Goal: Task Accomplishment & Management: Manage account settings

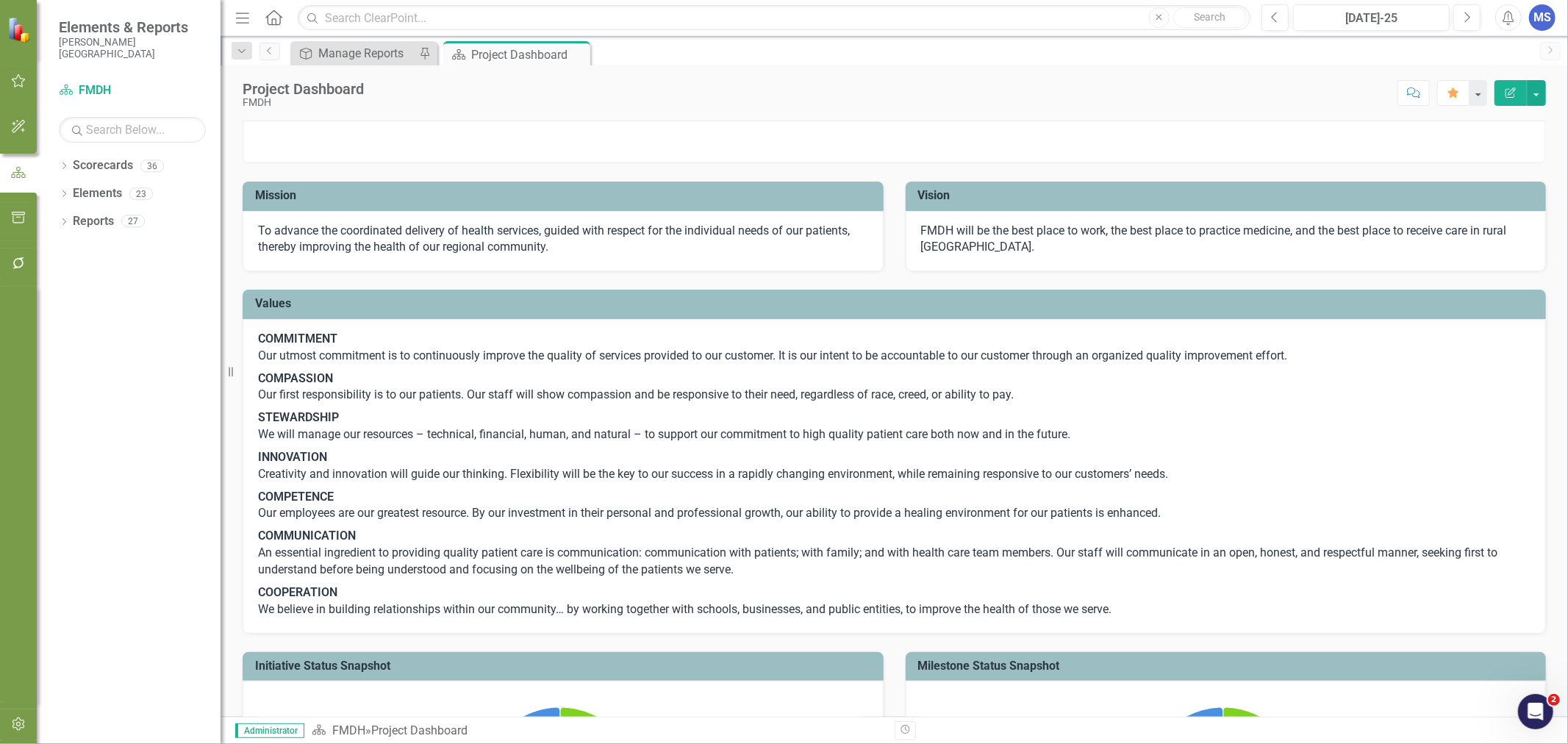
click at [64, 166] on icon "Dropdown" at bounding box center [64, 167] width 10 height 8
click at [75, 195] on icon "Dropdown" at bounding box center [71, 193] width 11 height 9
click at [85, 222] on icon "Dropdown" at bounding box center [86, 221] width 11 height 9
drag, startPoint x: 99, startPoint y: 335, endPoint x: 113, endPoint y: 339, distance: 14.6
click at [99, 335] on icon "Dropdown" at bounding box center [101, 332] width 11 height 9
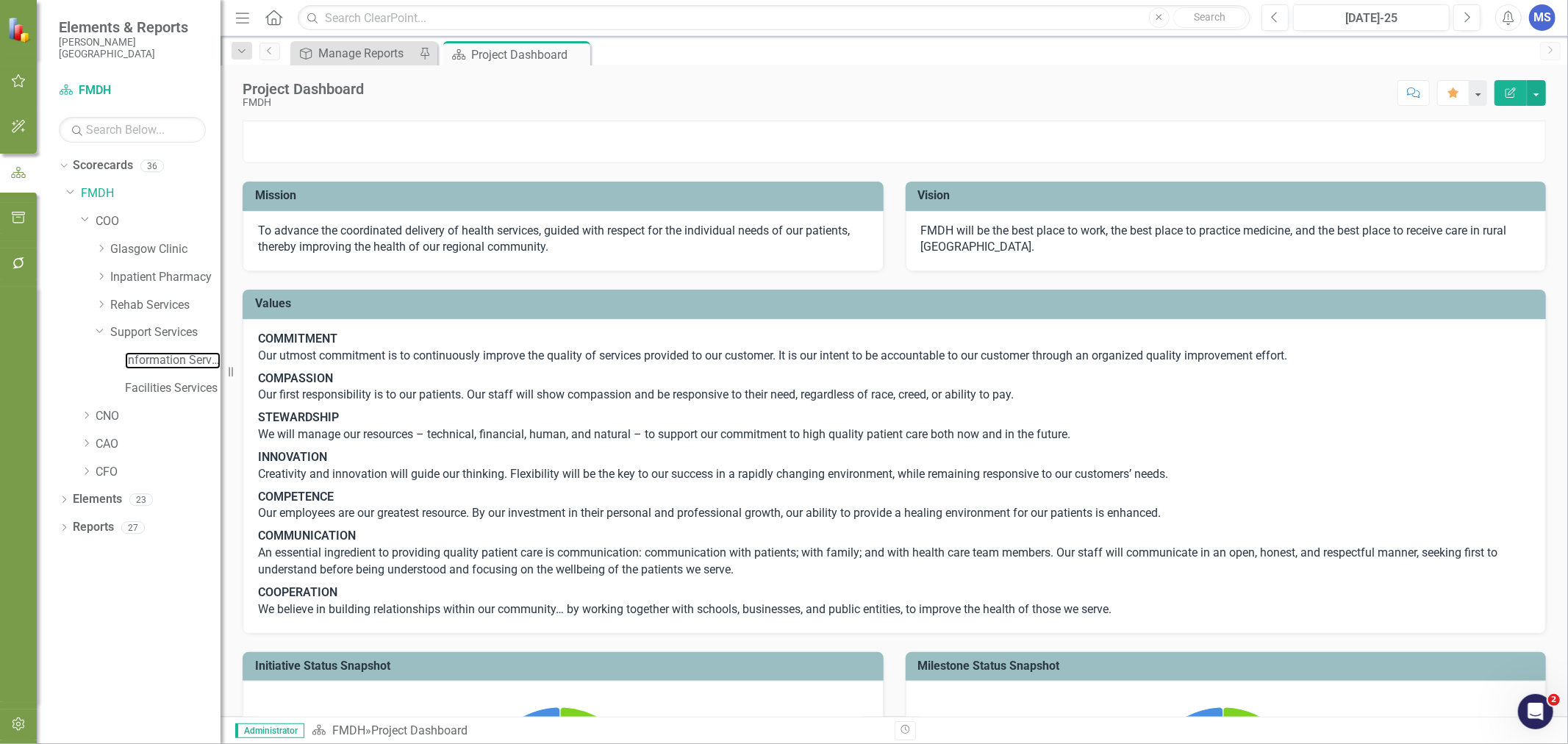
click at [152, 360] on link "Information Services" at bounding box center [173, 361] width 96 height 17
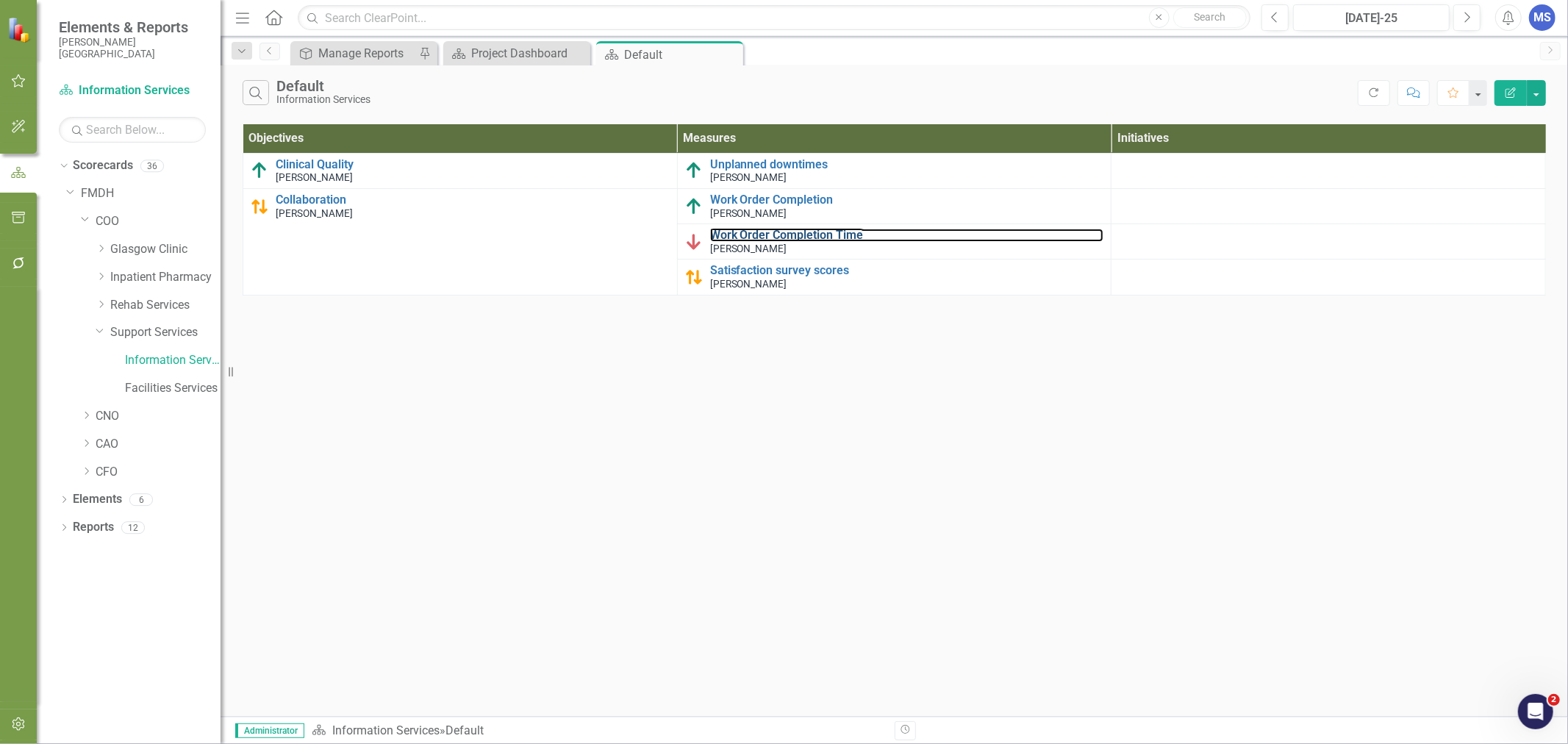
click at [795, 235] on link "Work Order Completion Time" at bounding box center [907, 235] width 394 height 13
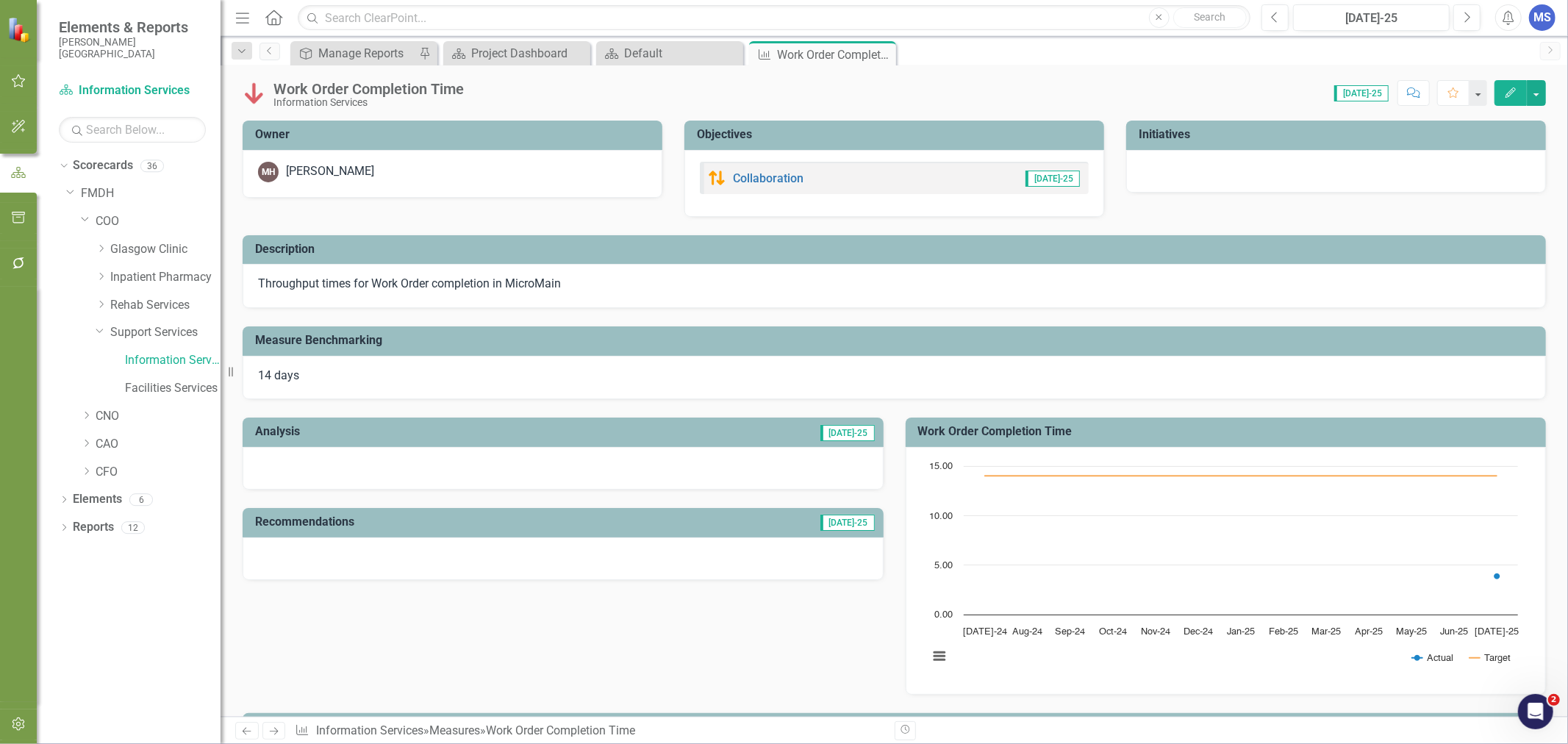
click at [0, 0] on icon at bounding box center [0, 0] width 0 height 0
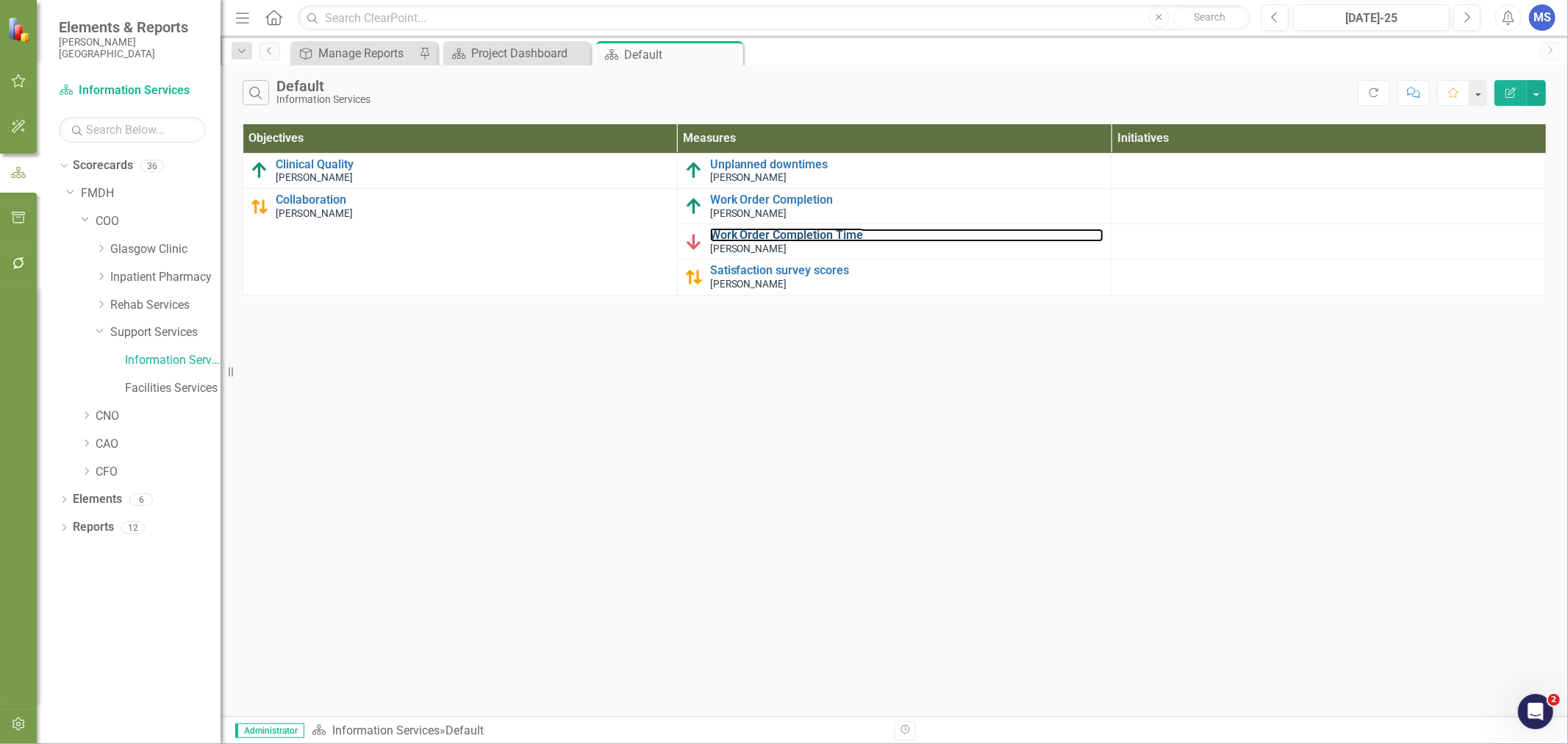
click at [836, 236] on link "Work Order Completion Time" at bounding box center [907, 235] width 394 height 13
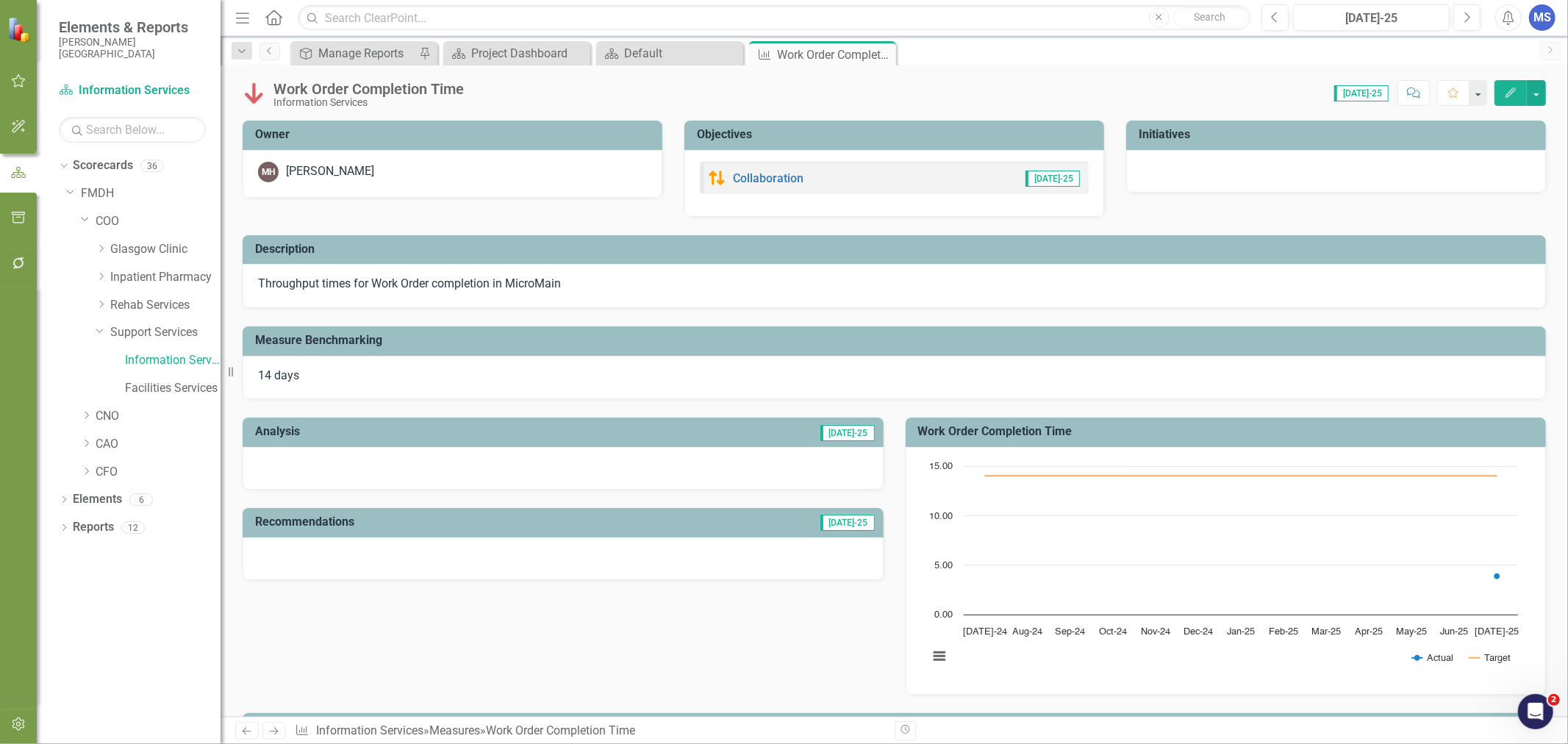
click at [1501, 93] on button "Edit" at bounding box center [1510, 92] width 33 height 26
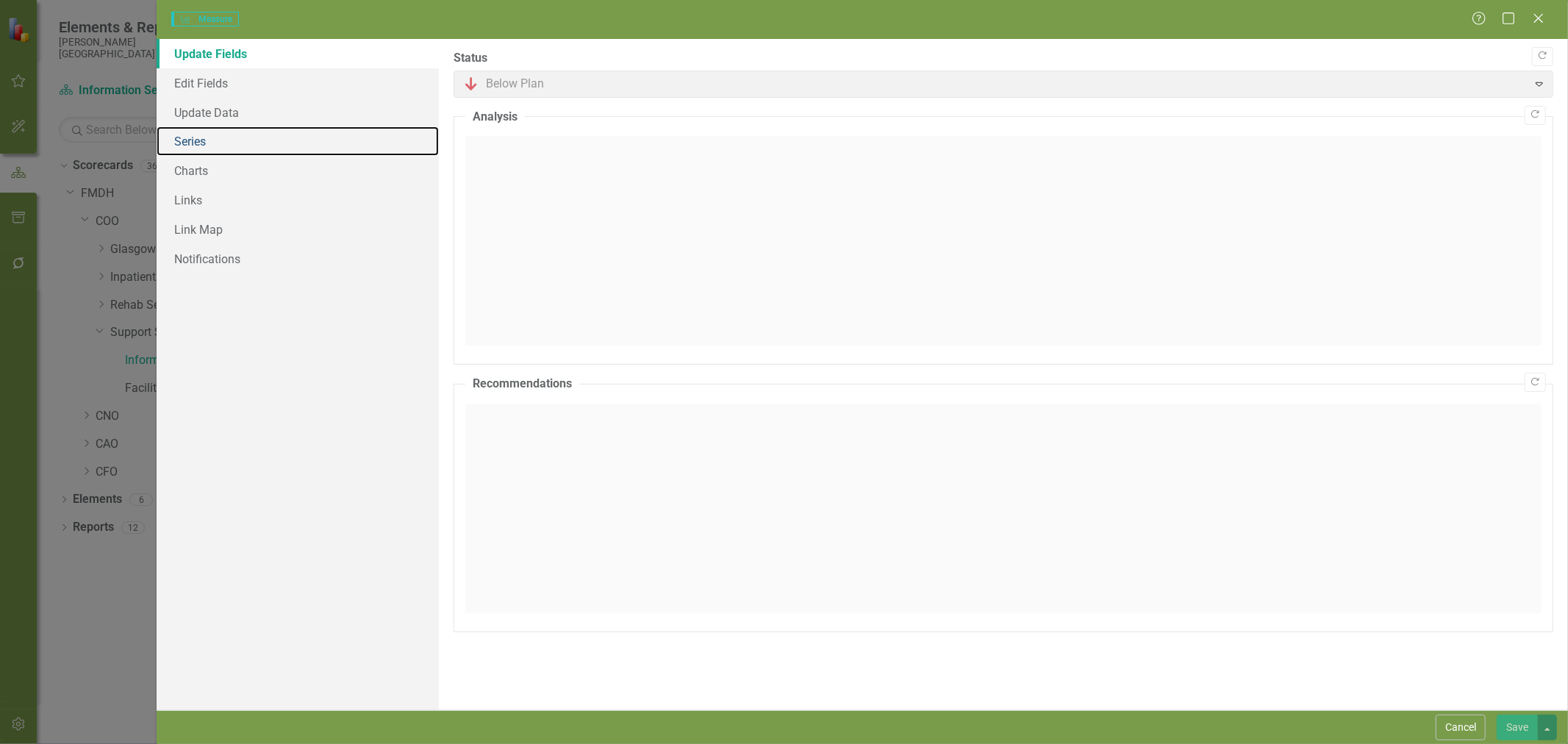
click at [208, 145] on link "Series" at bounding box center [298, 141] width 282 height 29
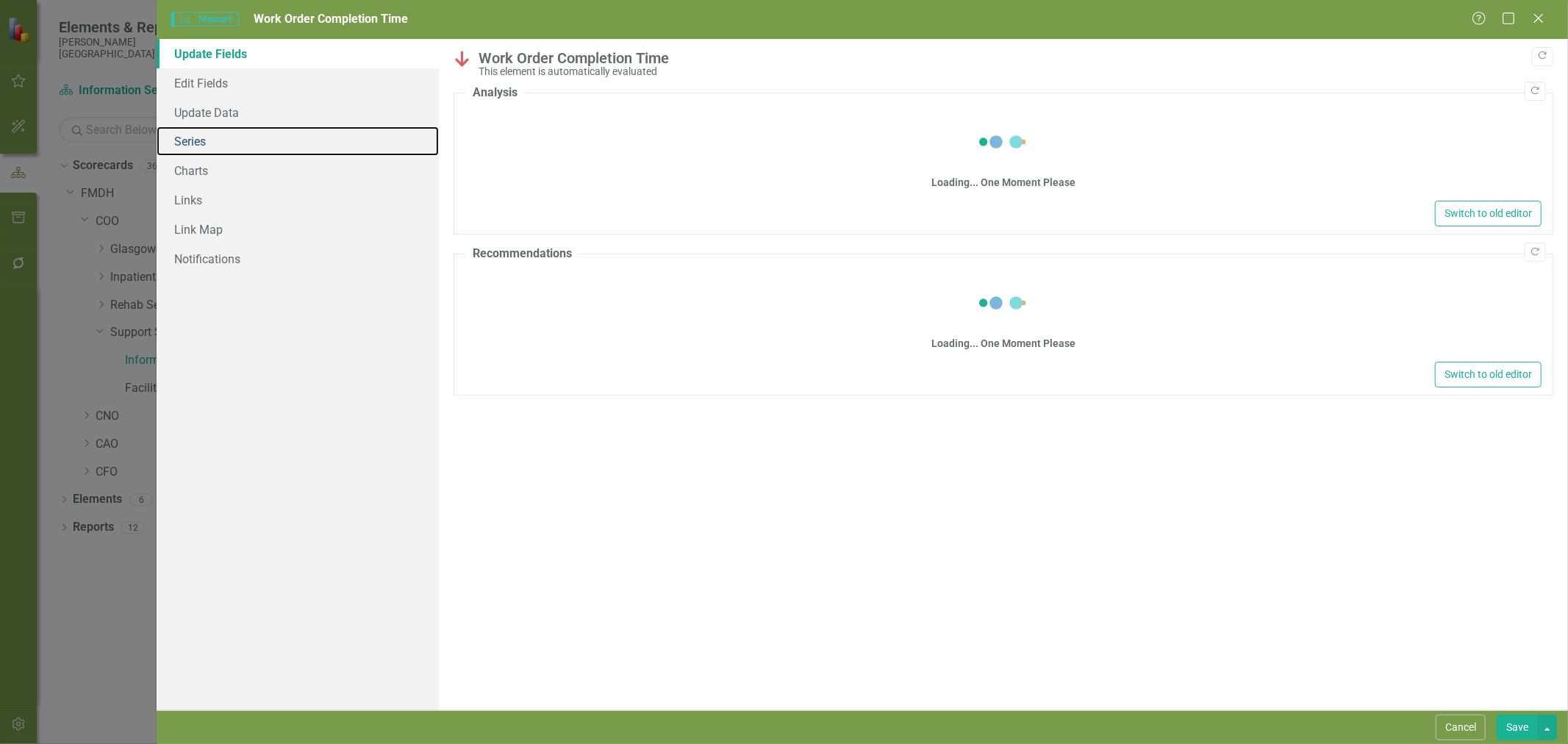
click at [236, 145] on link "Series" at bounding box center [298, 141] width 282 height 29
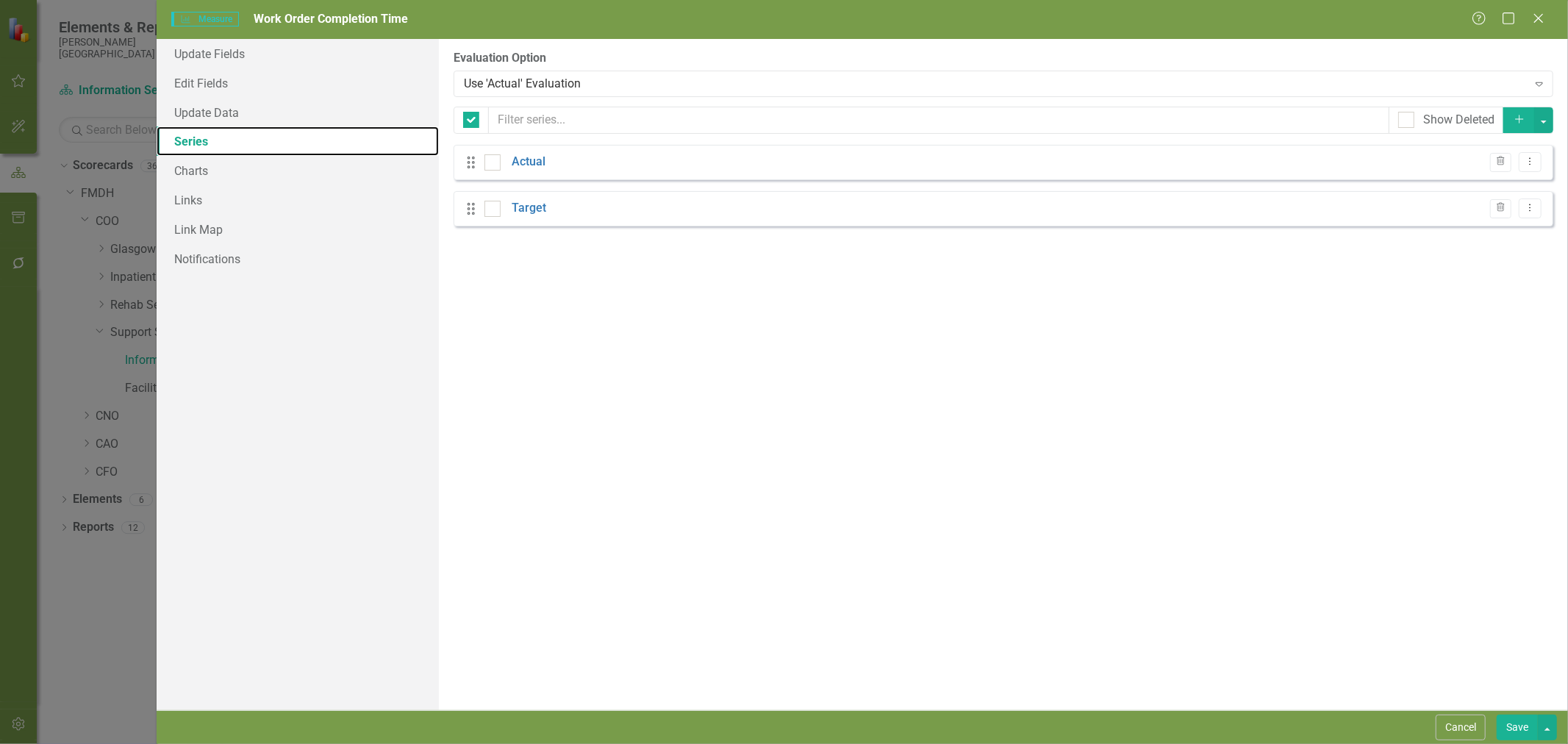
checkbox input "false"
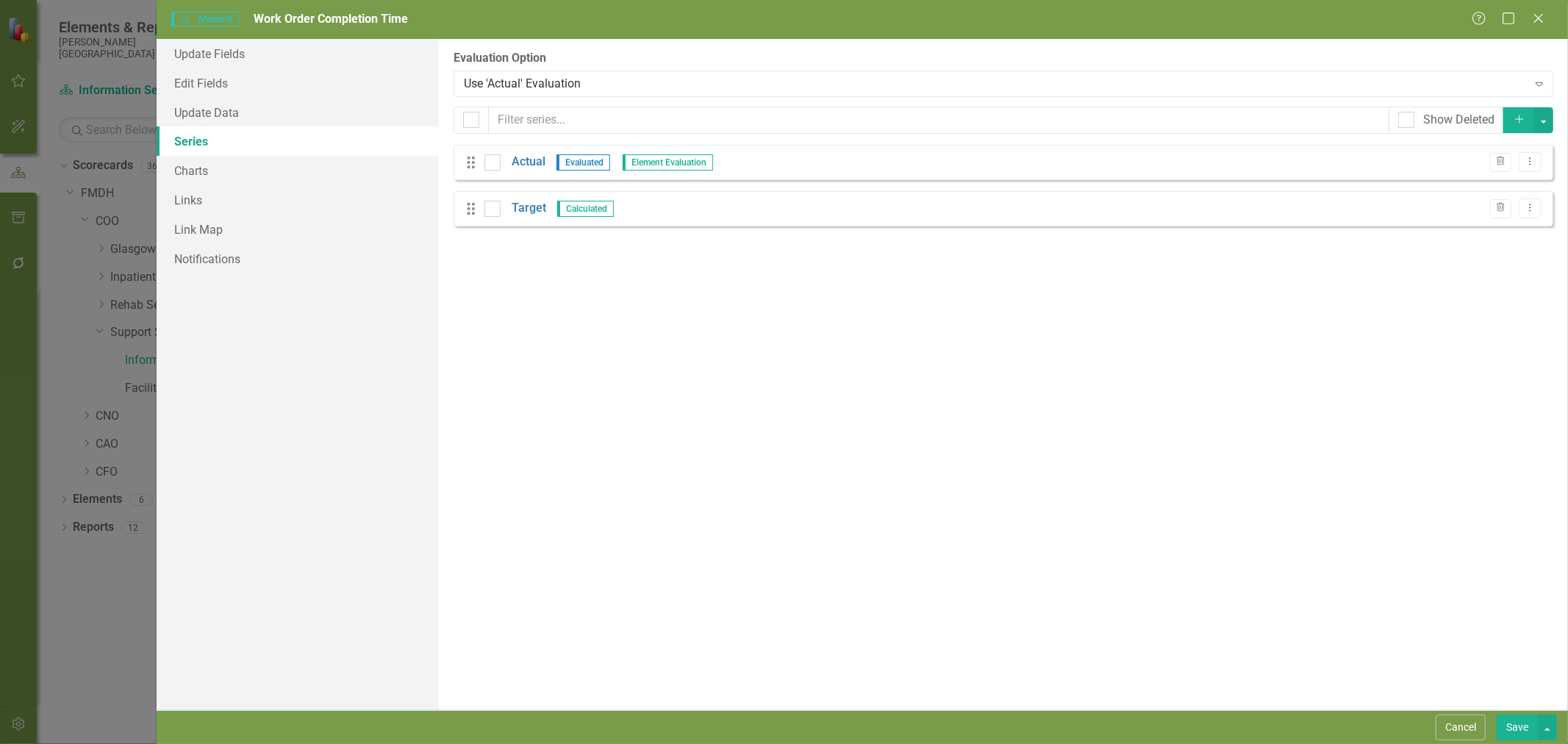
click at [538, 162] on link "Actual" at bounding box center [529, 162] width 34 height 17
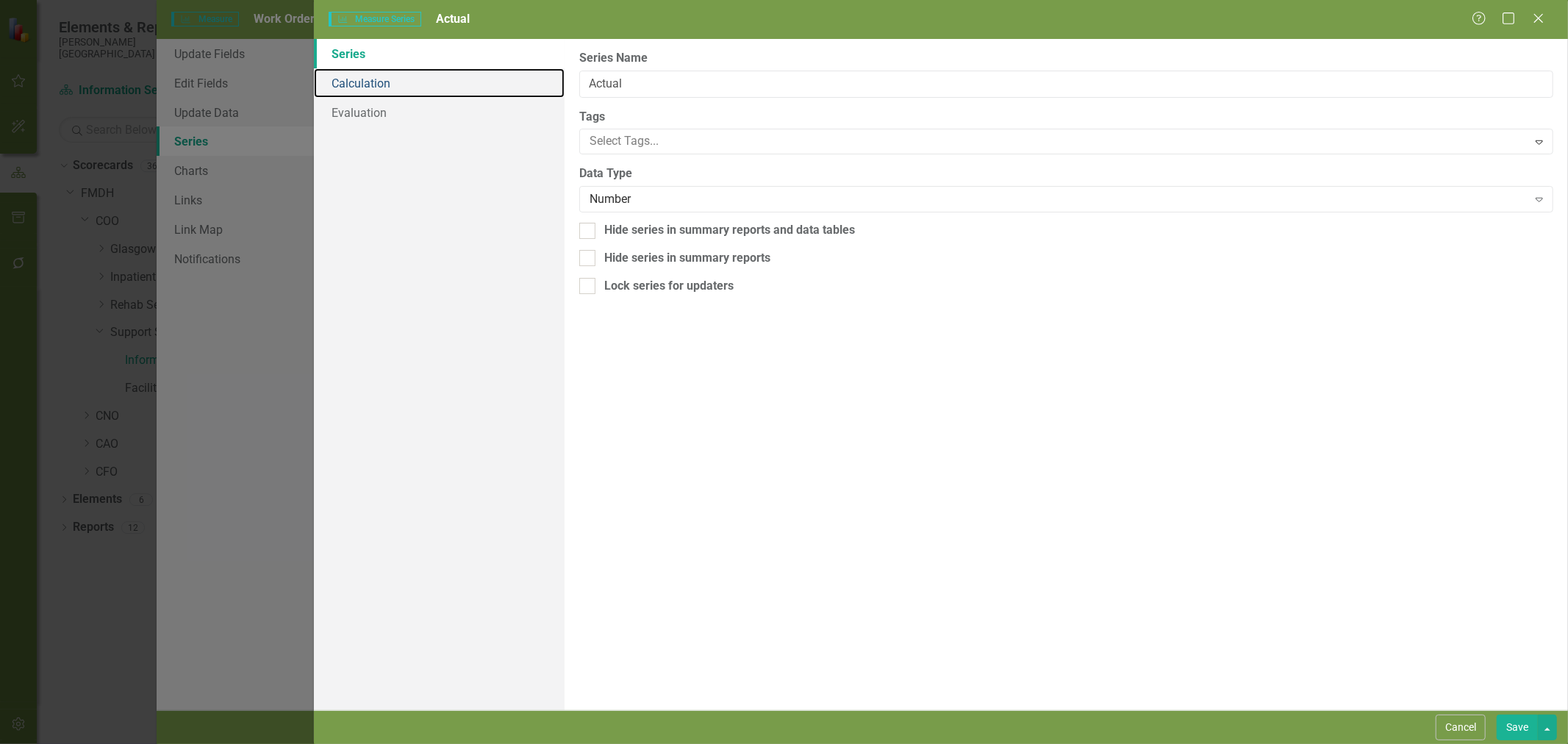
click at [388, 86] on link "Calculation" at bounding box center [439, 82] width 251 height 29
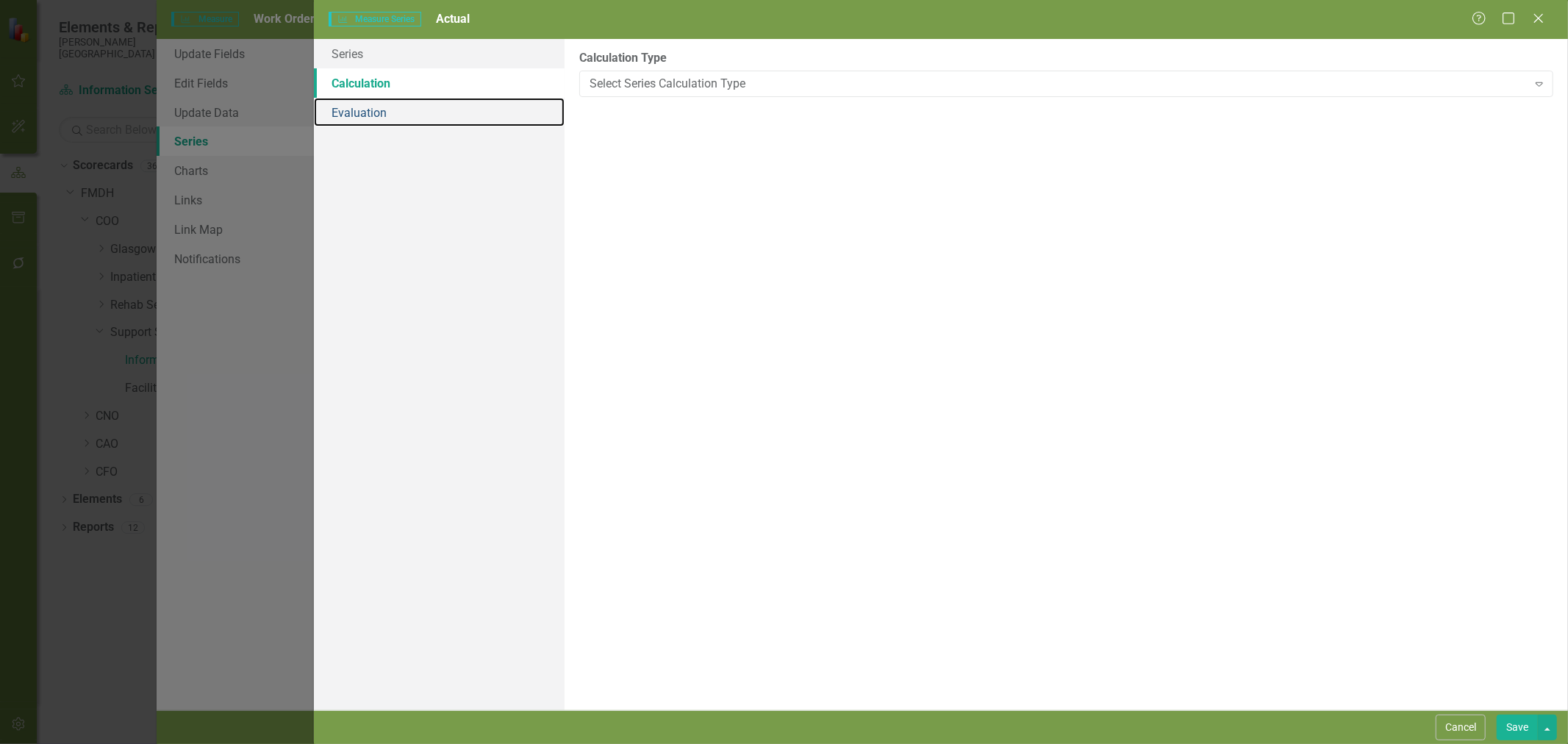
click at [388, 112] on link "Evaluation" at bounding box center [439, 112] width 251 height 29
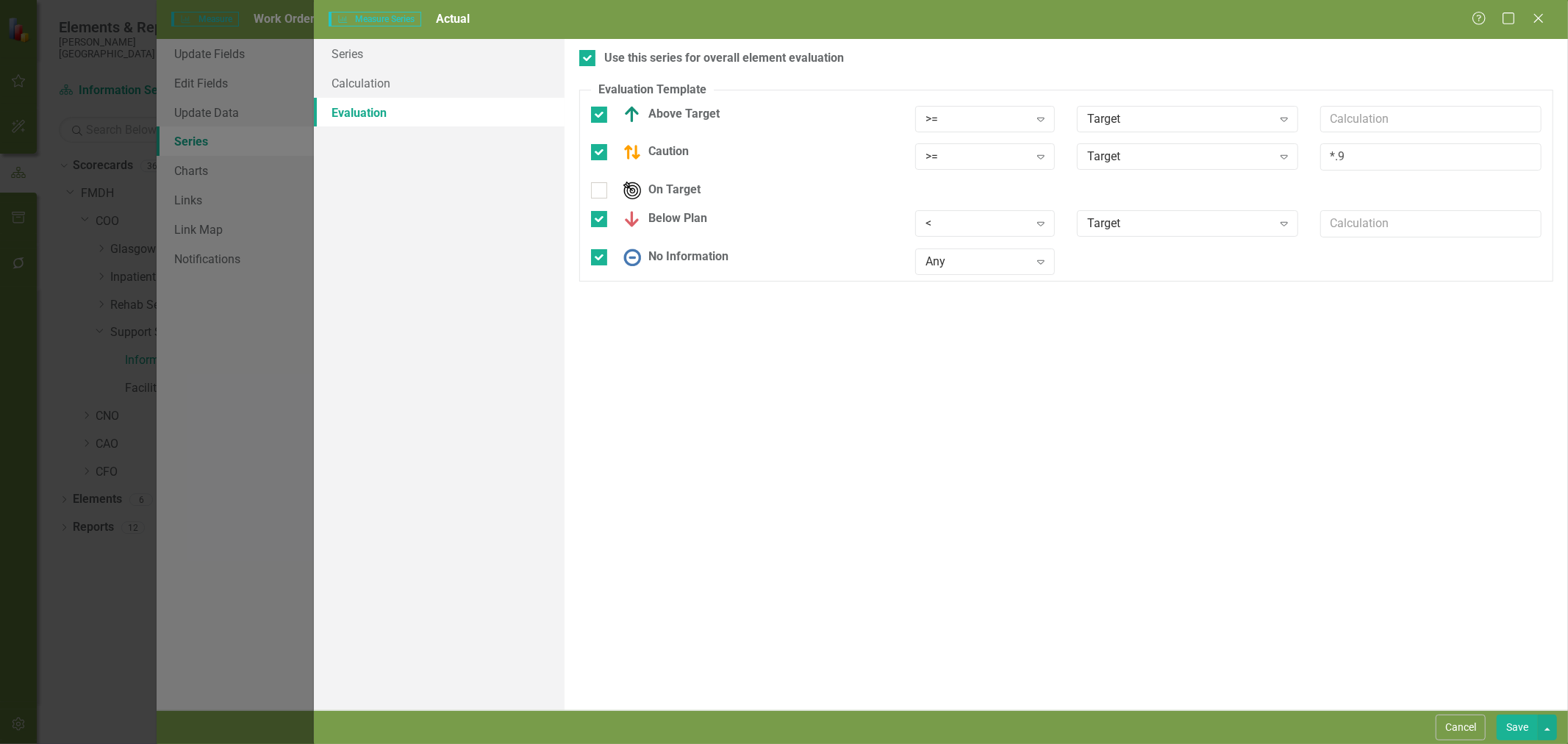
click at [1003, 116] on div ">=" at bounding box center [977, 118] width 104 height 17
click at [973, 223] on div "<=" at bounding box center [987, 217] width 117 height 17
click at [976, 160] on div ">=" at bounding box center [977, 157] width 104 height 17
click at [967, 248] on div "<=" at bounding box center [987, 255] width 117 height 17
click at [1008, 224] on div "<" at bounding box center [977, 224] width 104 height 17
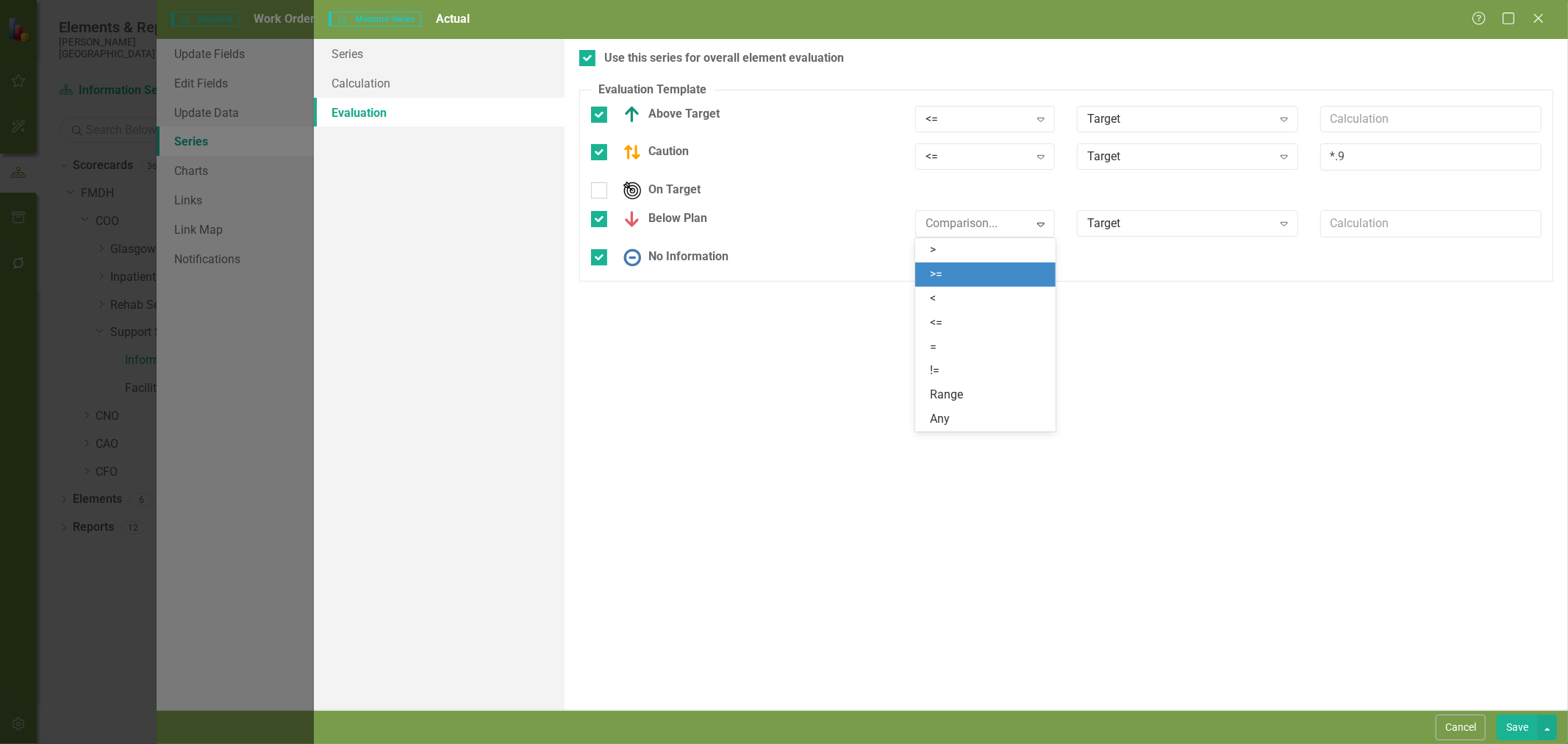
click at [995, 250] on div ">" at bounding box center [987, 250] width 117 height 17
click at [1531, 726] on button "Save" at bounding box center [1517, 726] width 41 height 26
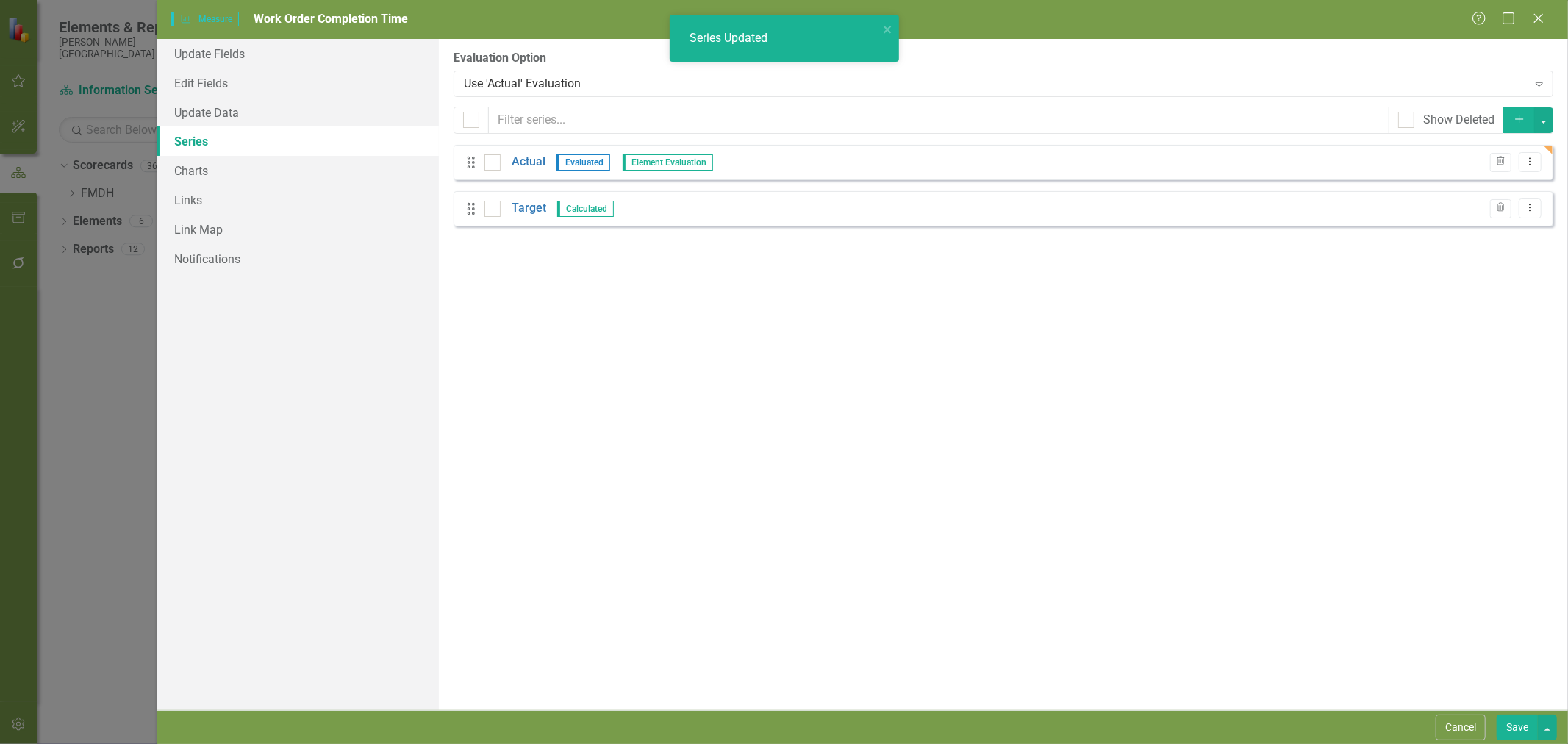
click at [1519, 729] on button "Save" at bounding box center [1517, 726] width 41 height 26
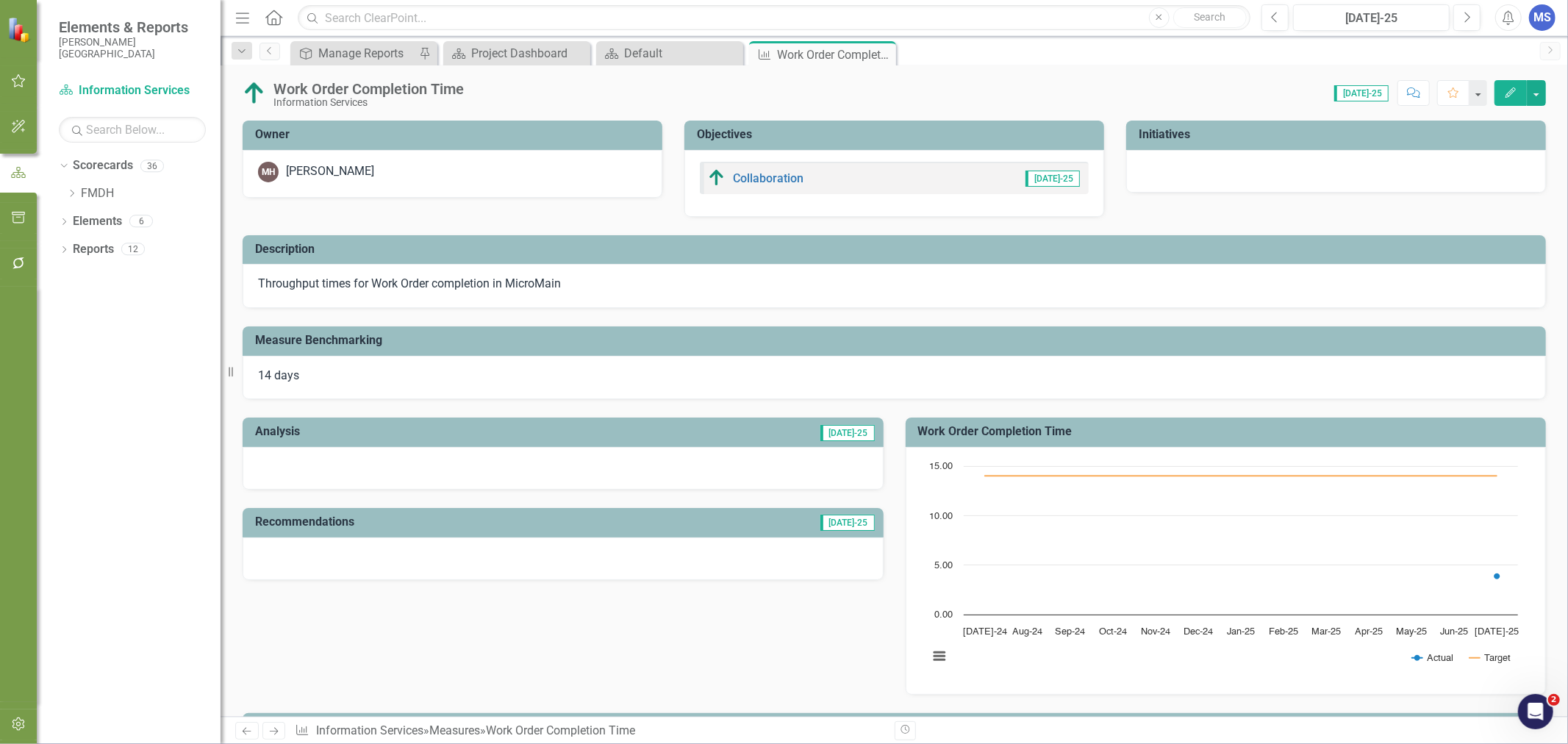
click at [0, 0] on icon "Close" at bounding box center [0, 0] width 0 height 0
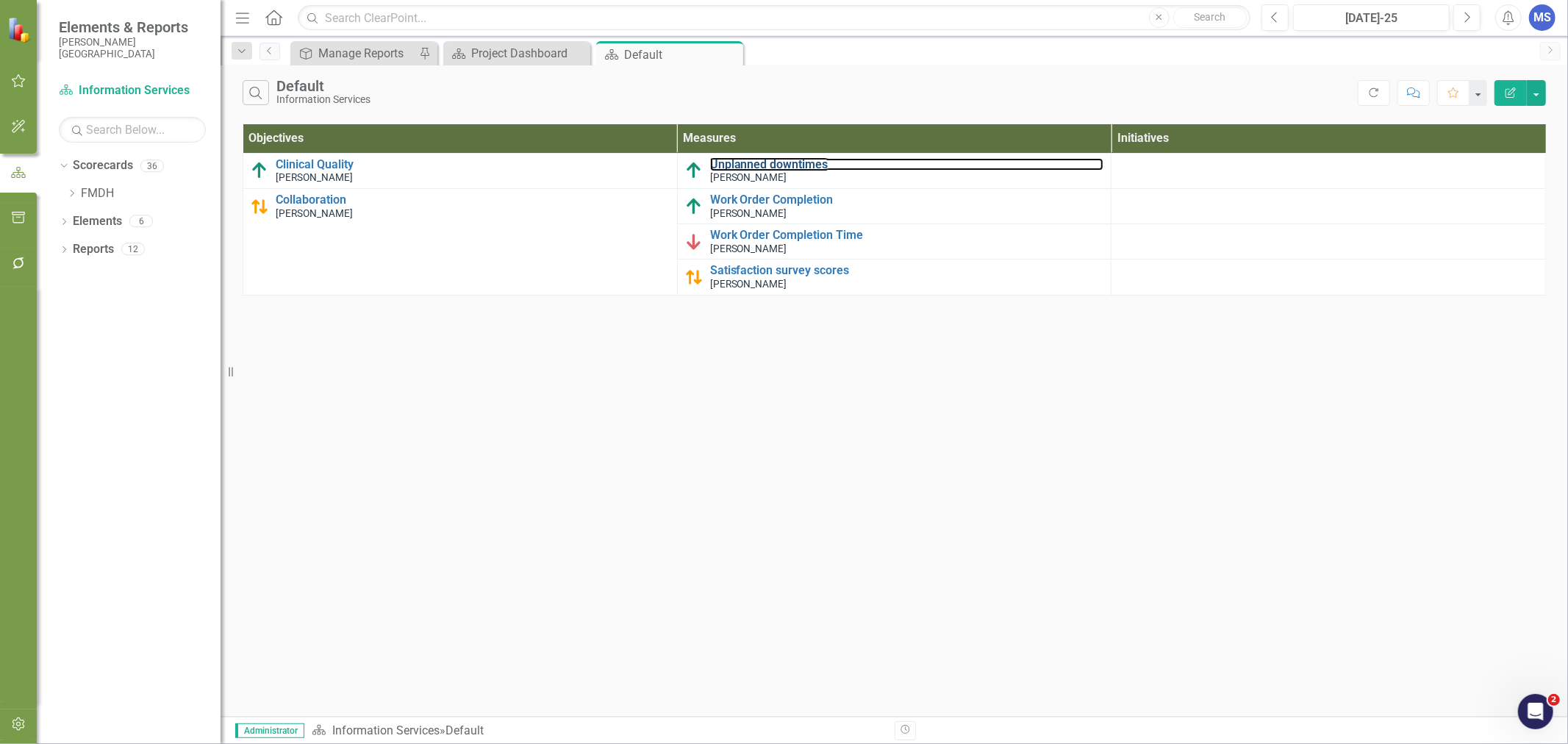
click at [800, 163] on link "Unplanned downtimes" at bounding box center [907, 164] width 394 height 13
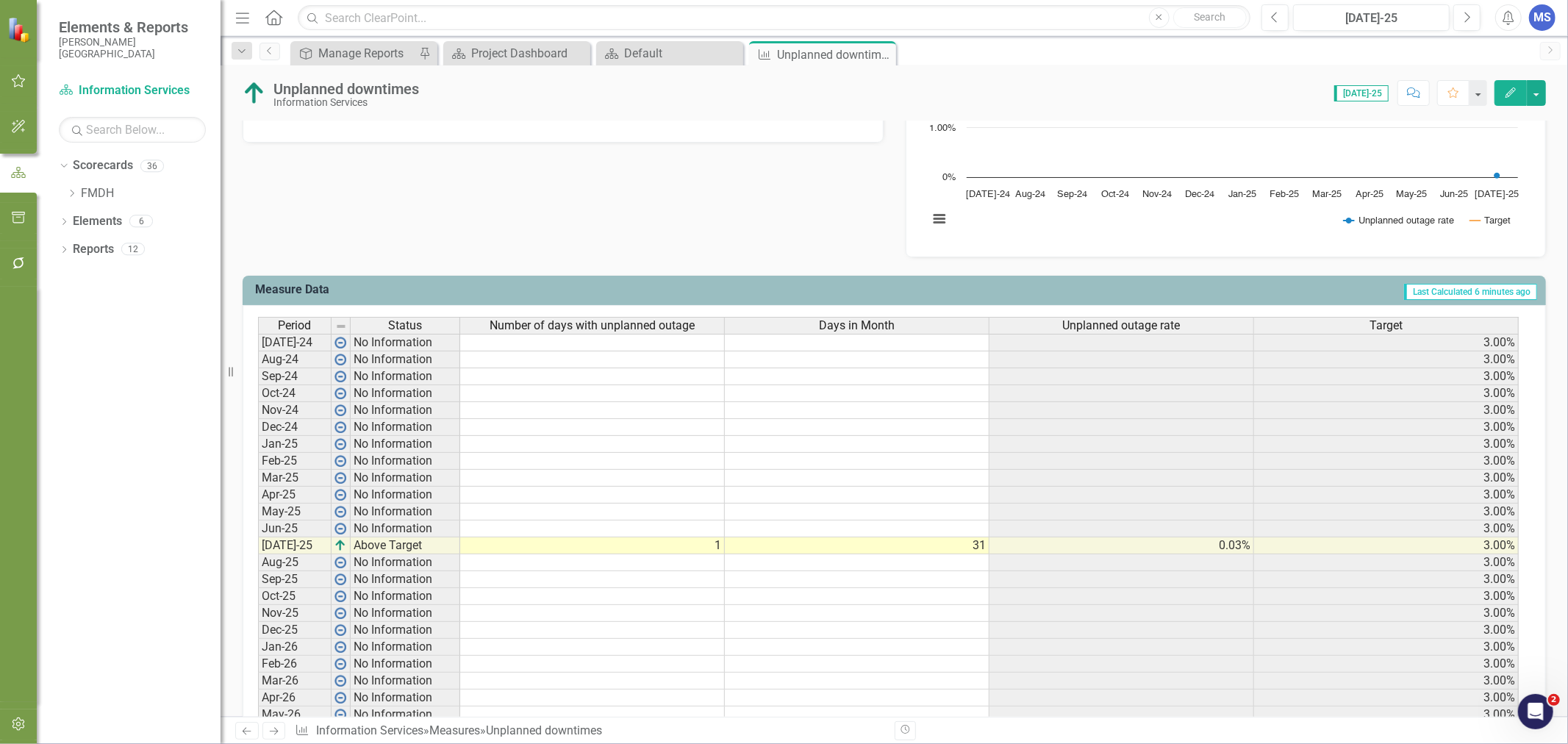
scroll to position [408, 0]
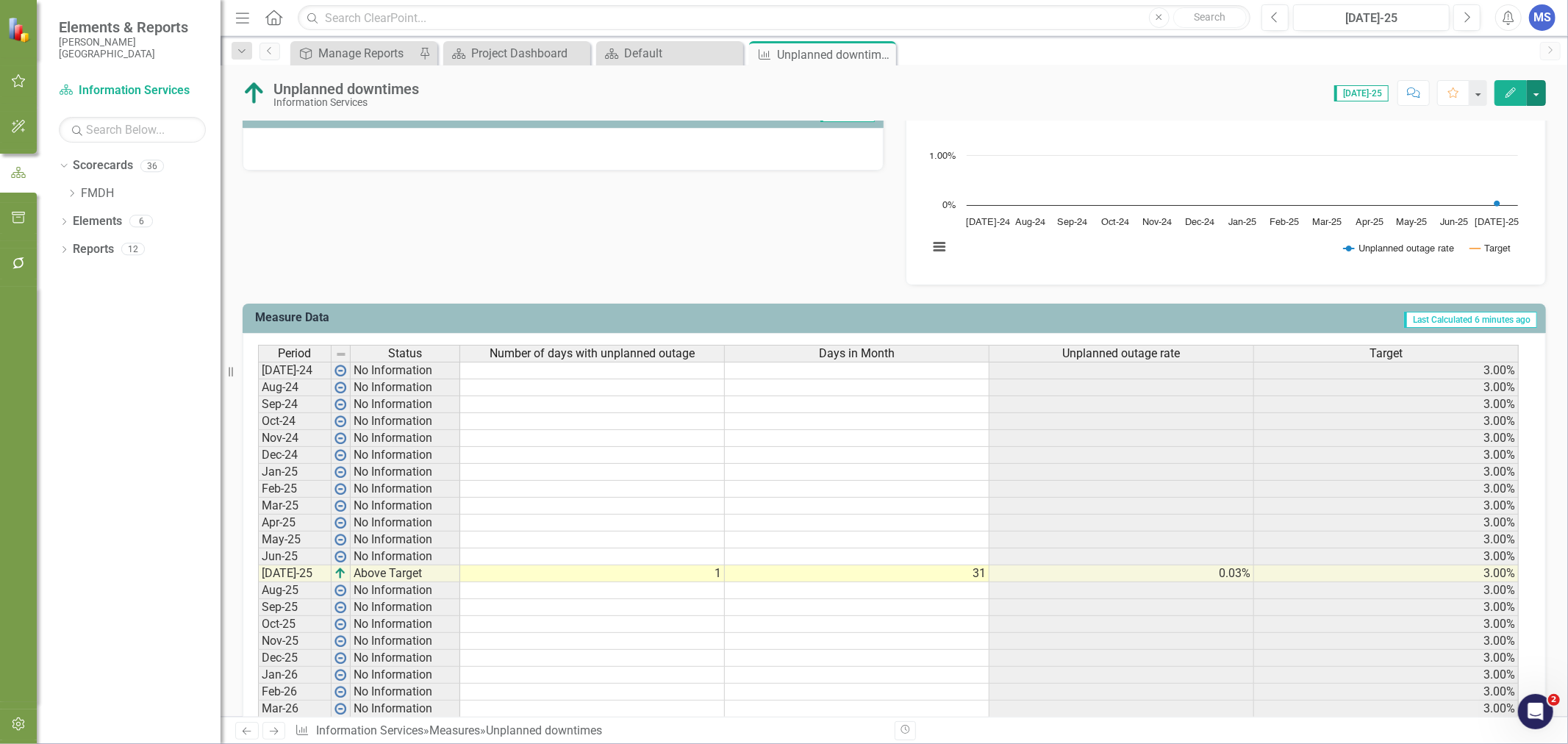
drag, startPoint x: 1537, startPoint y: 91, endPoint x: 1521, endPoint y: 101, distance: 18.9
click at [1537, 91] on button "button" at bounding box center [1535, 92] width 19 height 26
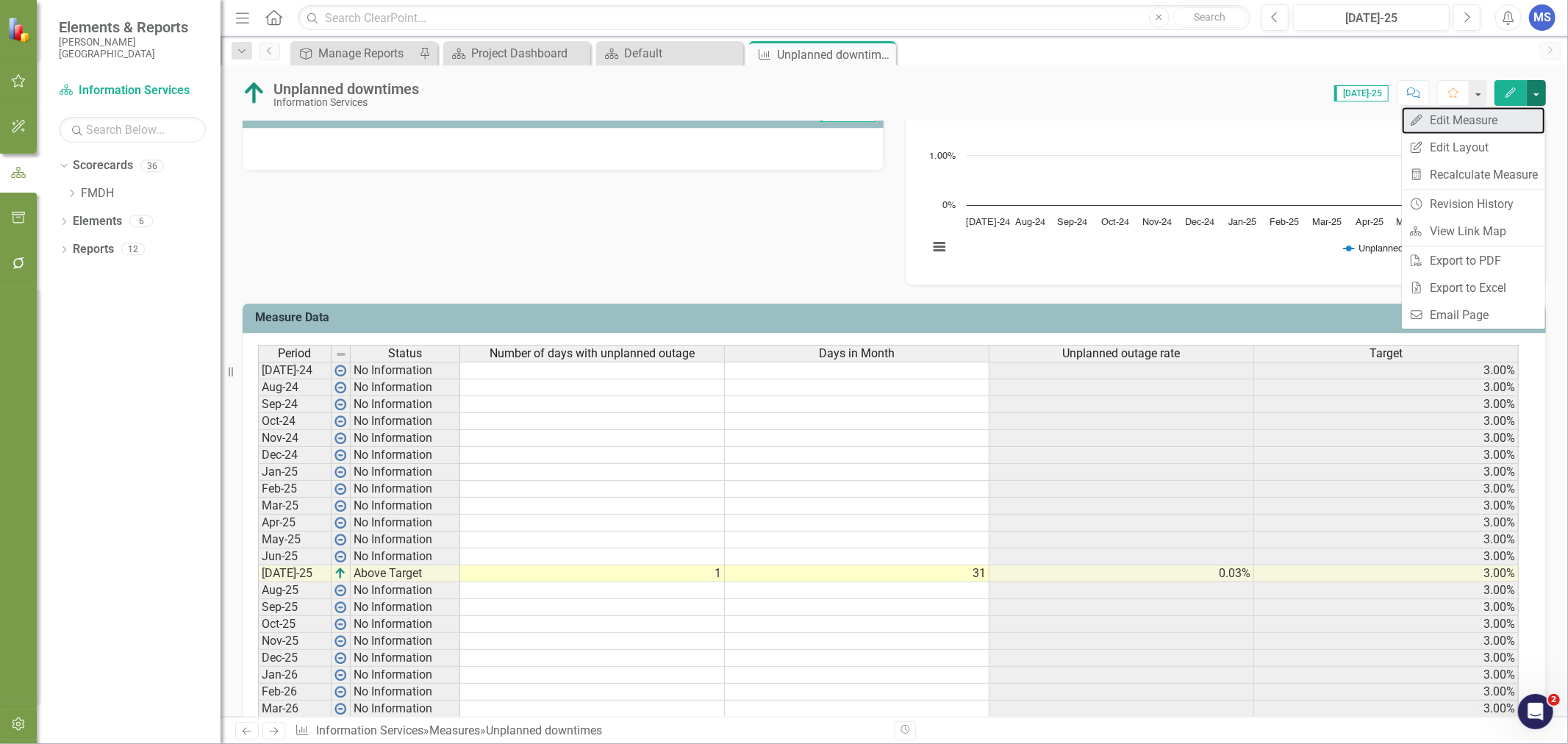
click at [1456, 122] on link "Edit Edit Measure" at bounding box center [1473, 120] width 143 height 27
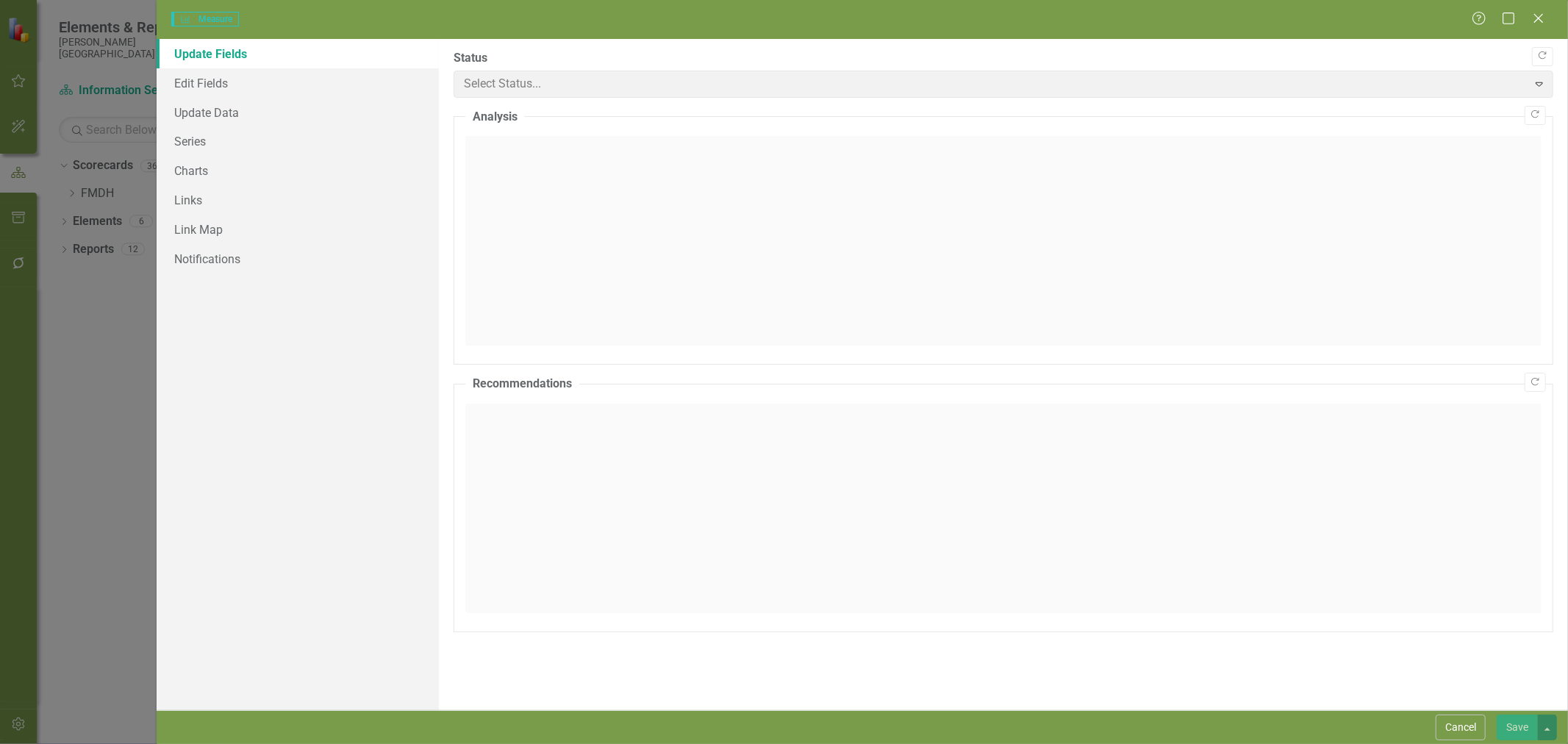
click at [203, 145] on div "Measure Measure Help Maximize Close Update Fields Edit Fields Update Data Serie…" at bounding box center [784, 372] width 1568 height 744
click at [210, 143] on link "Series" at bounding box center [298, 141] width 282 height 29
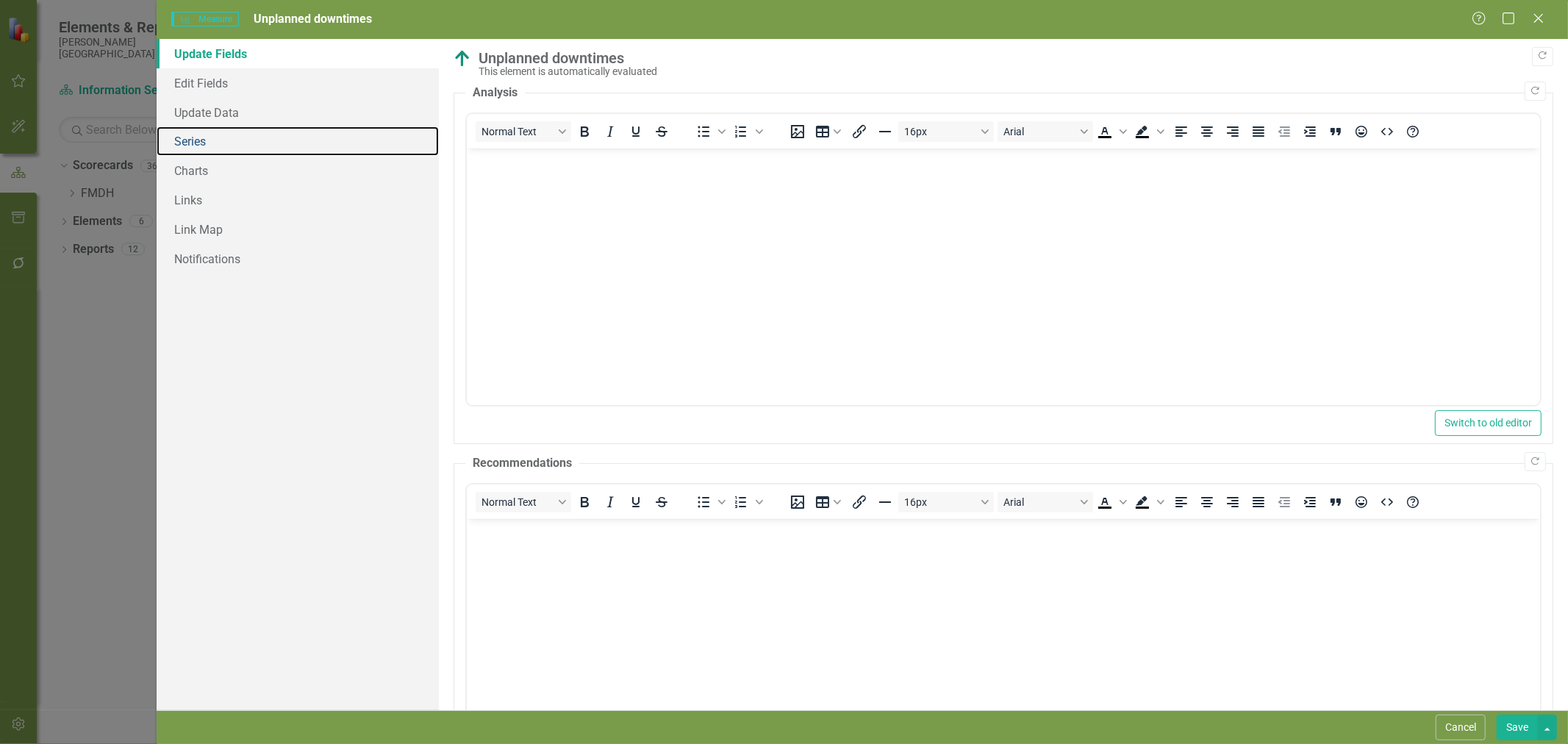
click at [209, 140] on link "Series" at bounding box center [298, 141] width 282 height 29
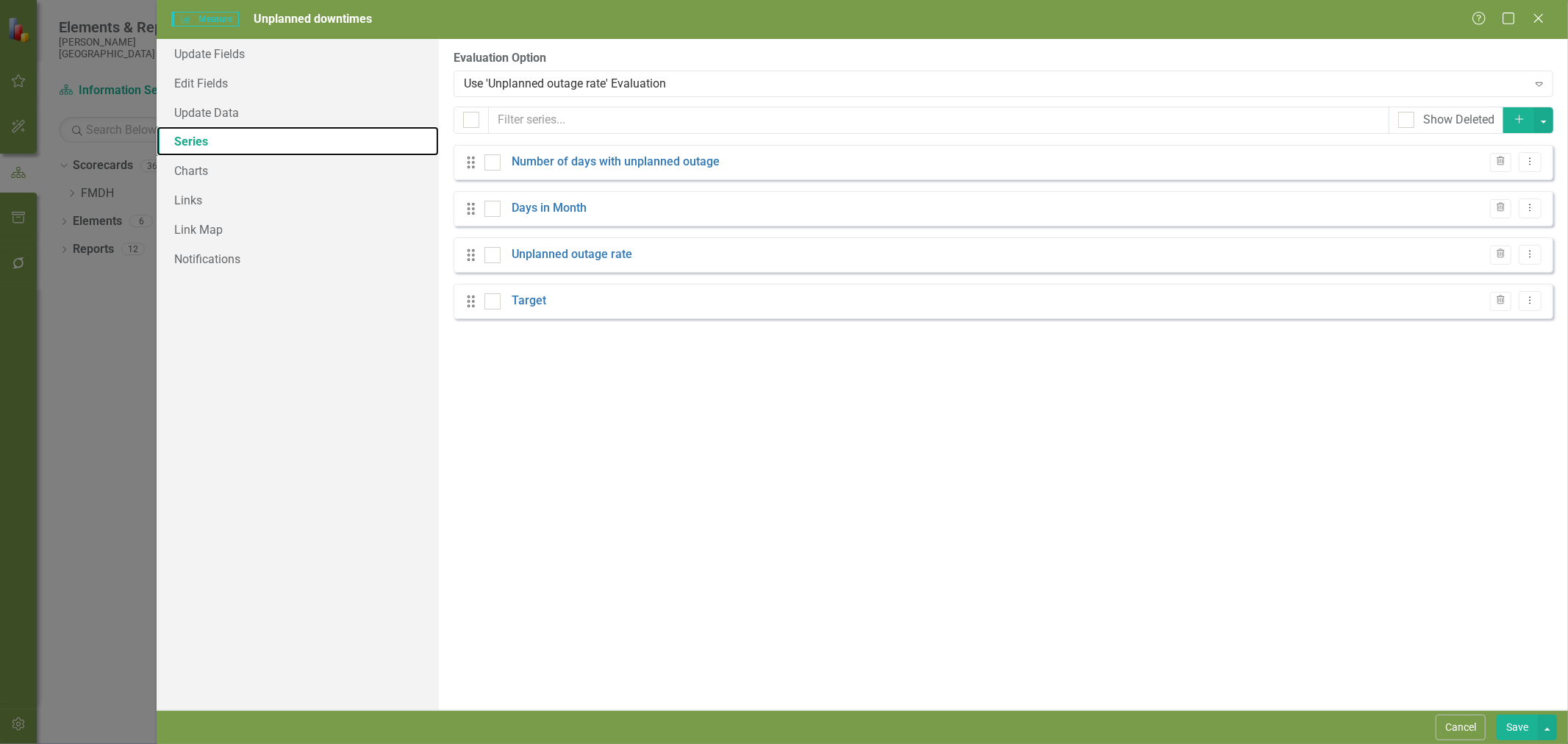
scroll to position [0, 0]
checkbox input "false"
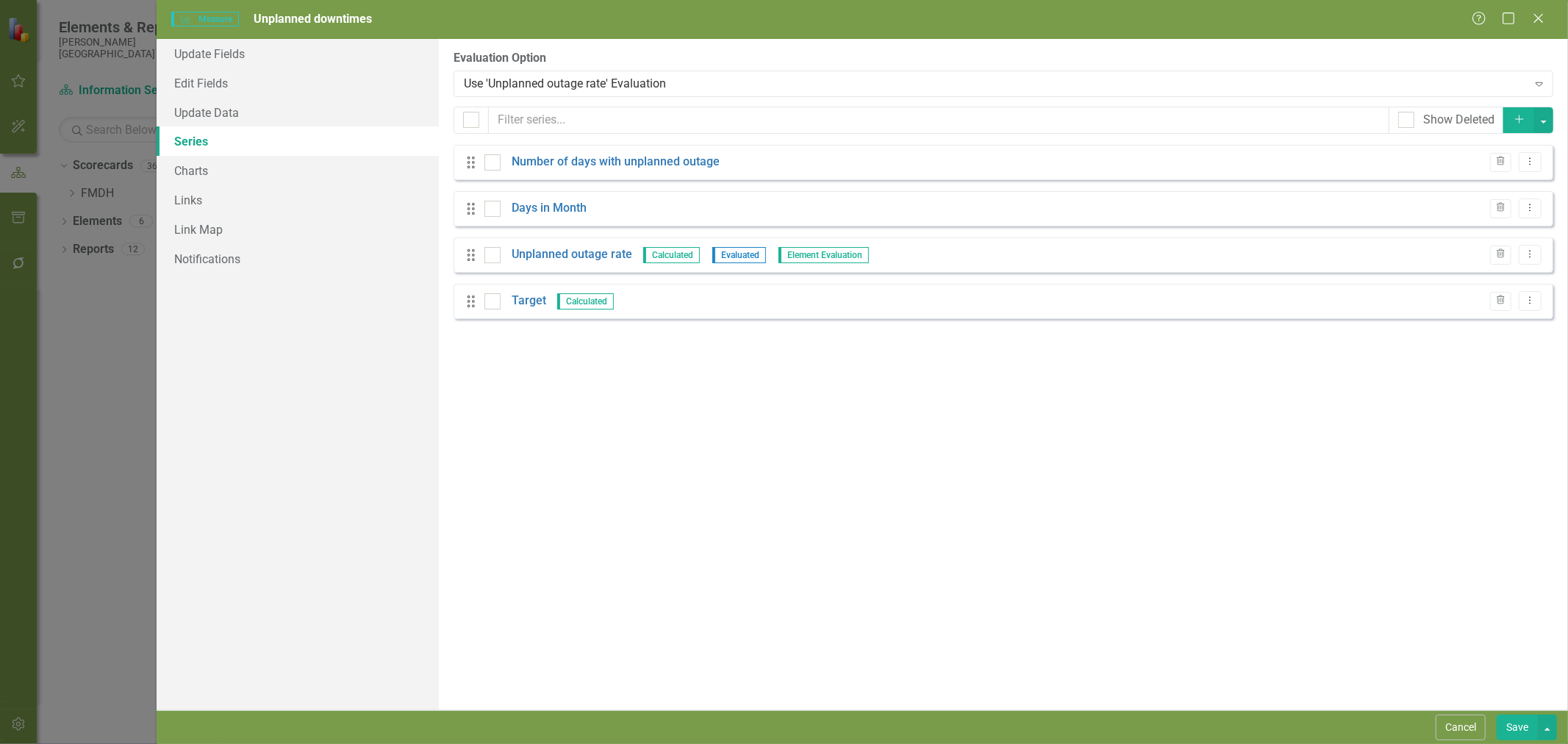
click at [560, 254] on link "Unplanned outage rate" at bounding box center [572, 254] width 121 height 17
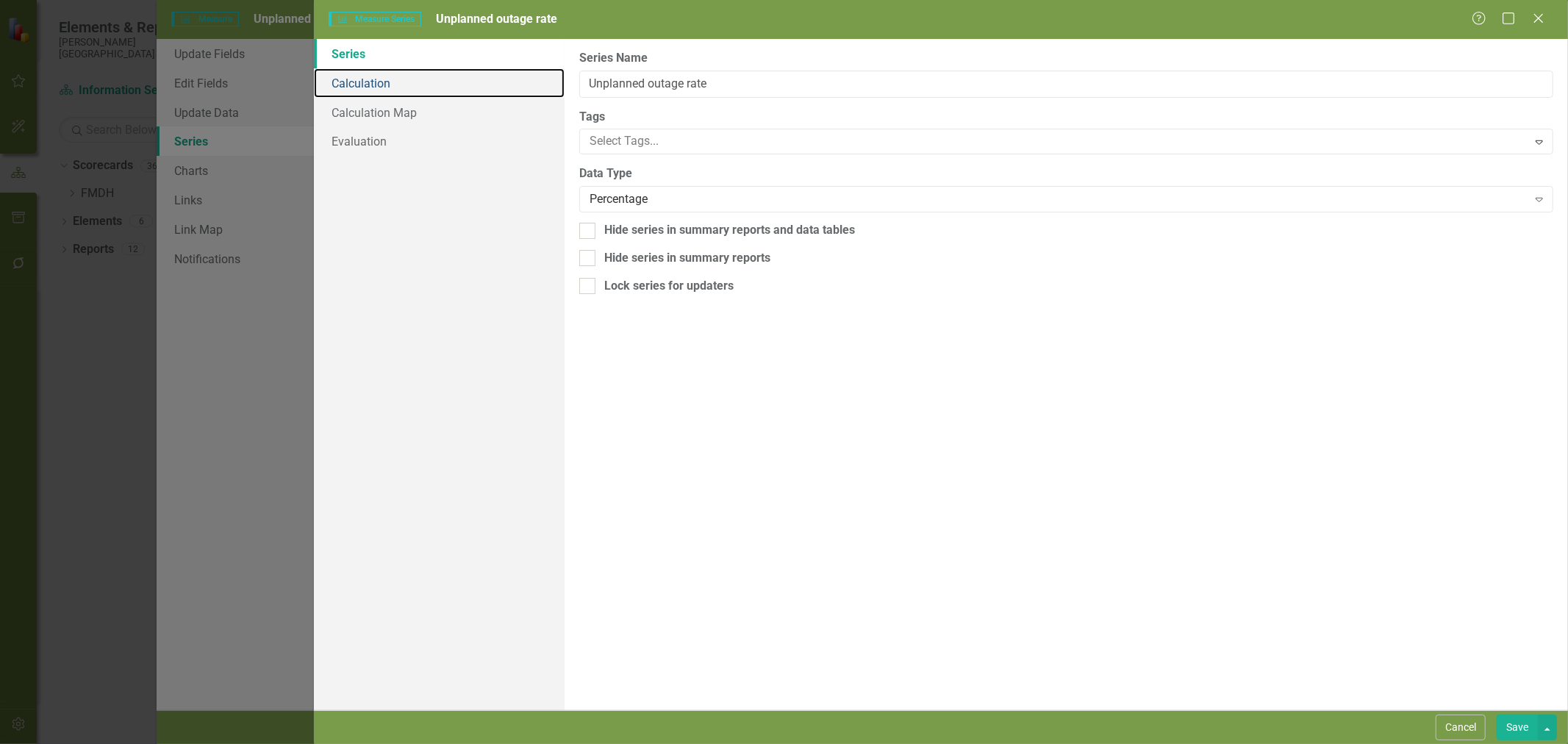
click at [379, 81] on link "Calculation" at bounding box center [439, 82] width 251 height 29
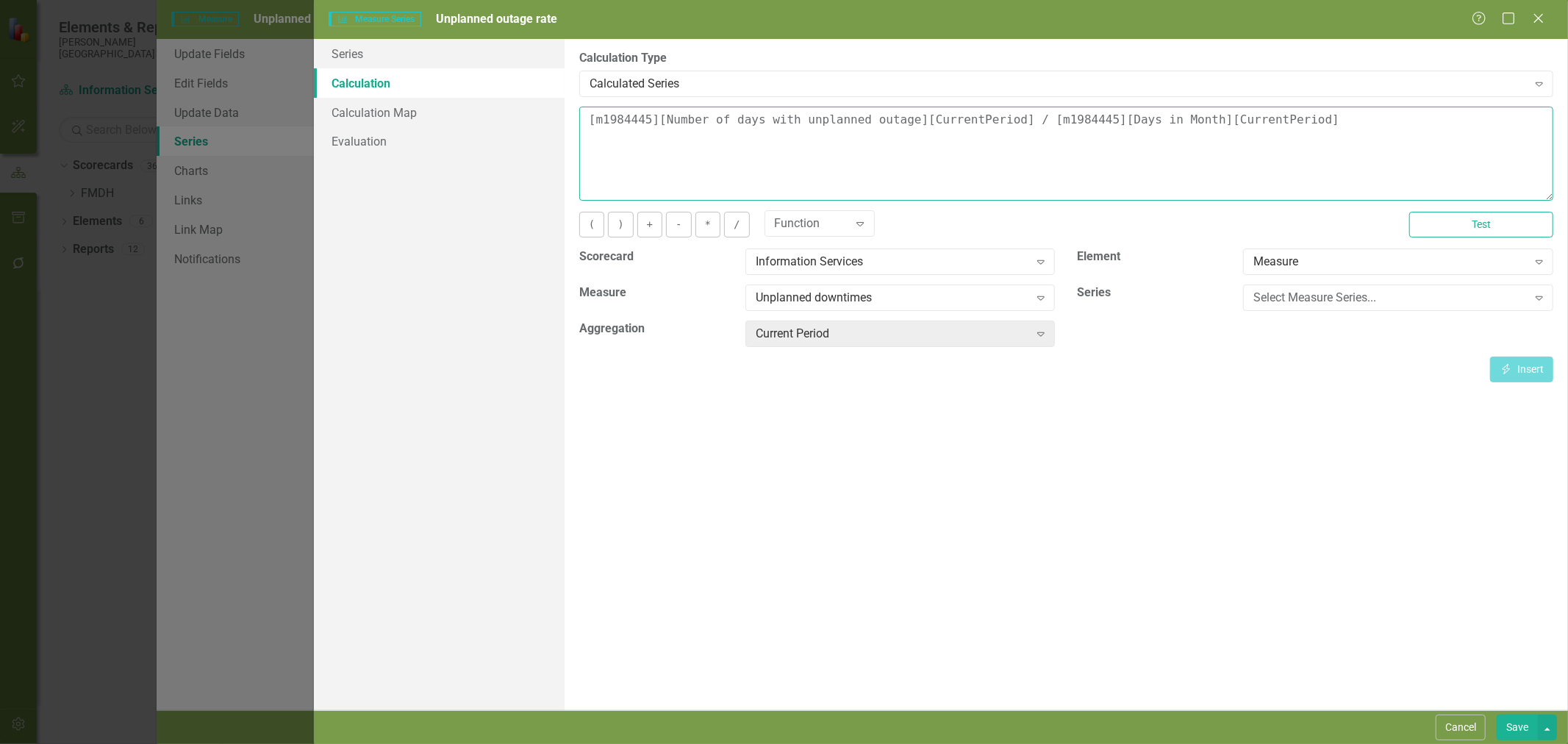
click at [1284, 119] on textarea "[m1984445][Number of days with unplanned outage][CurrentPeriod] / [m1984445][Da…" at bounding box center [1065, 153] width 974 height 94
type textarea "[m1984445][Number of days with unplanned outage][CurrentPeriod] / [m1984445][Da…"
click at [1519, 726] on button "Save" at bounding box center [1517, 726] width 41 height 26
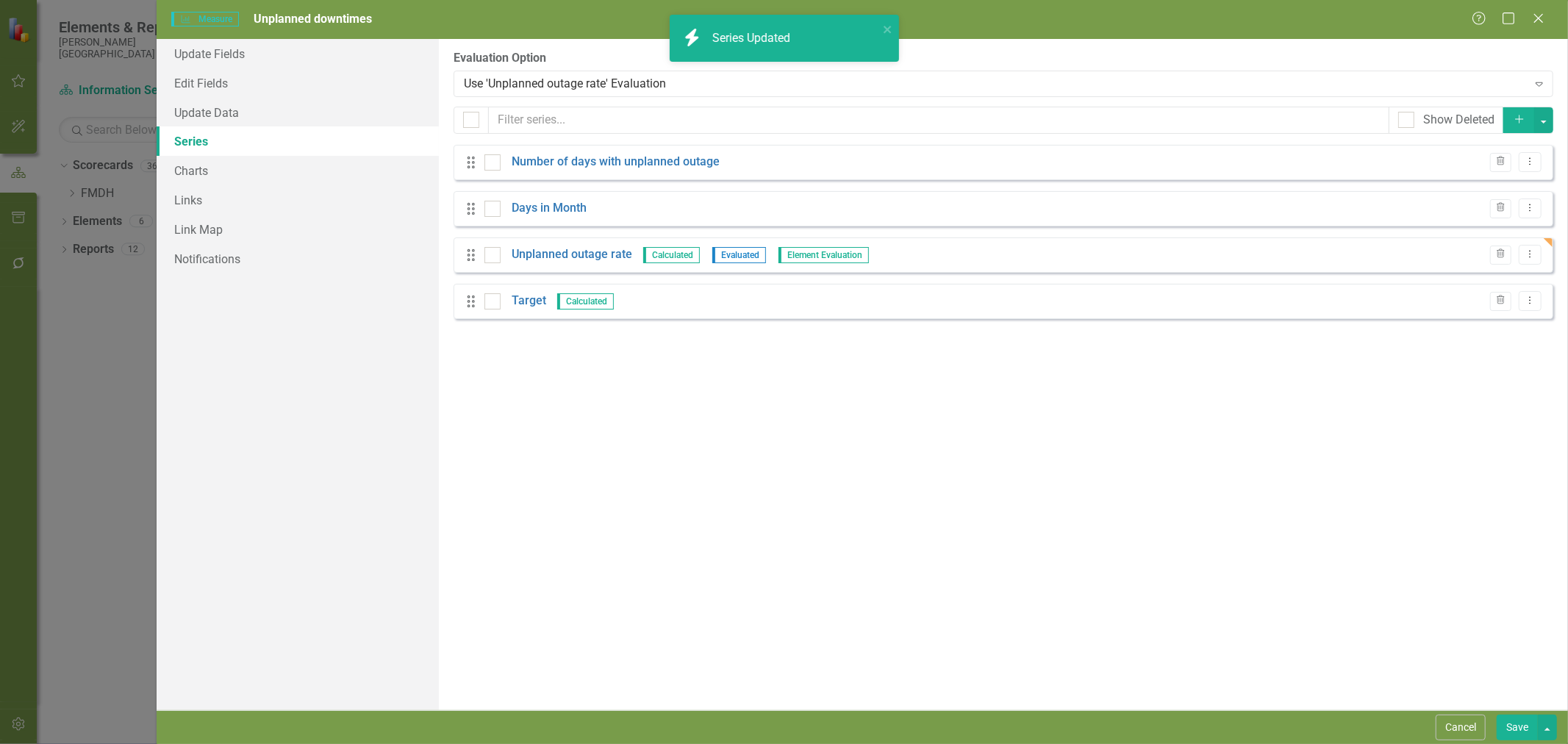
click at [1523, 727] on button "Save" at bounding box center [1517, 726] width 41 height 26
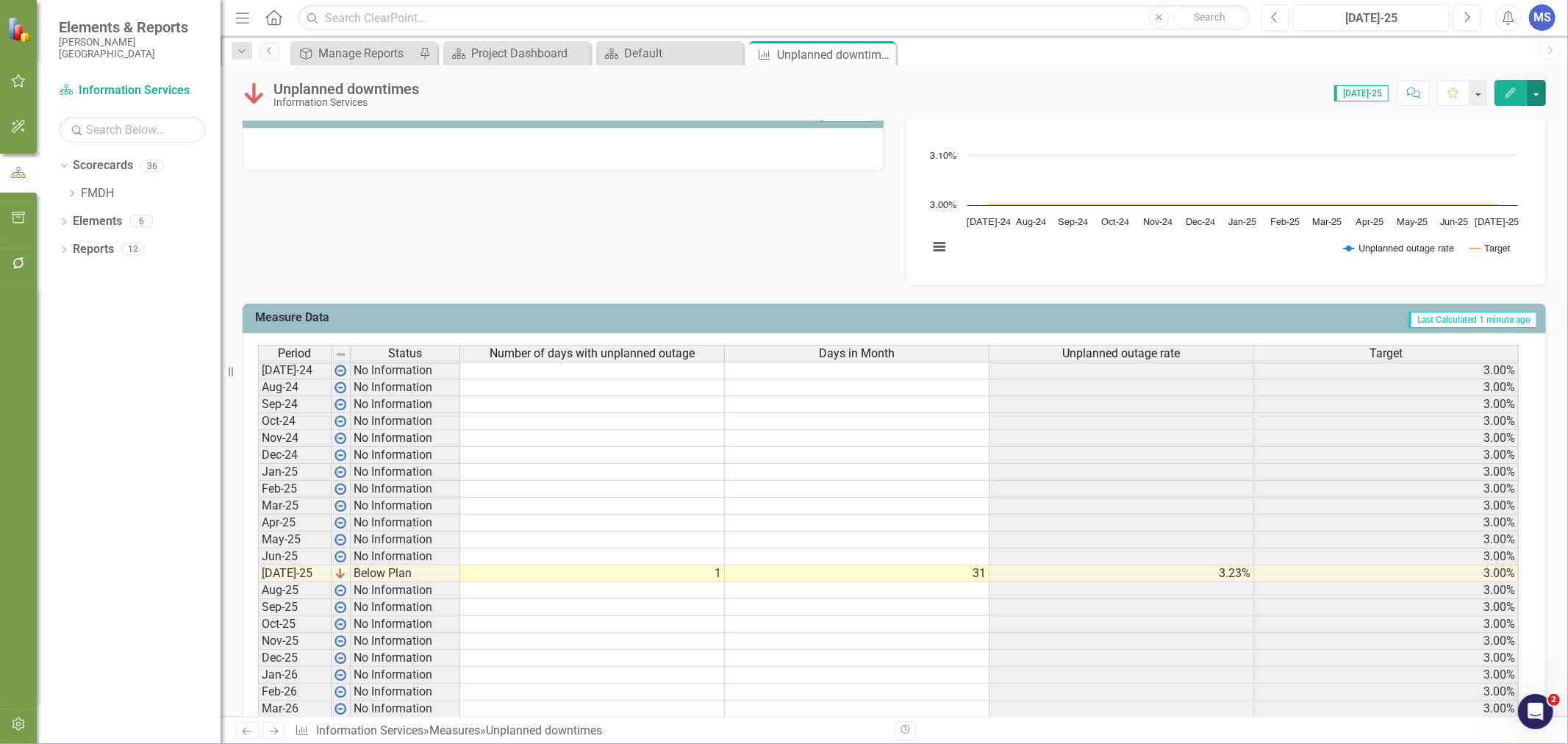
drag, startPoint x: 1541, startPoint y: 91, endPoint x: 1531, endPoint y: 117, distance: 27.9
click at [1541, 91] on button "button" at bounding box center [1535, 92] width 19 height 26
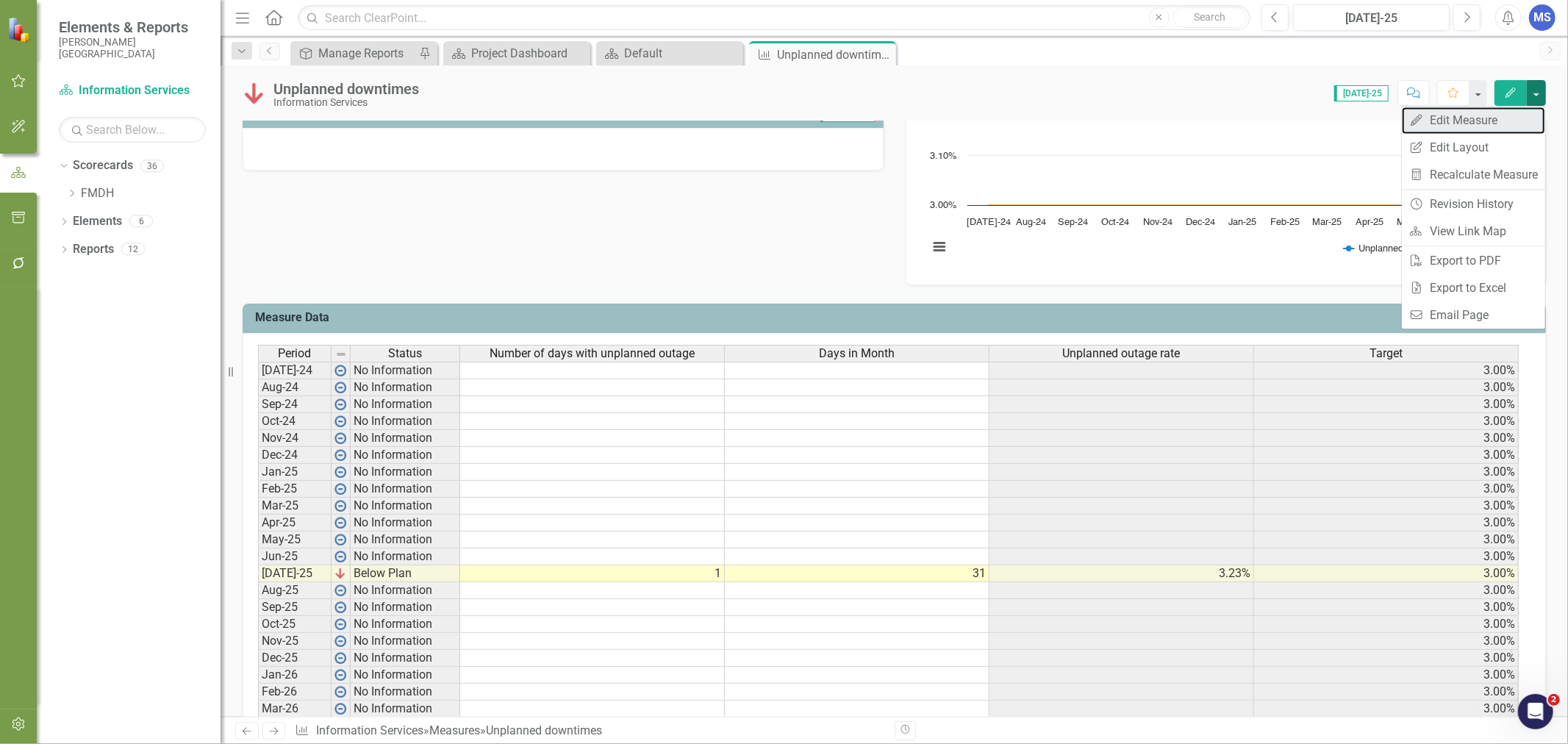
click at [1485, 122] on link "Edit Edit Measure" at bounding box center [1473, 120] width 143 height 27
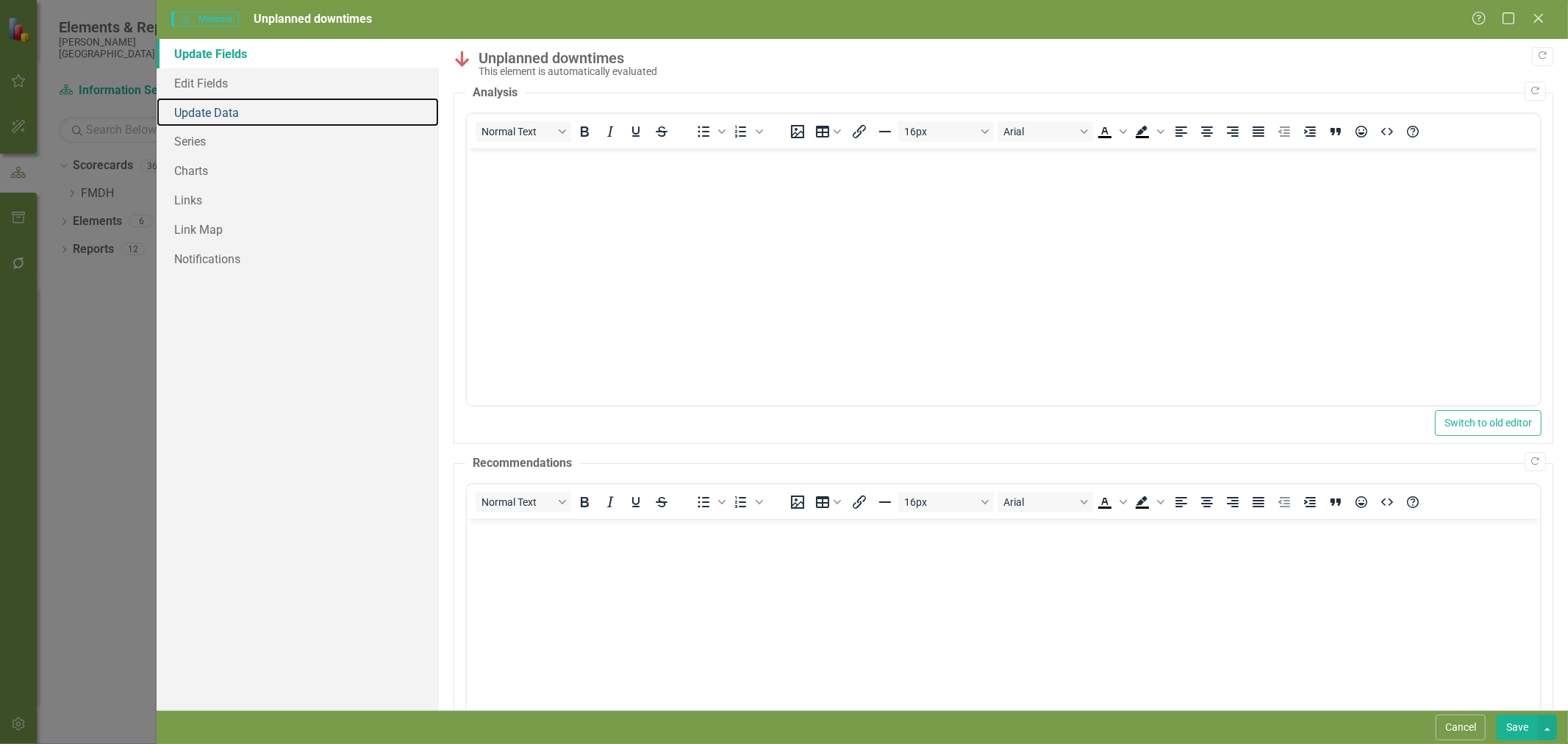
click at [218, 119] on link "Update Data" at bounding box center [298, 112] width 282 height 29
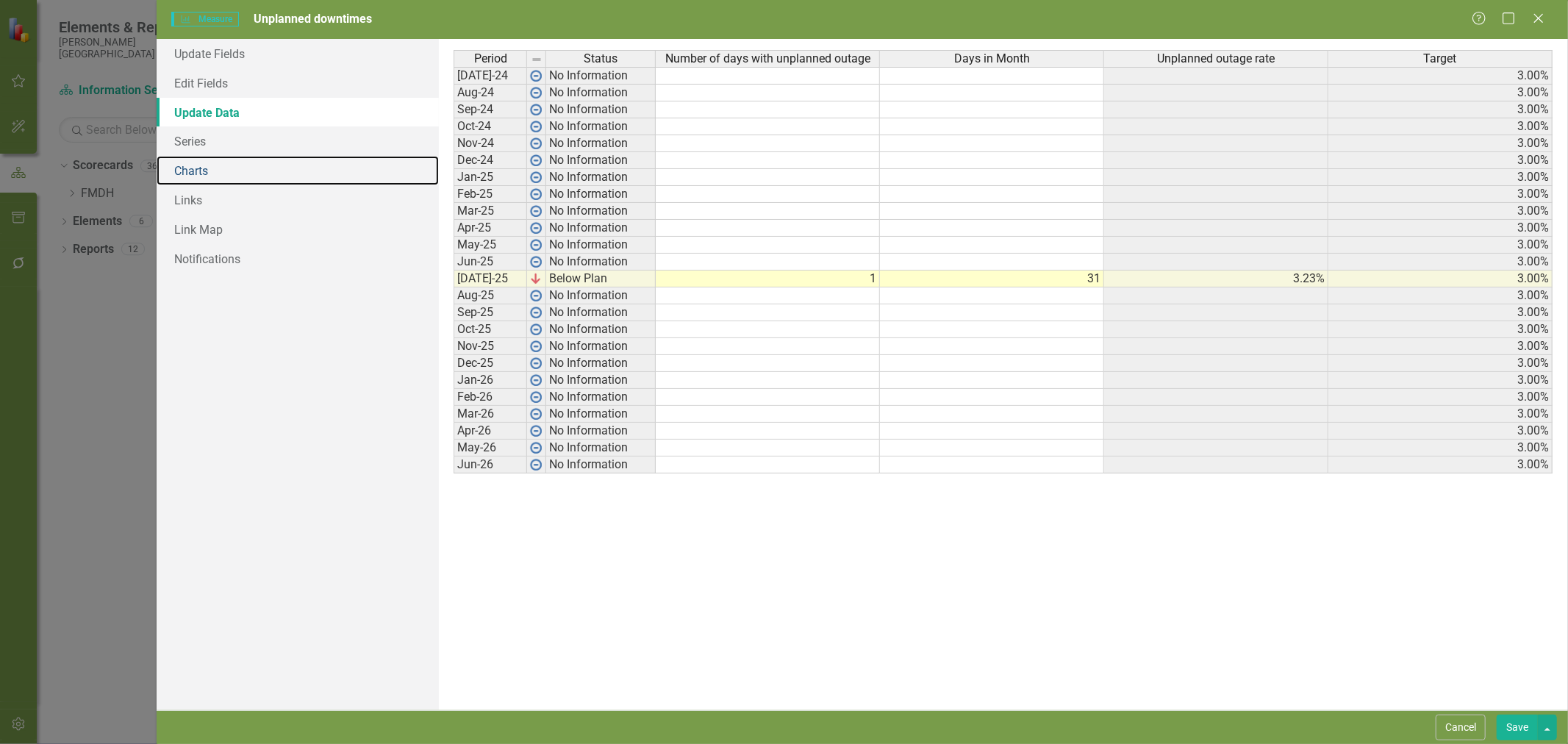
click at [241, 172] on link "Charts" at bounding box center [298, 170] width 282 height 29
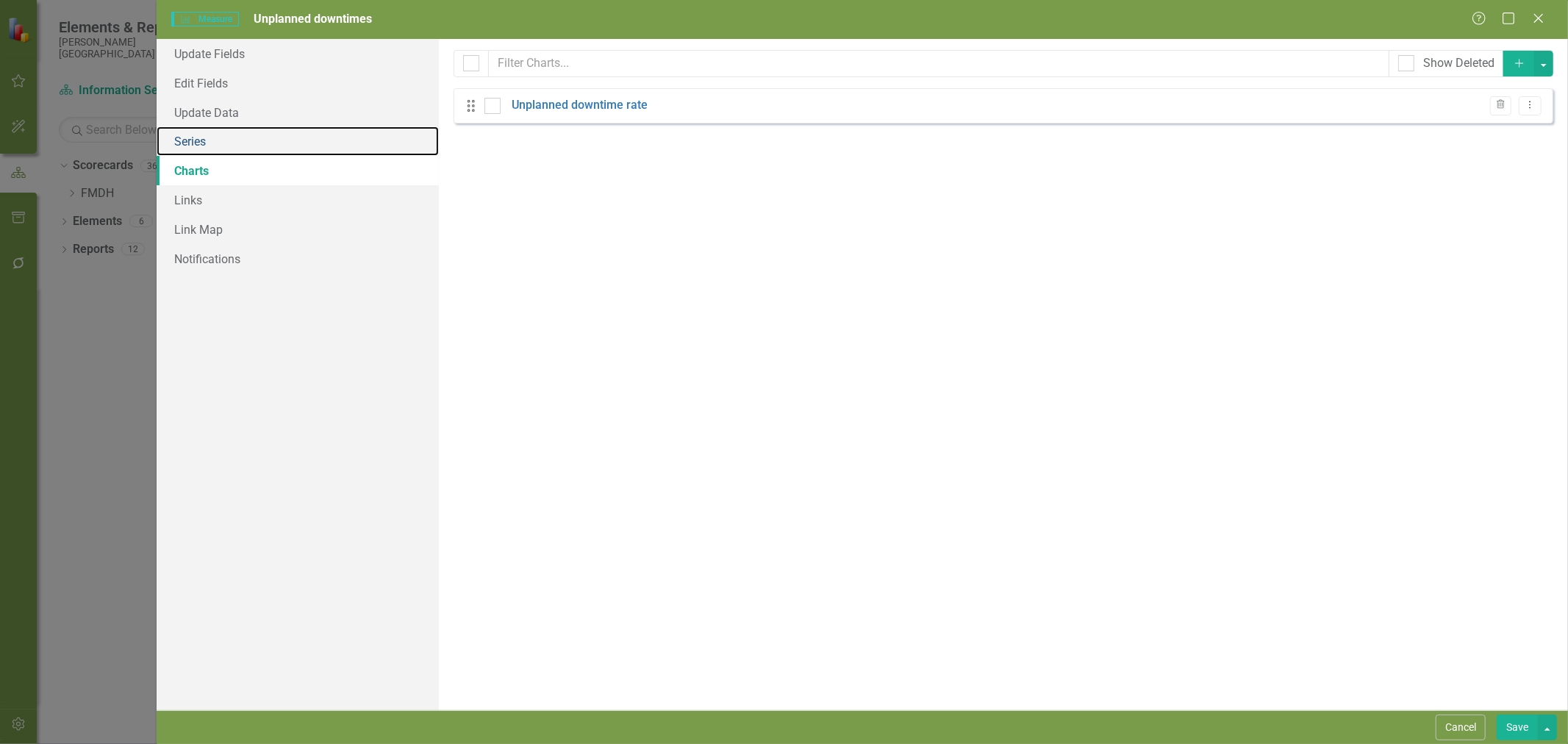
drag, startPoint x: 226, startPoint y: 140, endPoint x: 310, endPoint y: 167, distance: 88.2
click at [226, 139] on link "Series" at bounding box center [298, 141] width 282 height 29
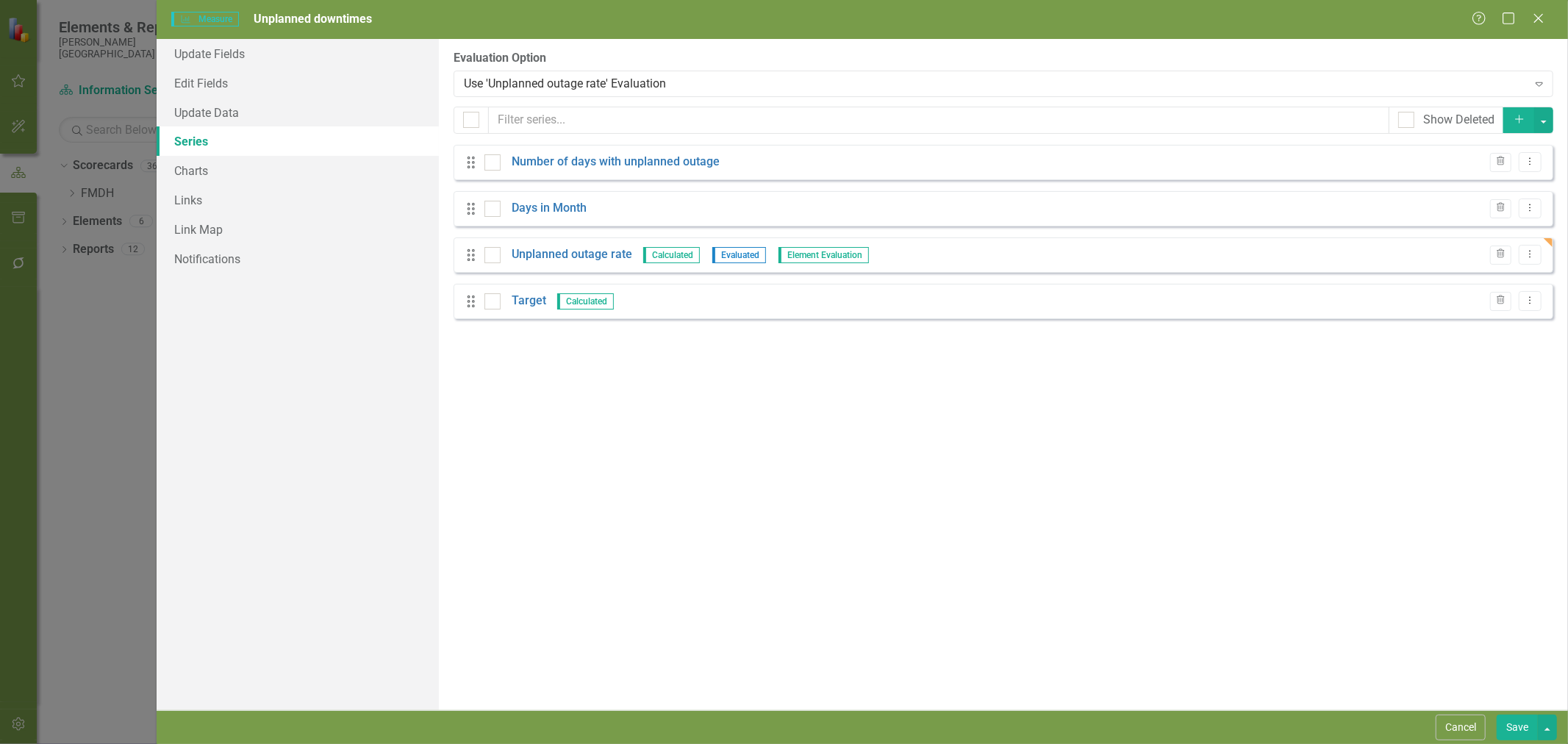
click at [533, 301] on link "Target" at bounding box center [529, 301] width 34 height 17
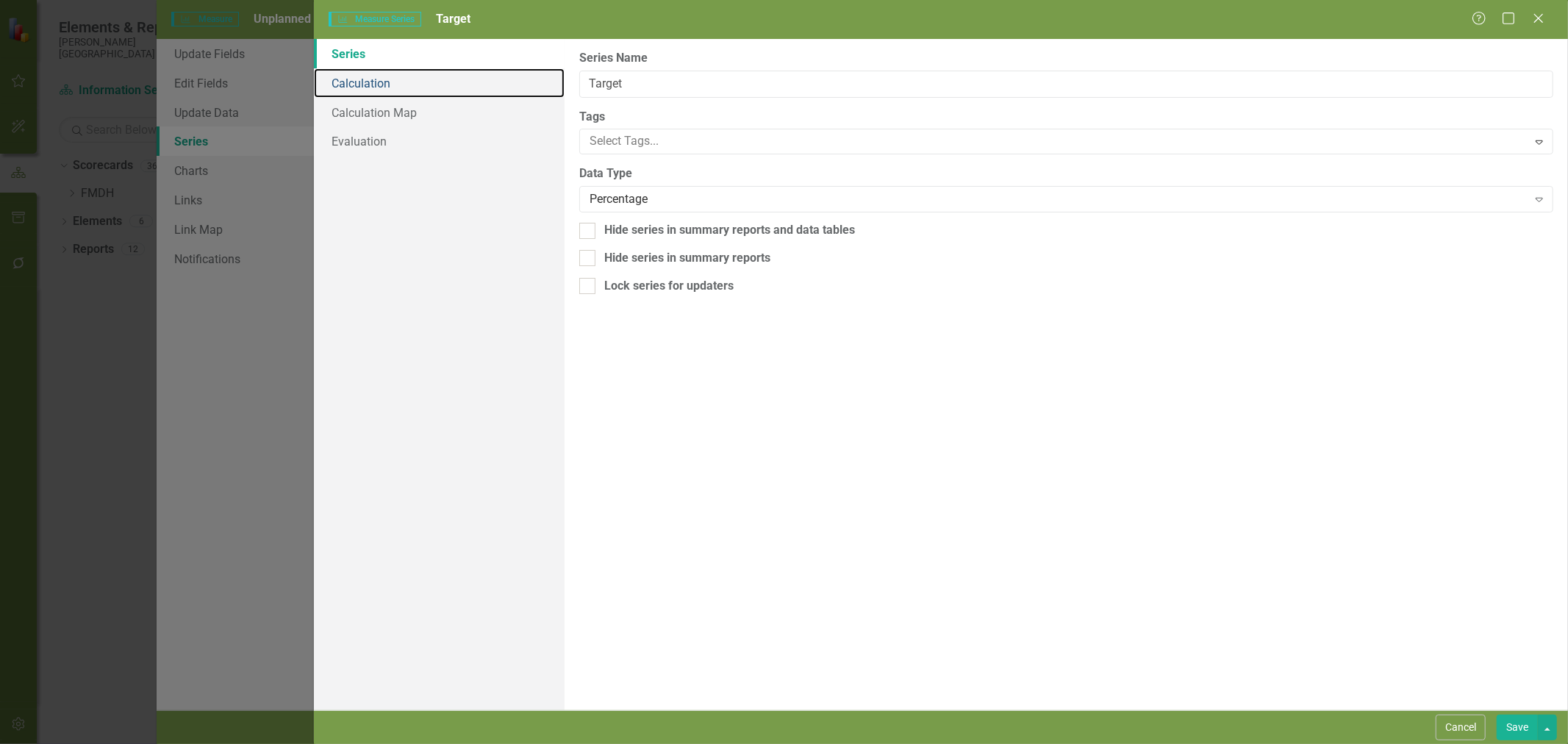
click at [405, 91] on link "Calculation" at bounding box center [439, 82] width 251 height 29
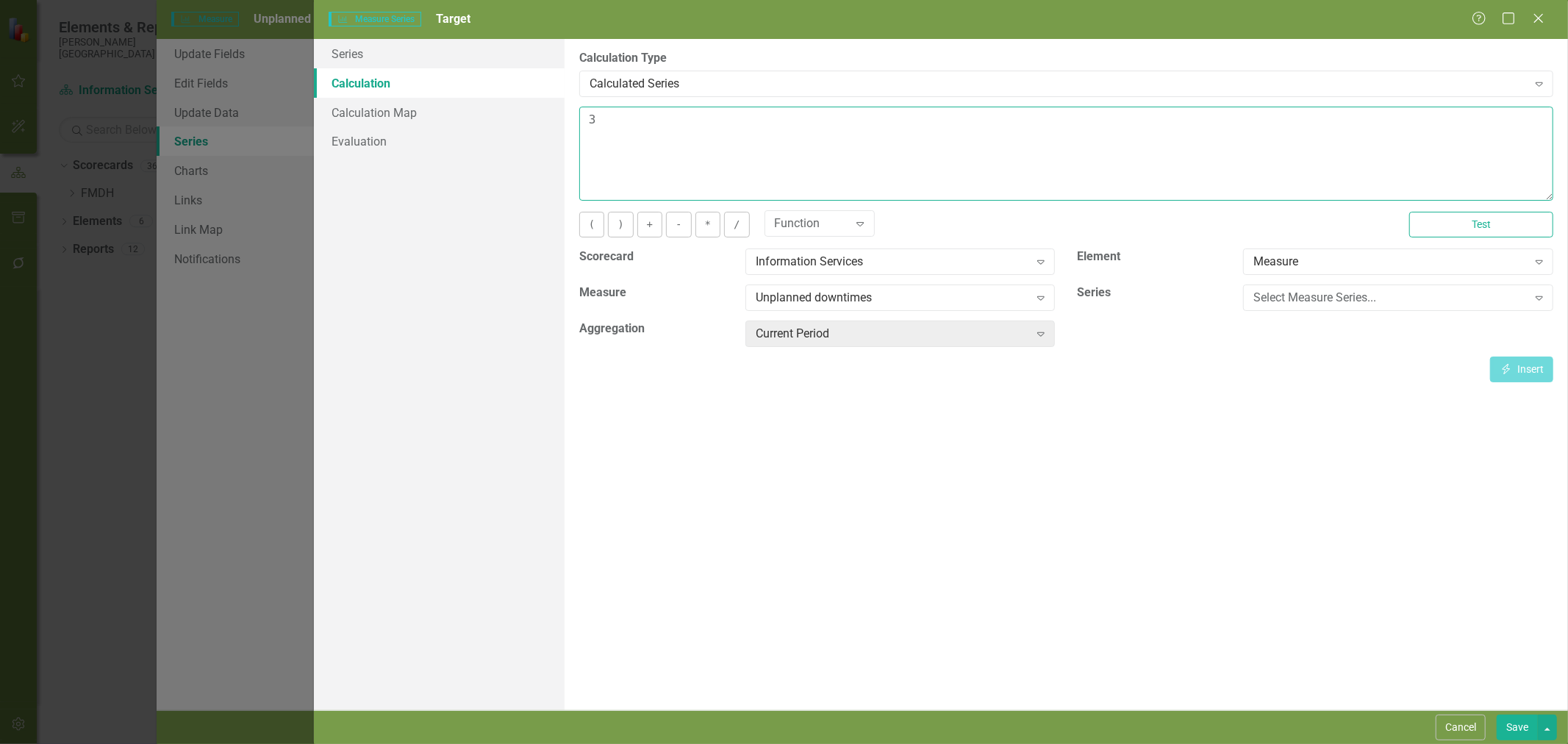
drag, startPoint x: 607, startPoint y: 133, endPoint x: 560, endPoint y: 133, distance: 47.0
click at [560, 134] on div "Series Calculation Calculation Map Evaluation From this page, you can edit the …" at bounding box center [940, 374] width 1253 height 671
type textarea "5"
click at [1519, 731] on button "Save" at bounding box center [1517, 726] width 41 height 26
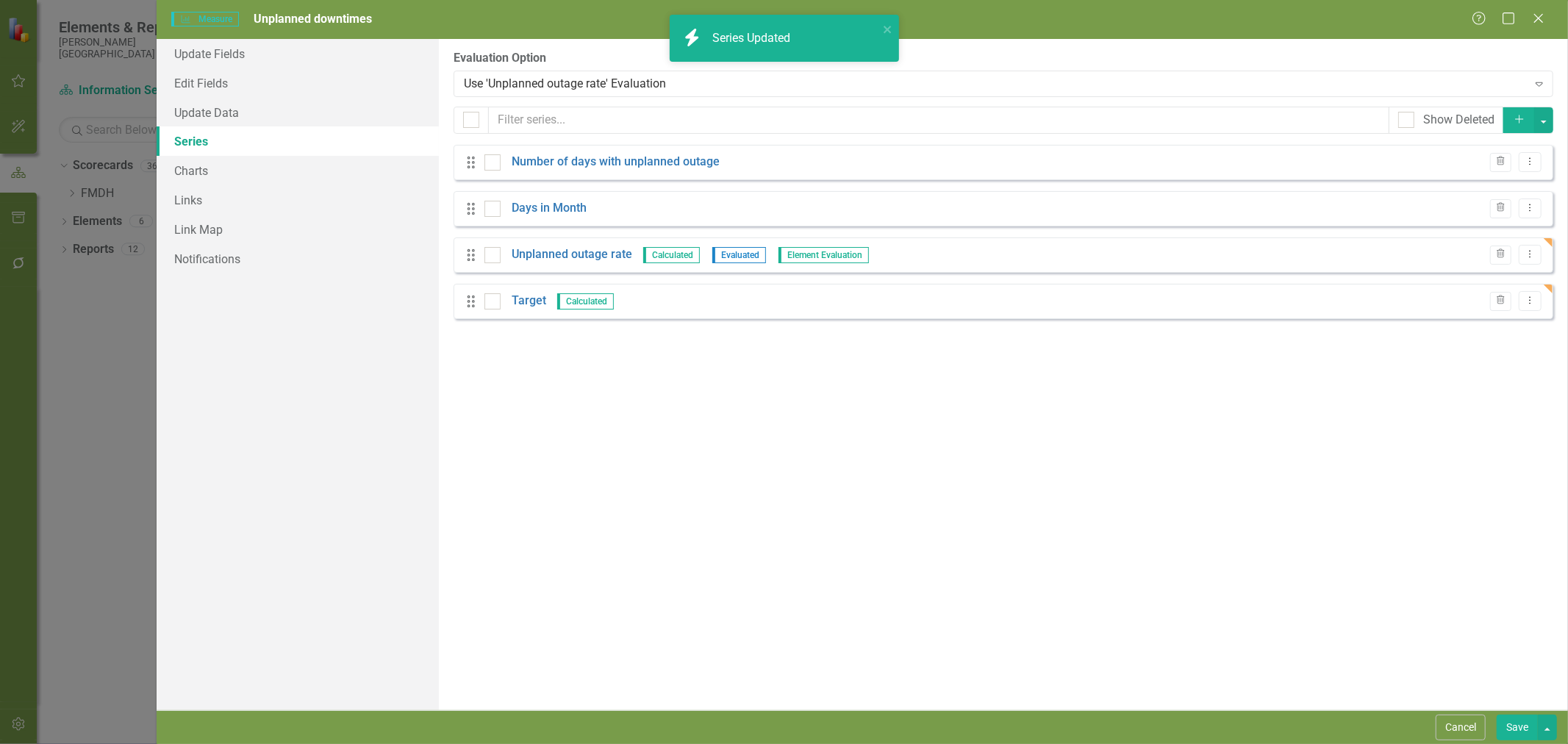
click at [1518, 733] on button "Save" at bounding box center [1517, 726] width 41 height 26
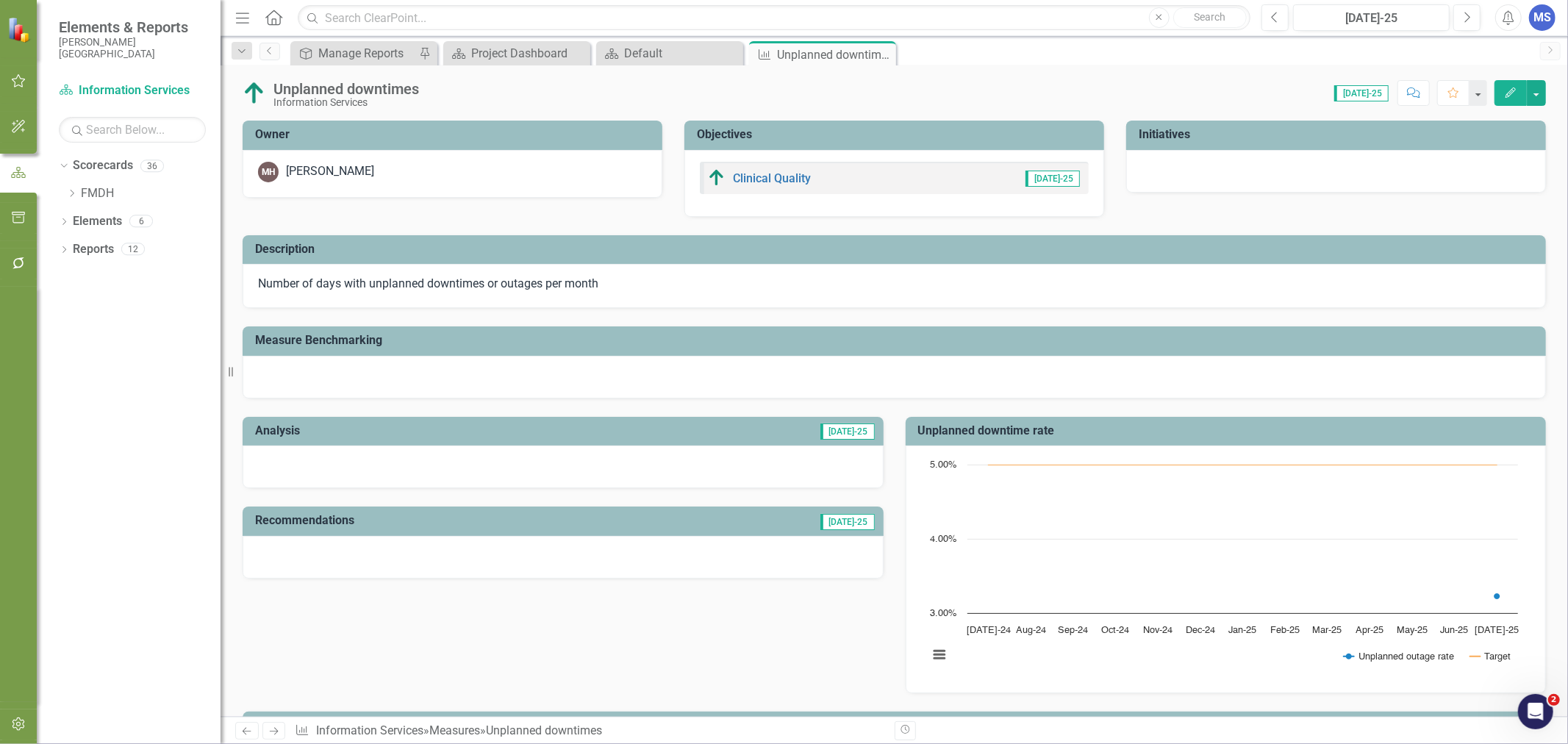
click at [0, 0] on icon "Close" at bounding box center [0, 0] width 0 height 0
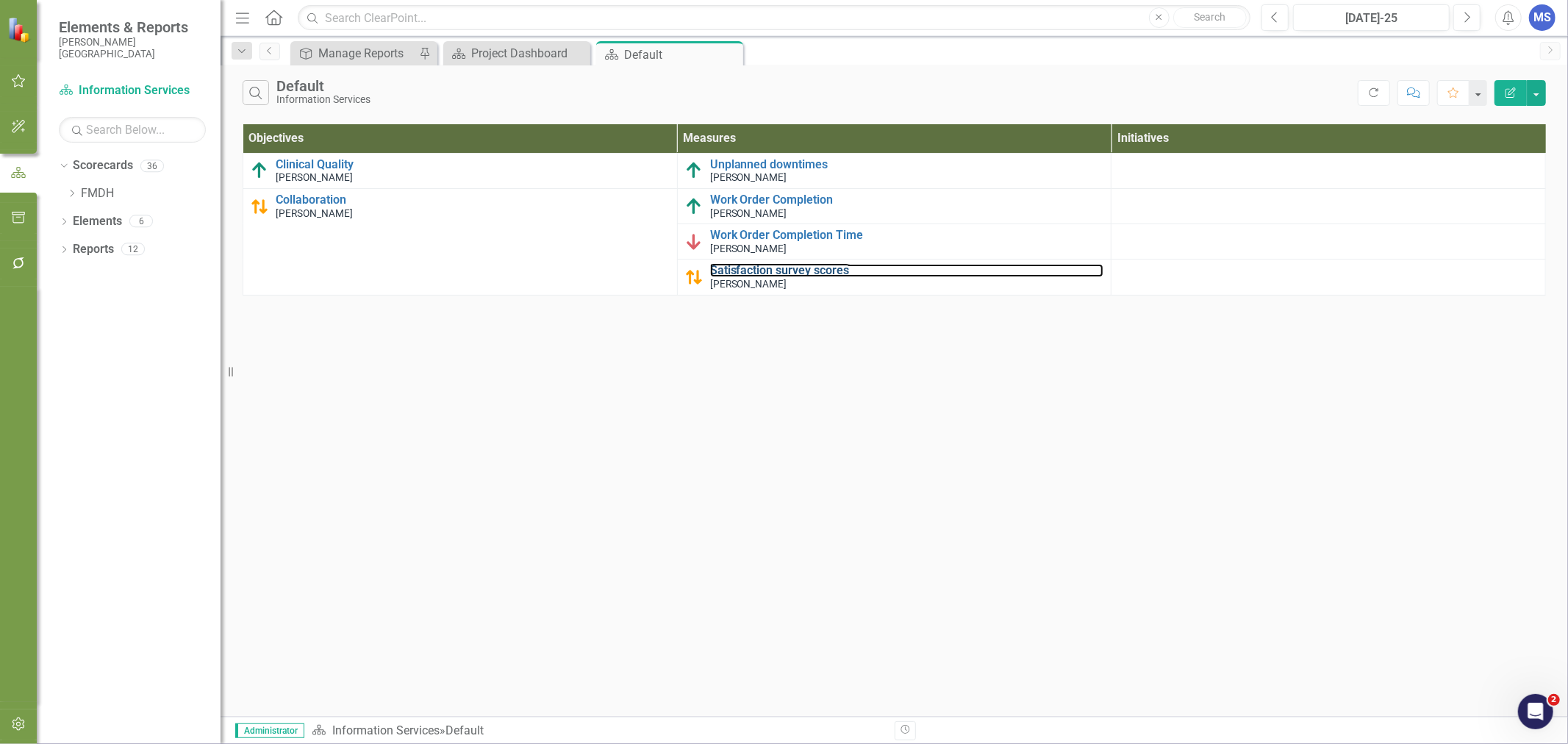
click at [803, 270] on link "Satisfaction survey scores" at bounding box center [907, 270] width 394 height 13
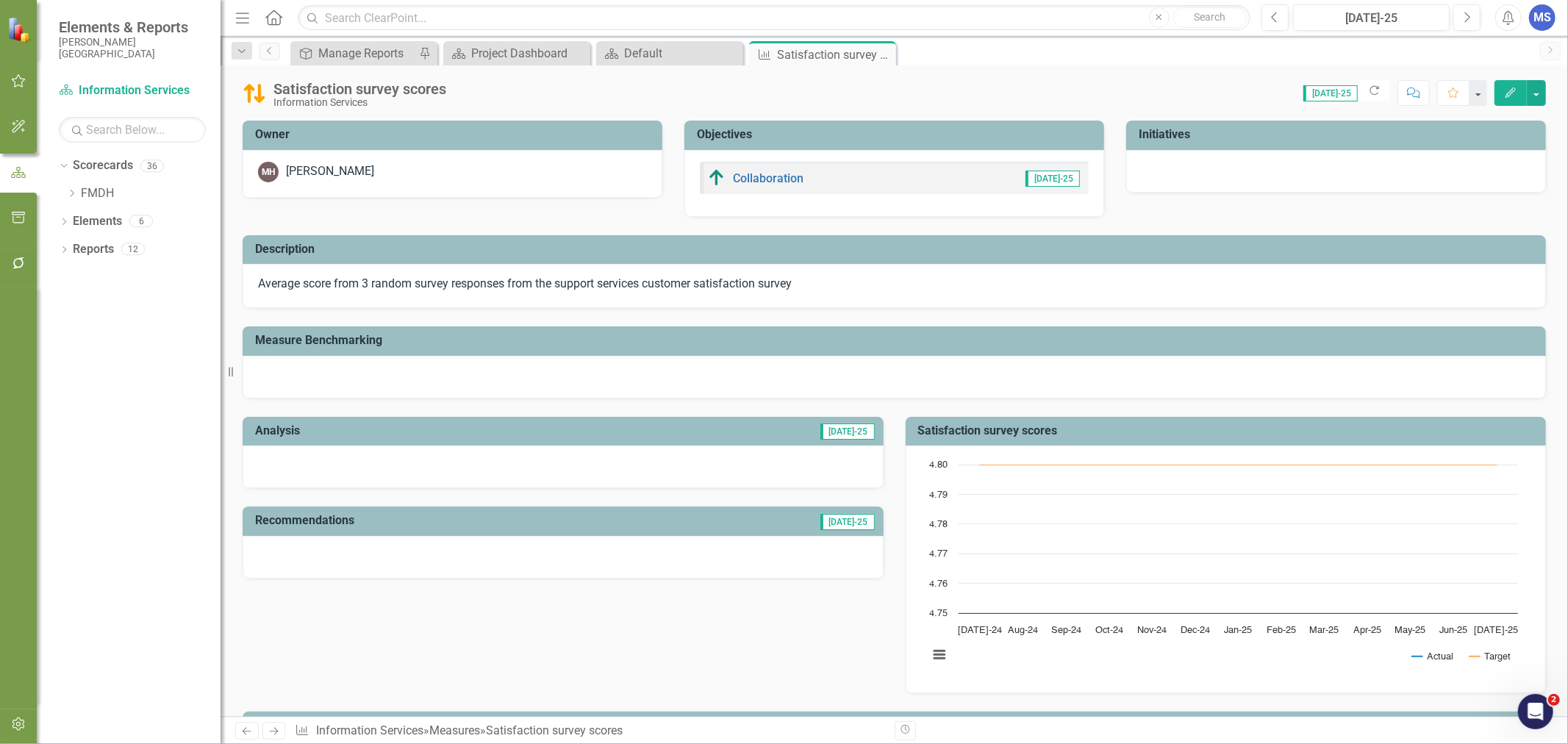
click at [0, 0] on icon "Close" at bounding box center [0, 0] width 0 height 0
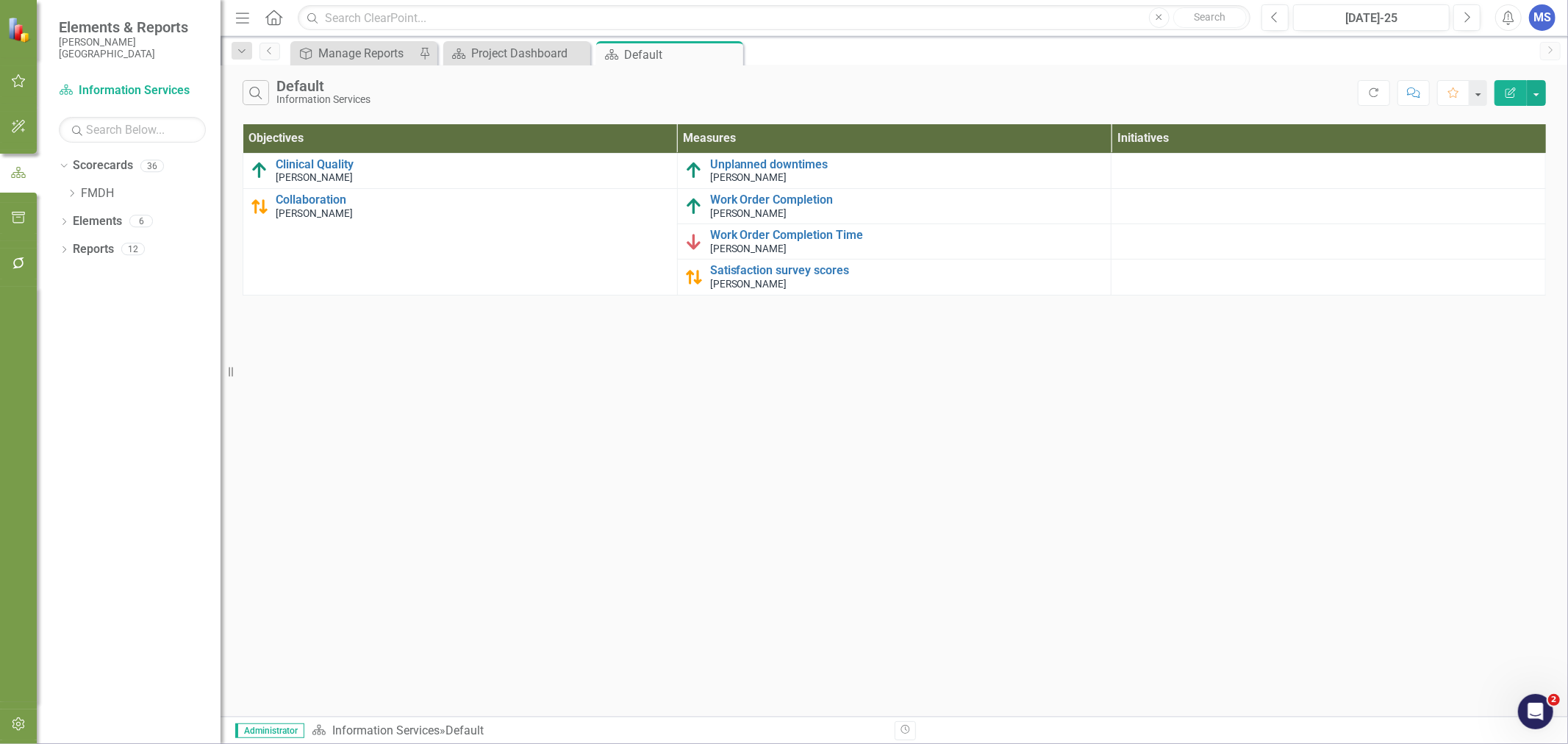
click at [70, 193] on icon "Dropdown" at bounding box center [71, 193] width 11 height 9
click at [86, 221] on icon "Dropdown" at bounding box center [86, 221] width 11 height 9
click at [116, 274] on link "Inpatient Pharmacy" at bounding box center [164, 278] width 110 height 17
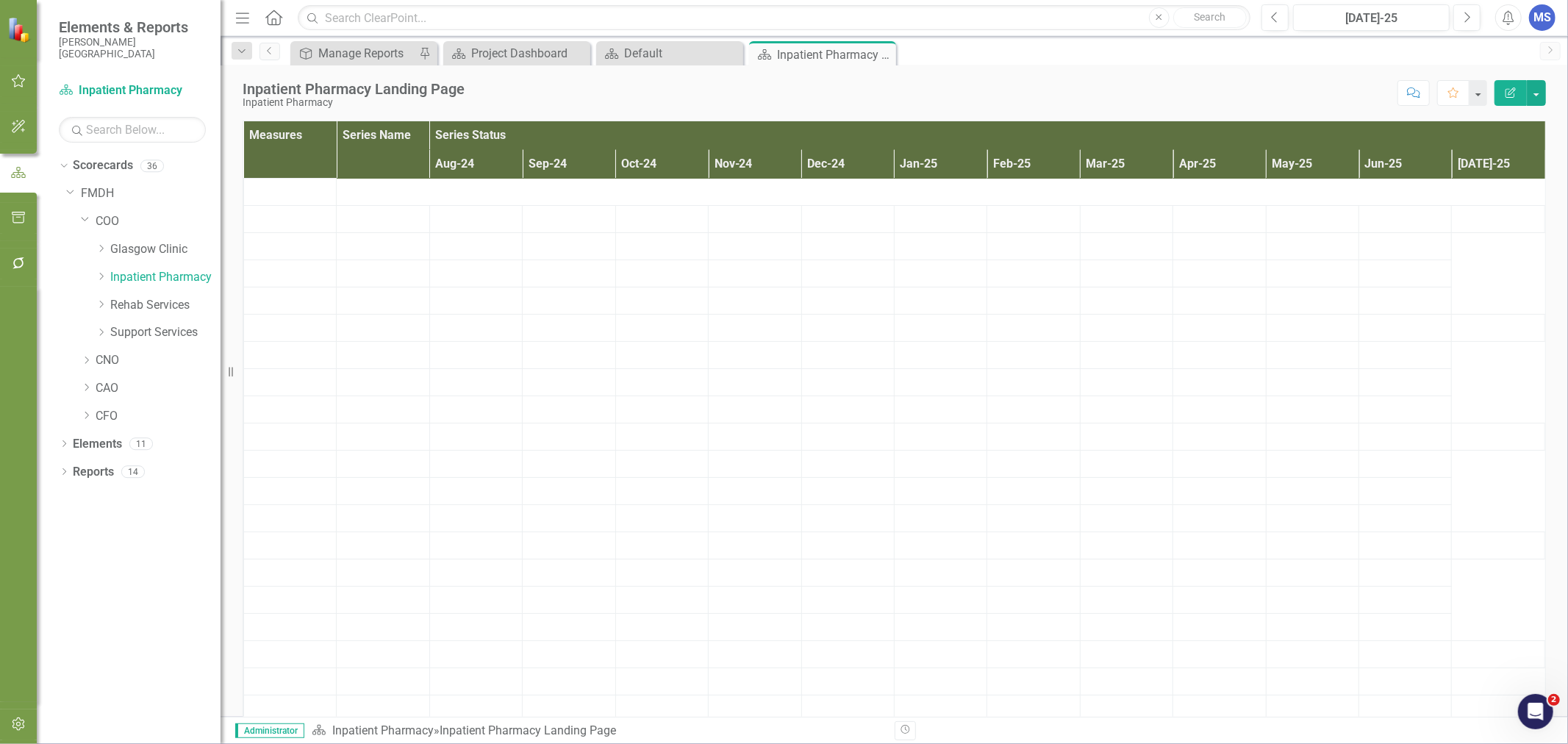
click at [62, 446] on icon "Dropdown" at bounding box center [64, 445] width 10 height 8
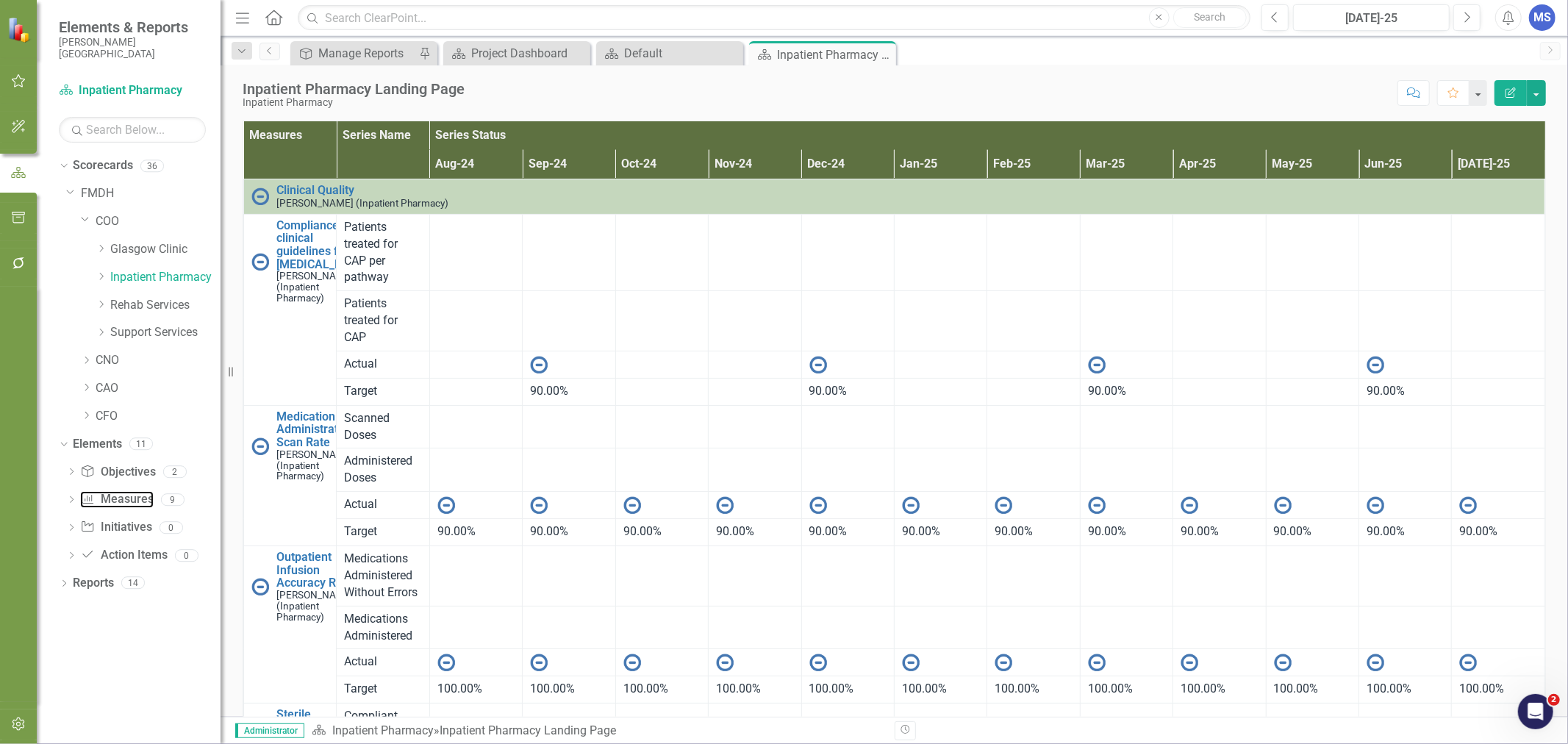
click at [107, 503] on link "Measure Measures" at bounding box center [116, 499] width 73 height 17
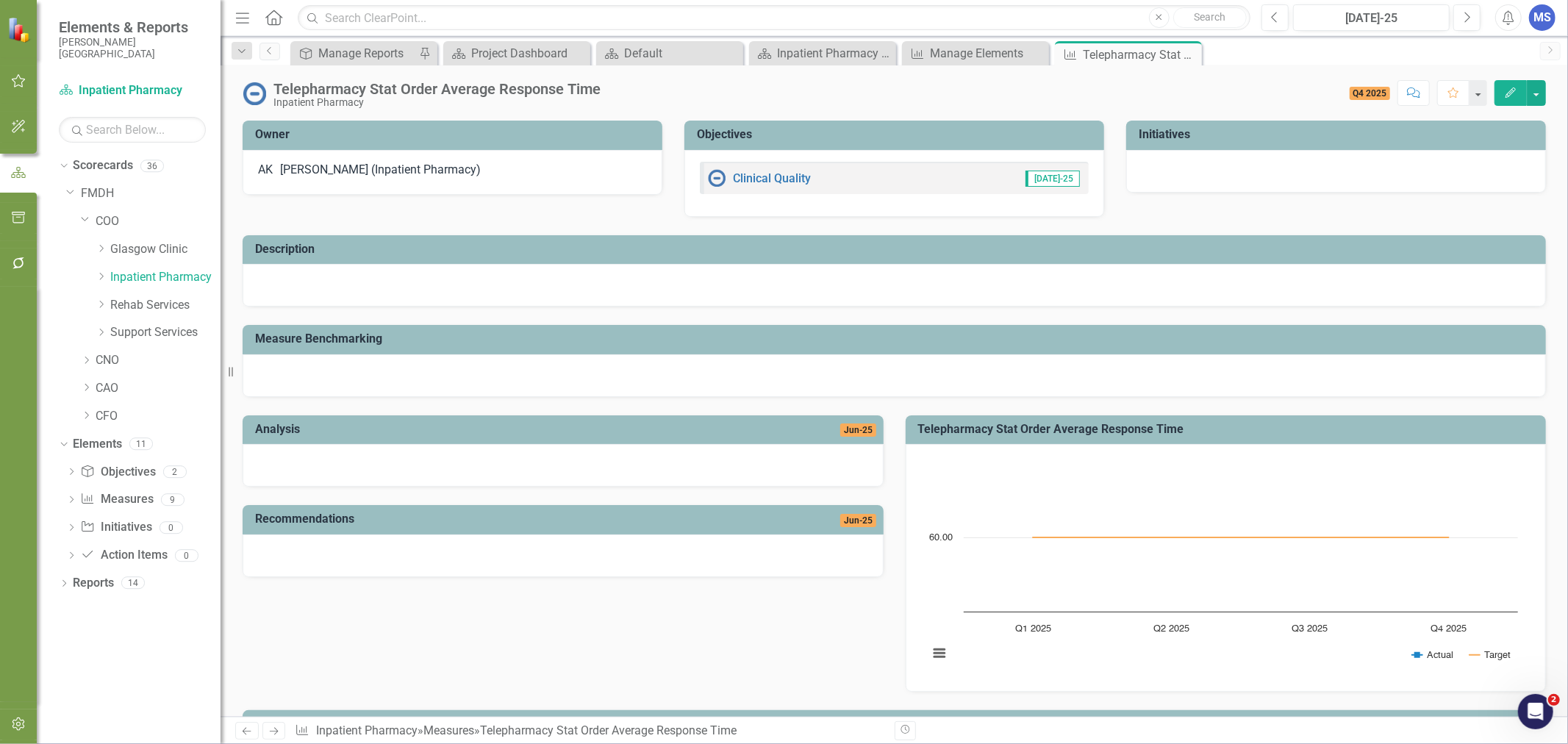
click at [1500, 93] on button "Edit" at bounding box center [1510, 92] width 33 height 26
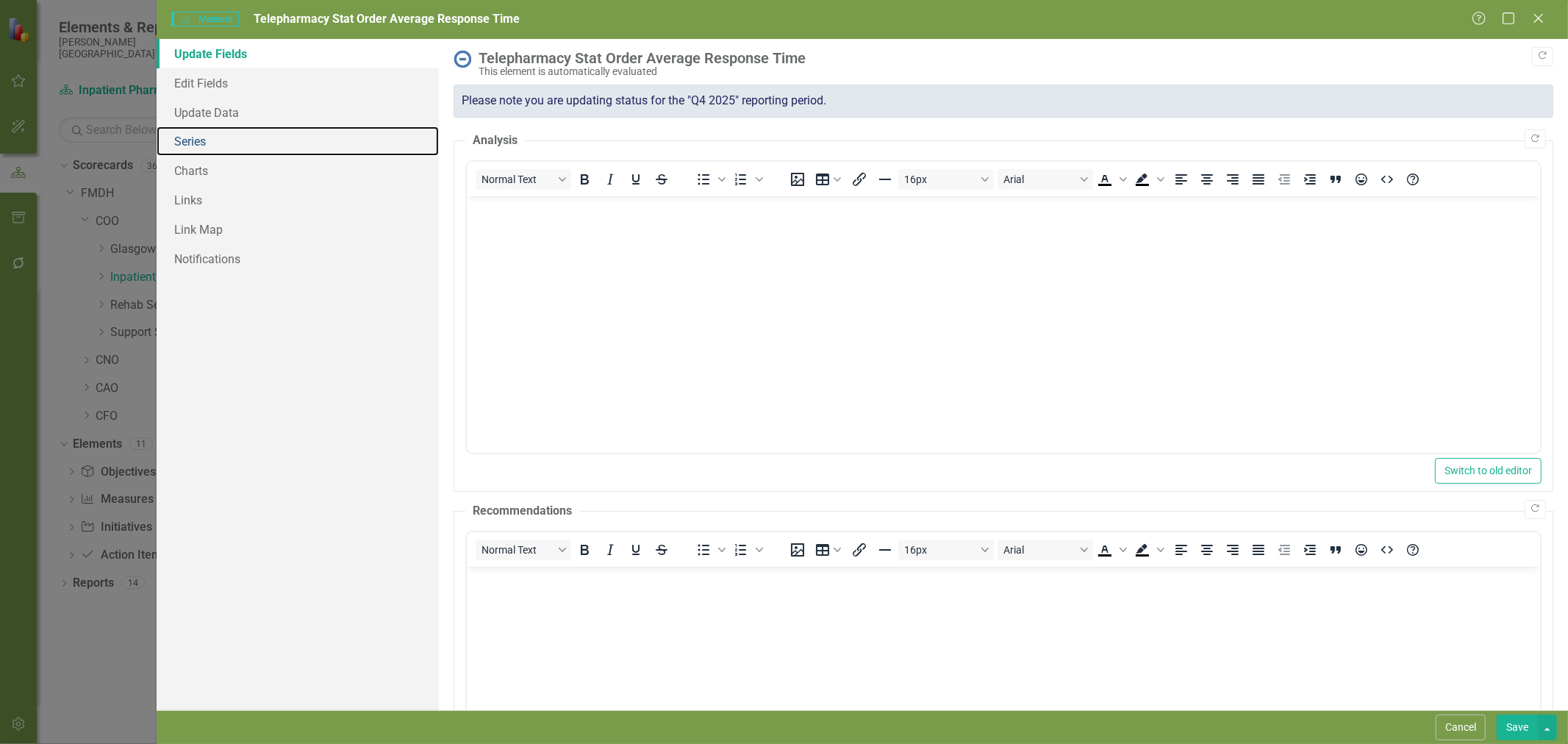
click at [207, 145] on link "Series" at bounding box center [298, 141] width 282 height 29
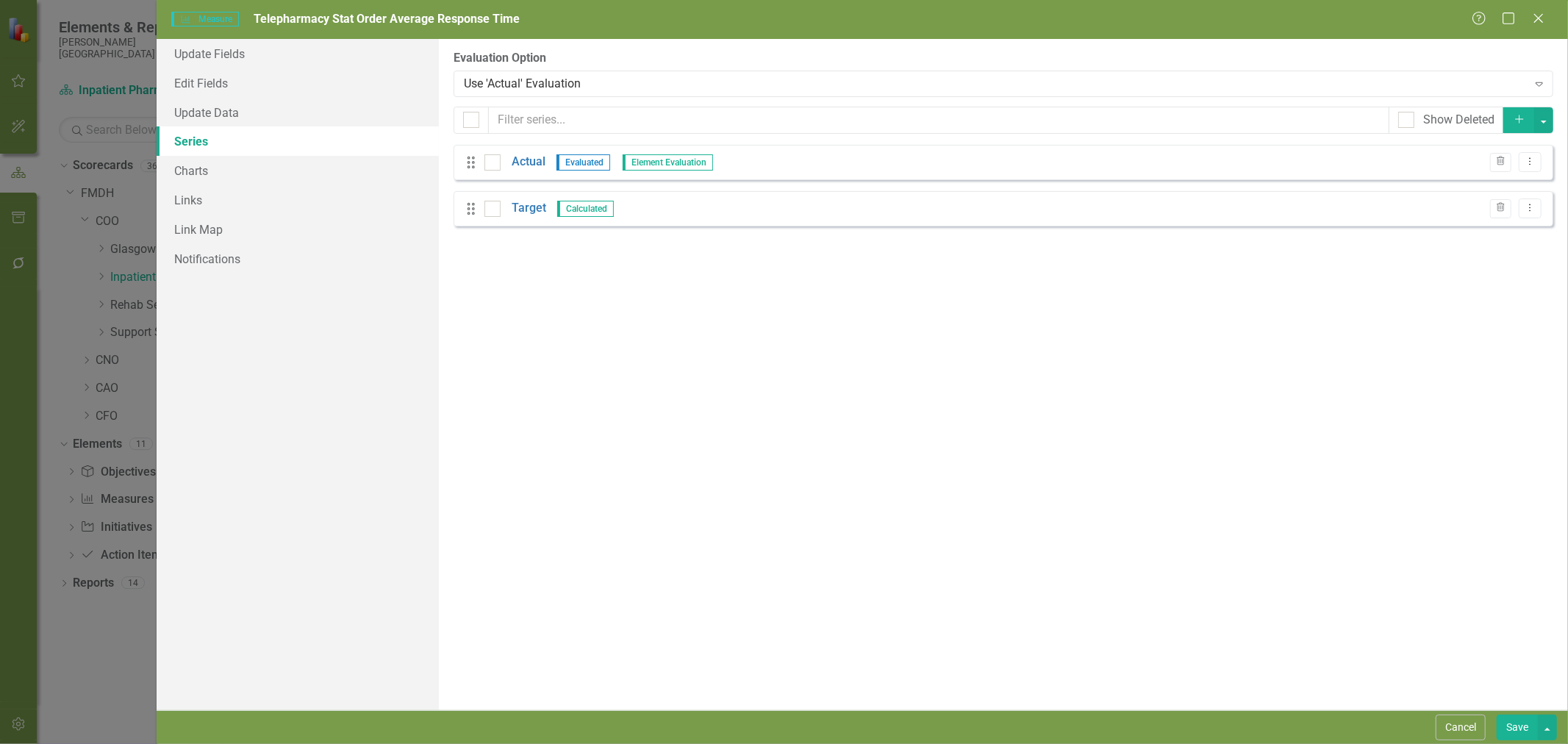
click at [536, 213] on link "Target" at bounding box center [529, 208] width 34 height 17
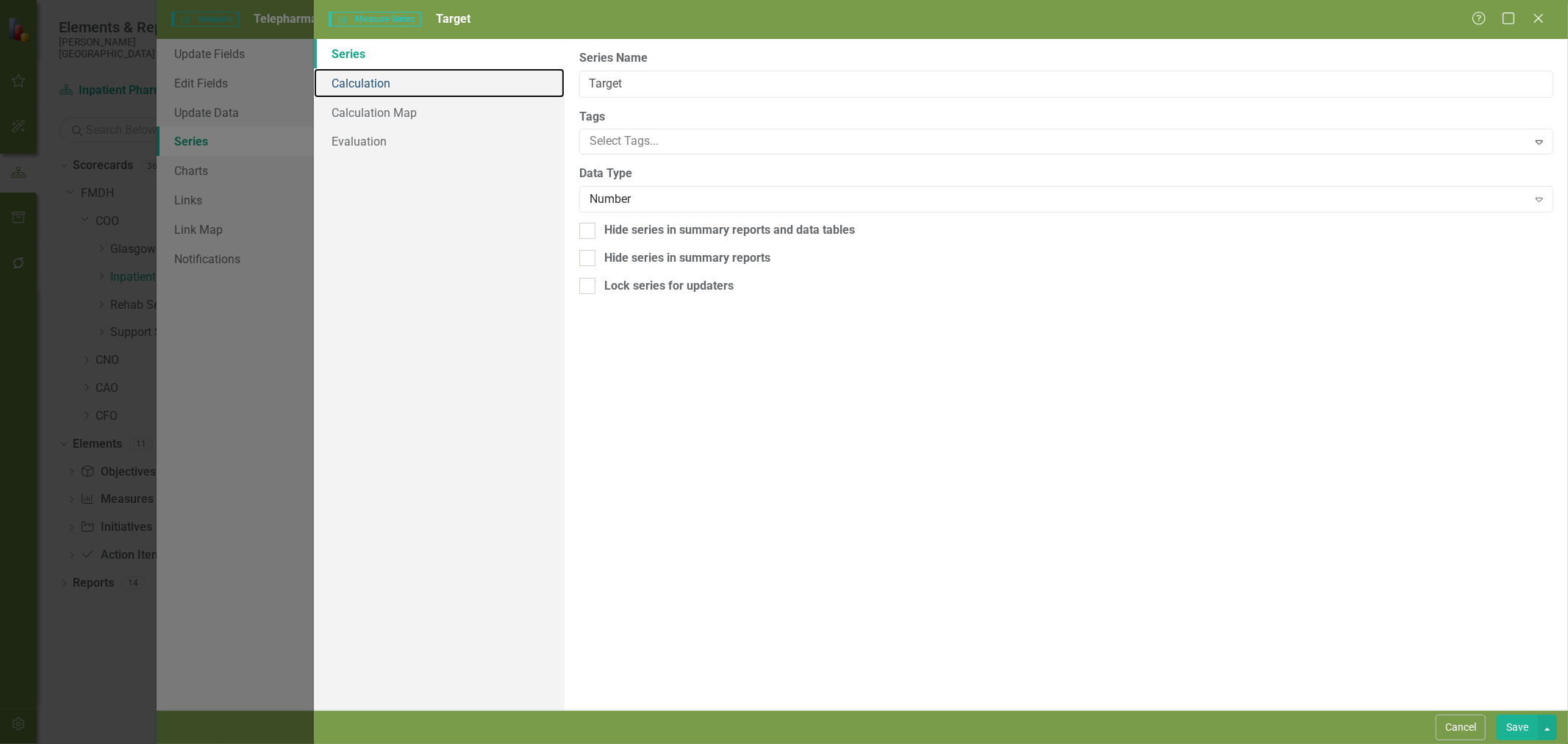
click at [377, 86] on link "Calculation" at bounding box center [439, 82] width 251 height 29
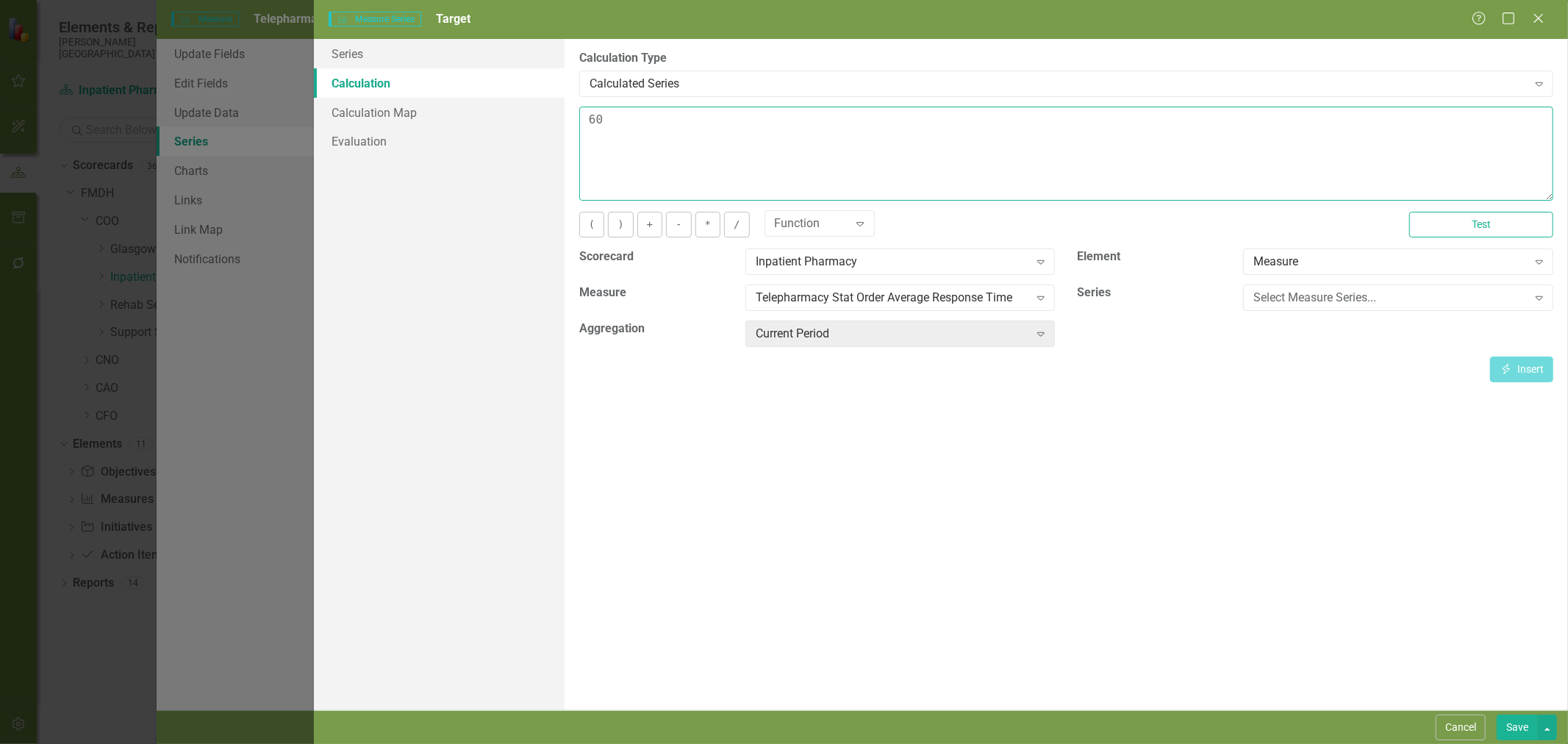
drag, startPoint x: 593, startPoint y: 122, endPoint x: 551, endPoint y: 131, distance: 43.0
click at [552, 131] on div "Series Calculation Calculation Map Evaluation From this page, you can edit the …" at bounding box center [940, 374] width 1253 height 671
type textarea "15"
click at [1527, 730] on button "Save" at bounding box center [1517, 726] width 41 height 26
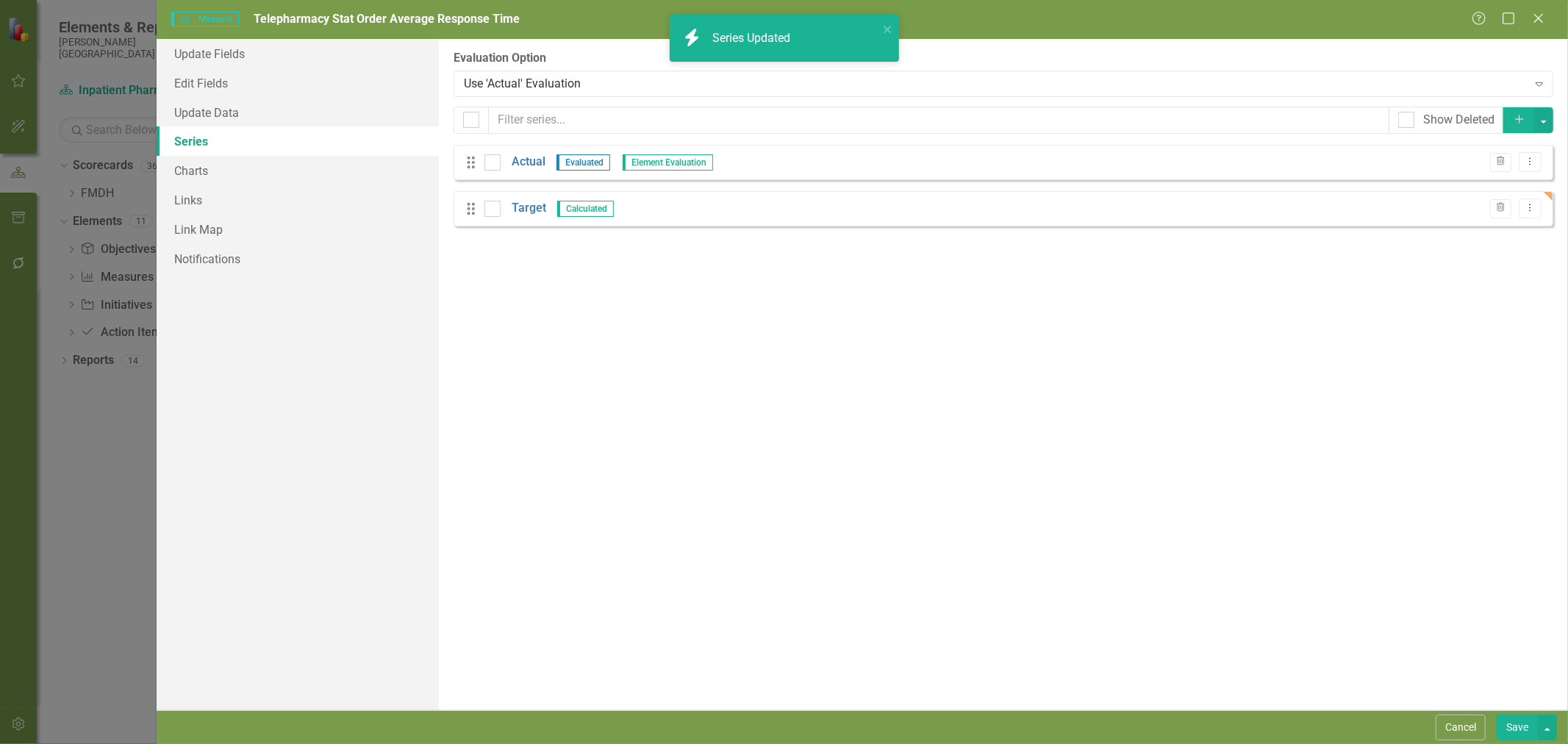
click at [1510, 730] on button "Save" at bounding box center [1517, 726] width 41 height 26
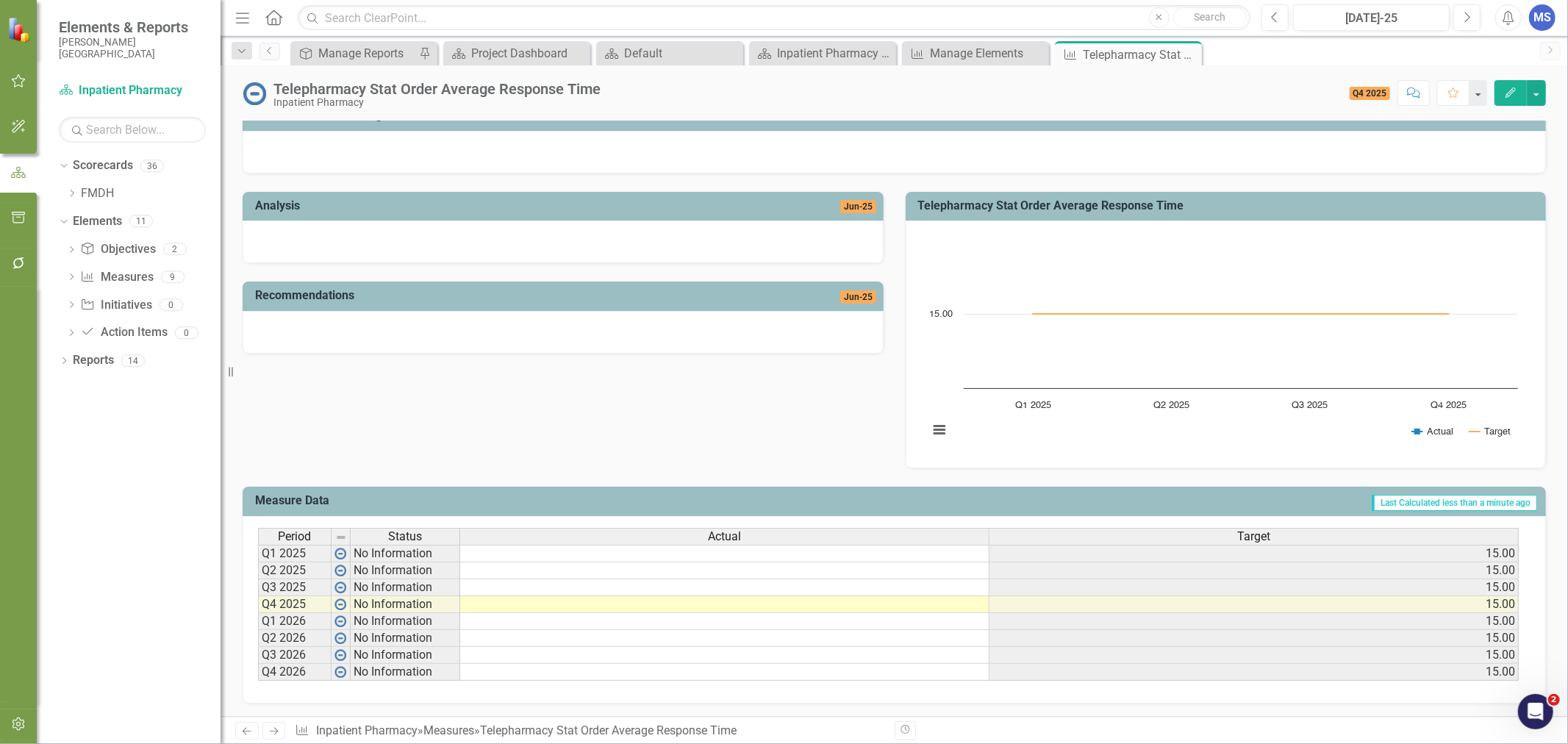
scroll to position [236, 0]
click at [964, 57] on div "Manage Elements" at bounding box center [987, 54] width 116 height 18
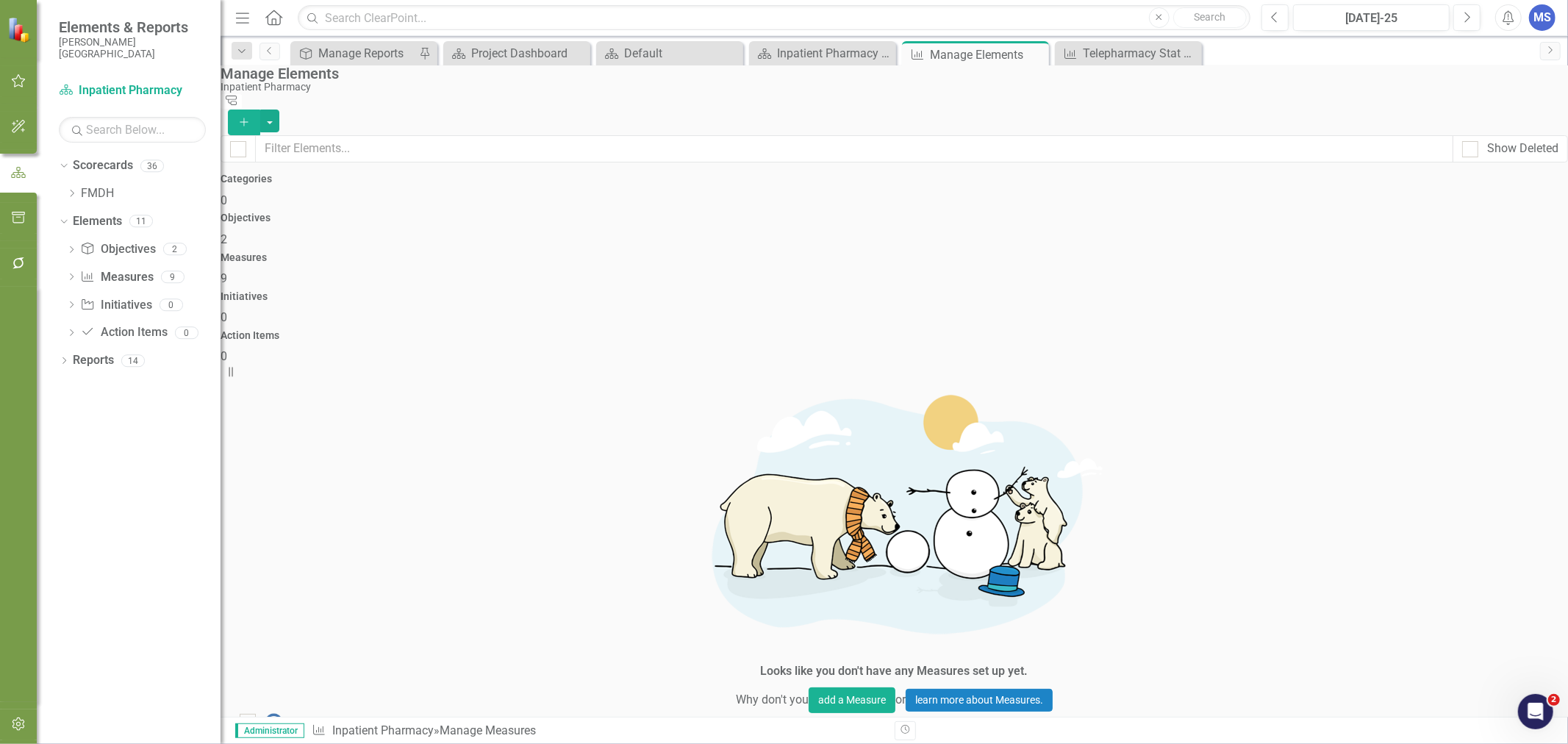
checkbox input "false"
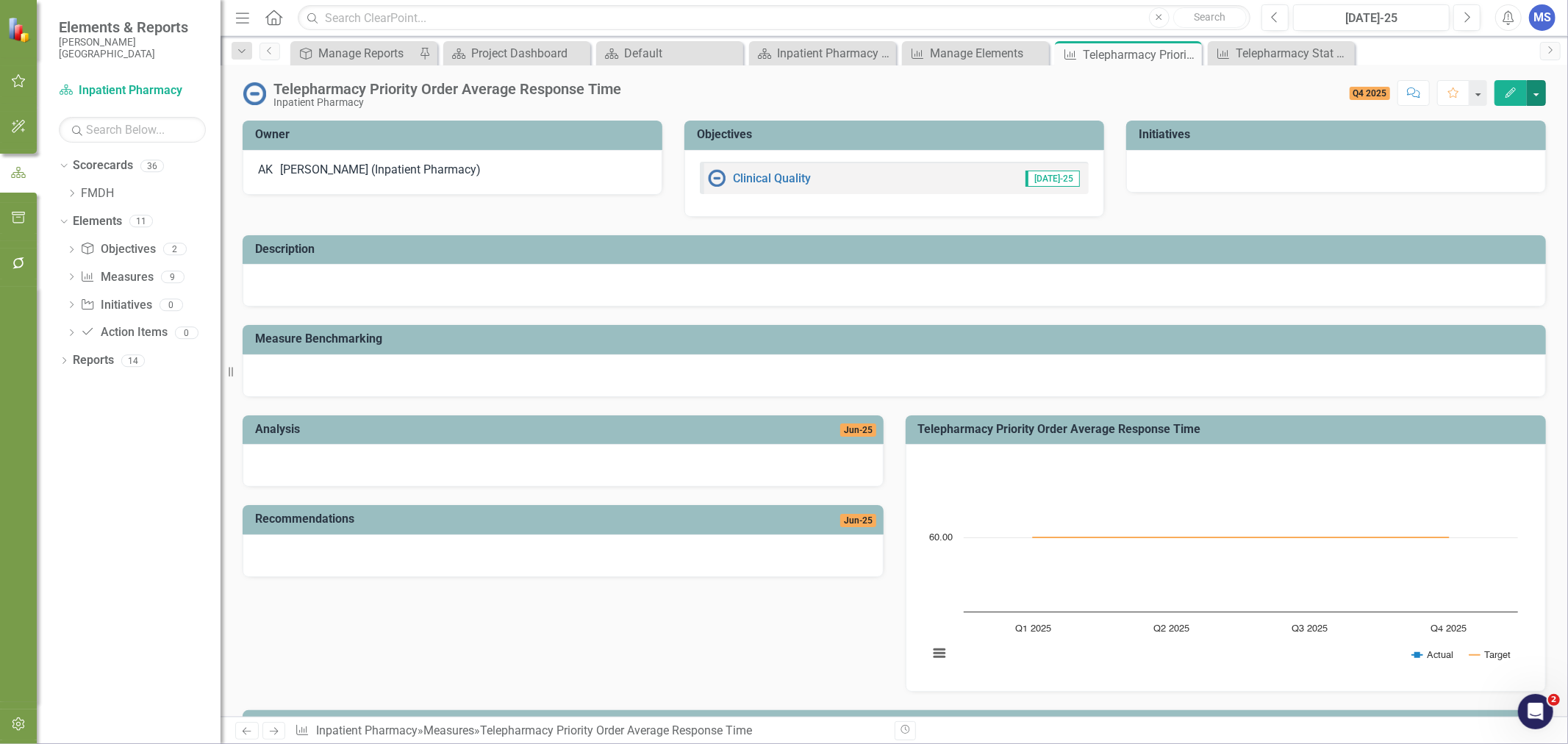
click at [1532, 86] on button "button" at bounding box center [1535, 92] width 19 height 26
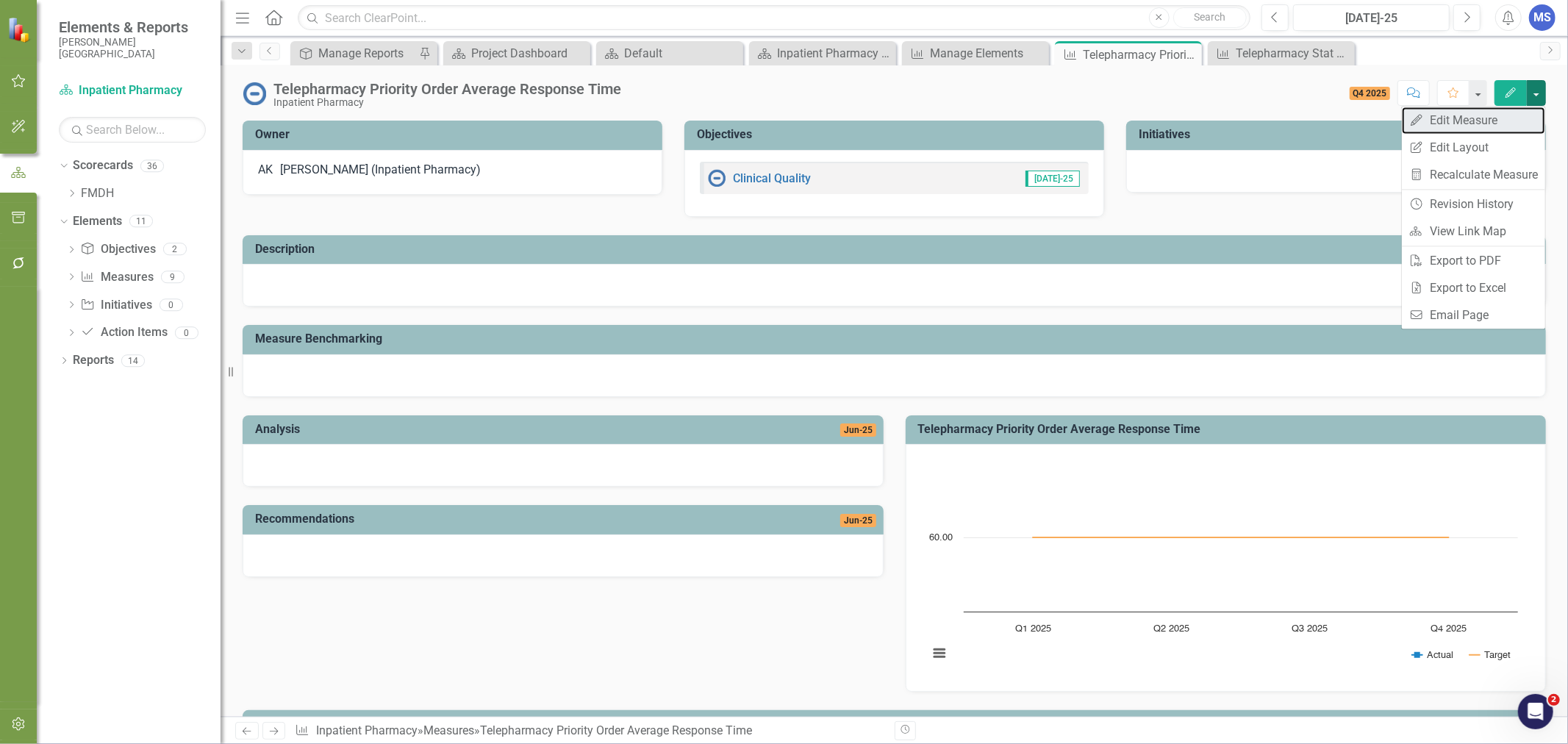
click at [1463, 128] on link "Edit Edit Measure" at bounding box center [1473, 120] width 143 height 27
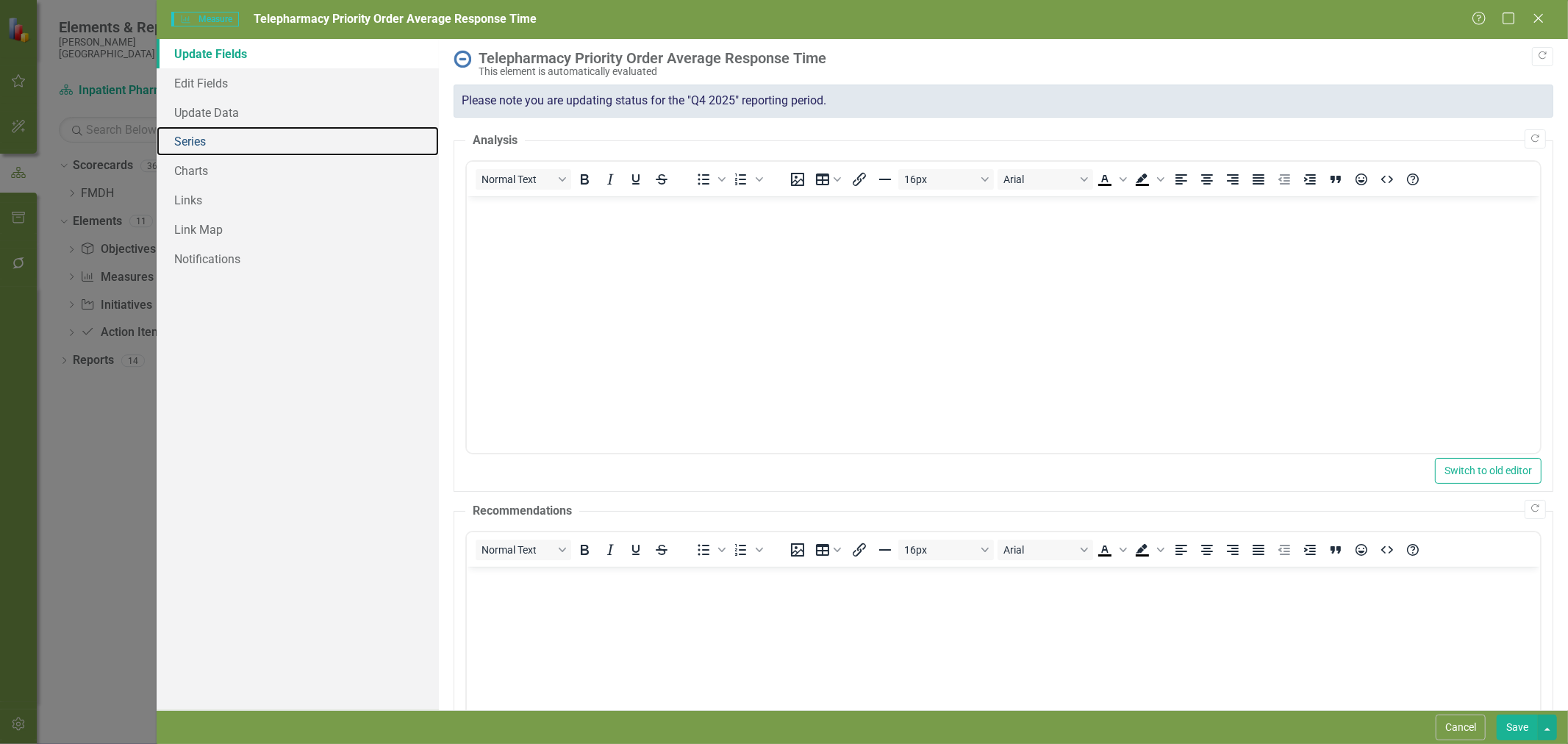
click at [199, 142] on link "Series" at bounding box center [298, 141] width 282 height 29
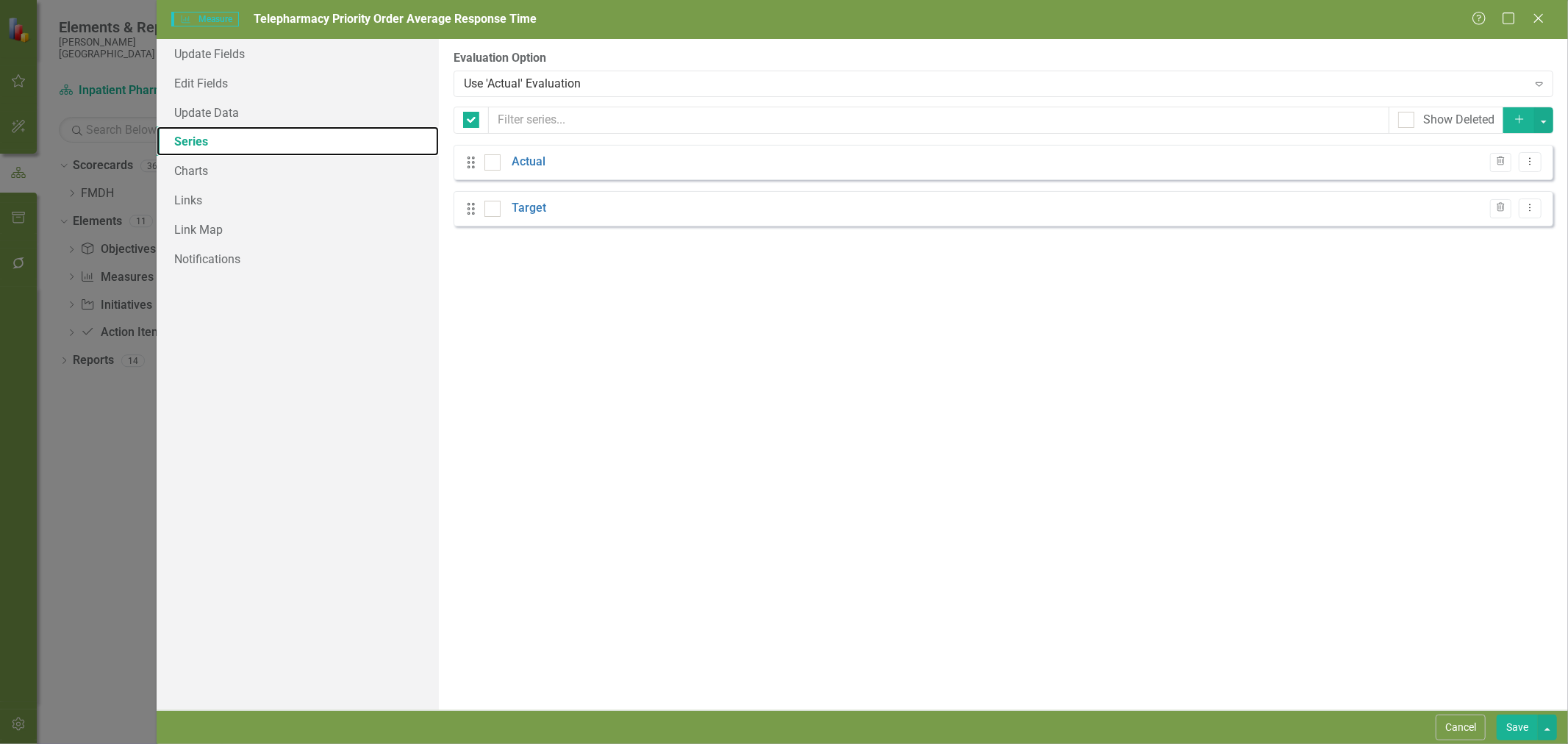
checkbox input "false"
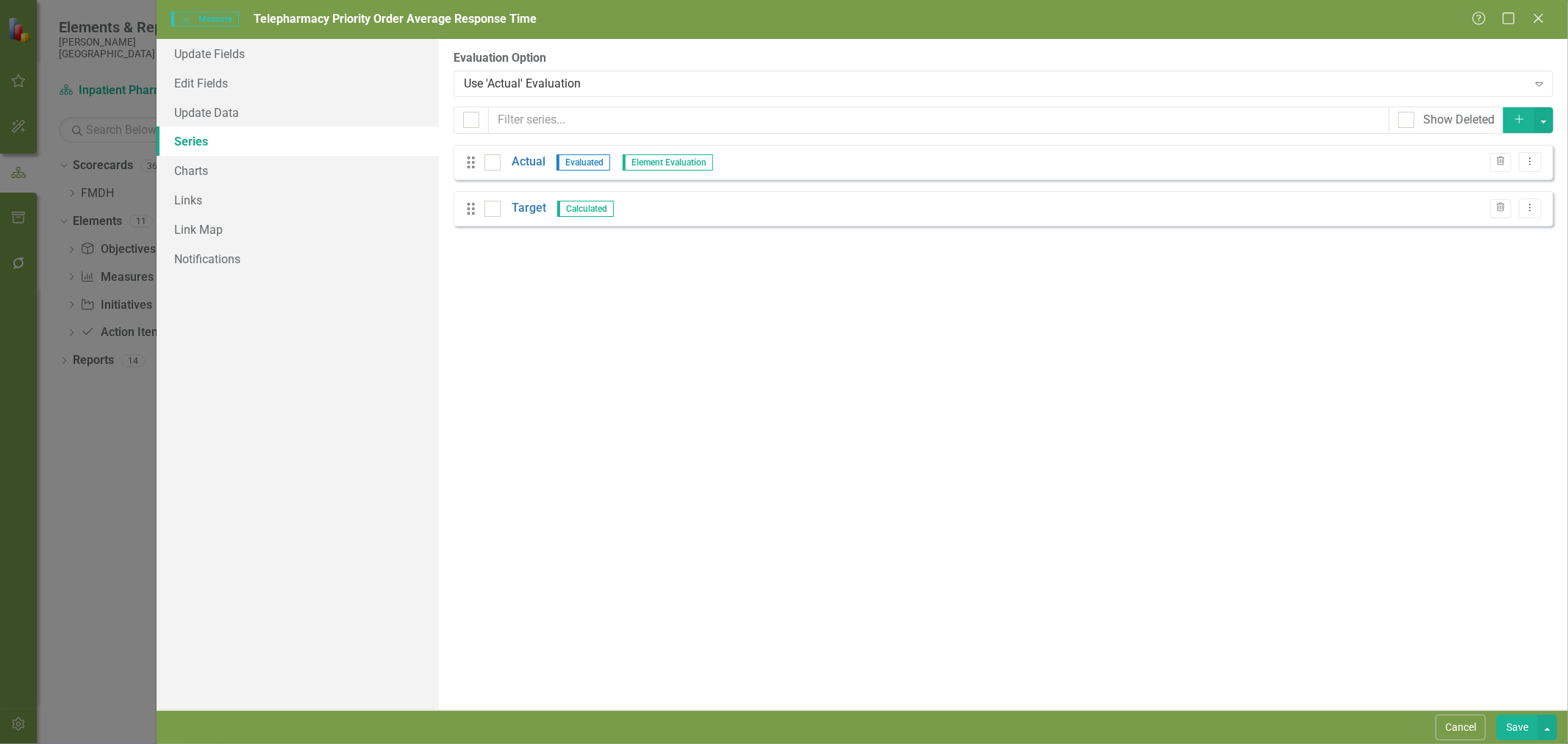
click at [537, 201] on link "Target" at bounding box center [529, 208] width 34 height 17
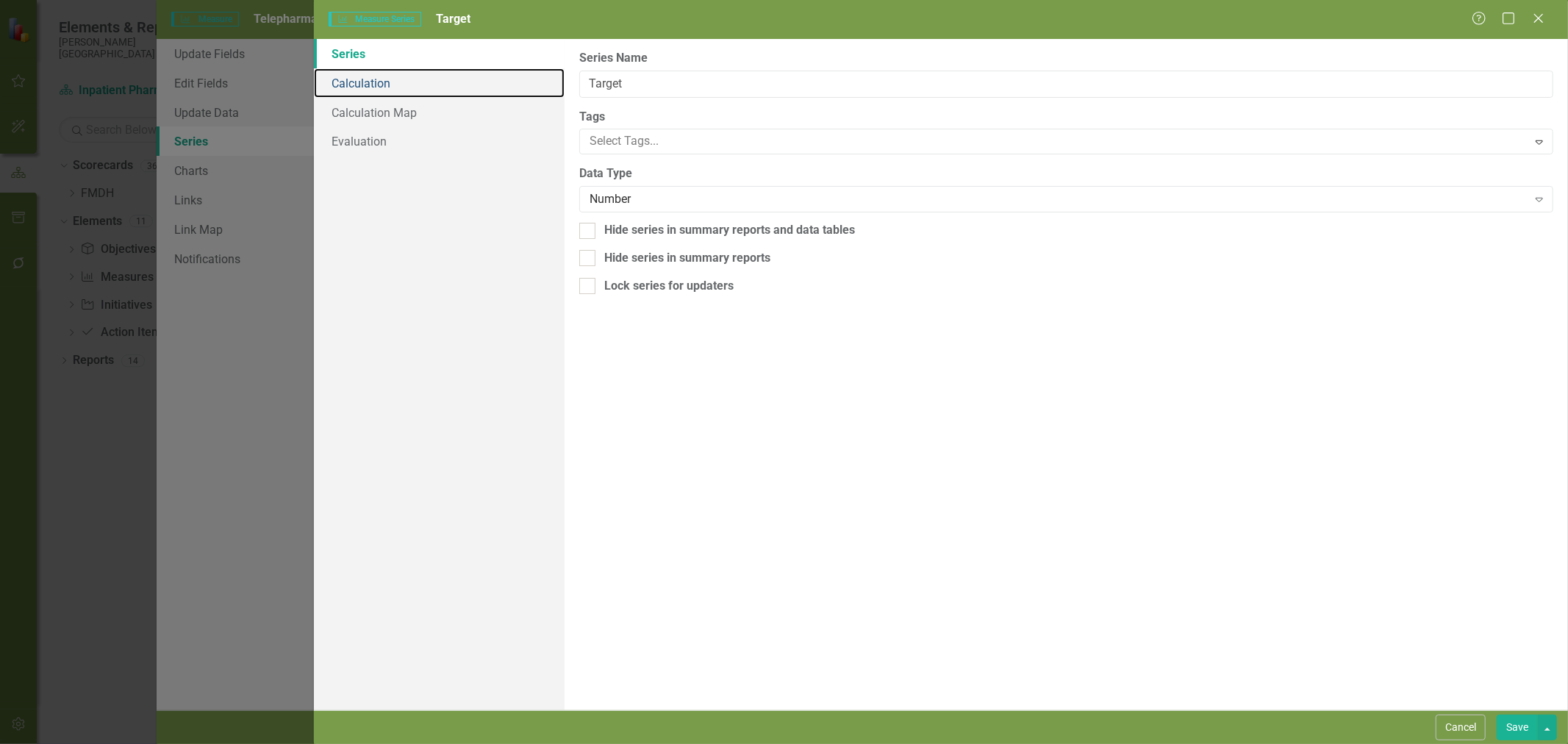
click at [349, 93] on link "Calculation" at bounding box center [439, 82] width 251 height 29
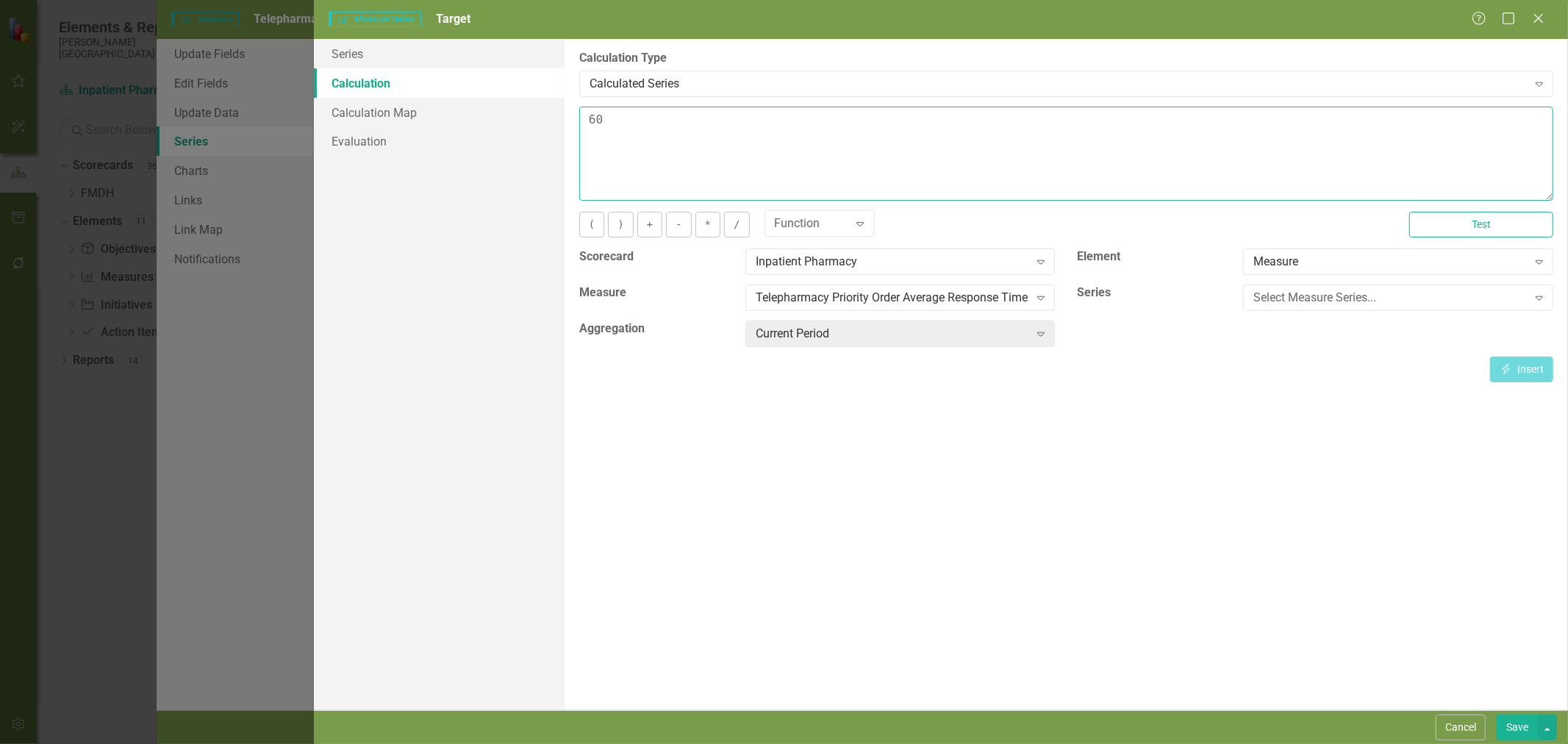
drag, startPoint x: 614, startPoint y: 133, endPoint x: 518, endPoint y: 133, distance: 96.0
click at [524, 128] on div "Series Calculation Calculation Map Evaluation From this page, you can edit the …" at bounding box center [940, 374] width 1253 height 671
type textarea "30"
click at [1503, 719] on button "Save" at bounding box center [1517, 726] width 41 height 26
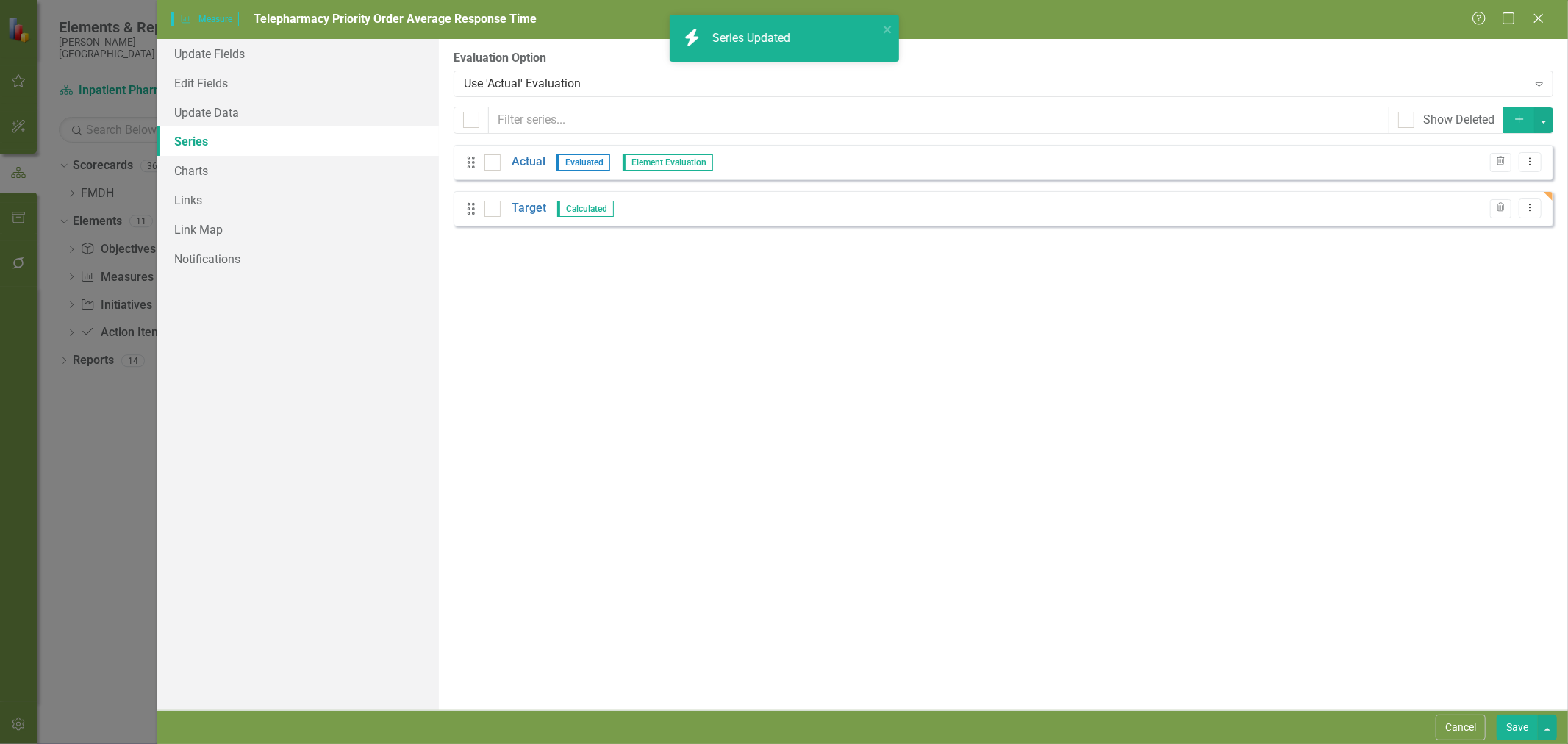
click at [1519, 729] on button "Save" at bounding box center [1517, 726] width 41 height 26
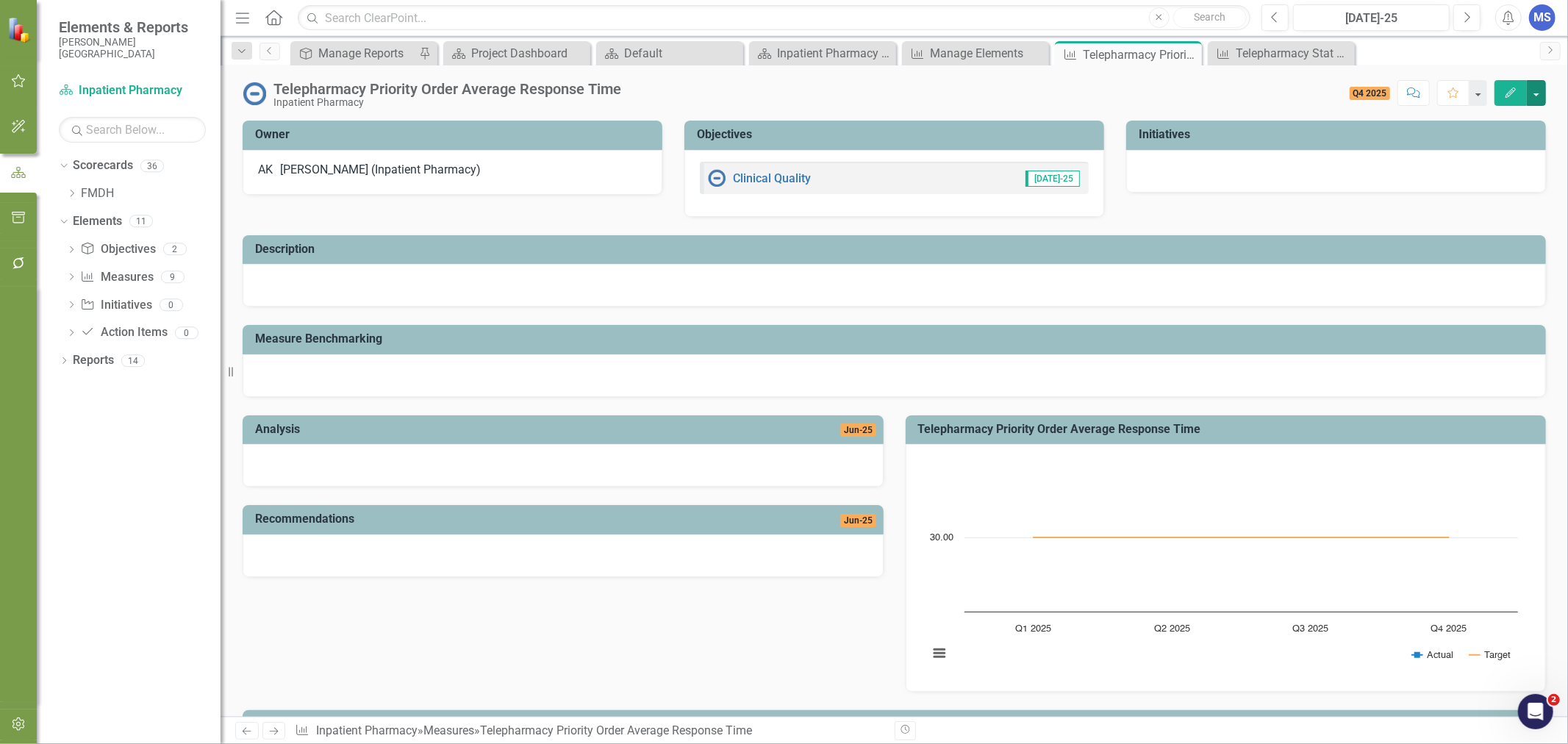
scroll to position [236, 0]
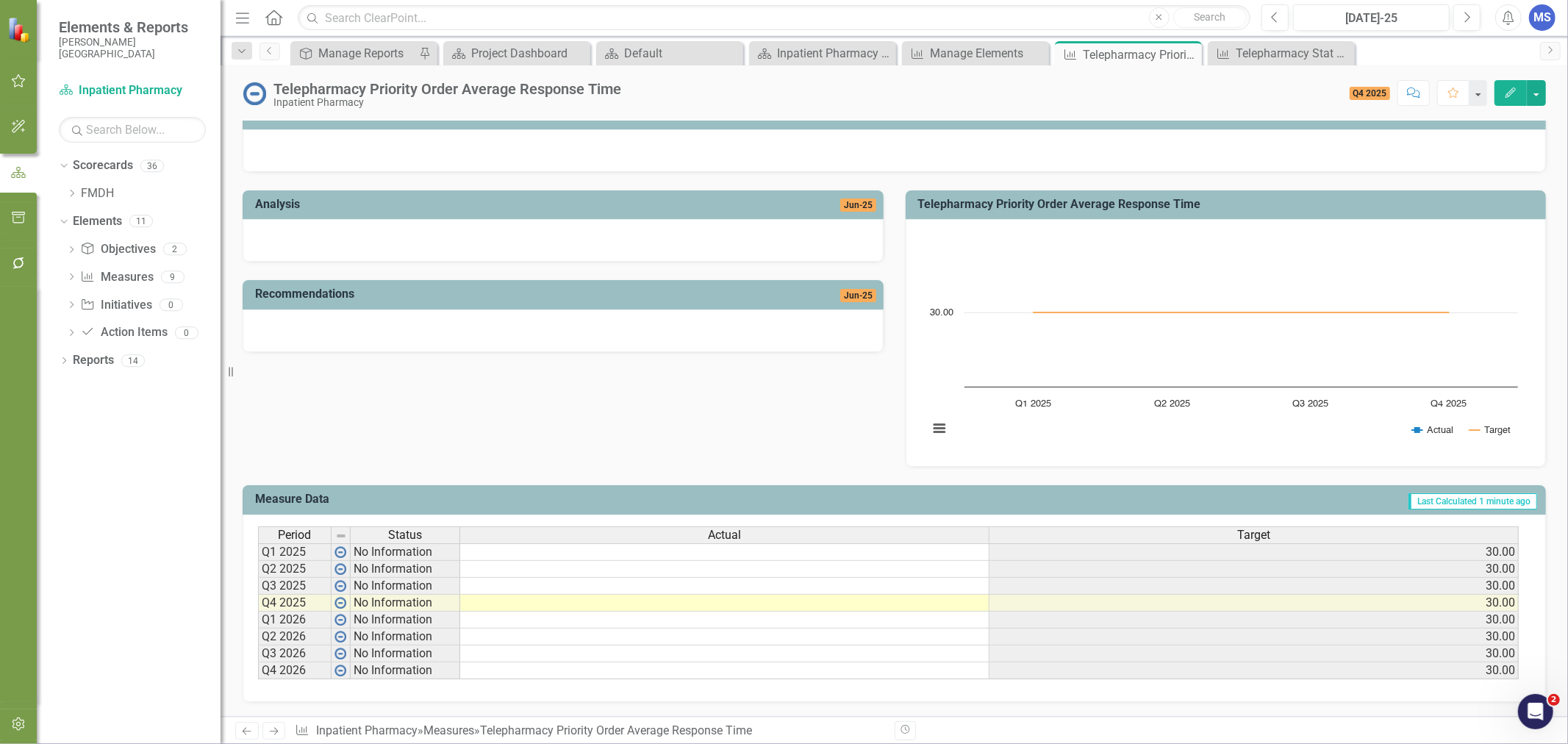
click at [535, 595] on td at bounding box center [724, 603] width 529 height 17
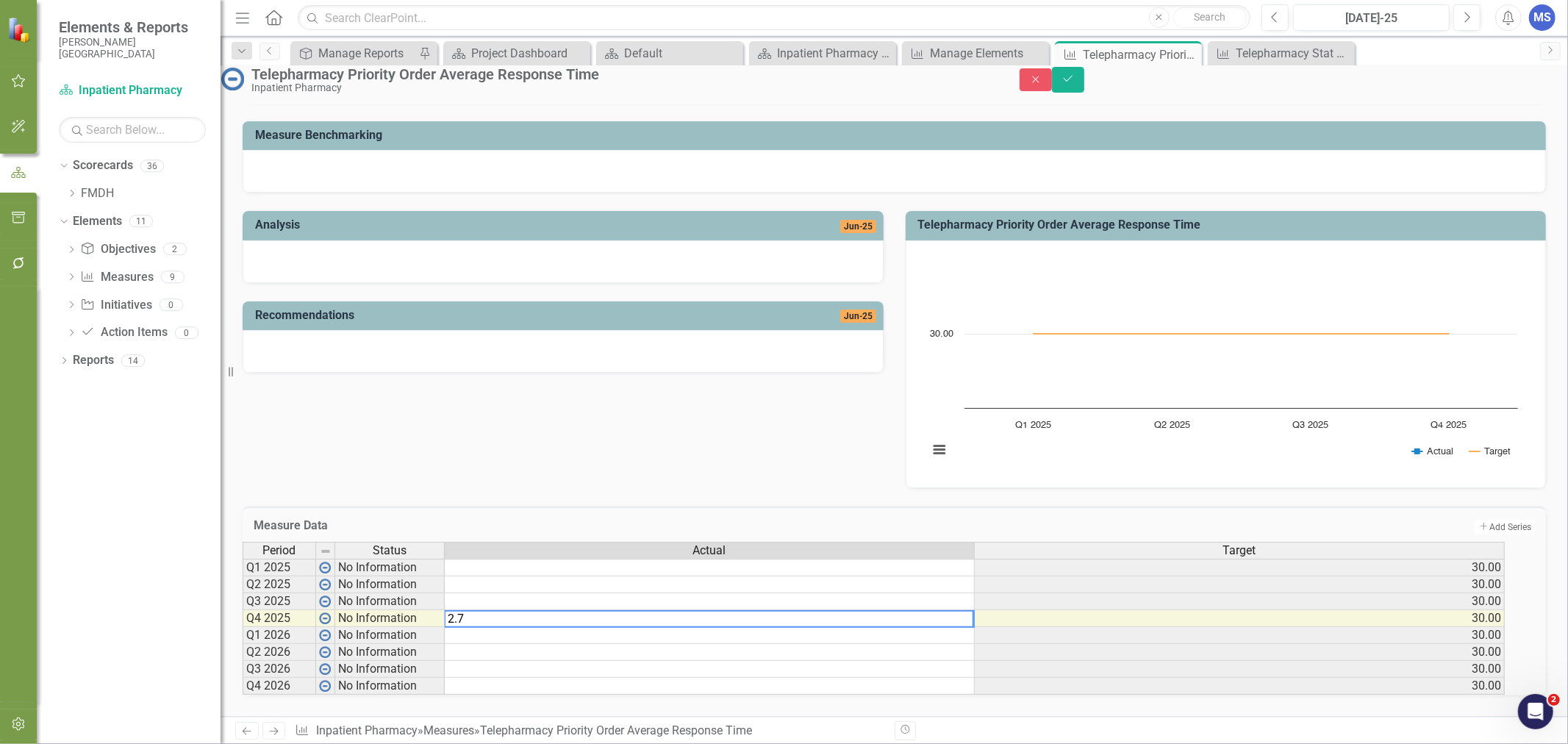
type textarea "2.79"
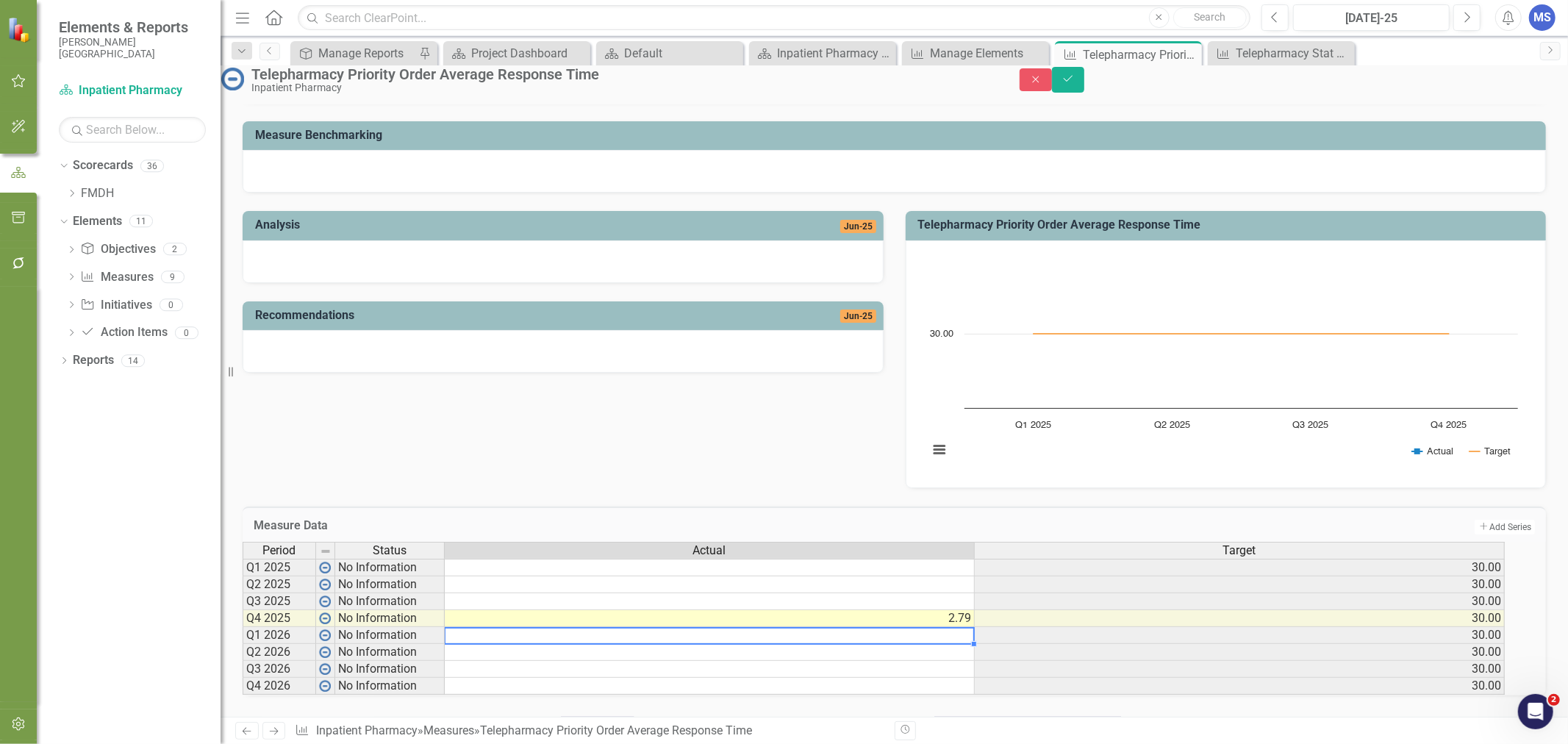
click at [957, 610] on td "2.79" at bounding box center [710, 618] width 530 height 17
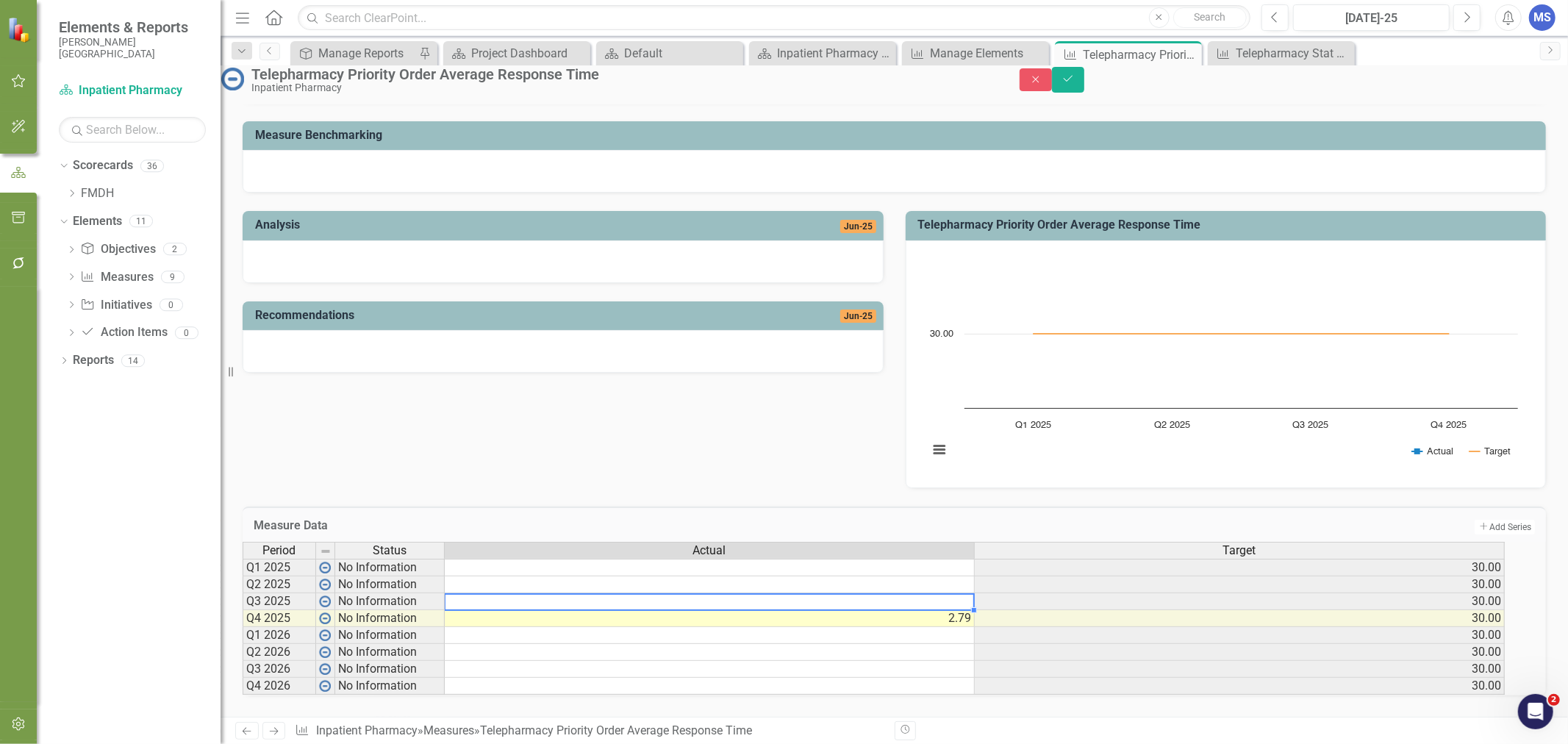
click at [957, 593] on td at bounding box center [710, 601] width 530 height 17
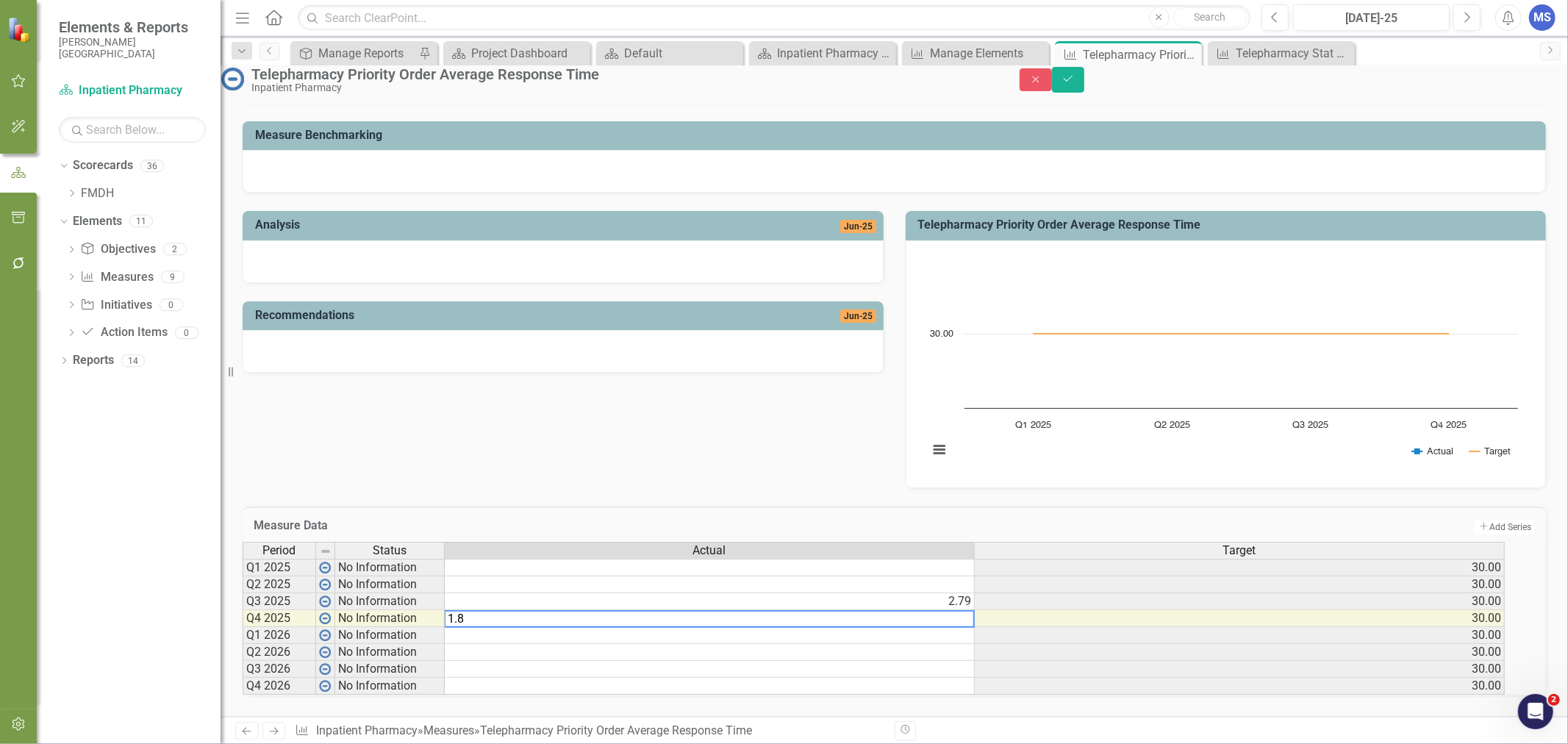
type textarea "1.83"
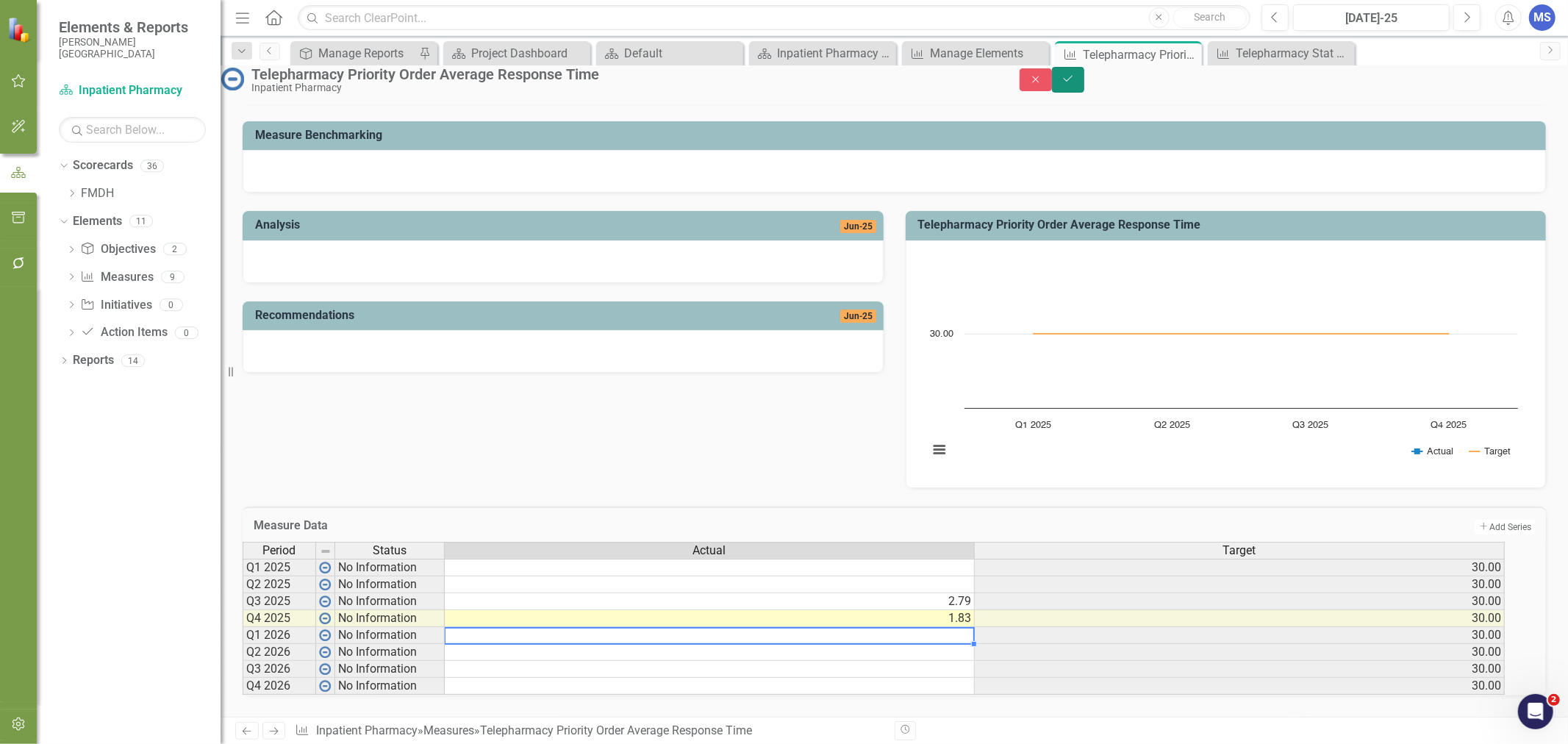
click at [1075, 84] on icon "Save" at bounding box center [1068, 79] width 13 height 10
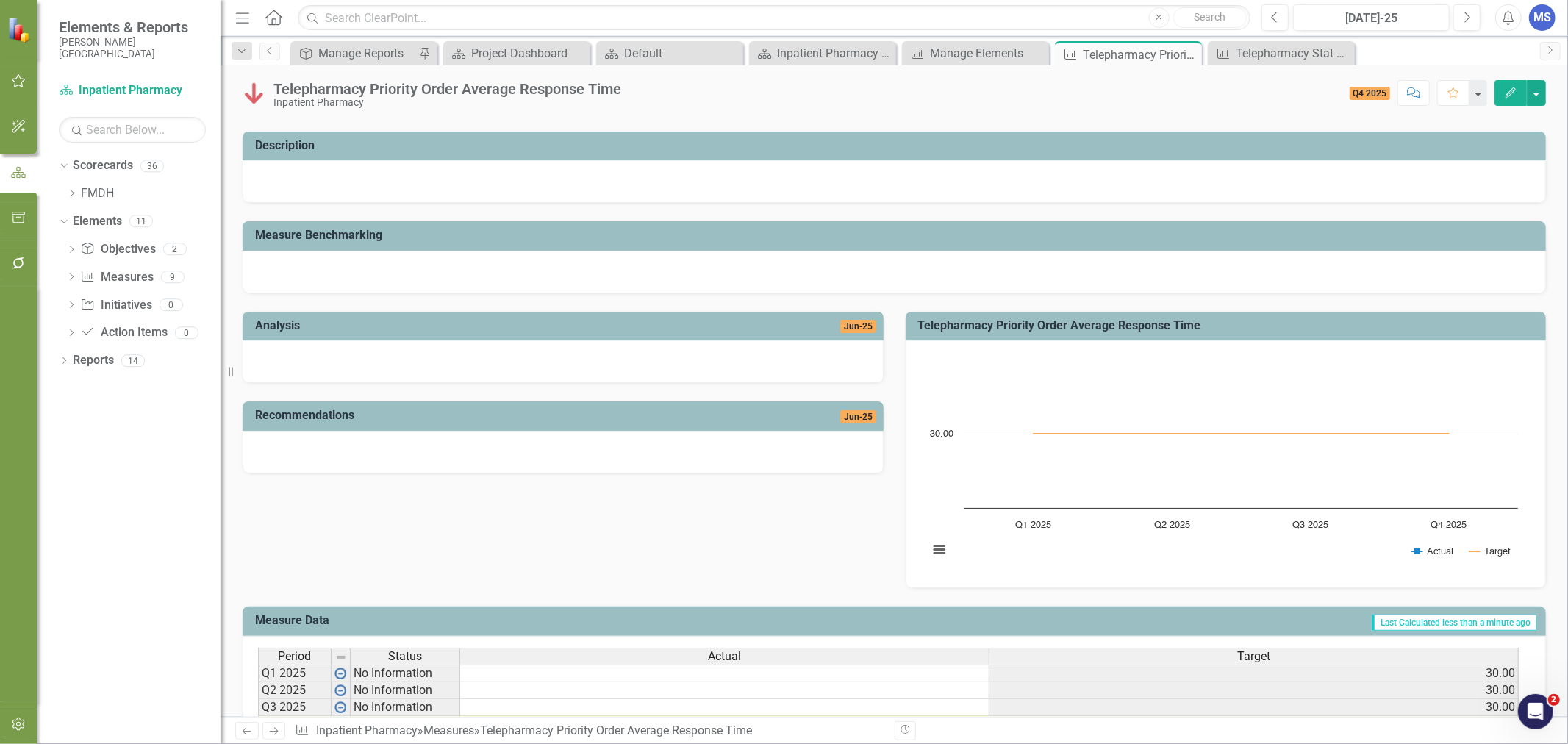
scroll to position [0, 0]
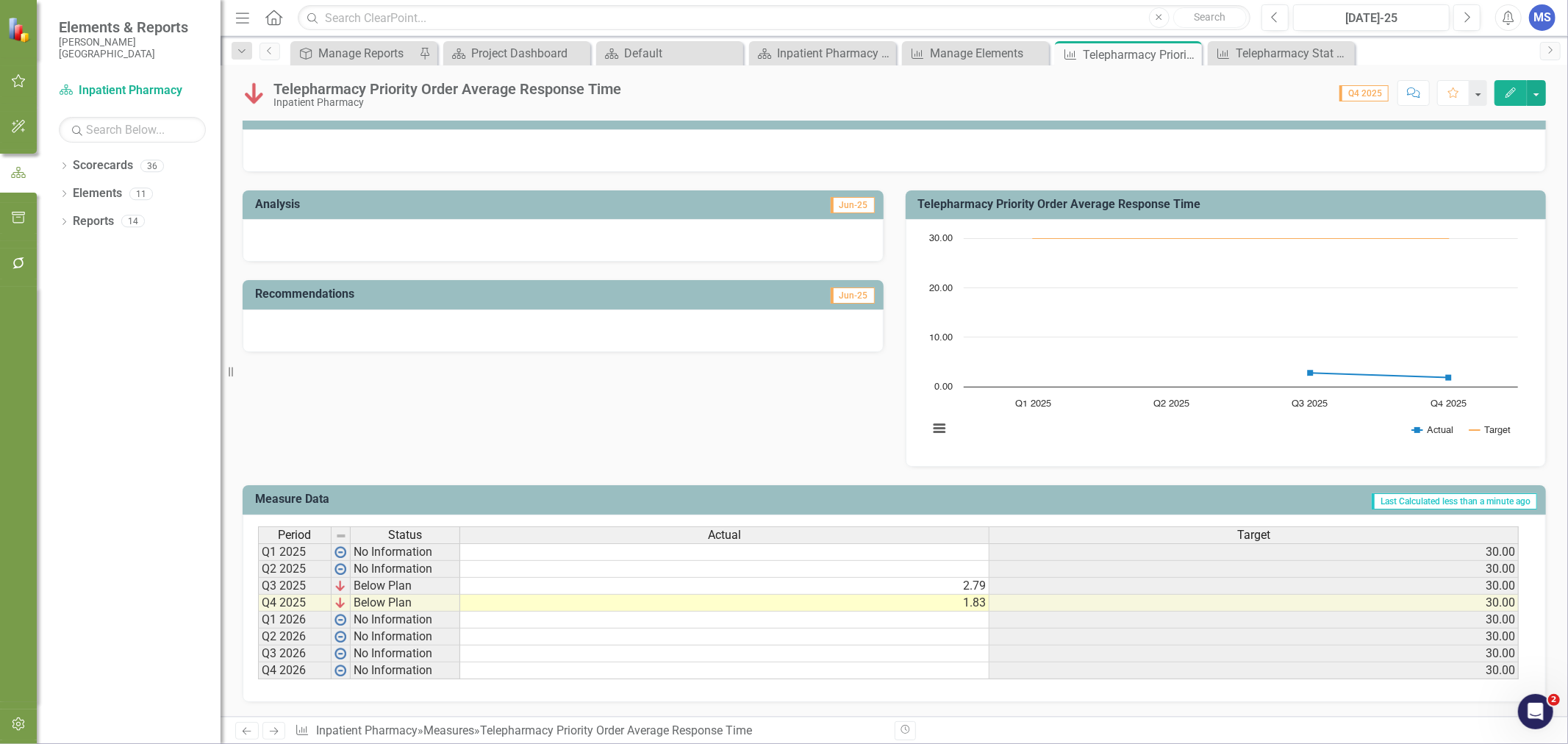
scroll to position [236, 0]
click at [1533, 98] on button "button" at bounding box center [1535, 92] width 19 height 26
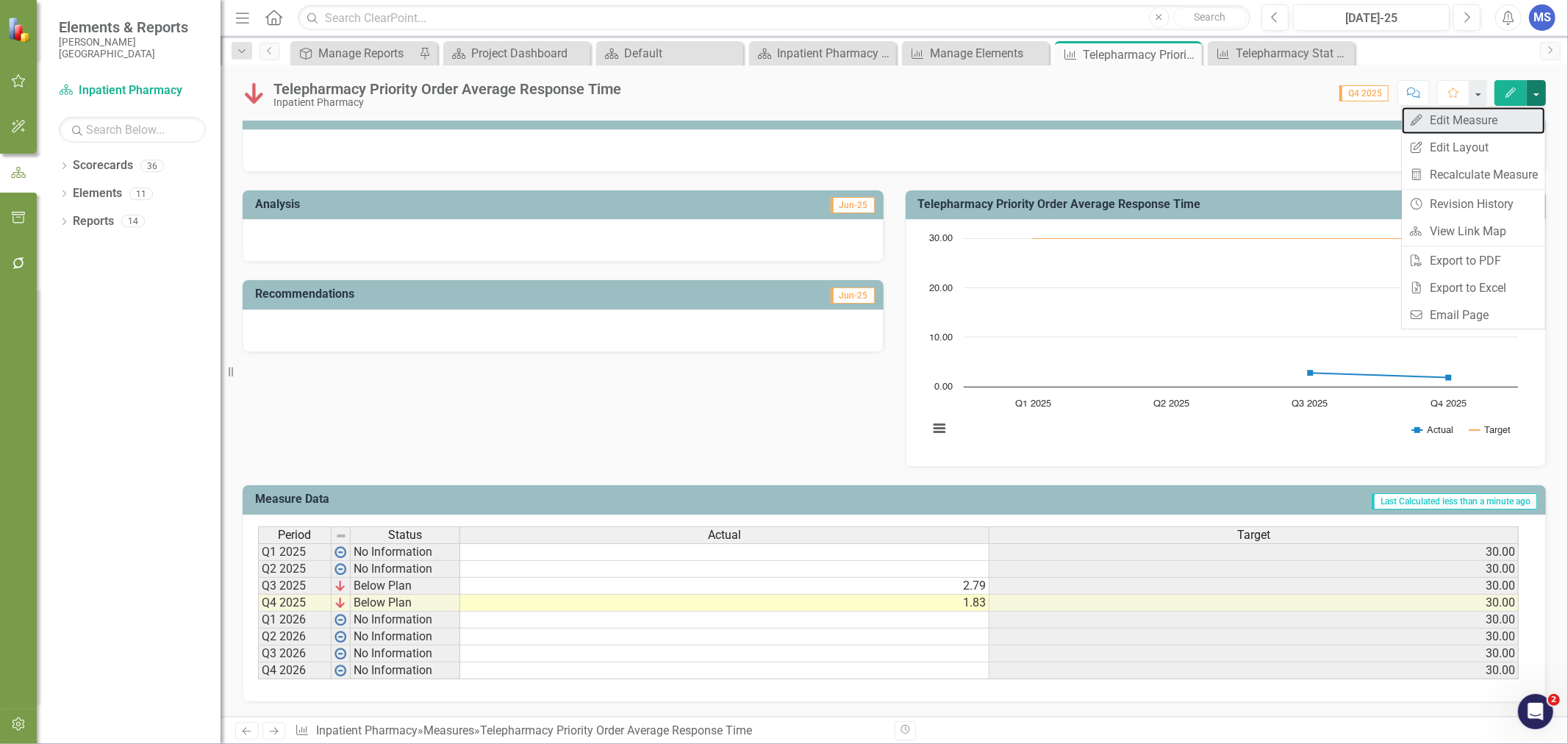
click at [1479, 121] on link "Edit Edit Measure" at bounding box center [1473, 120] width 143 height 27
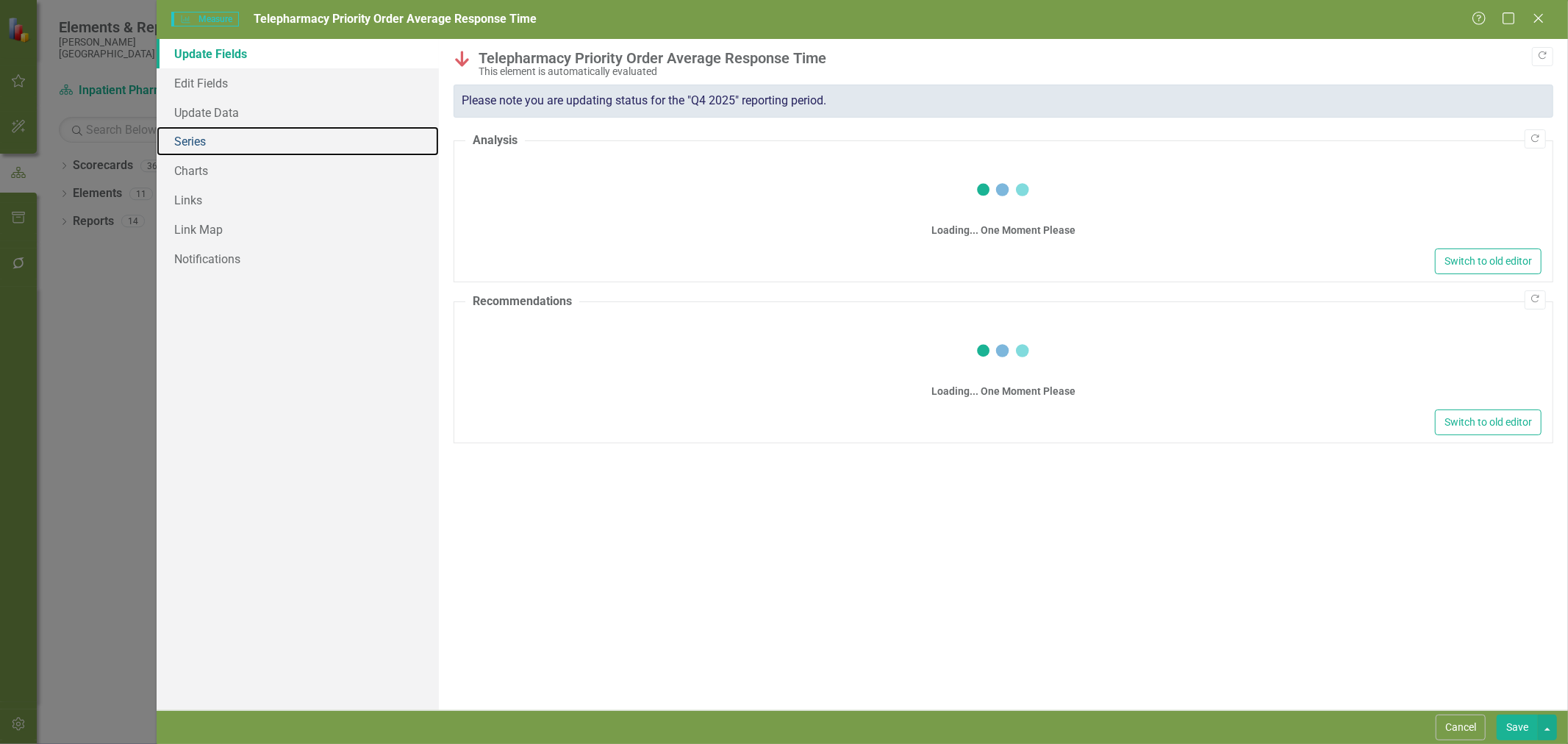
click at [191, 143] on link "Series" at bounding box center [298, 141] width 282 height 29
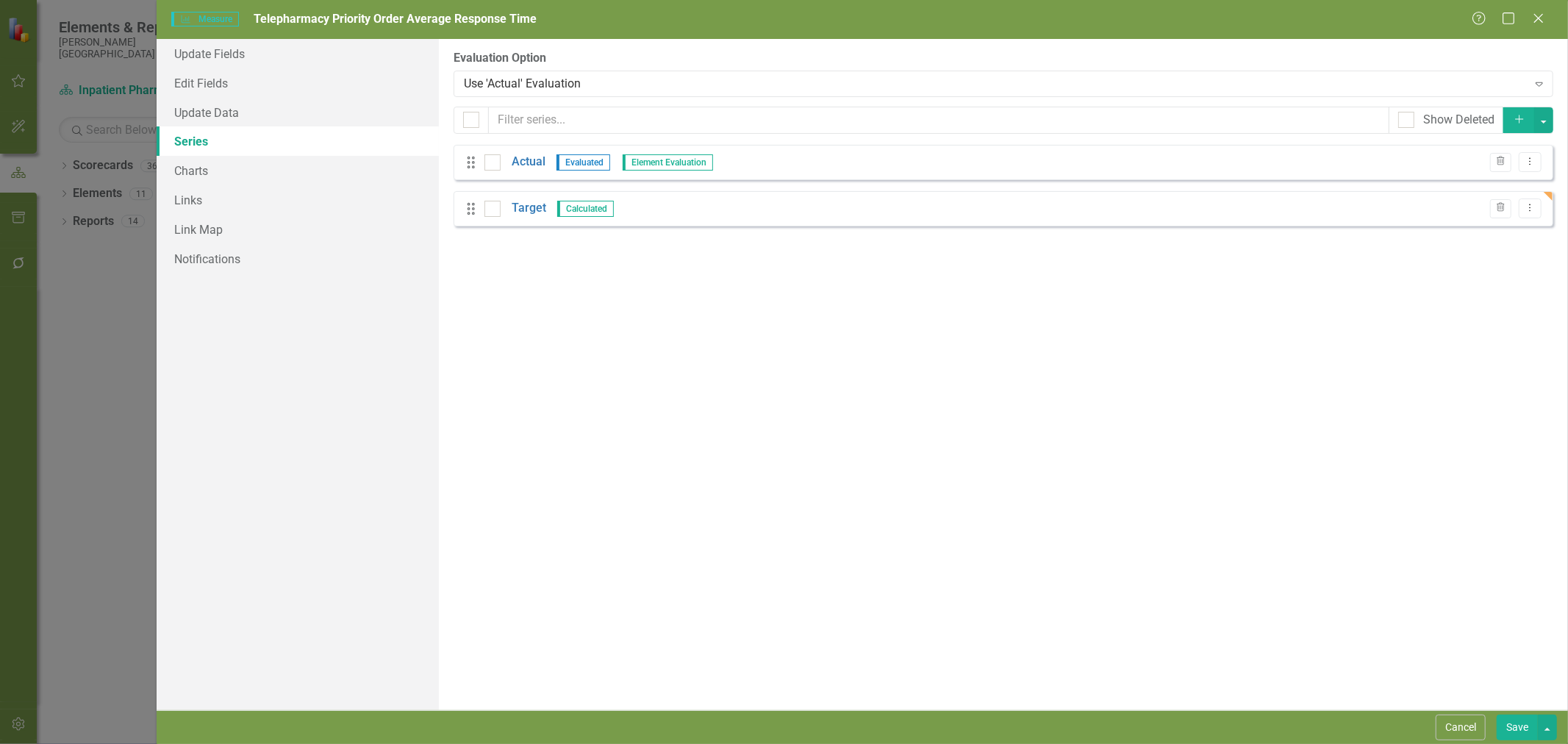
click at [531, 211] on link "Target" at bounding box center [529, 208] width 34 height 17
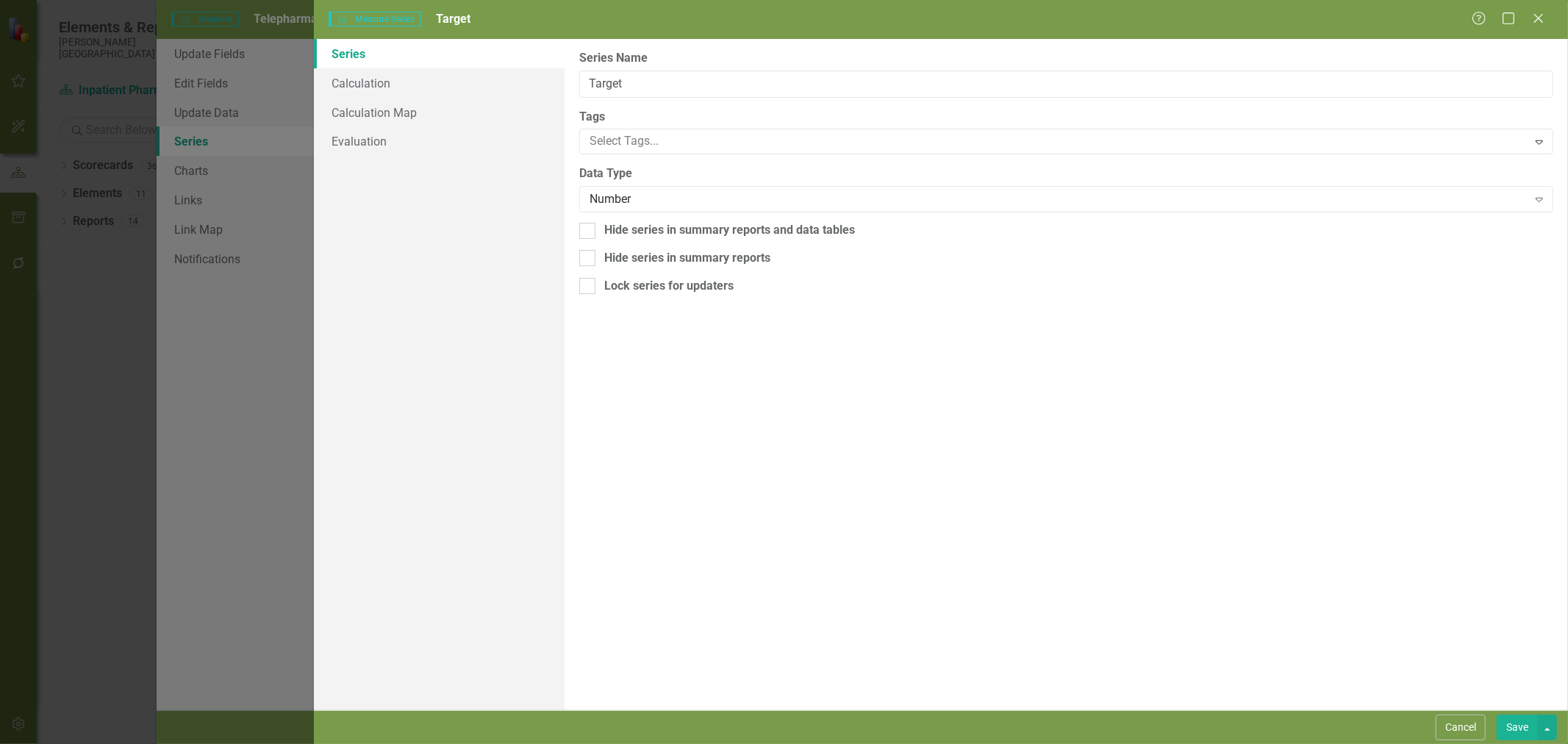
scroll to position [0, 0]
click at [1452, 727] on button "Cancel" at bounding box center [1461, 726] width 50 height 26
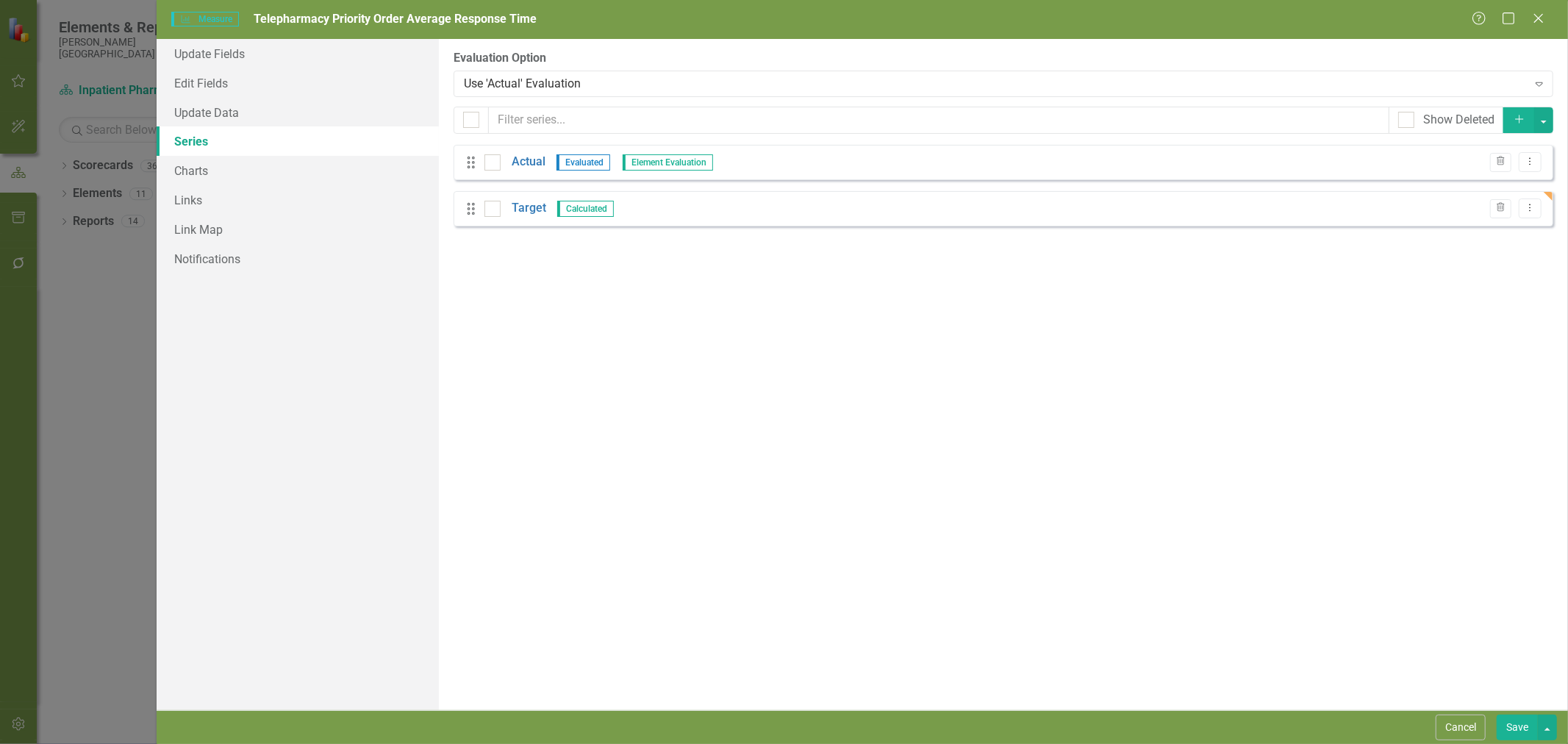
click at [529, 164] on link "Actual" at bounding box center [529, 162] width 34 height 17
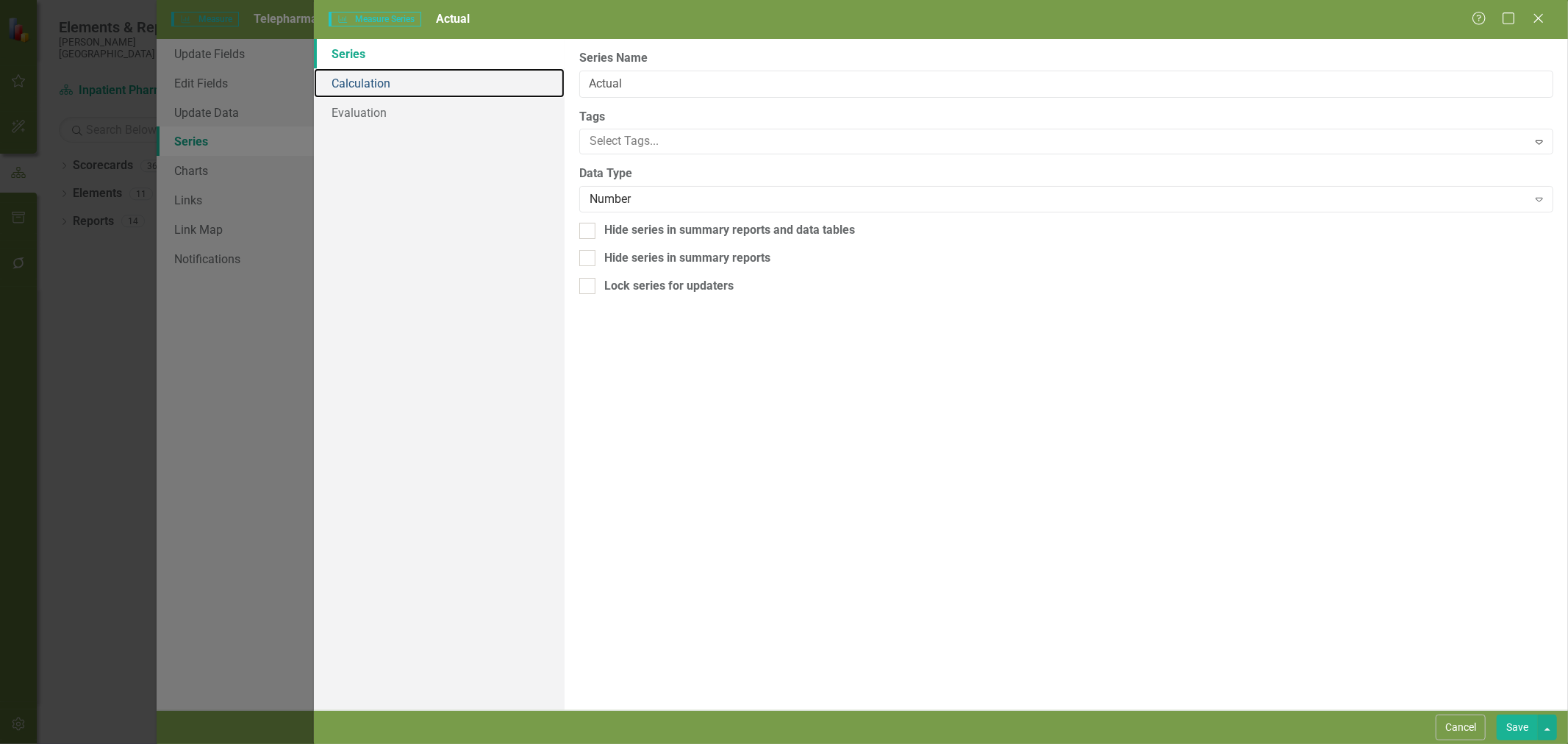
click at [386, 74] on link "Calculation" at bounding box center [439, 82] width 251 height 29
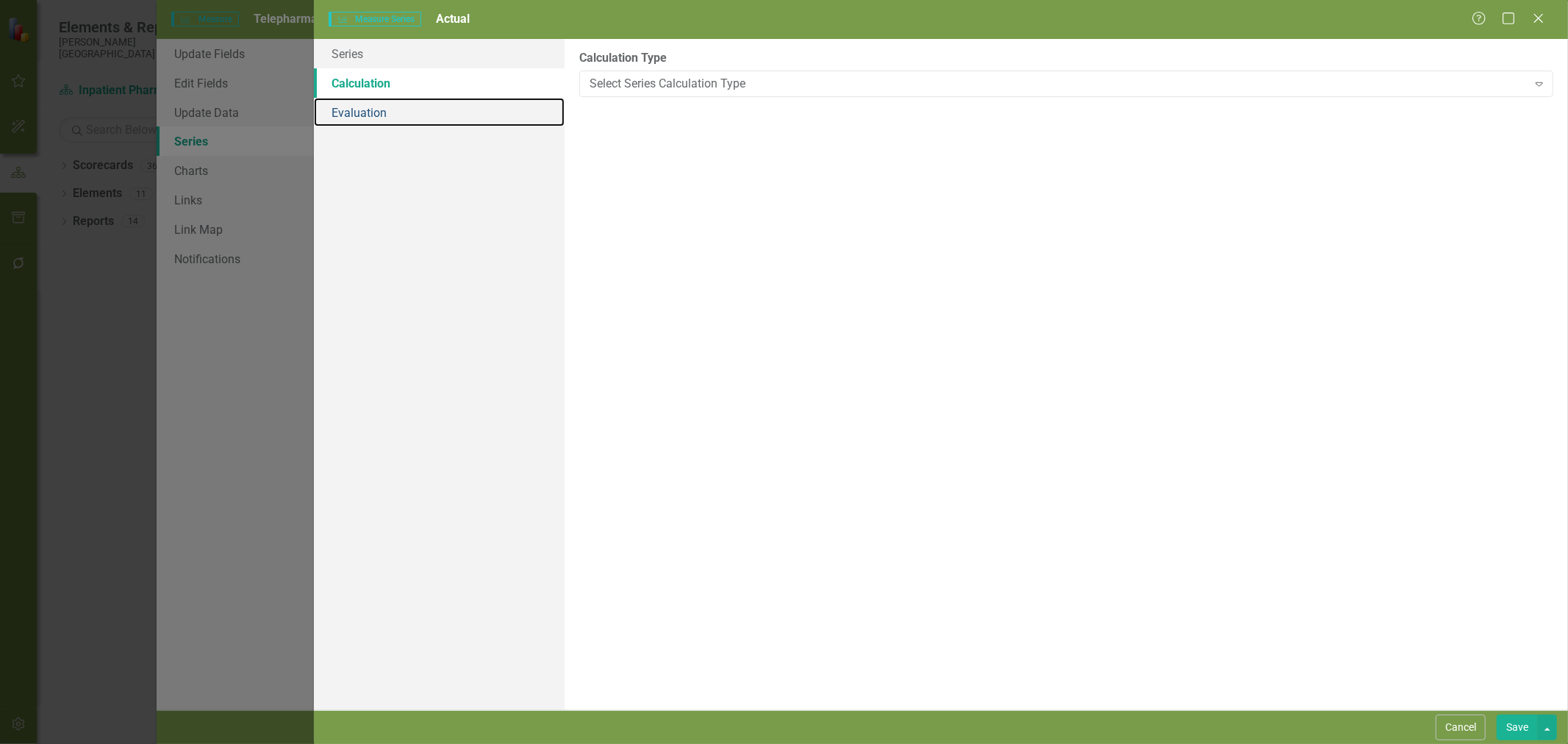
click at [377, 105] on link "Evaluation" at bounding box center [439, 112] width 251 height 29
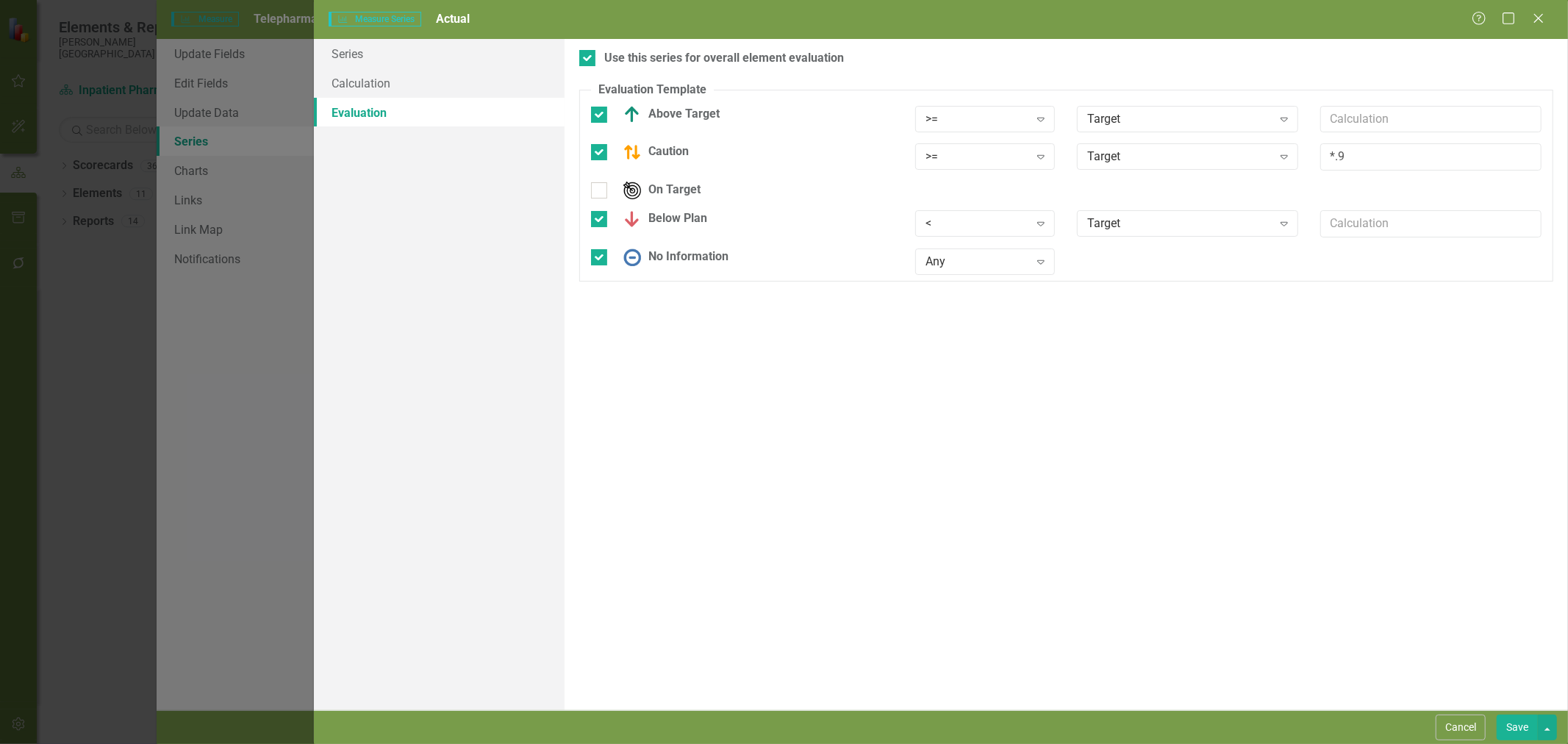
click at [1017, 118] on div ">=" at bounding box center [977, 118] width 104 height 17
click at [976, 216] on div "<=" at bounding box center [987, 217] width 117 height 17
click at [967, 158] on div ">=" at bounding box center [977, 157] width 104 height 17
click at [945, 263] on div "<=" at bounding box center [987, 255] width 117 height 17
click at [950, 223] on div "<" at bounding box center [977, 224] width 104 height 17
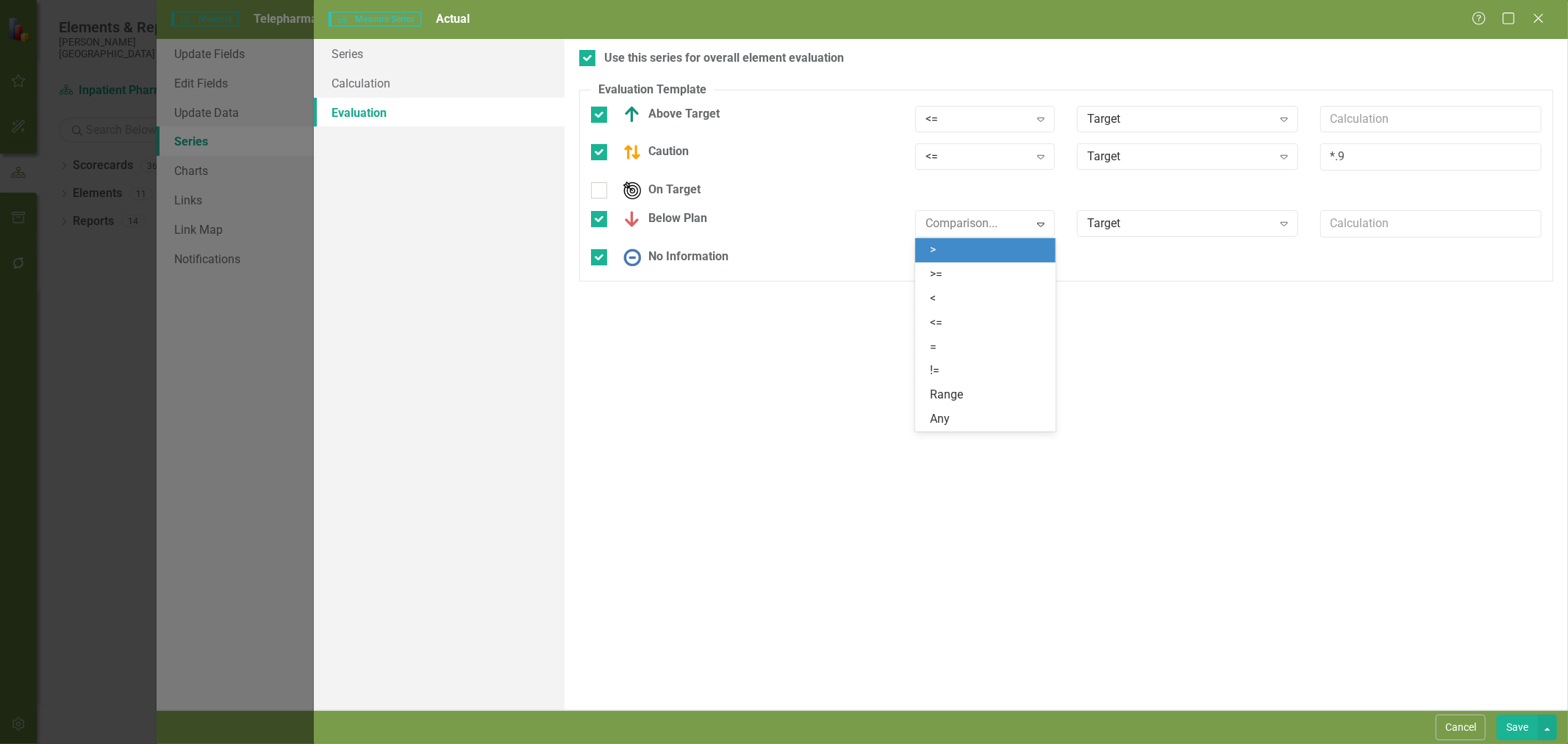
click at [945, 246] on div ">" at bounding box center [987, 250] width 117 height 17
click at [1521, 726] on button "Save" at bounding box center [1517, 726] width 41 height 26
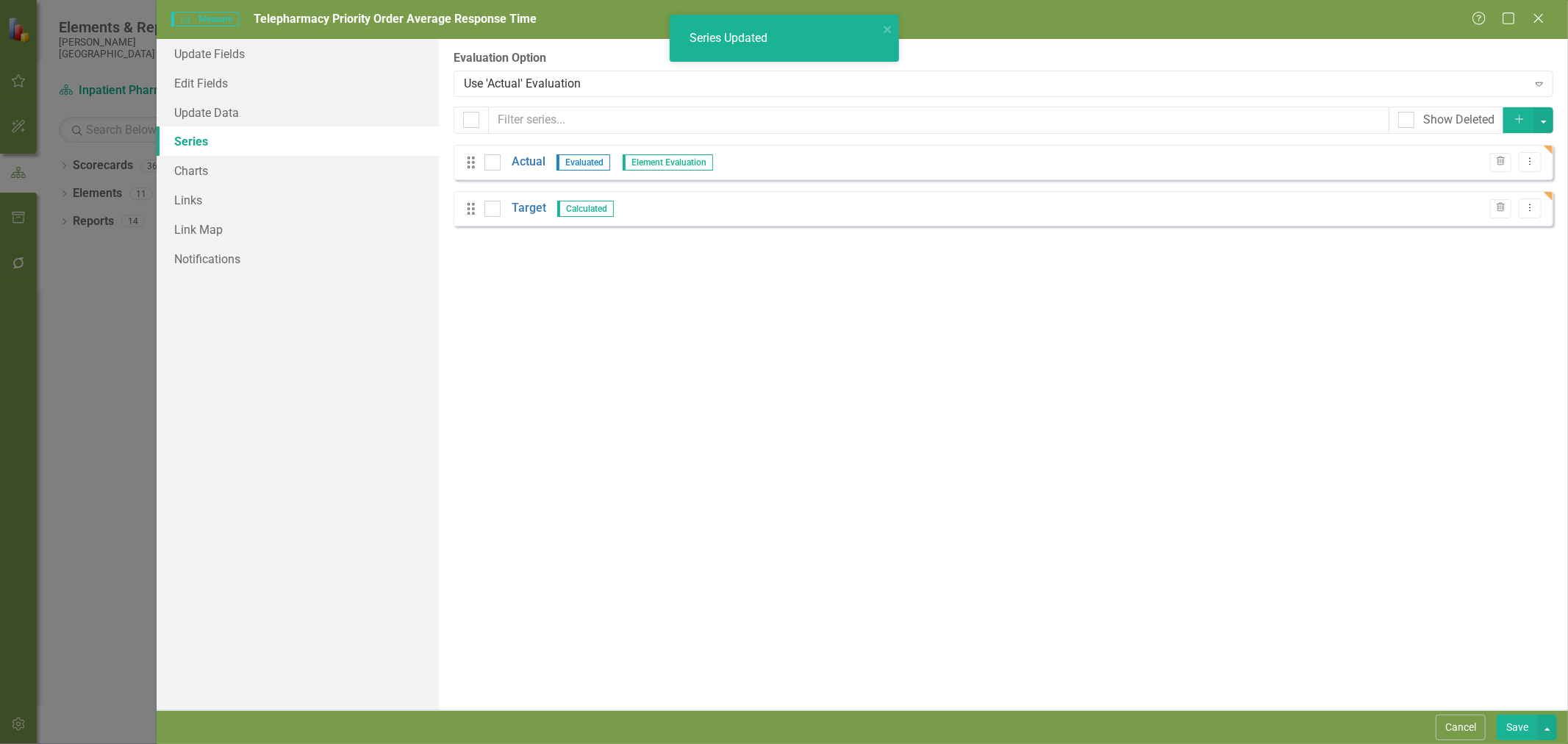
click at [1515, 730] on button "Save" at bounding box center [1517, 726] width 41 height 26
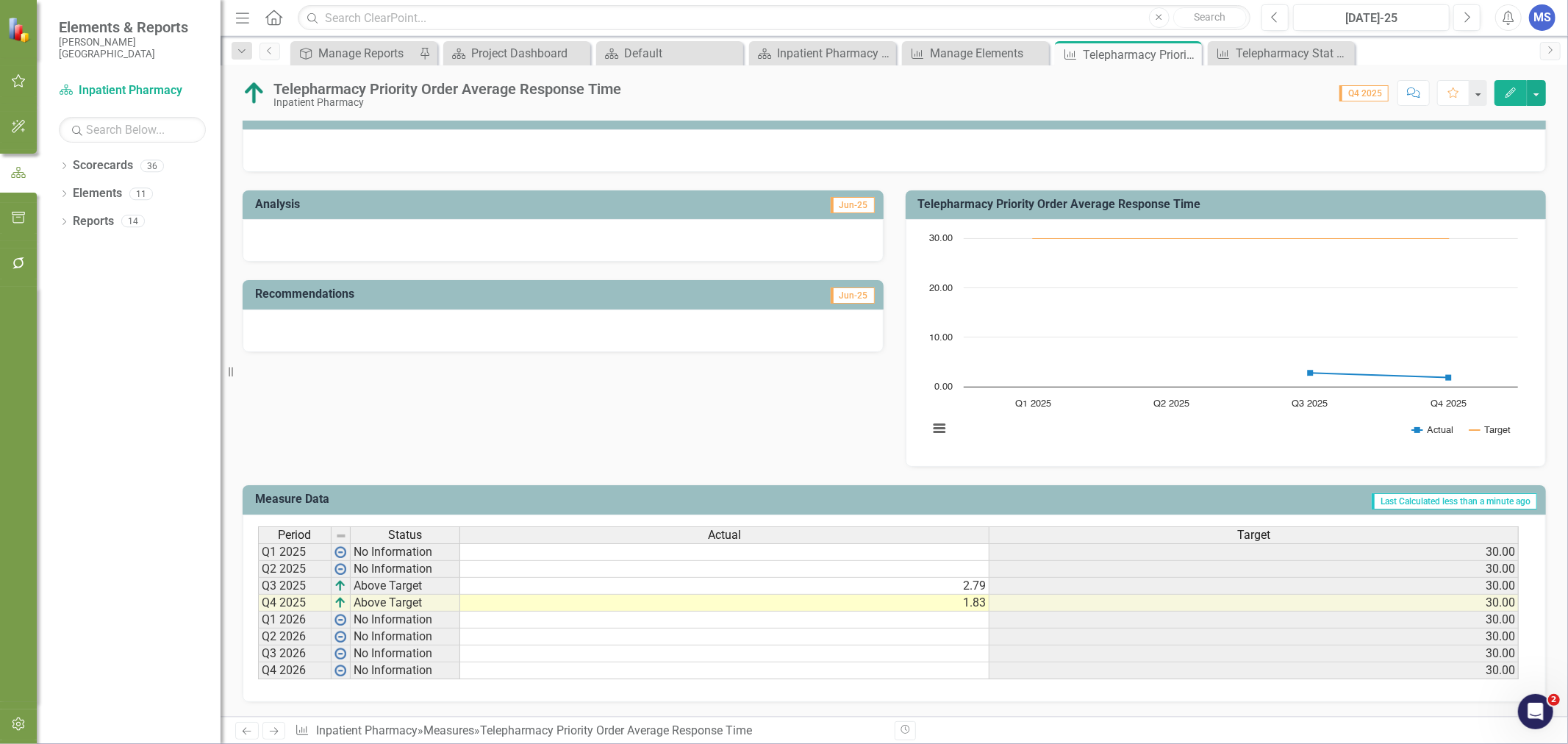
click at [0, 0] on icon at bounding box center [0, 0] width 0 height 0
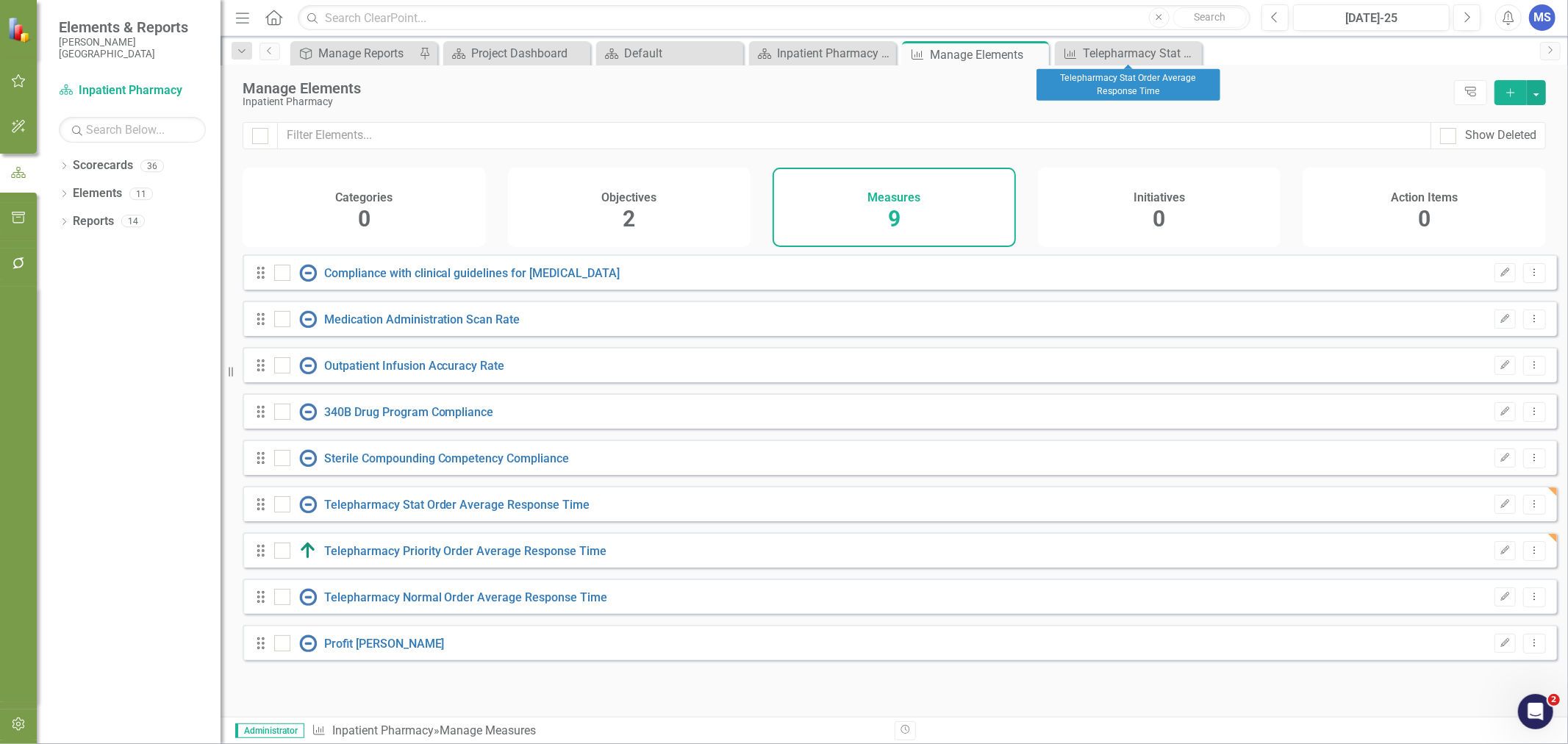
checkbox input "false"
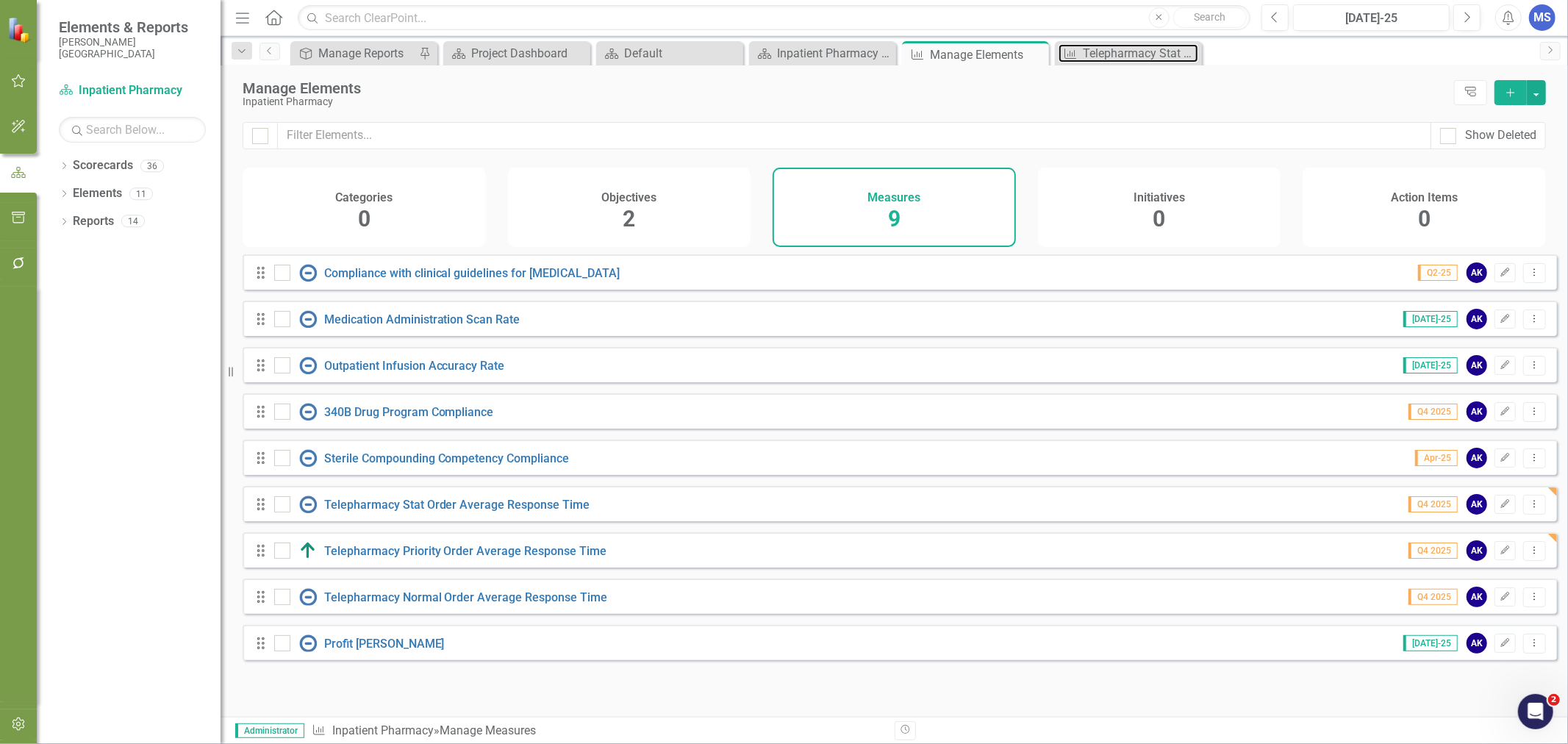
click at [1139, 49] on div "Telepharmacy Stat Order Average Response Time" at bounding box center [1140, 54] width 116 height 18
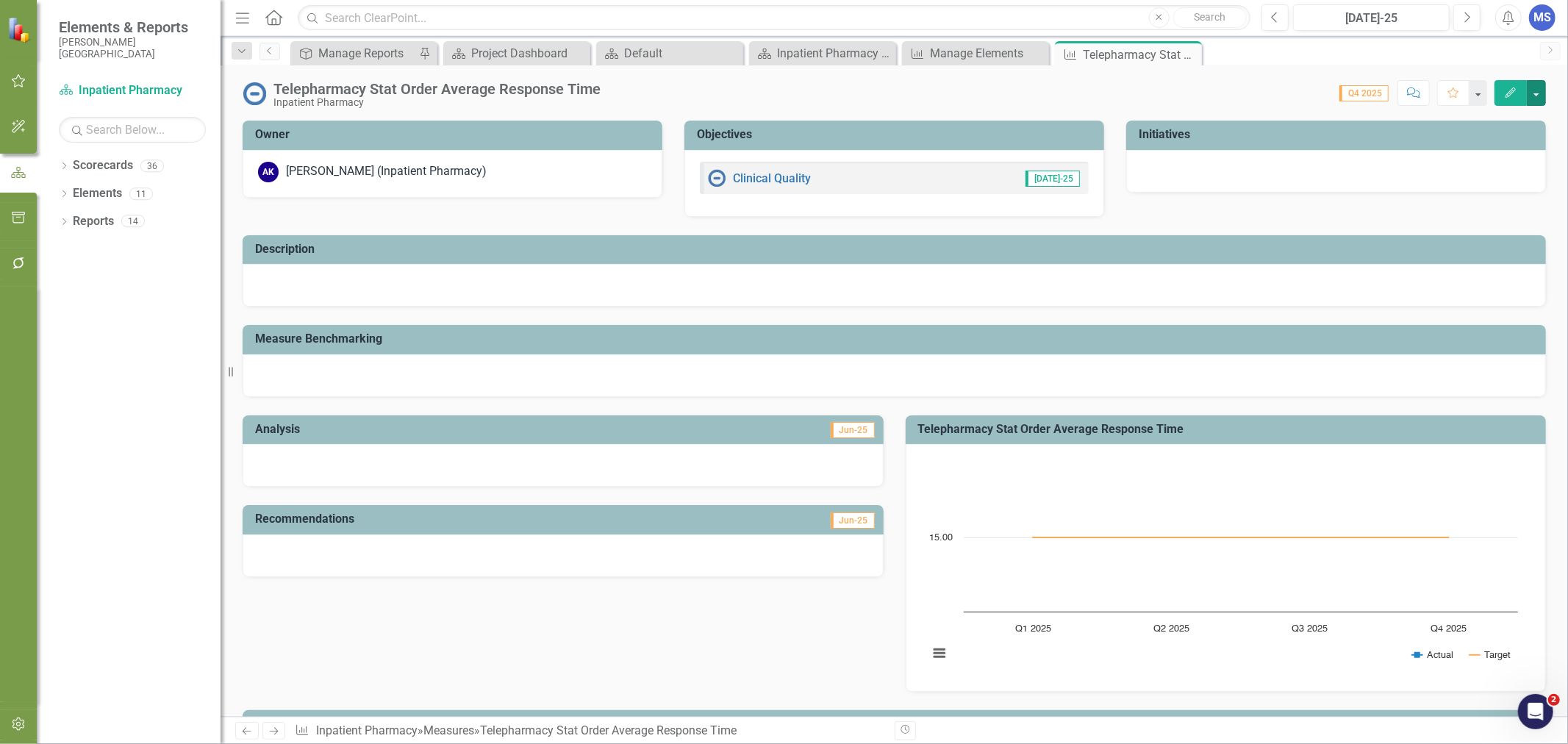
click at [1532, 89] on button "button" at bounding box center [1535, 92] width 19 height 26
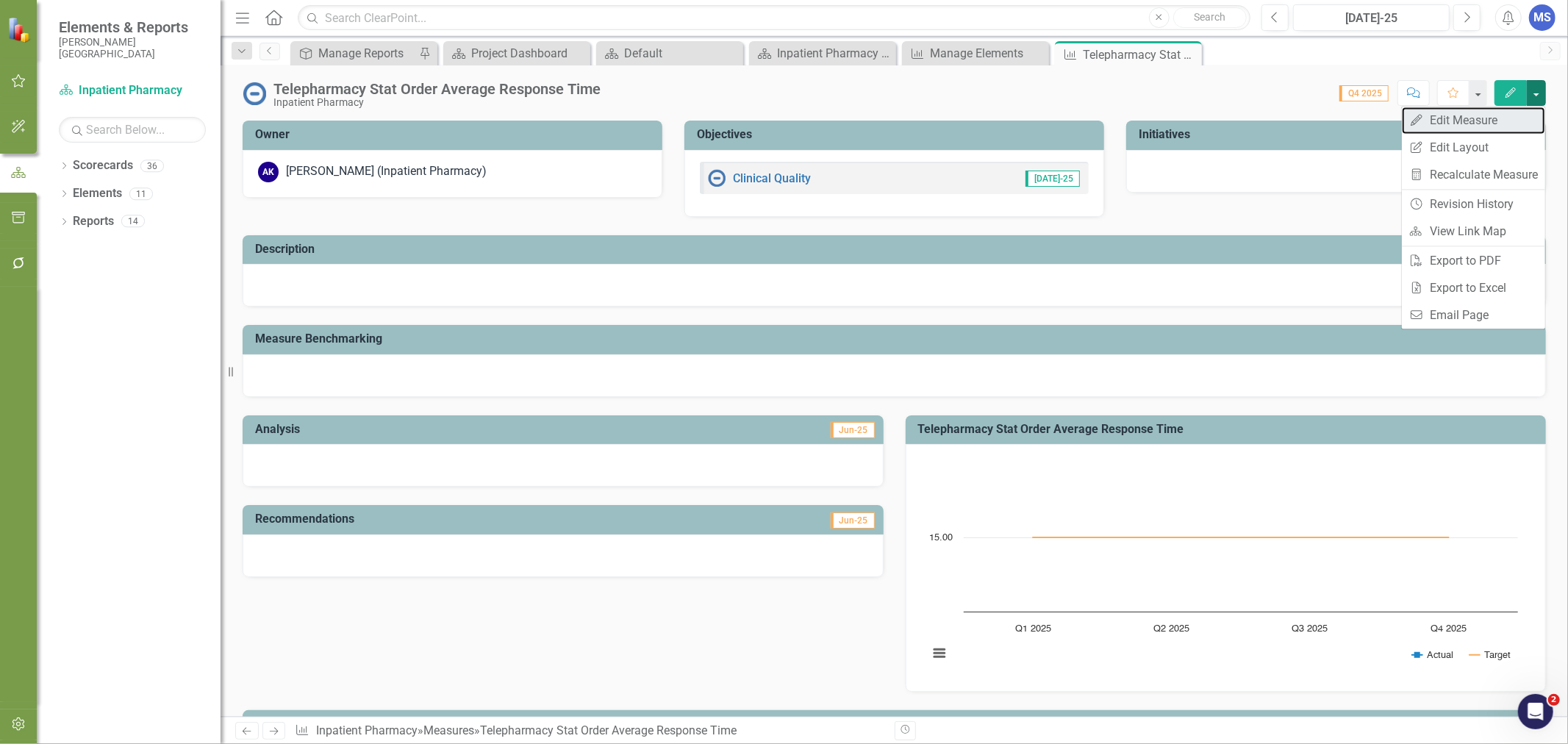
click at [1474, 117] on link "Edit Edit Measure" at bounding box center [1473, 120] width 143 height 27
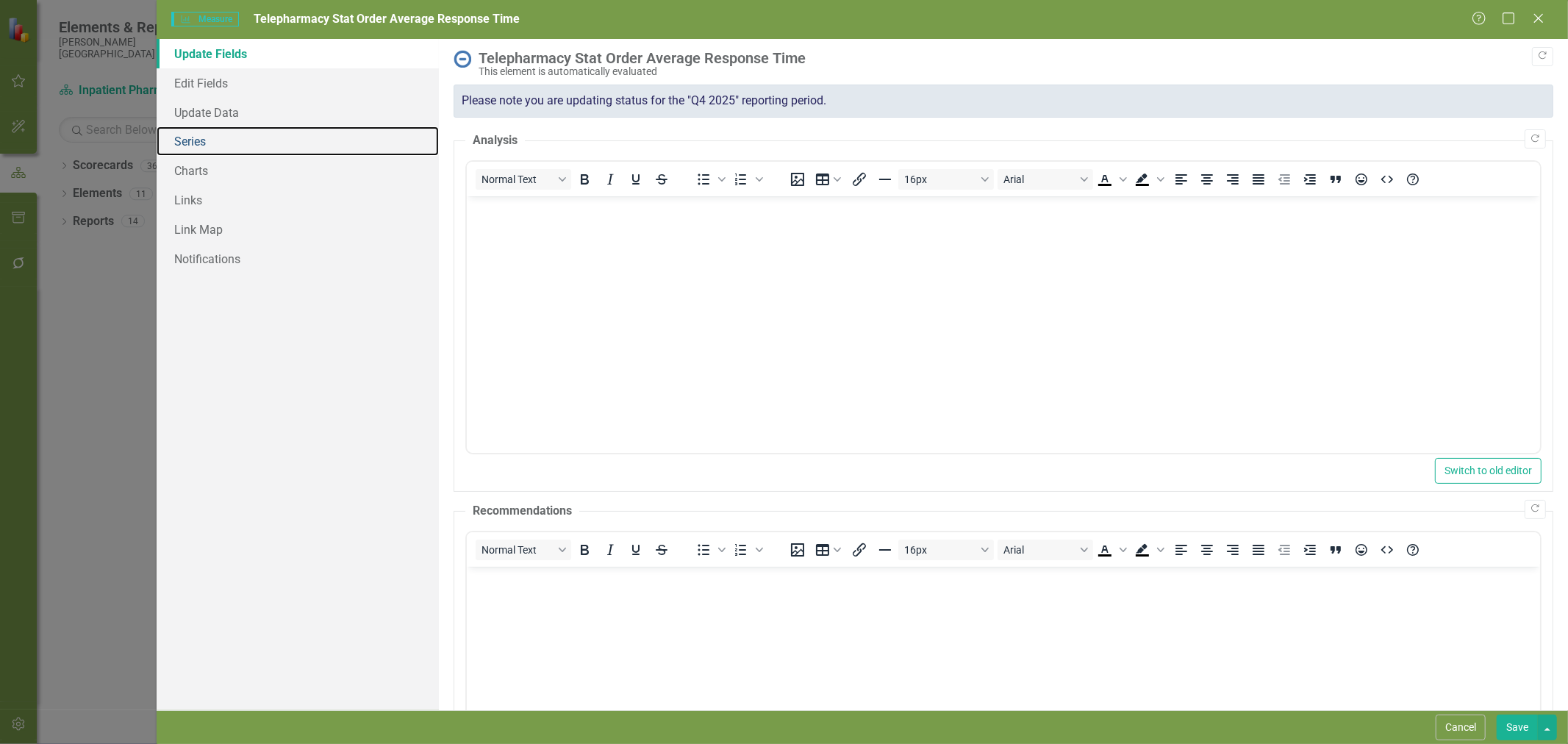
click at [211, 148] on link "Series" at bounding box center [298, 141] width 282 height 29
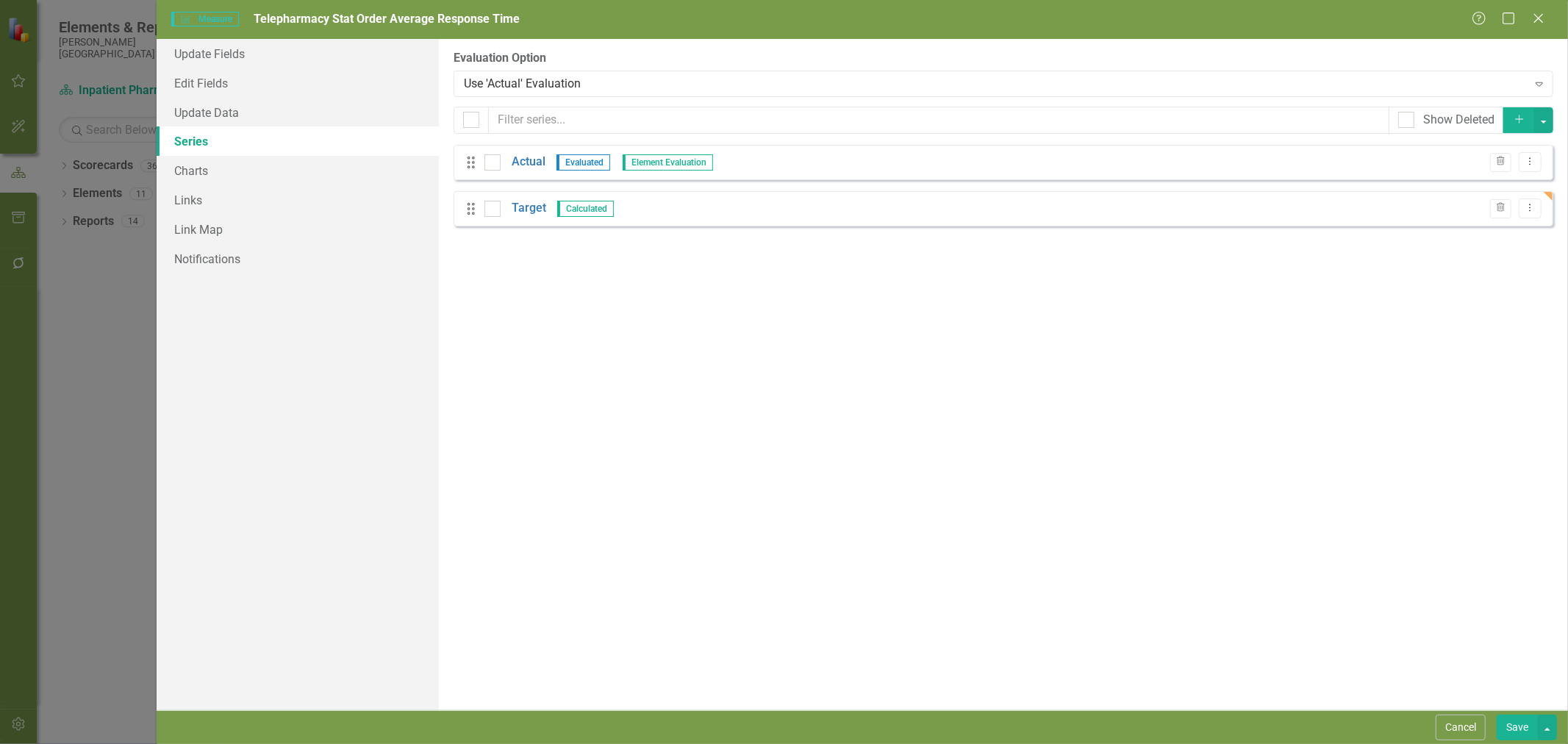
click at [533, 163] on link "Actual" at bounding box center [529, 162] width 34 height 17
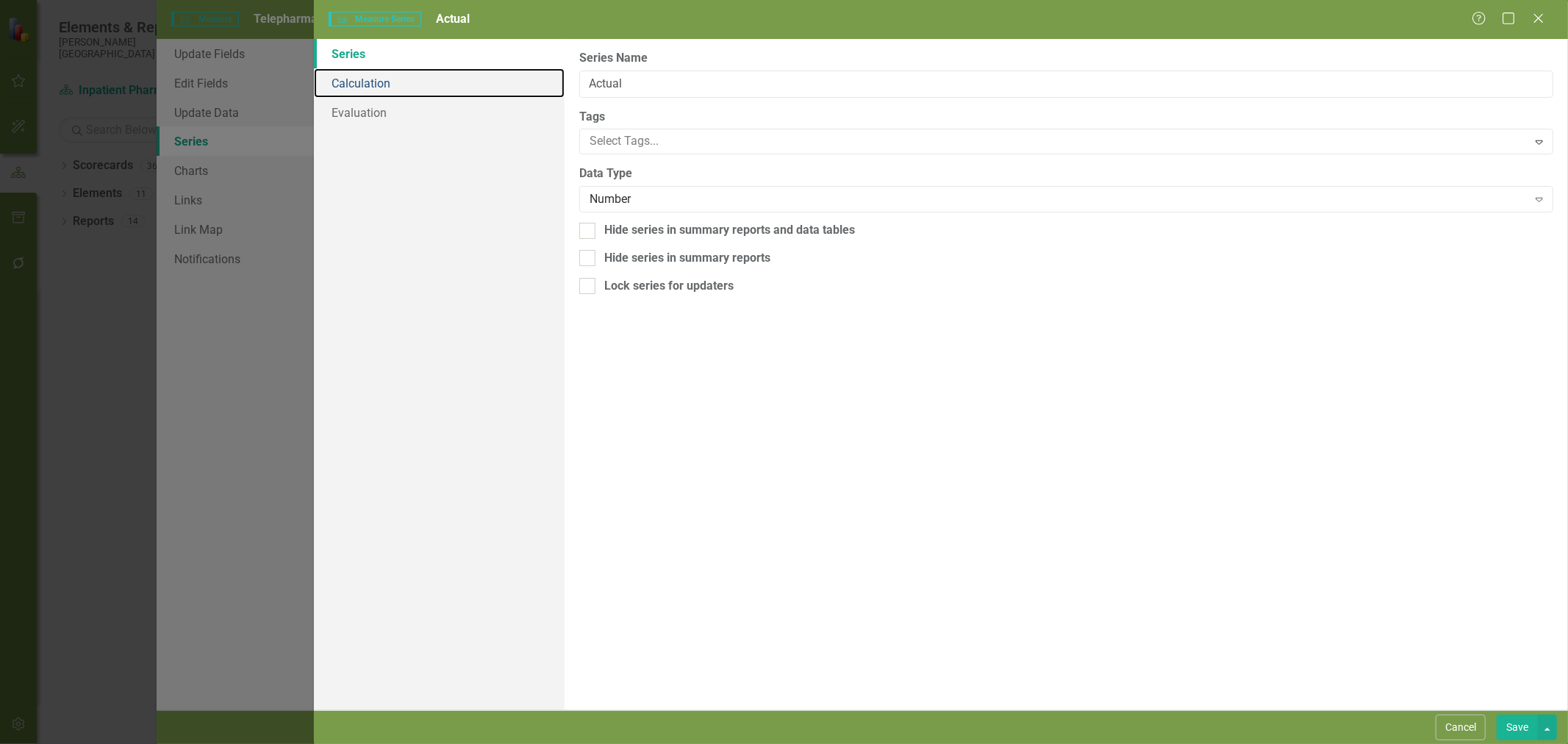
click at [395, 91] on link "Calculation" at bounding box center [439, 82] width 251 height 29
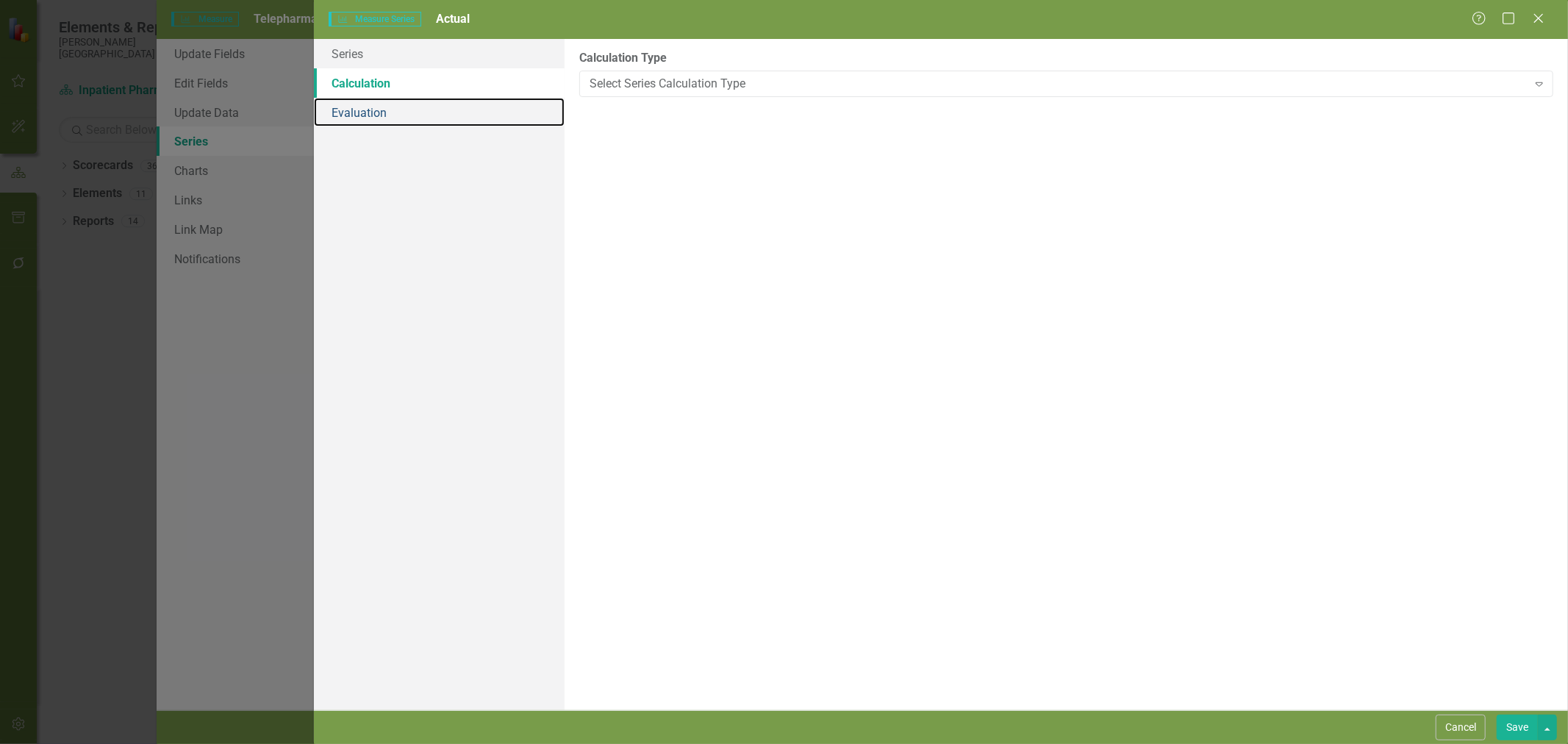
click at [397, 107] on link "Evaluation" at bounding box center [439, 112] width 251 height 29
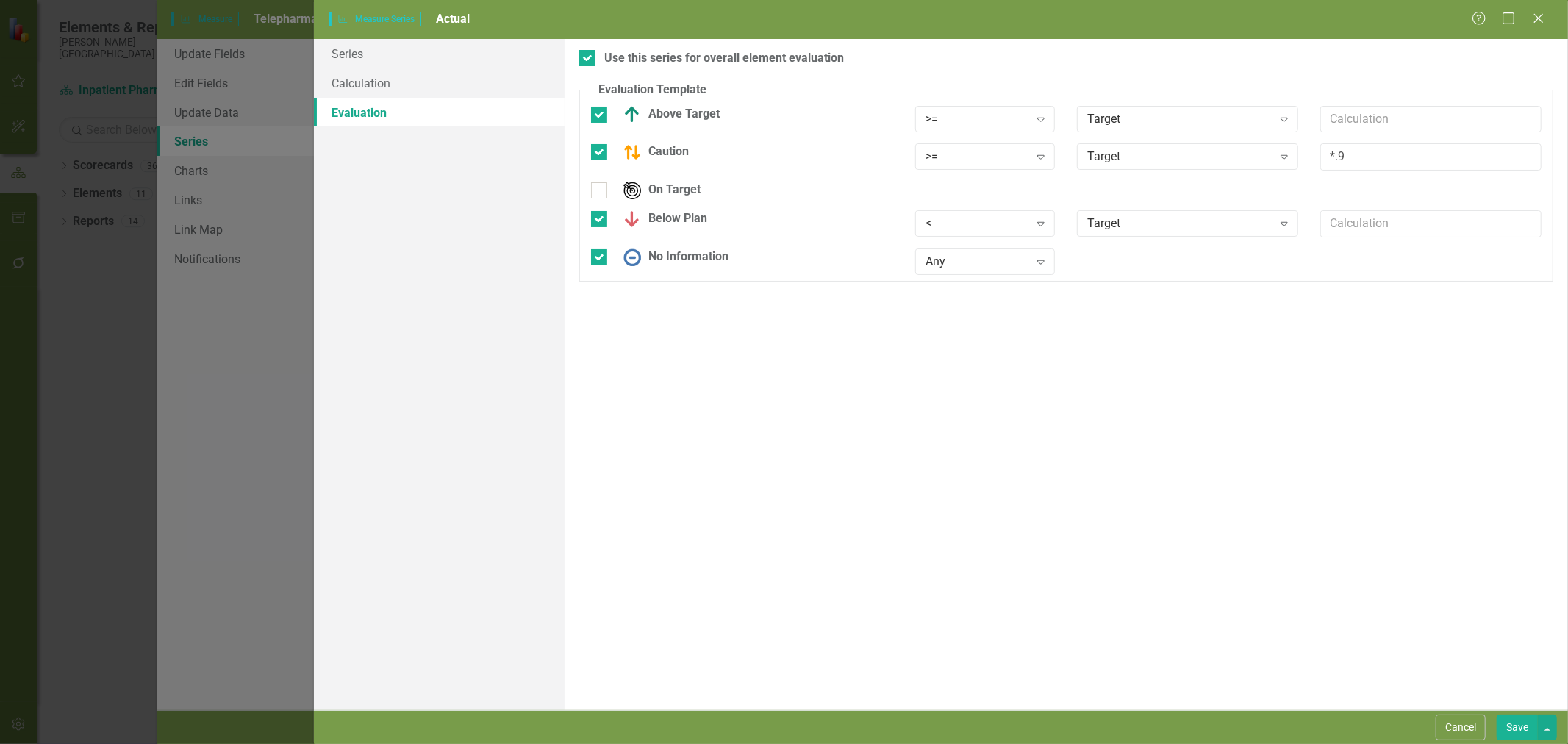
click at [956, 117] on div ">=" at bounding box center [977, 118] width 104 height 17
click at [951, 211] on div "<=" at bounding box center [987, 217] width 117 height 17
click at [956, 164] on div ">=" at bounding box center [977, 157] width 104 height 17
click at [945, 254] on div "<=" at bounding box center [987, 255] width 117 height 17
click at [970, 222] on div "<" at bounding box center [977, 224] width 104 height 17
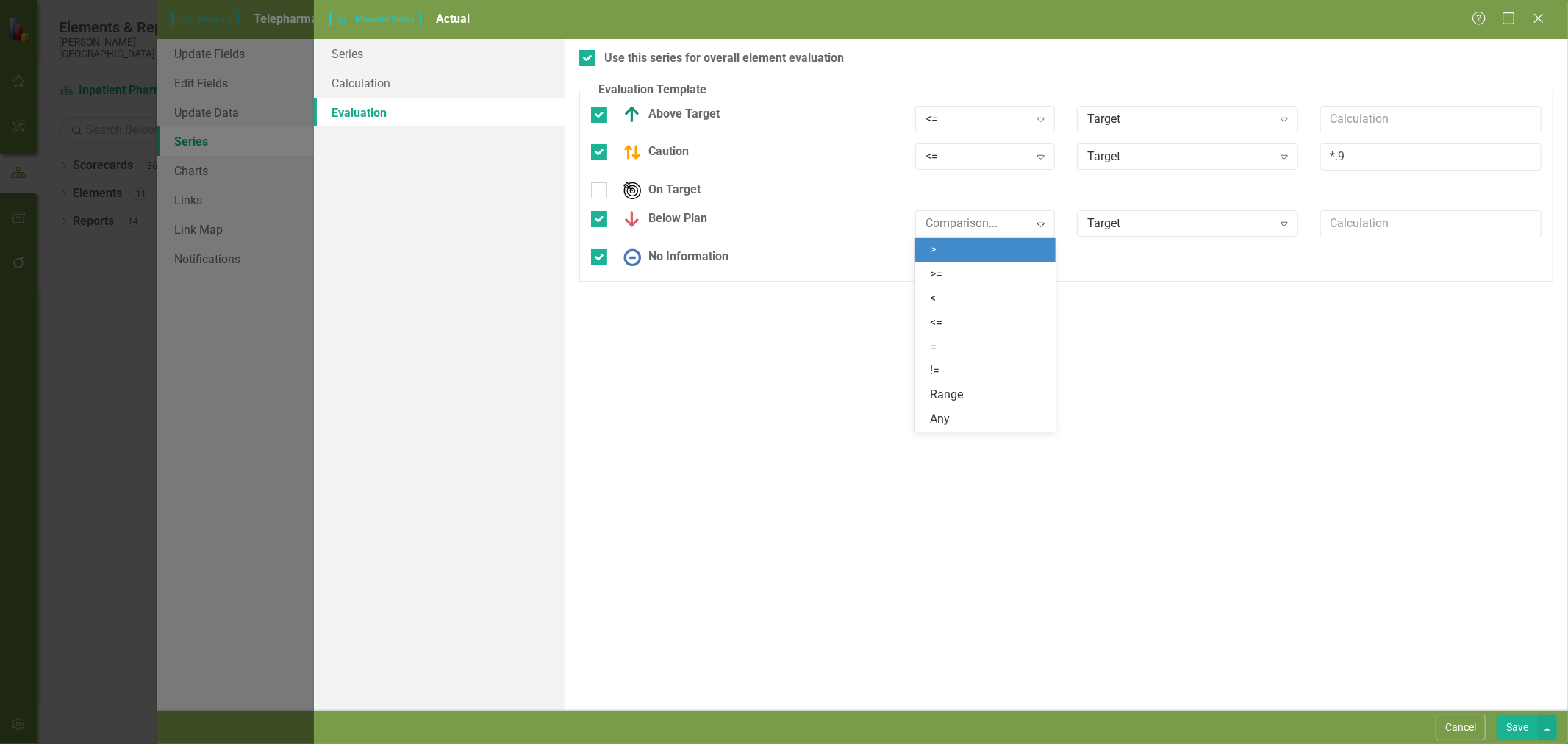
click at [963, 245] on div ">" at bounding box center [987, 250] width 117 height 17
click at [1516, 726] on button "Save" at bounding box center [1517, 726] width 41 height 26
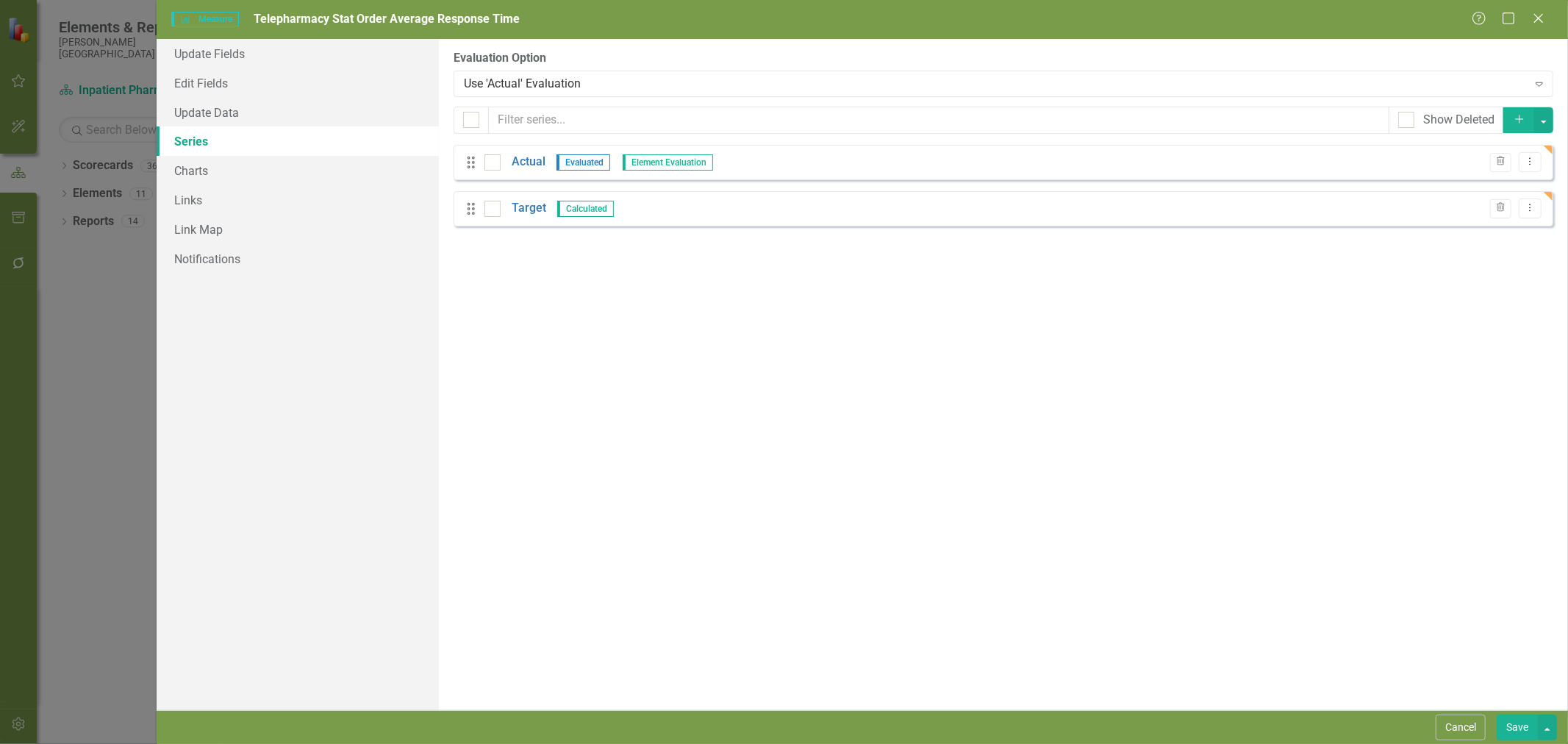
click at [1519, 732] on button "Save" at bounding box center [1517, 726] width 41 height 26
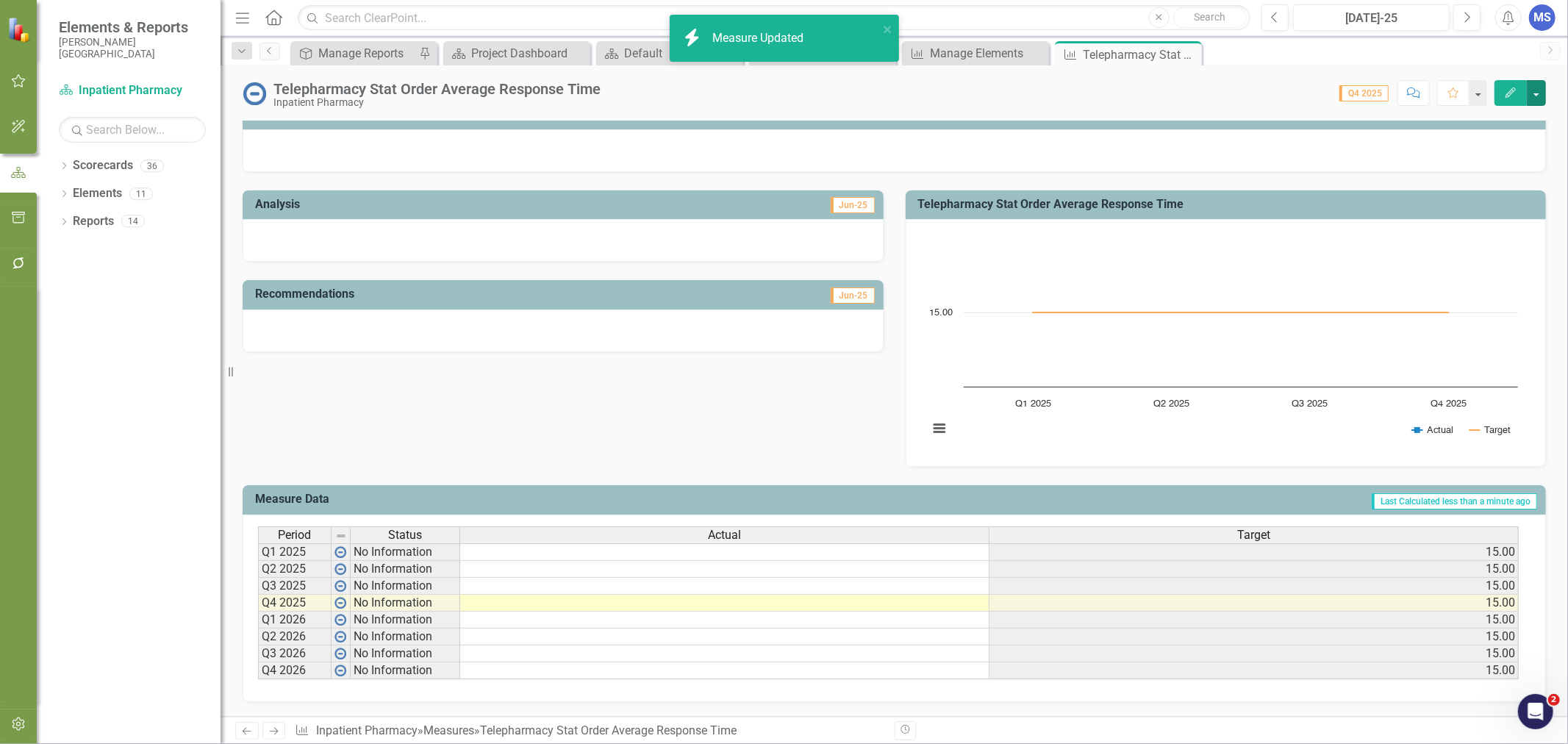
scroll to position [236, 0]
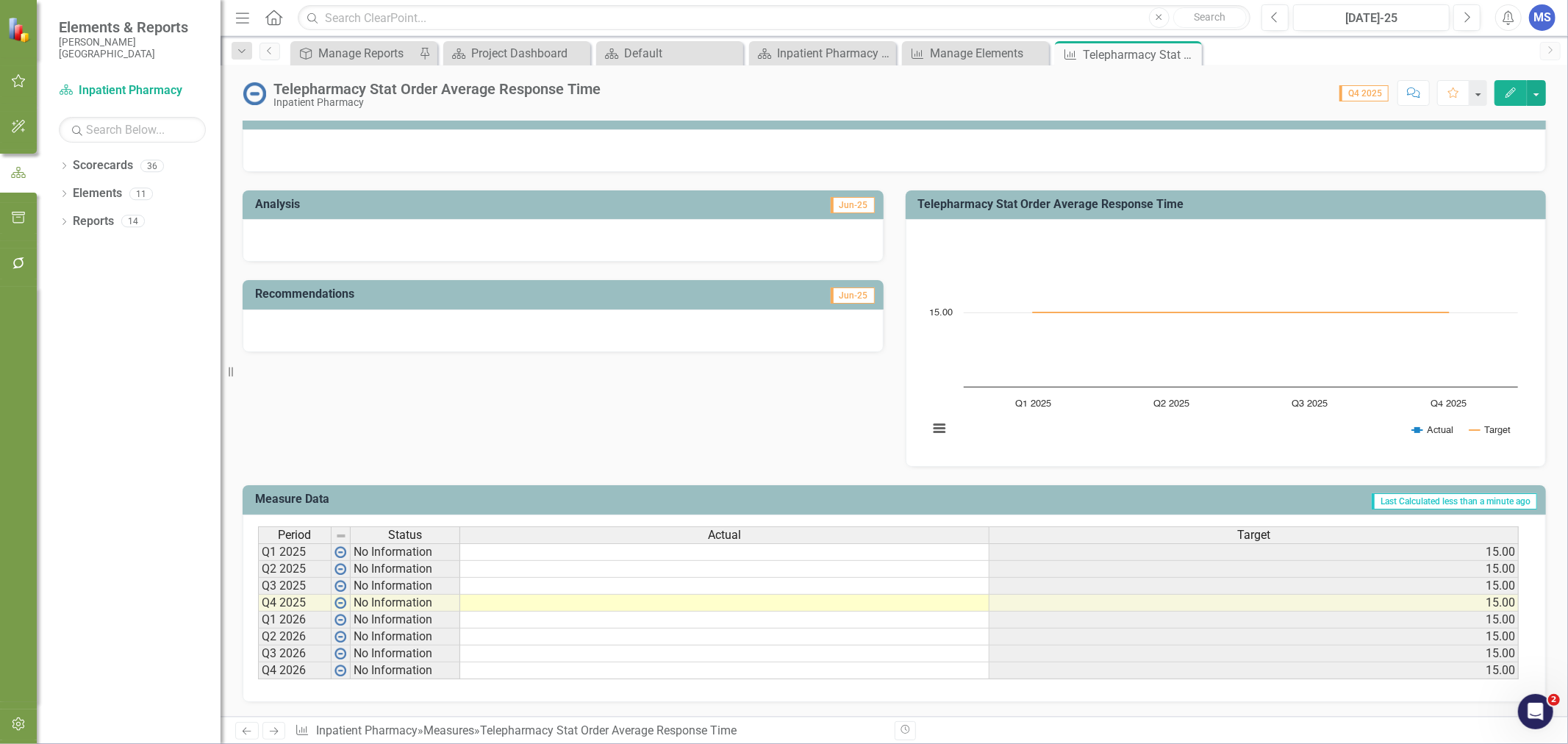
click at [659, 595] on td at bounding box center [724, 603] width 529 height 17
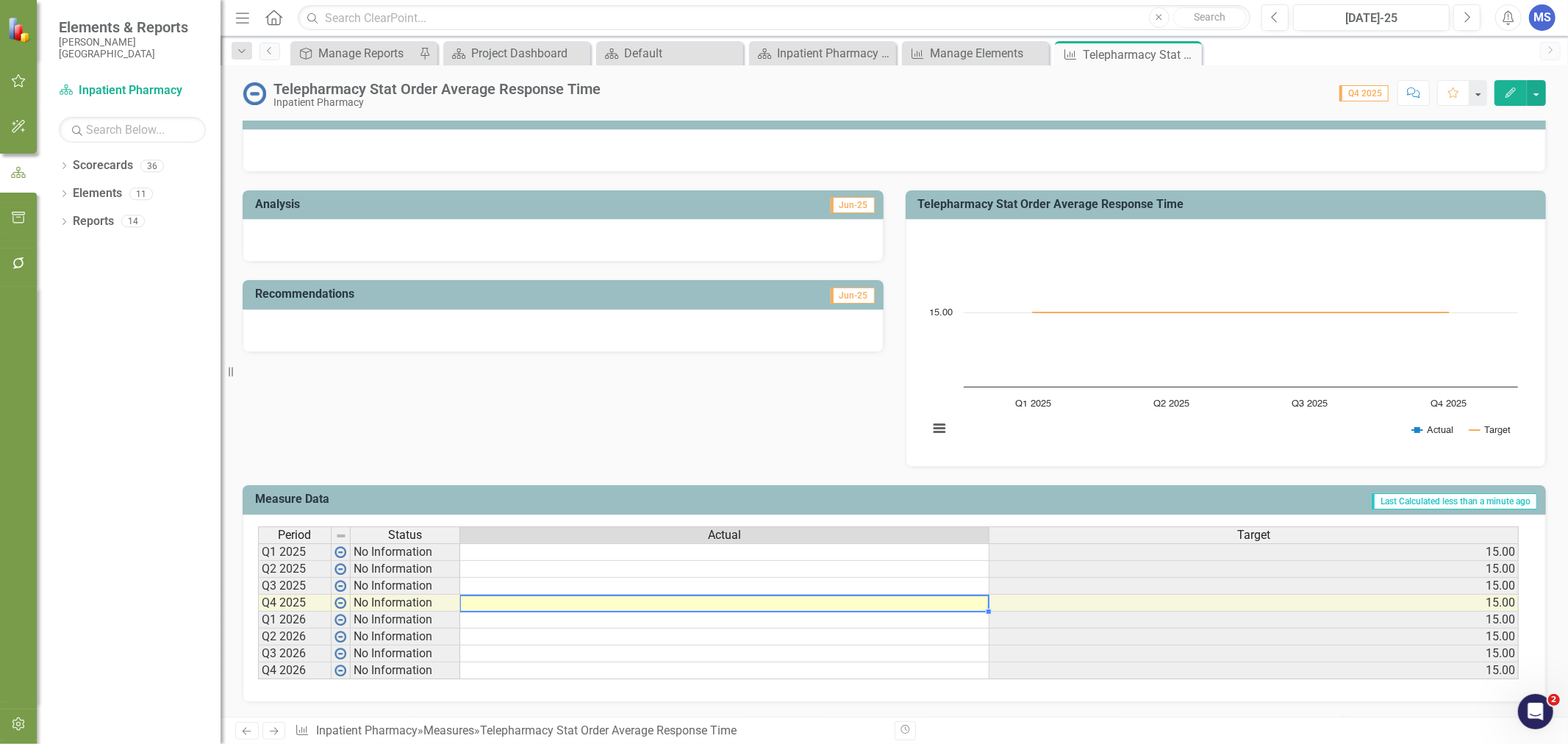
click at [660, 578] on td at bounding box center [724, 586] width 529 height 17
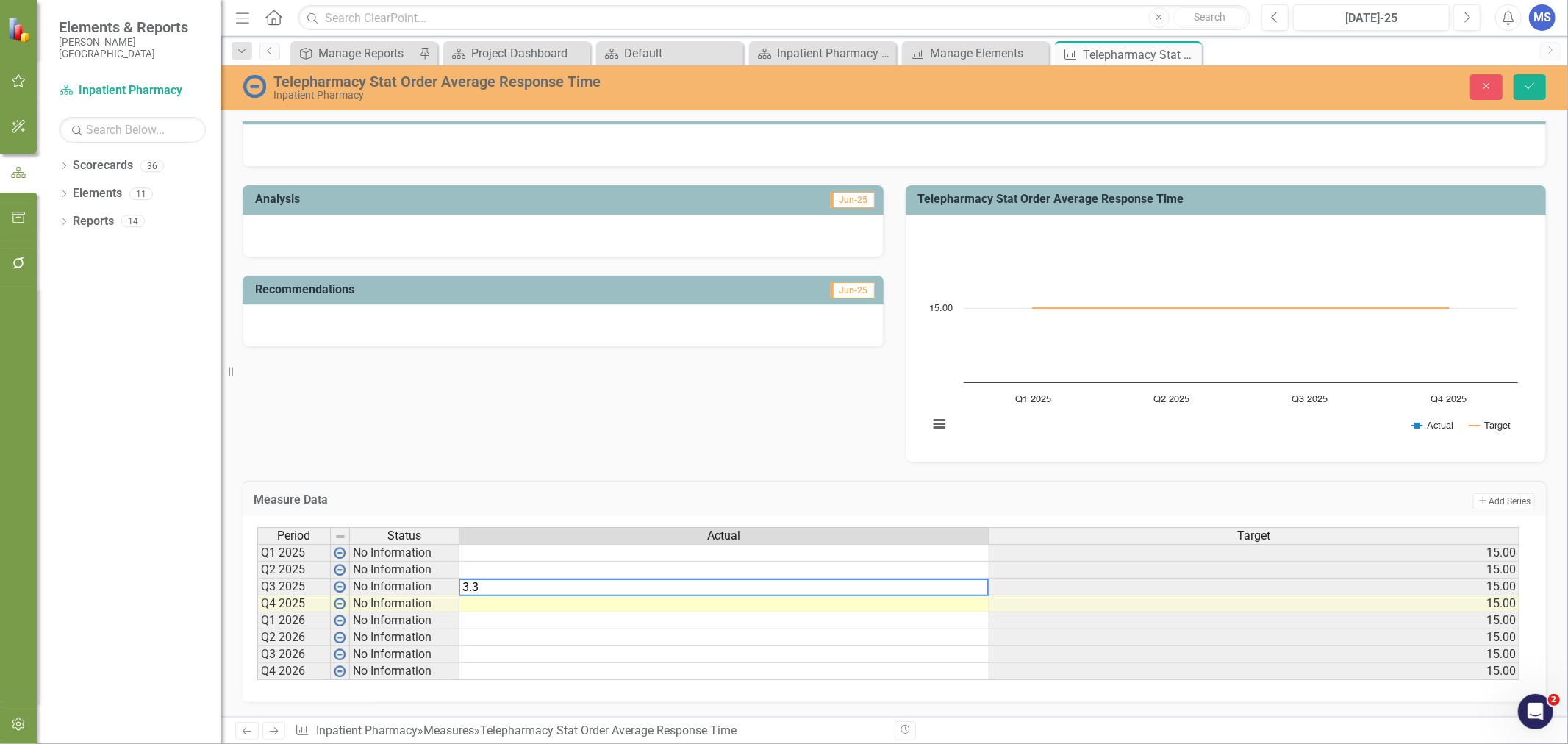
type textarea "3.33"
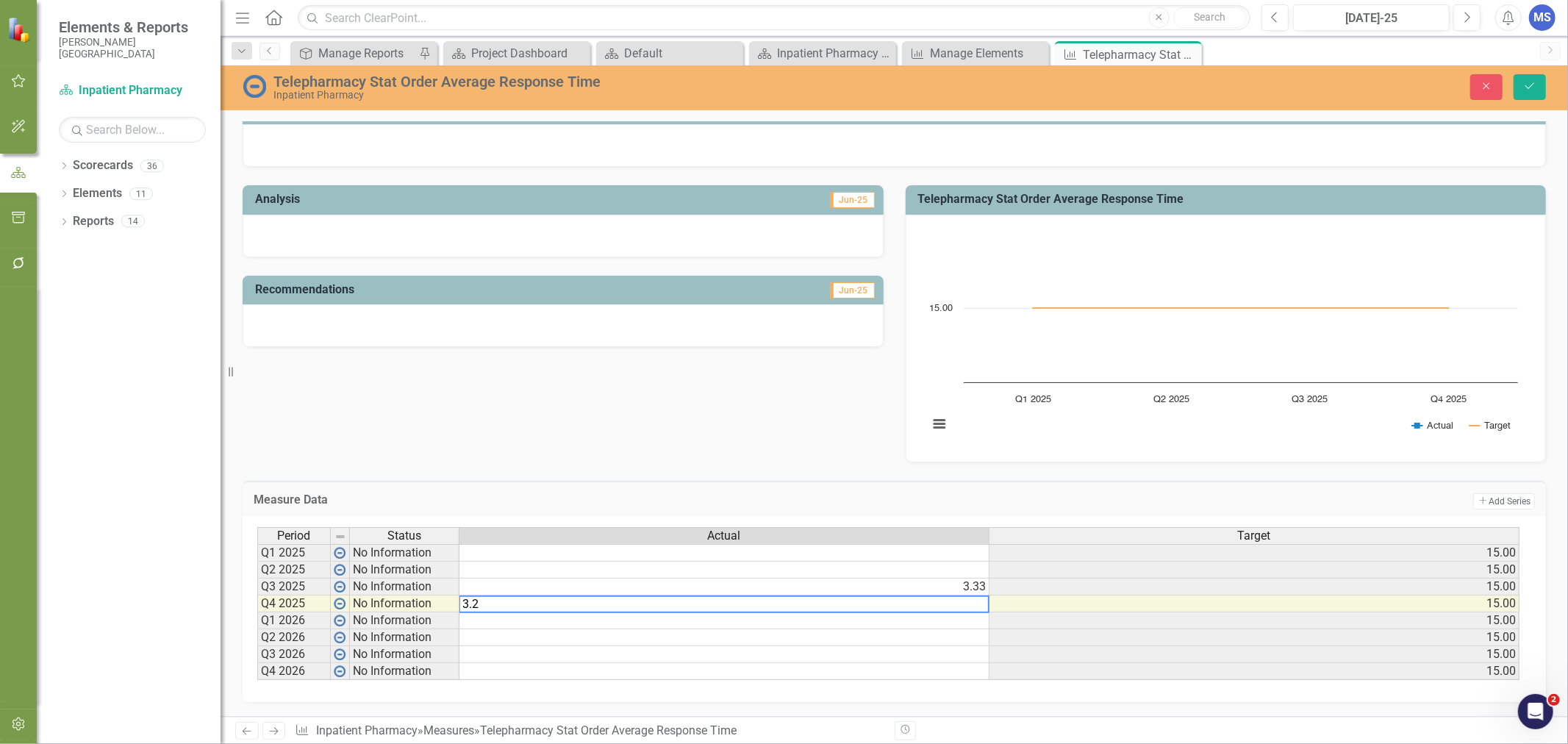
type textarea "3.21"
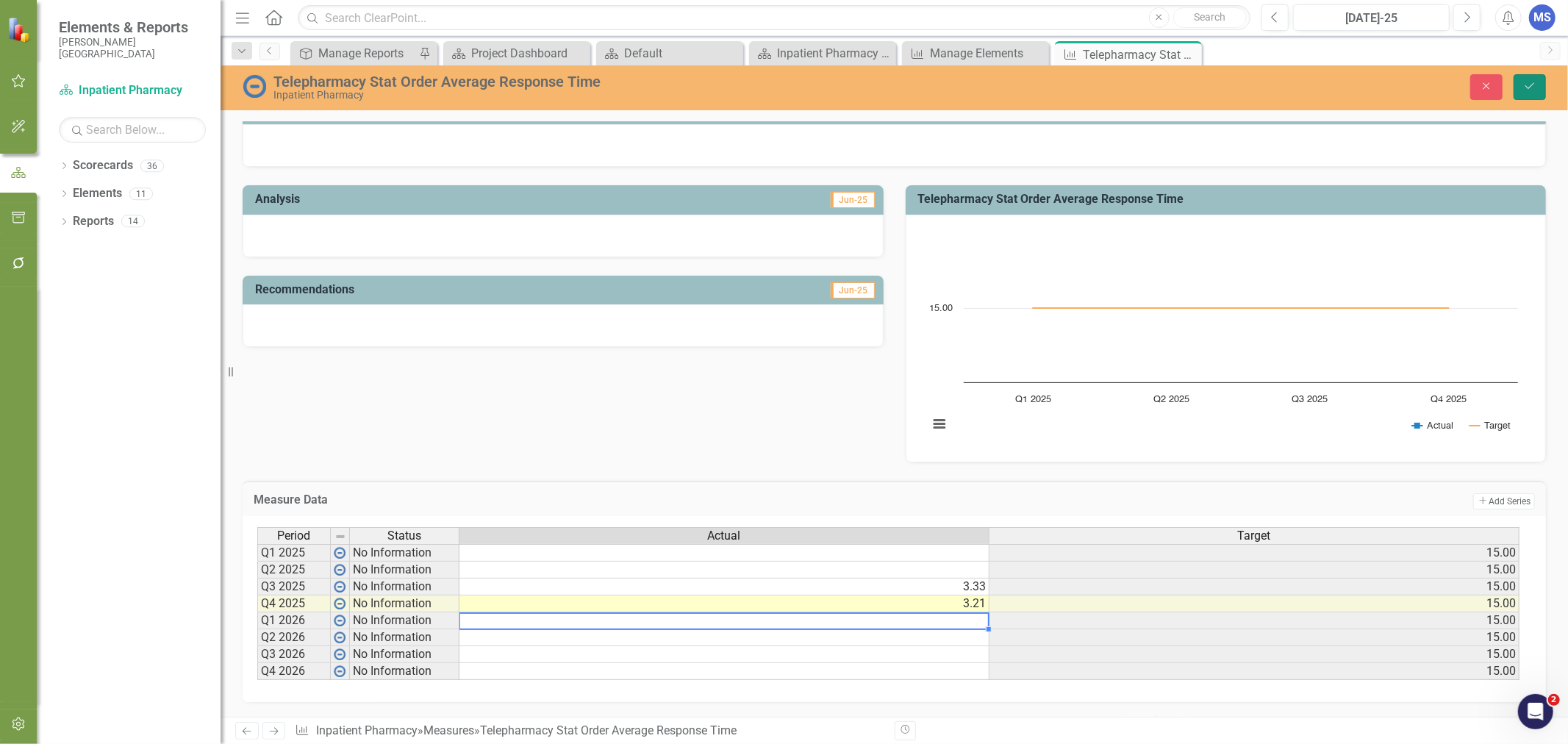
click at [1529, 89] on icon "Save" at bounding box center [1529, 86] width 13 height 10
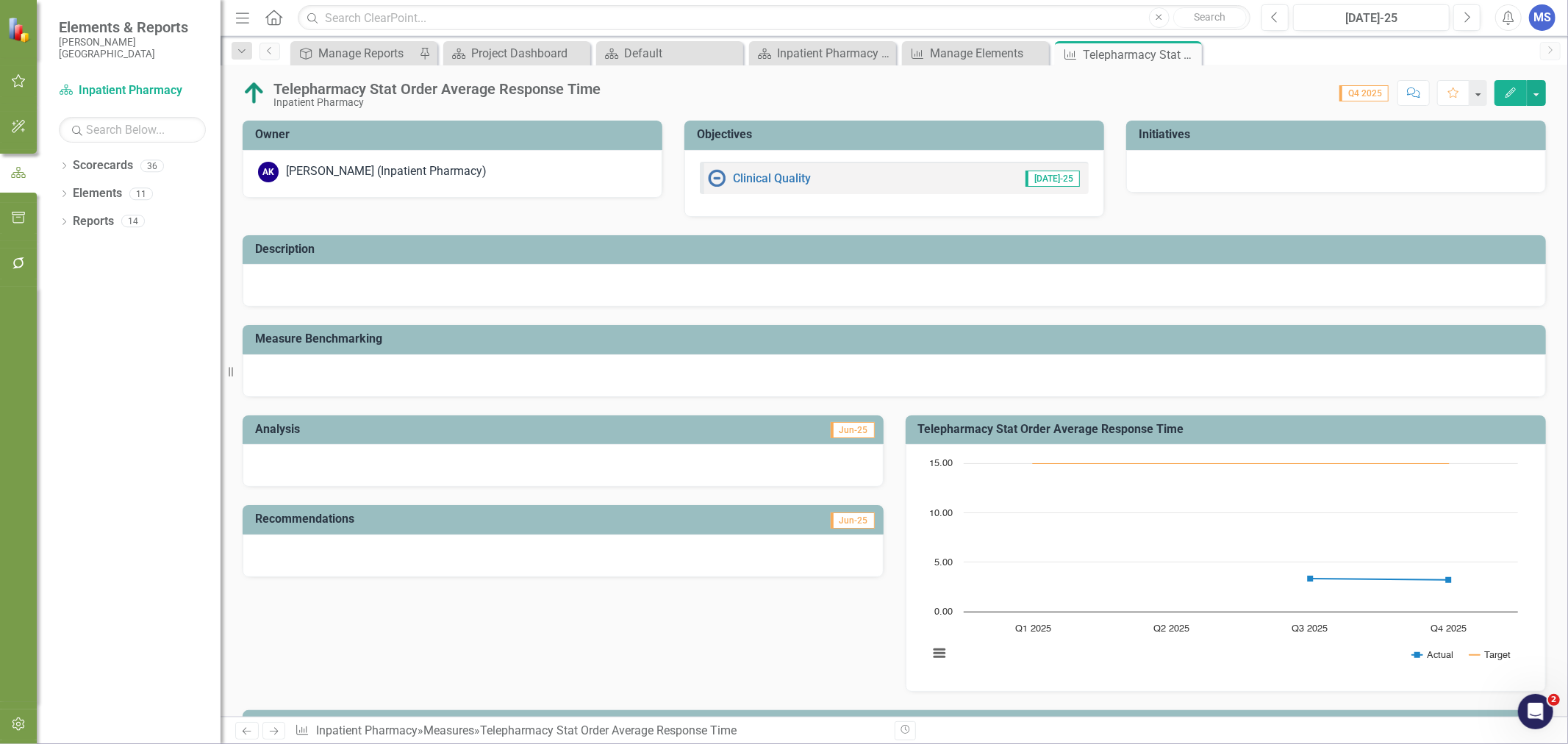
click at [0, 0] on icon at bounding box center [0, 0] width 0 height 0
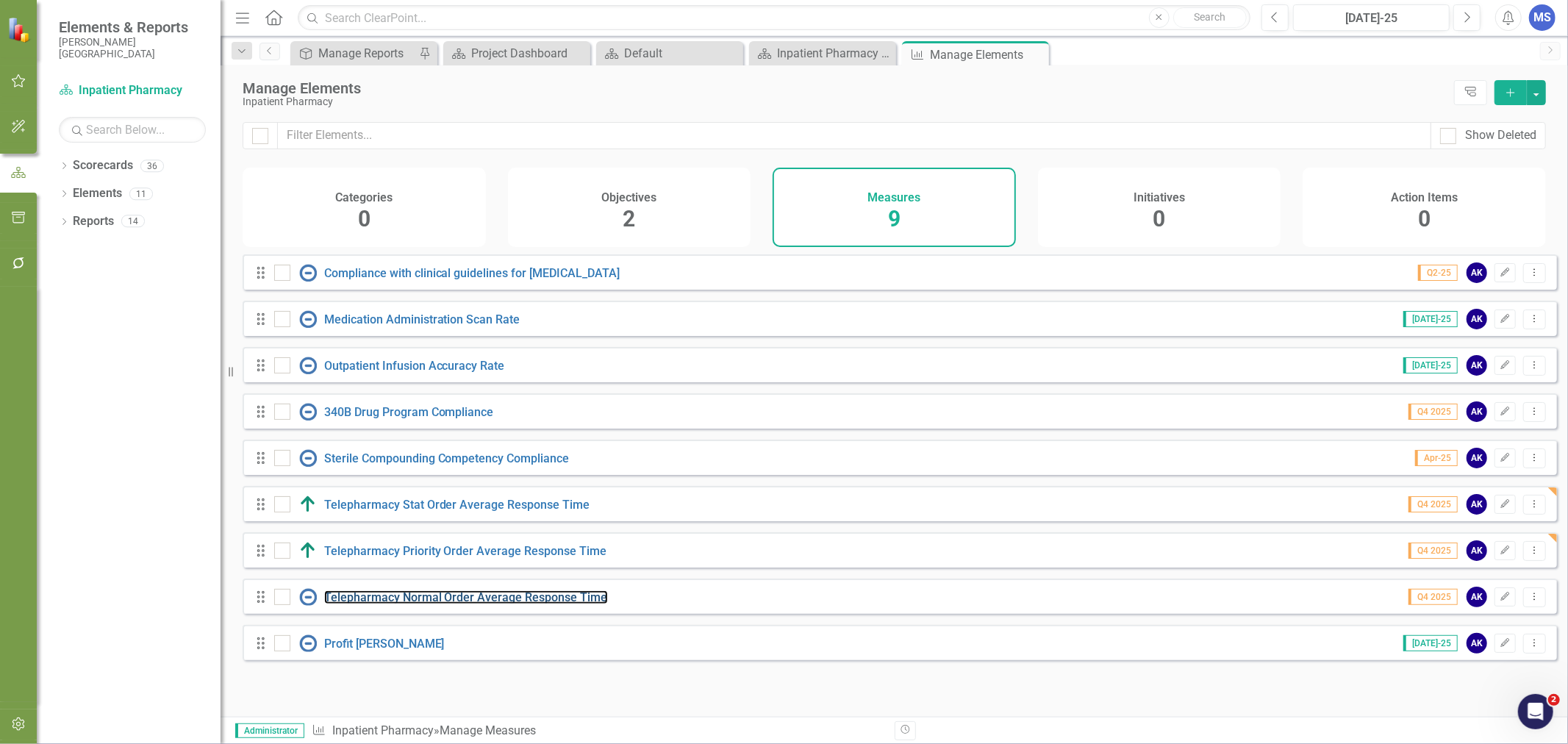
click at [435, 604] on link "Telepharmacy Normal Order Average Response Time" at bounding box center [466, 596] width 284 height 14
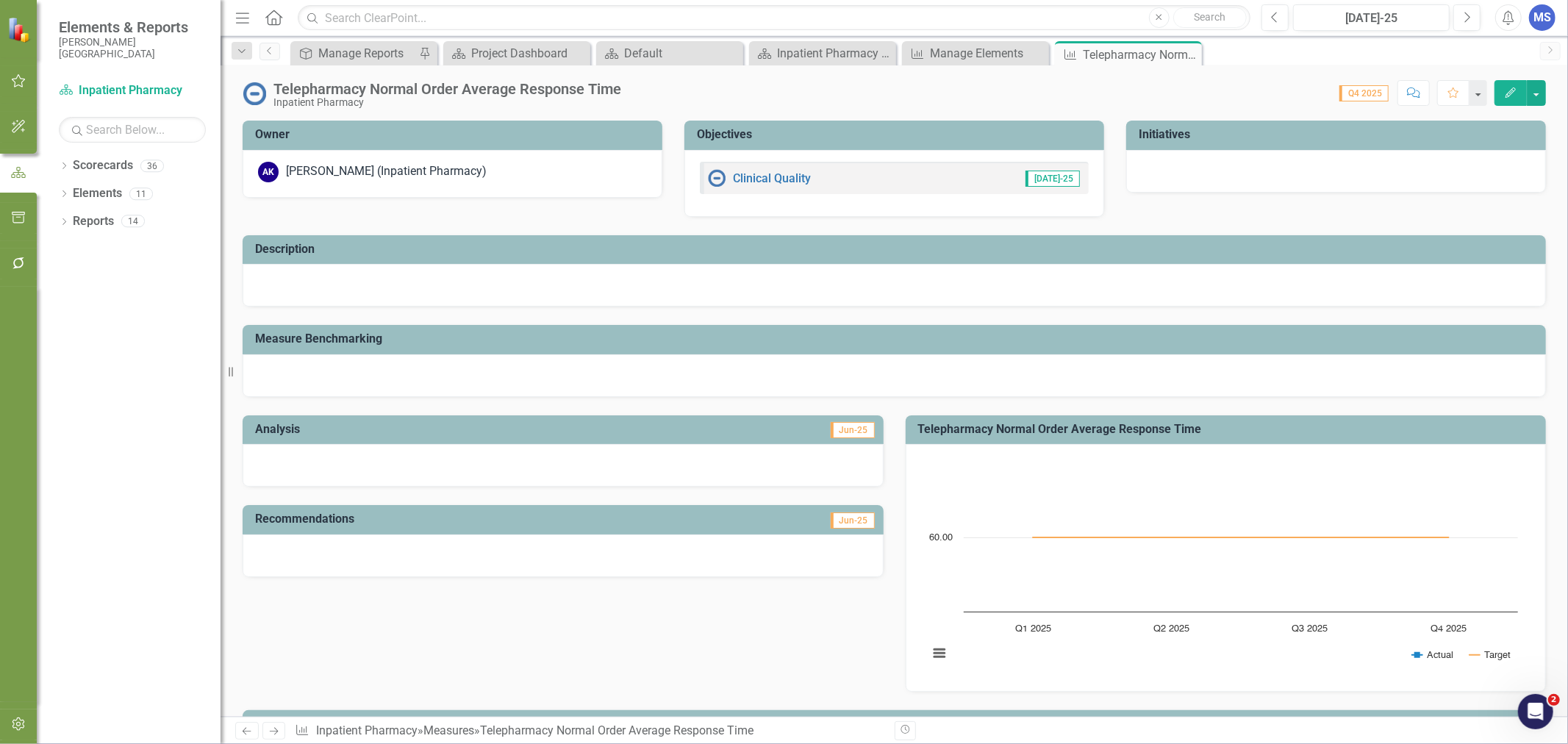
click at [1512, 92] on icon "Edit" at bounding box center [1510, 92] width 13 height 10
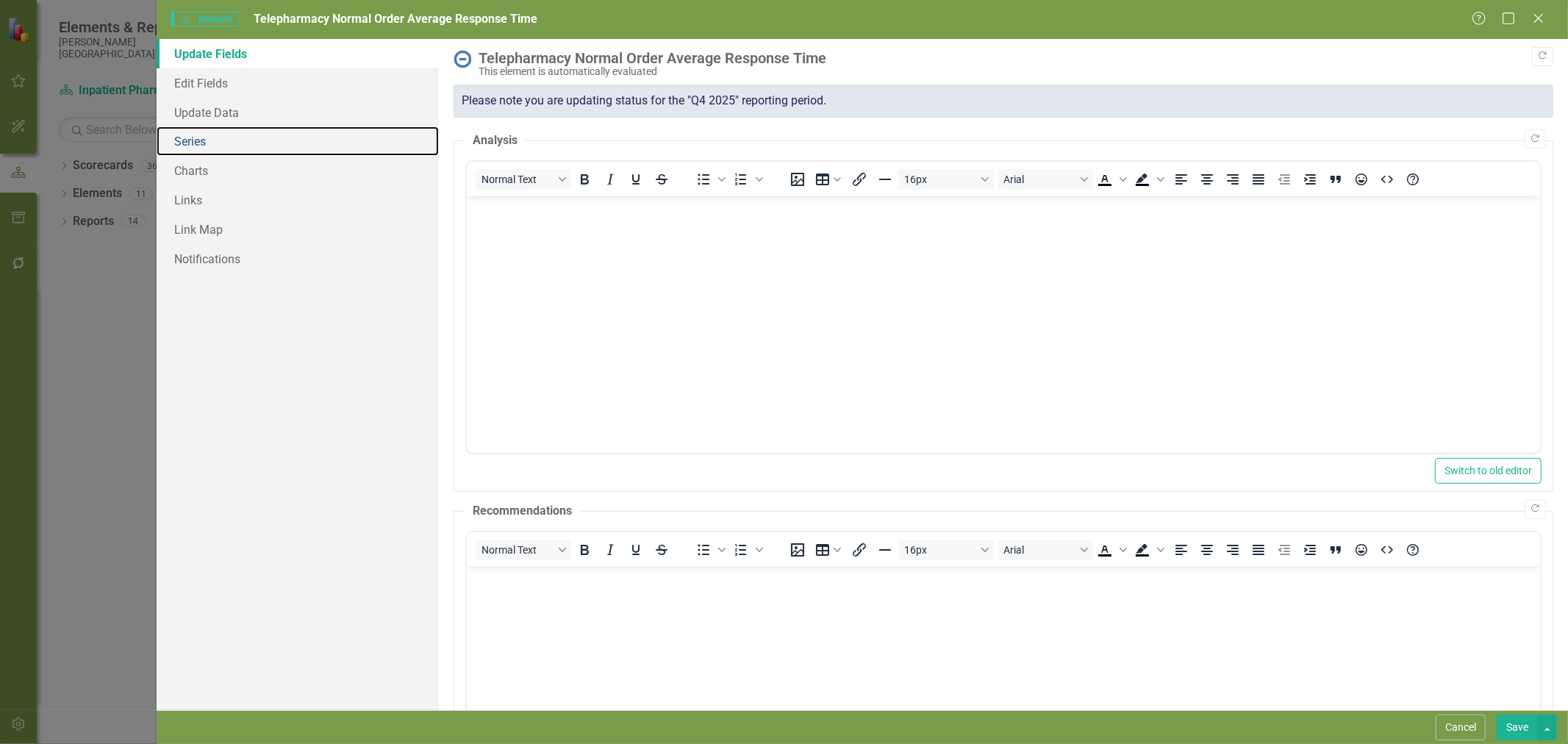
click at [199, 143] on link "Series" at bounding box center [298, 141] width 282 height 29
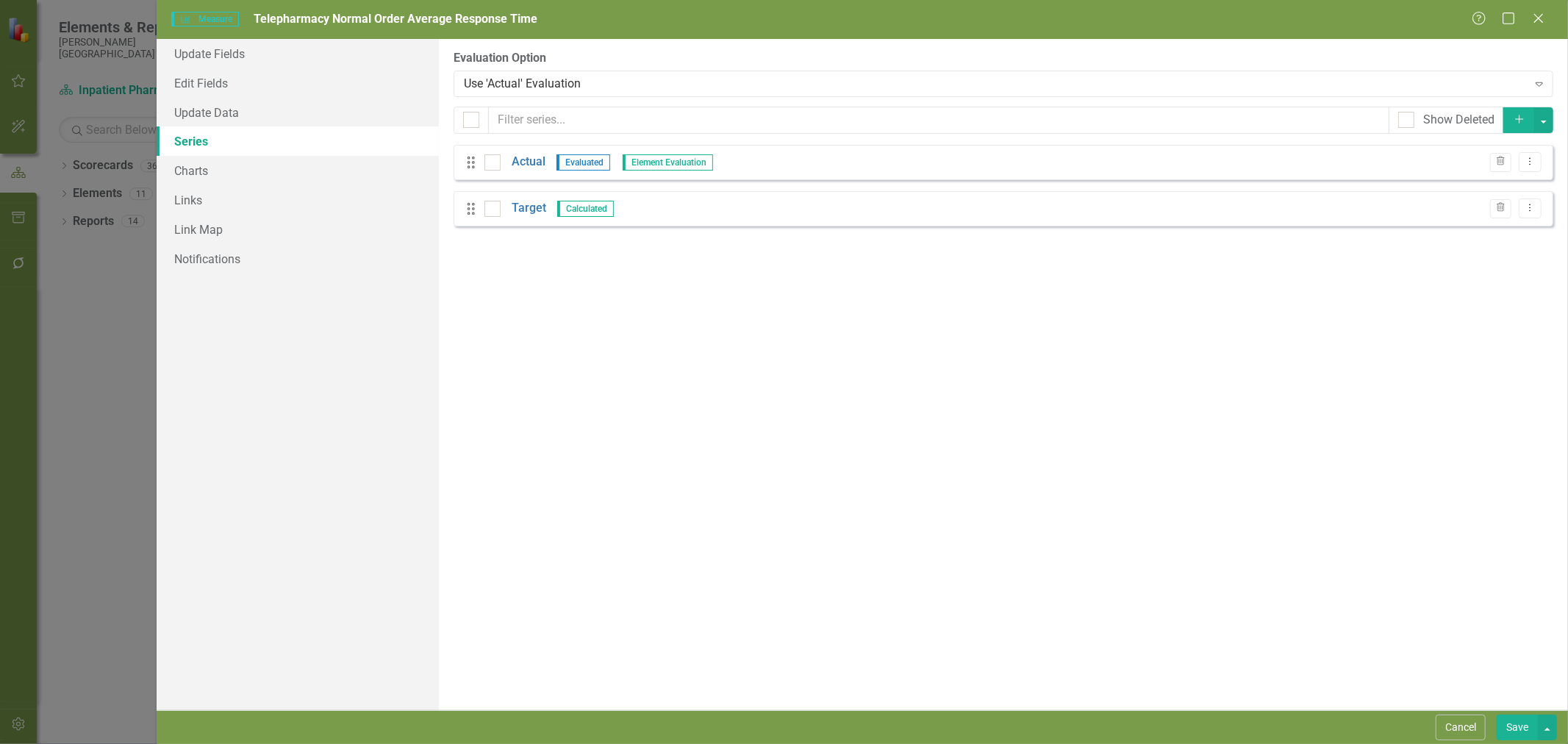
click at [528, 164] on link "Actual" at bounding box center [529, 162] width 34 height 17
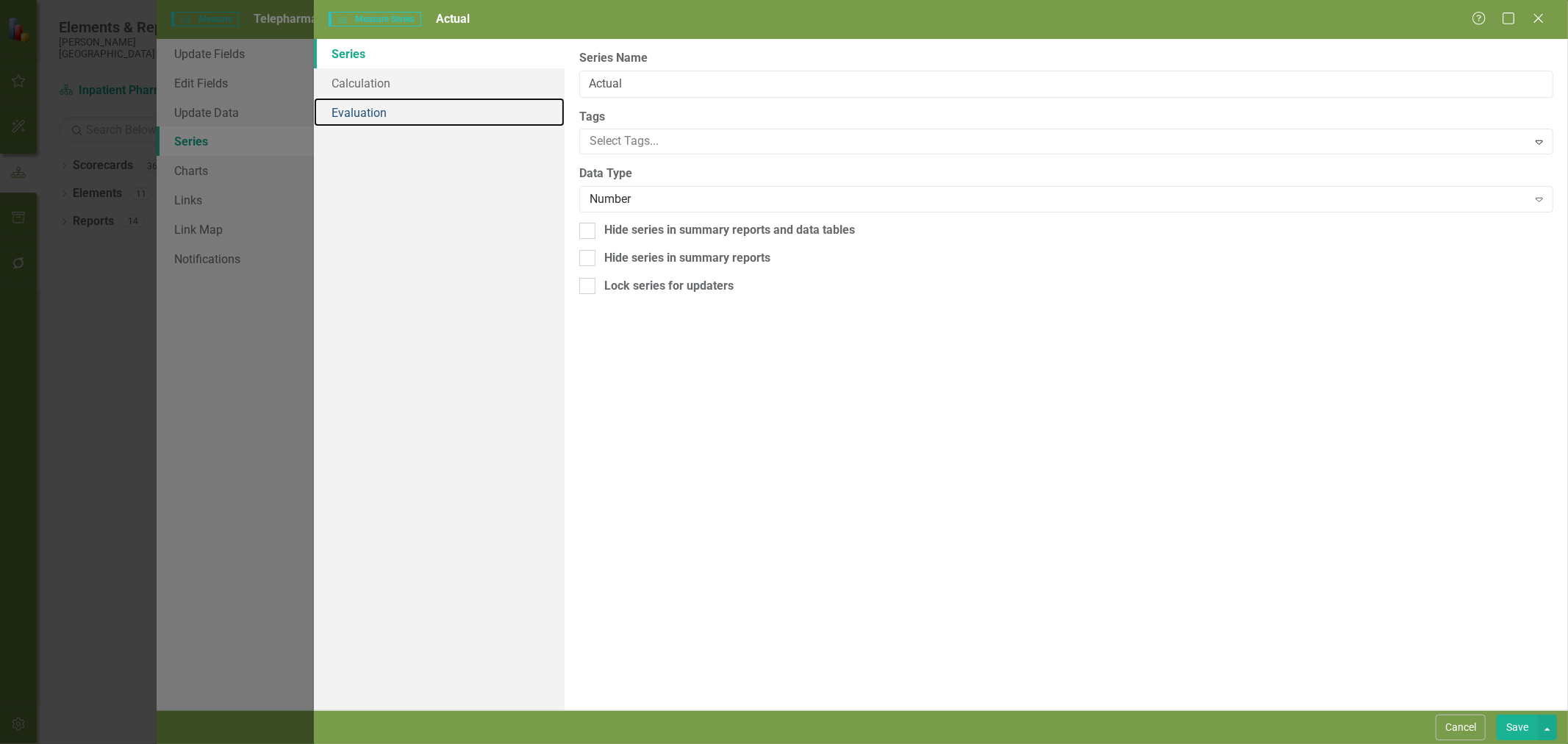
click at [348, 112] on link "Evaluation" at bounding box center [439, 112] width 251 height 29
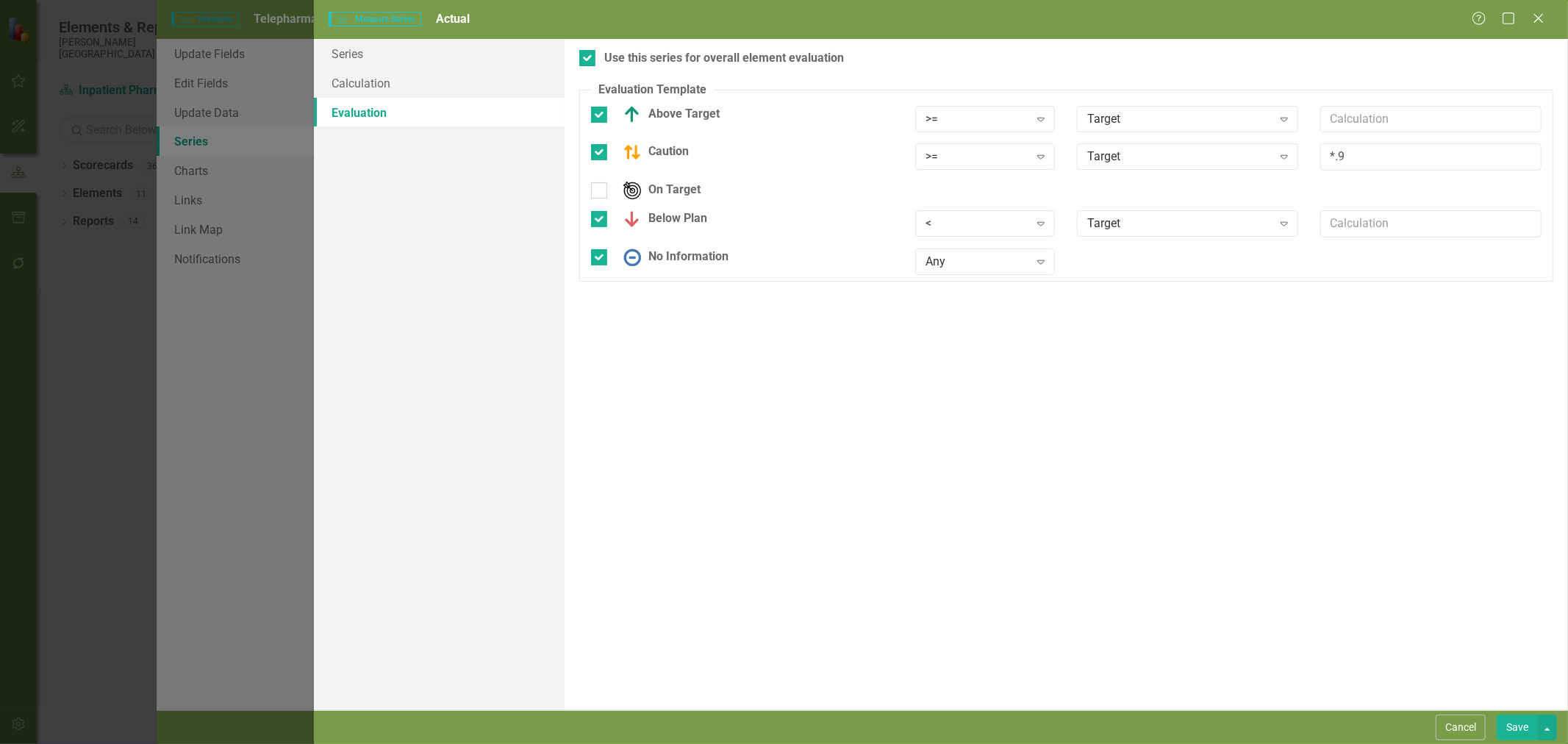
click at [996, 128] on div ">= Expand" at bounding box center [985, 119] width 140 height 27
click at [981, 213] on div "<=" at bounding box center [987, 217] width 117 height 17
click at [969, 163] on div ">=" at bounding box center [977, 157] width 104 height 17
click at [970, 255] on div "<=" at bounding box center [987, 255] width 117 height 17
click at [968, 226] on div "<" at bounding box center [977, 224] width 104 height 17
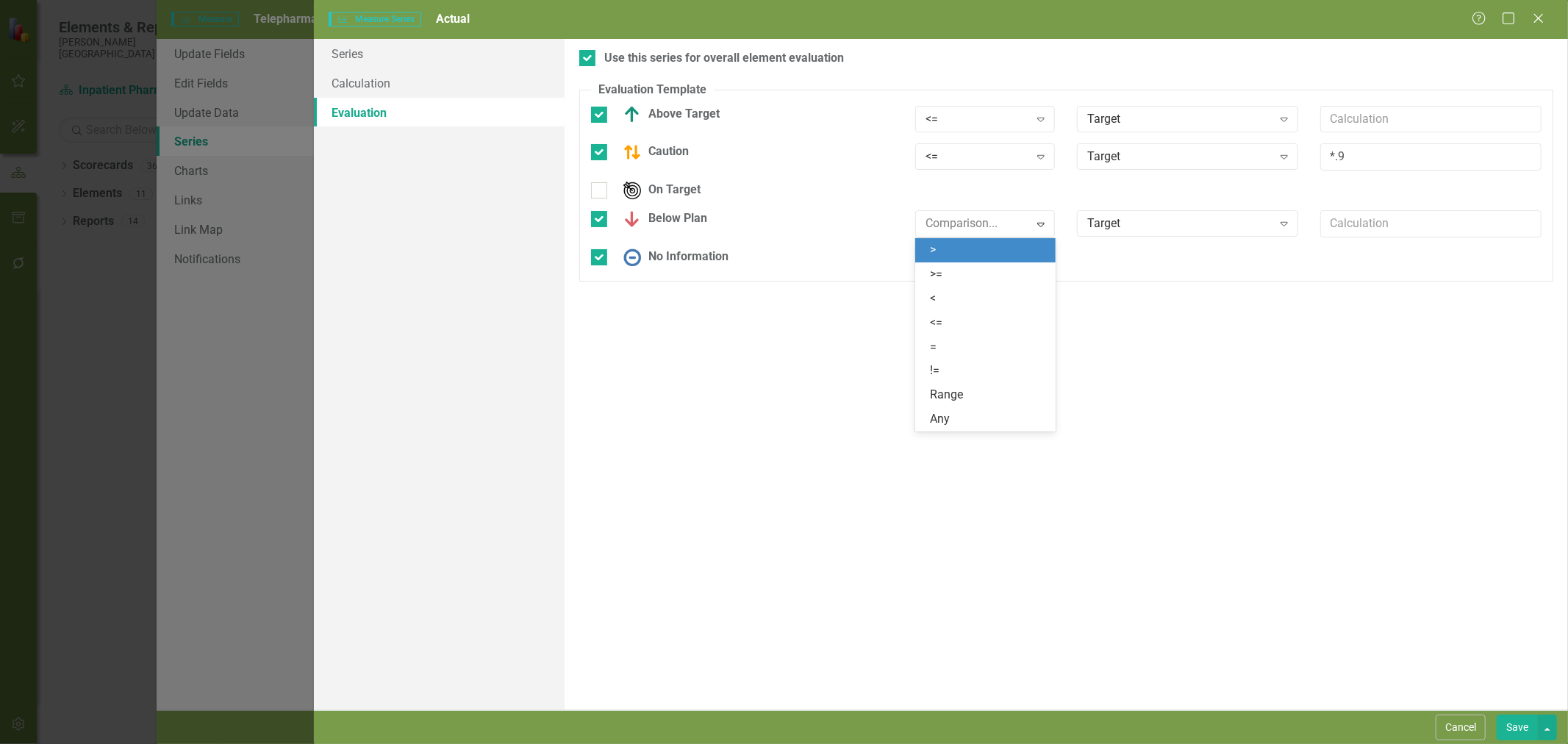
click at [963, 253] on div ">" at bounding box center [987, 250] width 117 height 17
click at [1514, 721] on button "Save" at bounding box center [1517, 726] width 41 height 26
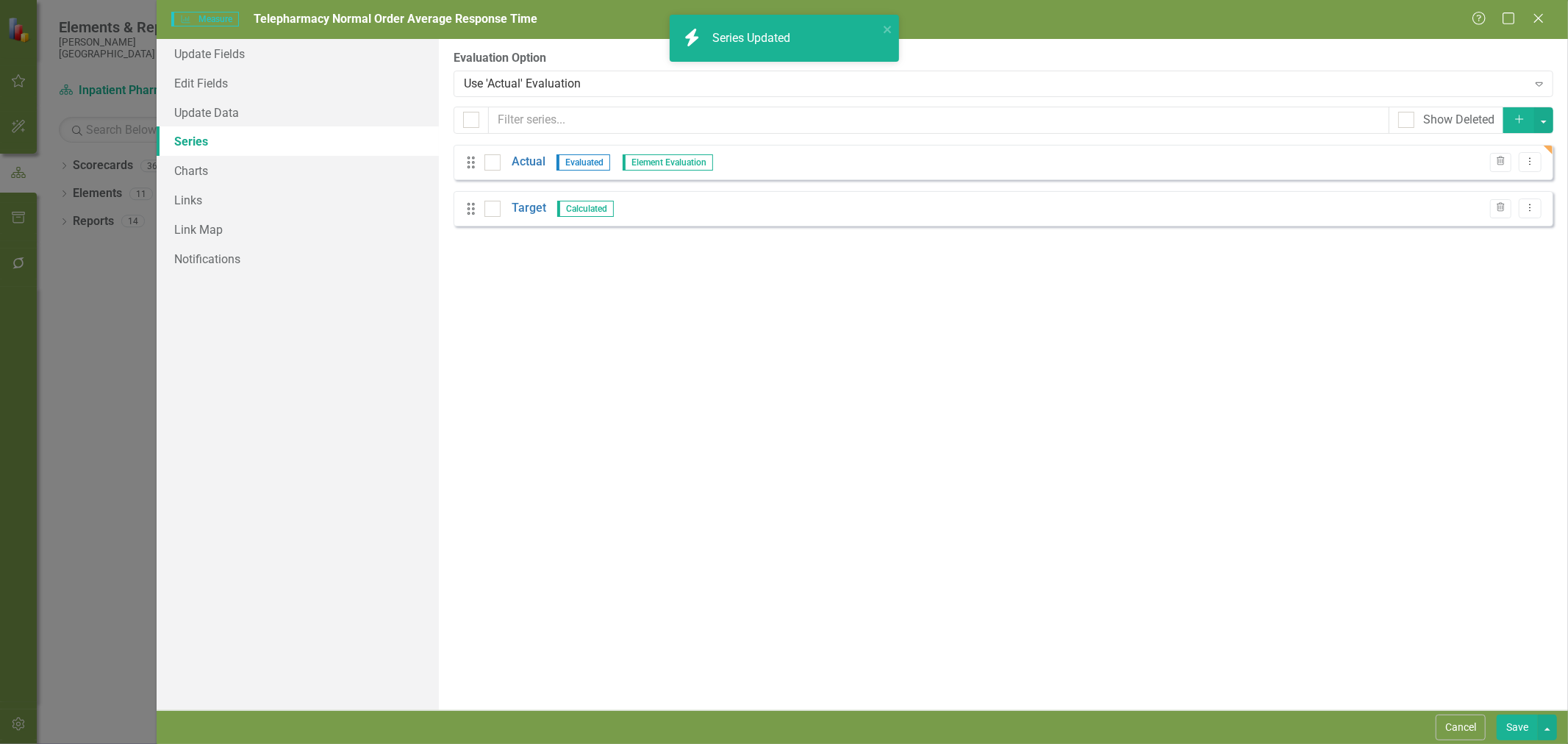
click at [1515, 714] on button "Save" at bounding box center [1517, 726] width 41 height 26
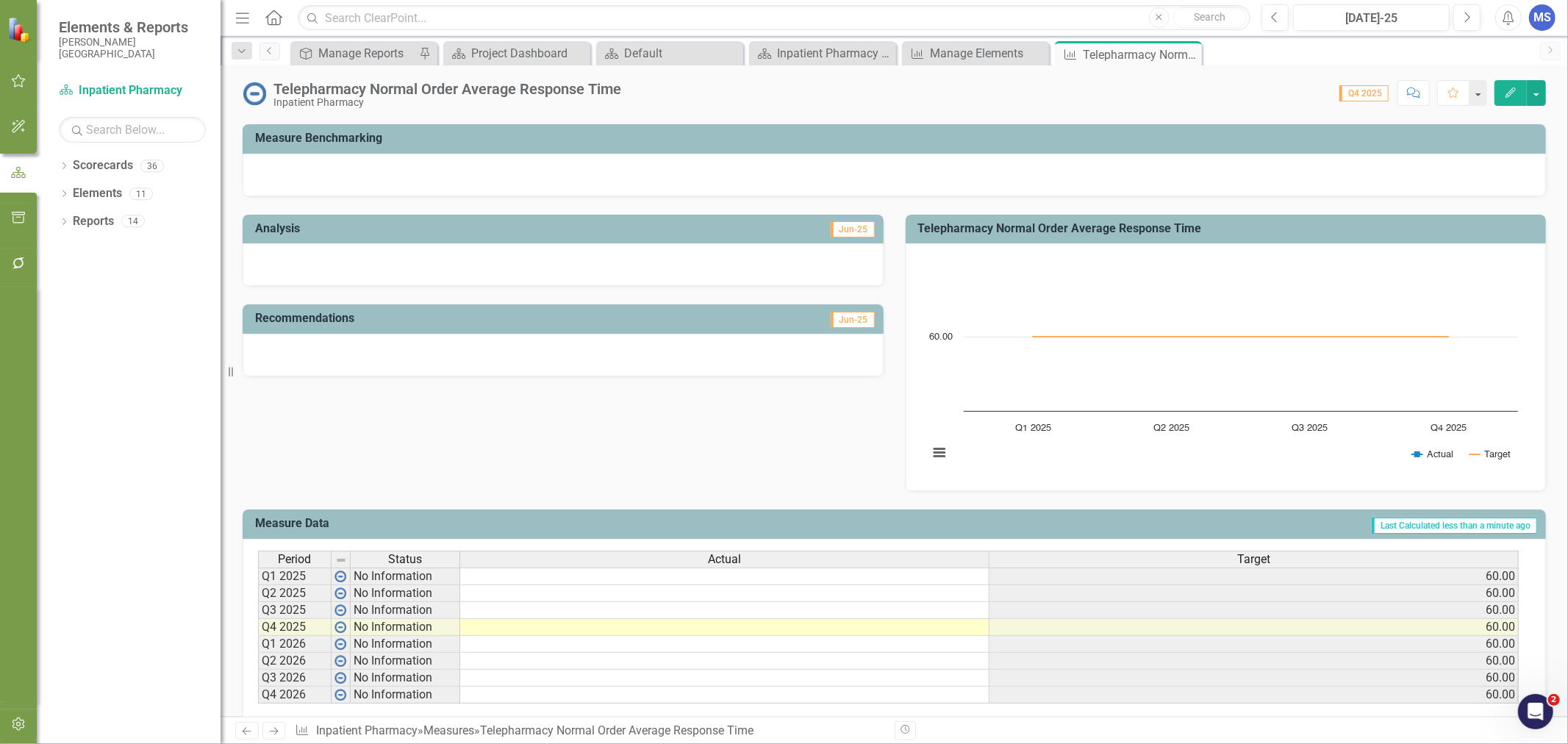
scroll to position [236, 0]
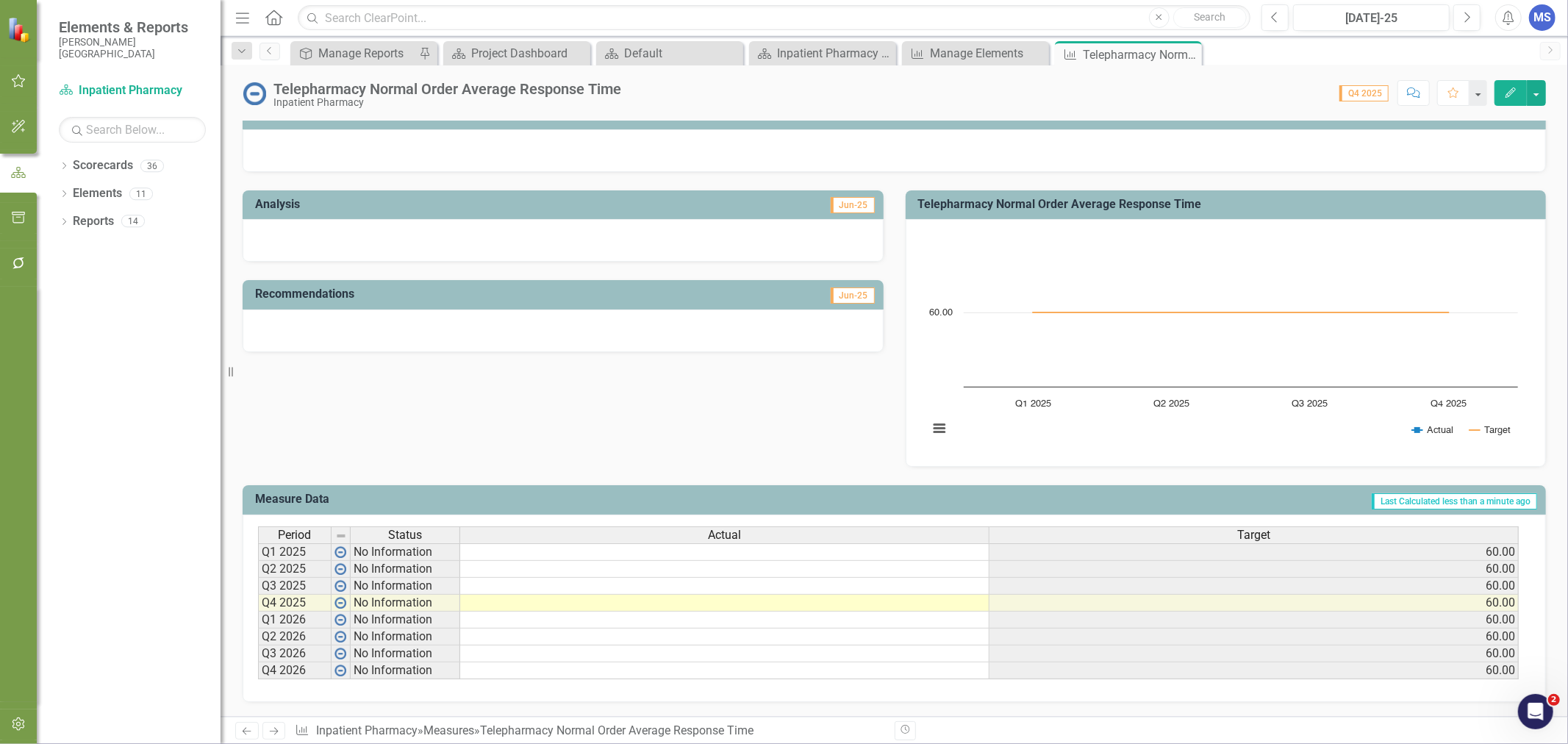
click at [581, 578] on td at bounding box center [724, 586] width 529 height 17
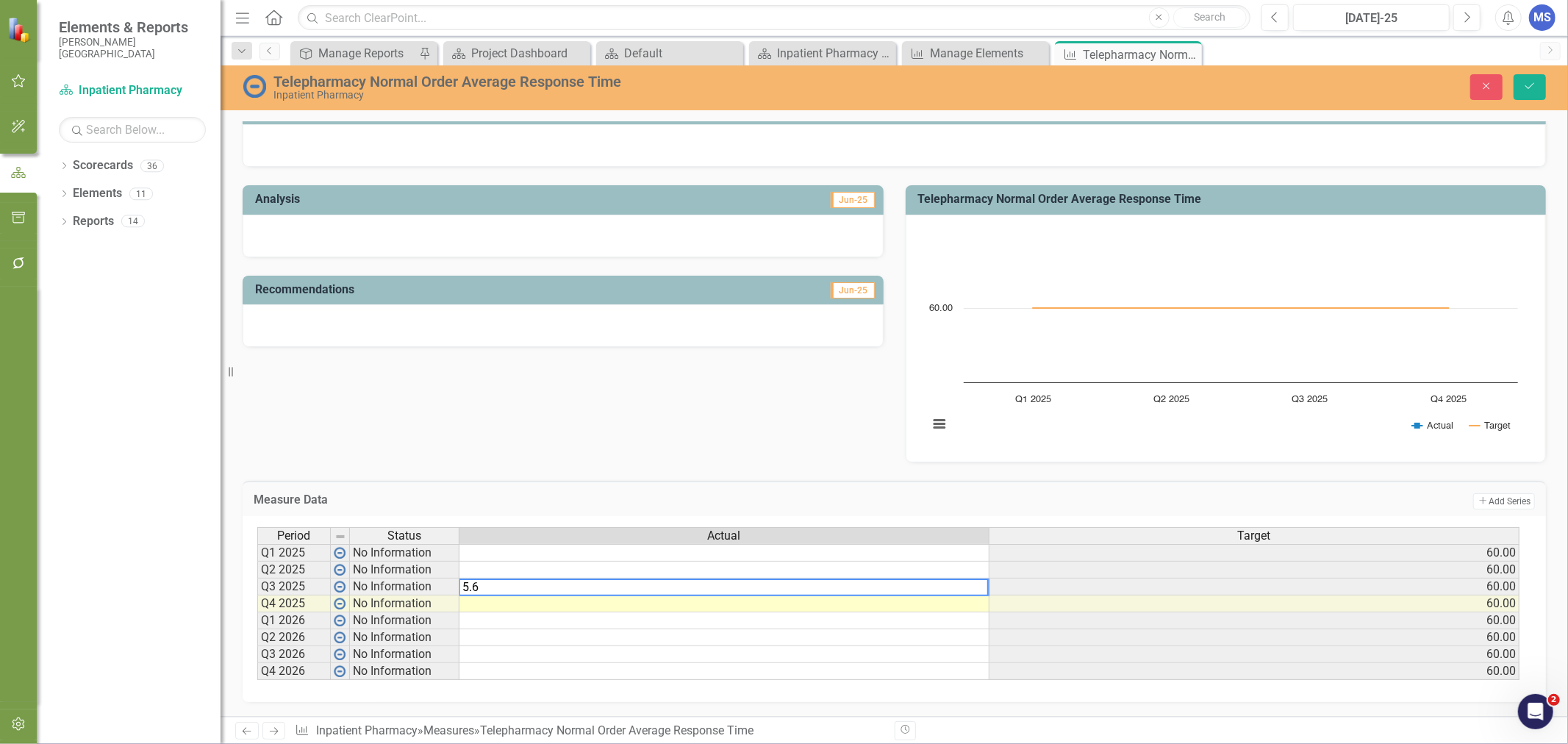
type textarea "5.67"
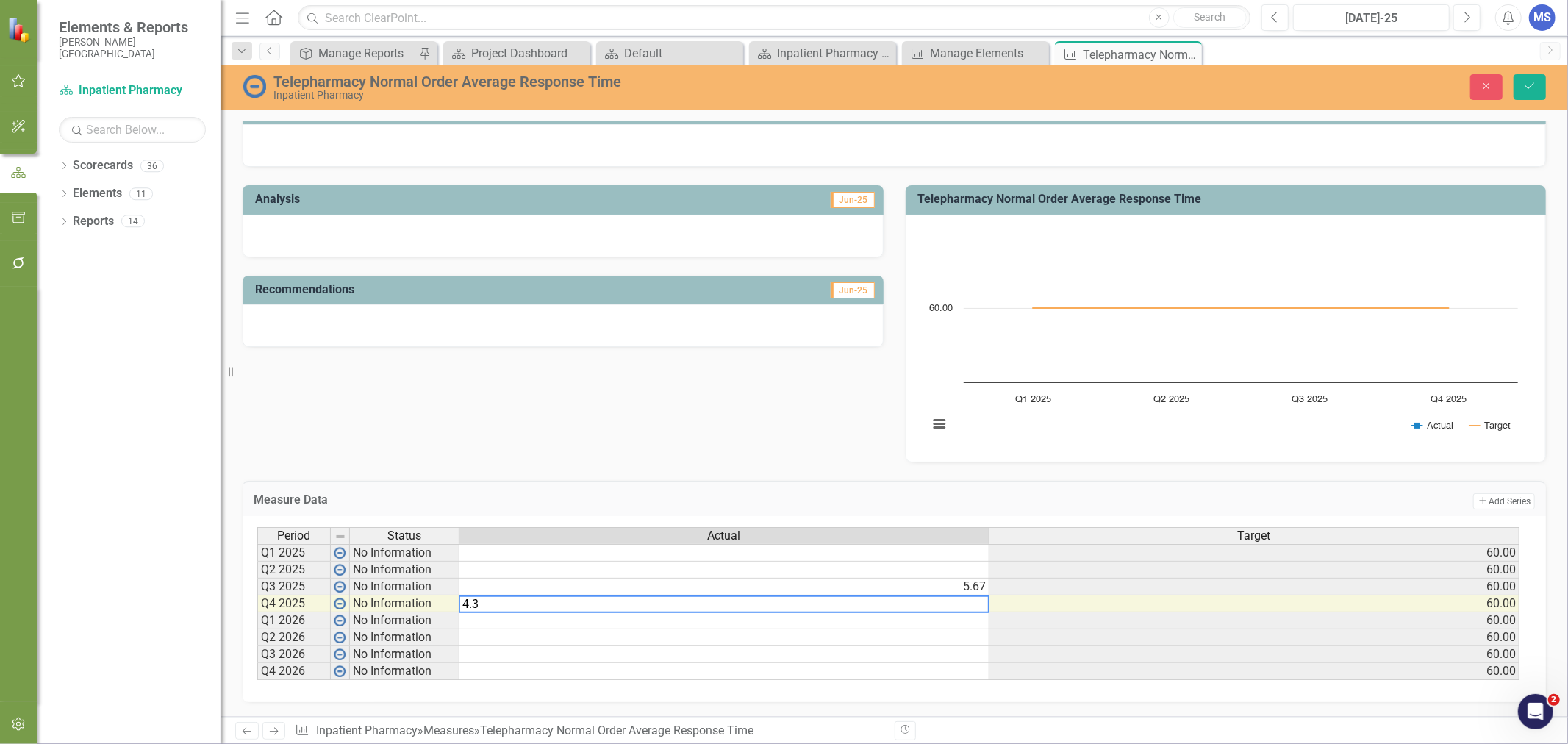
type textarea "4.31"
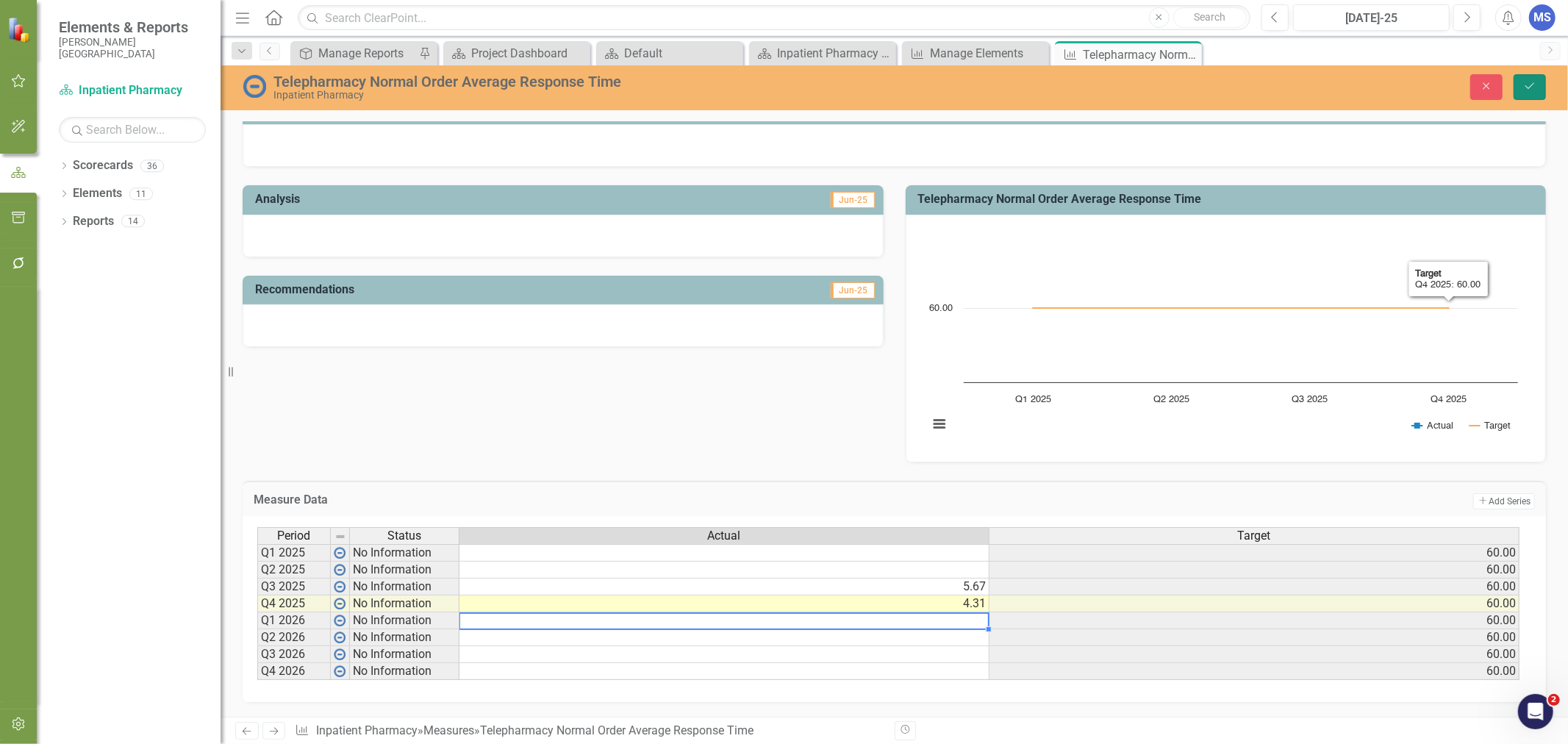
click at [1529, 92] on button "Save" at bounding box center [1529, 86] width 33 height 26
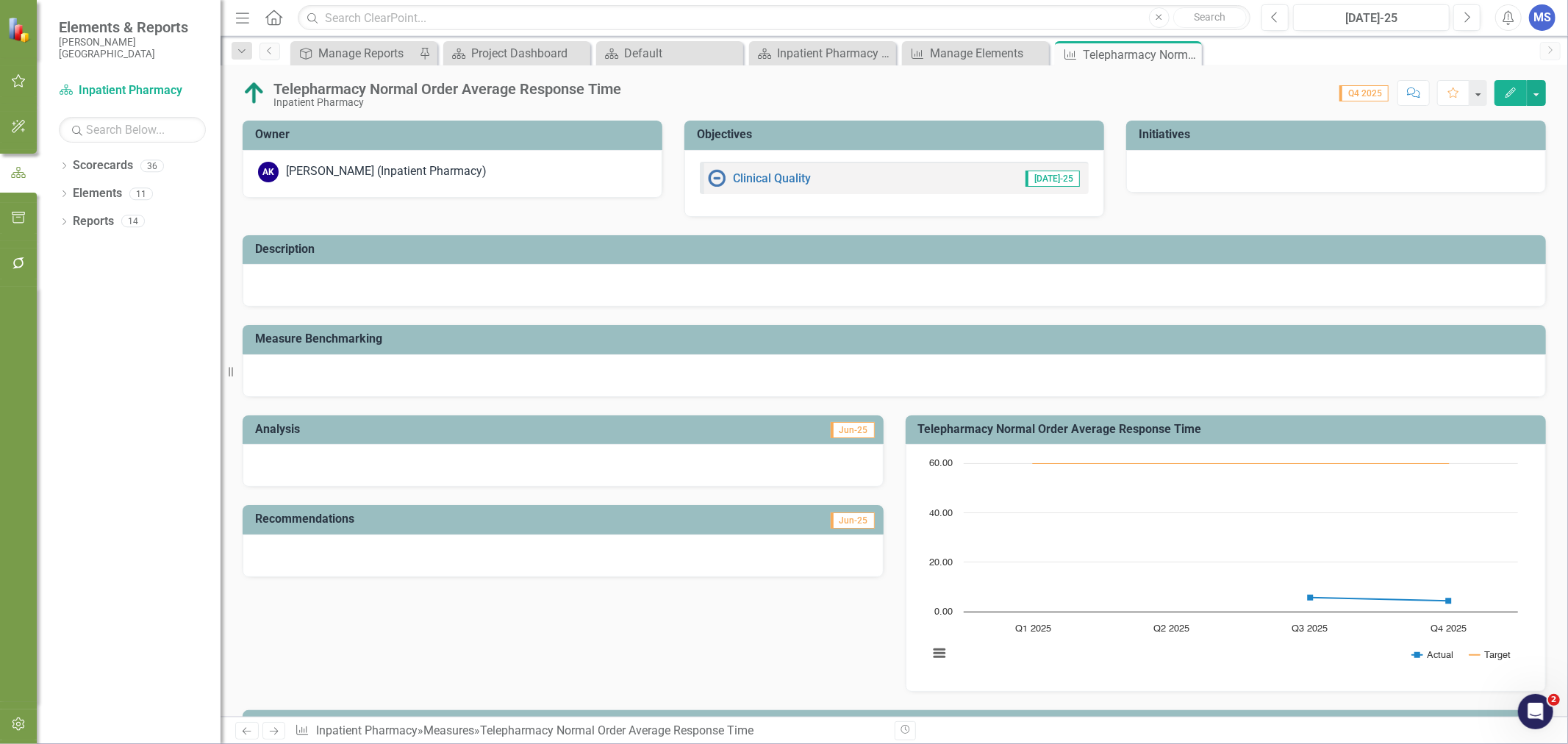
click at [0, 0] on icon "Close" at bounding box center [0, 0] width 0 height 0
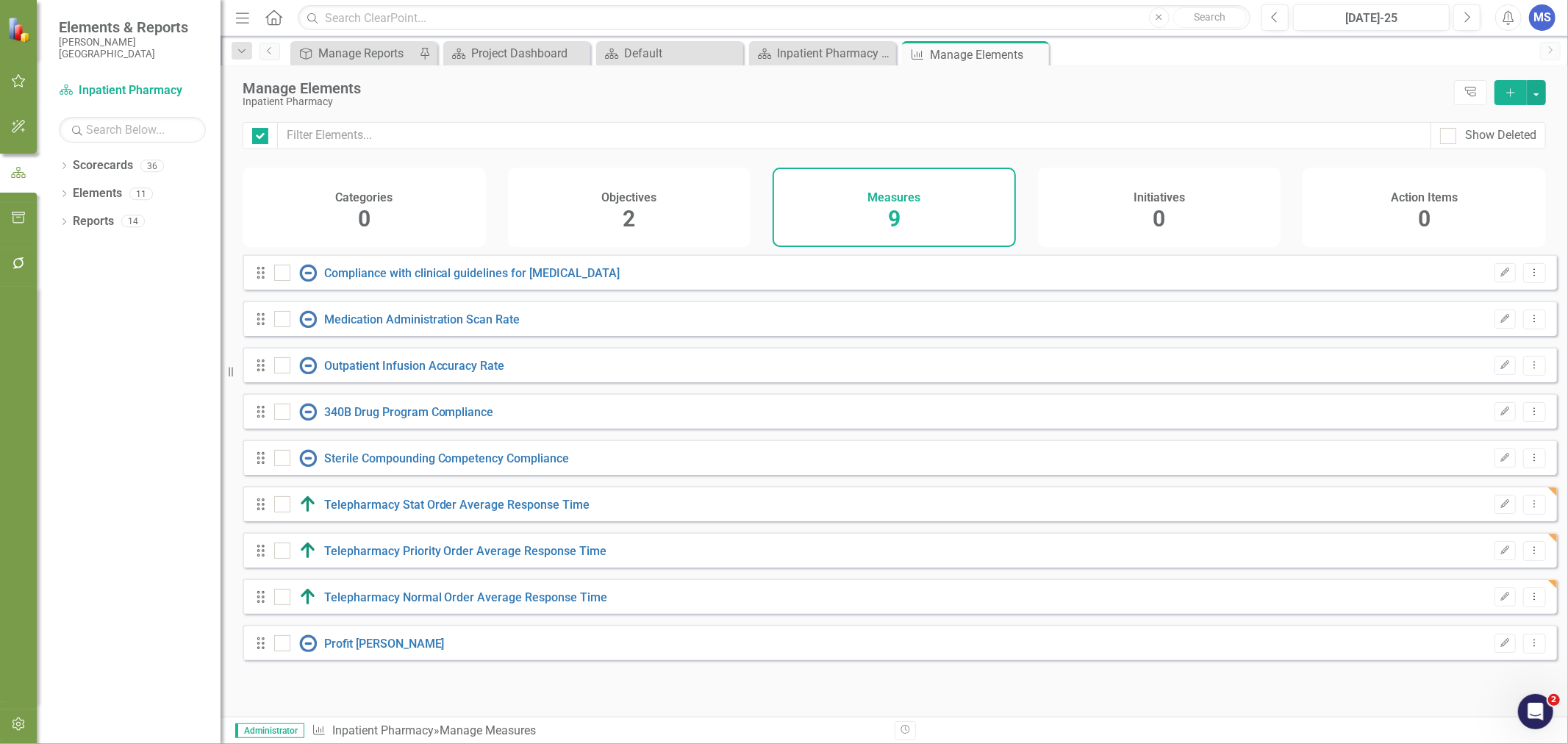
checkbox input "false"
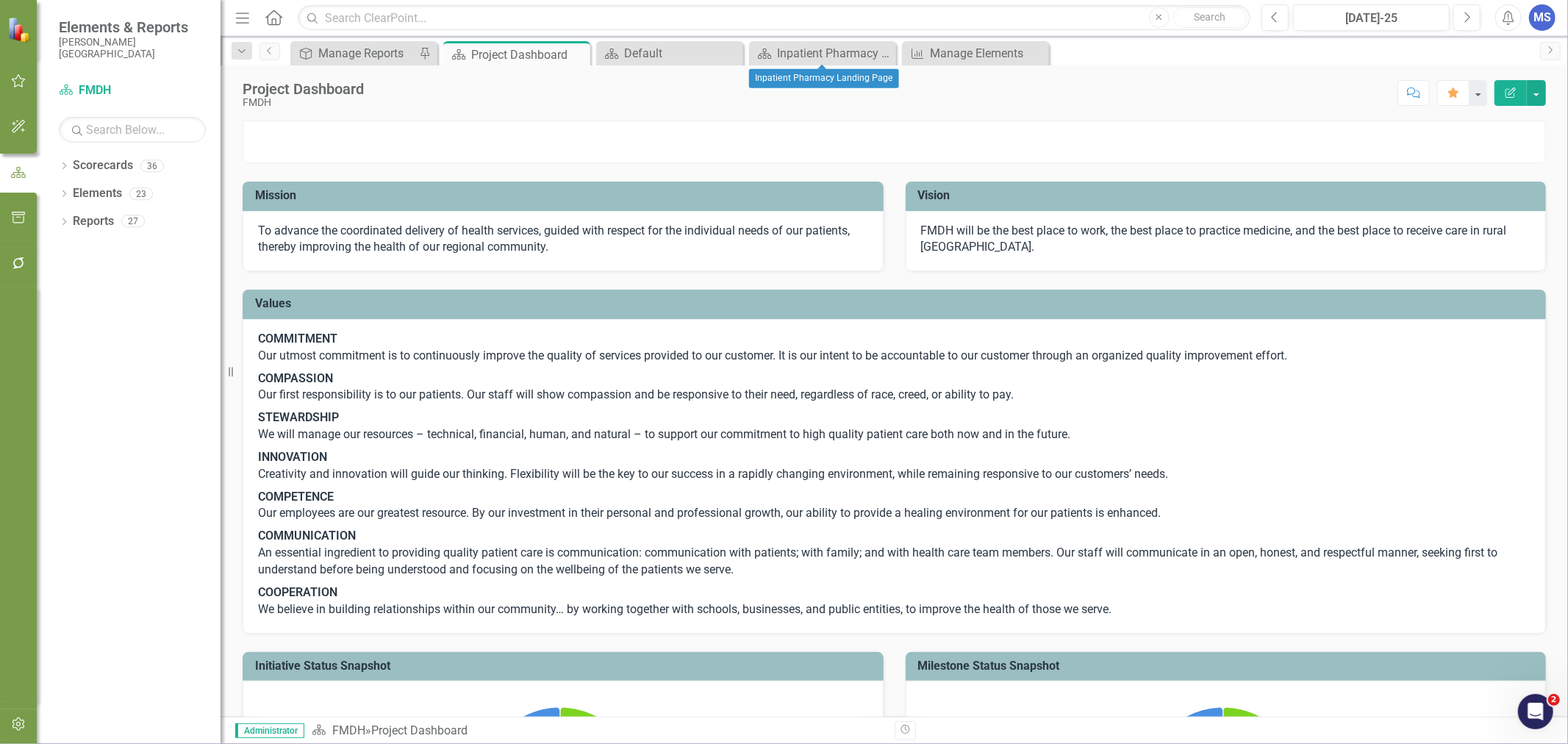
click at [0, 0] on icon "Close" at bounding box center [0, 0] width 0 height 0
click at [63, 195] on icon "Dropdown" at bounding box center [64, 195] width 10 height 8
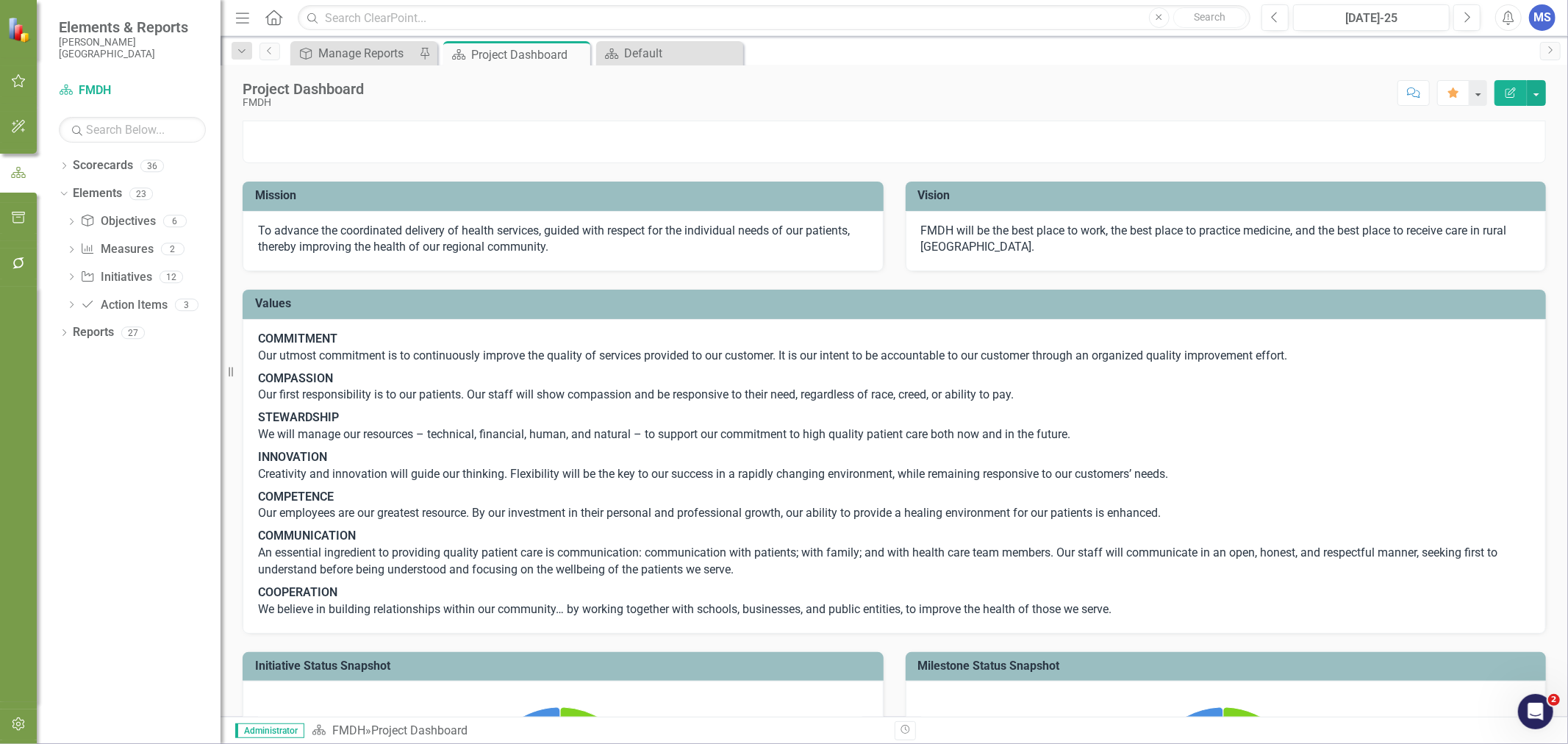
click at [69, 164] on div "Dropdown Scorecards 36" at bounding box center [139, 167] width 162 height 28
click at [66, 165] on icon "Dropdown" at bounding box center [64, 167] width 10 height 8
click at [71, 193] on icon "Dropdown" at bounding box center [71, 193] width 11 height 9
click at [86, 250] on icon "Dropdown" at bounding box center [86, 248] width 11 height 9
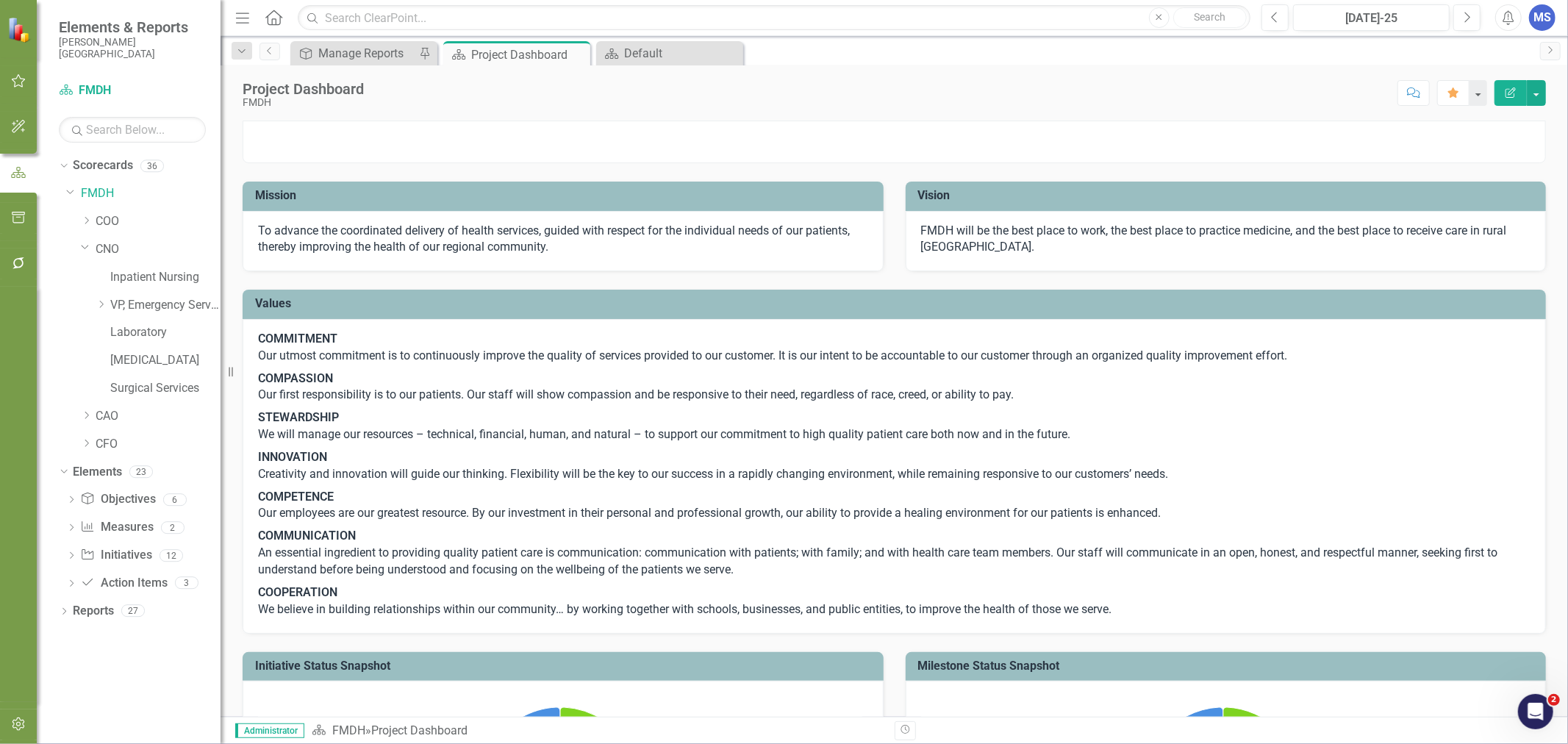
click at [104, 305] on icon "Dropdown" at bounding box center [101, 304] width 11 height 9
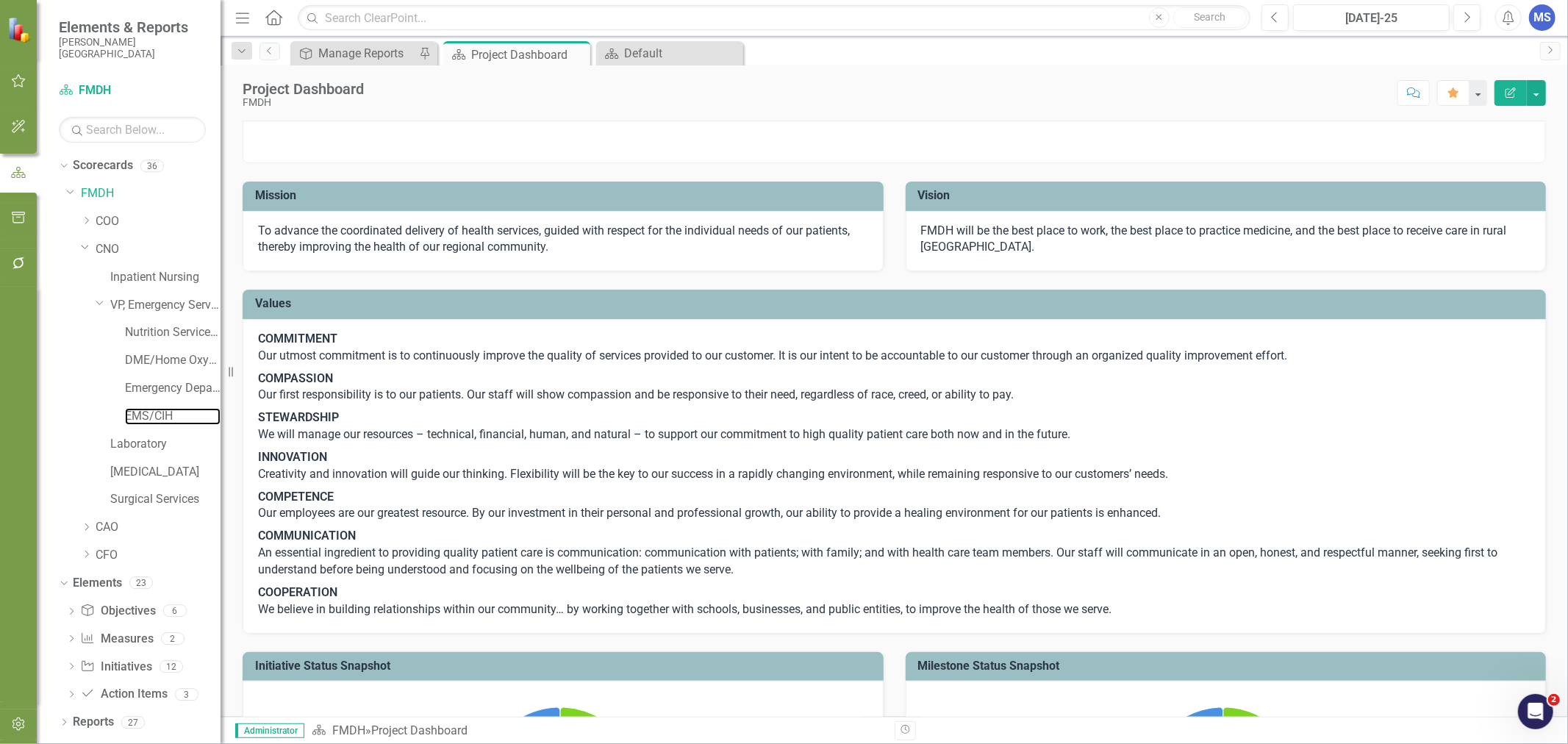
click at [164, 414] on link "EMS/CIH" at bounding box center [173, 416] width 96 height 17
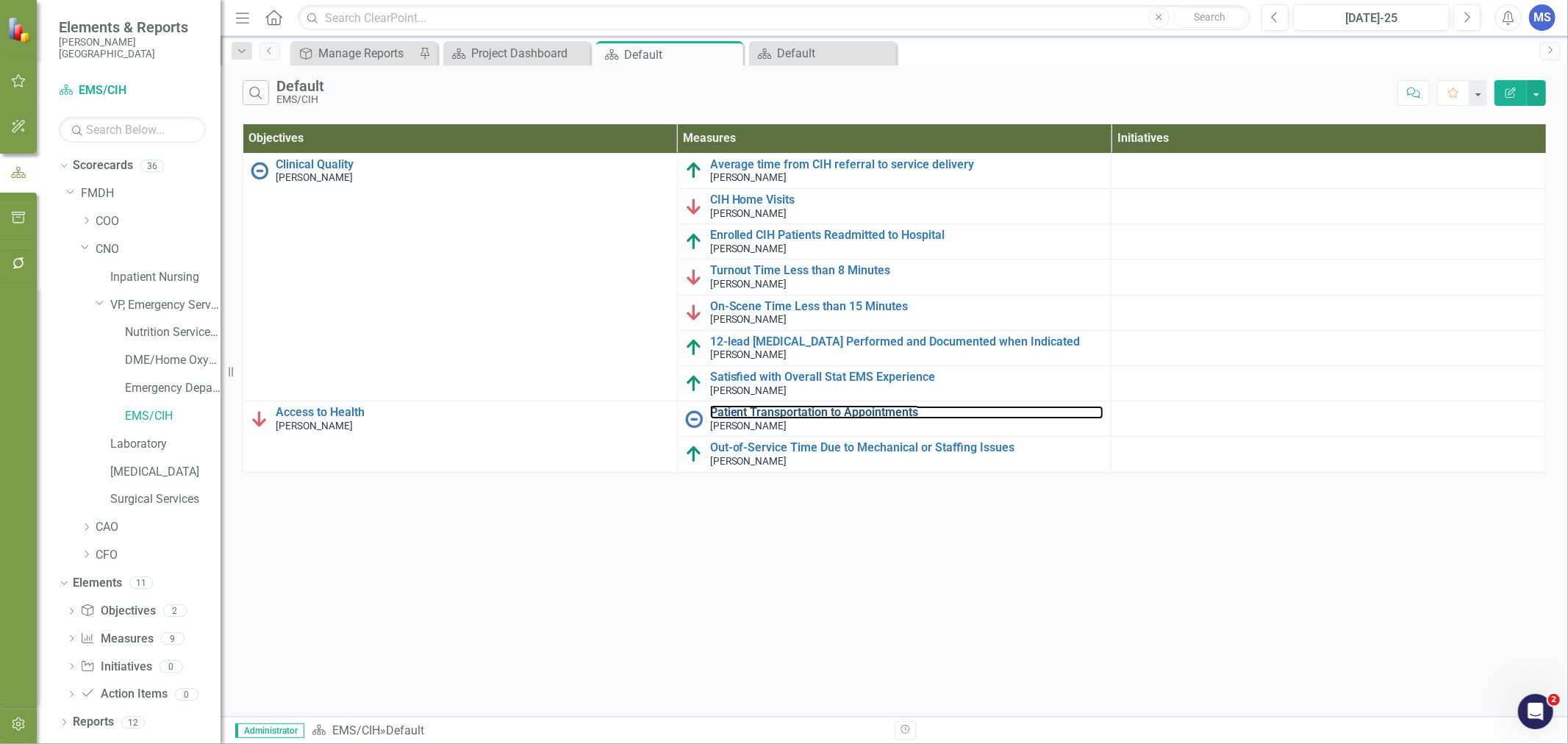
click at [887, 408] on link "Patient Transportation to Appointments" at bounding box center [907, 413] width 394 height 13
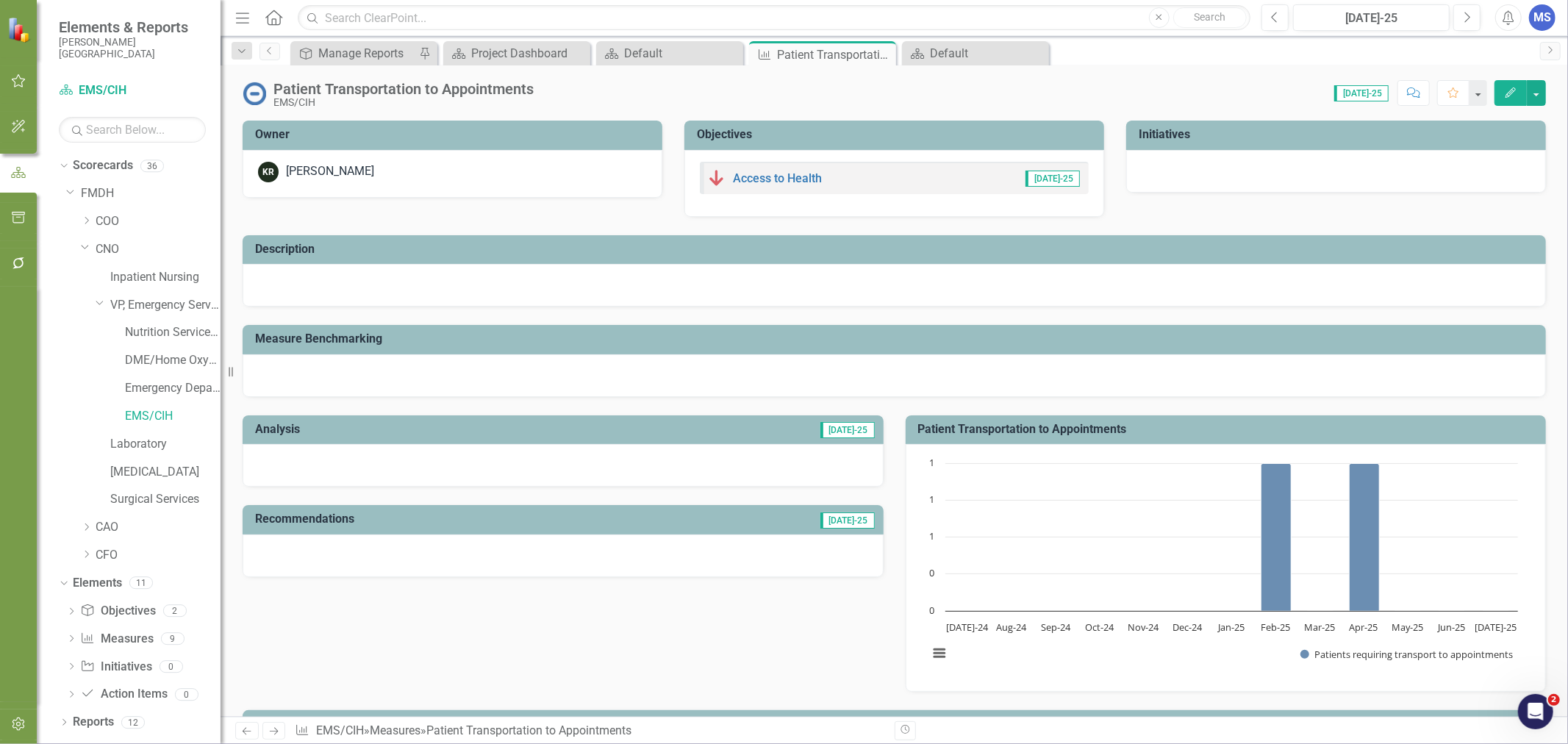
click at [1504, 90] on icon "Edit" at bounding box center [1510, 92] width 13 height 10
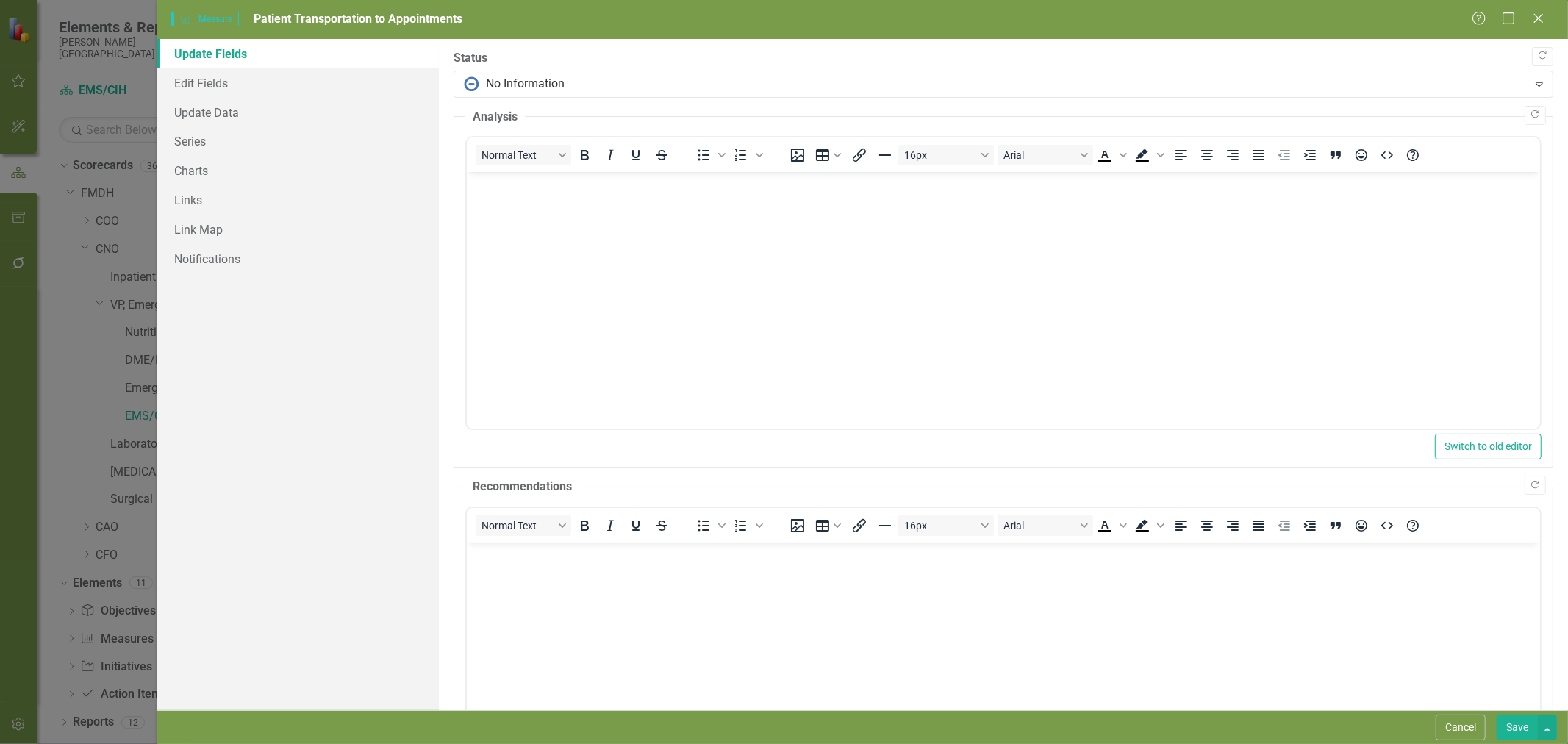
click at [1460, 721] on button "Cancel" at bounding box center [1461, 726] width 50 height 26
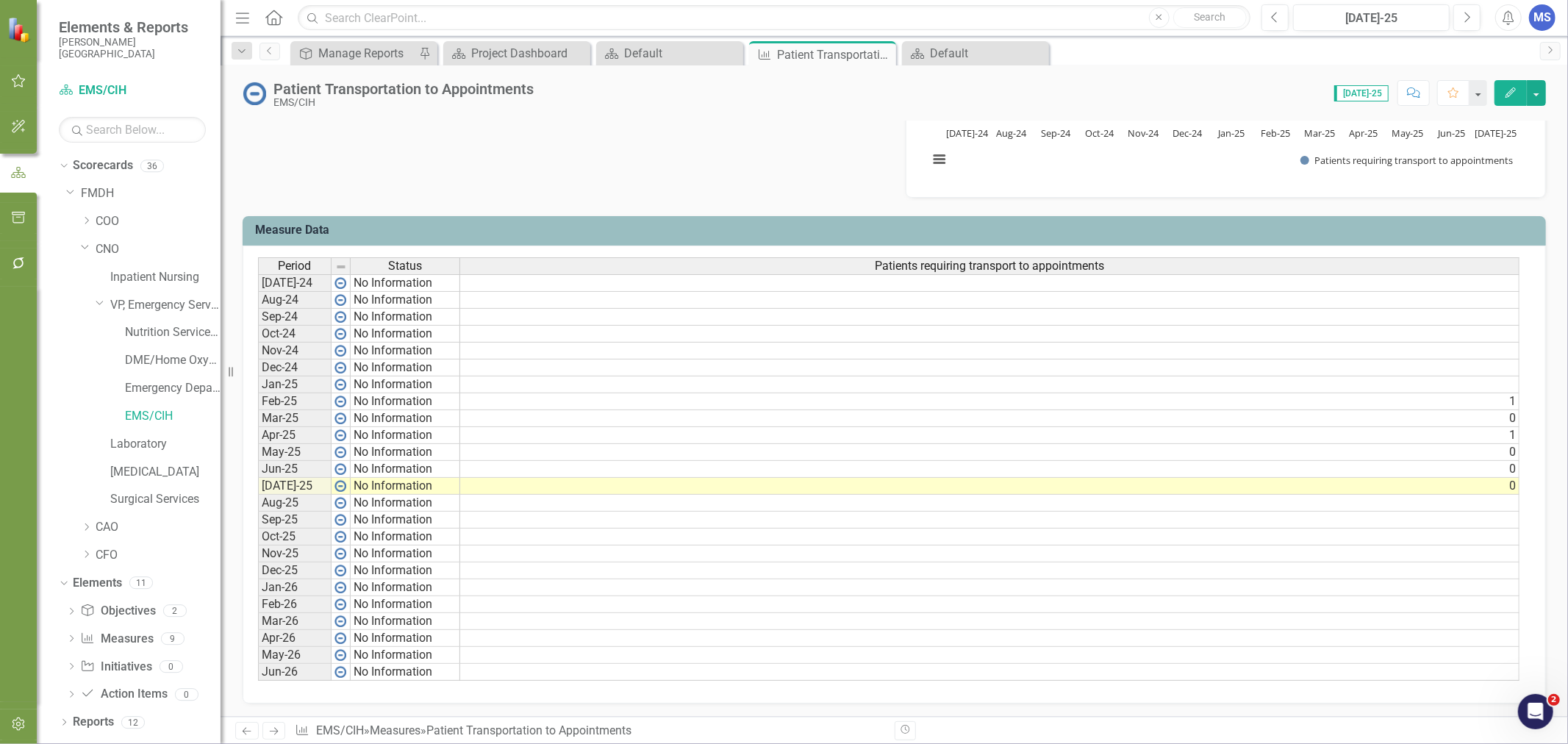
scroll to position [506, 0]
click at [719, 476] on td "0" at bounding box center [989, 485] width 1059 height 17
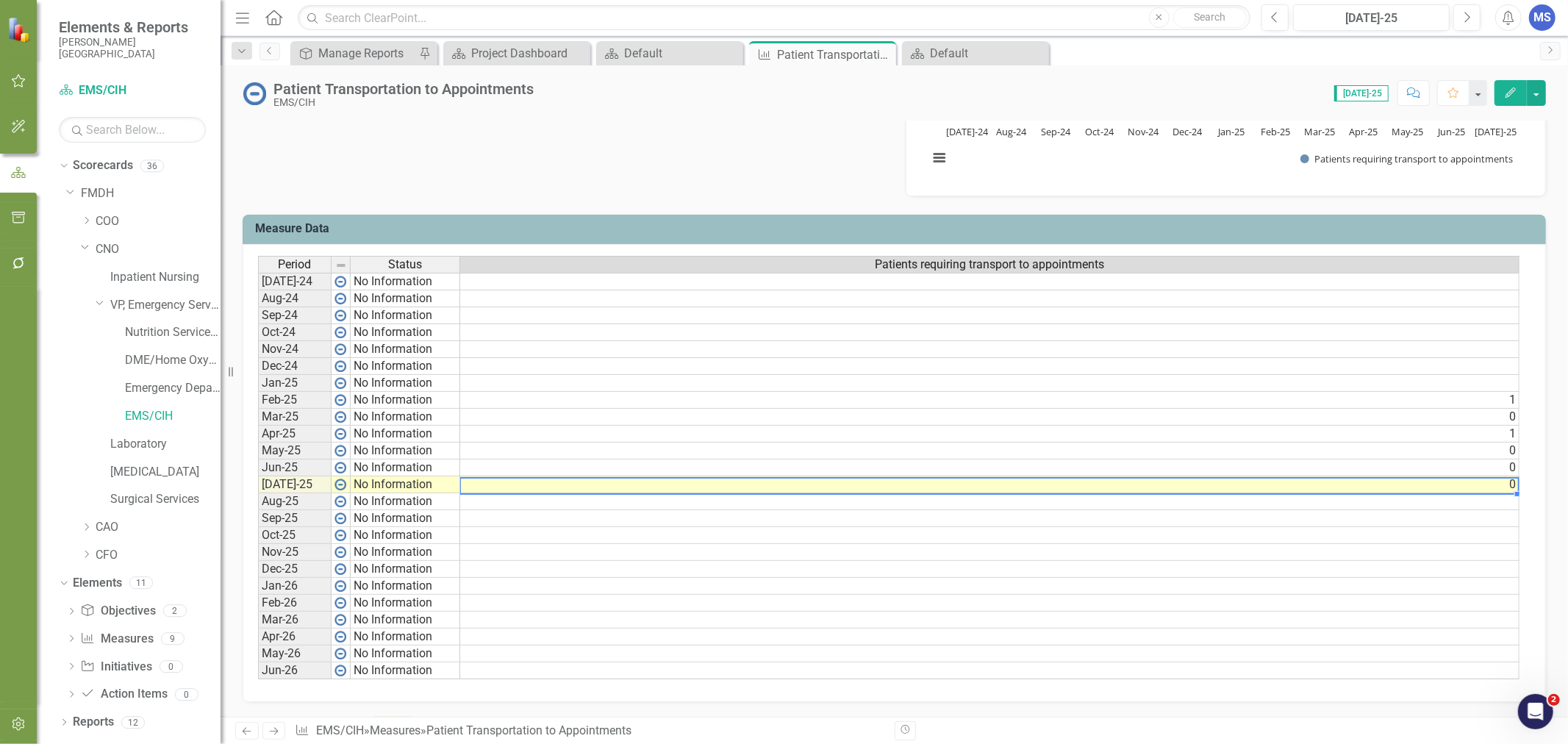
type textarea "0"
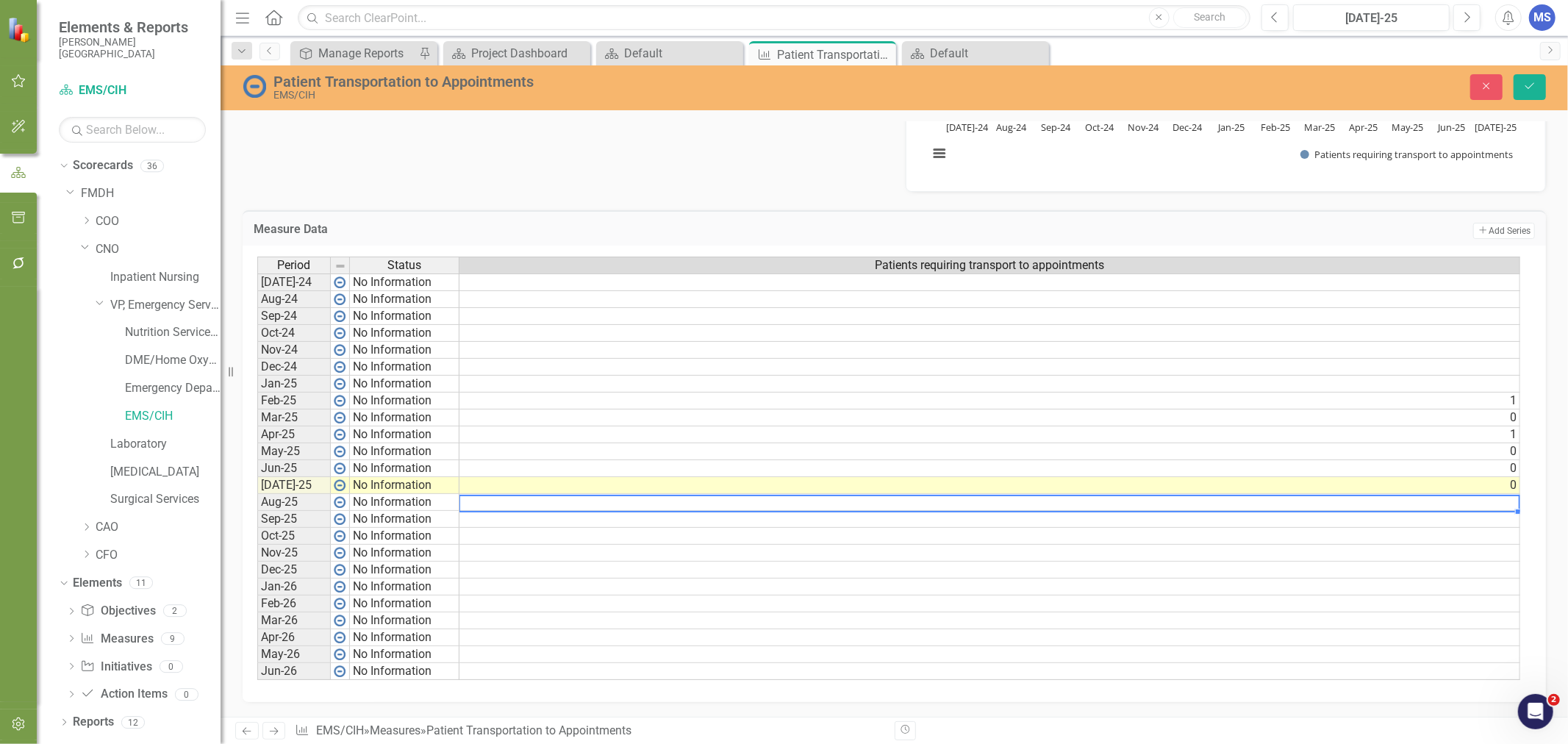
scroll to position [0, 10]
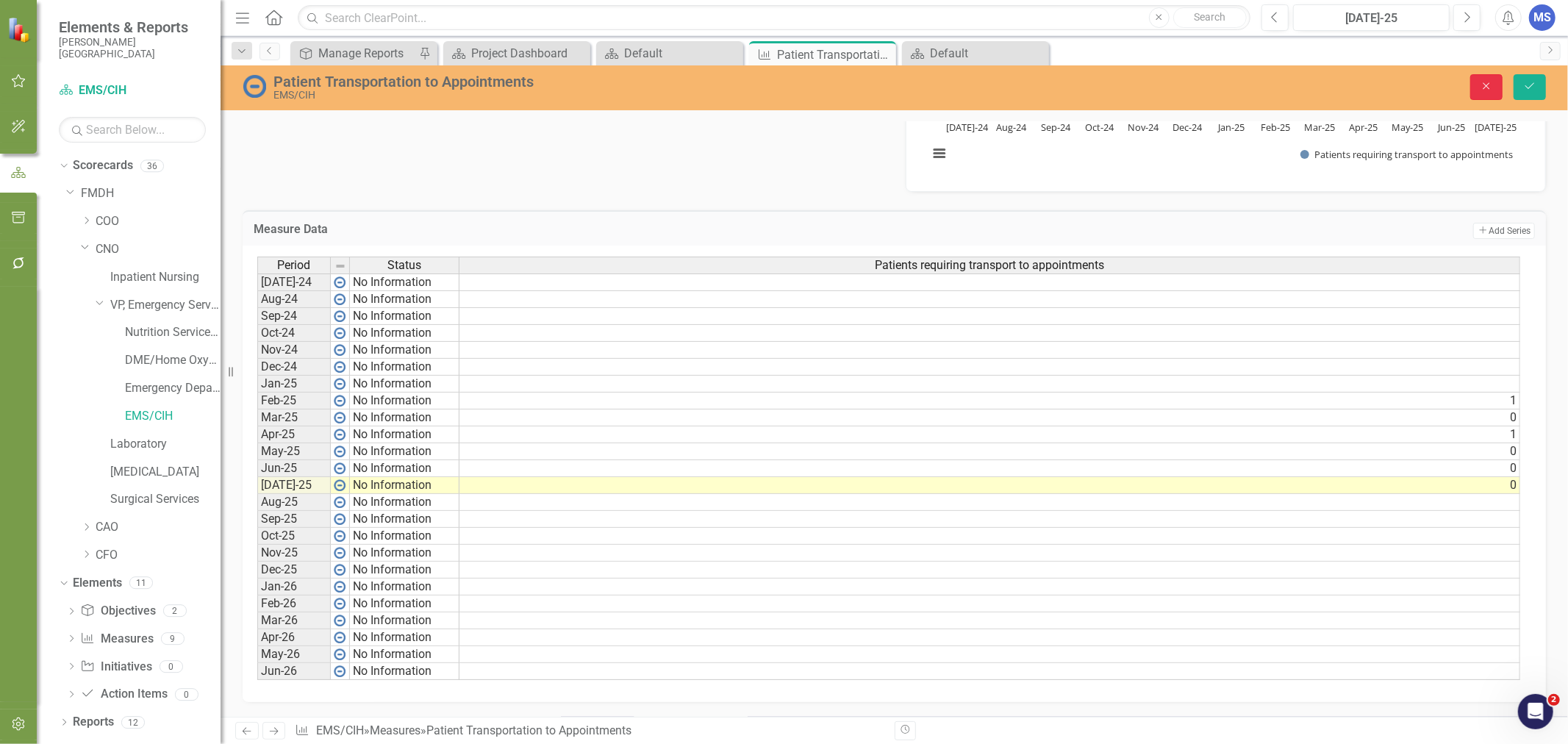
click at [1473, 75] on button "Close" at bounding box center [1486, 86] width 33 height 26
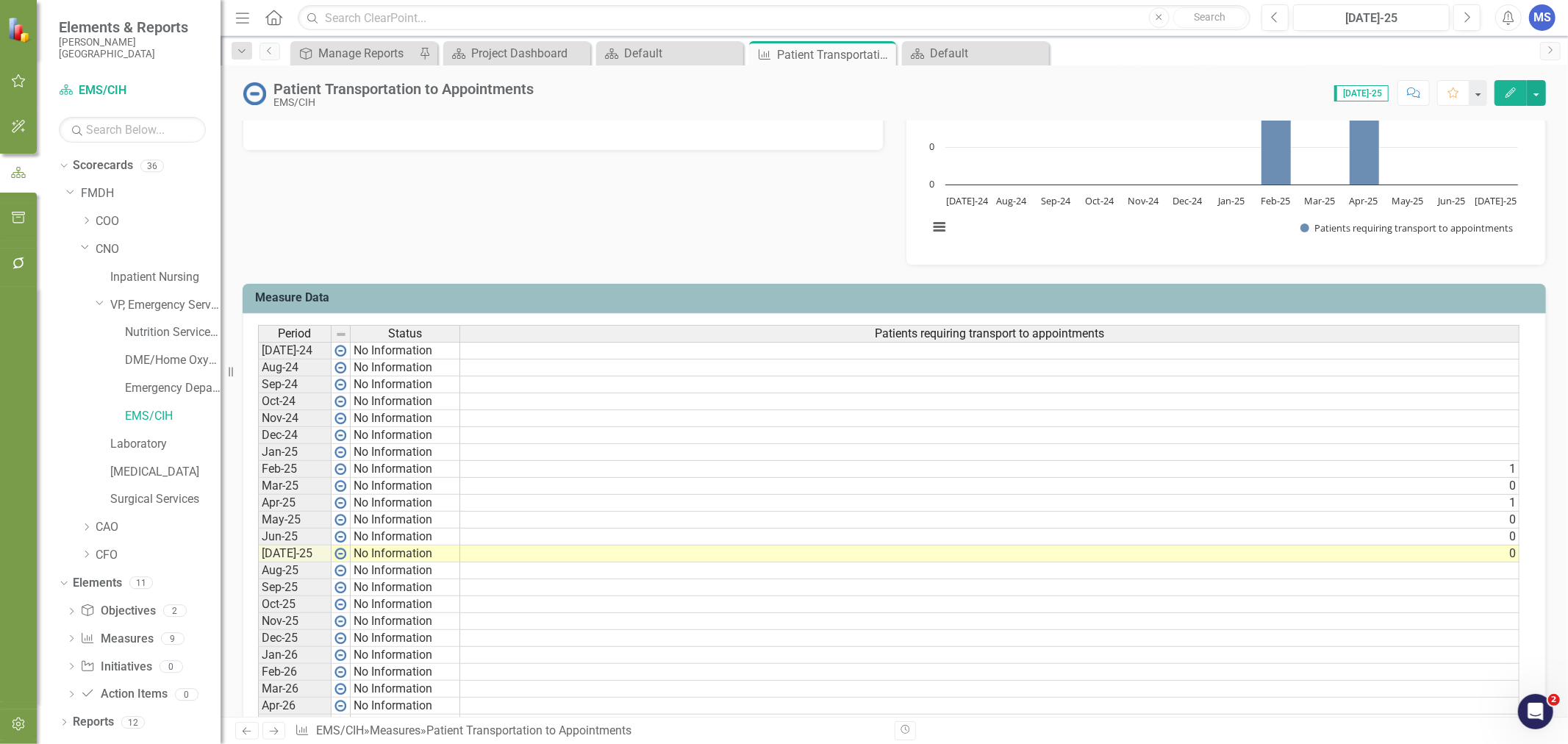
scroll to position [489, 0]
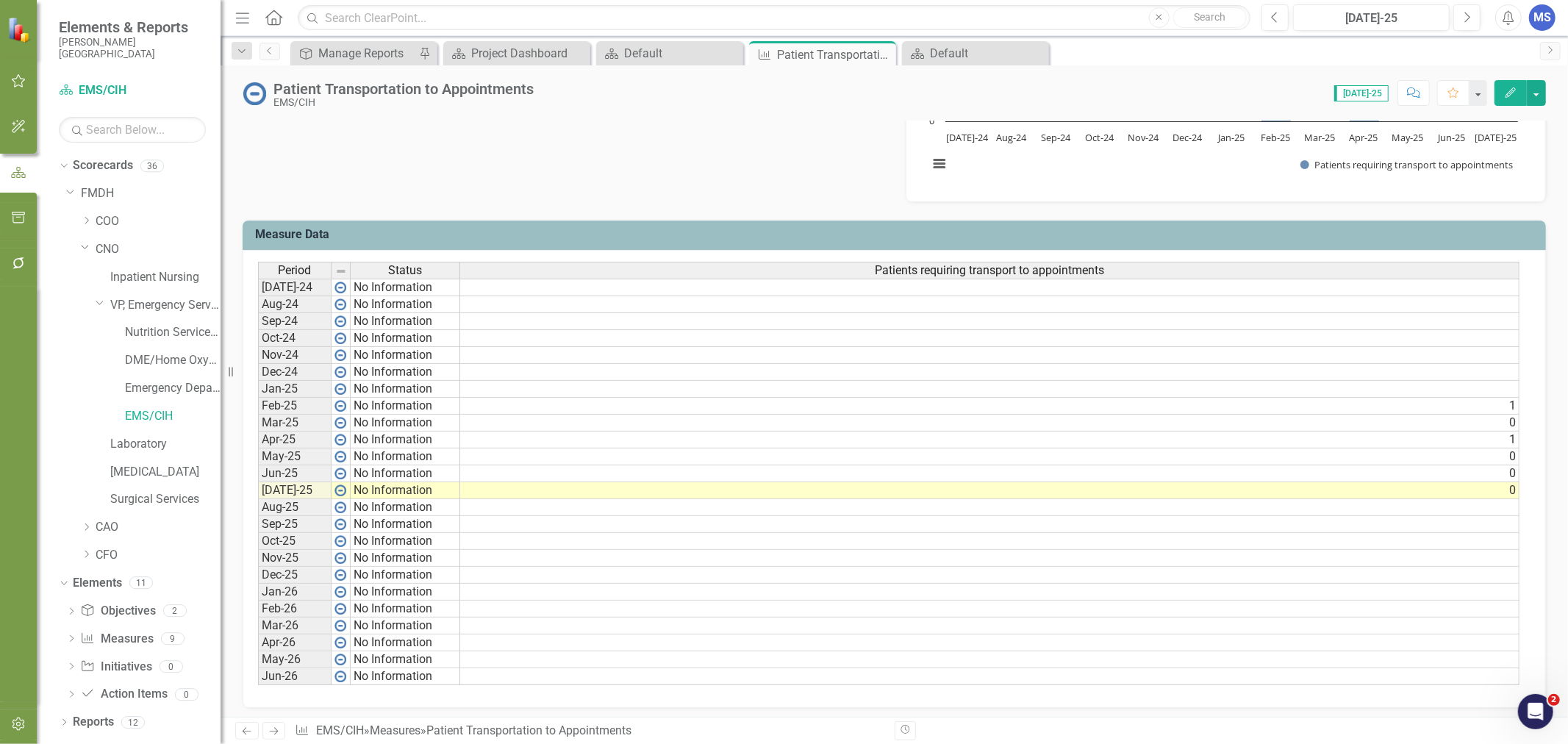
click at [1511, 93] on icon "Edit" at bounding box center [1510, 92] width 13 height 10
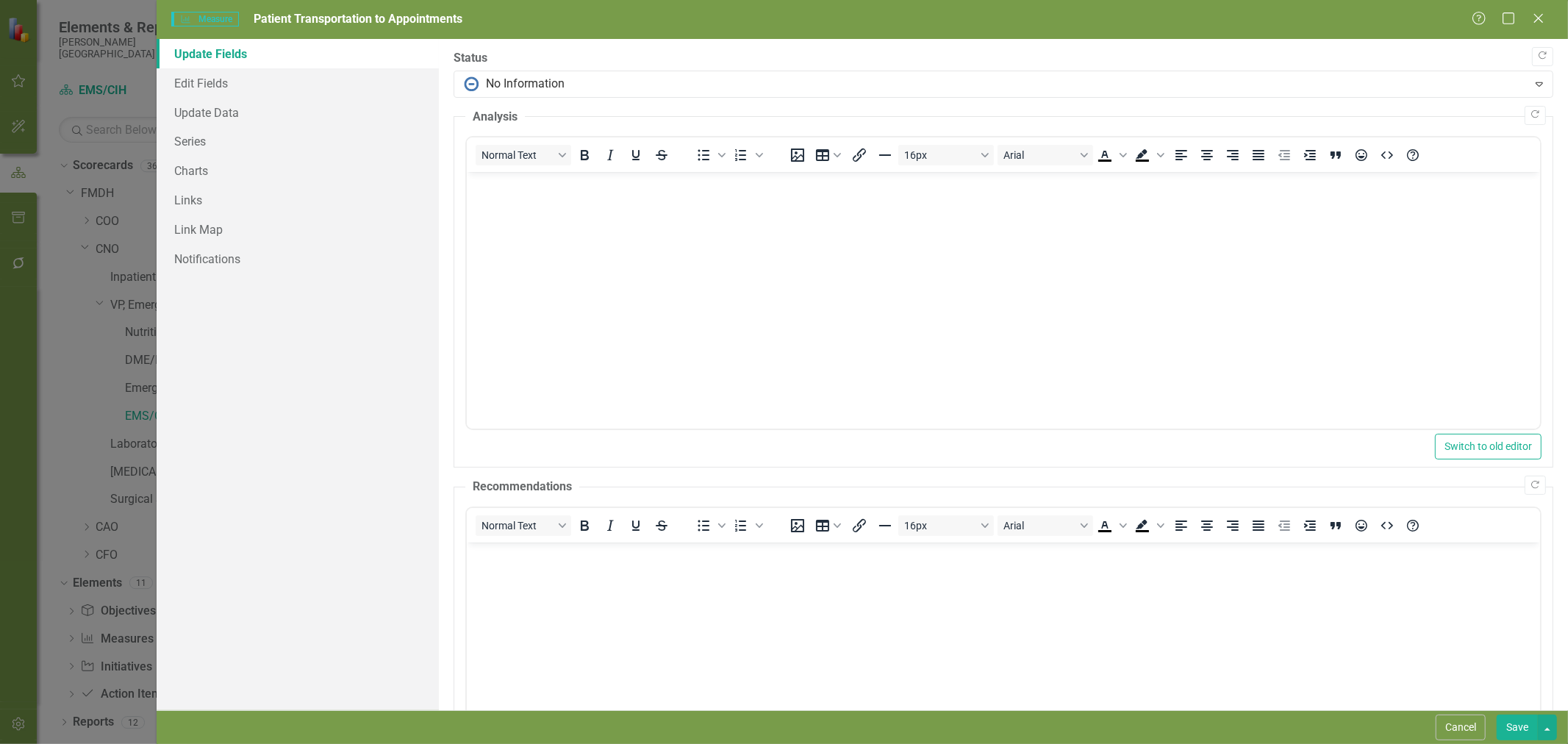
scroll to position [0, 0]
click at [194, 138] on link "Series" at bounding box center [298, 141] width 282 height 29
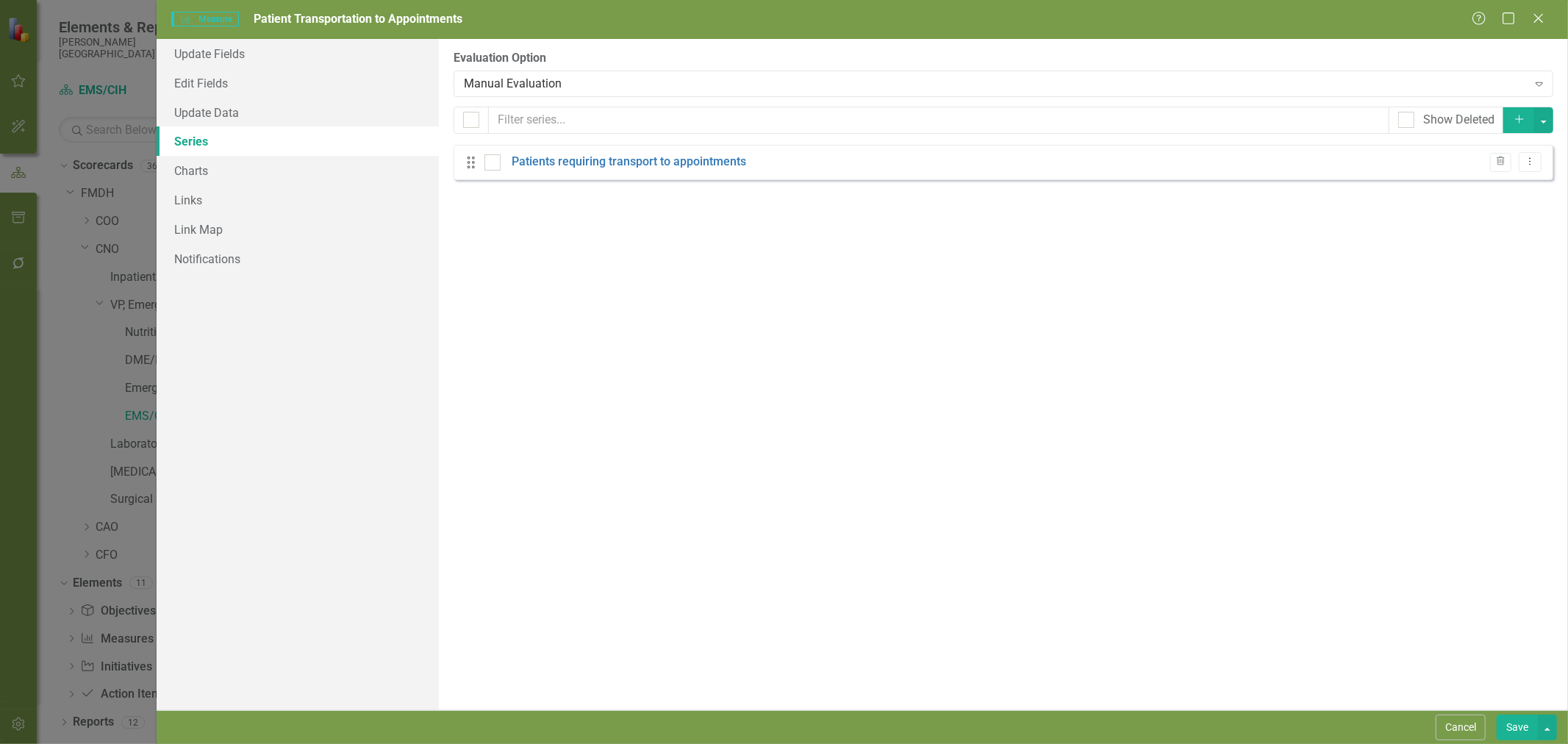
click at [655, 159] on link "Patients requiring transport to appointments" at bounding box center [628, 162] width 234 height 17
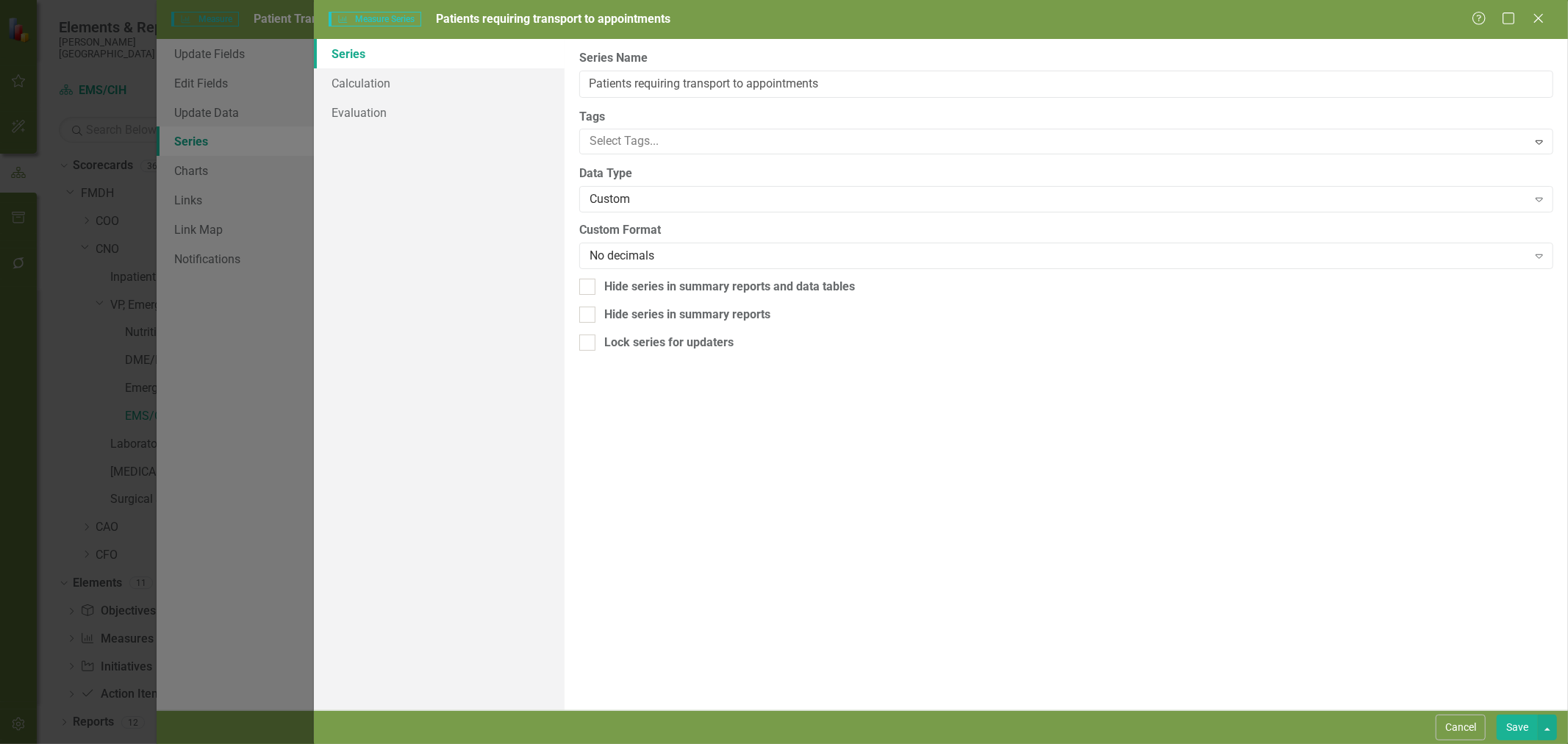
click at [1464, 725] on button "Cancel" at bounding box center [1461, 726] width 50 height 26
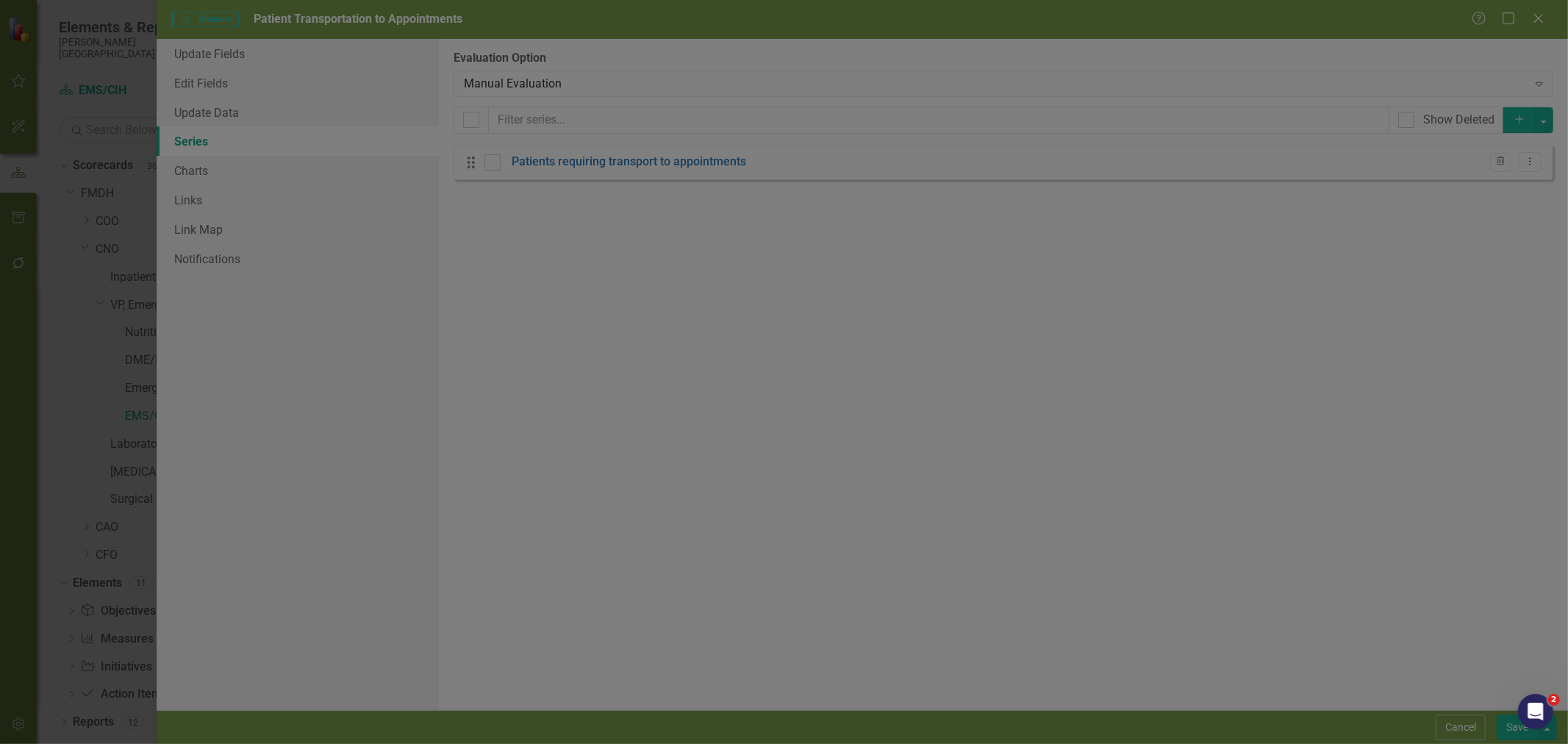
click at [665, 86] on div "Manual Evaluation" at bounding box center [995, 83] width 1063 height 17
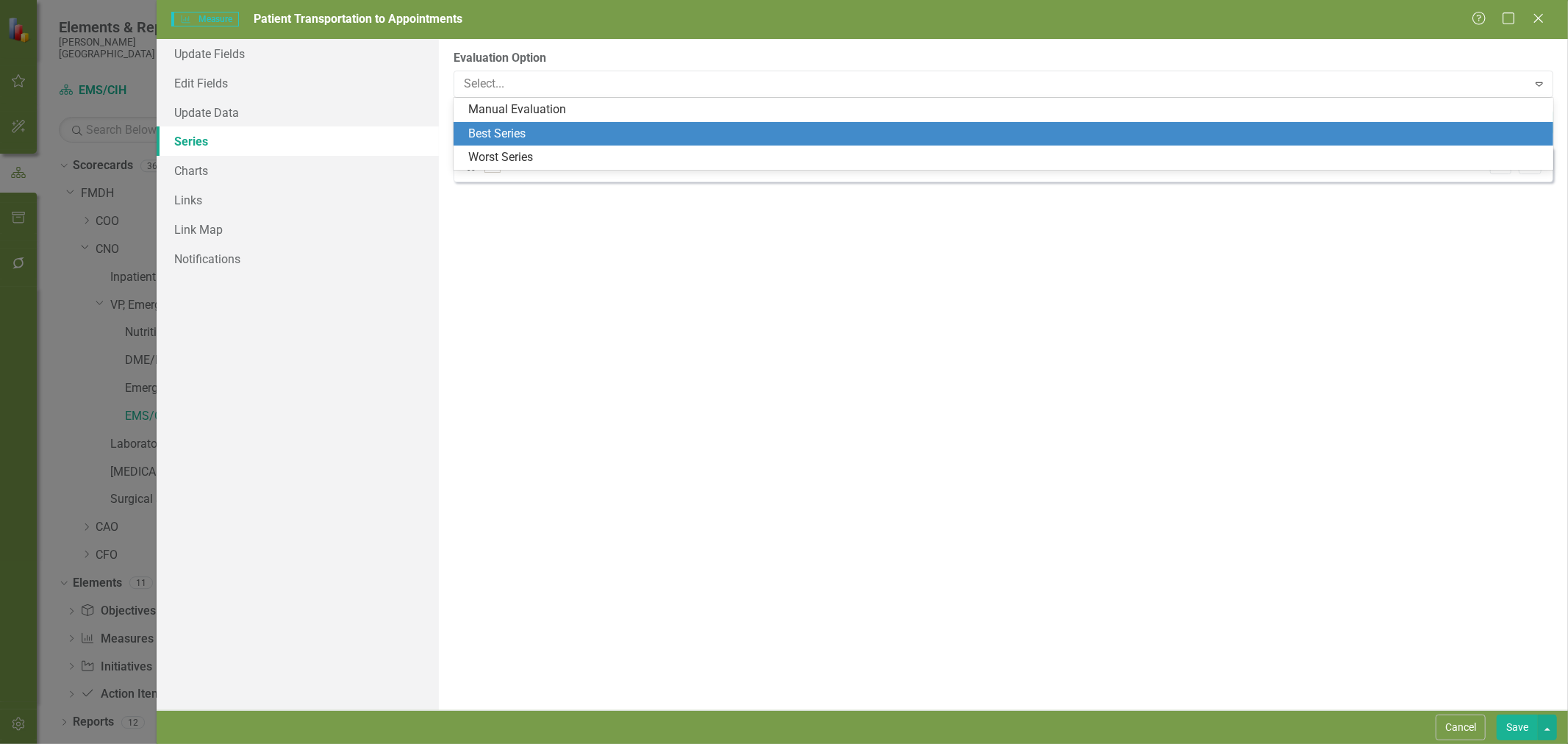
click at [555, 130] on div "Best Series" at bounding box center [1006, 134] width 1076 height 17
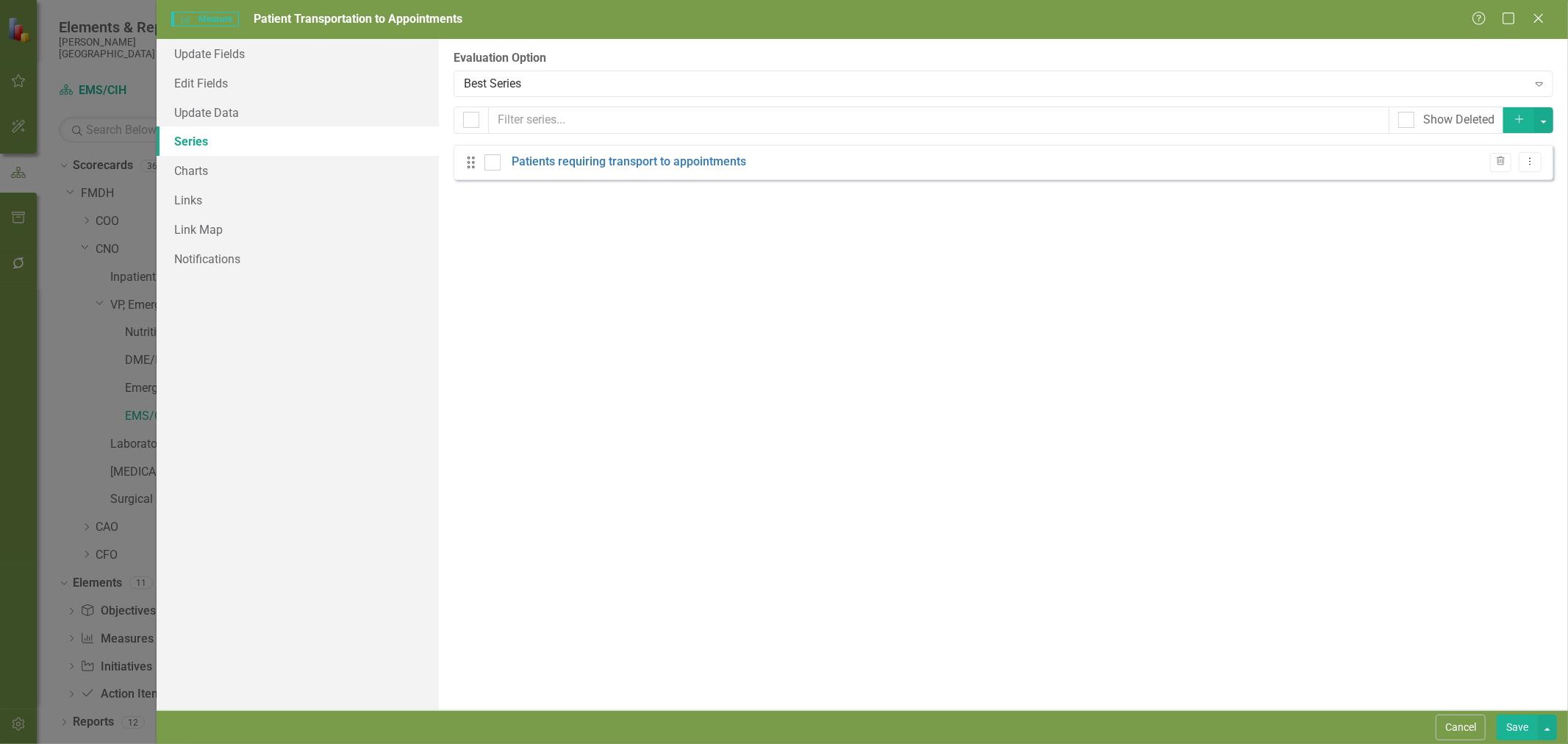
click at [1514, 732] on button "Save" at bounding box center [1517, 726] width 41 height 26
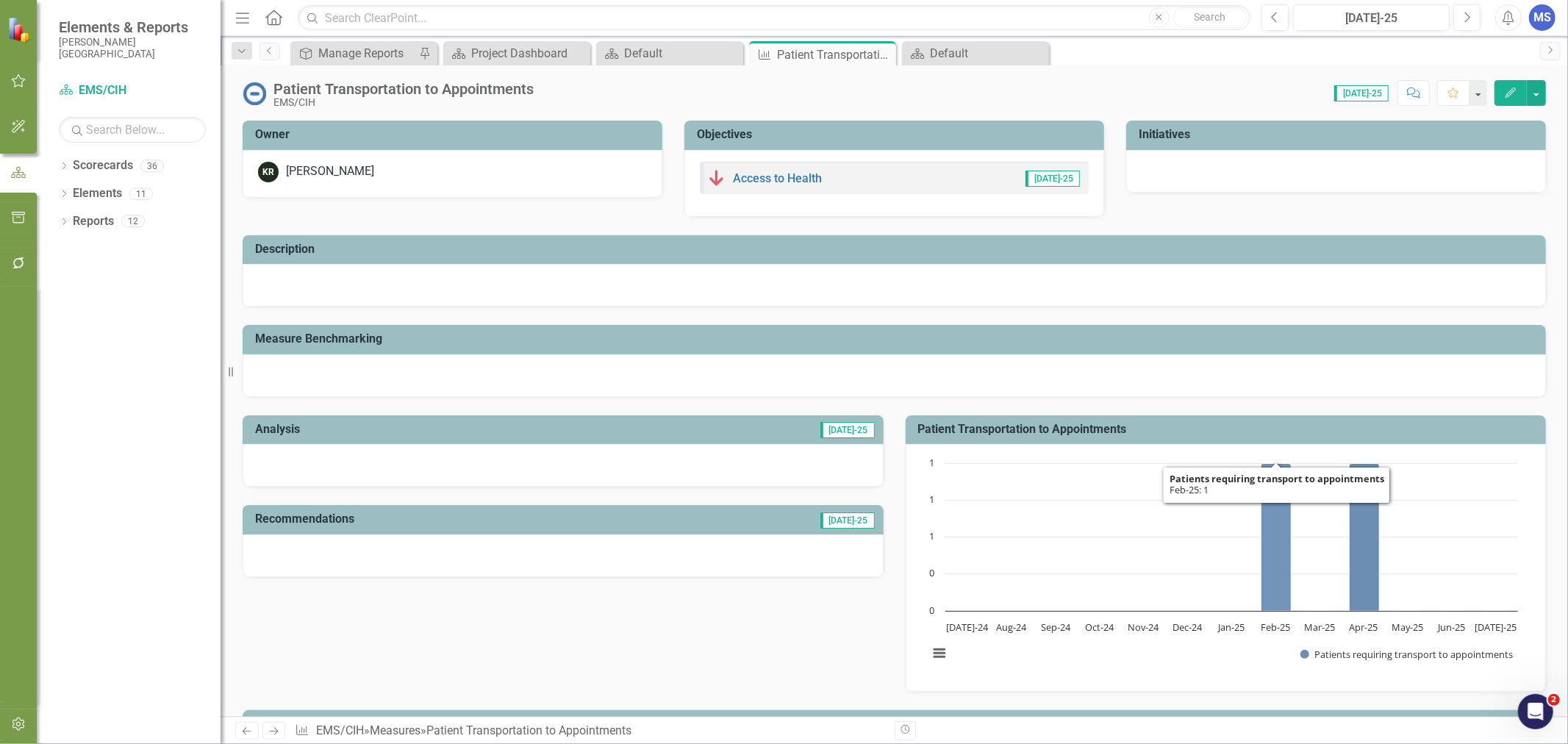
scroll to position [81, 0]
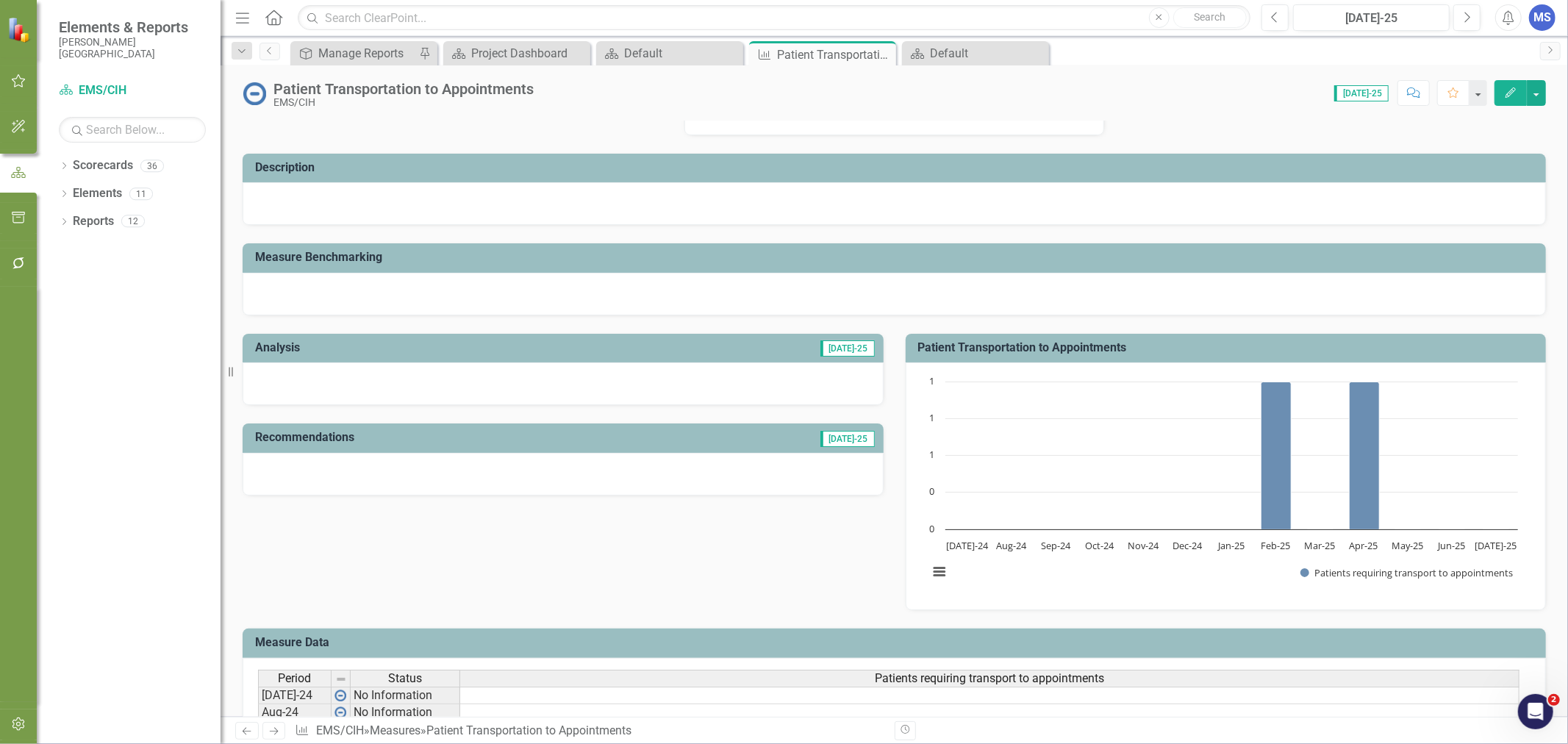
click at [1519, 93] on button "Edit" at bounding box center [1510, 92] width 33 height 26
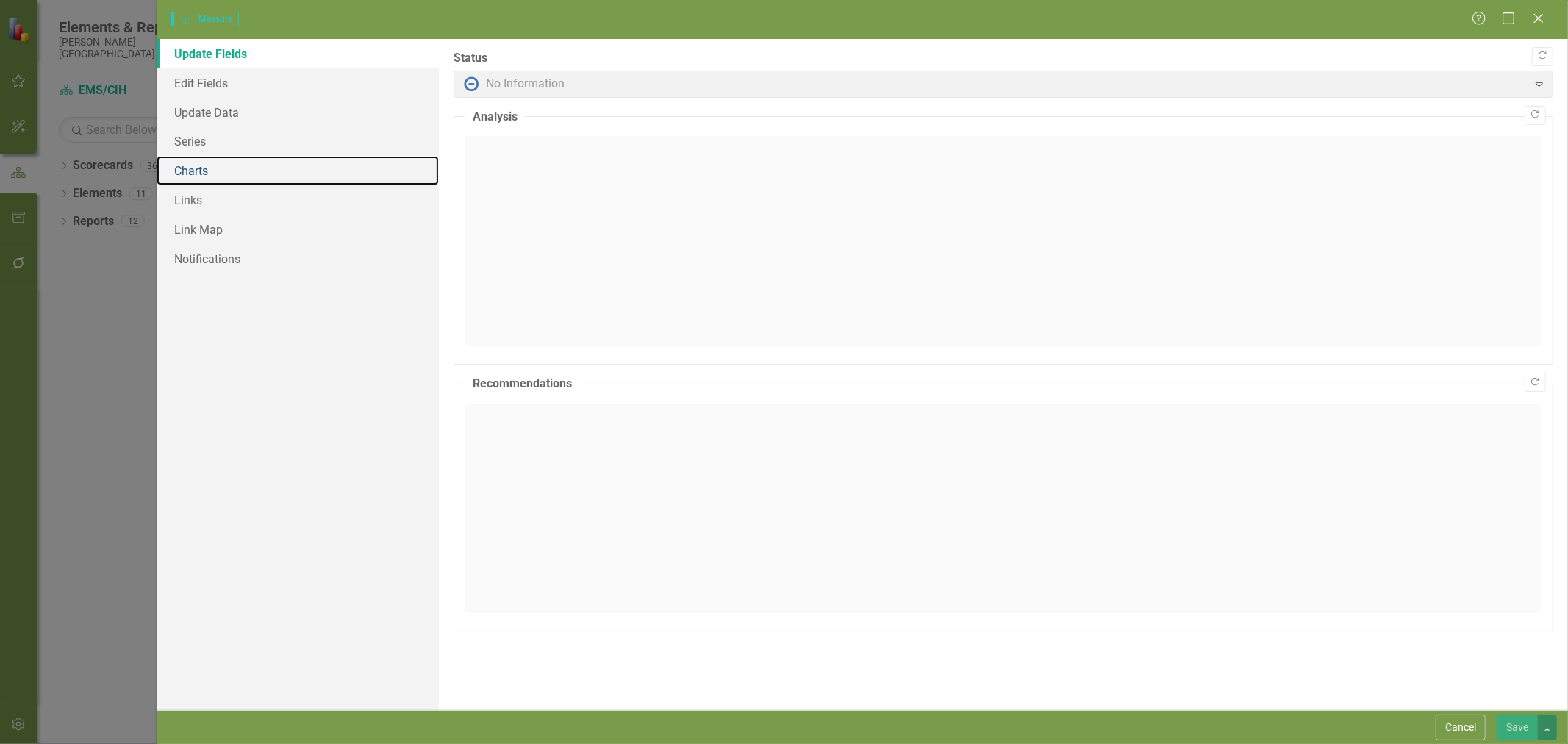
click at [247, 181] on link "Charts" at bounding box center [298, 170] width 282 height 29
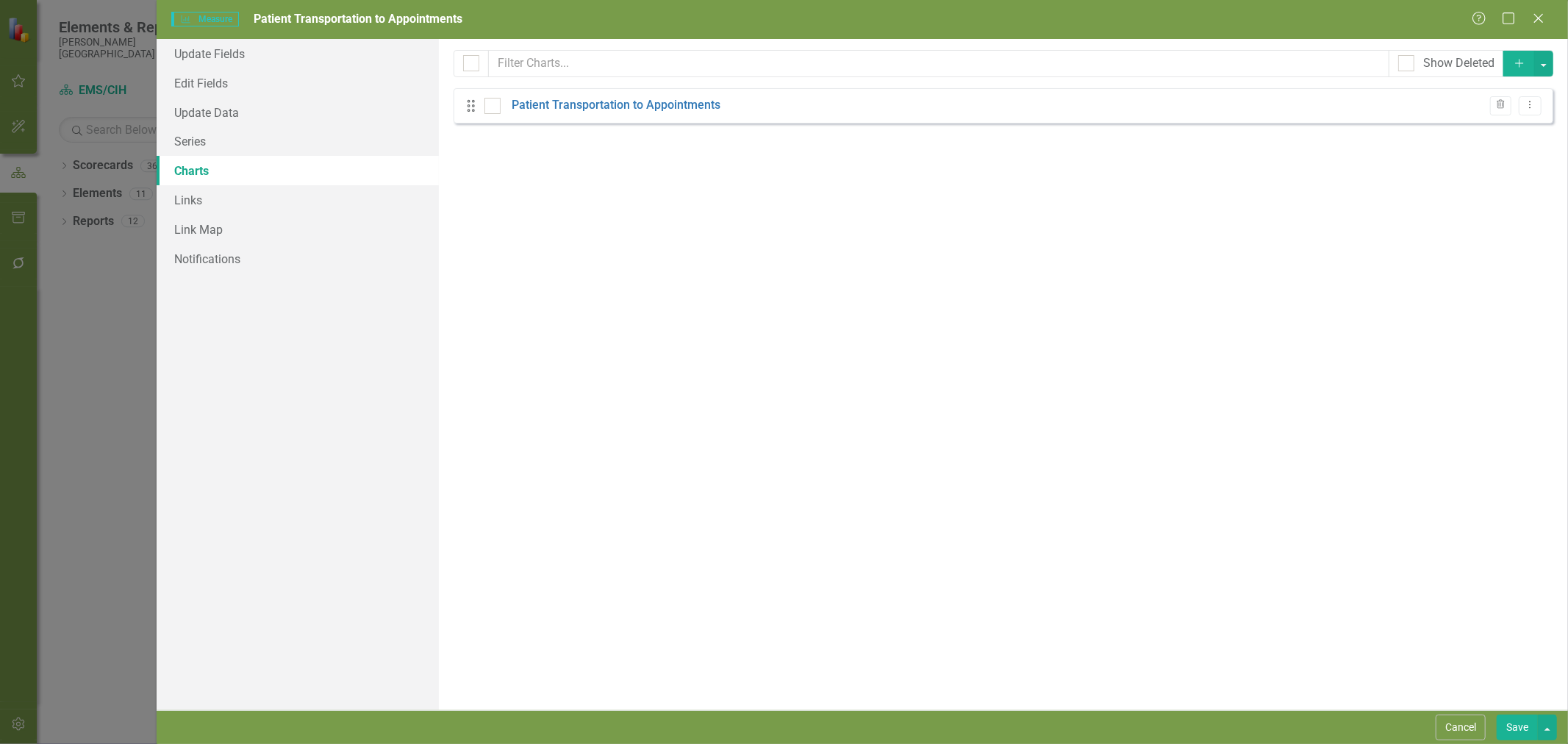
click at [610, 104] on link "Patient Transportation to Appointments" at bounding box center [616, 106] width 209 height 17
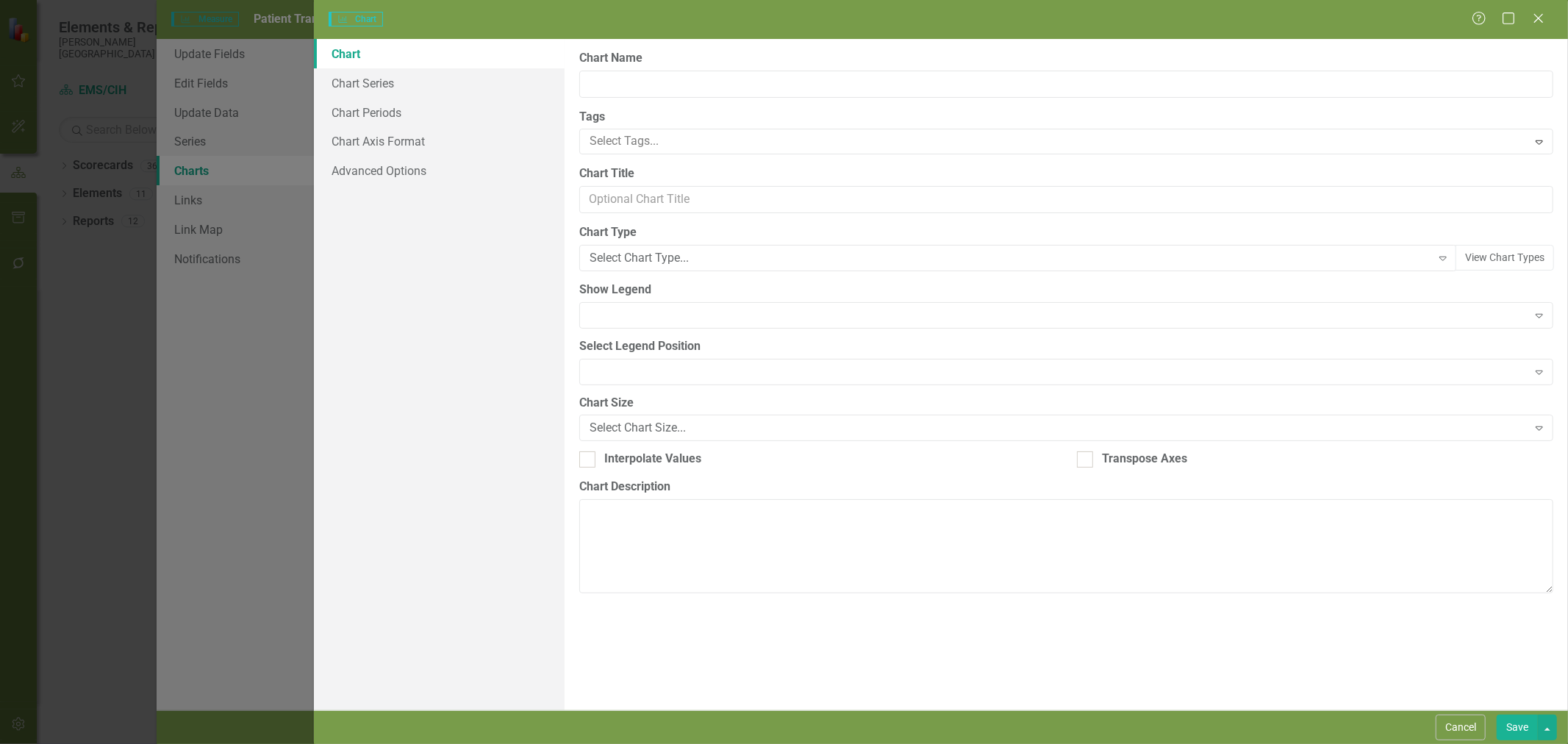
type input "Patient Transportation to Appointments"
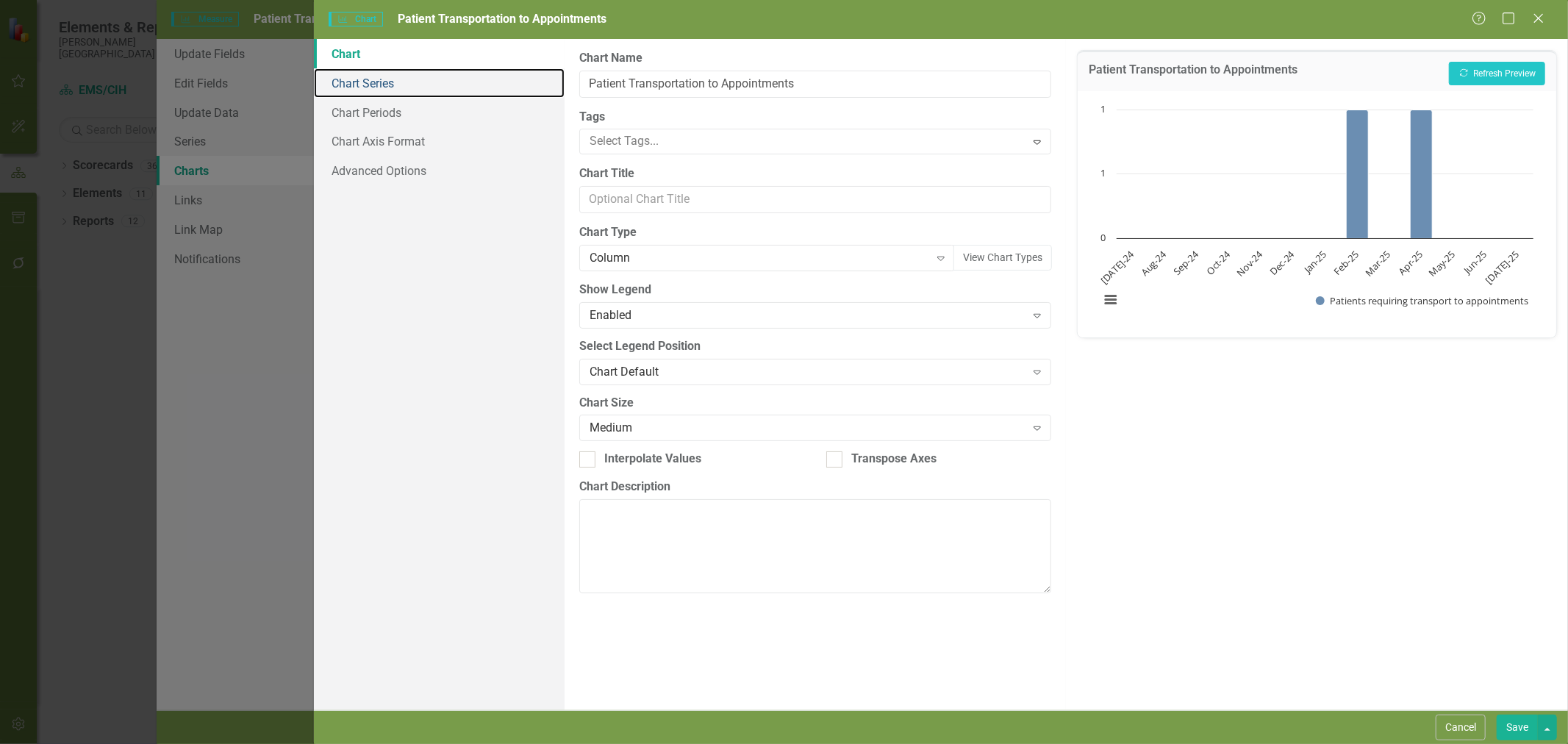
click at [346, 75] on link "Chart Series" at bounding box center [439, 82] width 251 height 29
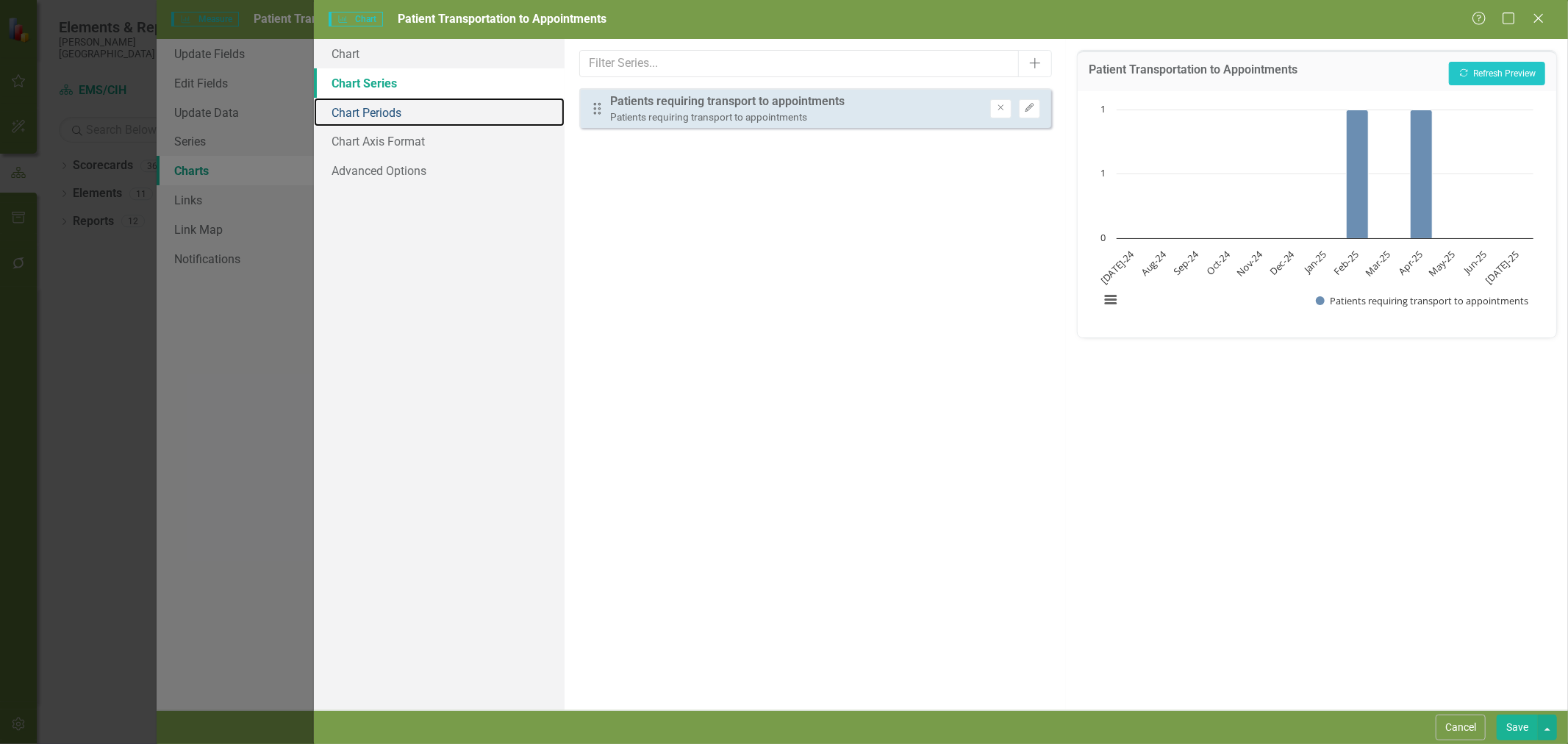
click at [367, 112] on link "Chart Periods" at bounding box center [439, 112] width 251 height 29
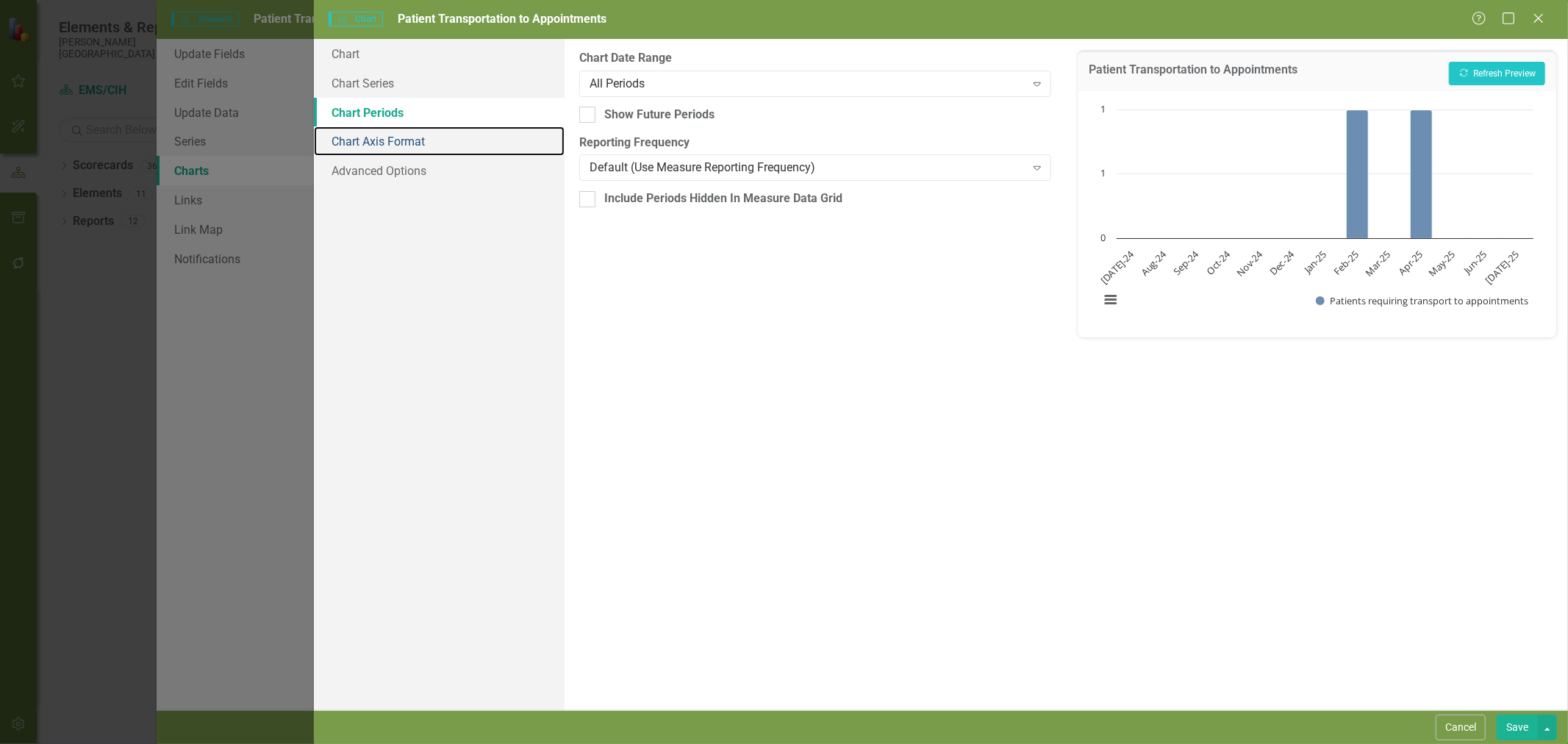
click at [378, 148] on link "Chart Axis Format" at bounding box center [439, 141] width 251 height 29
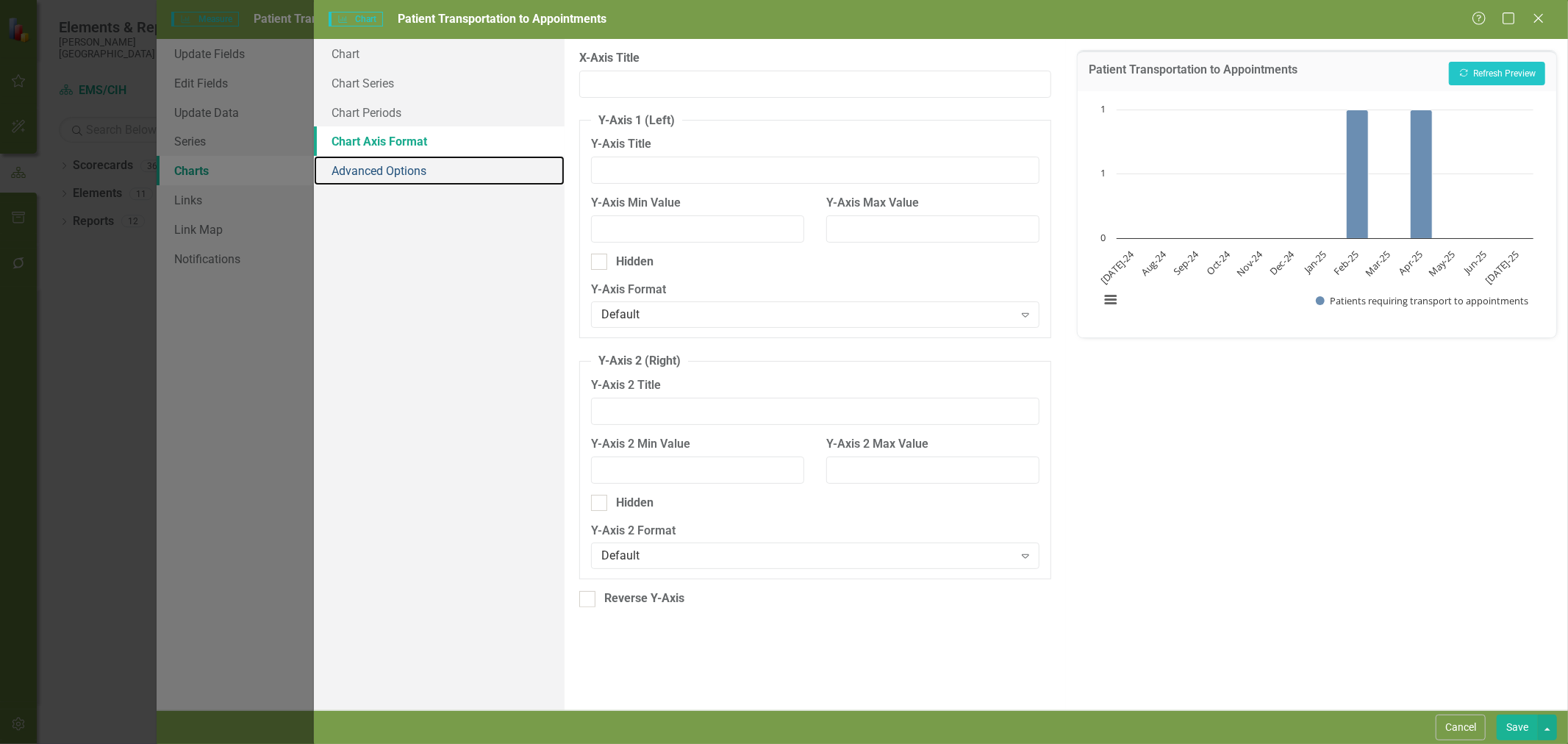
click at [388, 169] on link "Advanced Options" at bounding box center [439, 170] width 251 height 29
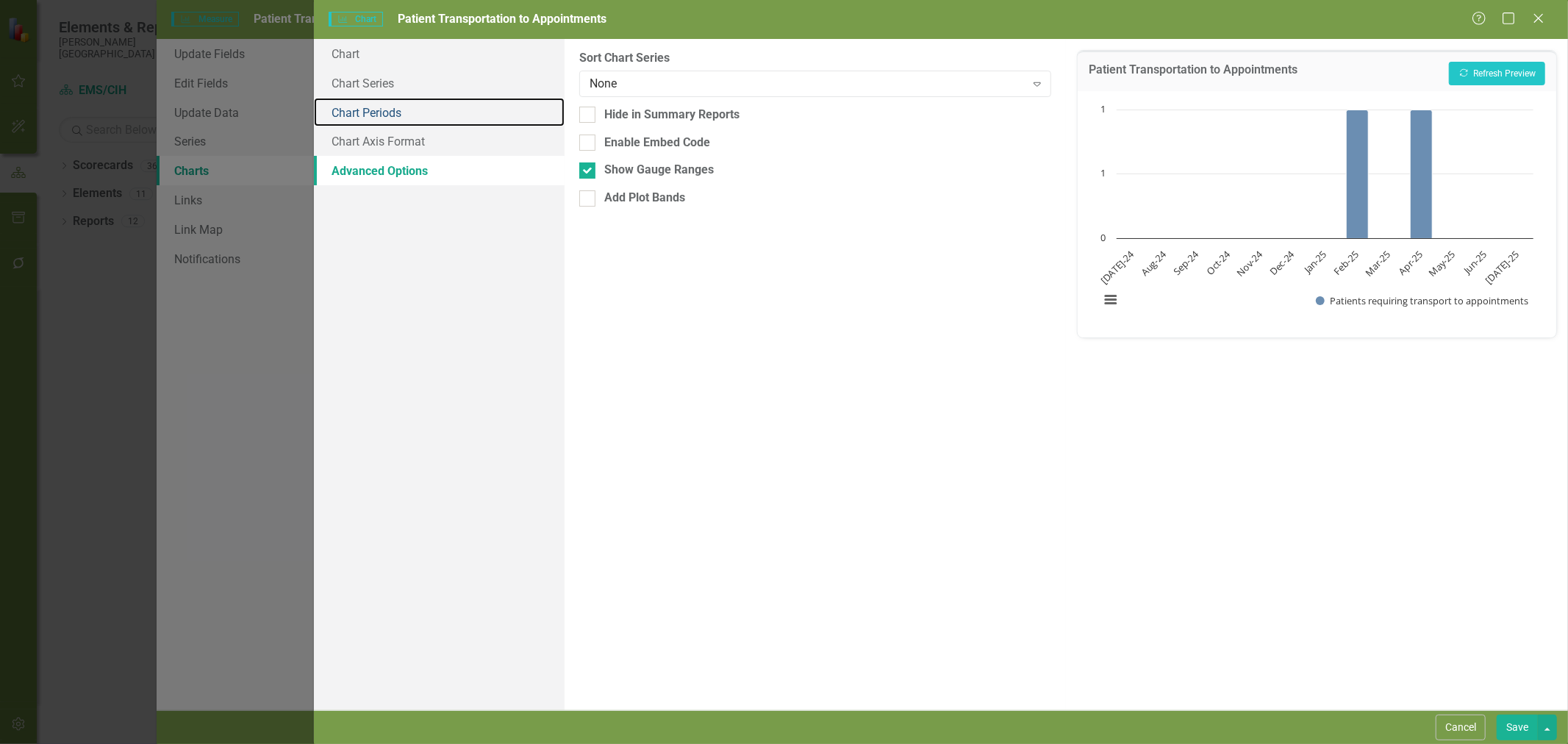
click at [392, 117] on link "Chart Periods" at bounding box center [439, 112] width 251 height 29
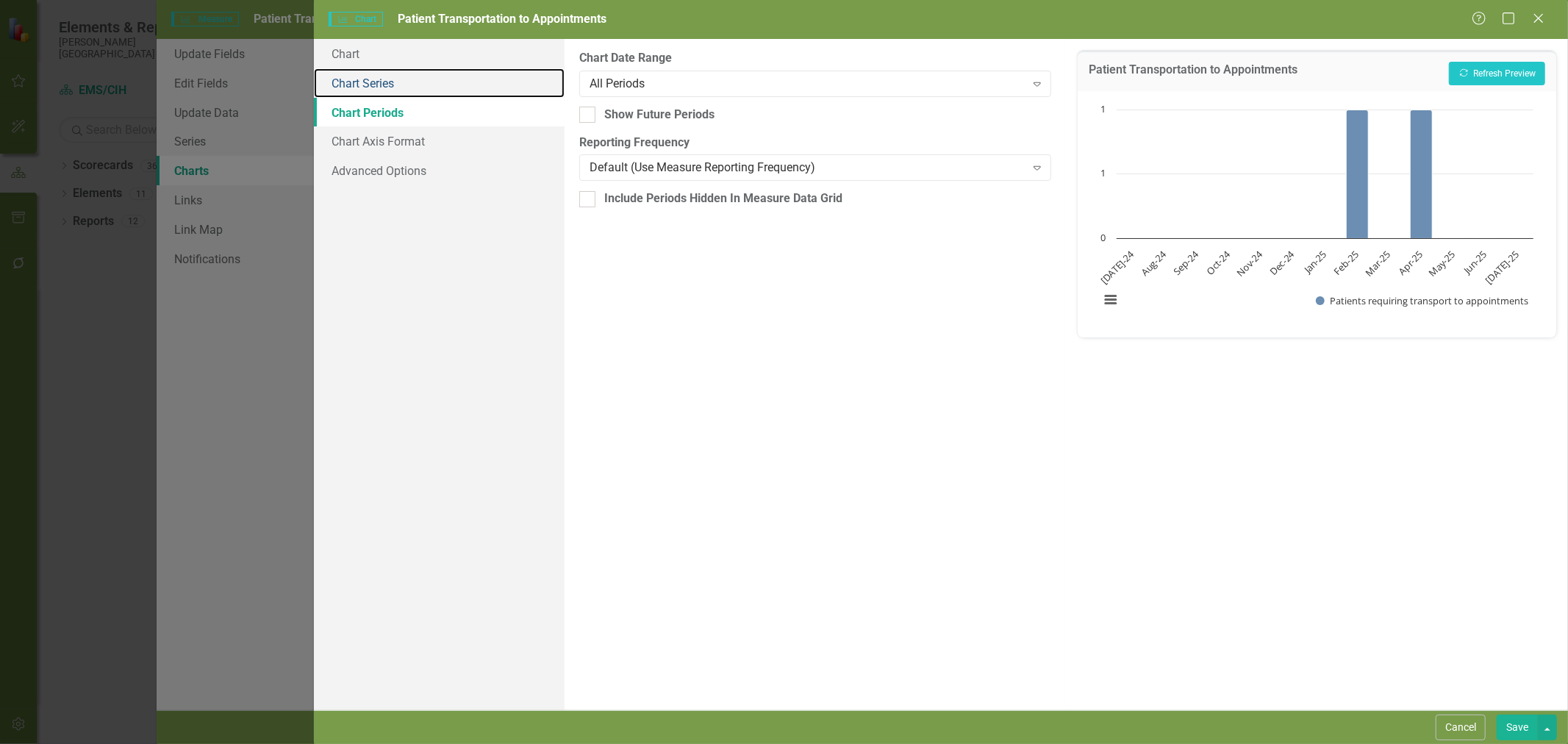
click at [390, 86] on link "Chart Series" at bounding box center [439, 82] width 251 height 29
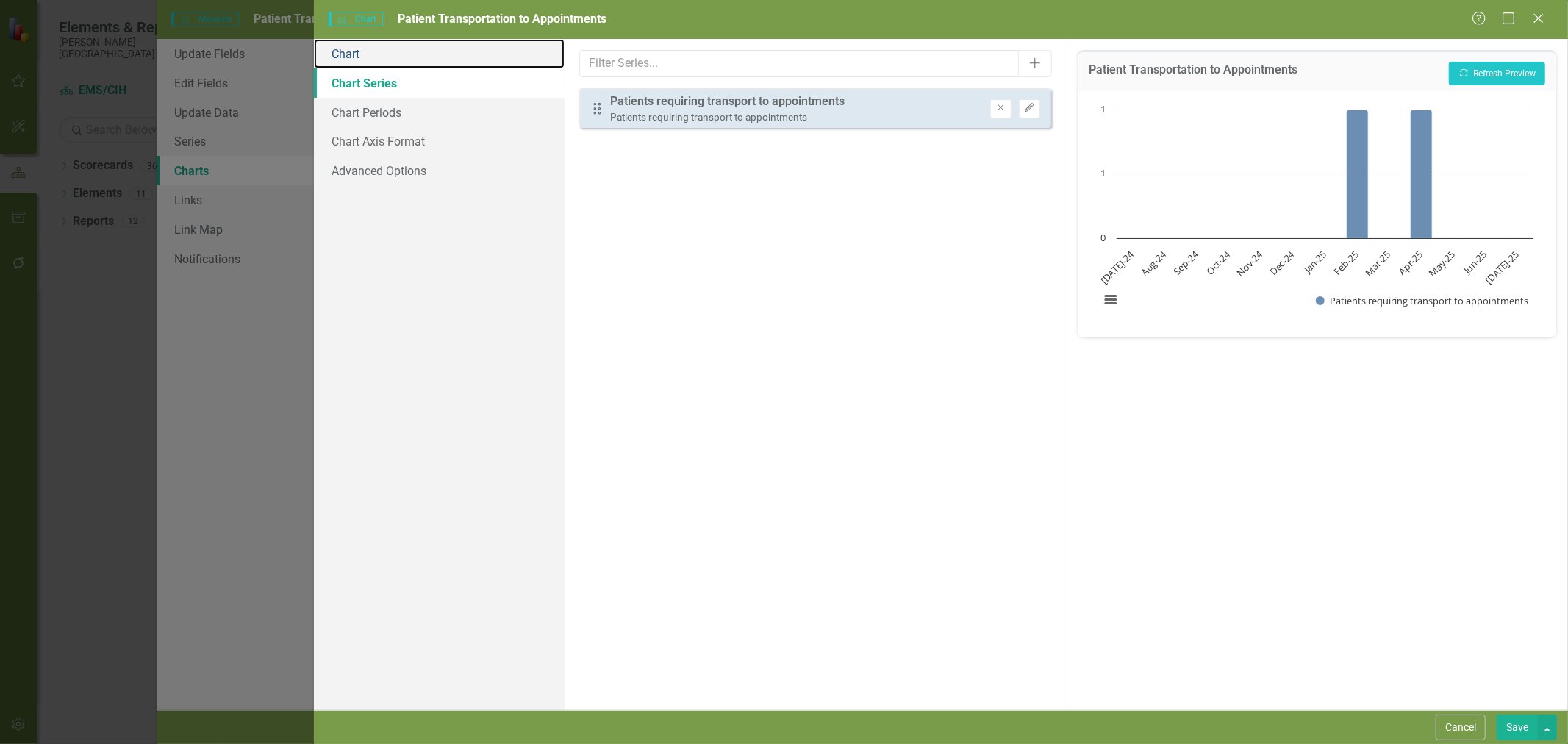
click at [415, 66] on link "Chart" at bounding box center [439, 53] width 251 height 29
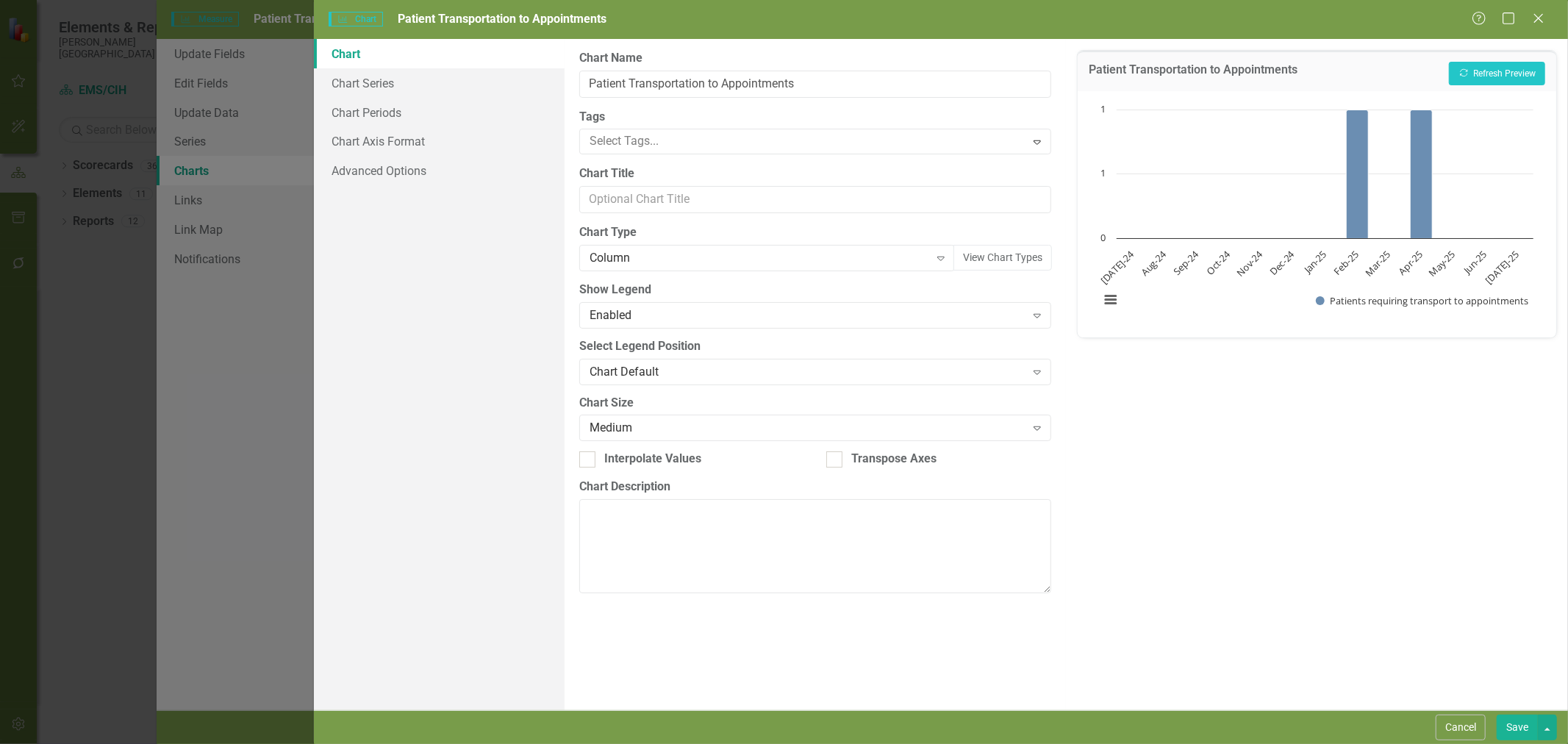
click at [649, 258] on div "Column" at bounding box center [759, 258] width 340 height 17
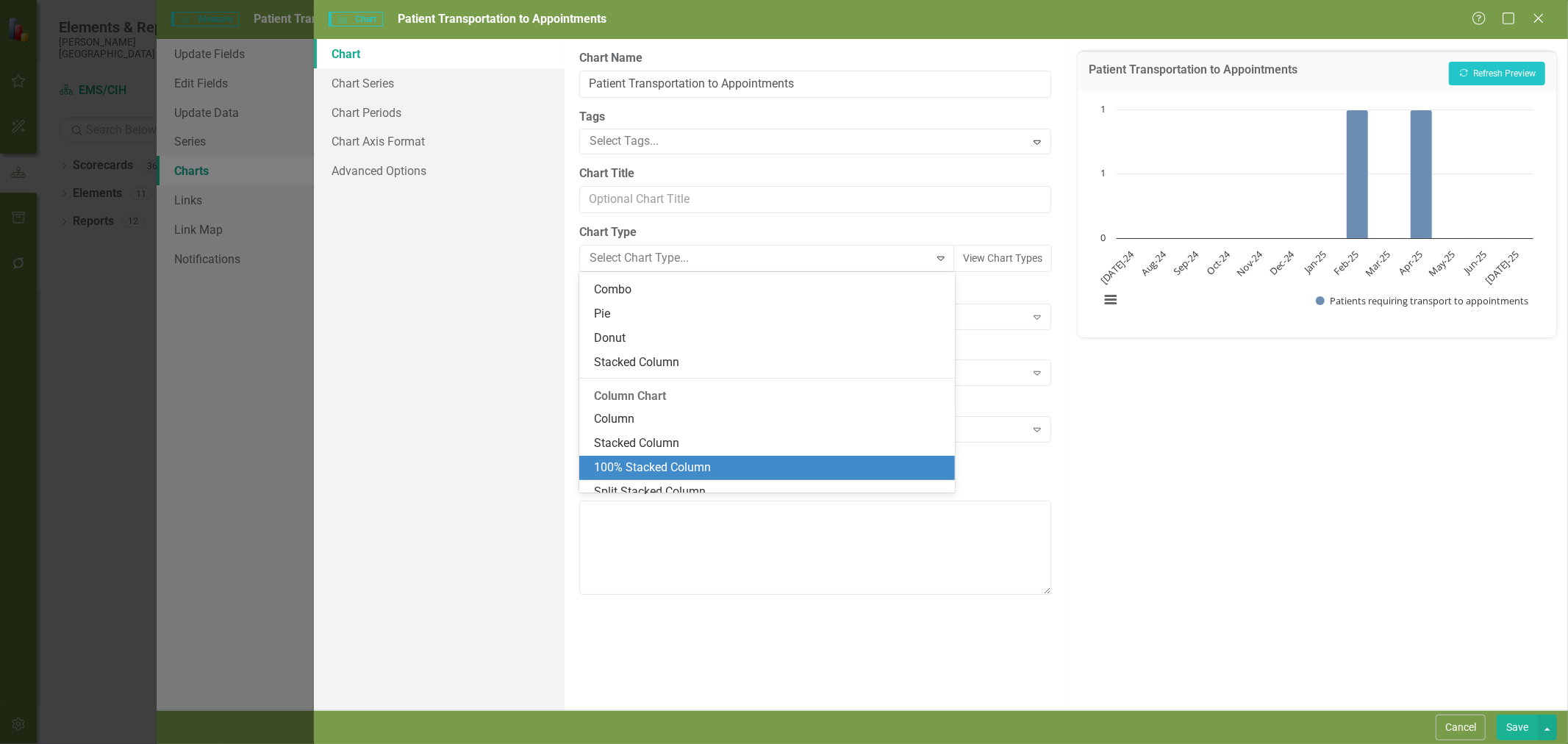
scroll to position [159, 0]
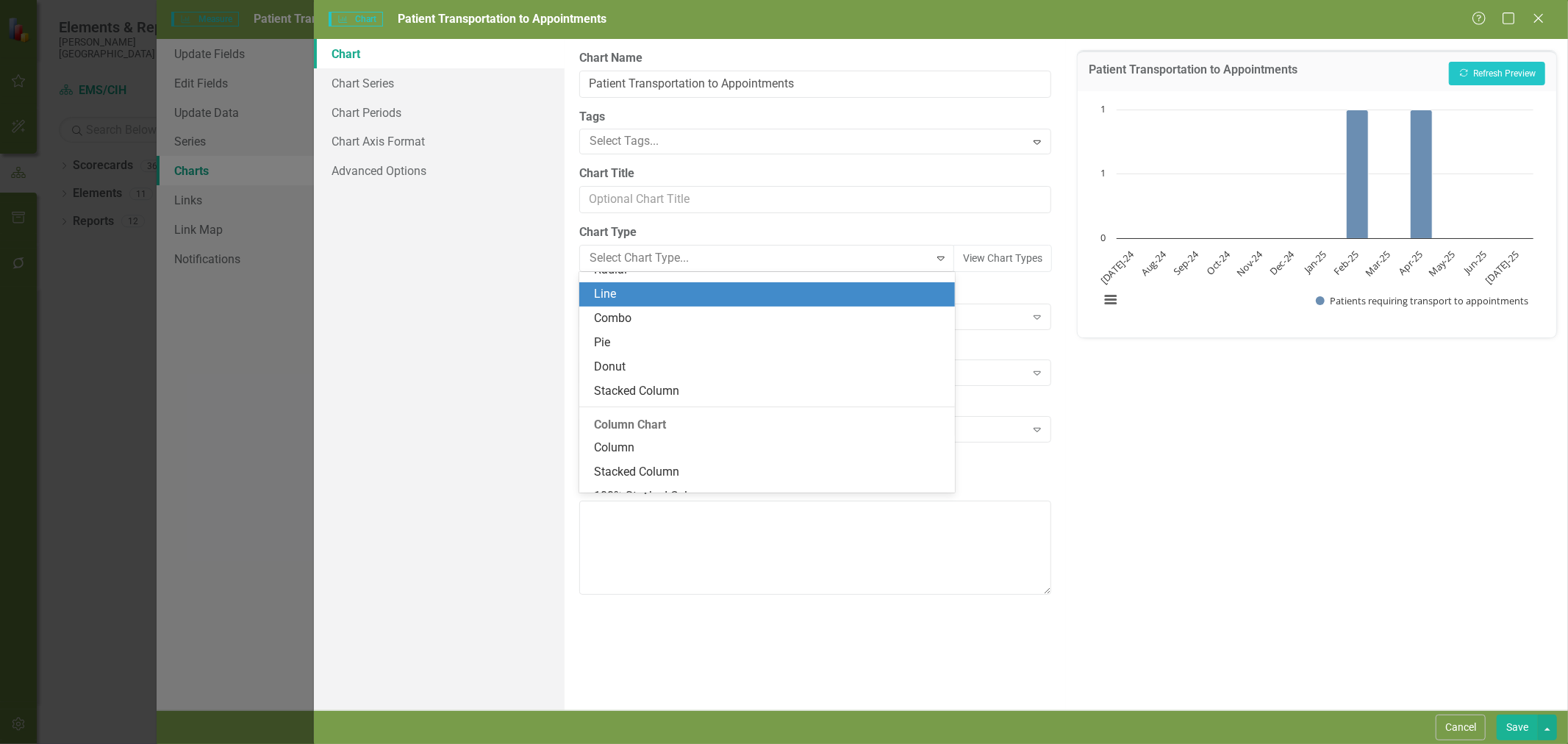
click at [673, 299] on div "Line" at bounding box center [770, 294] width 352 height 17
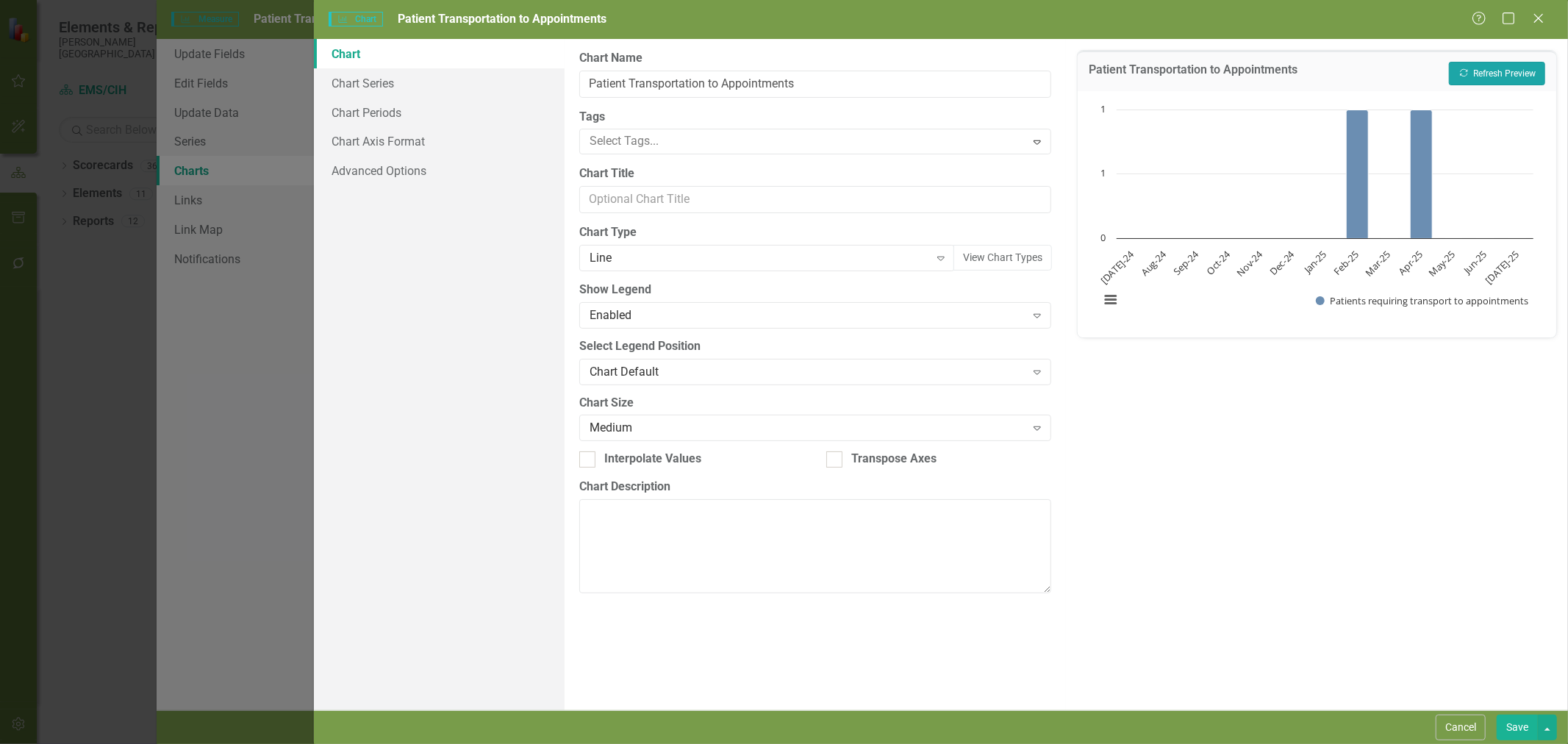
click at [1478, 62] on button "Recalculate Refresh Preview" at bounding box center [1497, 74] width 96 height 23
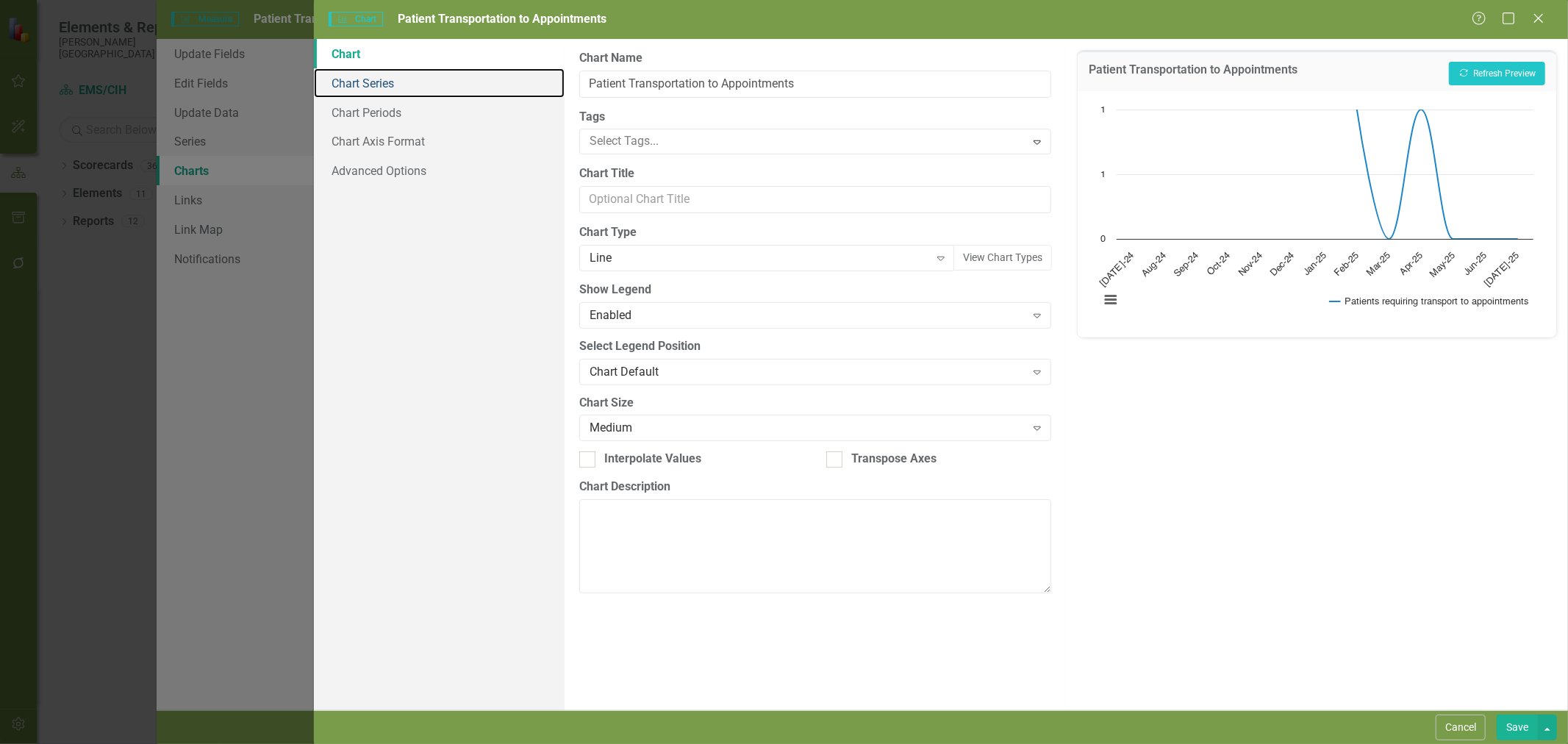
click at [407, 80] on link "Chart Series" at bounding box center [439, 82] width 251 height 29
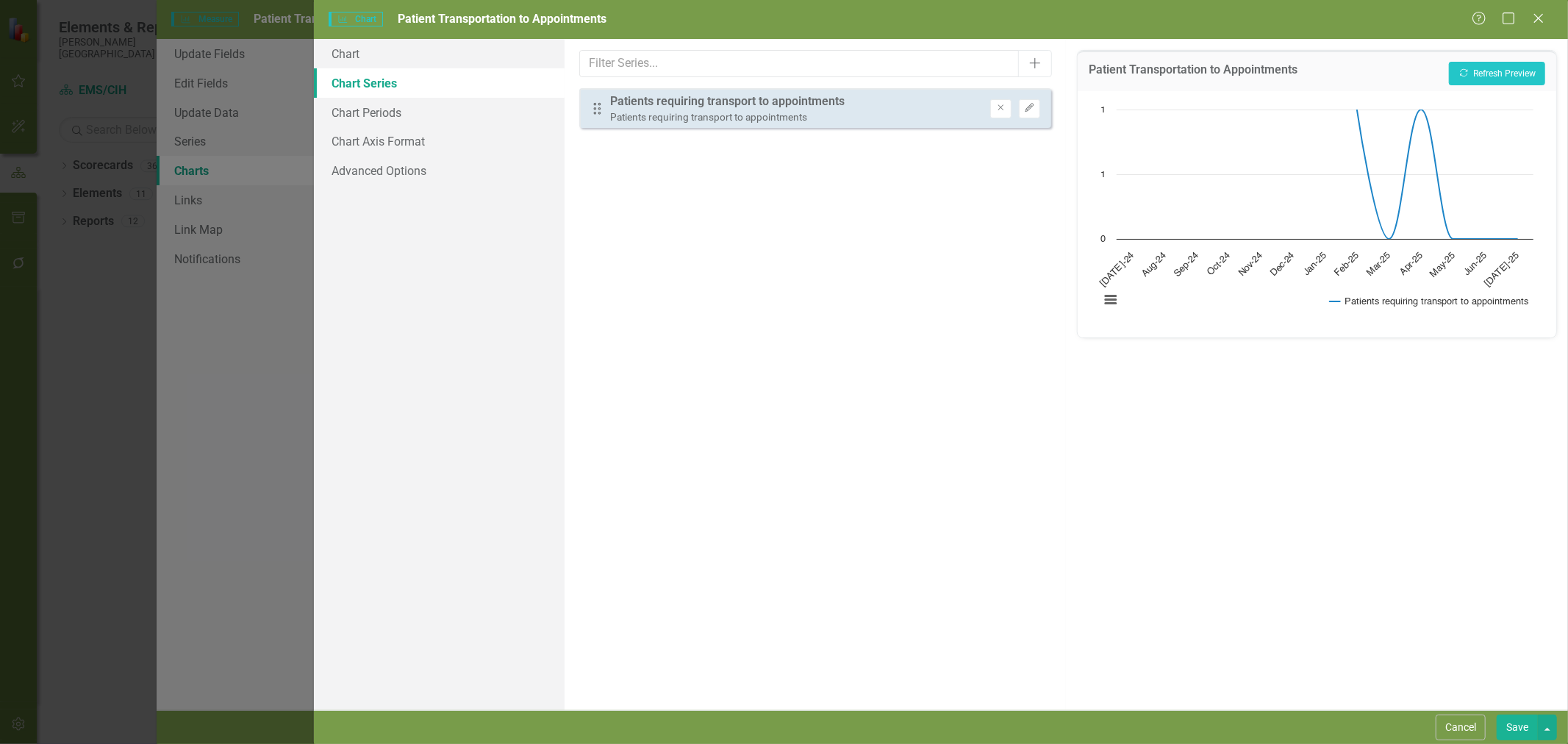
click at [1029, 113] on button "Edit" at bounding box center [1029, 108] width 21 height 19
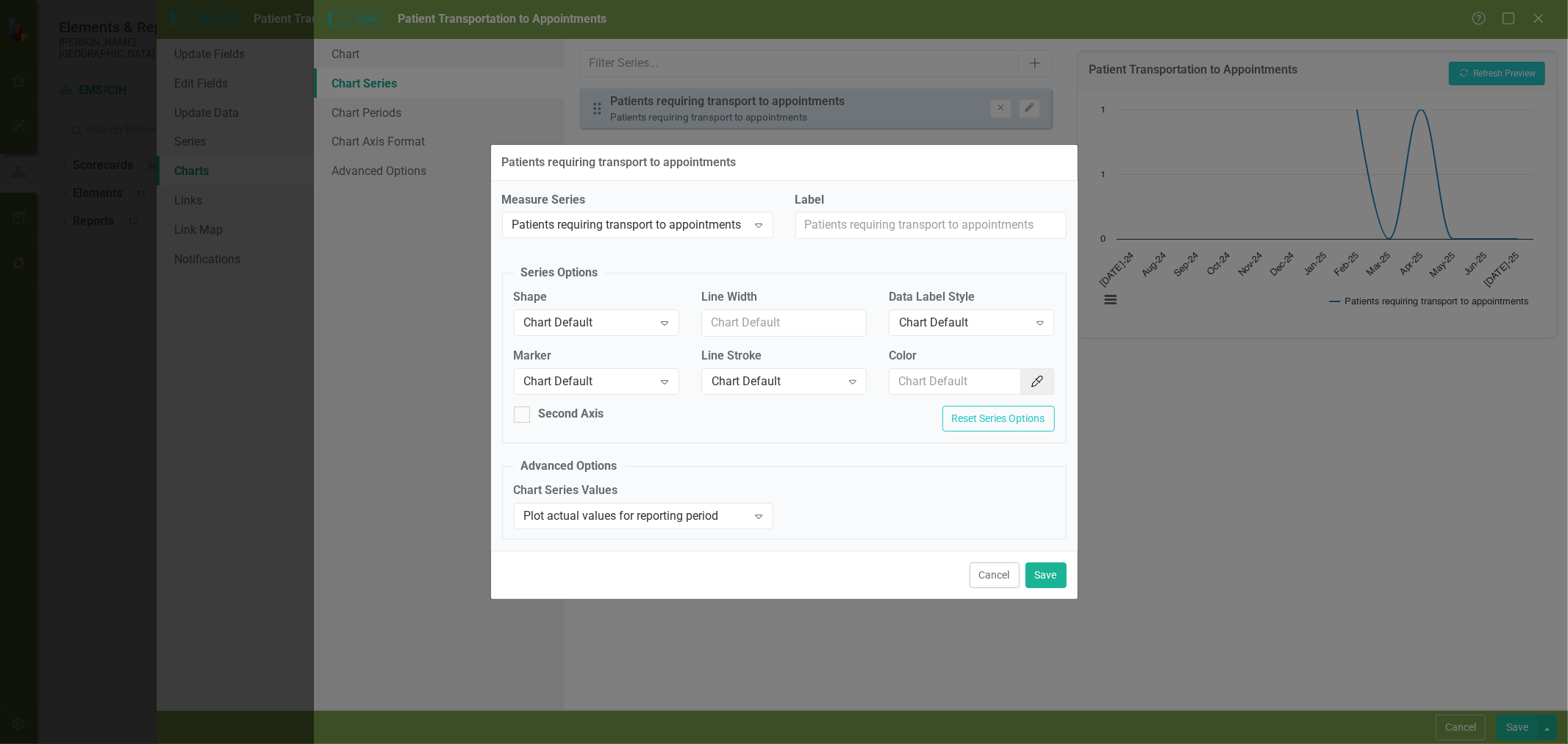
click at [994, 576] on button "Cancel" at bounding box center [994, 575] width 50 height 26
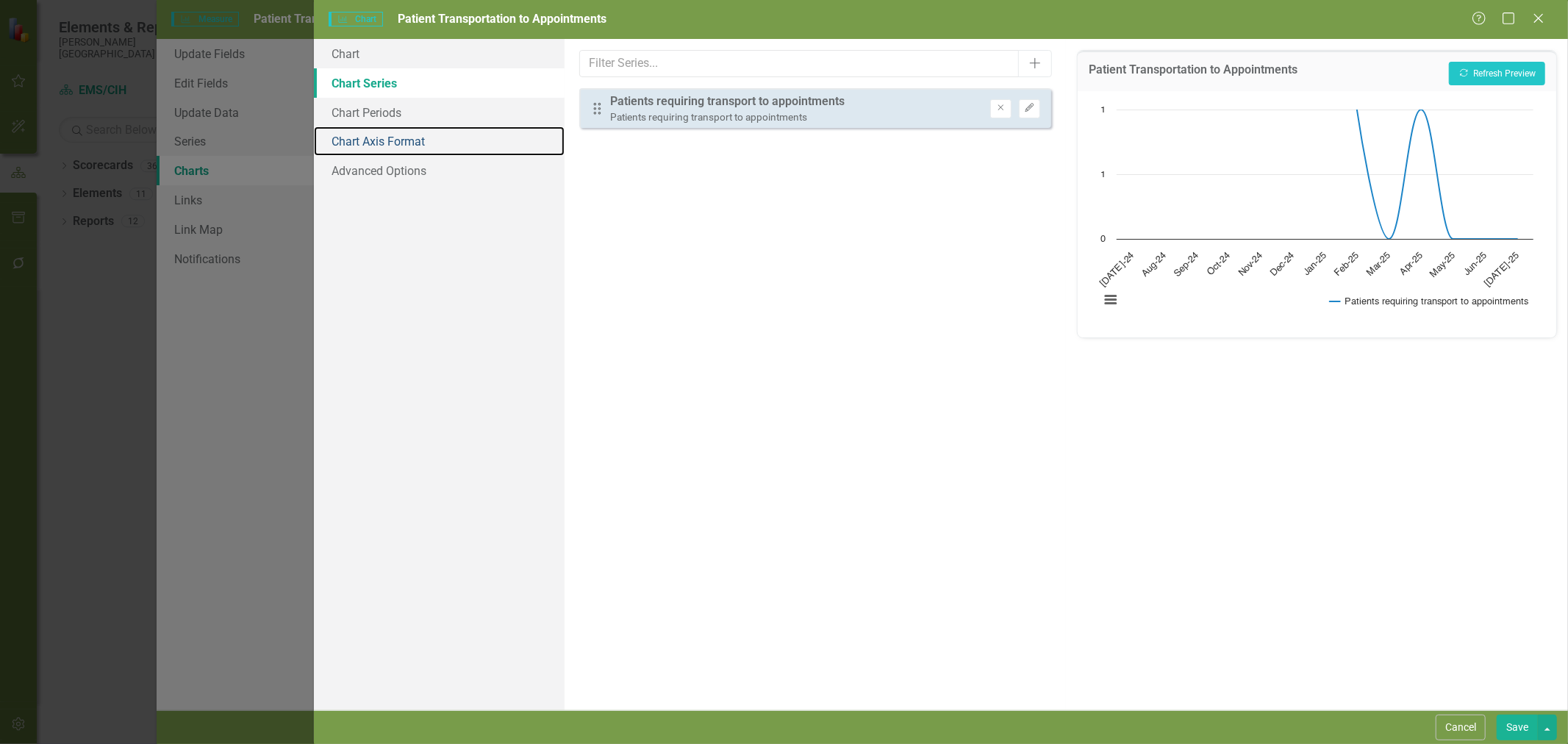
click at [381, 140] on link "Chart Axis Format" at bounding box center [439, 141] width 251 height 29
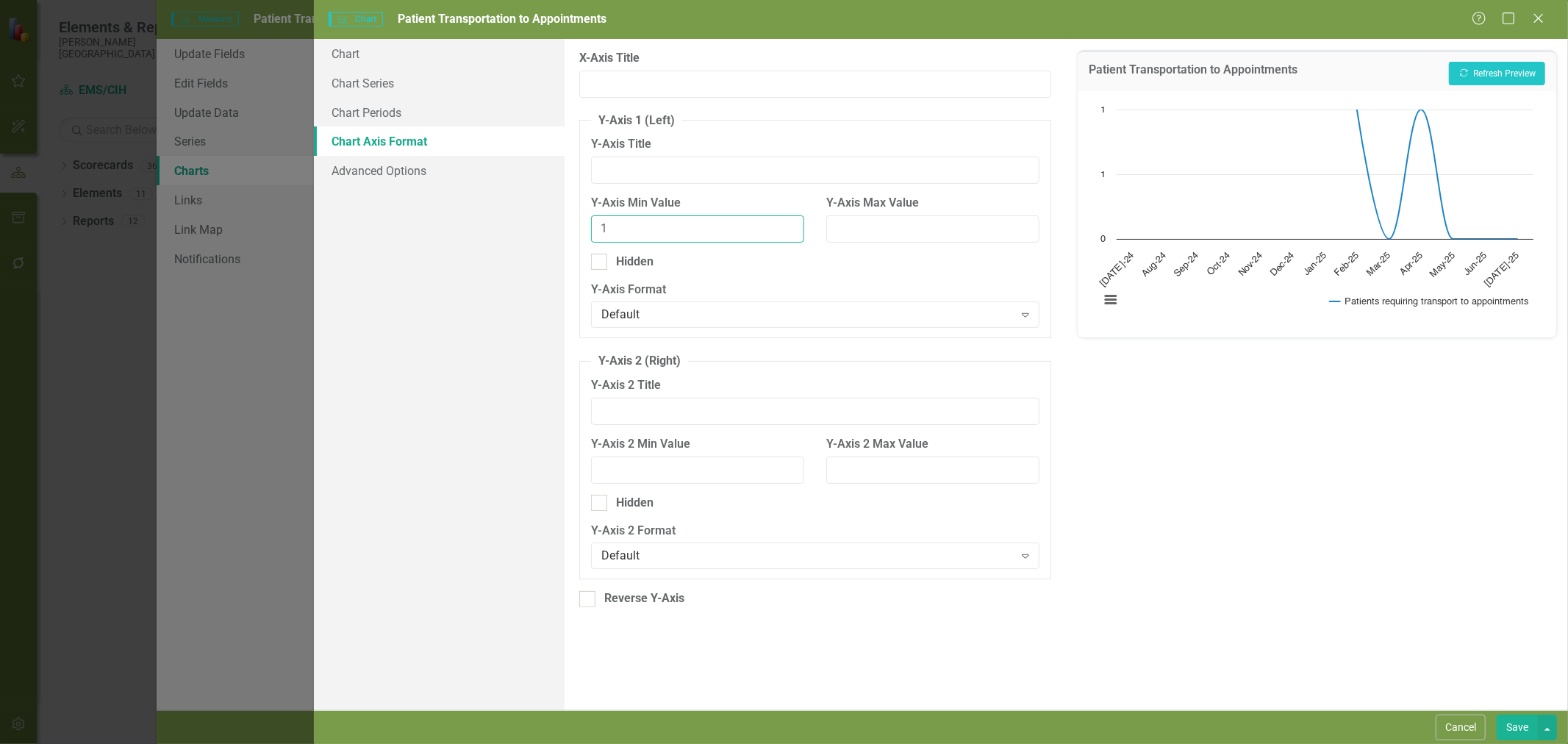
click at [788, 222] on input "1" at bounding box center [697, 229] width 213 height 27
type input "0"
click at [789, 237] on input "0" at bounding box center [697, 229] width 213 height 27
click at [942, 229] on input "Y-Axis Max Value" at bounding box center [933, 229] width 213 height 27
click at [1024, 224] on input "1" at bounding box center [933, 229] width 213 height 27
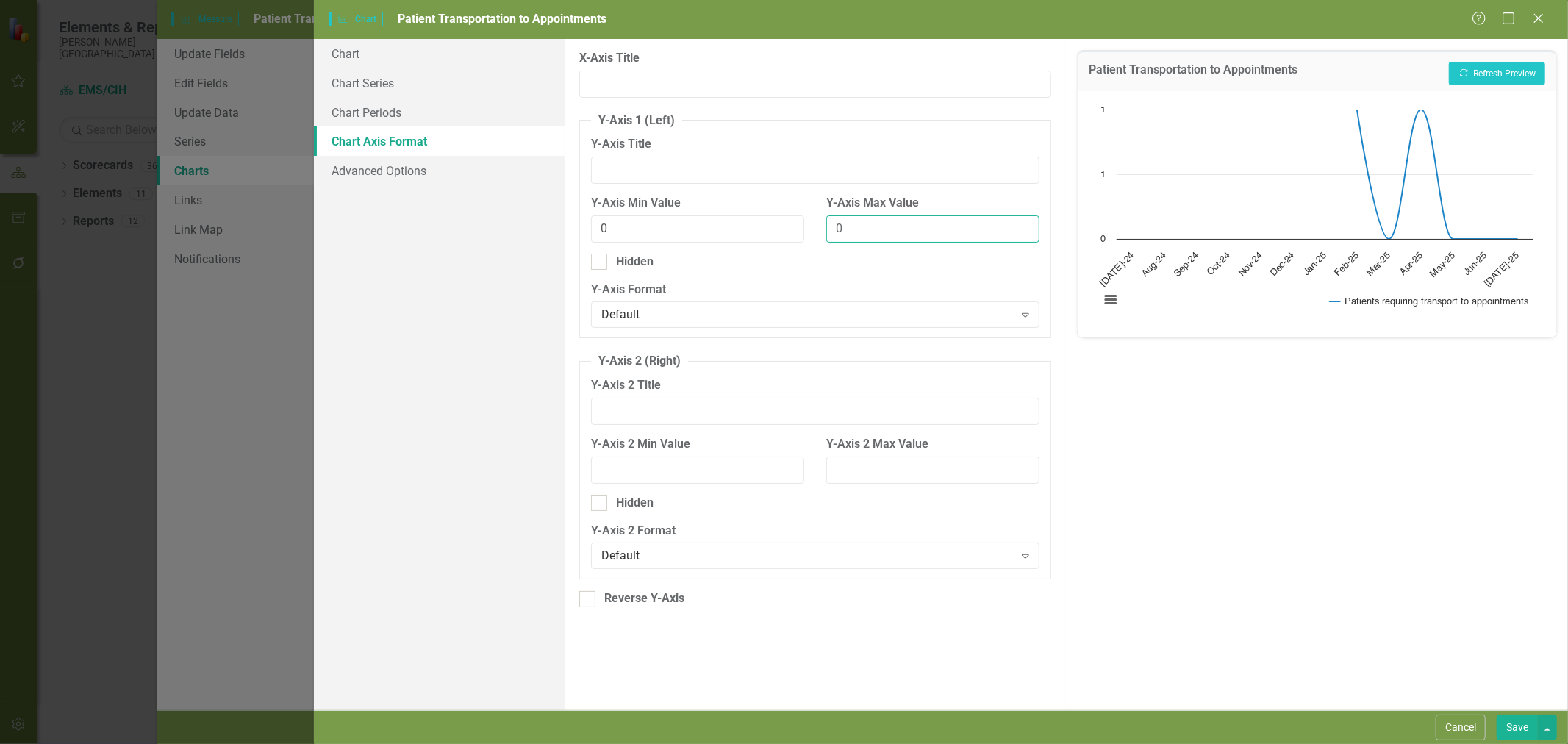
type input "0"
click at [1026, 236] on input "0" at bounding box center [933, 229] width 213 height 27
click at [699, 226] on input "0" at bounding box center [697, 229] width 213 height 27
click at [799, 315] on div "Default" at bounding box center [807, 315] width 412 height 17
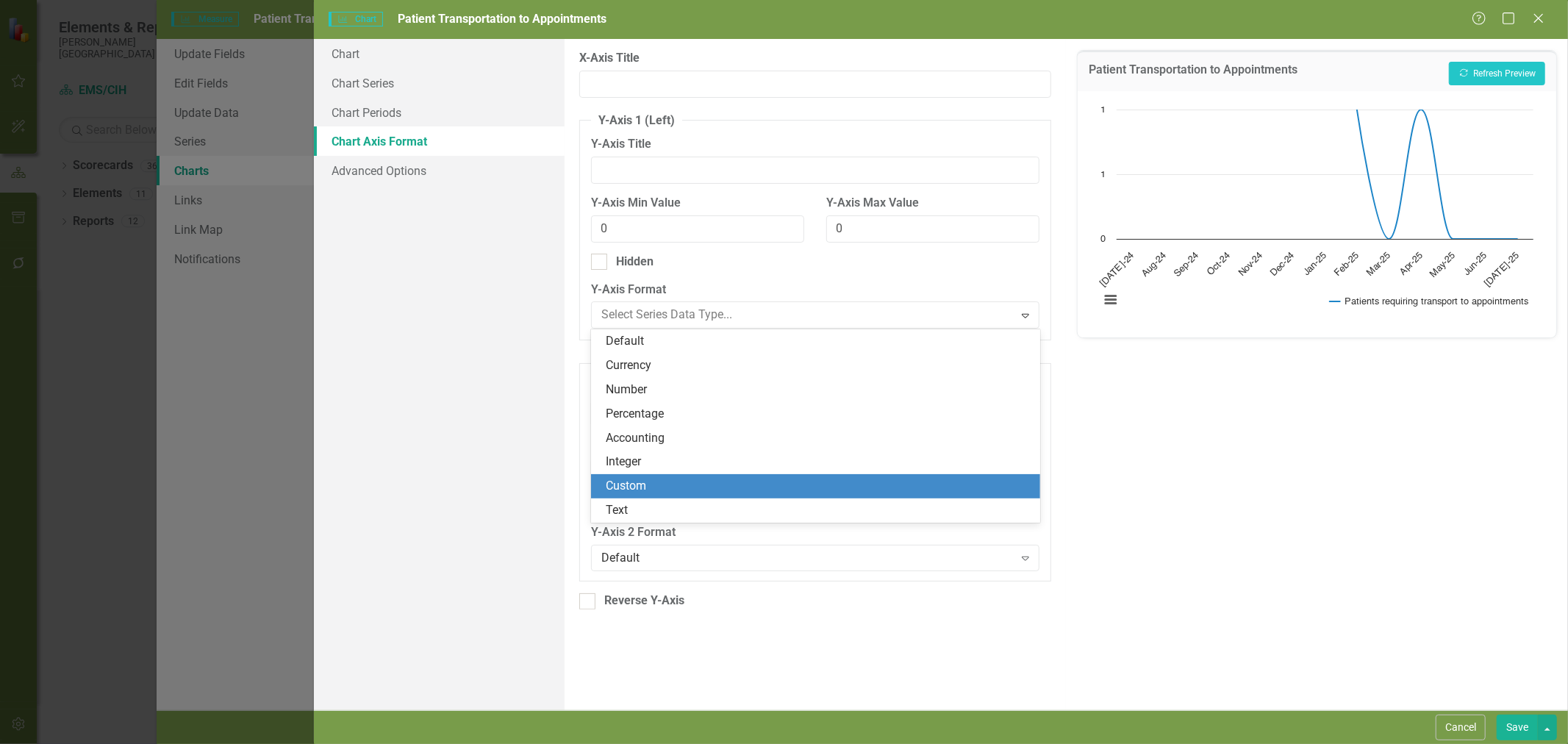
click at [762, 474] on div "Custom" at bounding box center [815, 486] width 448 height 24
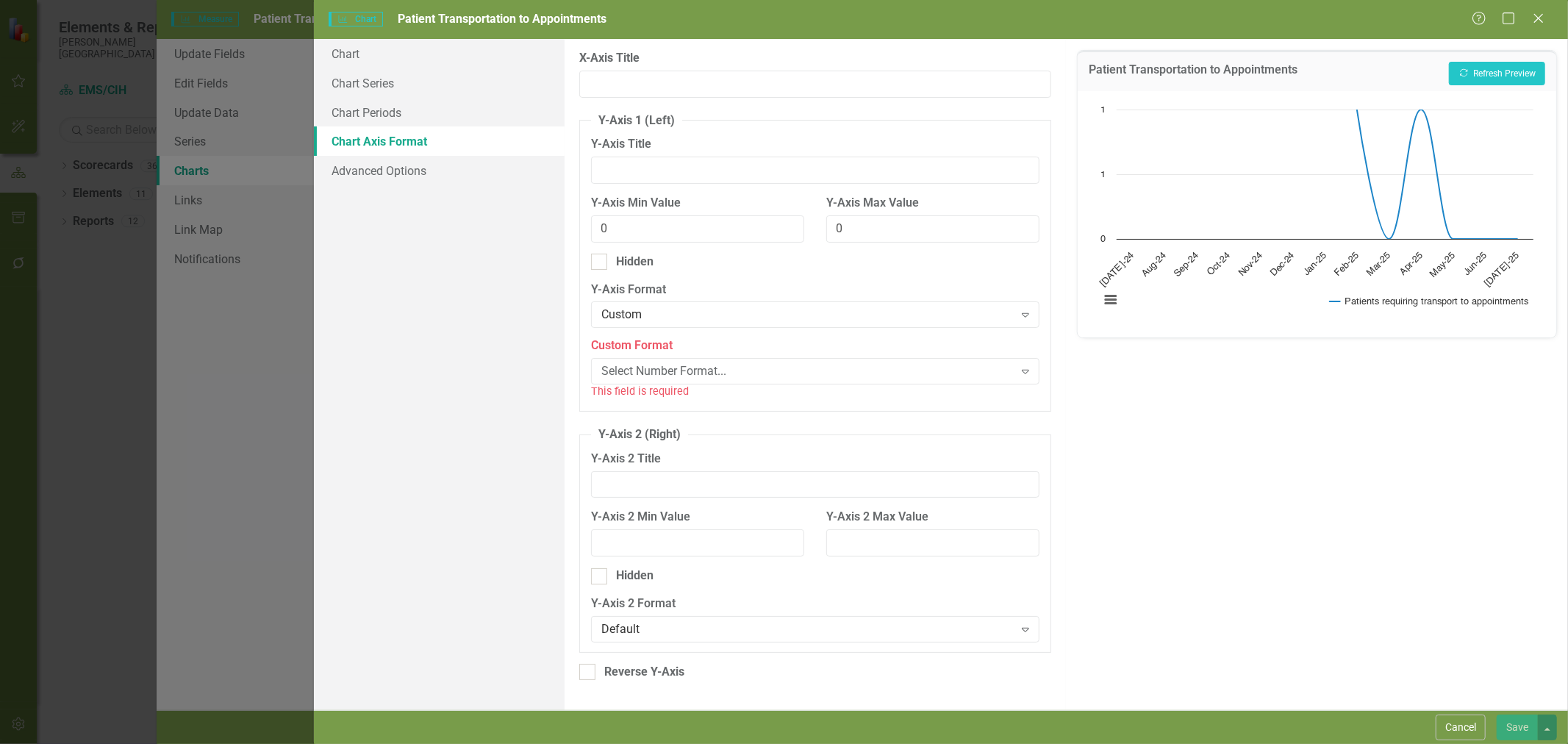
click at [699, 382] on div "Select Number Format... Expand" at bounding box center [815, 372] width 449 height 27
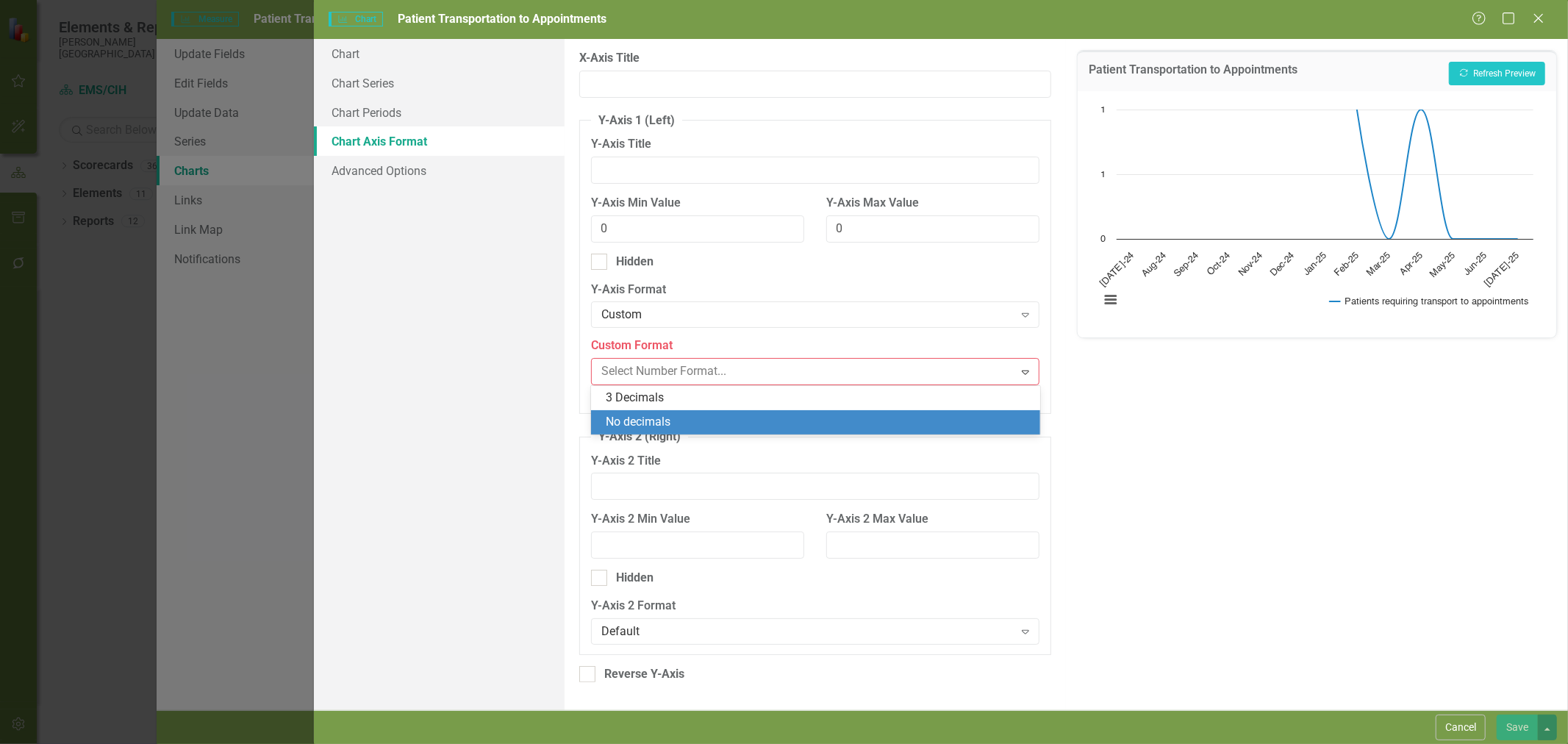
click at [708, 418] on div "No decimals" at bounding box center [818, 422] width 425 height 17
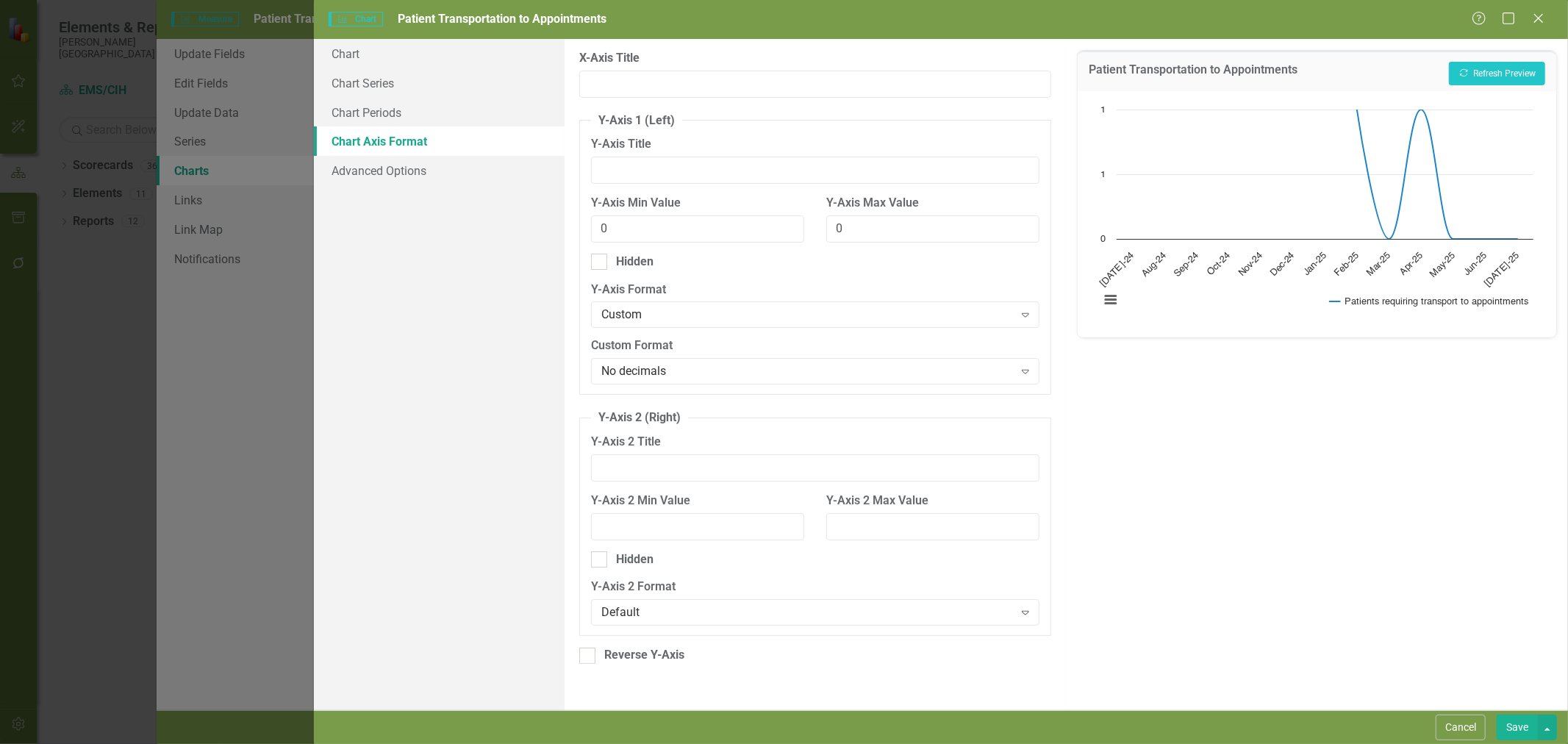
click at [1508, 726] on button "Save" at bounding box center [1517, 726] width 41 height 26
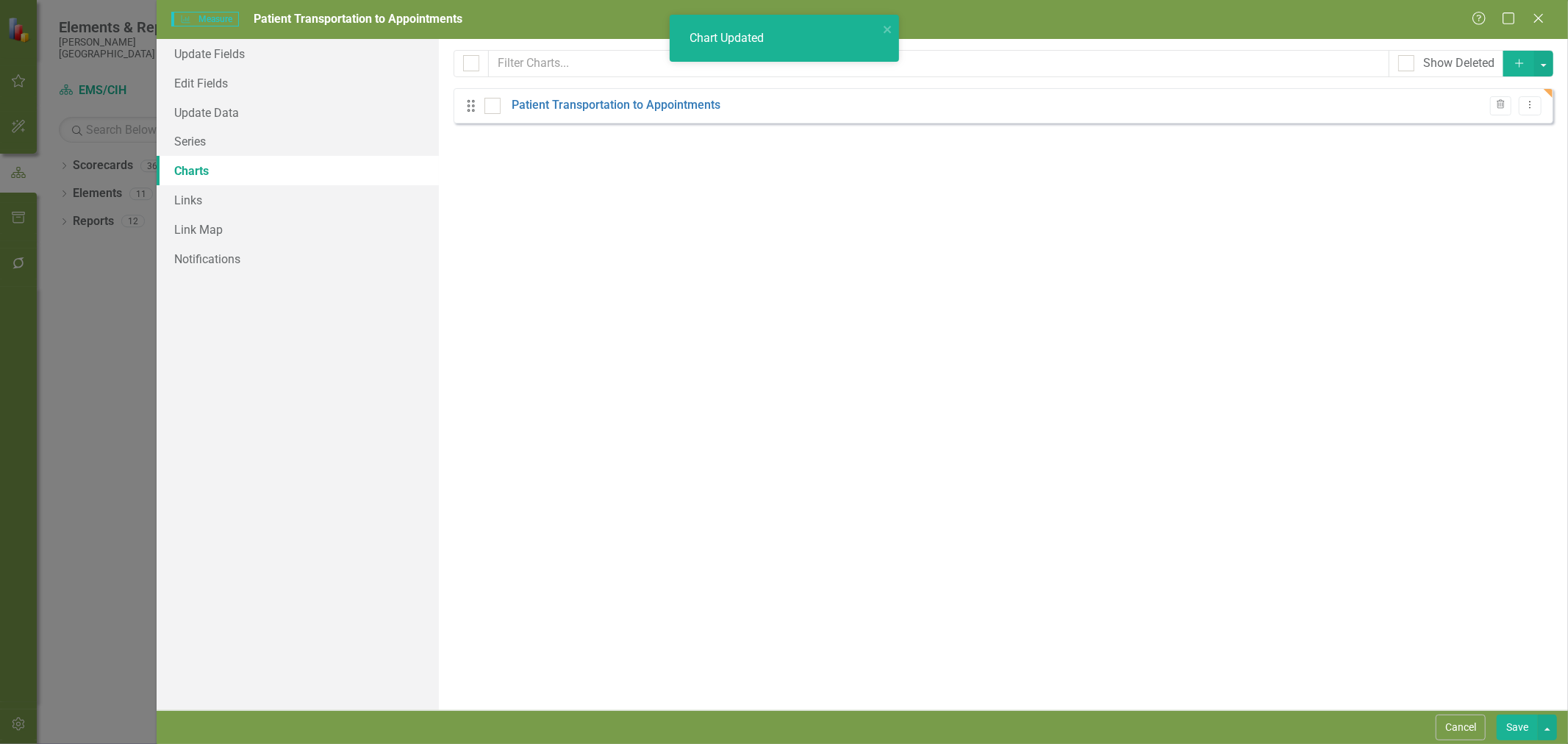
click at [1520, 731] on button "Save" at bounding box center [1517, 726] width 41 height 26
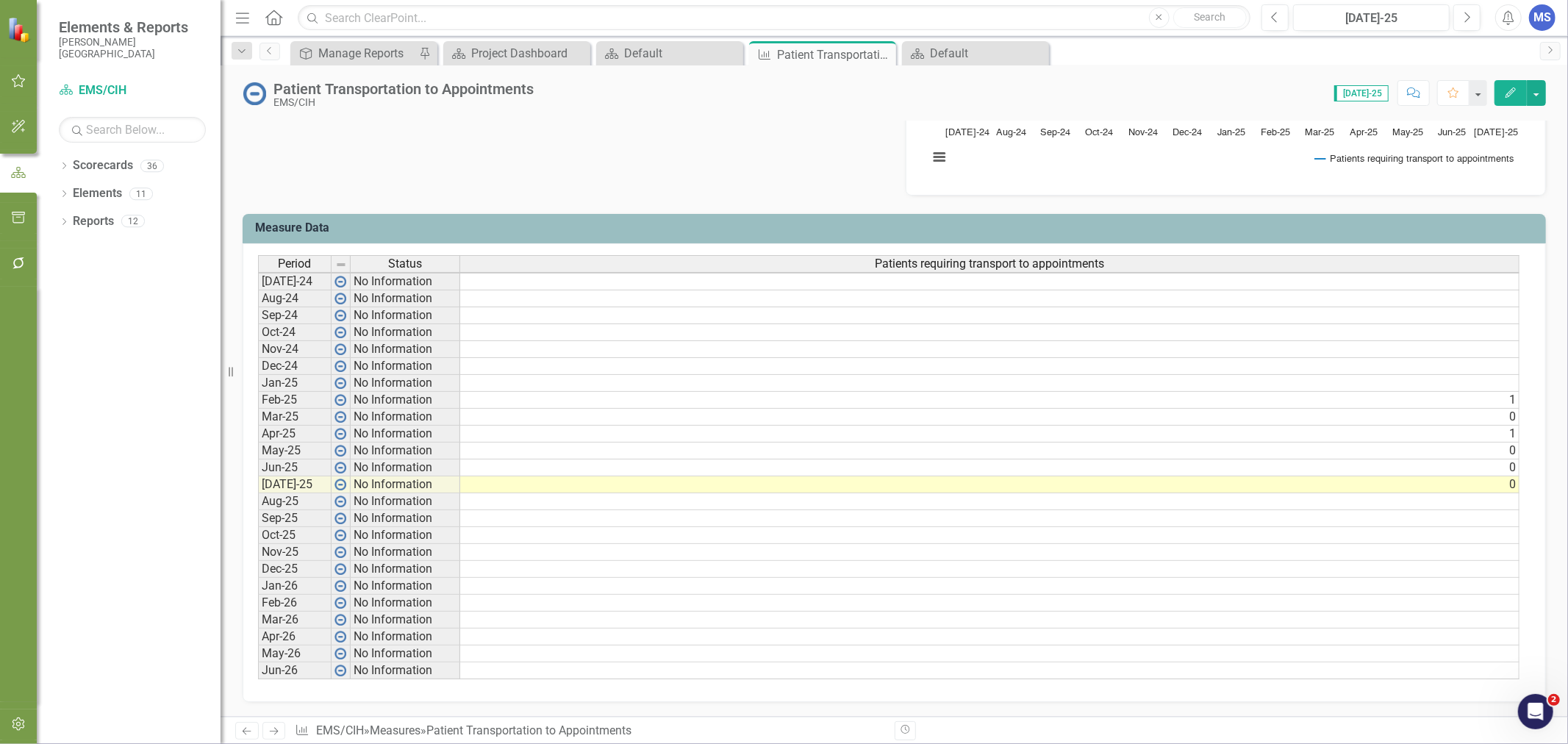
scroll to position [2, 10]
drag, startPoint x: 1502, startPoint y: 92, endPoint x: 1503, endPoint y: 99, distance: 7.1
click at [1502, 92] on button "Edit" at bounding box center [1510, 92] width 33 height 26
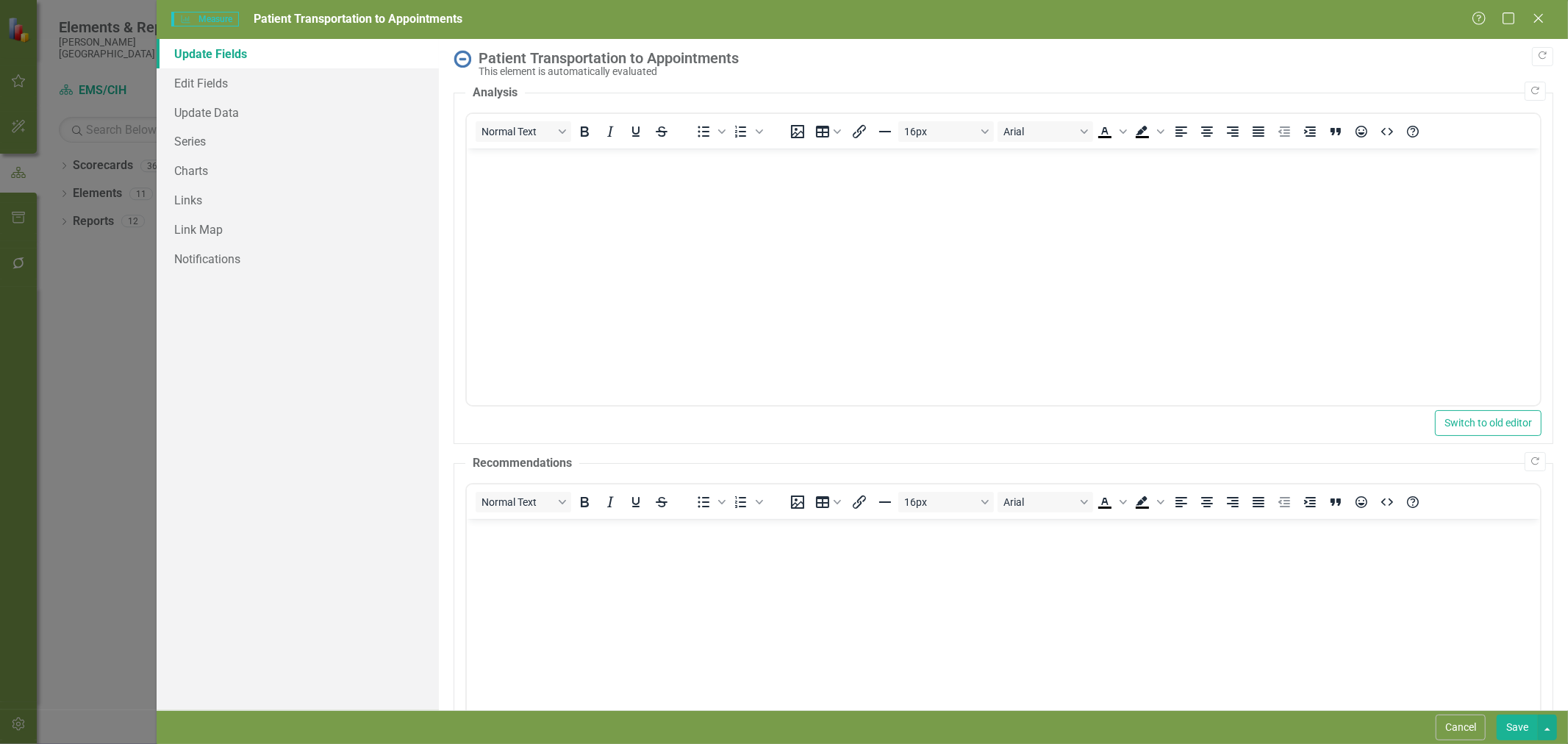
scroll to position [0, 0]
click at [215, 140] on link "Series" at bounding box center [298, 141] width 282 height 29
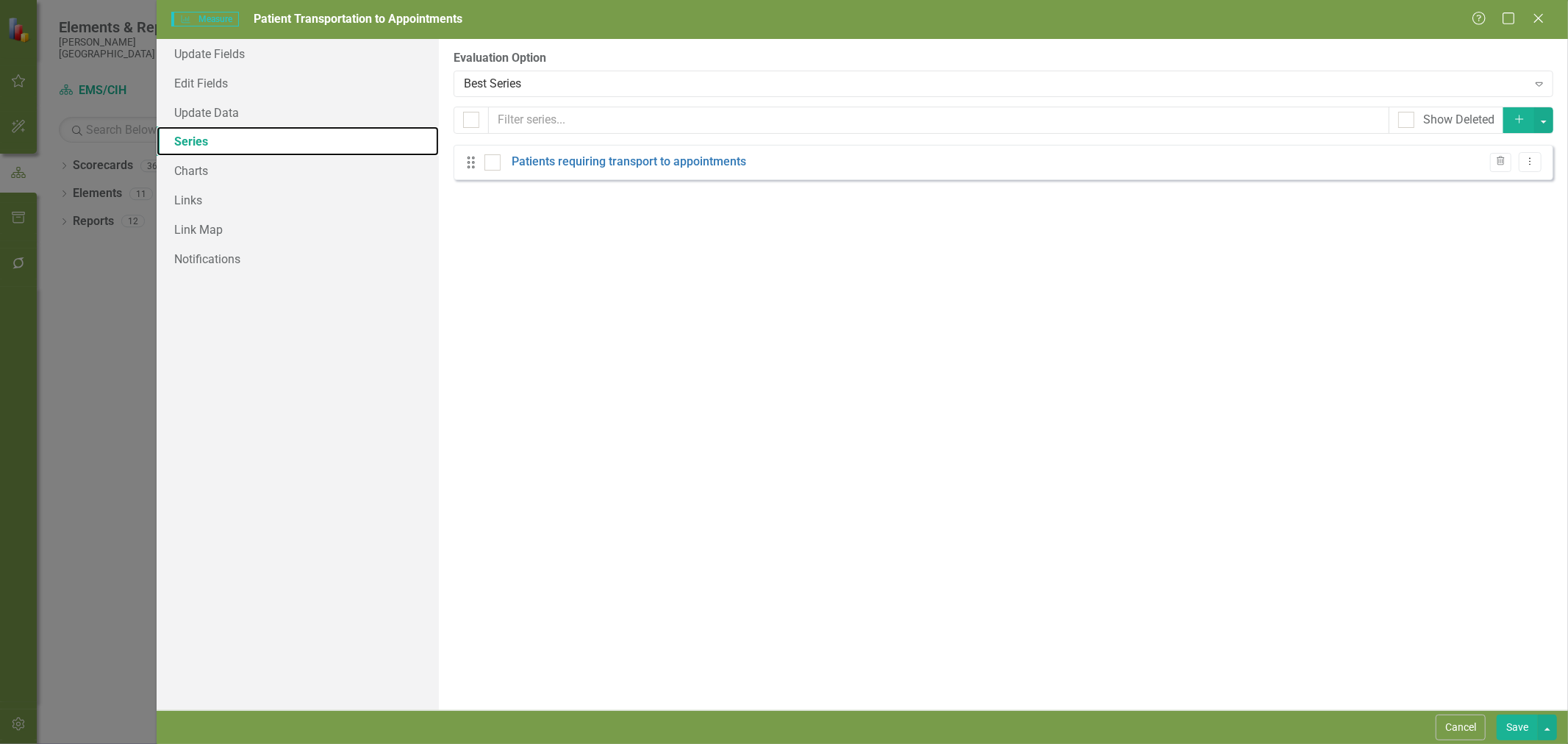
checkbox input "false"
click at [567, 86] on div "Best Series" at bounding box center [995, 83] width 1063 height 17
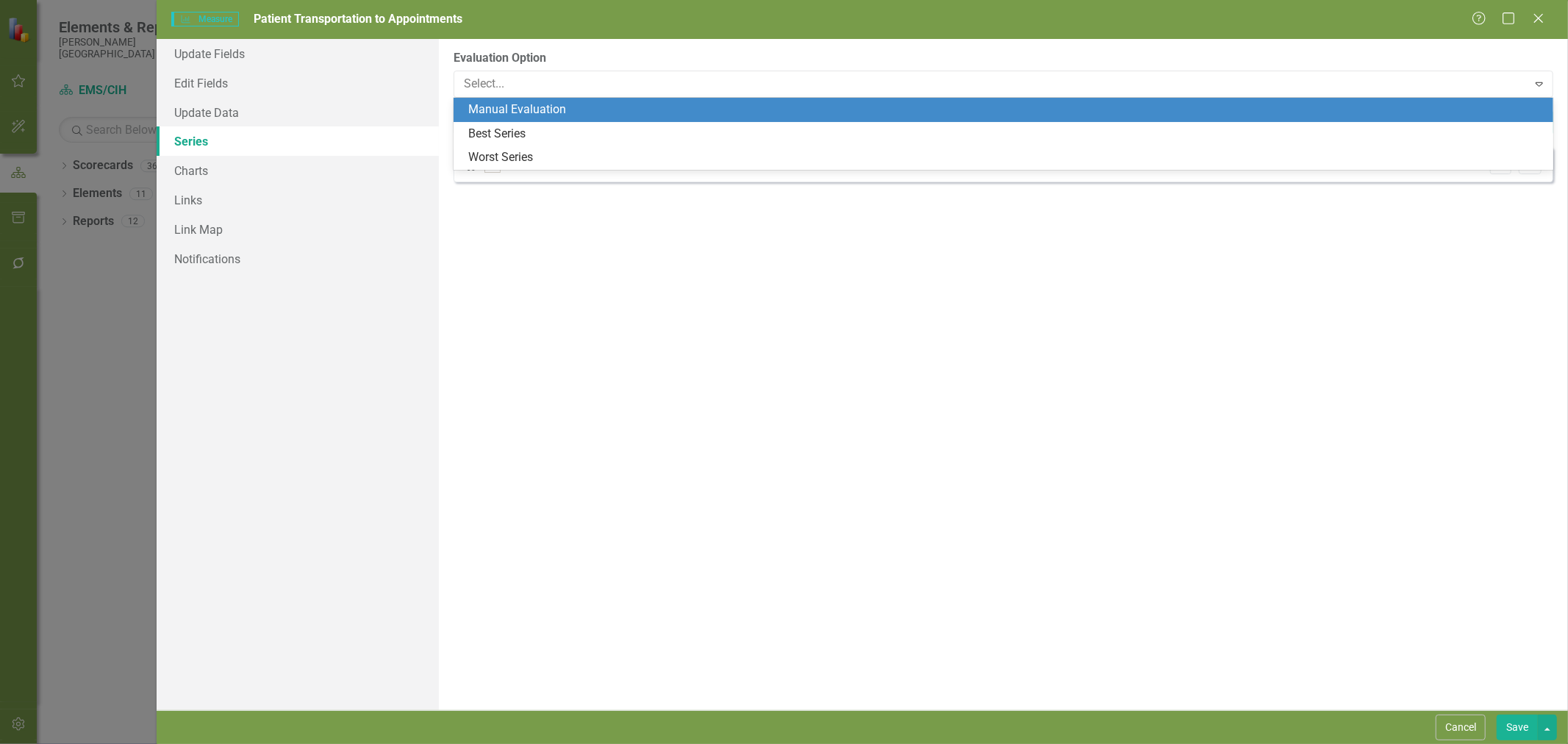
click at [701, 116] on div "Manual Evaluation" at bounding box center [1006, 110] width 1076 height 17
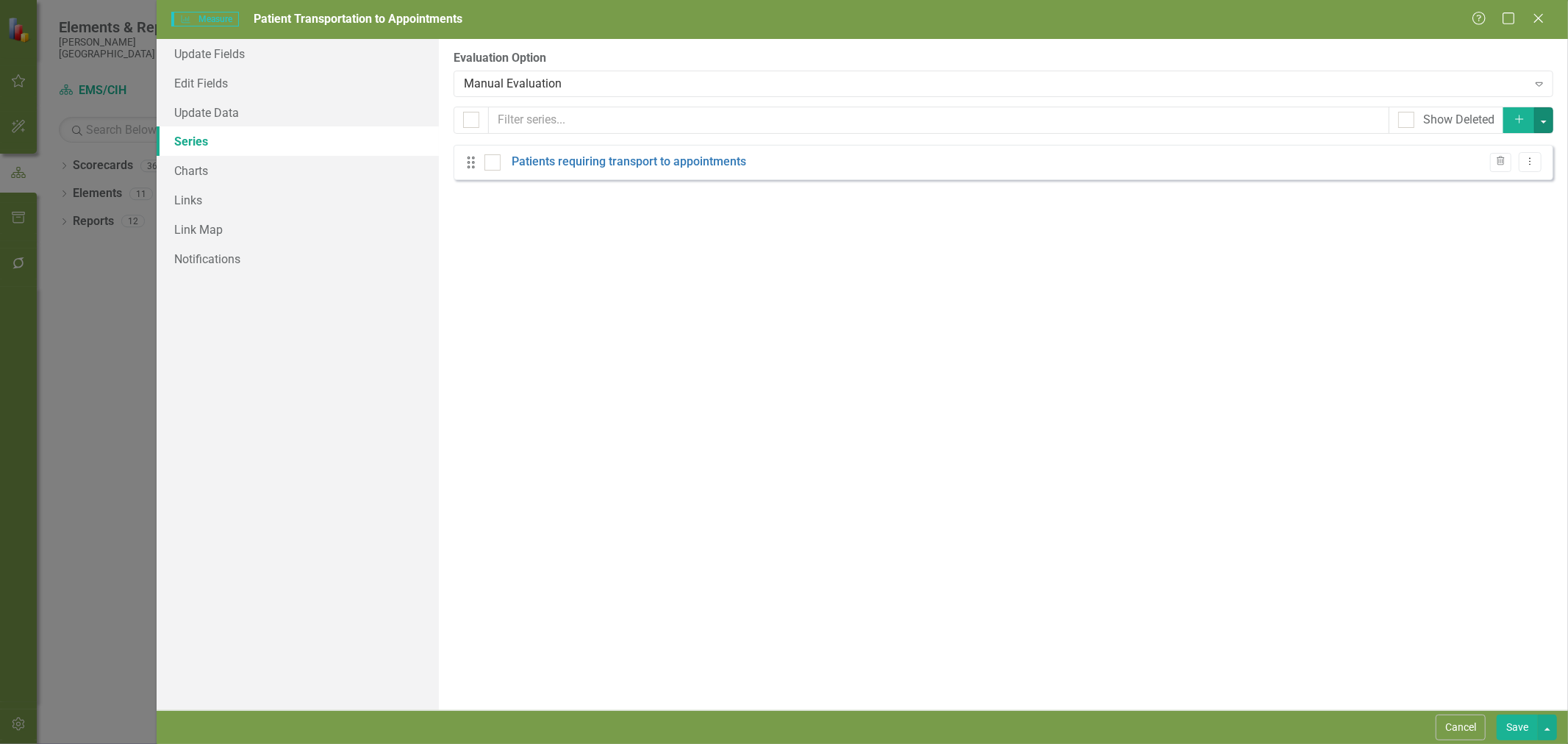
click at [1545, 118] on button "button" at bounding box center [1543, 120] width 19 height 26
click at [719, 383] on div "From this page, you can add, edit, delete, or duplicate the measure series for …" at bounding box center [1003, 374] width 1129 height 671
click at [721, 164] on link "Patients requiring transport to appointments" at bounding box center [628, 162] width 234 height 17
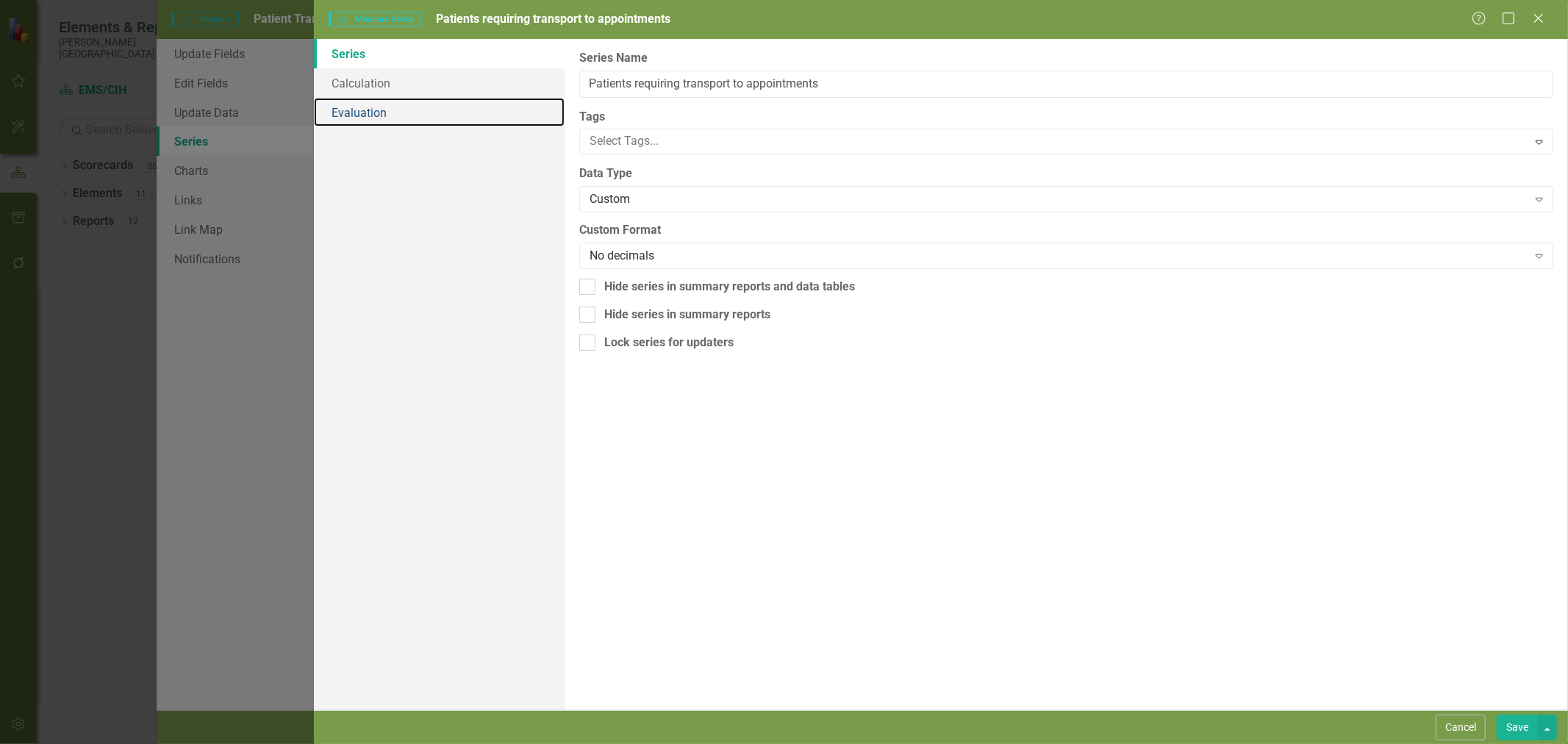
click at [421, 112] on link "Evaluation" at bounding box center [439, 112] width 251 height 29
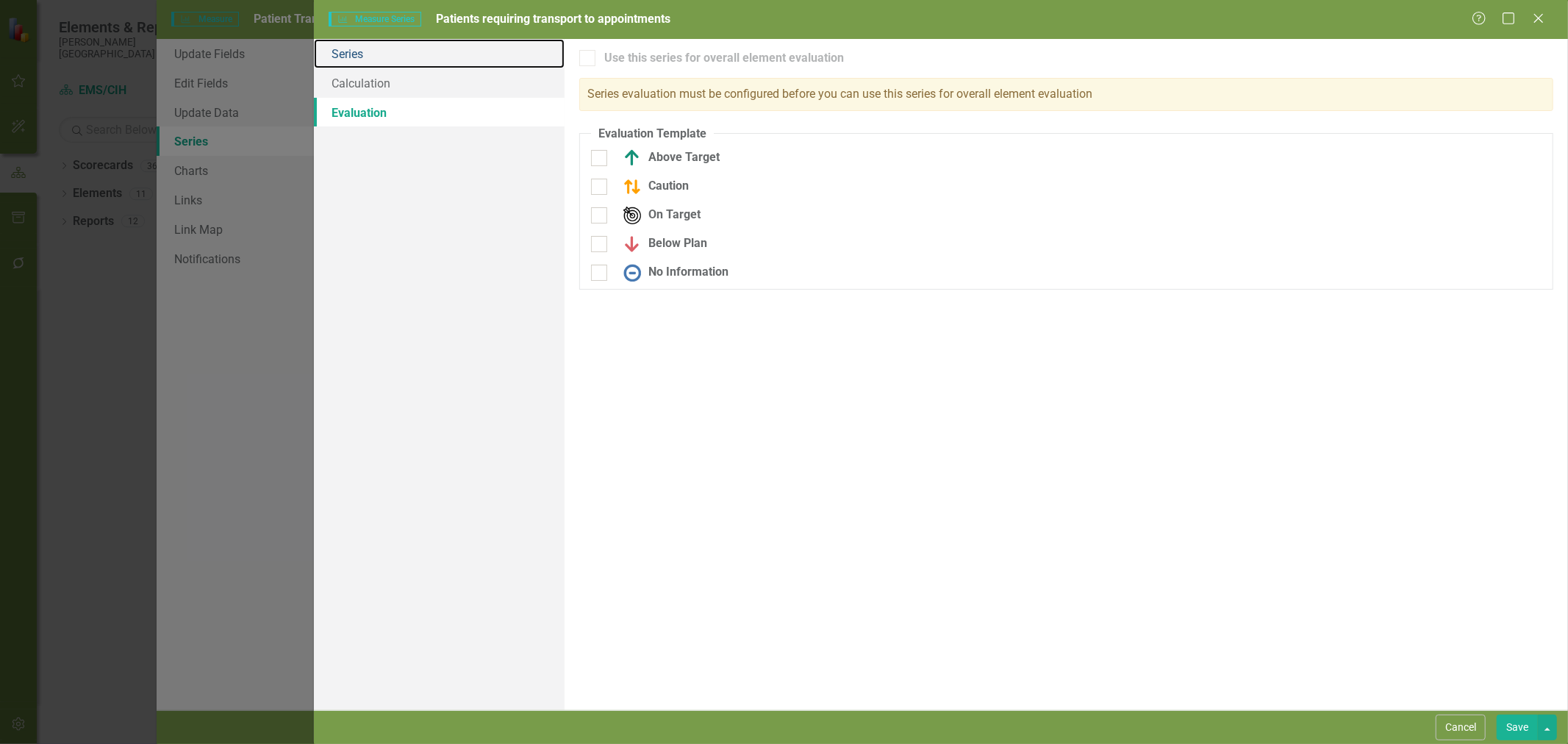
click at [383, 64] on link "Series" at bounding box center [439, 53] width 251 height 29
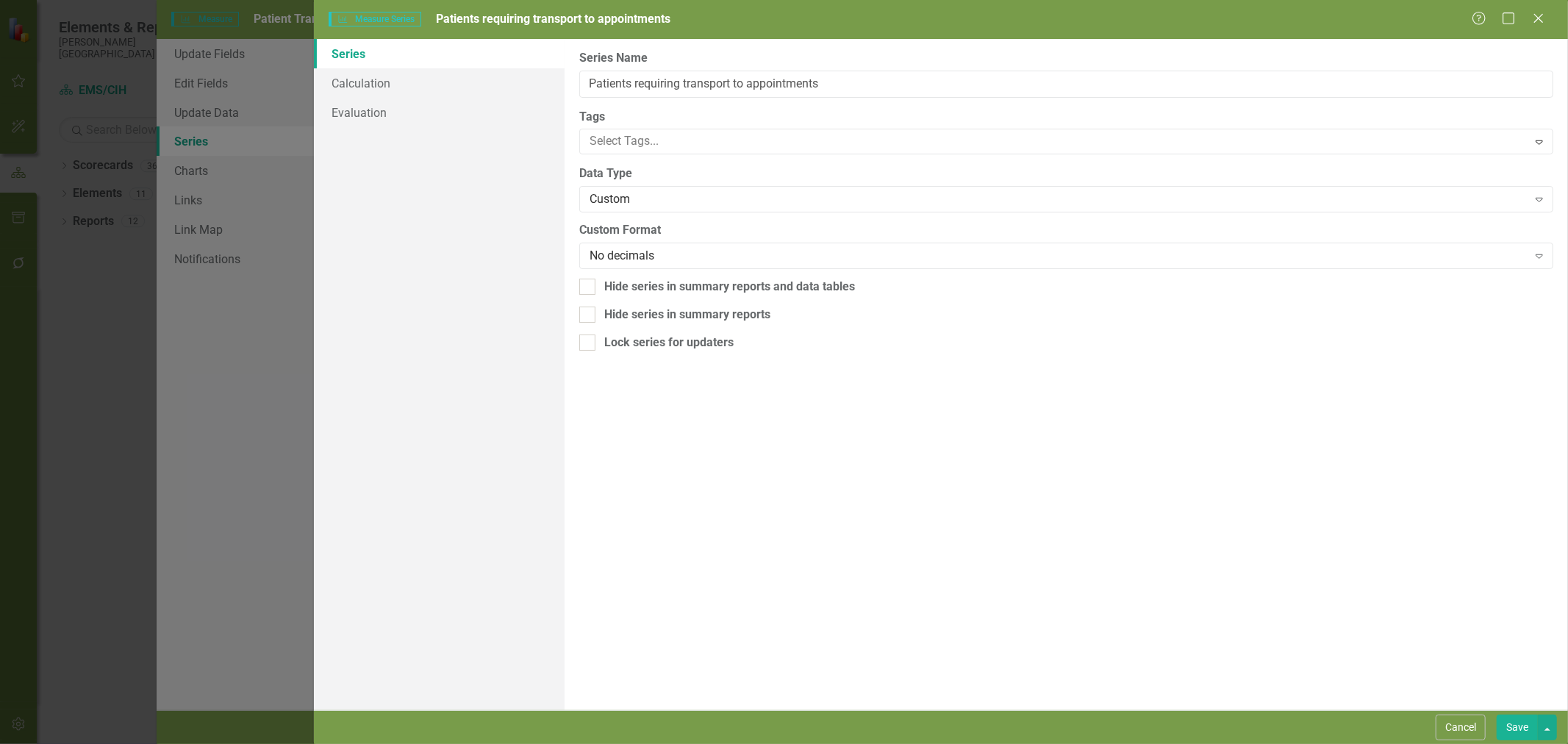
click at [377, 133] on div "Series Calculation Evaluation" at bounding box center [439, 374] width 251 height 671
click at [377, 117] on link "Evaluation" at bounding box center [439, 112] width 251 height 29
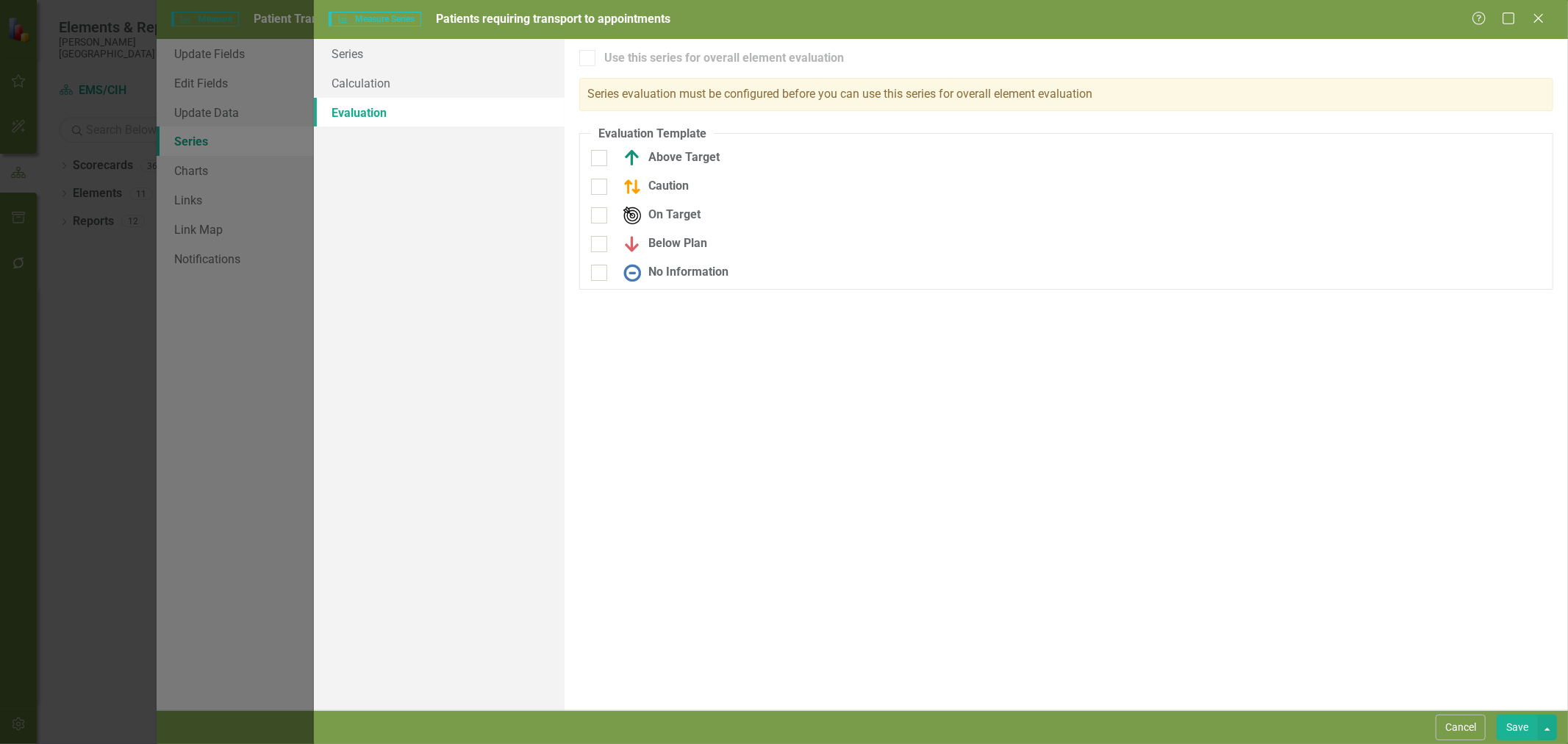
click at [608, 59] on div "Use this series for overall element evaluation" at bounding box center [724, 59] width 240 height 17
click at [601, 162] on div at bounding box center [598, 158] width 16 height 16
click at [601, 159] on input "Above Target" at bounding box center [595, 154] width 9 height 9
checkbox input "true"
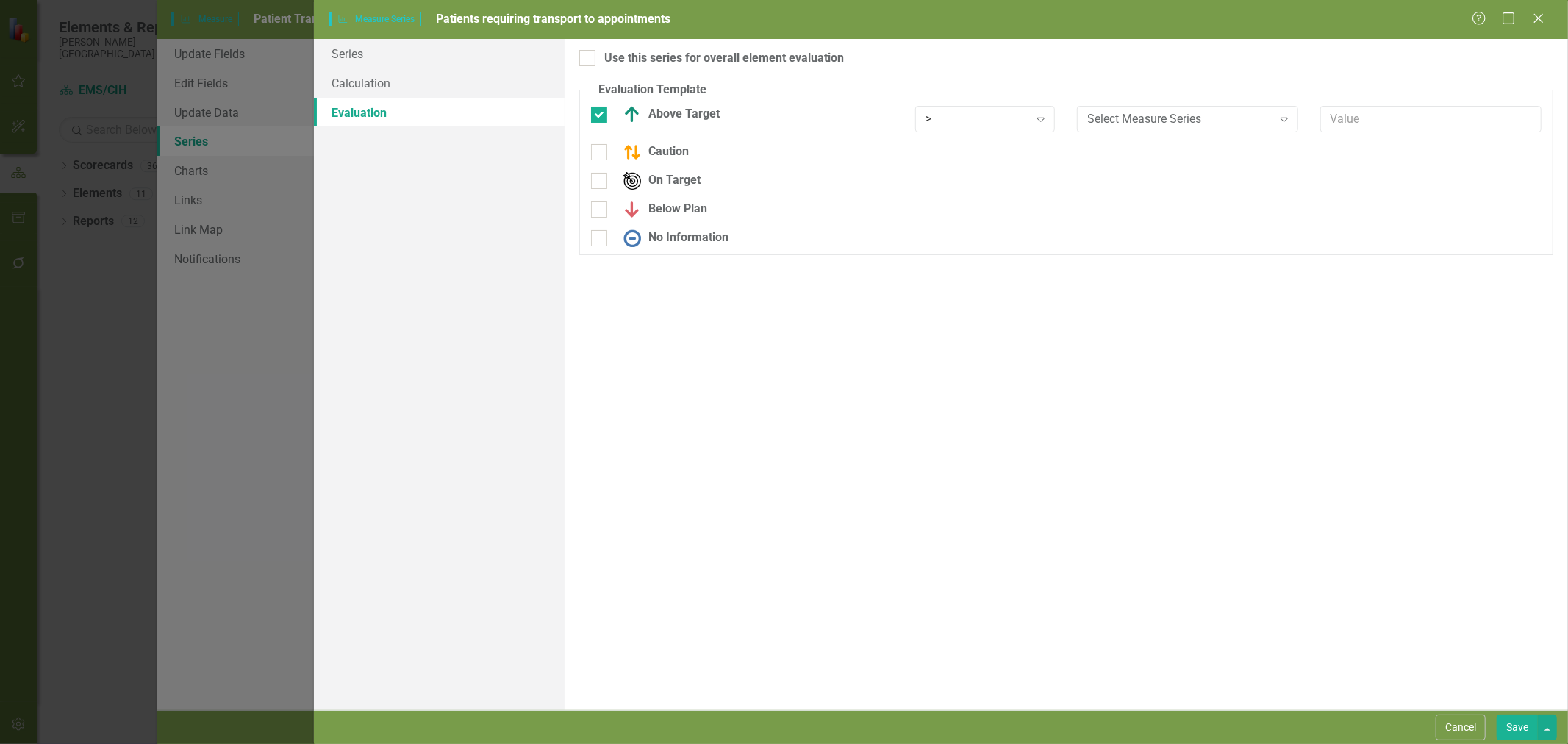
click at [1274, 119] on div "Expand" at bounding box center [1284, 119] width 27 height 23
click at [694, 57] on div "Use this series for overall element evaluation" at bounding box center [724, 59] width 240 height 17
click at [589, 57] on input "Use this series for overall element evaluation" at bounding box center [583, 55] width 9 height 9
checkbox input "true"
click at [1202, 127] on div "Select Measure Series" at bounding box center [1180, 118] width 185 height 17
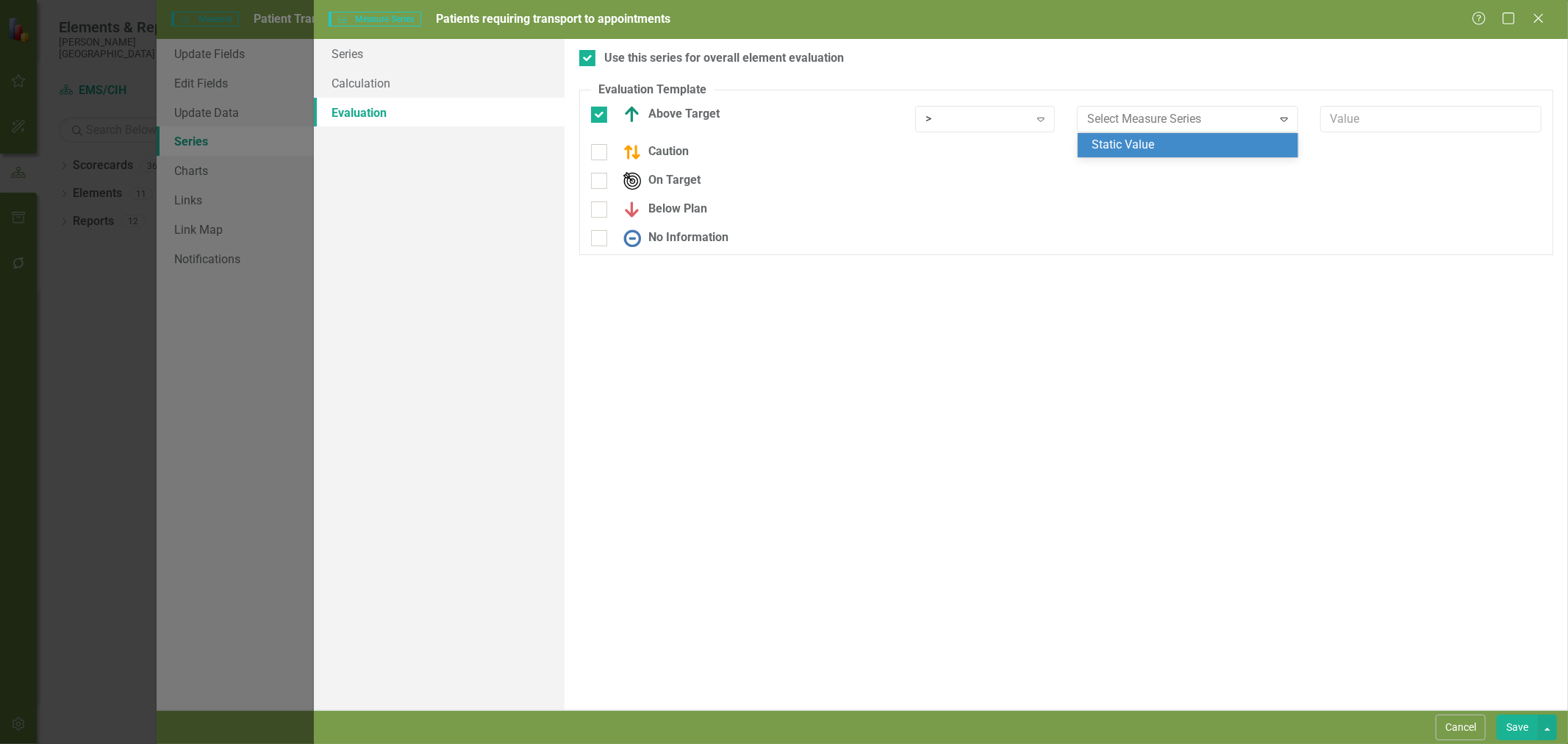
click at [1196, 141] on div "Static Value" at bounding box center [1191, 145] width 198 height 17
click at [687, 242] on div "No Information" at bounding box center [672, 237] width 112 height 18
click at [601, 240] on input "No Information" at bounding box center [595, 234] width 9 height 9
checkbox input "true"
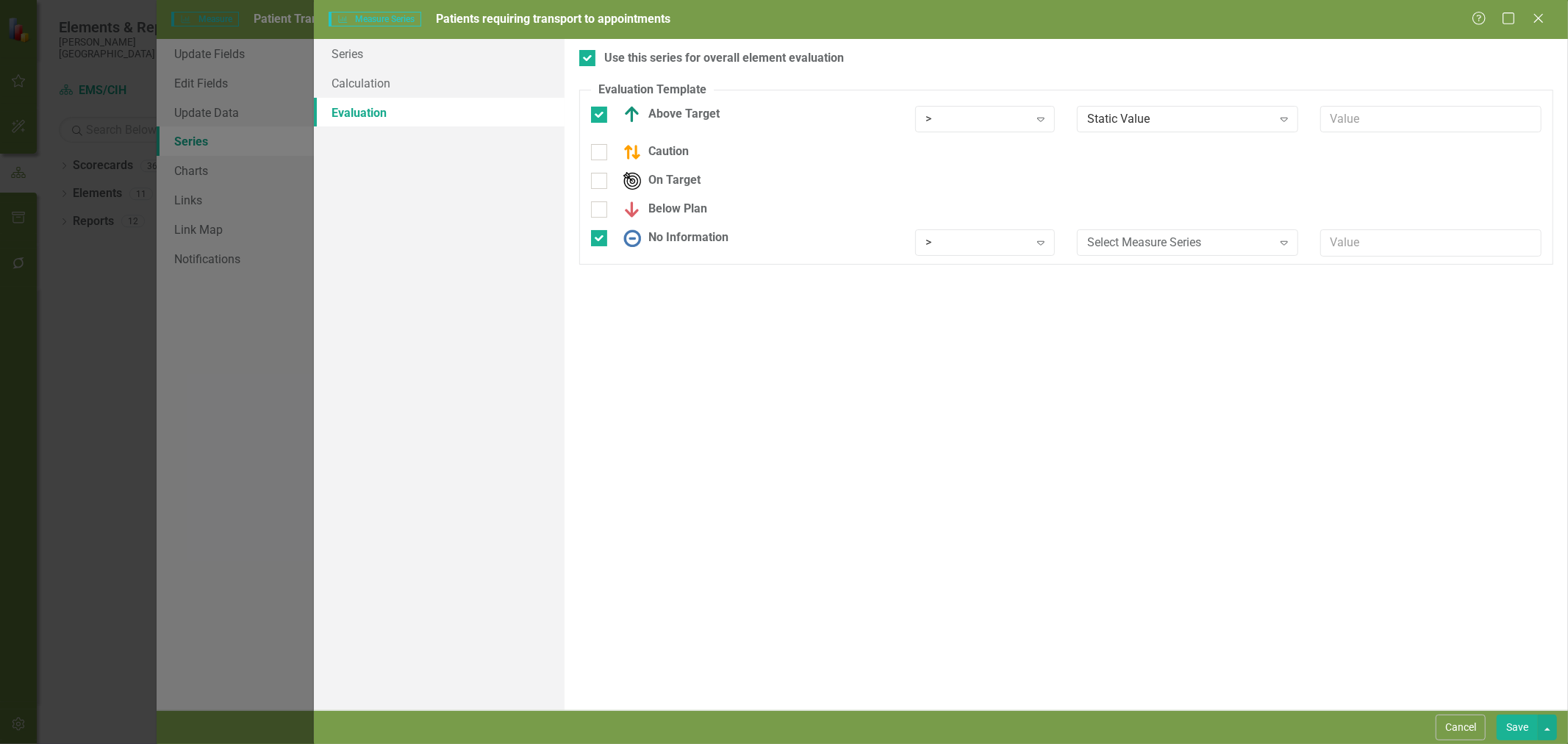
click at [1101, 243] on div "Select Measure Series" at bounding box center [1180, 242] width 185 height 17
click at [1041, 248] on icon "Expand" at bounding box center [1041, 242] width 15 height 12
click at [985, 437] on div "Any" at bounding box center [987, 439] width 117 height 17
click at [1456, 732] on button "Cancel" at bounding box center [1461, 726] width 50 height 26
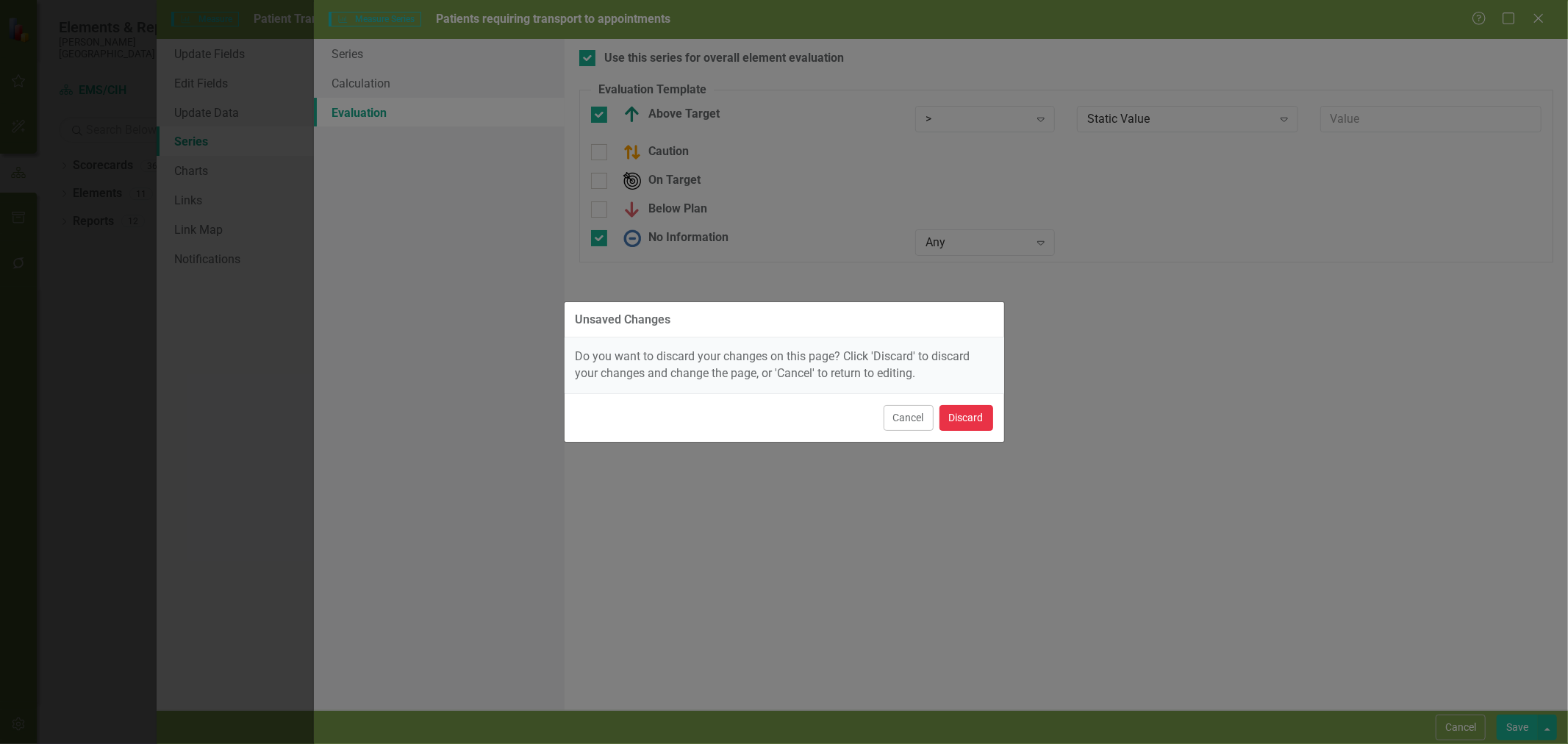
click at [957, 422] on button "Discard" at bounding box center [966, 418] width 54 height 26
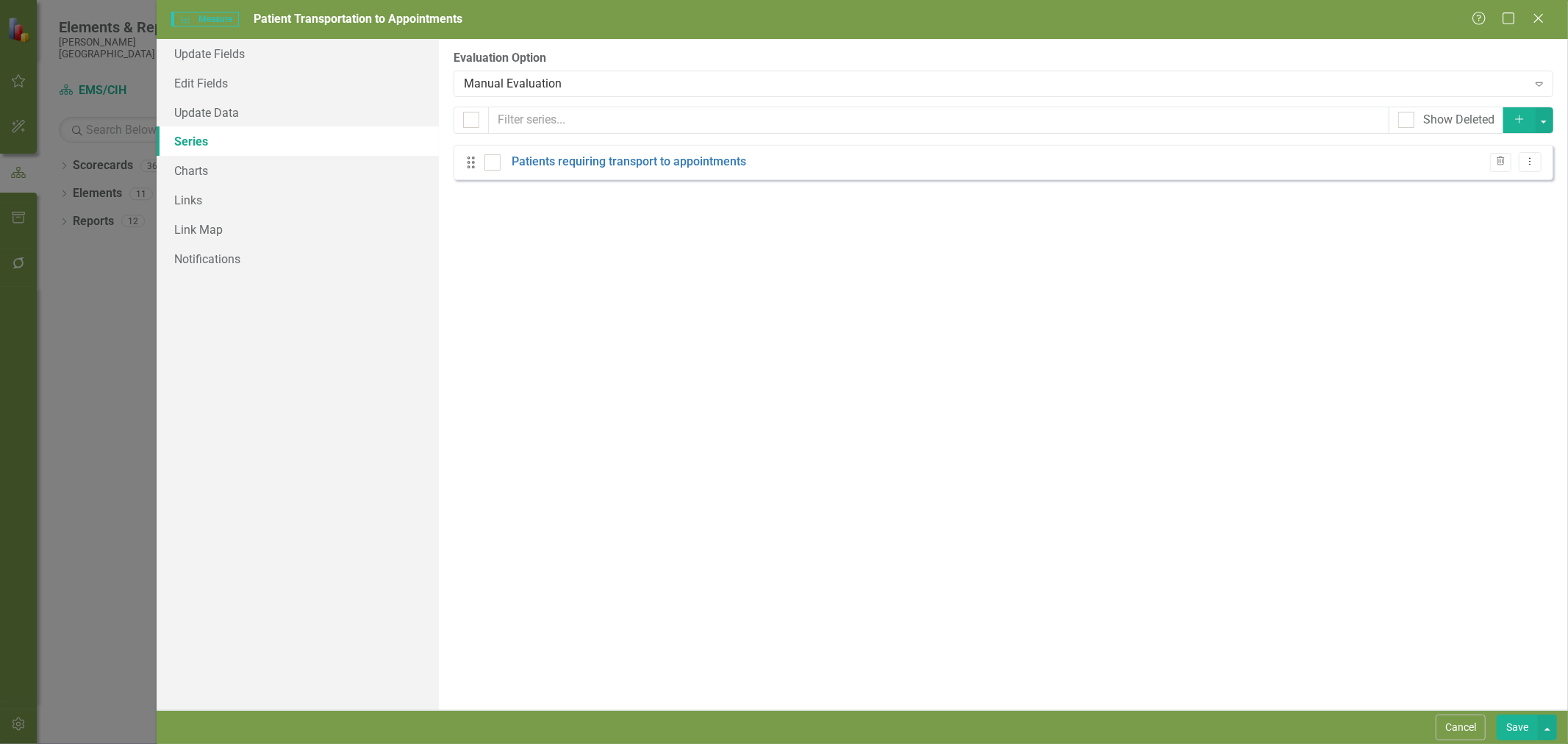
click at [1521, 127] on button "Add" at bounding box center [1519, 120] width 33 height 26
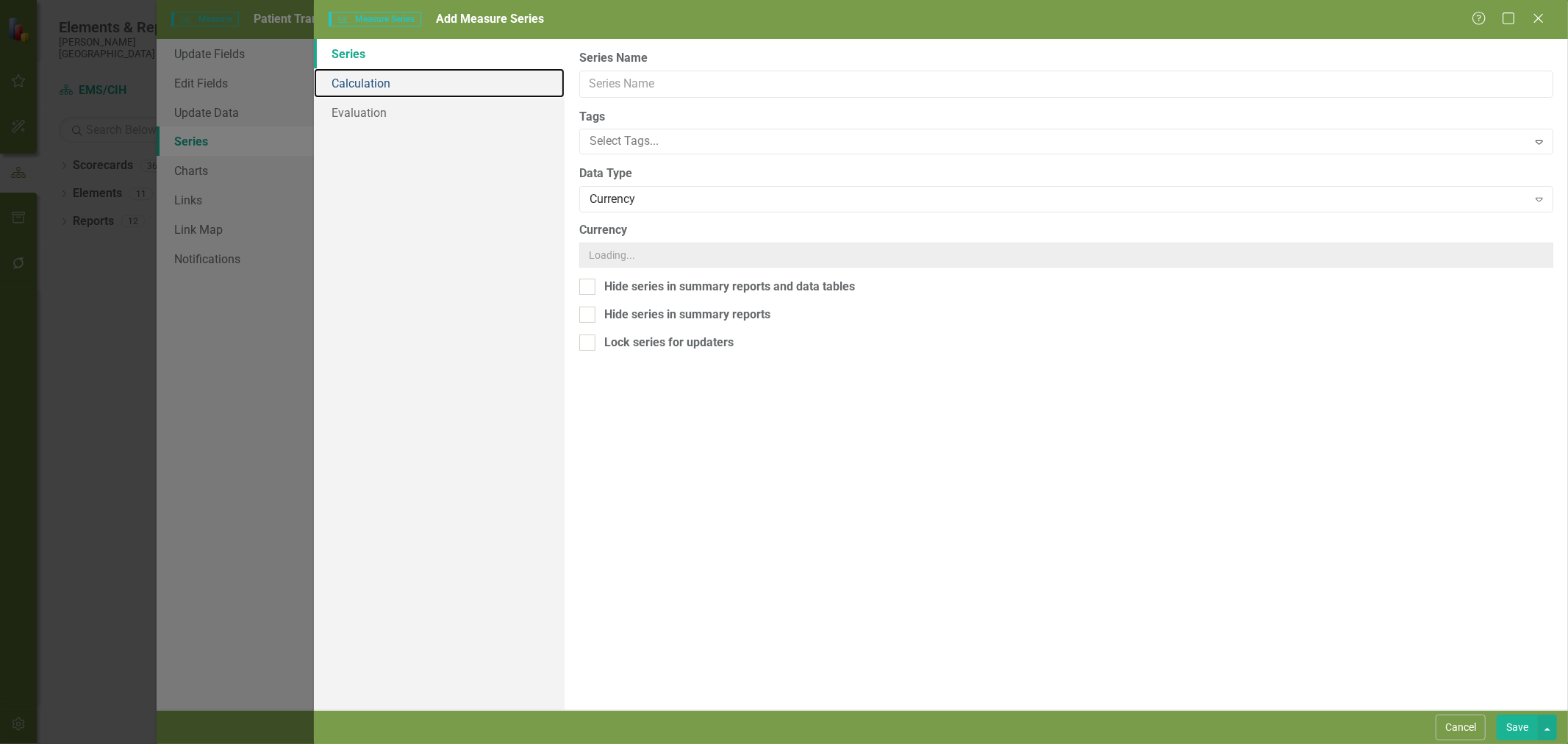
click at [565, 82] on link "Calculation" at bounding box center [439, 82] width 251 height 29
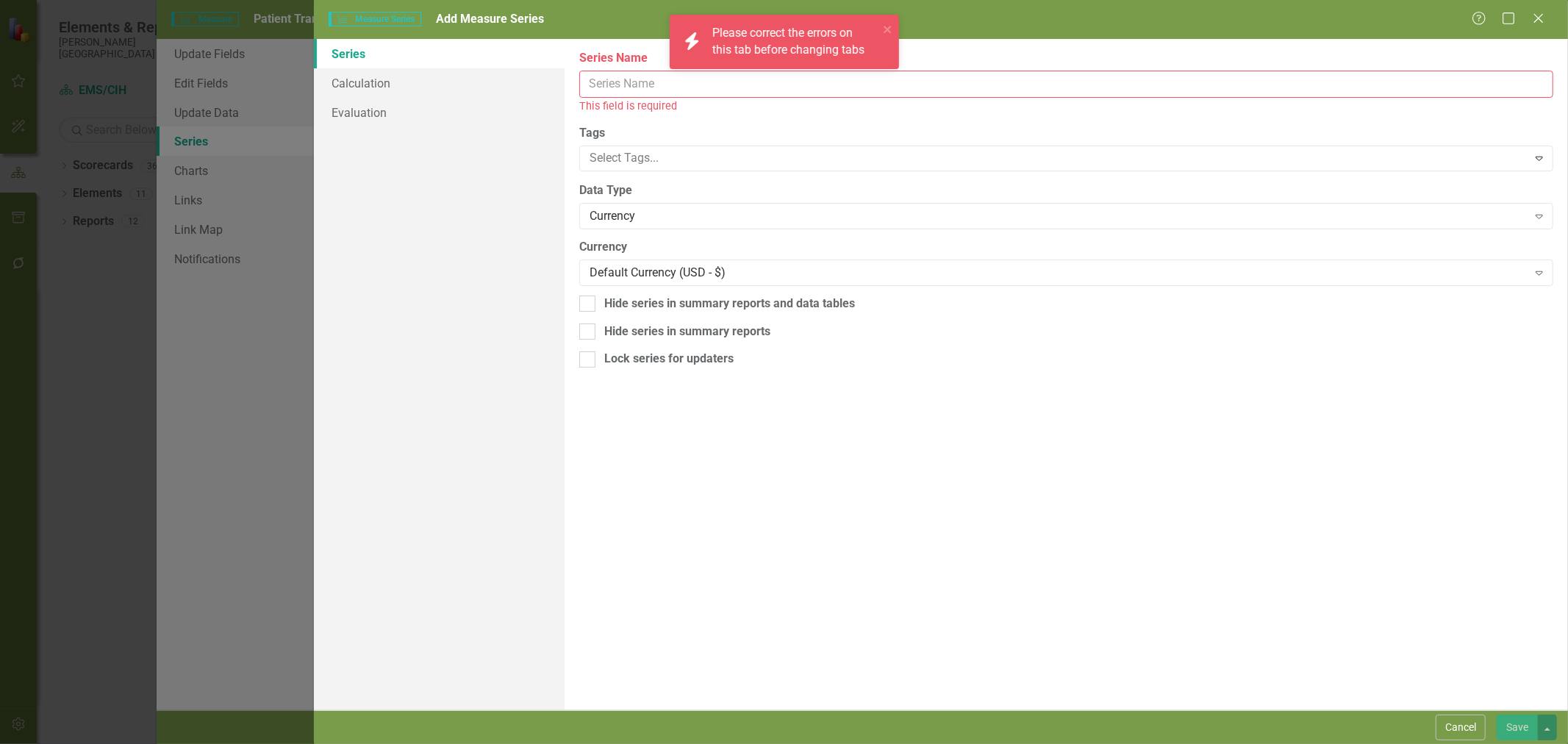
click at [656, 91] on input "Series Name" at bounding box center [1065, 84] width 974 height 27
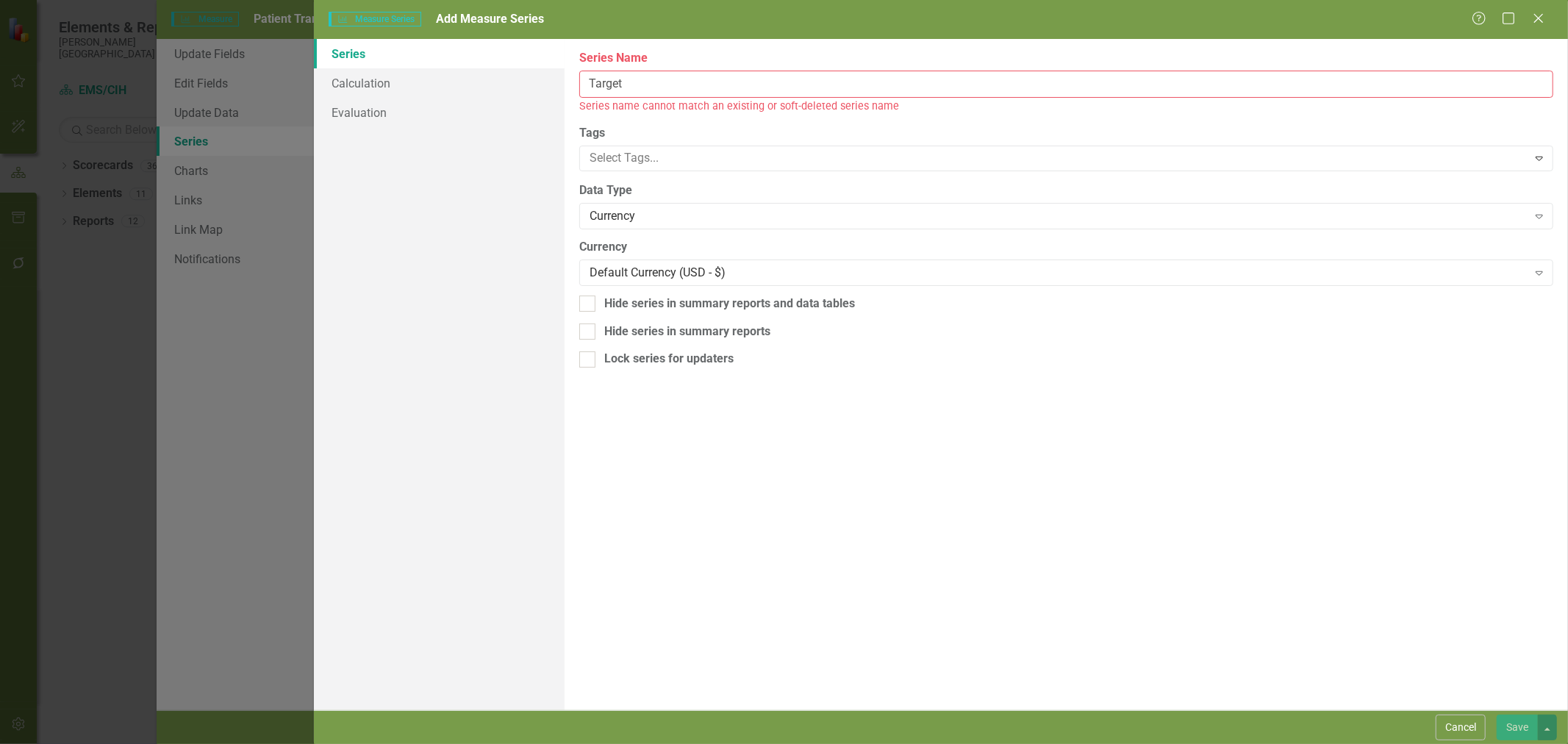
click at [650, 209] on div "Currency" at bounding box center [1059, 216] width 938 height 17
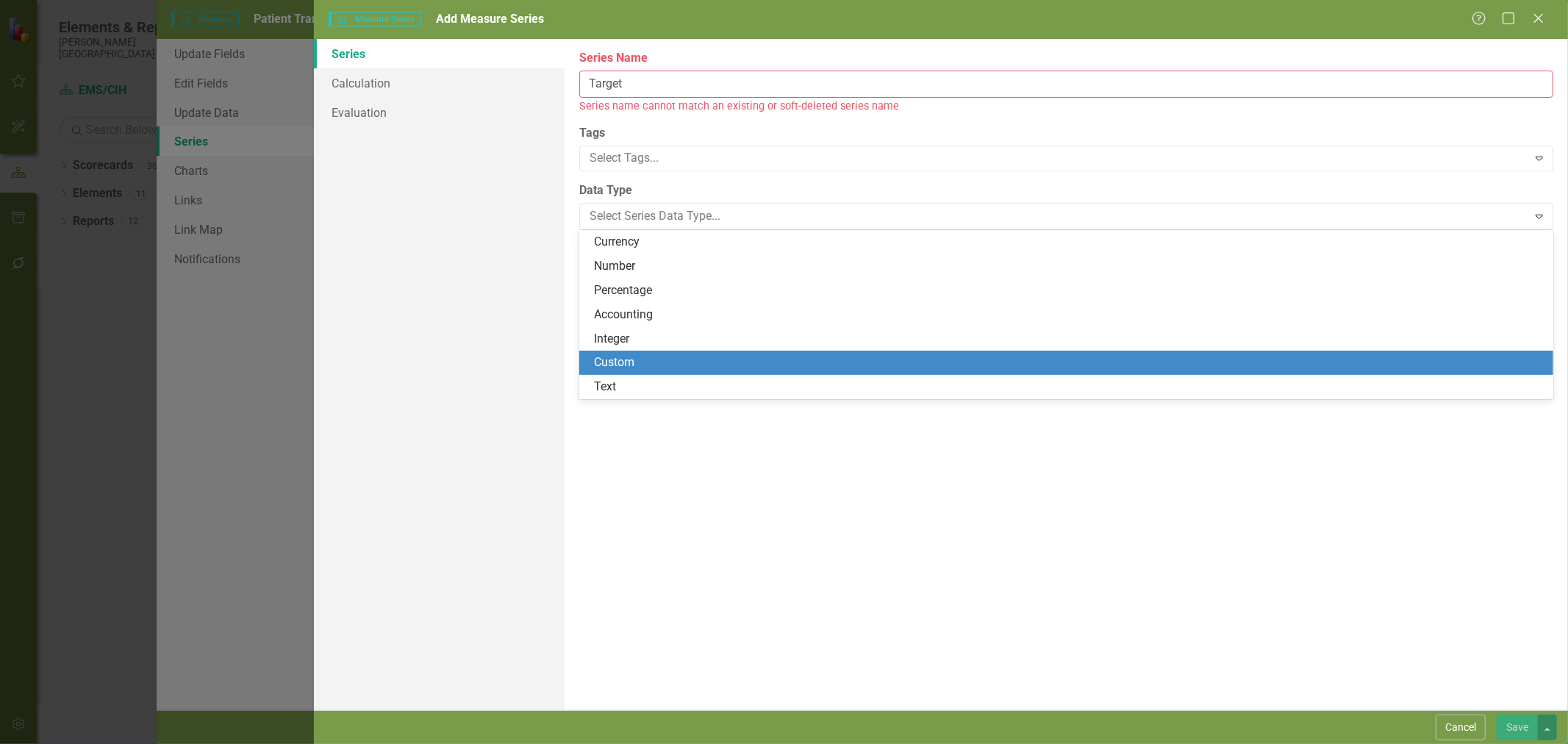
click at [649, 365] on div "Custom" at bounding box center [1069, 362] width 951 height 17
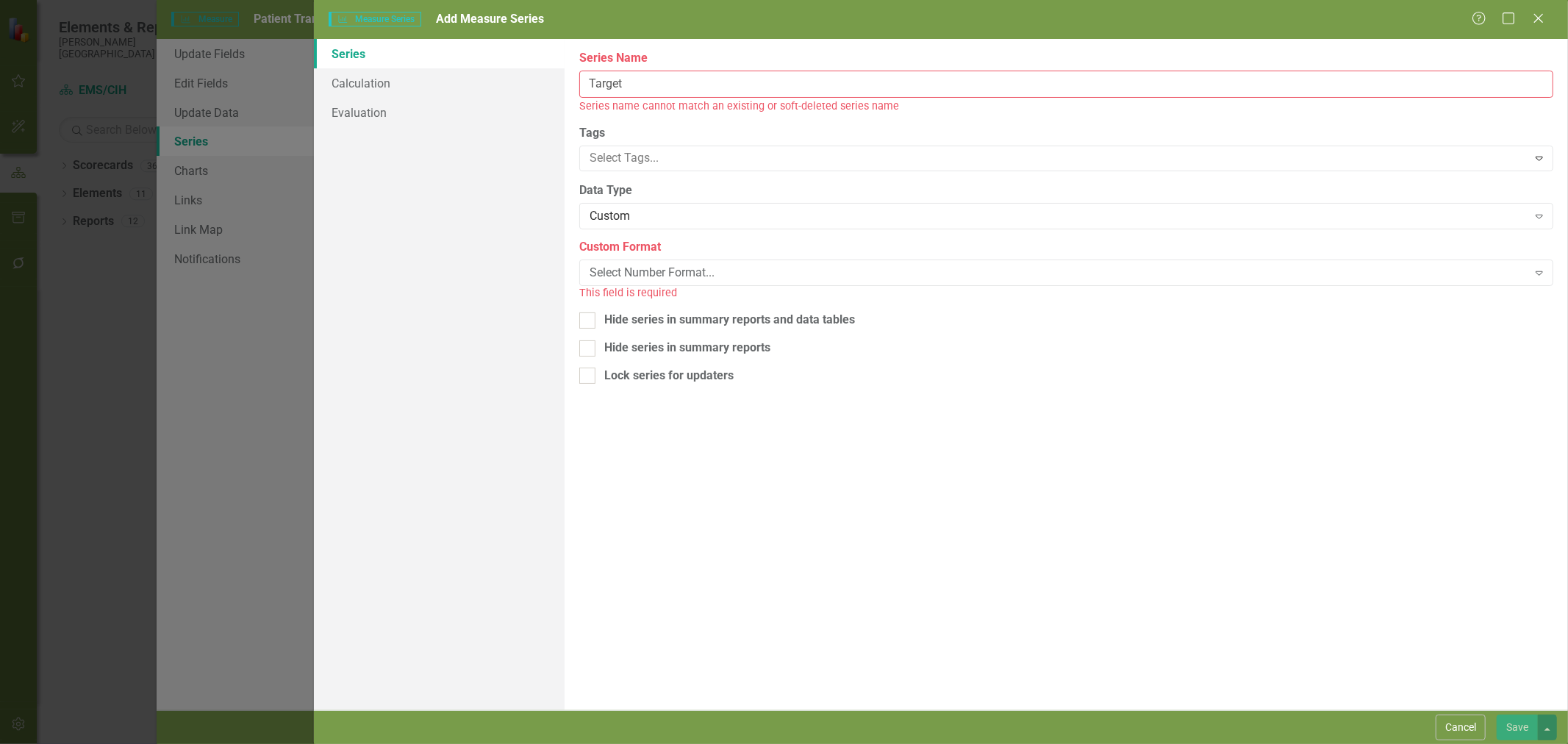
click at [637, 269] on div "Select Number Format..." at bounding box center [1059, 272] width 938 height 17
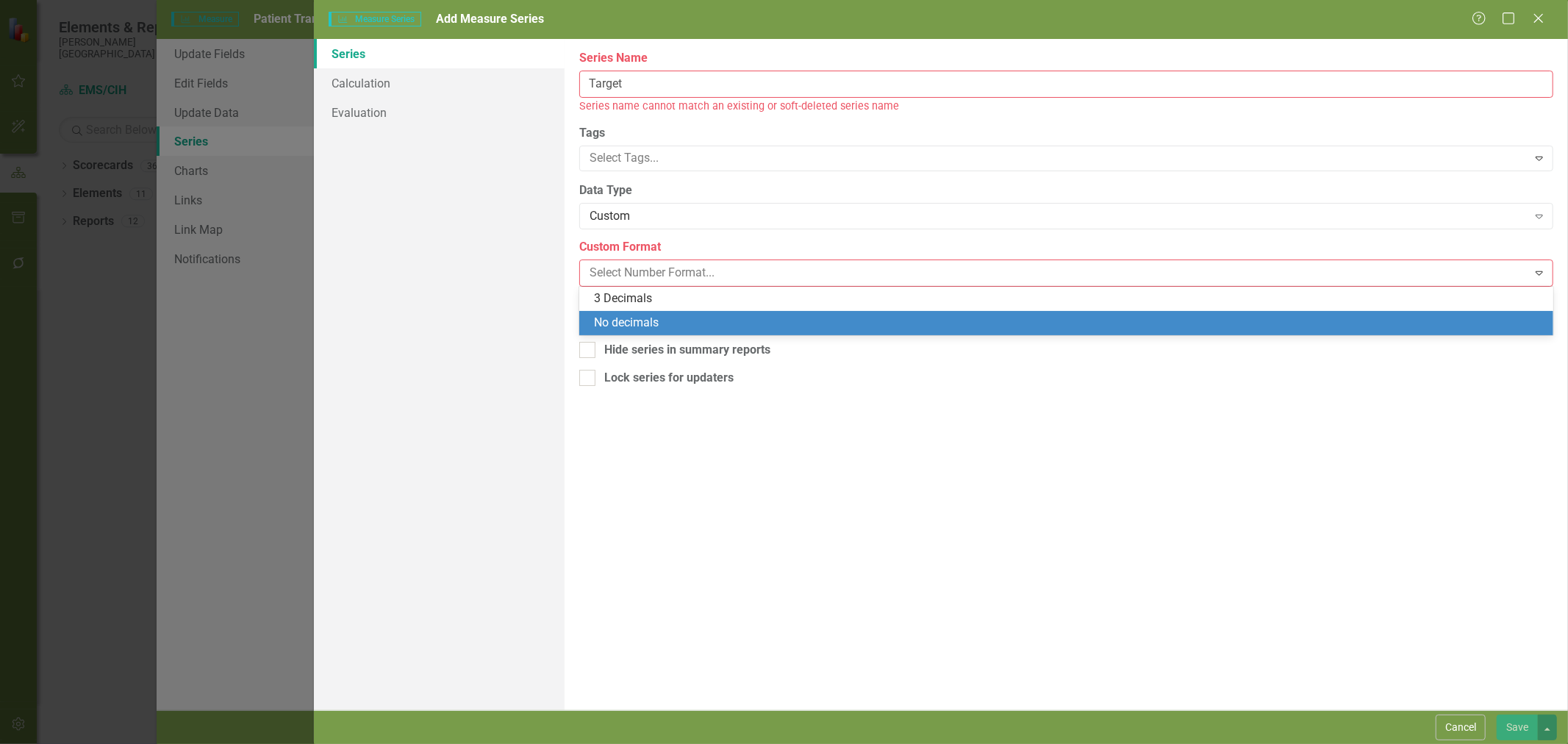
click at [639, 315] on div "No decimals" at bounding box center [1069, 323] width 951 height 17
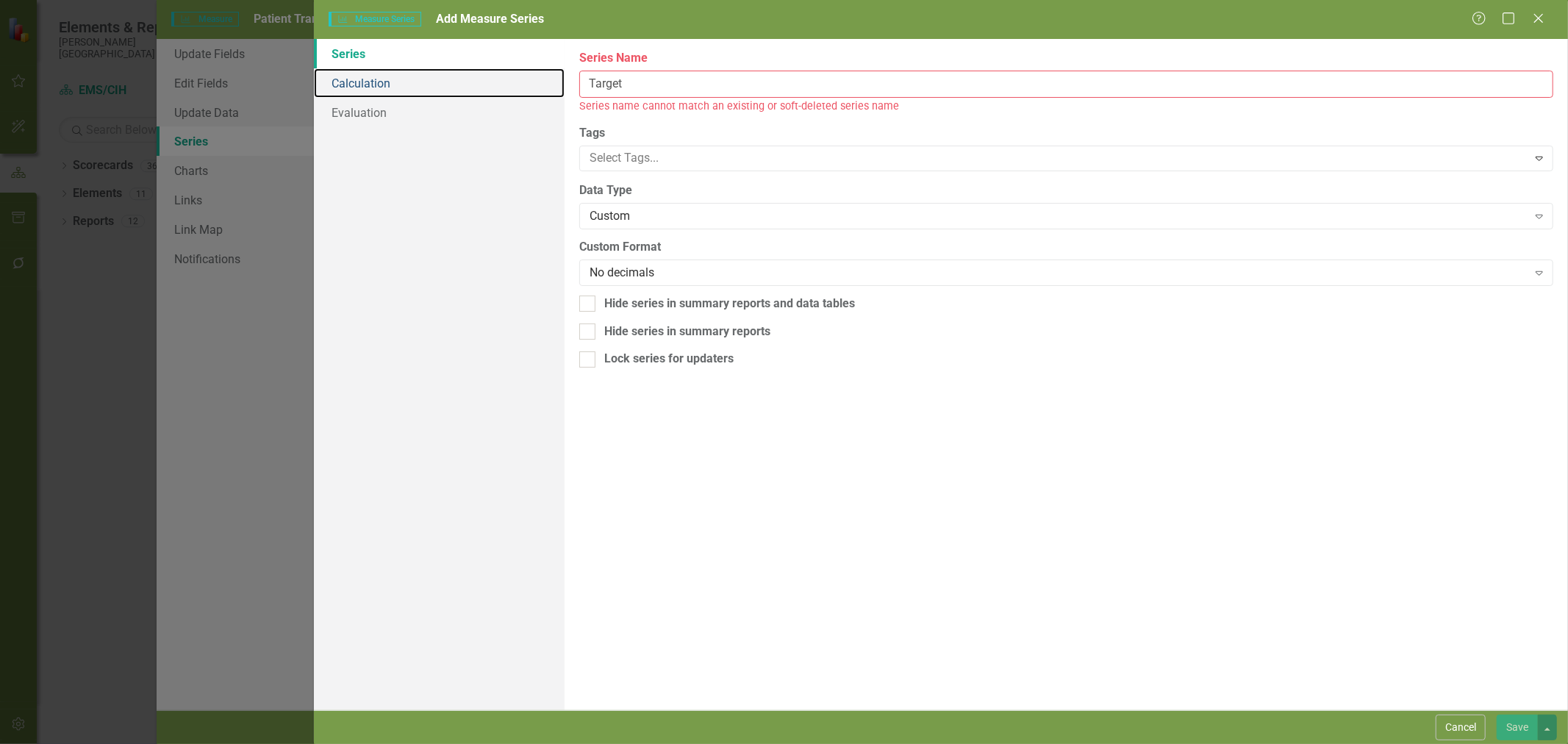
click at [358, 88] on link "Calculation" at bounding box center [439, 82] width 251 height 29
click at [638, 86] on input "Target" at bounding box center [1065, 84] width 974 height 27
click at [635, 86] on input "Target" at bounding box center [1065, 84] width 974 height 27
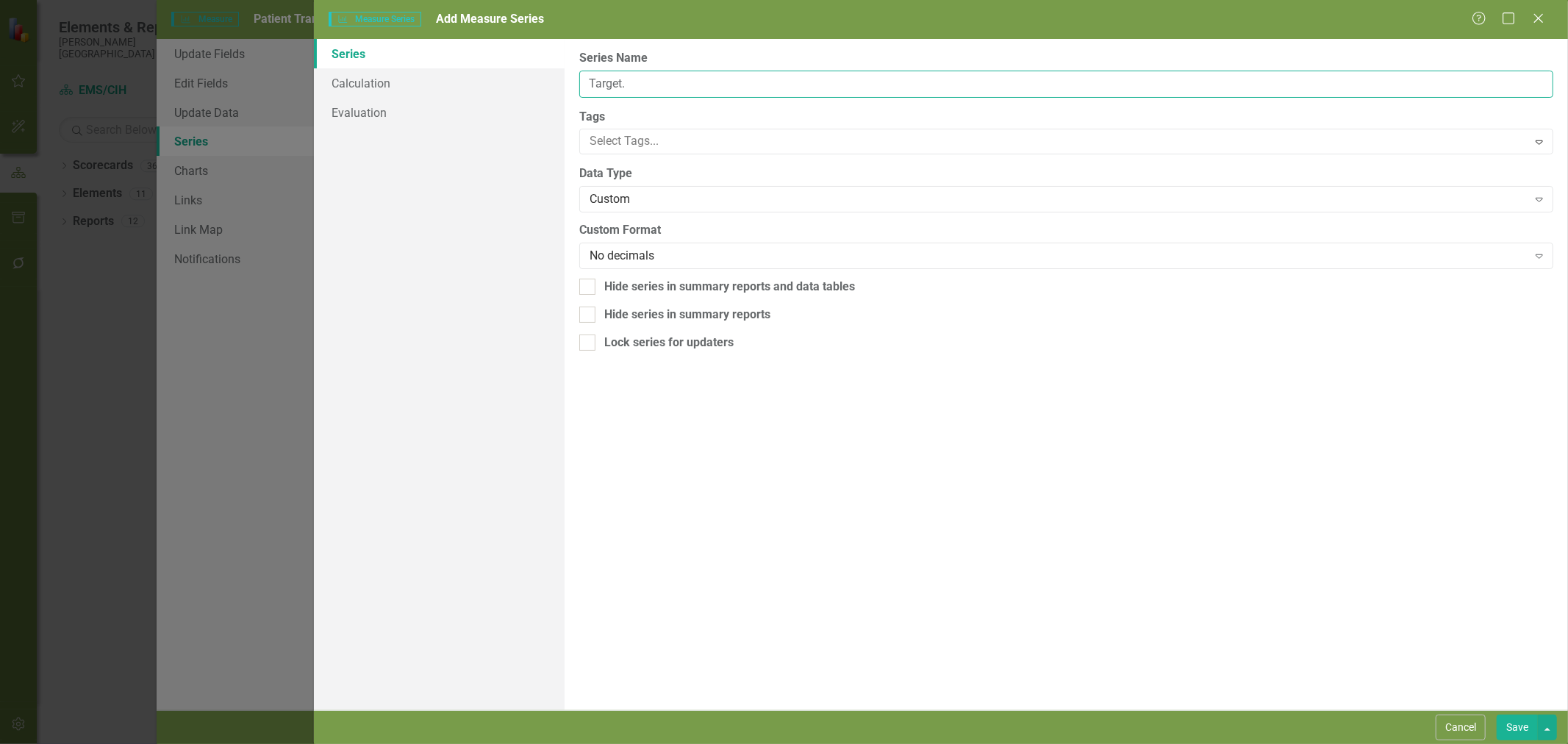
type input "Target."
click at [400, 91] on link "Calculation" at bounding box center [439, 82] width 251 height 29
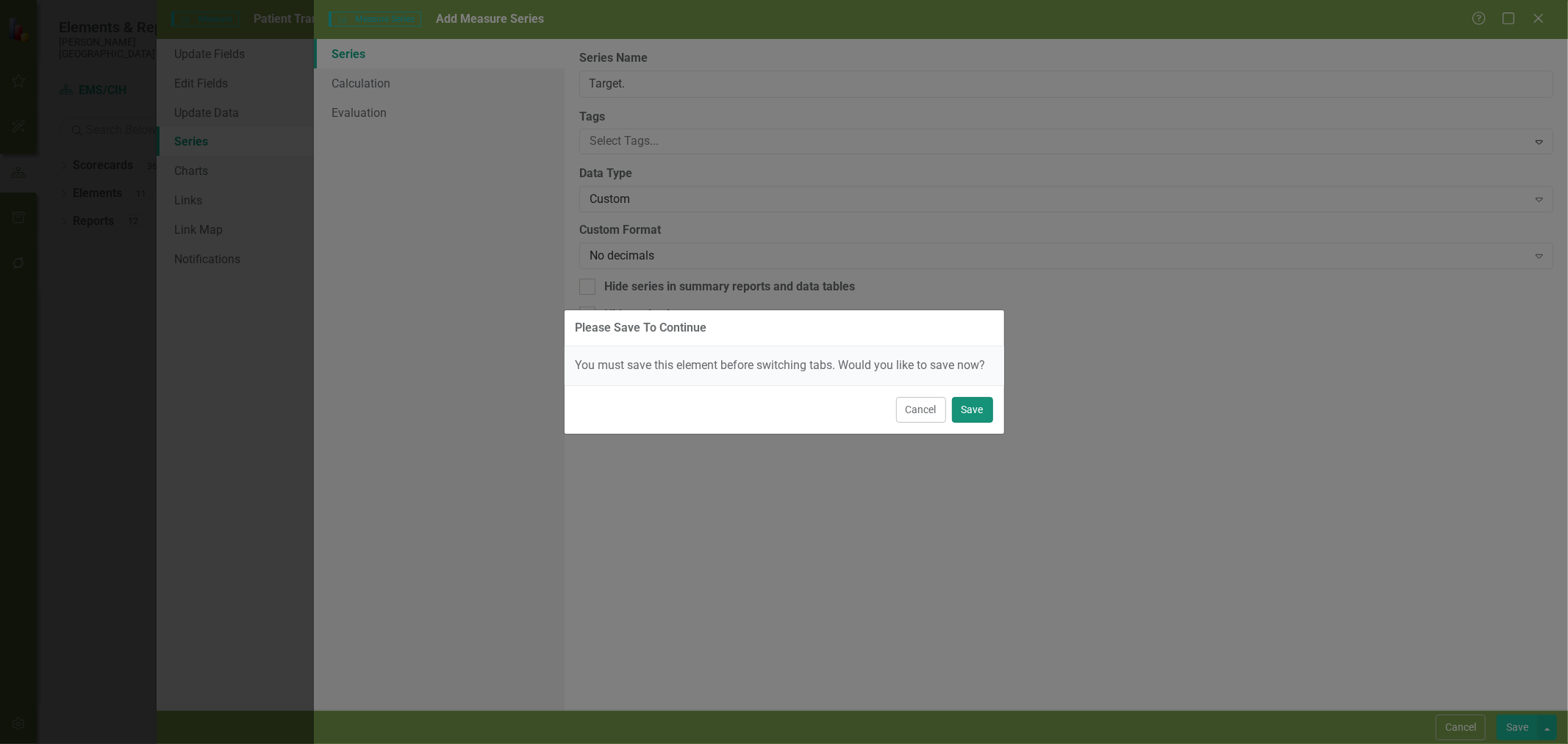
click at [976, 410] on button "Save" at bounding box center [972, 409] width 41 height 26
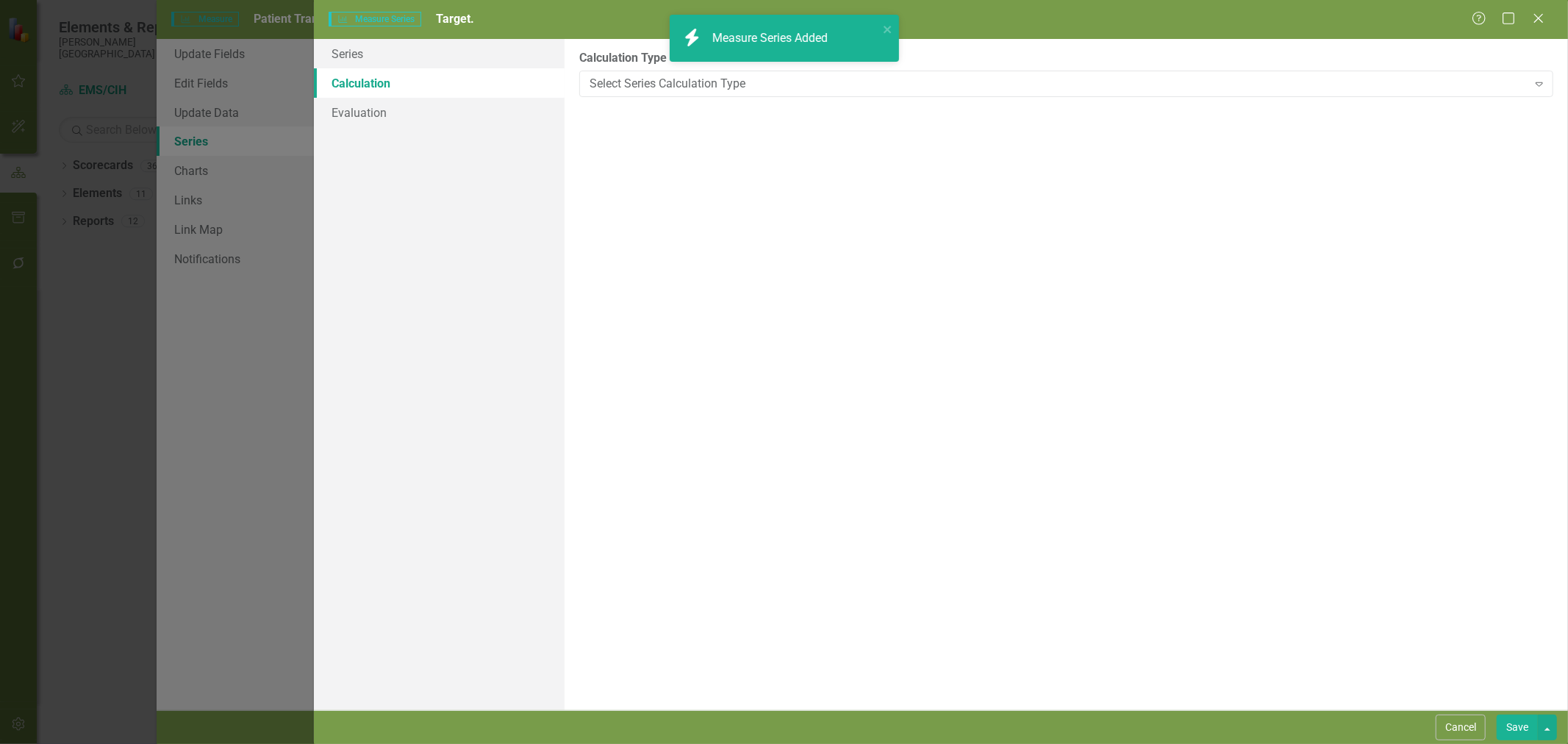
click at [667, 76] on div "Select Series Calculation Type" at bounding box center [1059, 83] width 938 height 17
click at [643, 85] on div "Select Series Calculation Type" at bounding box center [1059, 83] width 938 height 17
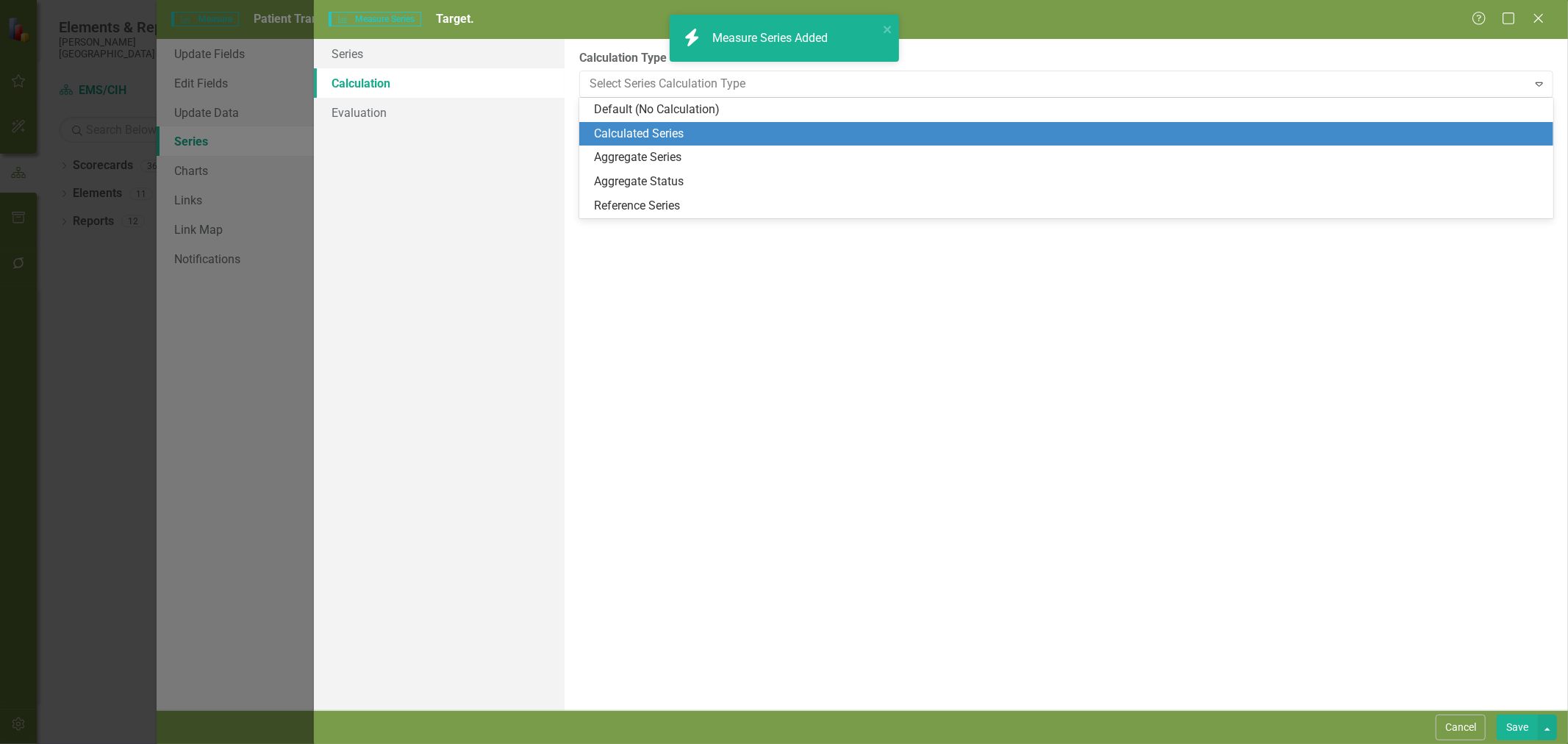
click at [639, 135] on div "Calculated Series" at bounding box center [1069, 134] width 951 height 17
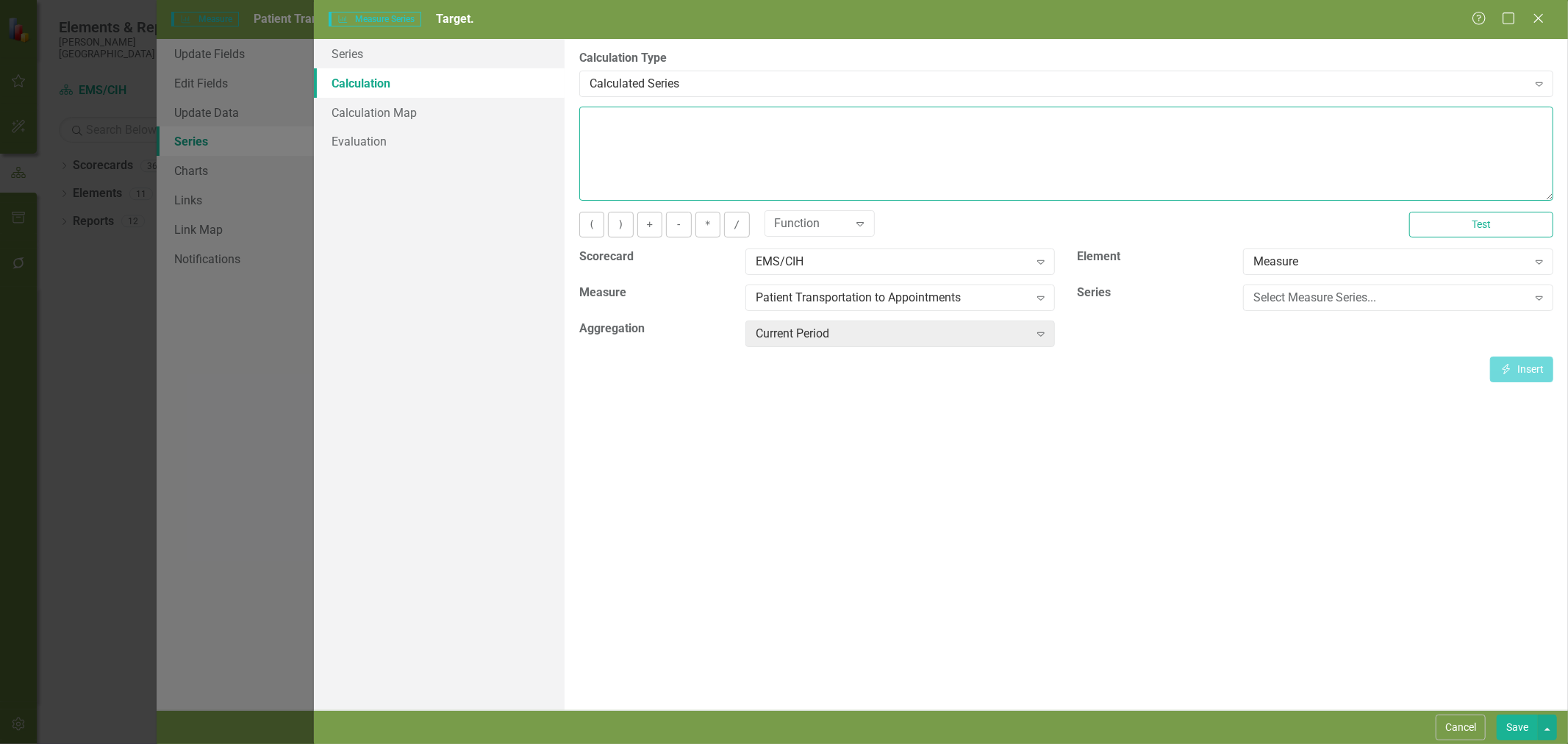
click at [654, 147] on textarea at bounding box center [1065, 153] width 974 height 94
type textarea "5"
click at [1514, 726] on button "Save" at bounding box center [1517, 726] width 41 height 26
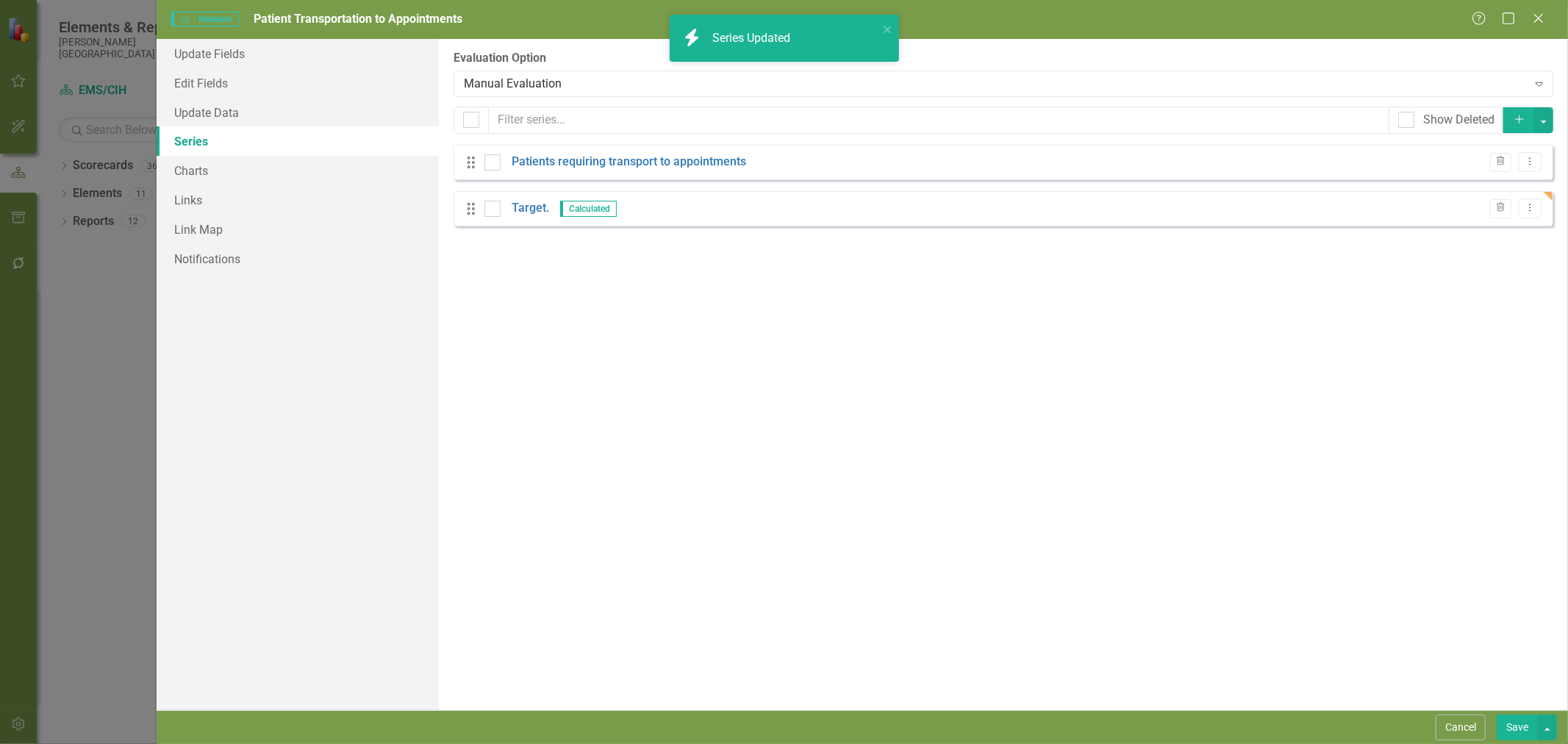
click at [549, 86] on div "Manual Evaluation" at bounding box center [995, 83] width 1063 height 17
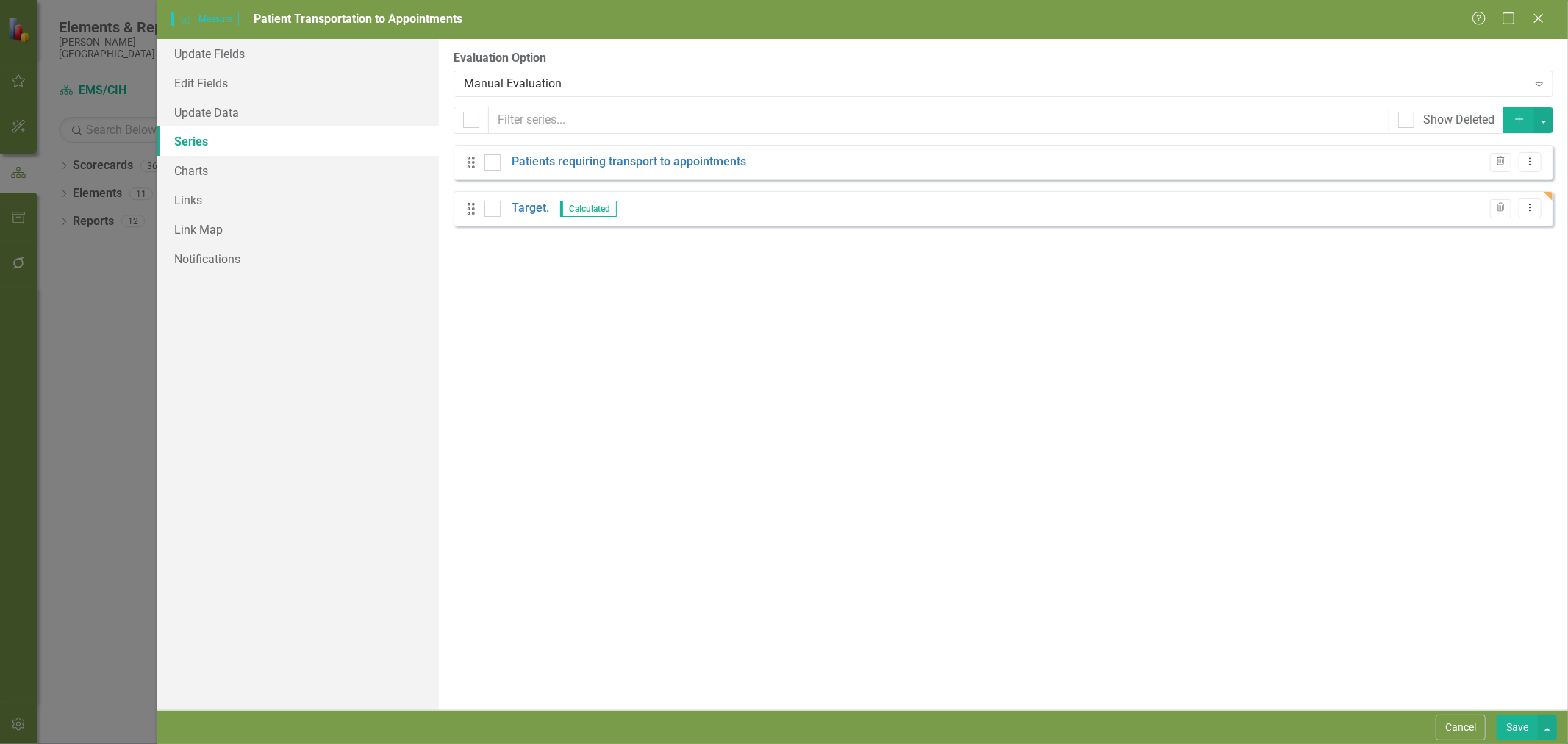
click at [625, 164] on link "Patients requiring transport to appointments" at bounding box center [628, 162] width 234 height 17
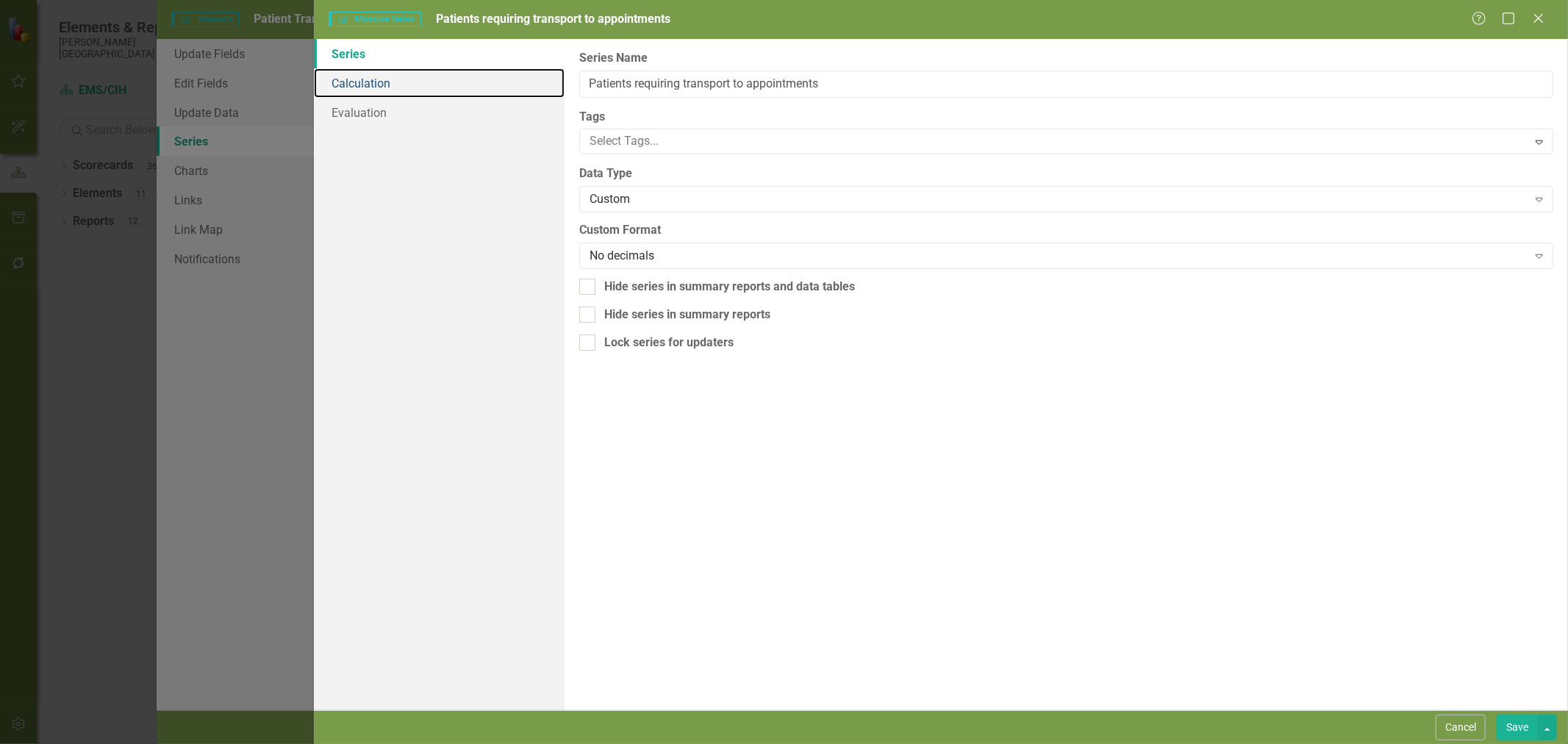
click at [386, 81] on link "Calculation" at bounding box center [439, 82] width 251 height 29
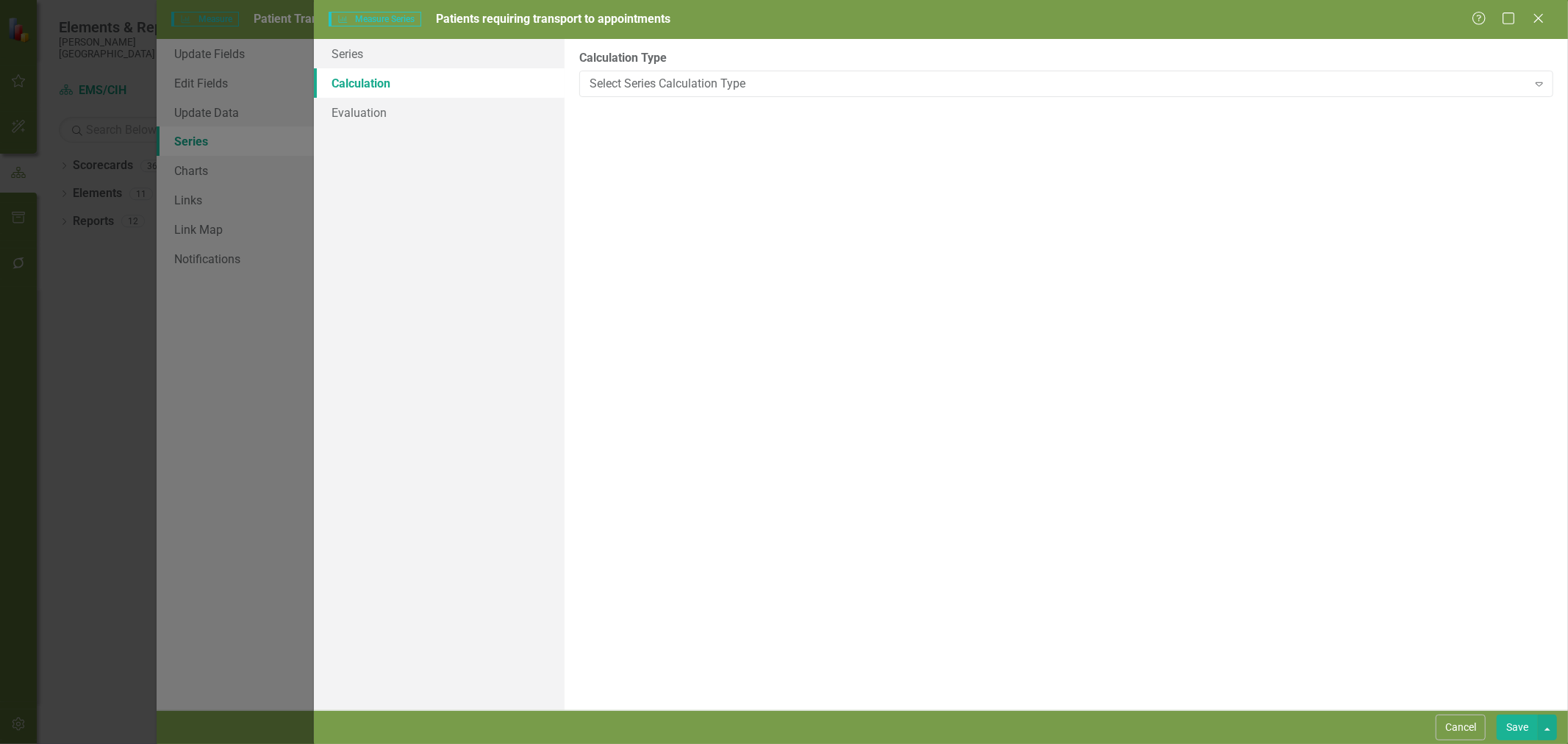
click at [708, 81] on div "Select Series Calculation Type" at bounding box center [1059, 83] width 938 height 17
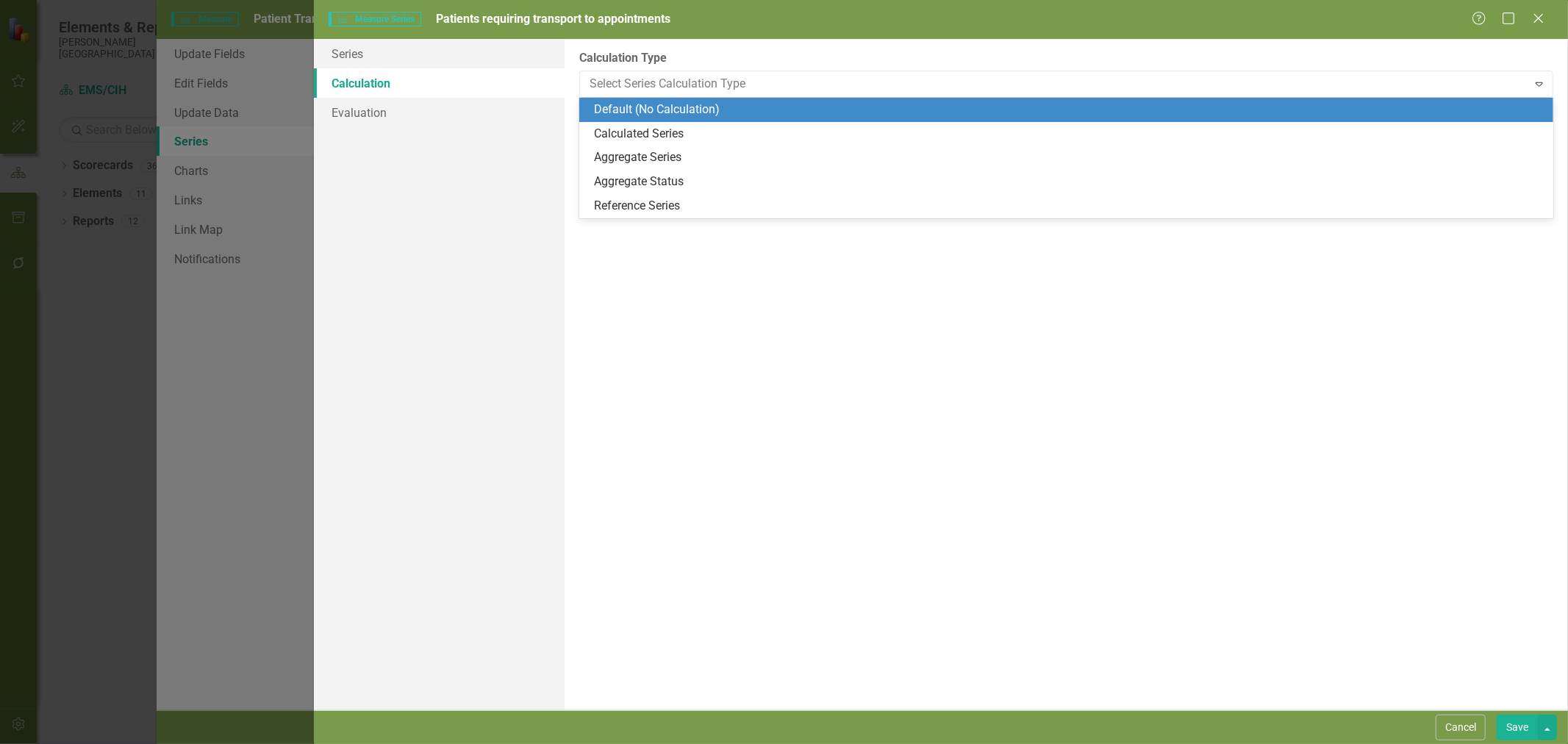
click at [466, 181] on div "Series Calculation Evaluation" at bounding box center [439, 374] width 251 height 671
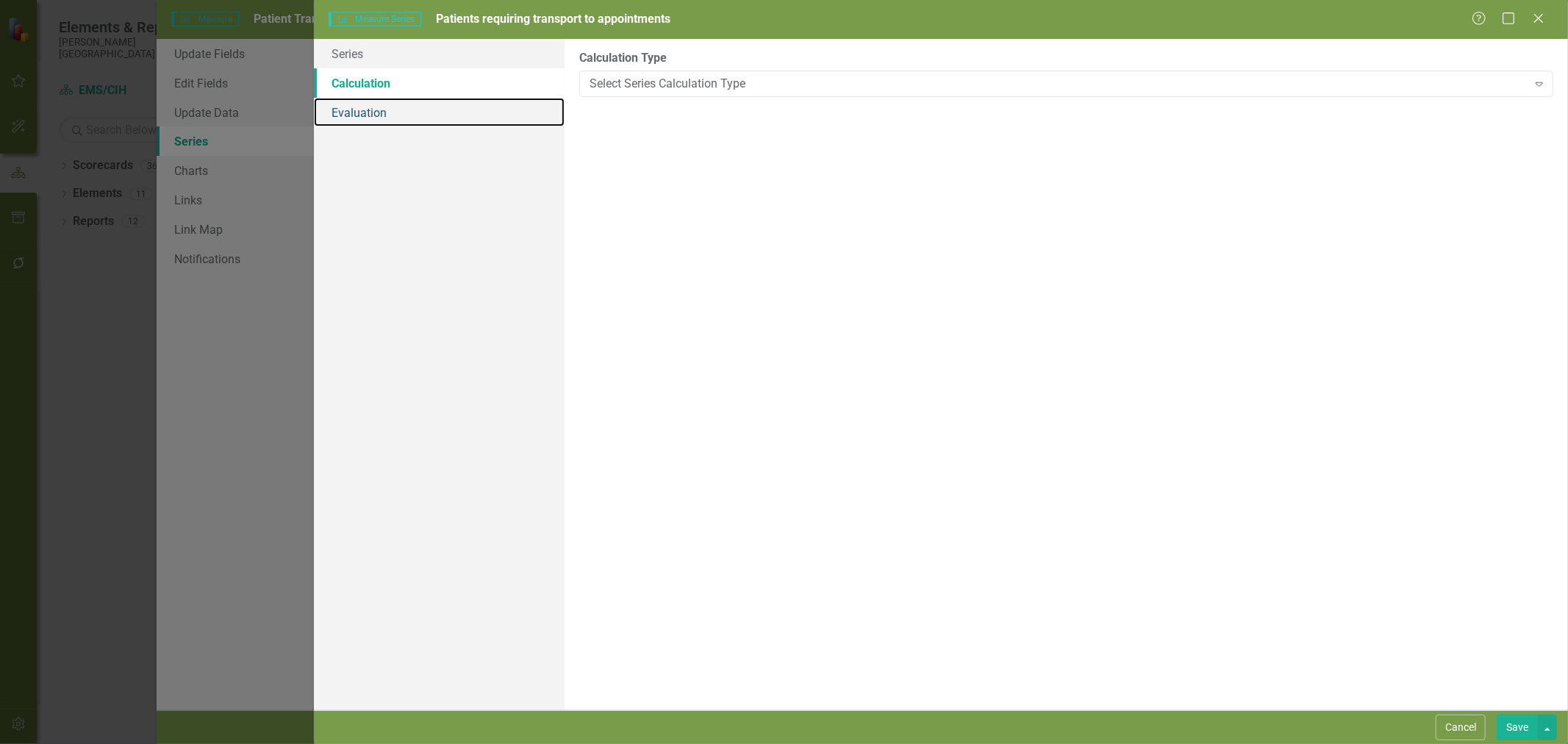
click at [368, 106] on link "Evaluation" at bounding box center [439, 112] width 251 height 29
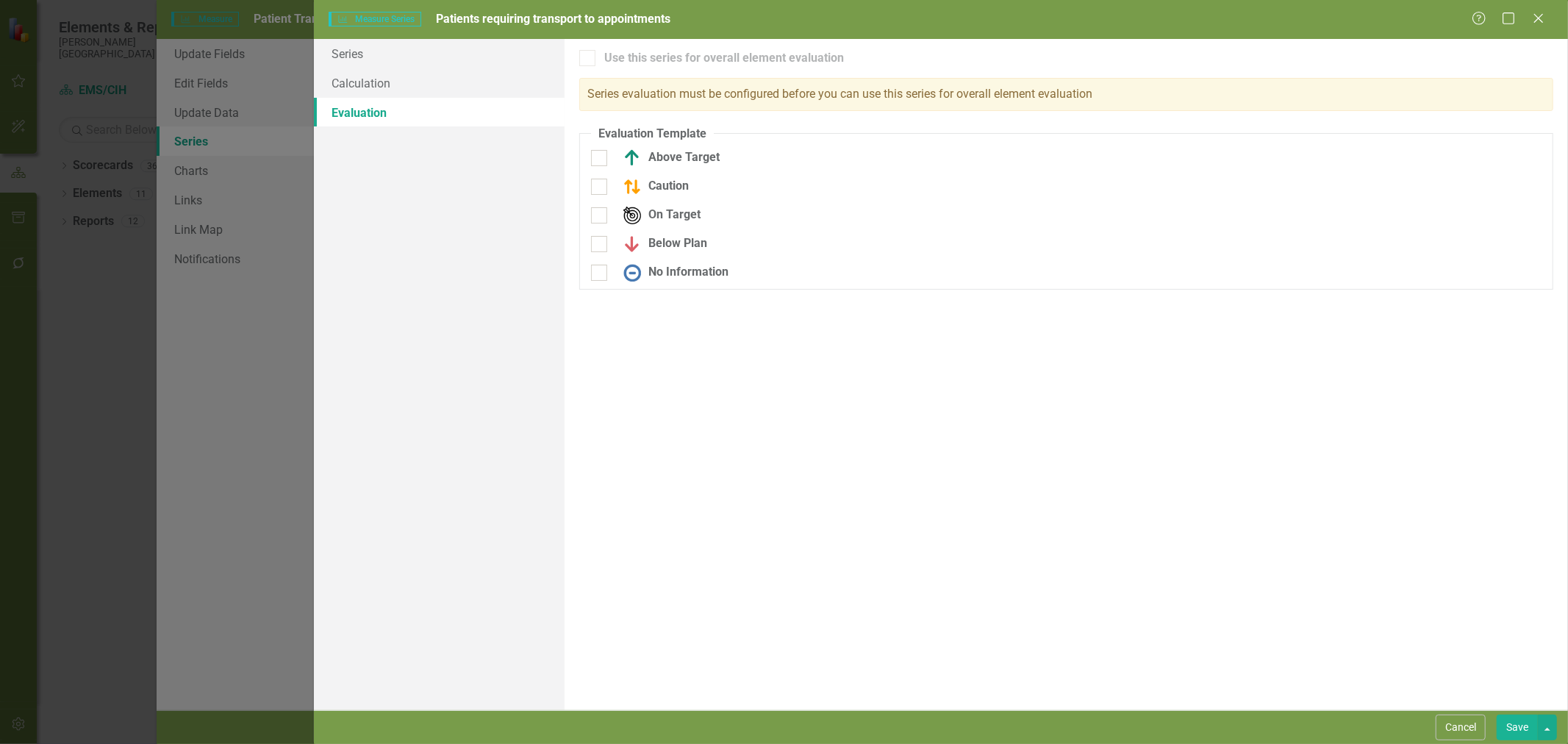
click at [596, 156] on input "Above Target" at bounding box center [595, 154] width 9 height 9
checkbox input "true"
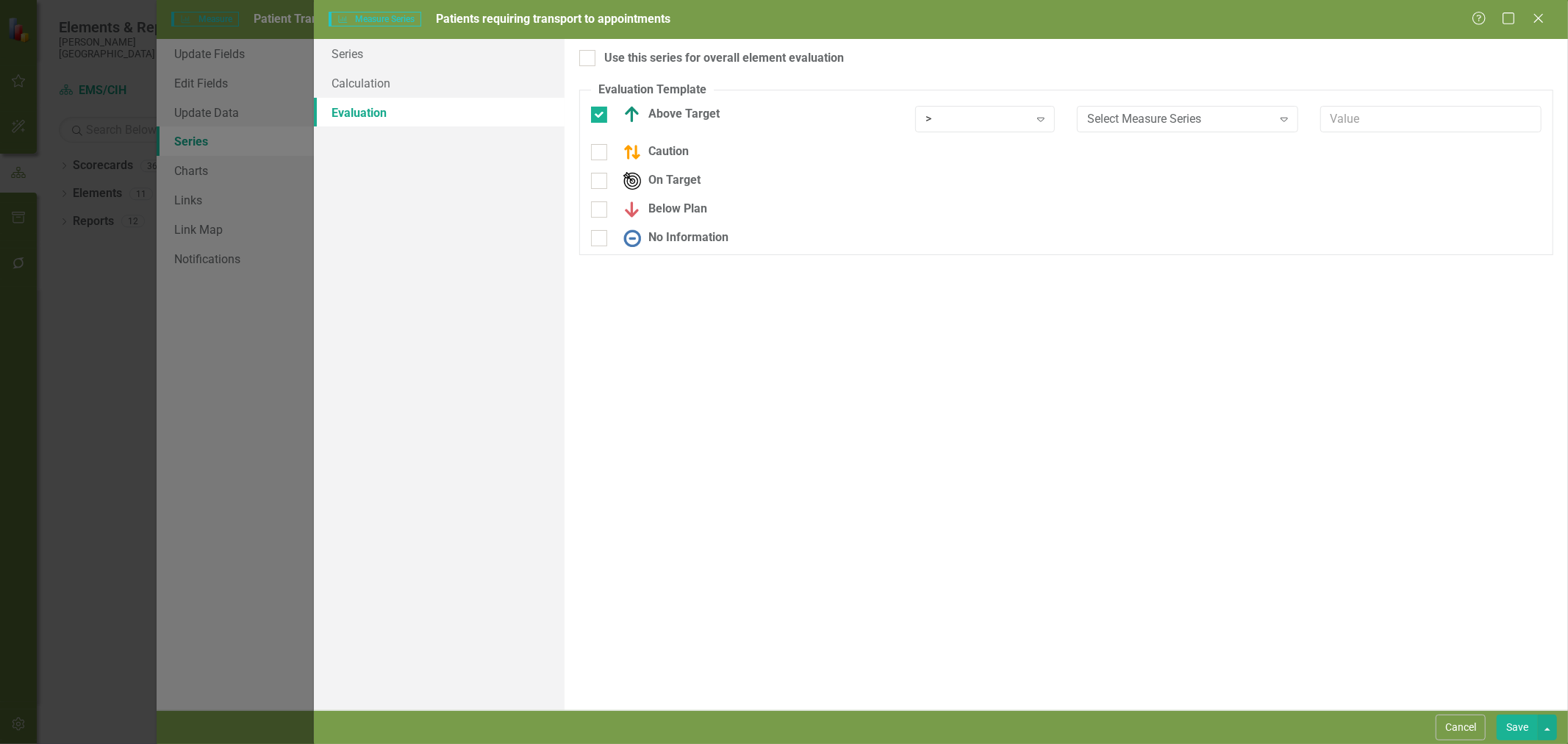
click at [600, 154] on div at bounding box center [598, 152] width 16 height 16
click at [600, 153] on input "Caution" at bounding box center [595, 148] width 9 height 9
checkbox input "true"
click at [592, 223] on div at bounding box center [598, 218] width 16 height 16
click at [592, 221] on input "Below Plan" at bounding box center [595, 215] width 9 height 9
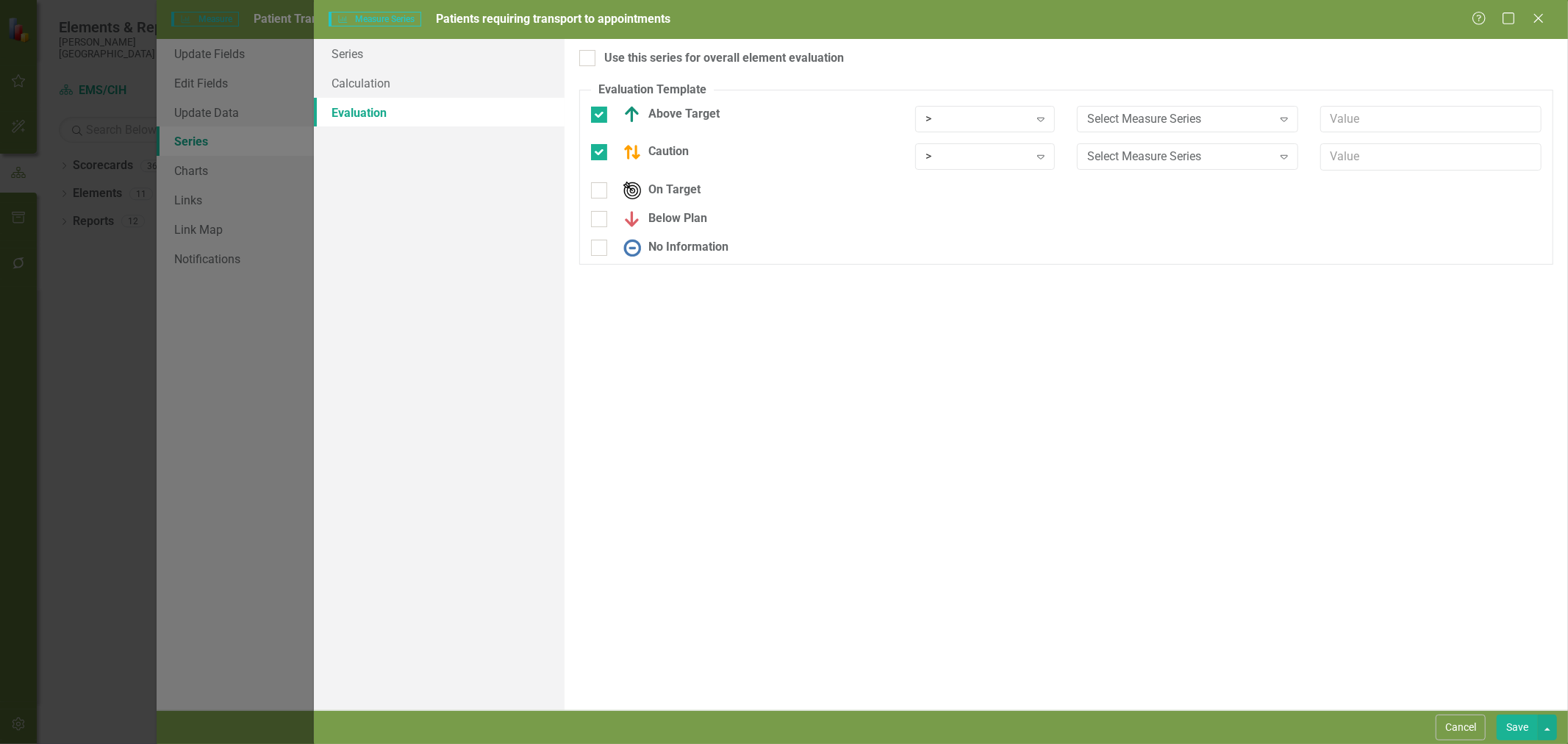
checkbox input "true"
click at [600, 258] on input "No Information" at bounding box center [595, 253] width 9 height 9
checkbox input "true"
click at [990, 116] on div ">" at bounding box center [977, 118] width 104 height 17
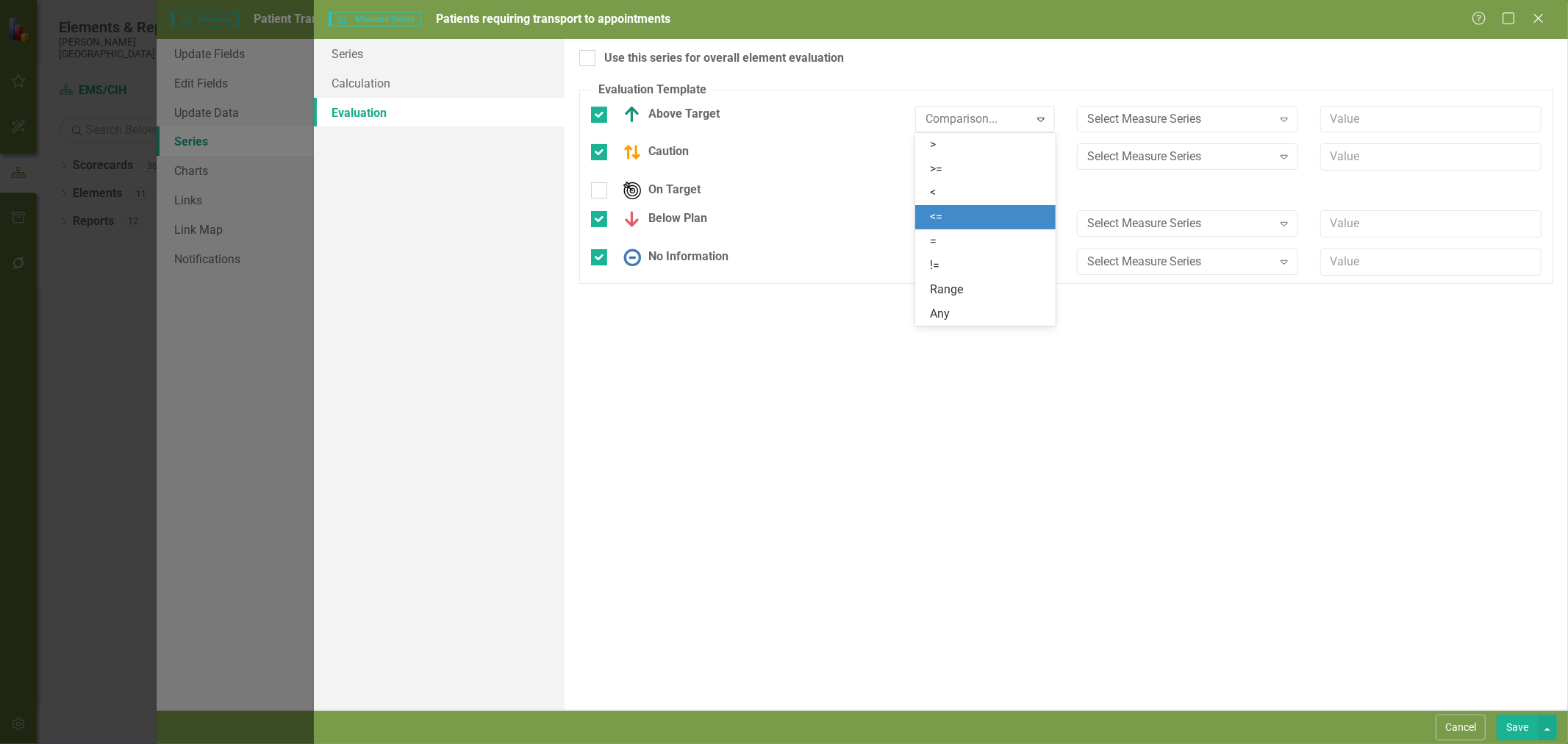
click at [982, 218] on div "<=" at bounding box center [987, 217] width 117 height 17
click at [980, 157] on div ">" at bounding box center [977, 157] width 104 height 17
click at [972, 253] on div "<=" at bounding box center [987, 255] width 117 height 17
click at [982, 259] on div ">" at bounding box center [977, 262] width 104 height 17
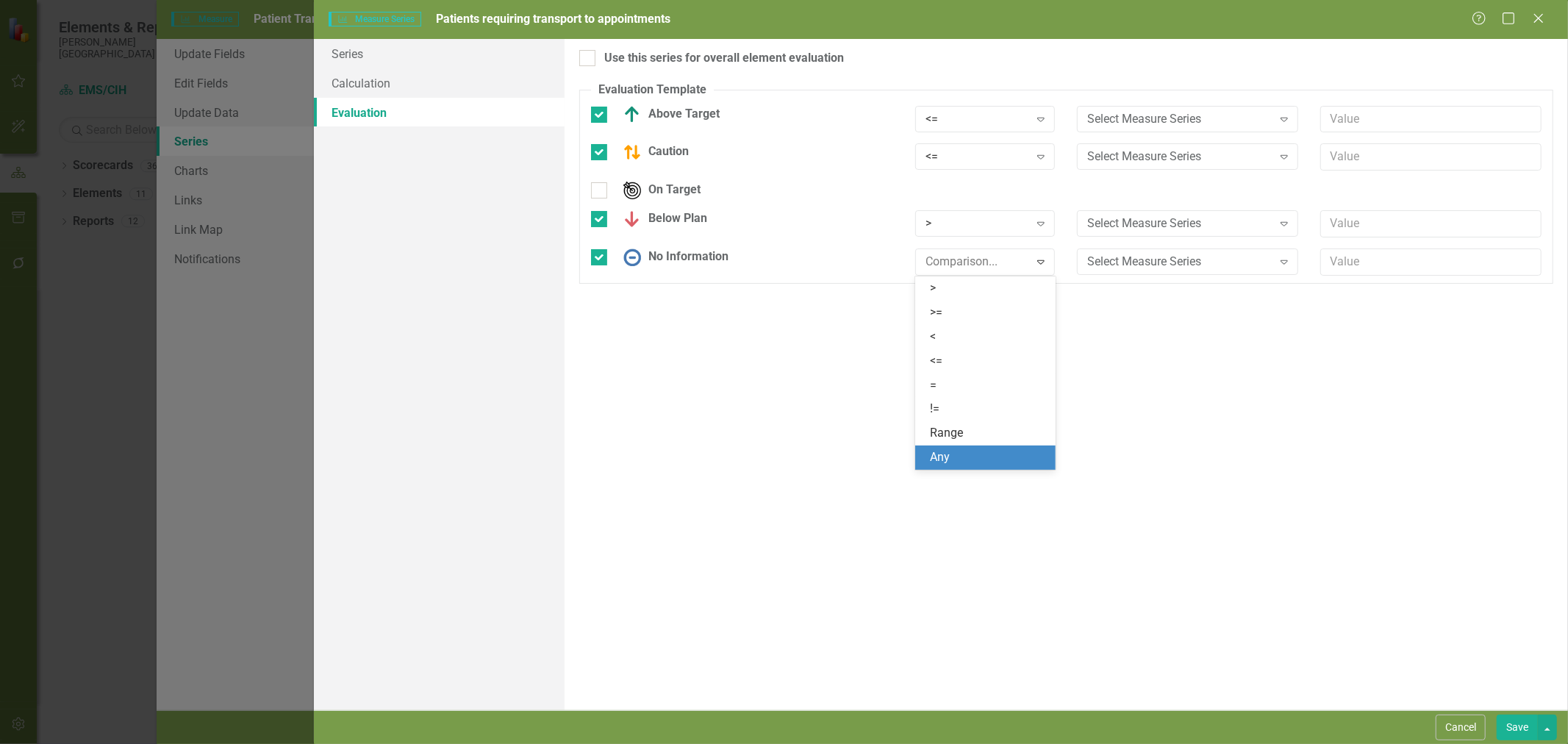
click at [945, 460] on div "Any" at bounding box center [987, 457] width 117 height 17
click at [1355, 113] on input "text" at bounding box center [1430, 119] width 221 height 27
click at [1140, 113] on div "Select Measure Series" at bounding box center [1180, 118] width 185 height 17
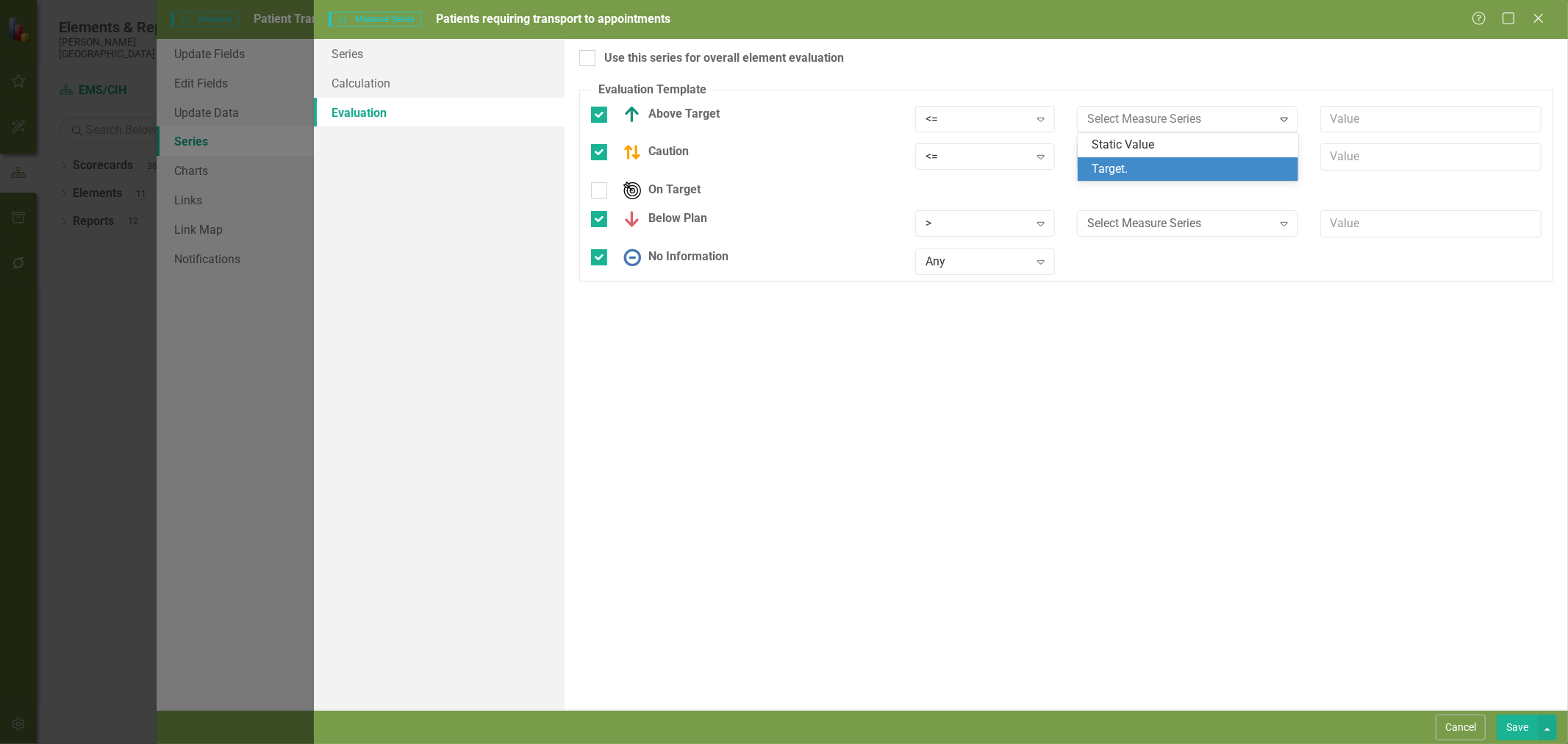
click at [1177, 167] on div "Target." at bounding box center [1191, 169] width 198 height 17
click at [1236, 151] on div "Select Measure Series" at bounding box center [1180, 157] width 185 height 17
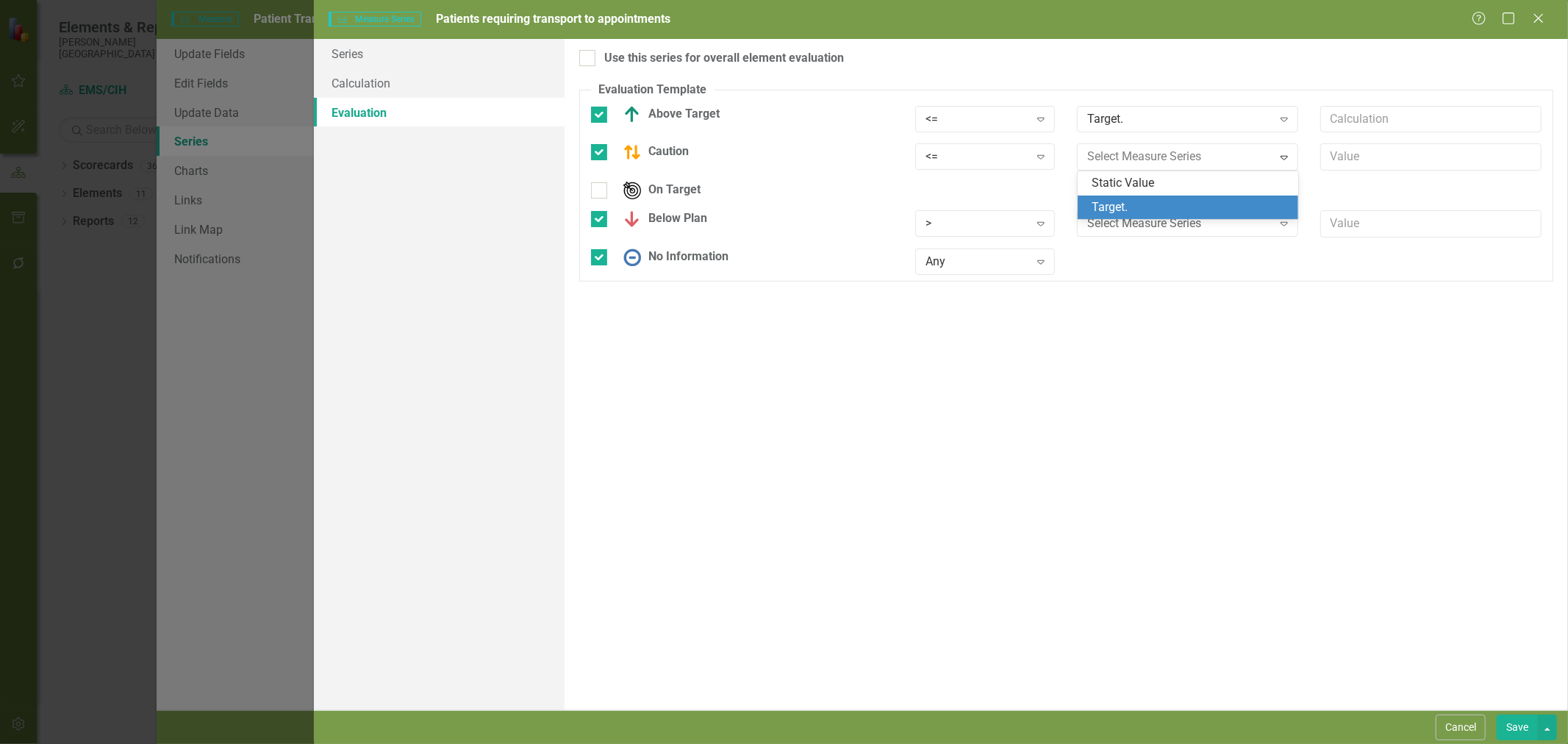
click at [1206, 201] on div "Target." at bounding box center [1191, 207] width 198 height 17
click at [1358, 163] on input "text" at bounding box center [1430, 157] width 221 height 27
type input "."
type input "*.9"
click at [1325, 405] on div "Use this series for overall element evaluation Evaluation Template You can defi…" at bounding box center [1066, 374] width 1003 height 671
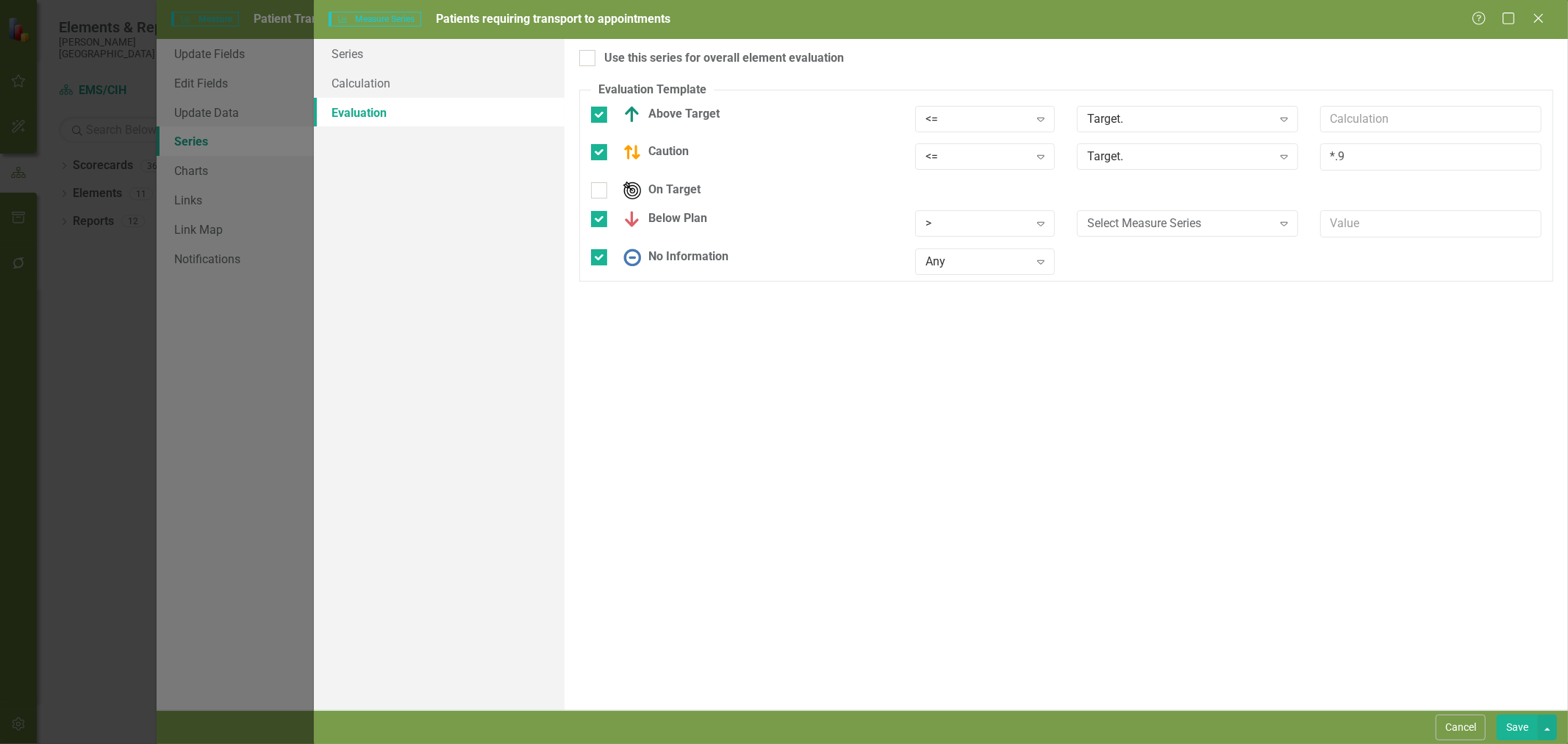
click at [1210, 226] on div "Select Measure Series" at bounding box center [1180, 224] width 185 height 17
click at [1174, 273] on div "Target." at bounding box center [1191, 274] width 198 height 17
click at [578, 57] on div "Use this series for overall element evaluation Evaluation Template You can defi…" at bounding box center [1066, 374] width 1003 height 671
click at [579, 60] on input "Use this series for overall element evaluation" at bounding box center [583, 55] width 9 height 9
checkbox input "true"
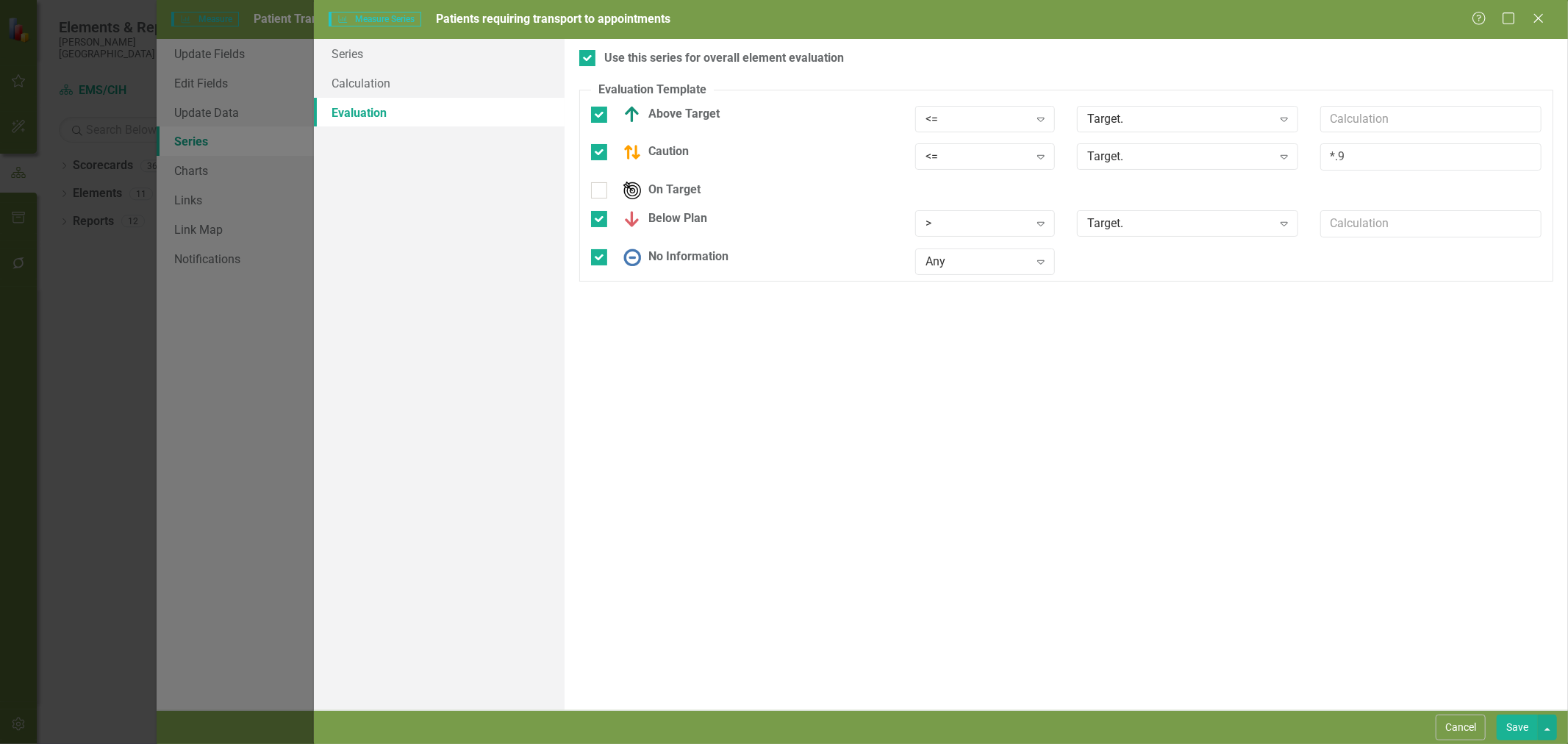
click at [1521, 728] on button "Save" at bounding box center [1517, 726] width 41 height 26
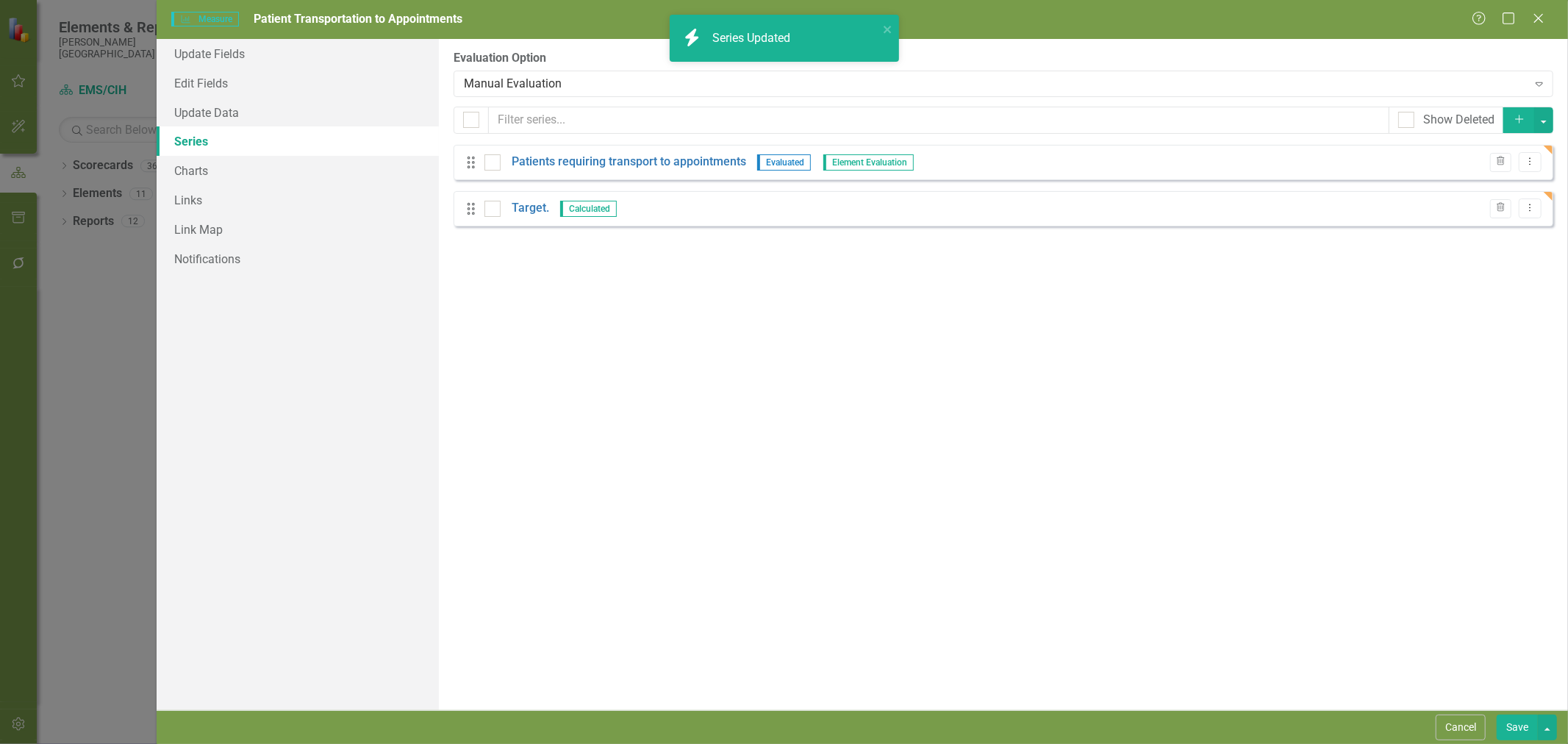
click at [1518, 719] on button "Save" at bounding box center [1517, 726] width 41 height 26
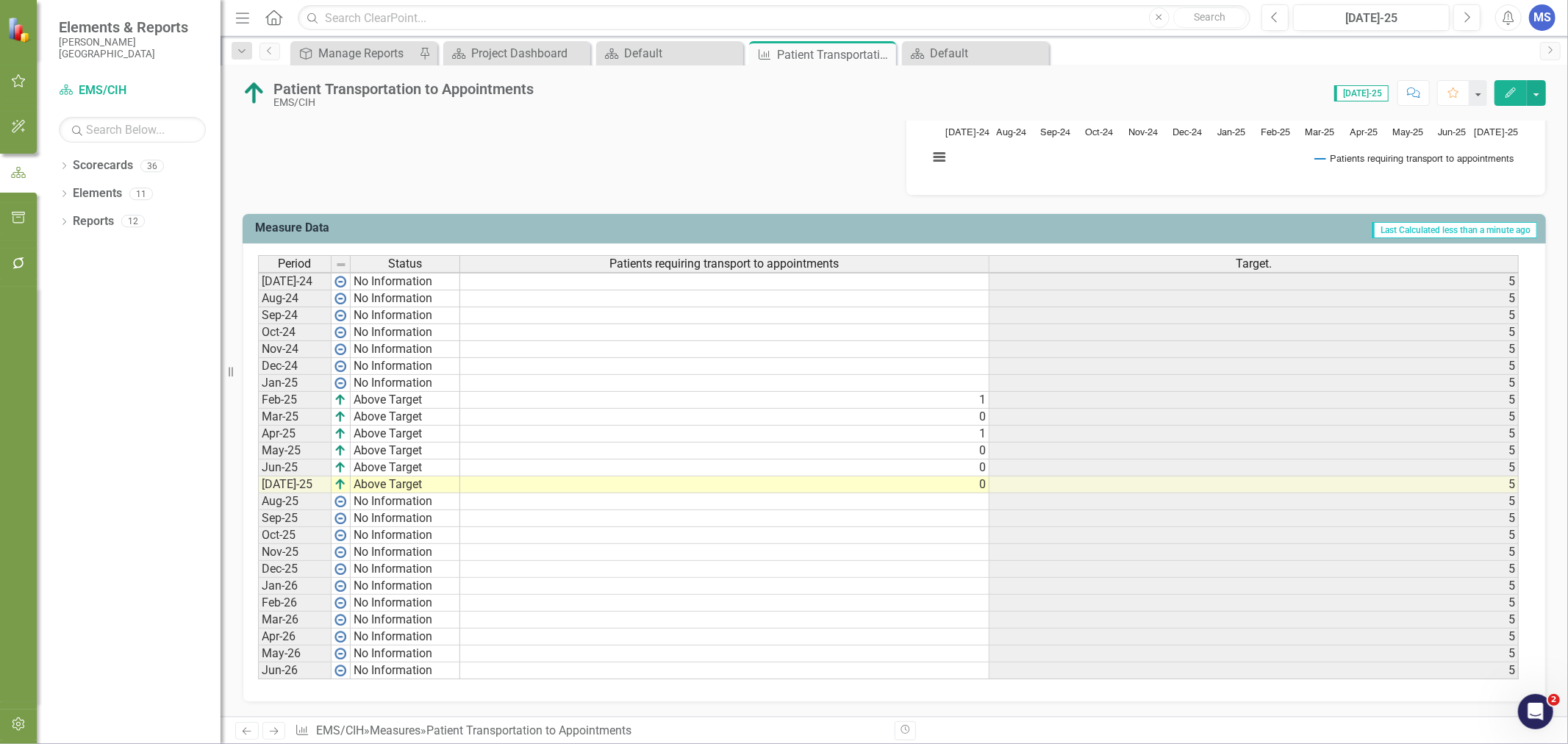
click at [0, 0] on icon "Close" at bounding box center [0, 0] width 0 height 0
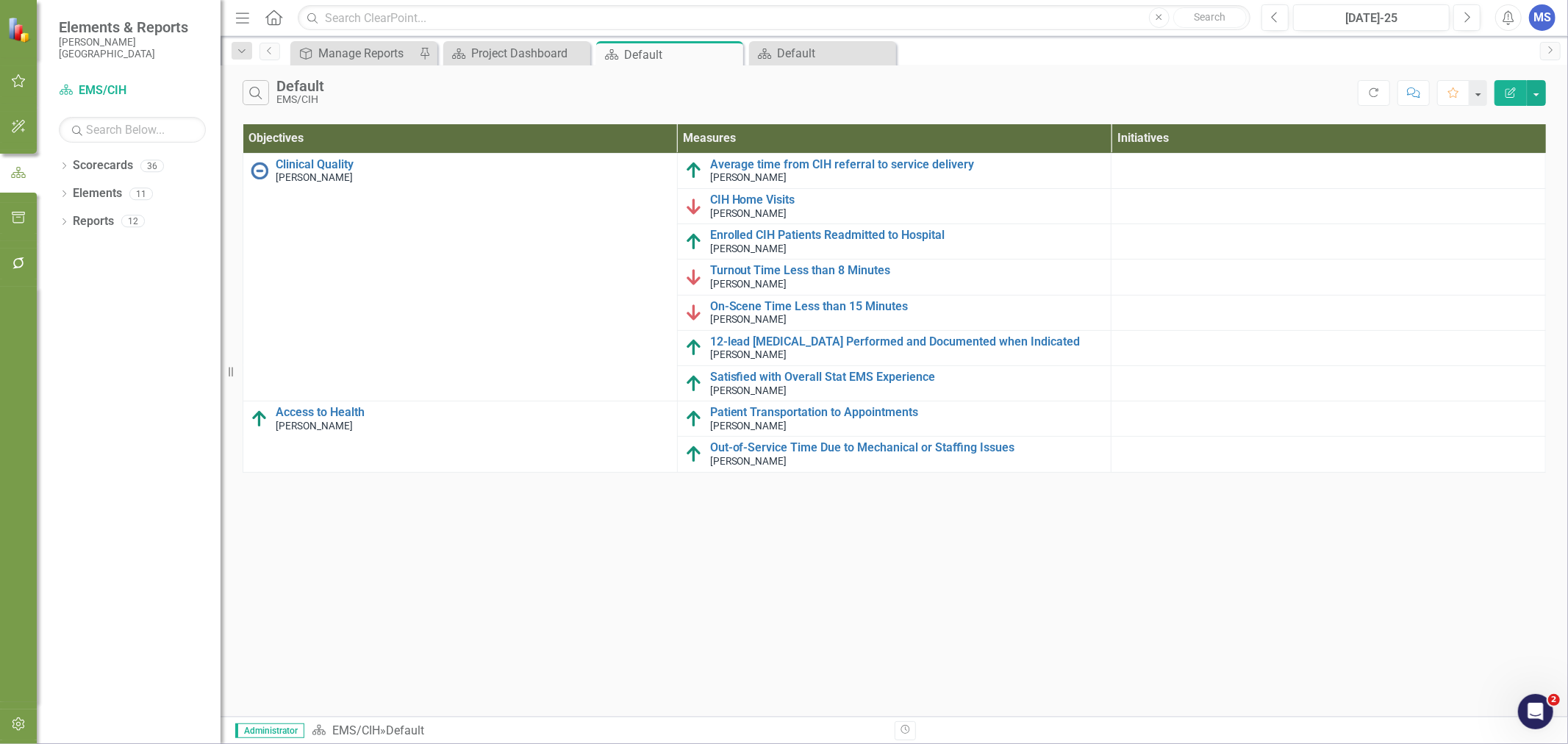
click at [0, 0] on icon "Close" at bounding box center [0, 0] width 0 height 0
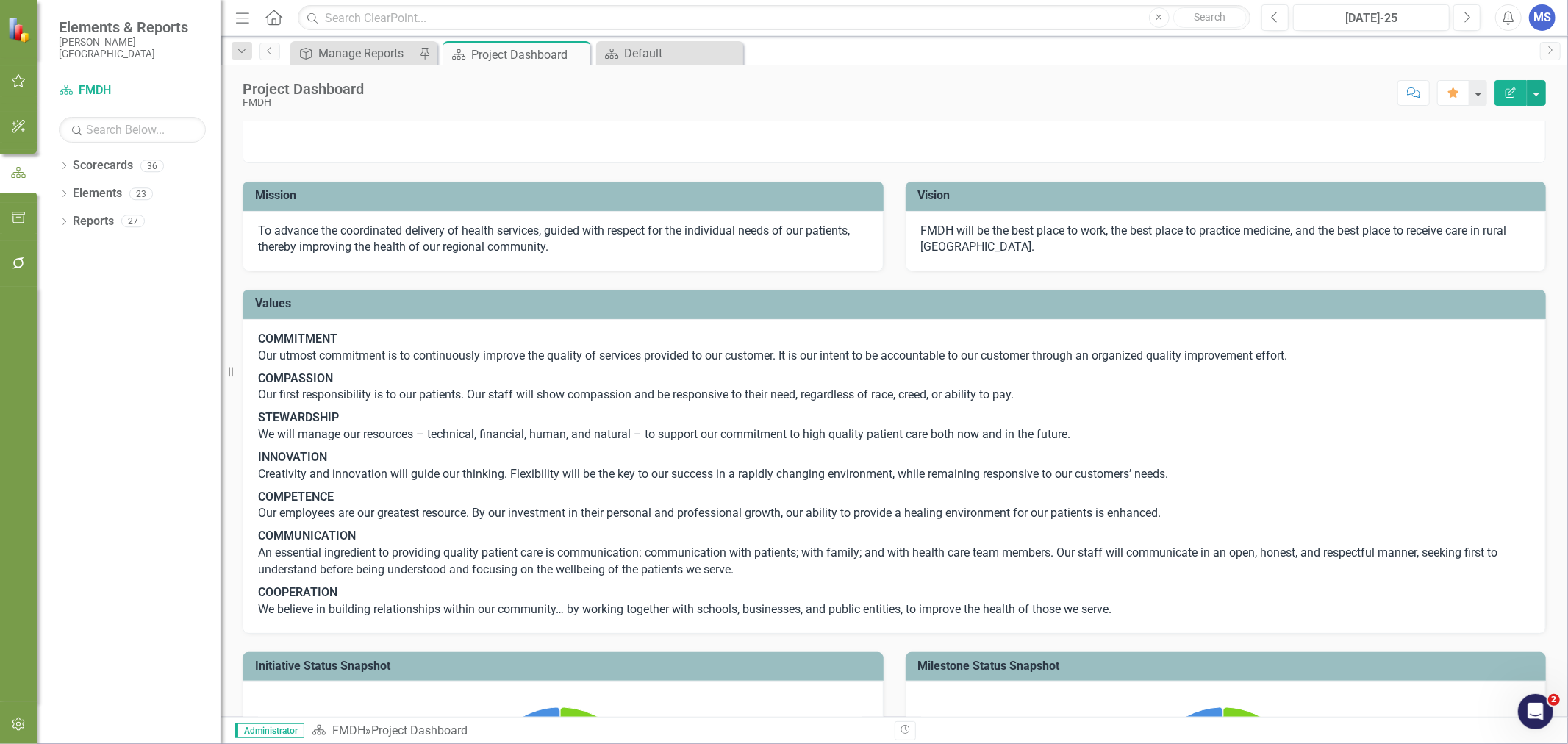
click at [63, 166] on icon "Dropdown" at bounding box center [64, 167] width 10 height 8
click at [70, 192] on icon "Dropdown" at bounding box center [71, 193] width 11 height 9
click at [86, 246] on icon at bounding box center [87, 248] width 3 height 8
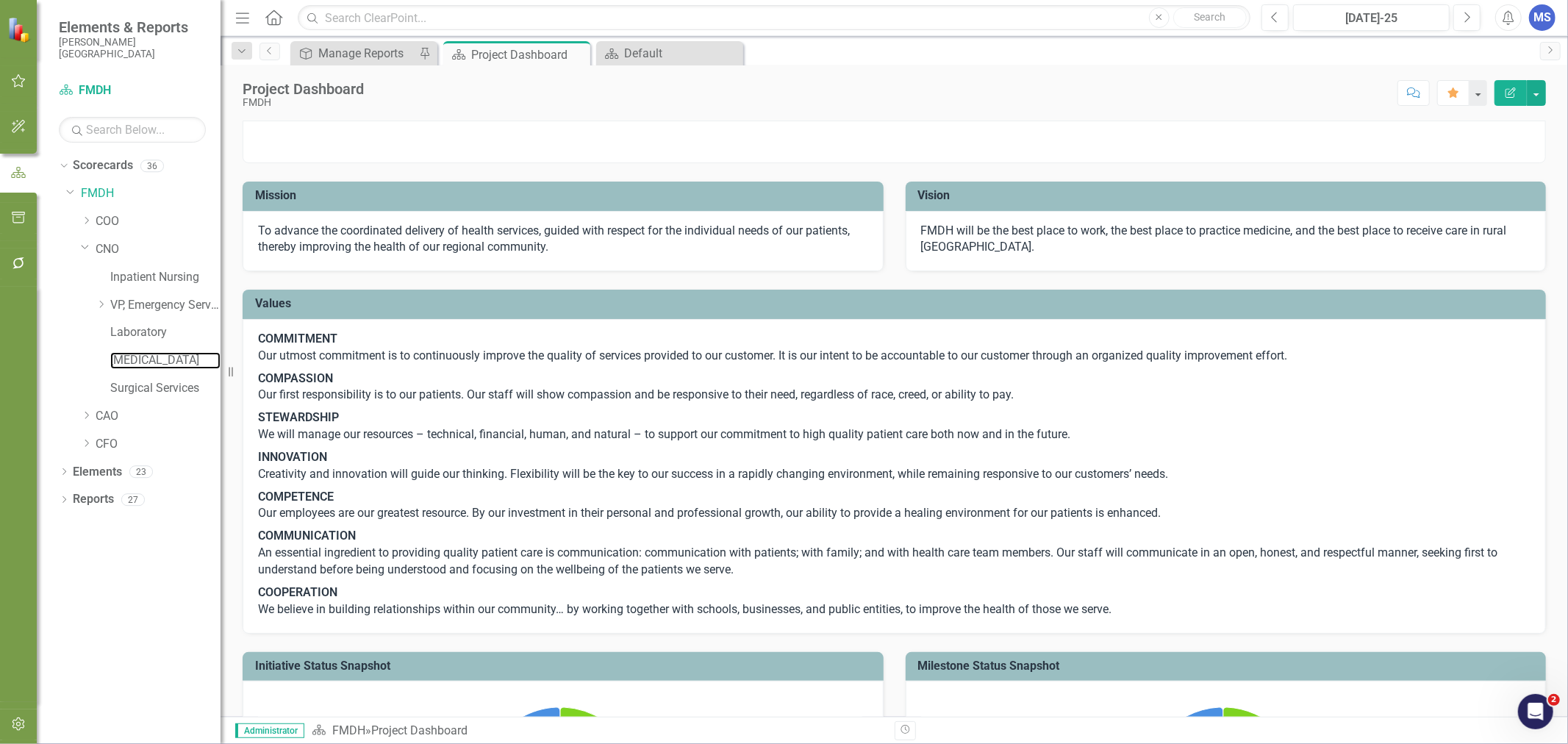
drag, startPoint x: 120, startPoint y: 362, endPoint x: 442, endPoint y: 325, distance: 324.1
click at [120, 362] on link "[MEDICAL_DATA]" at bounding box center [164, 361] width 110 height 17
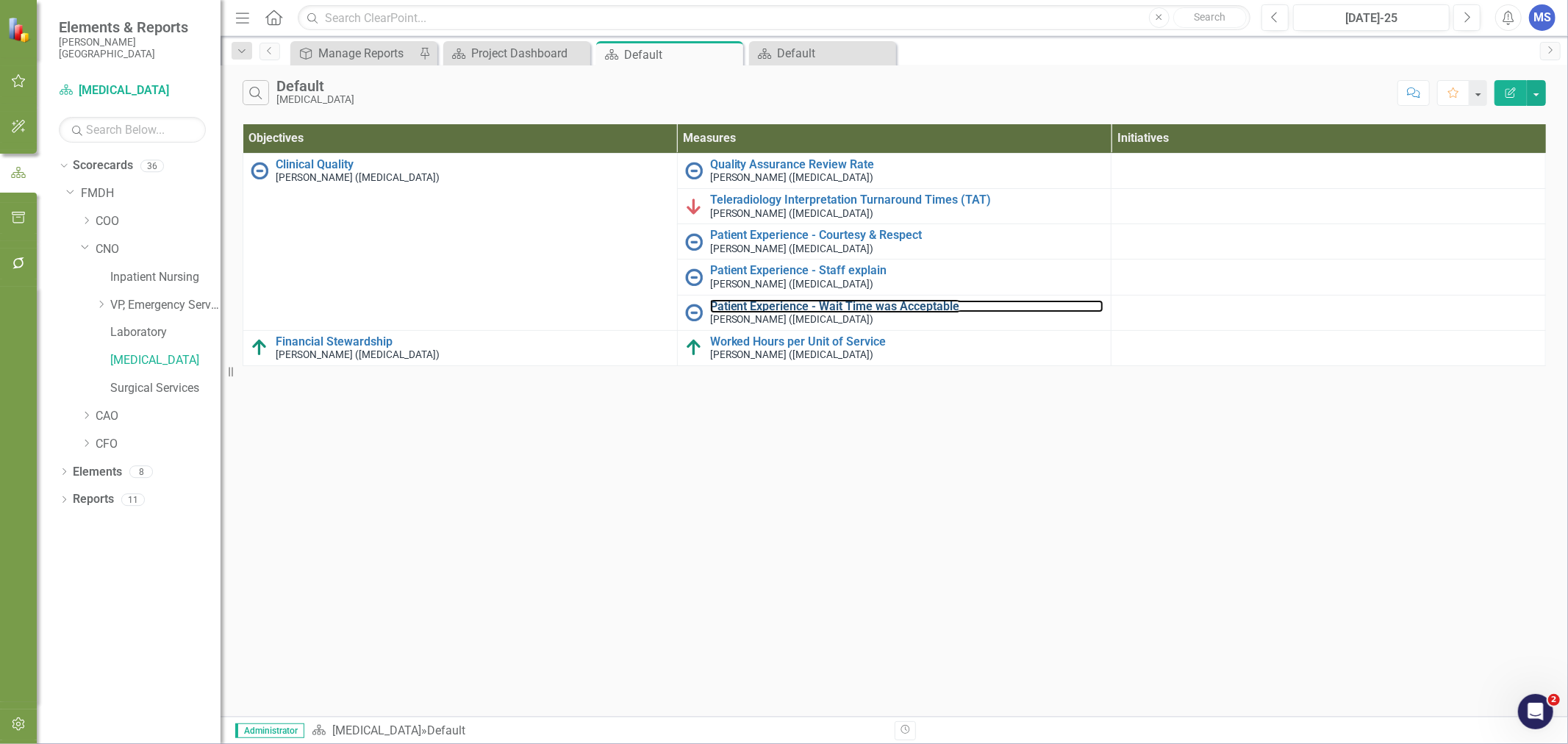
click at [801, 305] on link "Patient Experience - Wait Time was Acceptable" at bounding box center [907, 306] width 394 height 13
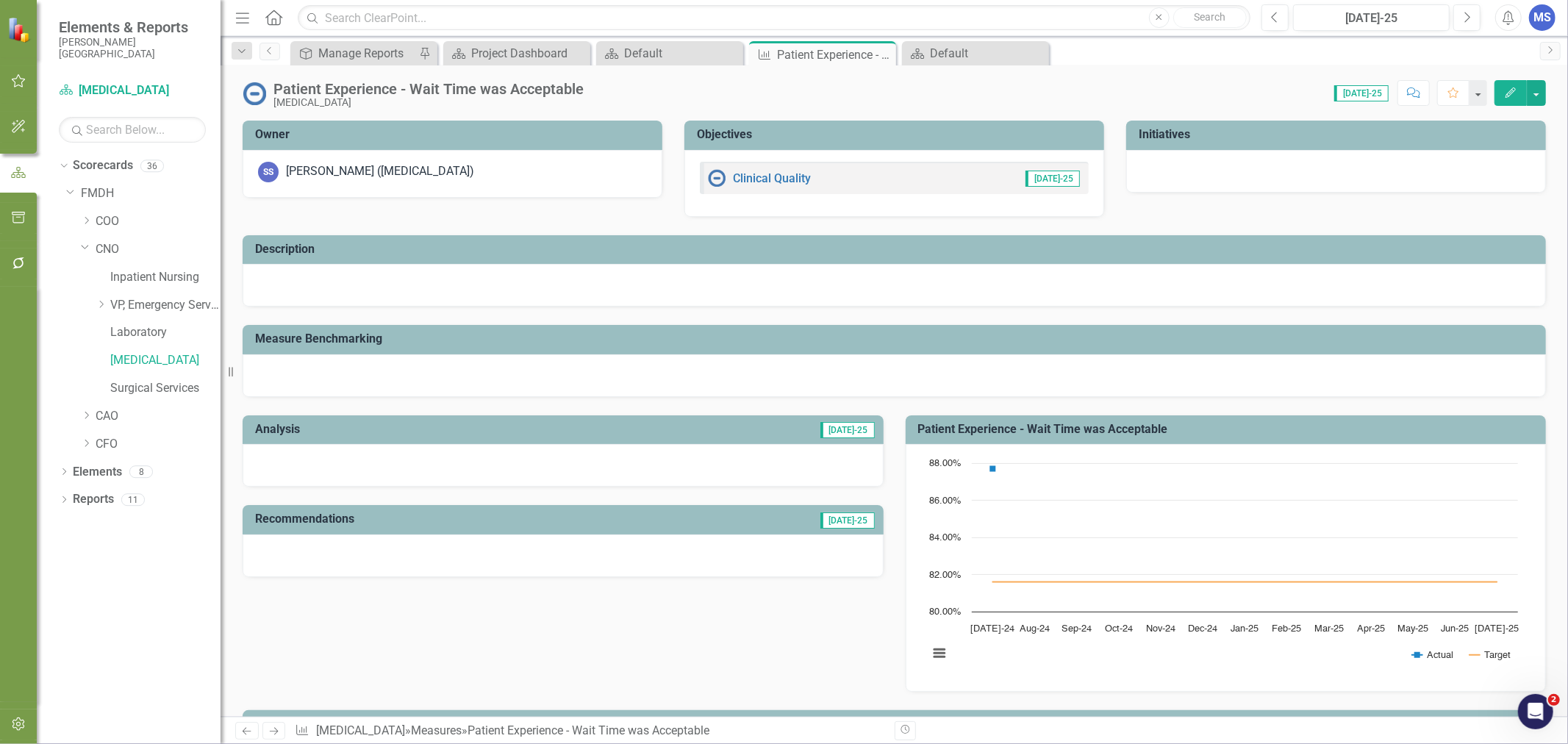
click at [1511, 87] on icon "Edit" at bounding box center [1510, 92] width 13 height 10
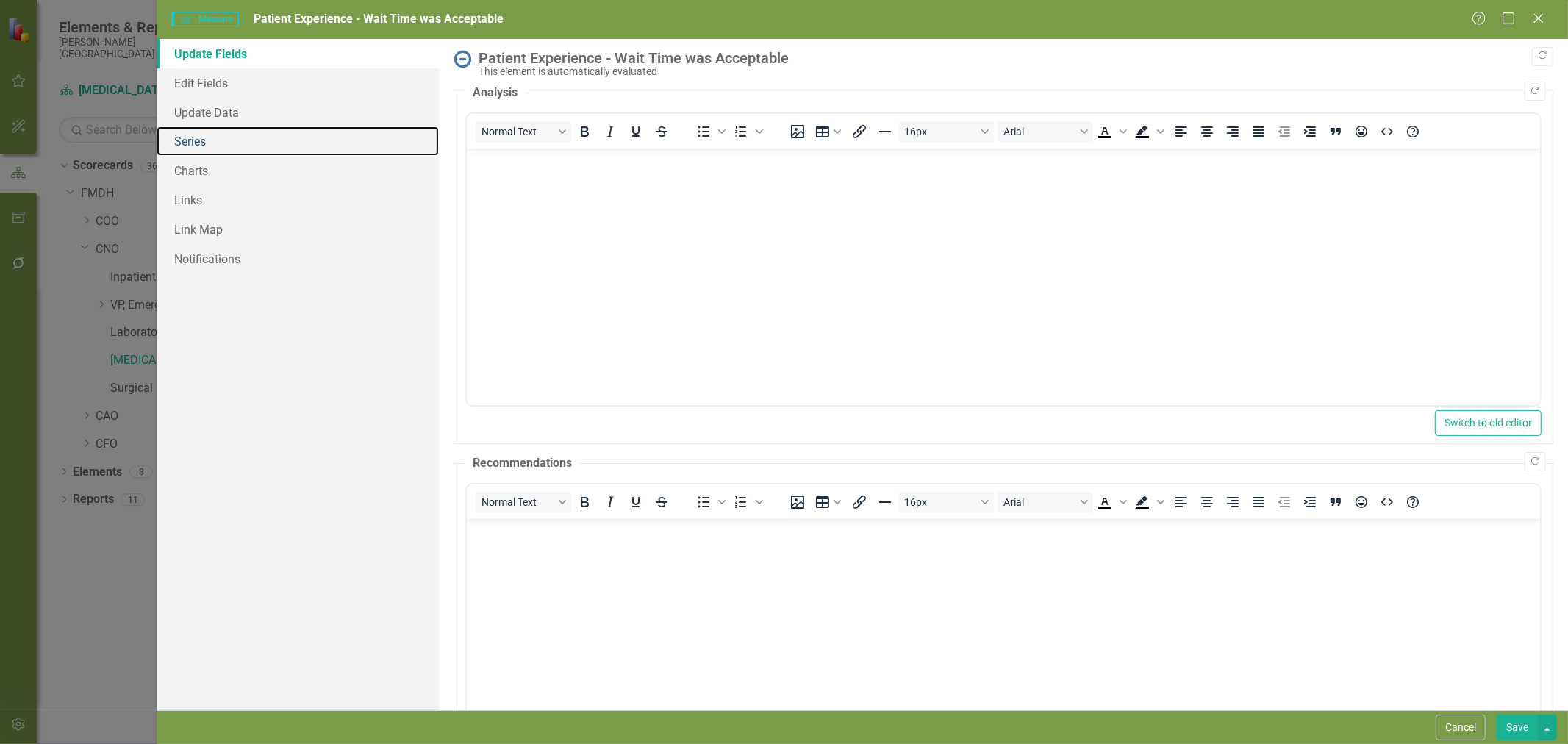
click at [225, 143] on link "Series" at bounding box center [298, 141] width 282 height 29
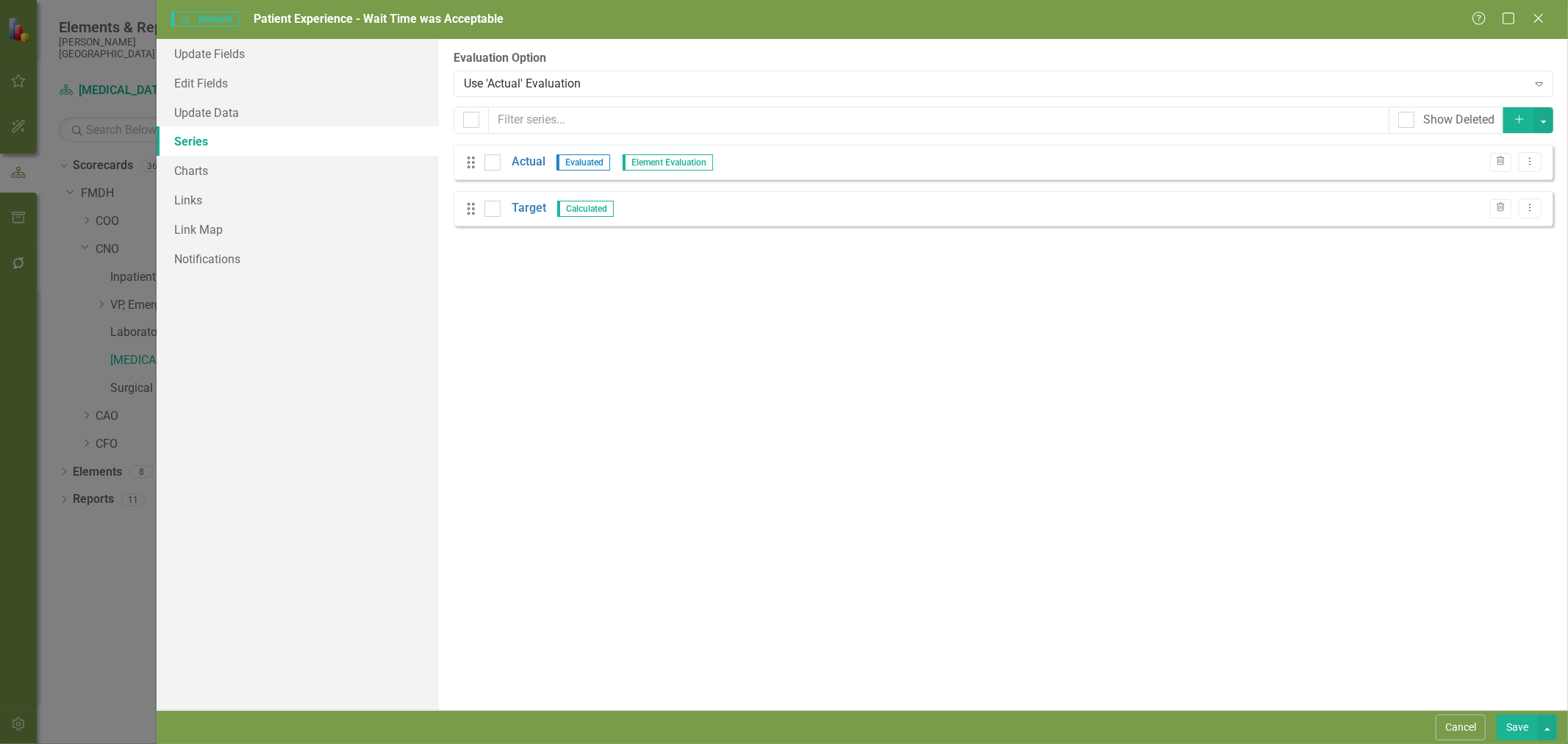
click at [526, 210] on link "Target" at bounding box center [529, 208] width 34 height 17
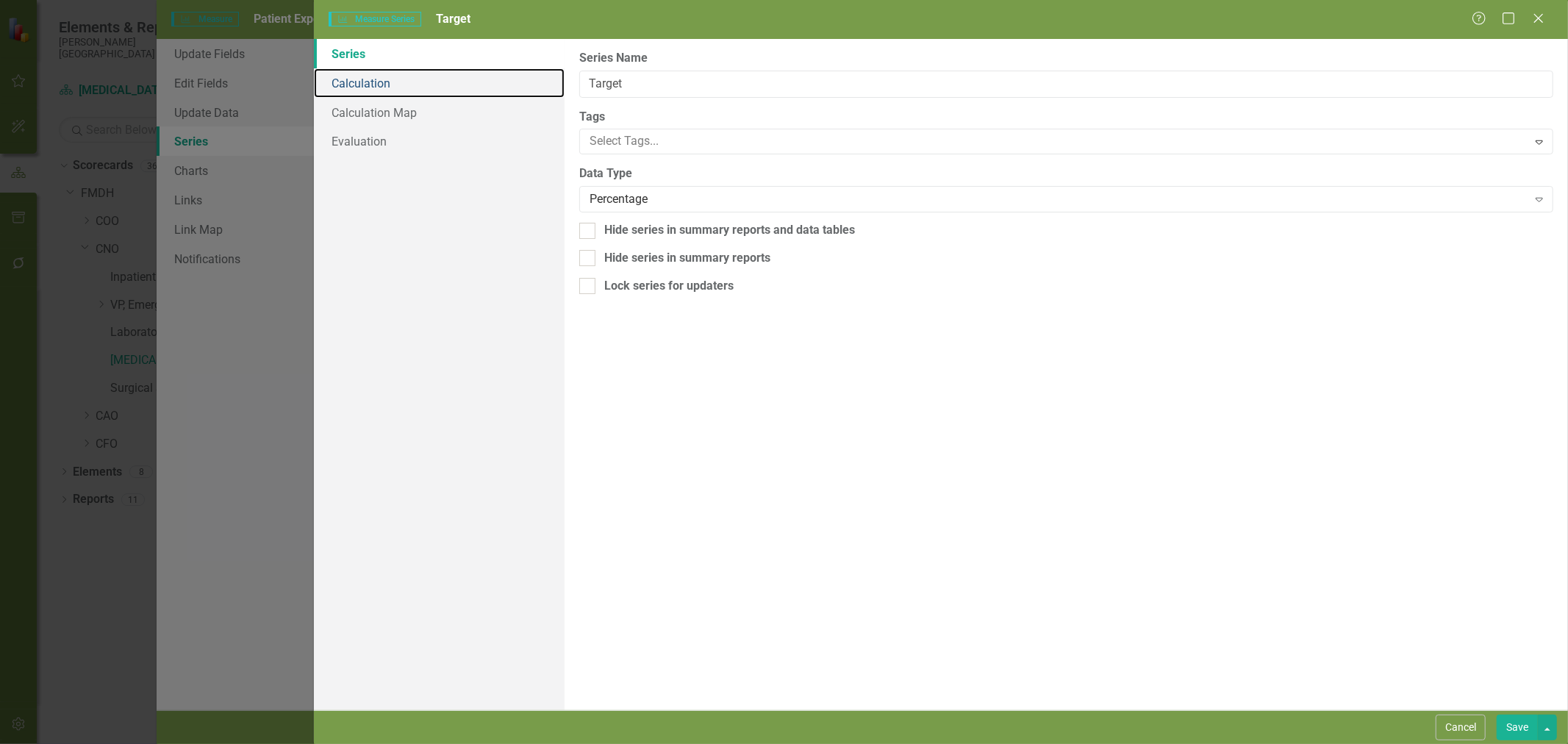
click at [389, 86] on link "Calculation" at bounding box center [439, 82] width 251 height 29
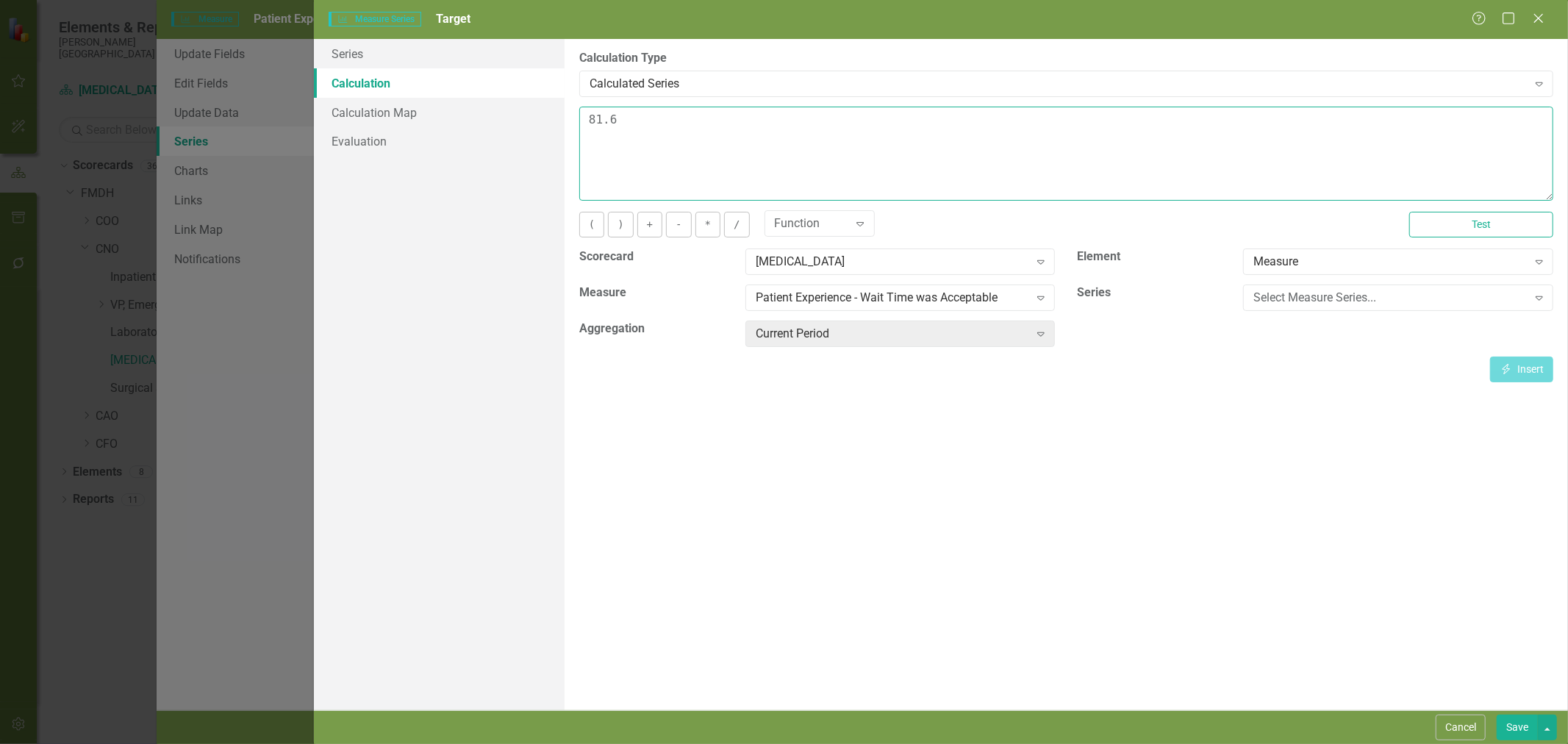
drag, startPoint x: 699, startPoint y: 127, endPoint x: 509, endPoint y: 112, distance: 190.6
click at [509, 112] on div "Series Calculation Calculation Map Evaluation From this page, you can edit the …" at bounding box center [940, 374] width 1253 height 671
type textarea "77.7"
click at [1519, 727] on button "Save" at bounding box center [1517, 726] width 41 height 26
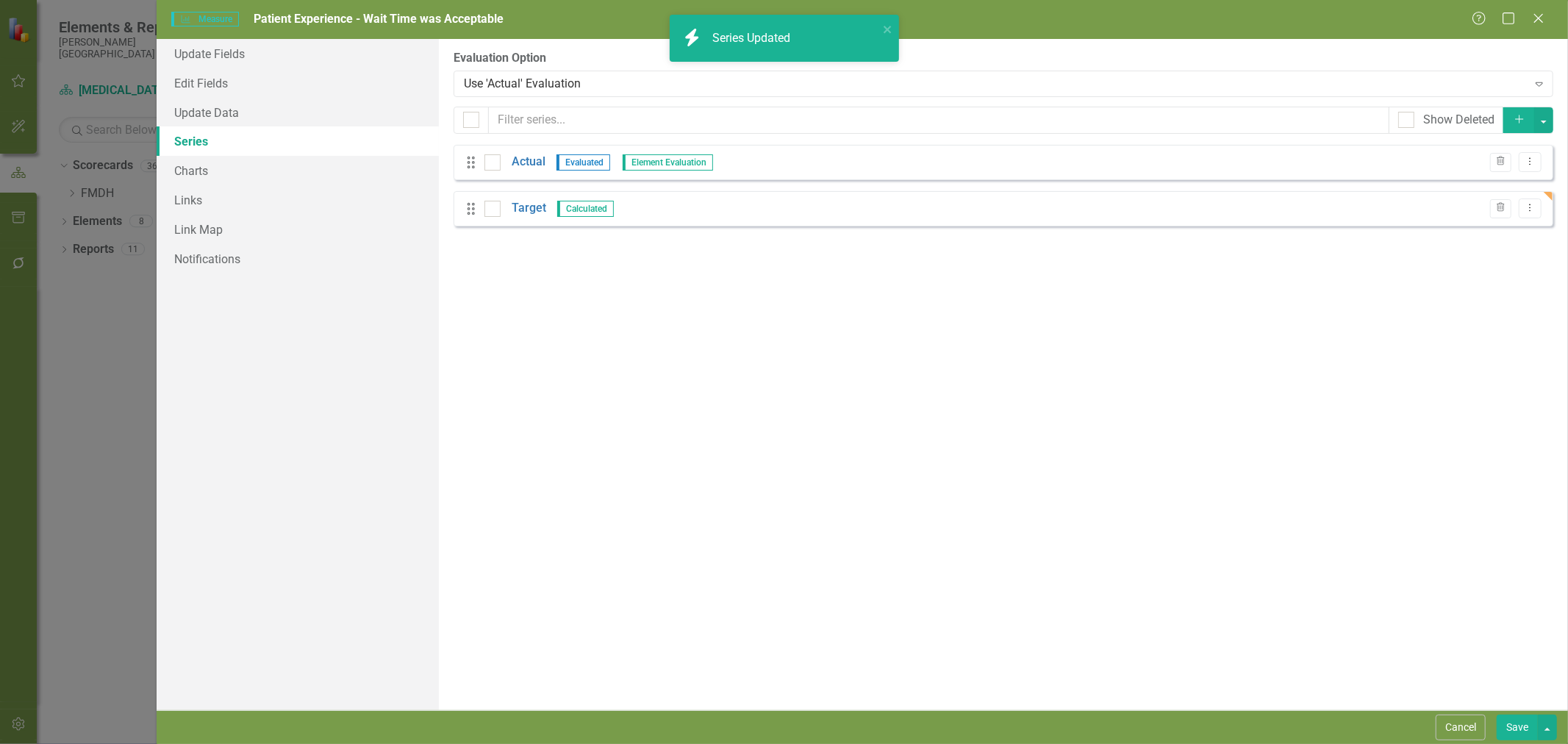
click at [1525, 733] on button "Save" at bounding box center [1517, 726] width 41 height 26
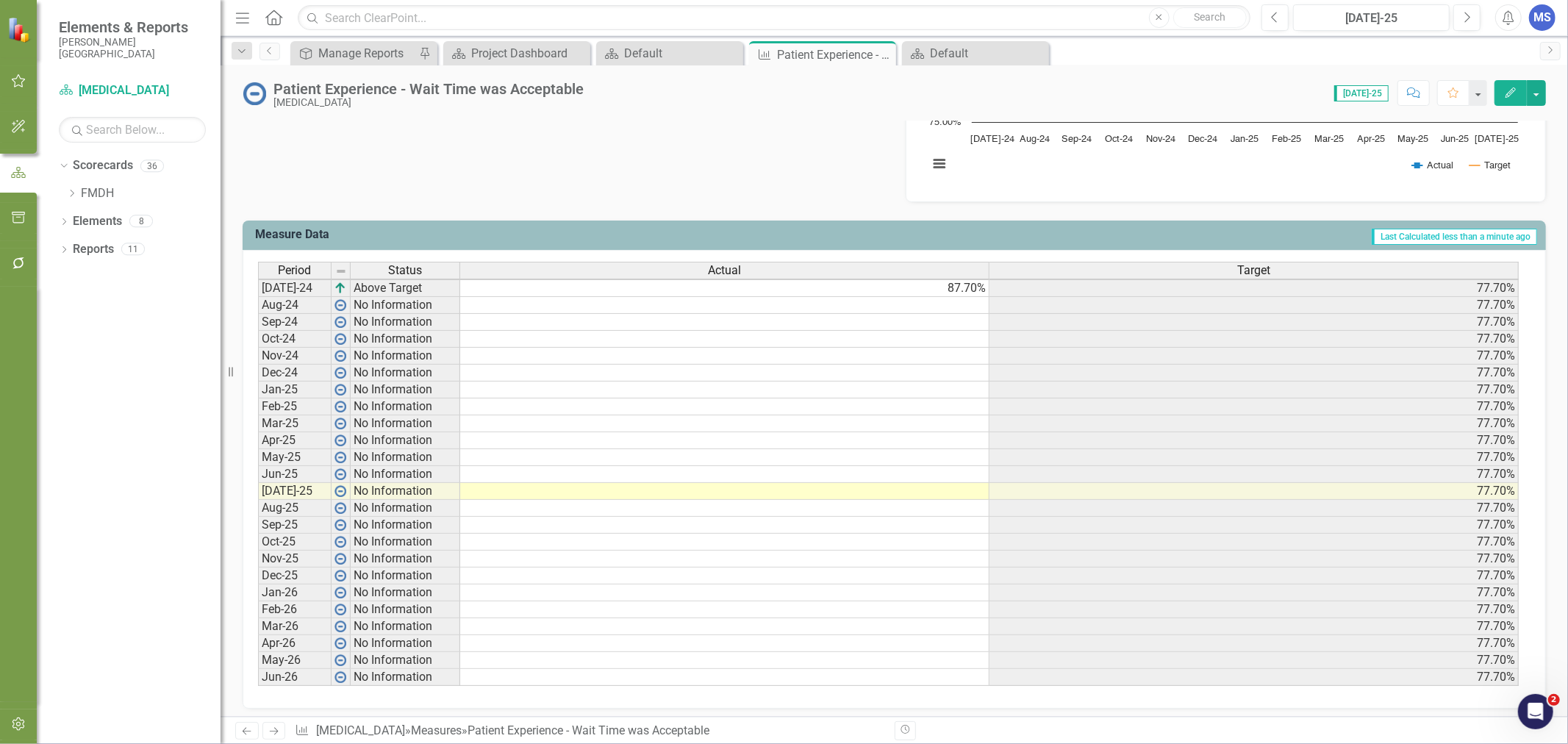
scroll to position [507, 0]
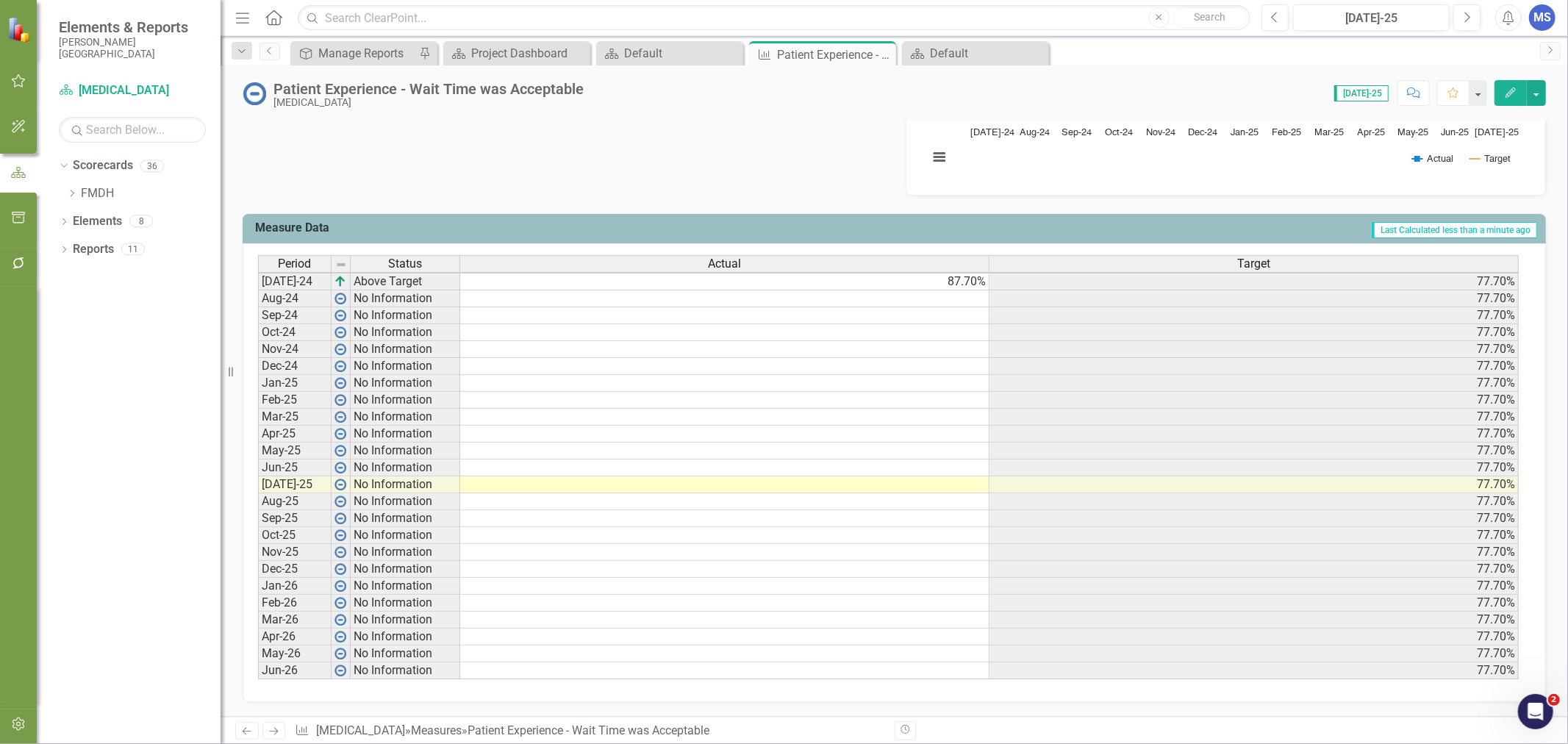
click at [836, 476] on td at bounding box center [724, 485] width 529 height 17
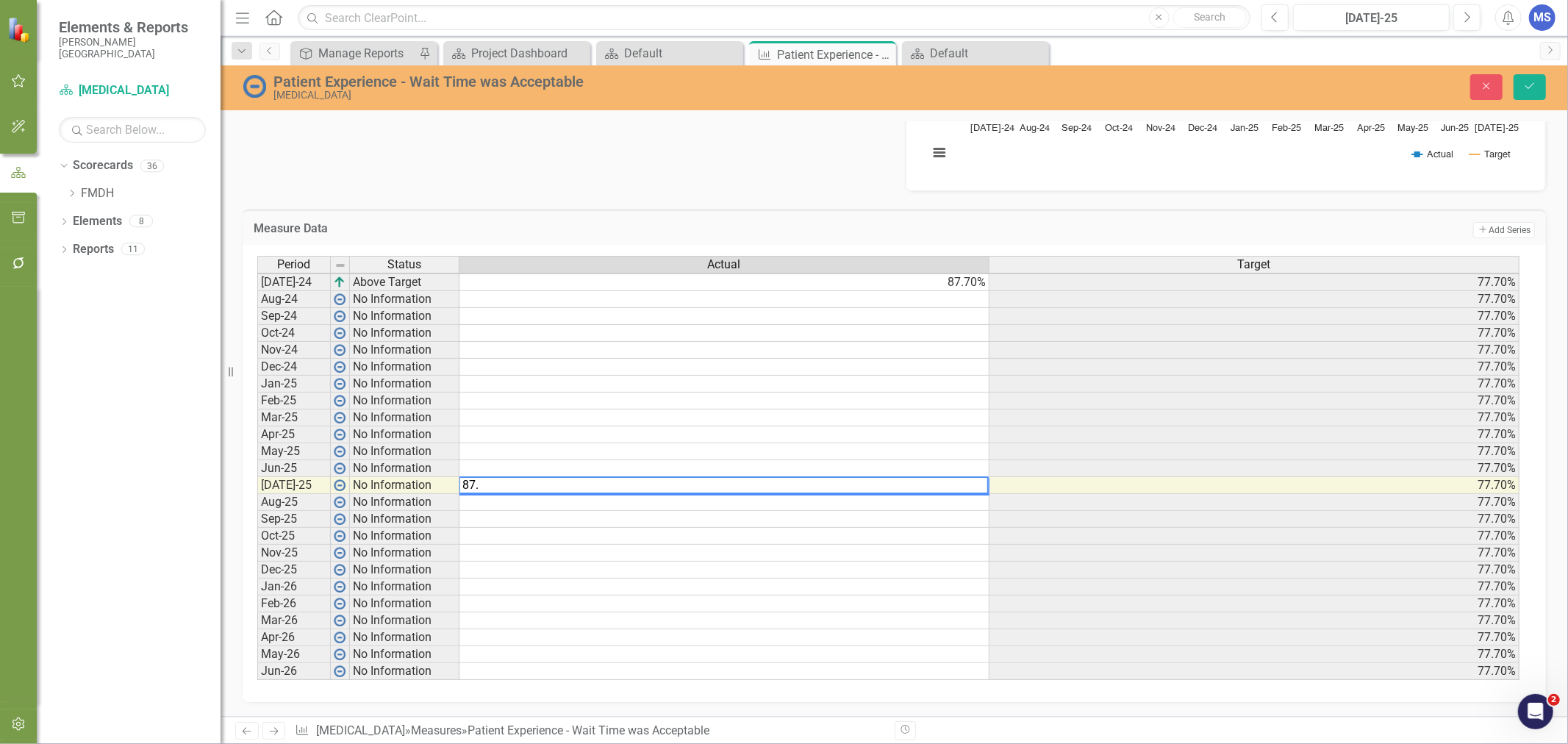
type textarea "87.7"
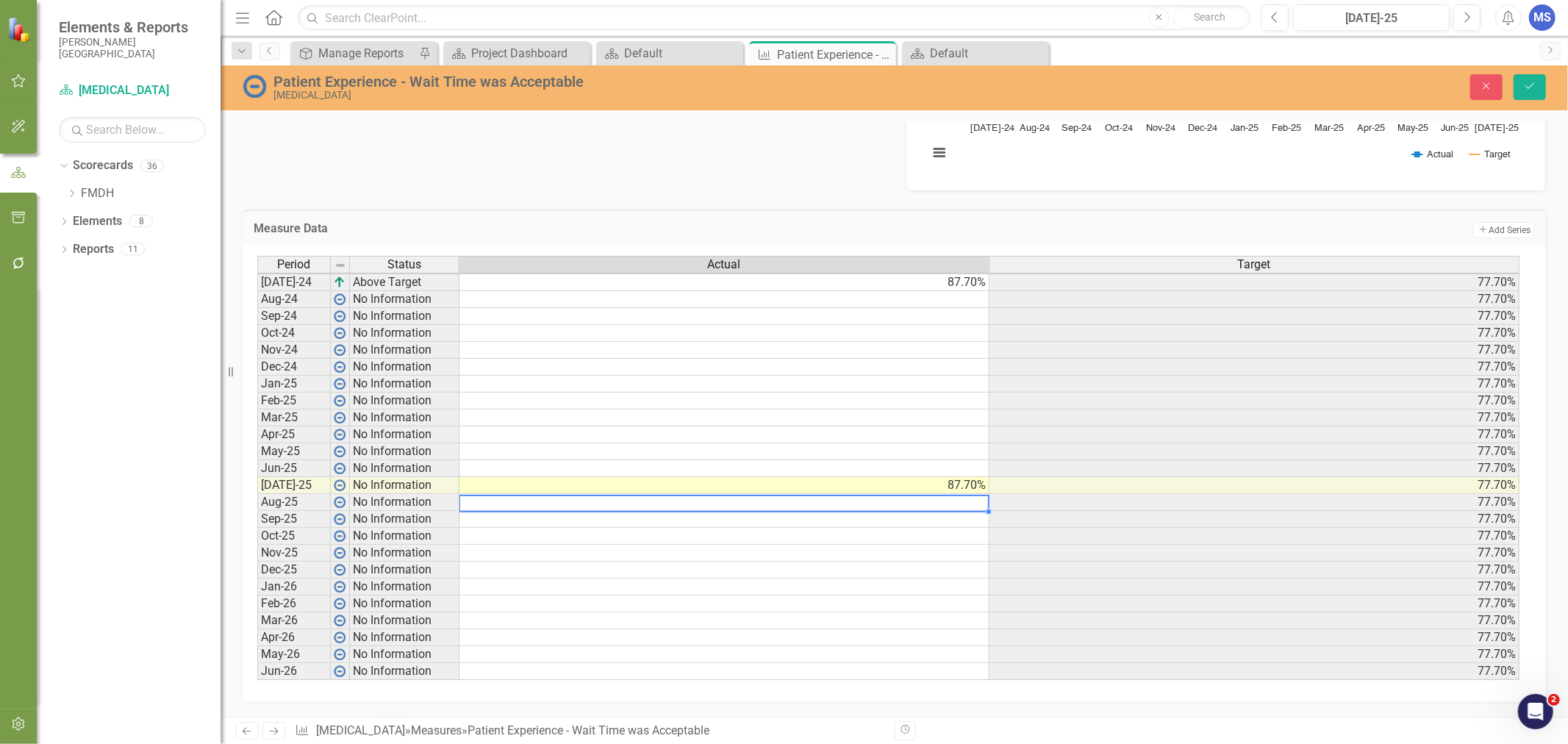
click at [898, 273] on td "87.70%" at bounding box center [725, 282] width 530 height 18
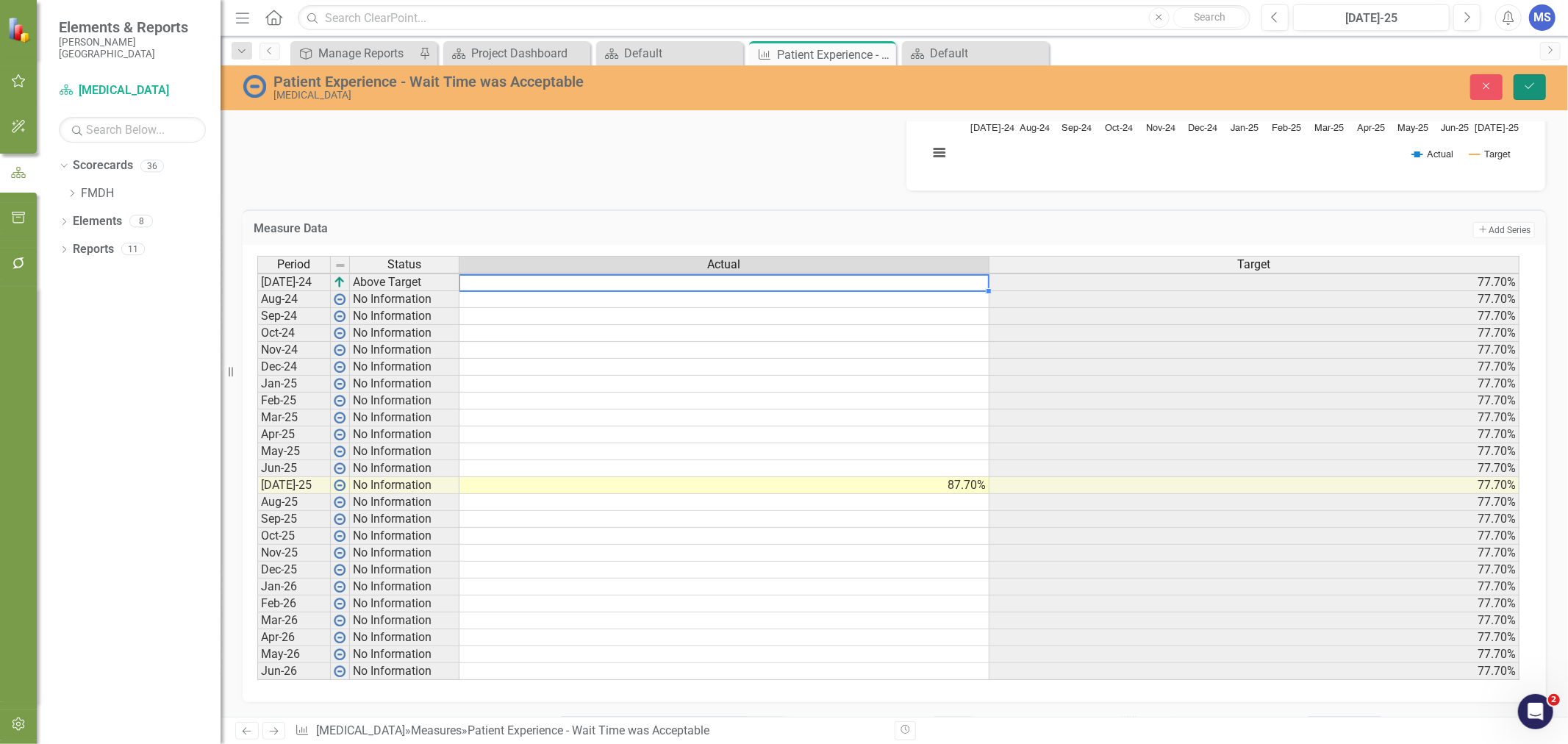
click at [1523, 91] on button "Save" at bounding box center [1529, 86] width 33 height 26
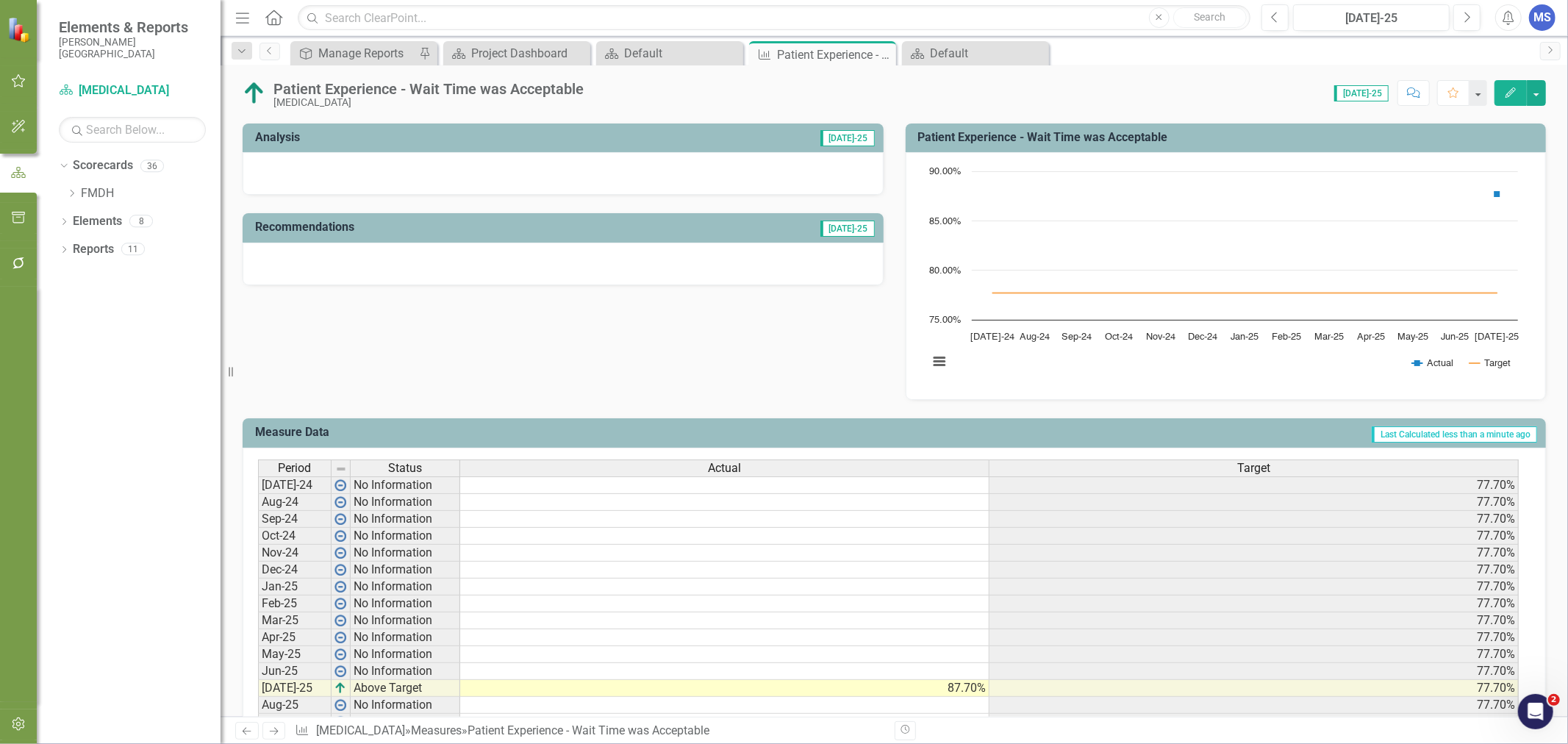
scroll to position [81, 0]
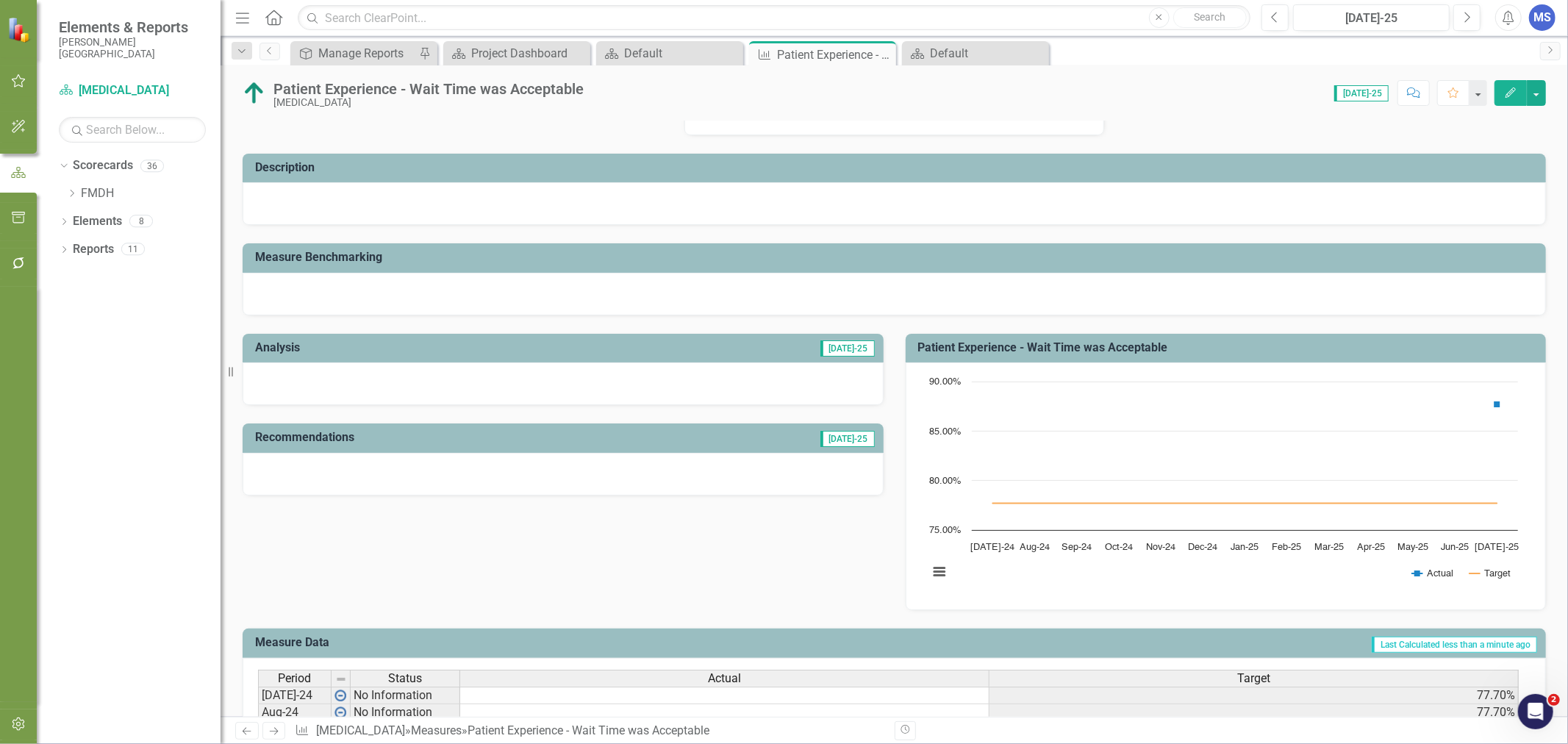
click at [0, 0] on icon "Close" at bounding box center [0, 0] width 0 height 0
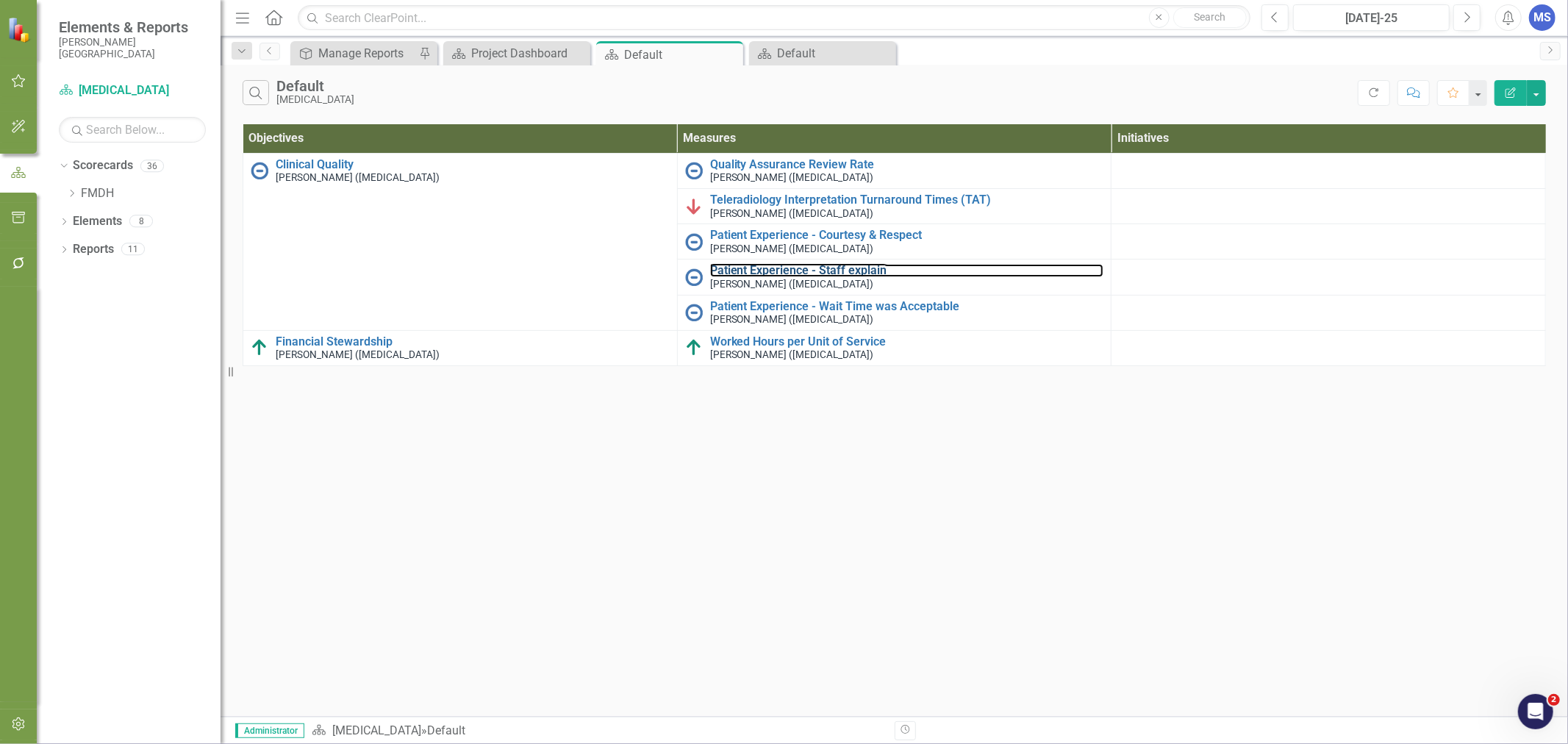
click at [797, 270] on link "Patient Experience - Staff explain" at bounding box center [907, 270] width 394 height 13
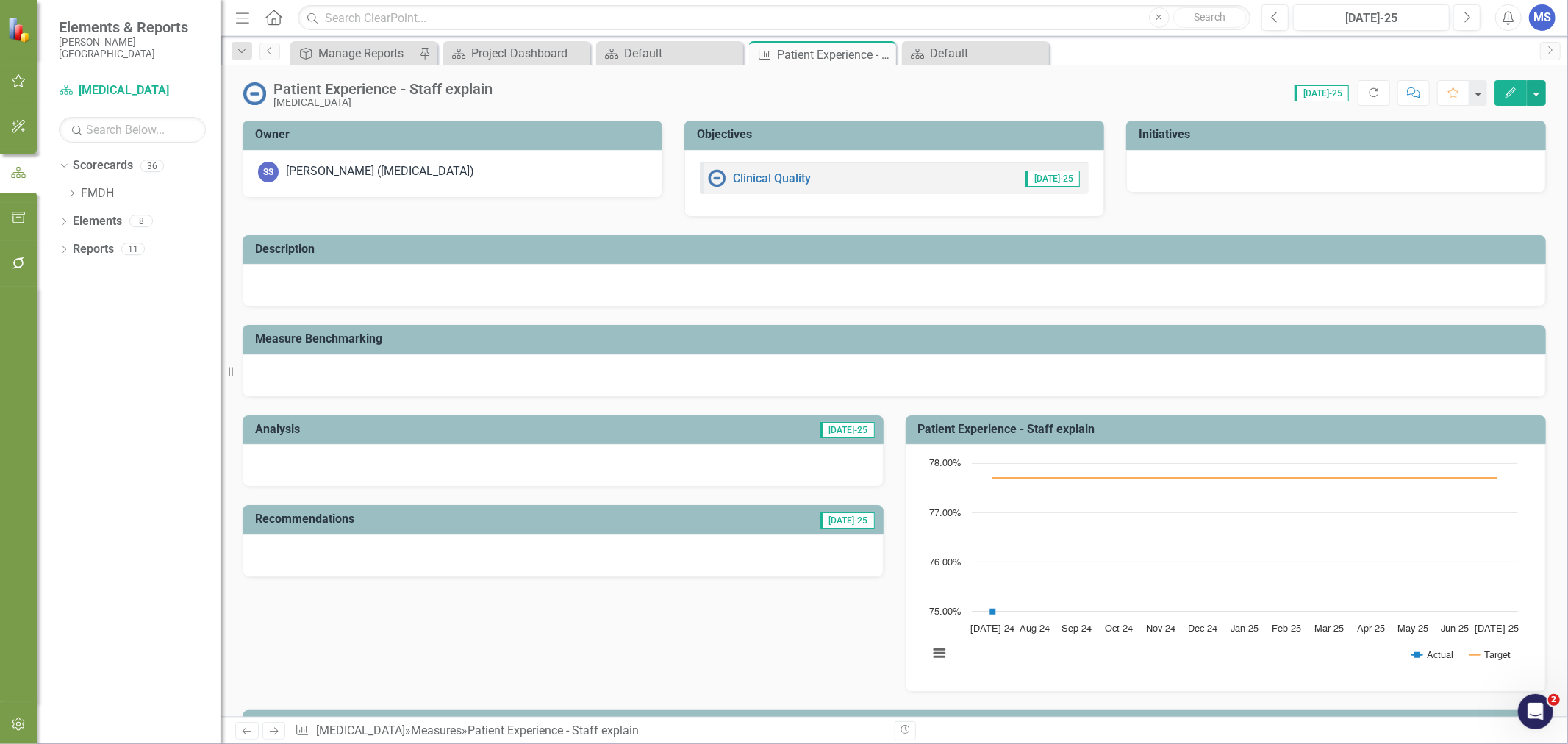
click at [1509, 96] on icon "Edit" at bounding box center [1510, 92] width 13 height 10
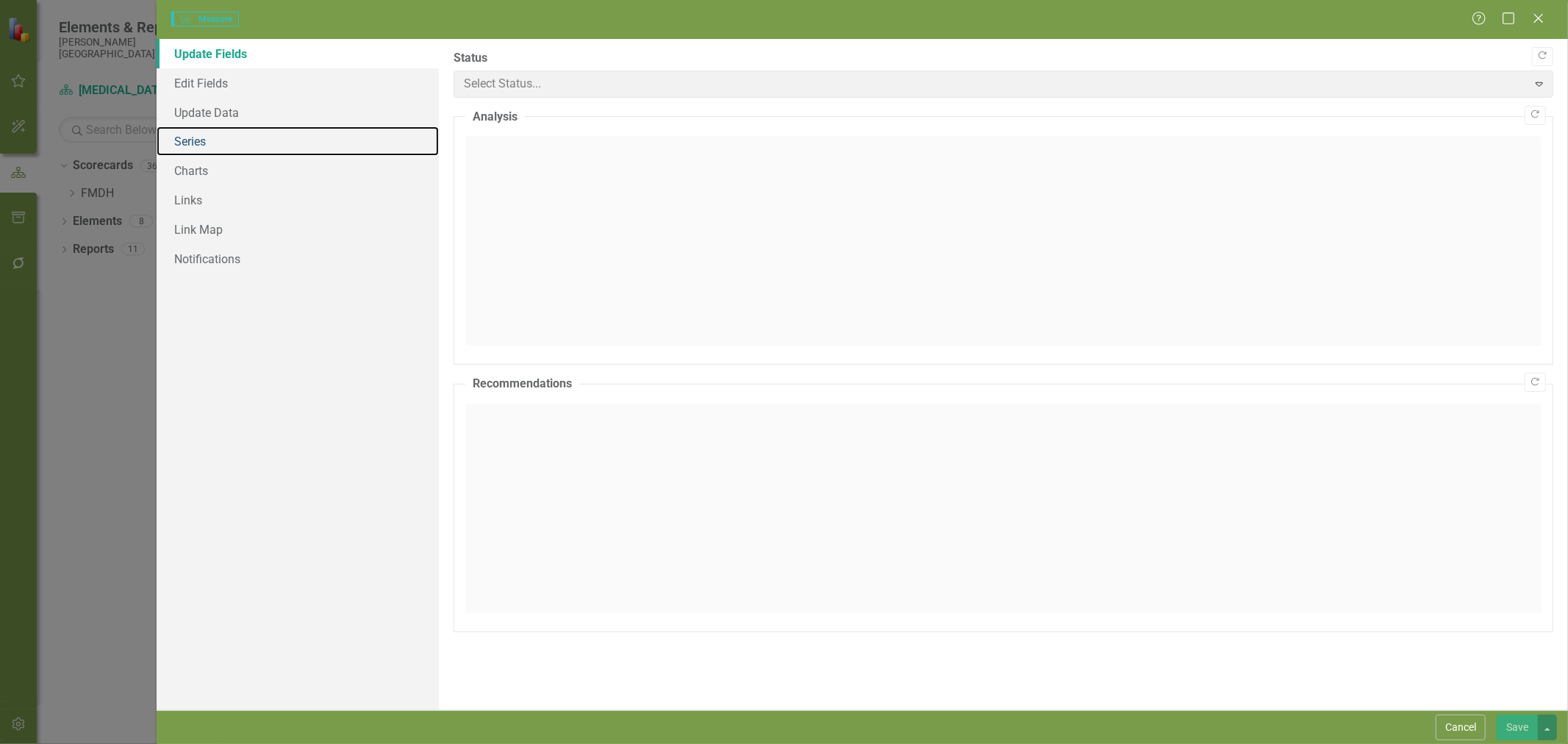
click at [214, 143] on link "Series" at bounding box center [298, 141] width 282 height 29
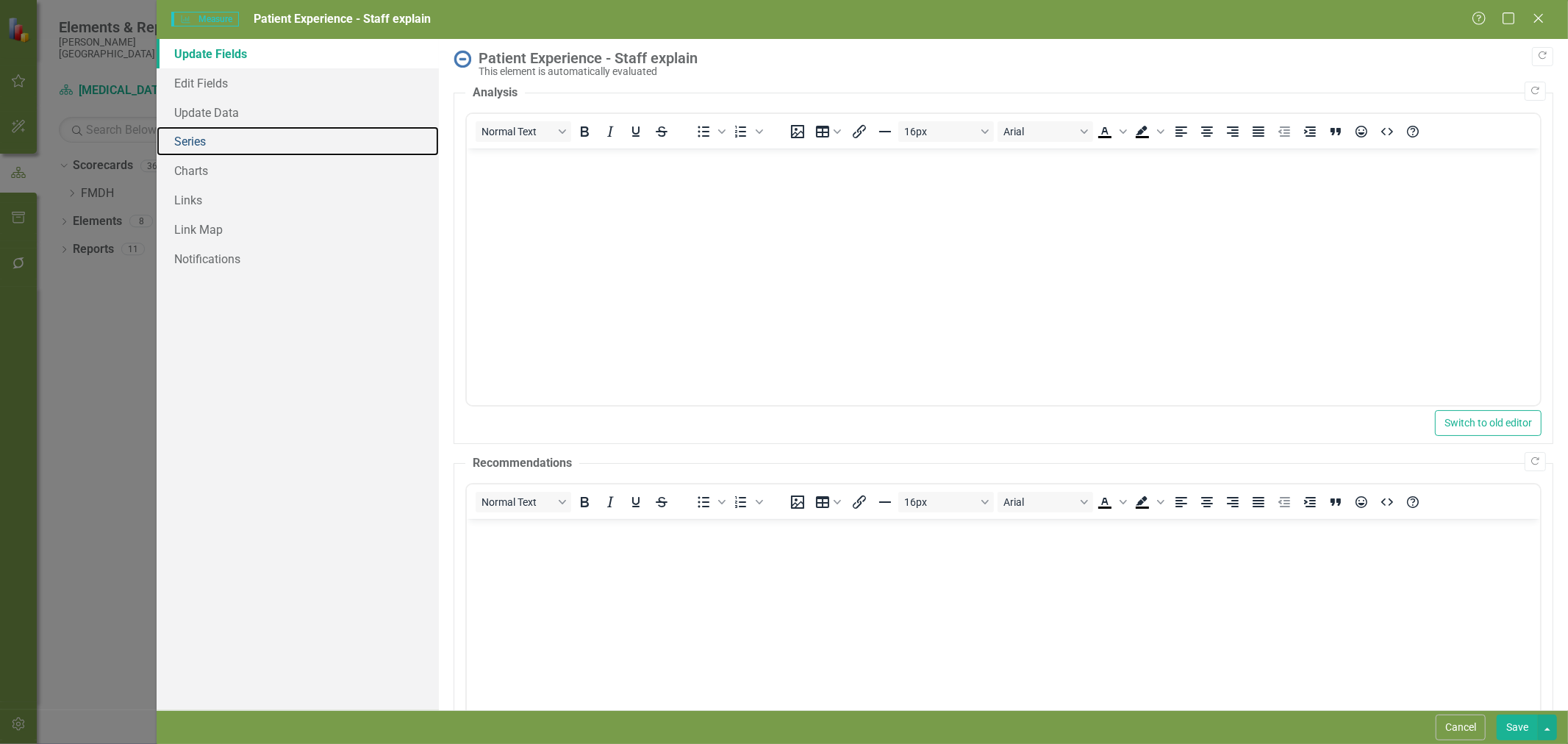
click at [218, 140] on link "Series" at bounding box center [298, 141] width 282 height 29
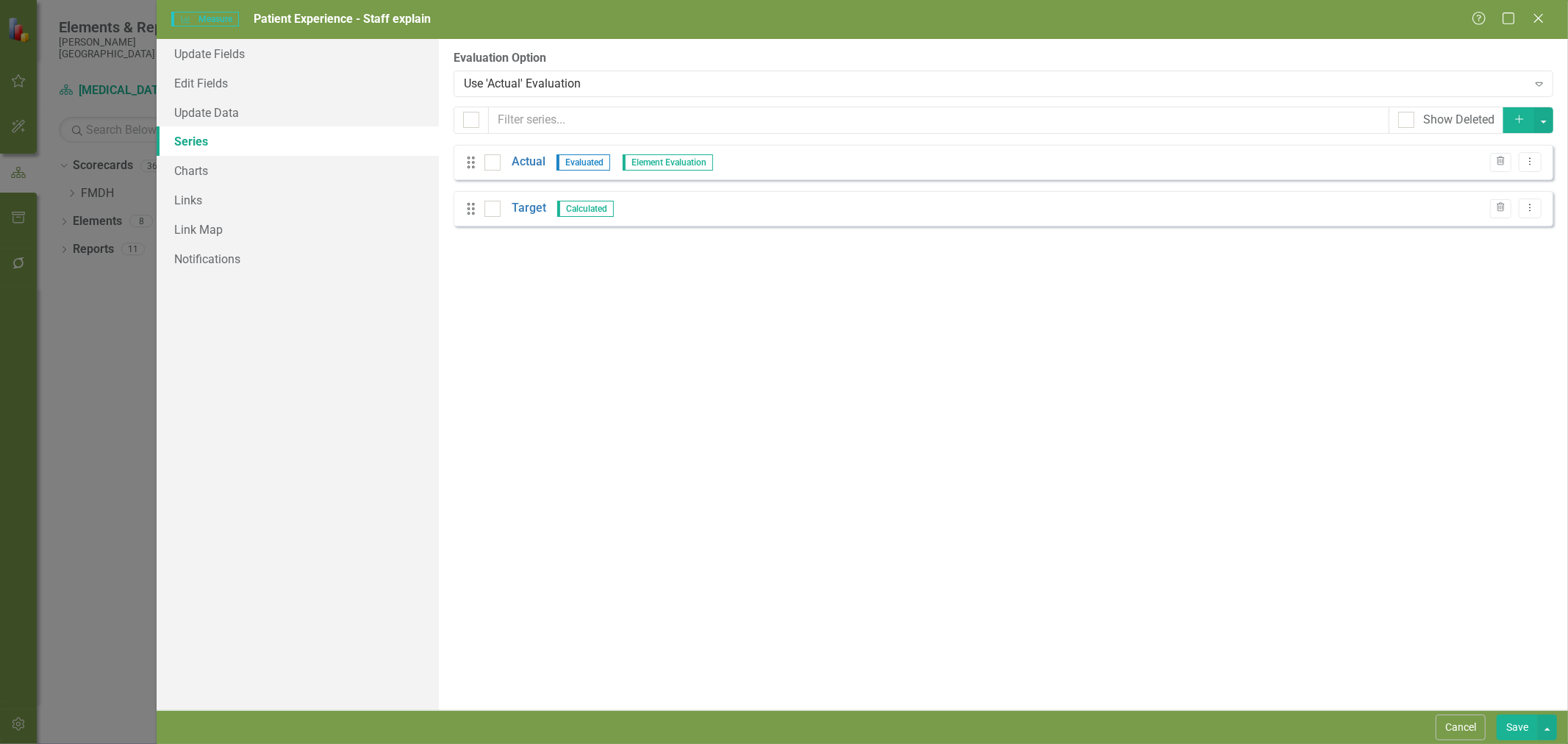
click at [529, 206] on link "Target" at bounding box center [529, 208] width 34 height 17
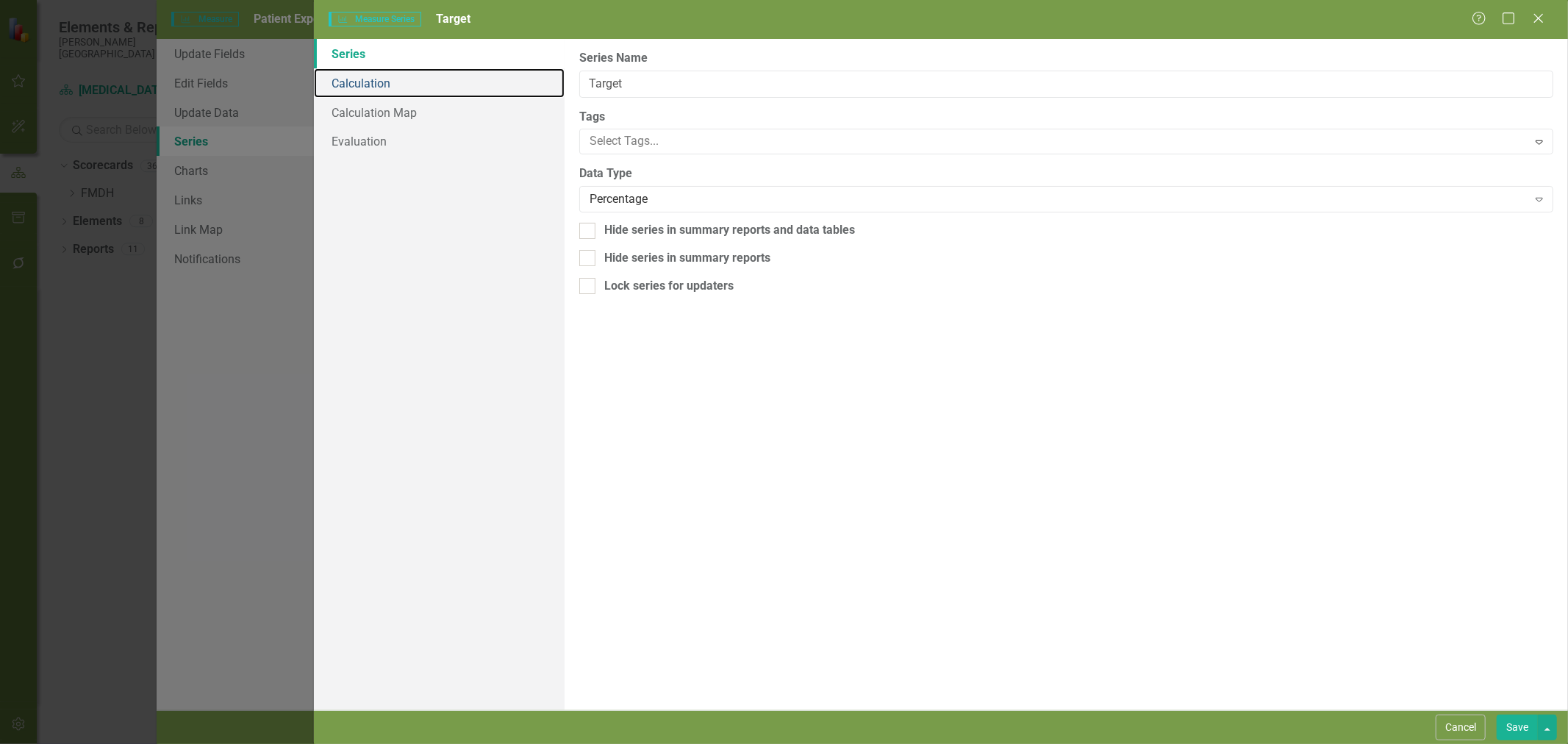
click at [388, 86] on link "Calculation" at bounding box center [439, 82] width 251 height 29
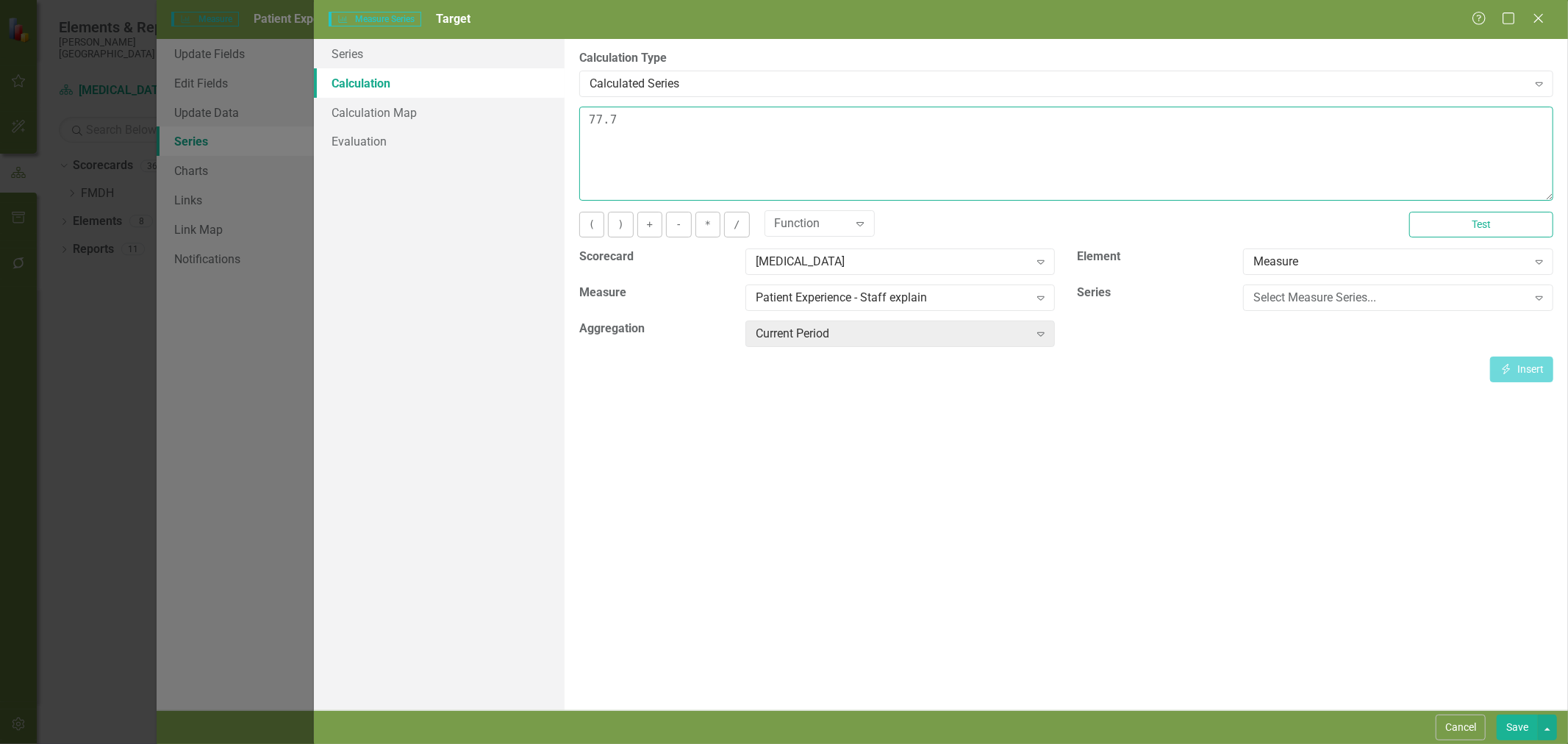
drag, startPoint x: 649, startPoint y: 127, endPoint x: 546, endPoint y: 123, distance: 103.1
click at [546, 123] on div "Series Calculation Calculation Map Evaluation From this page, you can edit the …" at bounding box center [940, 374] width 1253 height 671
type textarea "81.6"
click at [1524, 724] on button "Save" at bounding box center [1517, 726] width 41 height 26
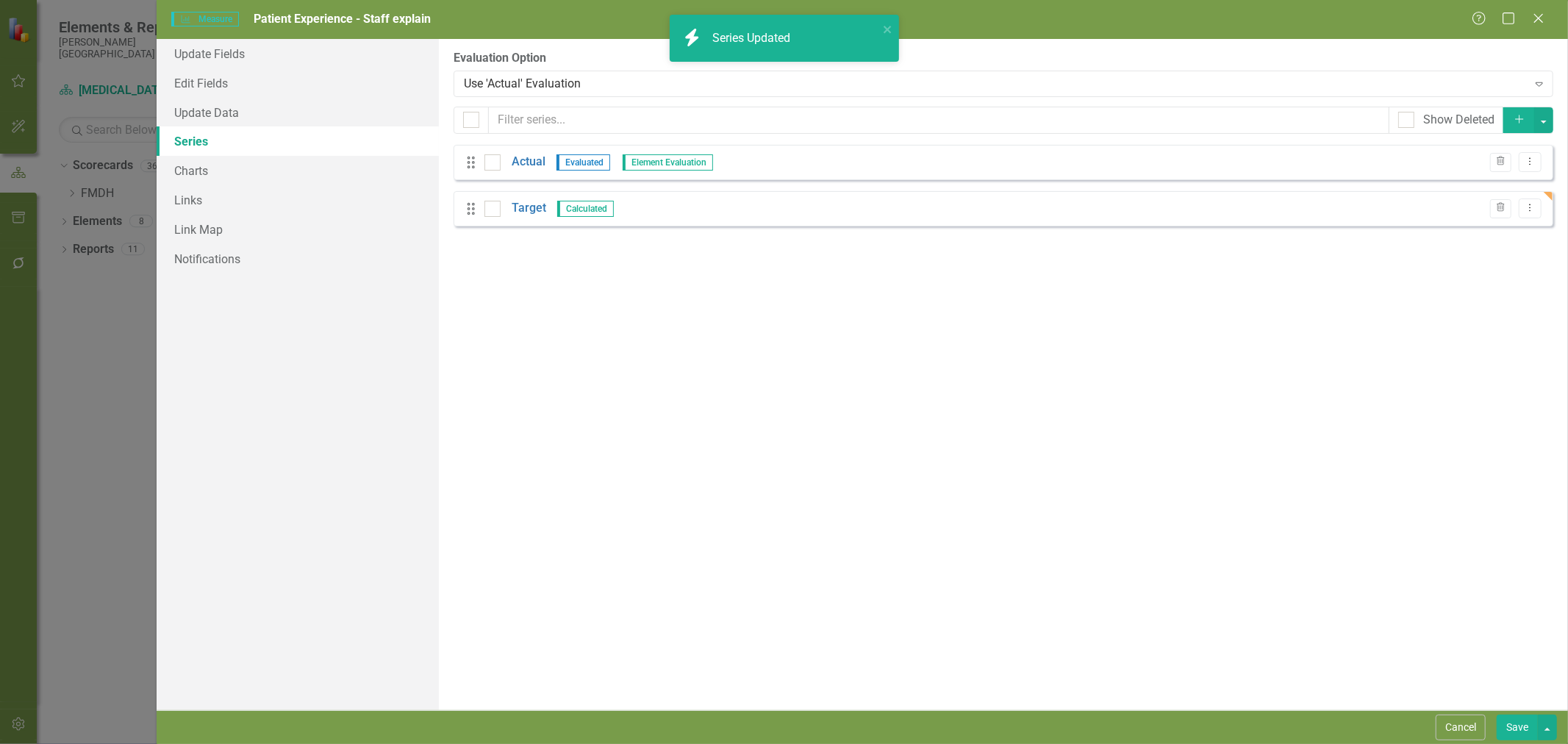
click at [1514, 732] on button "Save" at bounding box center [1517, 726] width 41 height 26
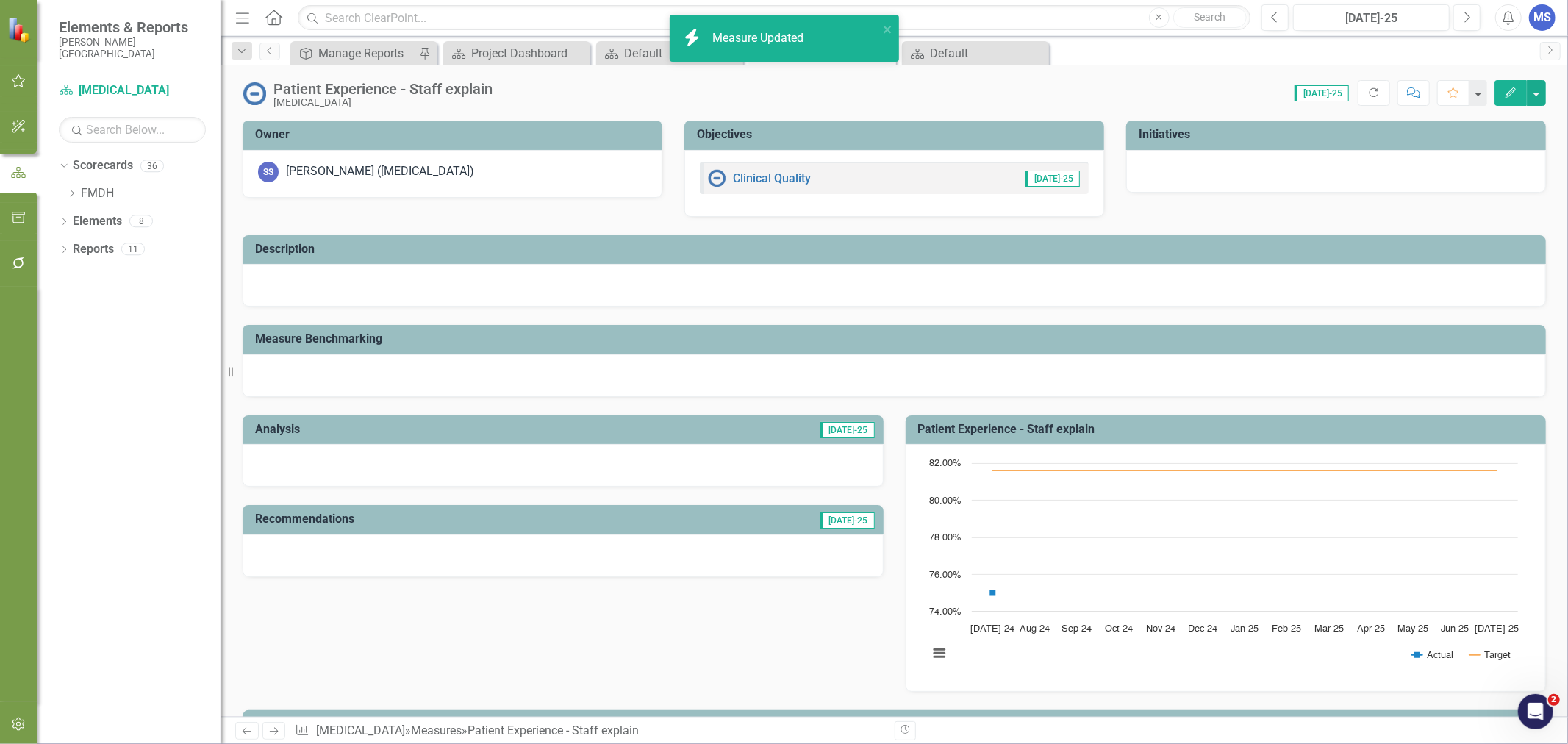
scroll to position [506, 0]
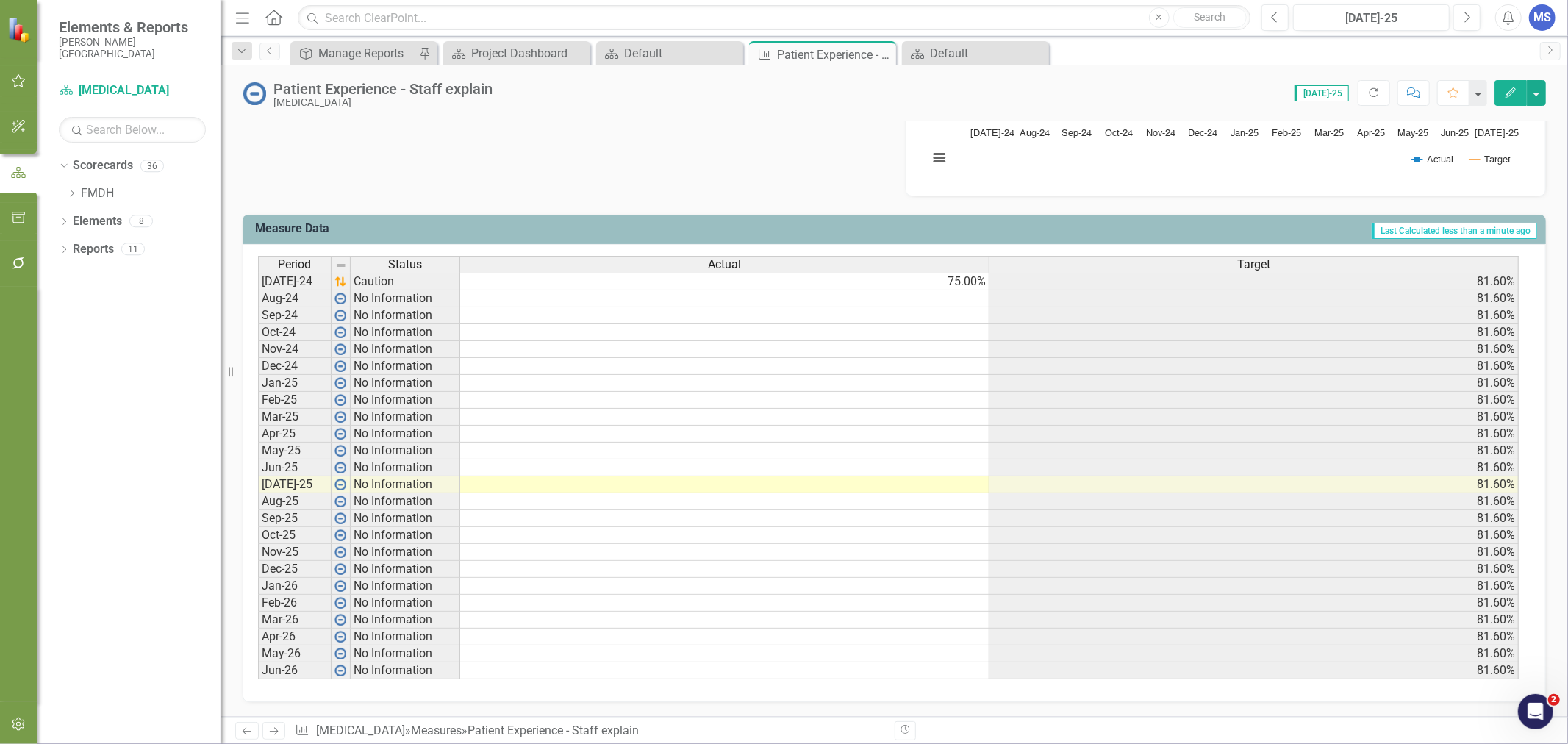
click at [907, 479] on td at bounding box center [724, 485] width 529 height 17
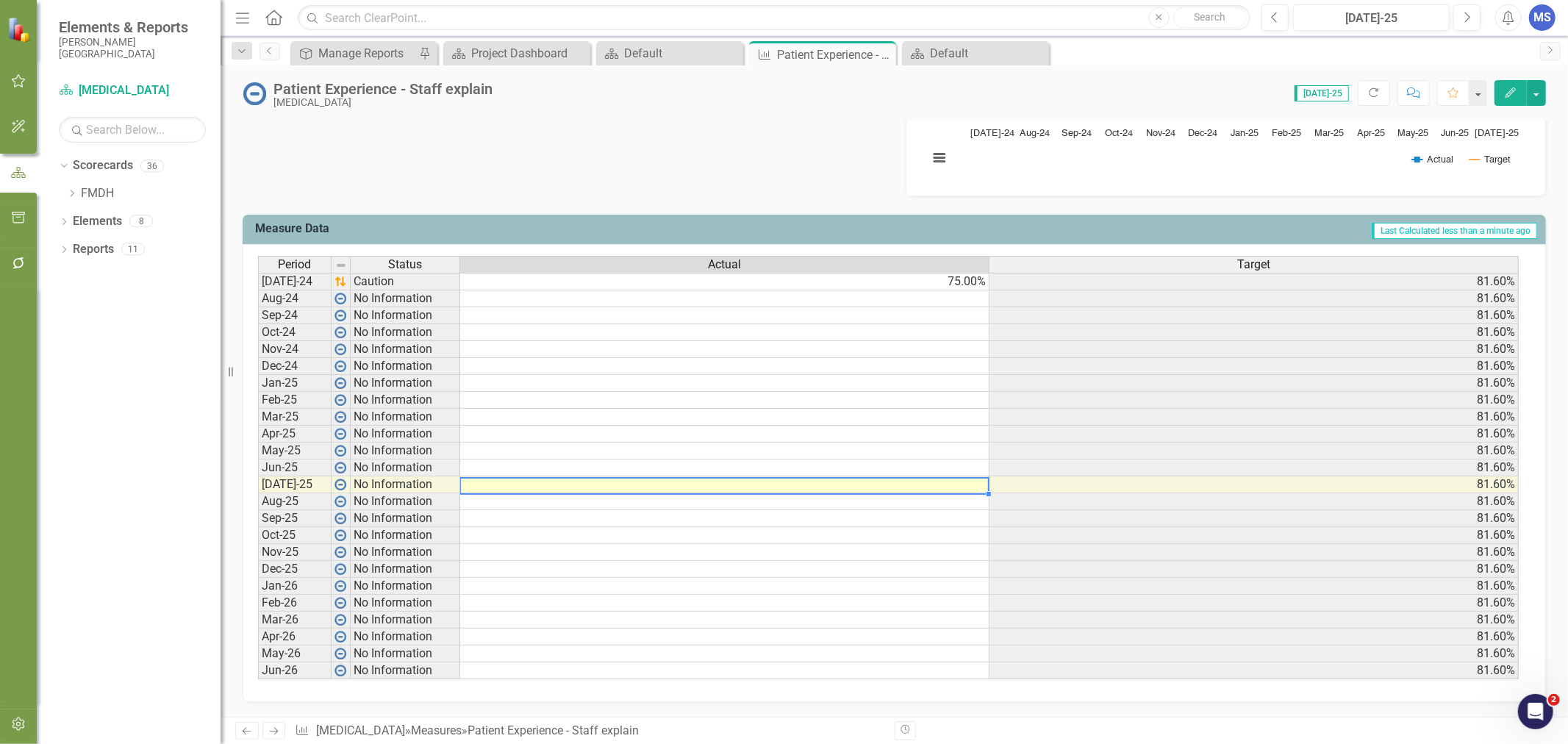
type textarea "78"
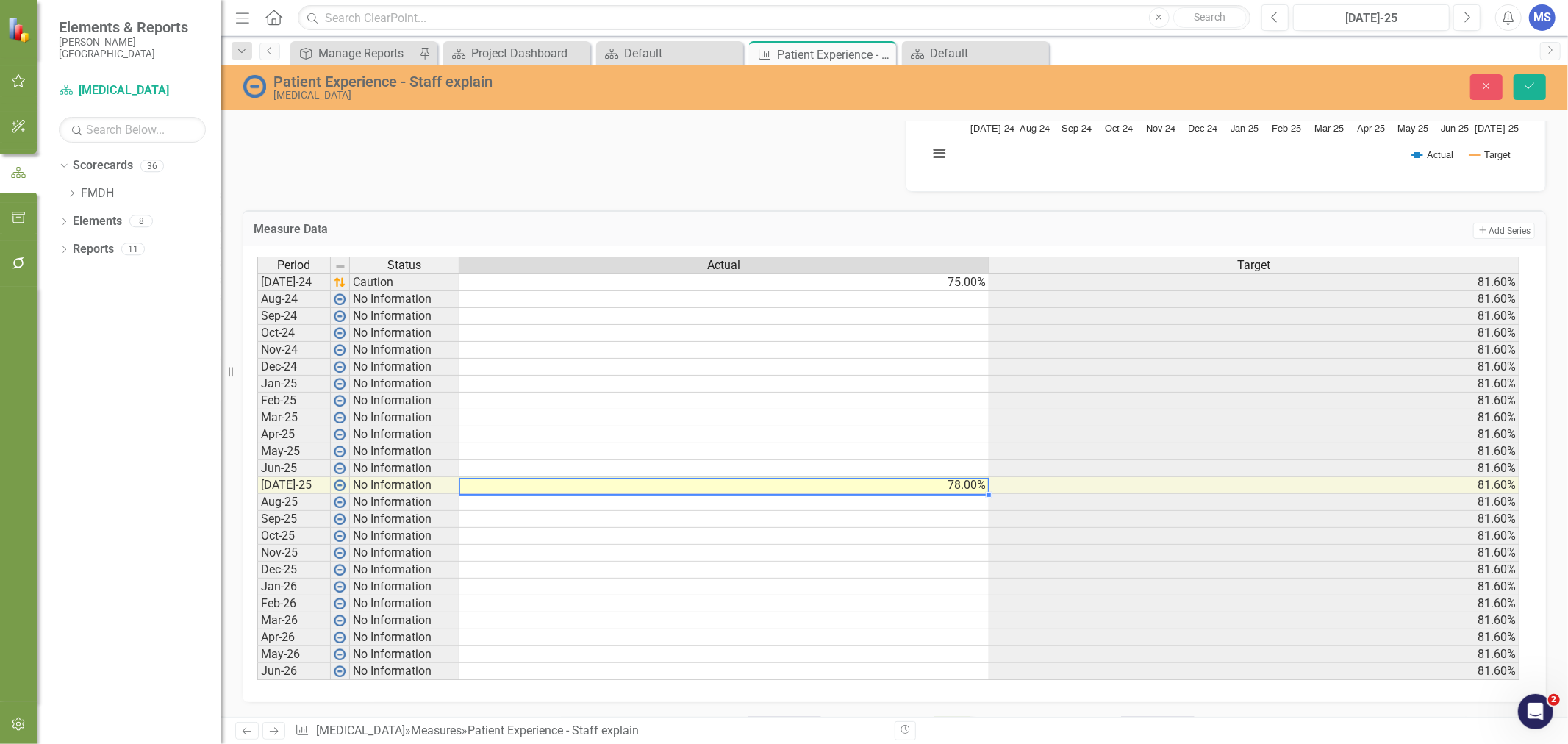
type textarea "75"
click at [963, 281] on td "75.00%" at bounding box center [725, 282] width 530 height 18
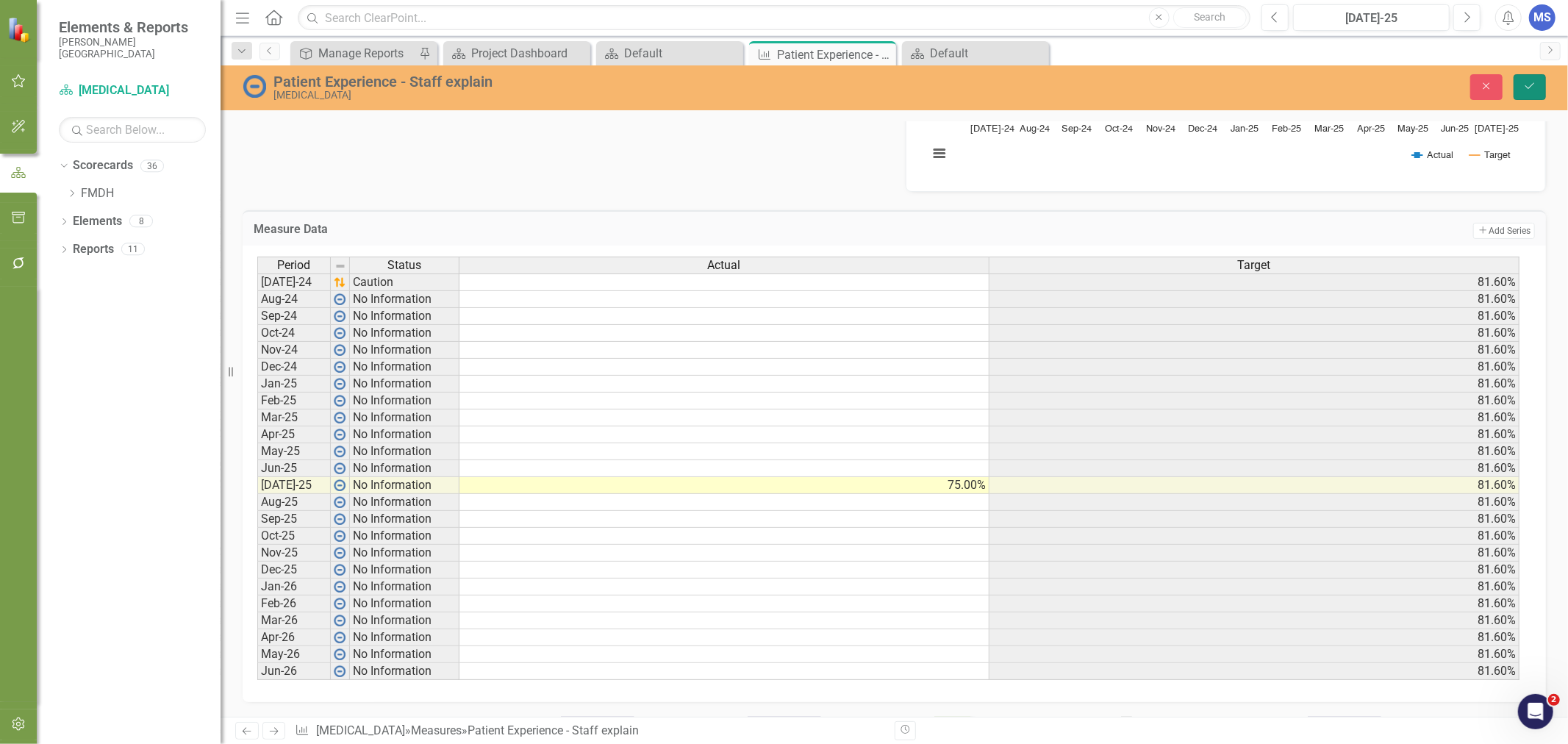
click at [1523, 74] on button "Save" at bounding box center [1529, 86] width 33 height 26
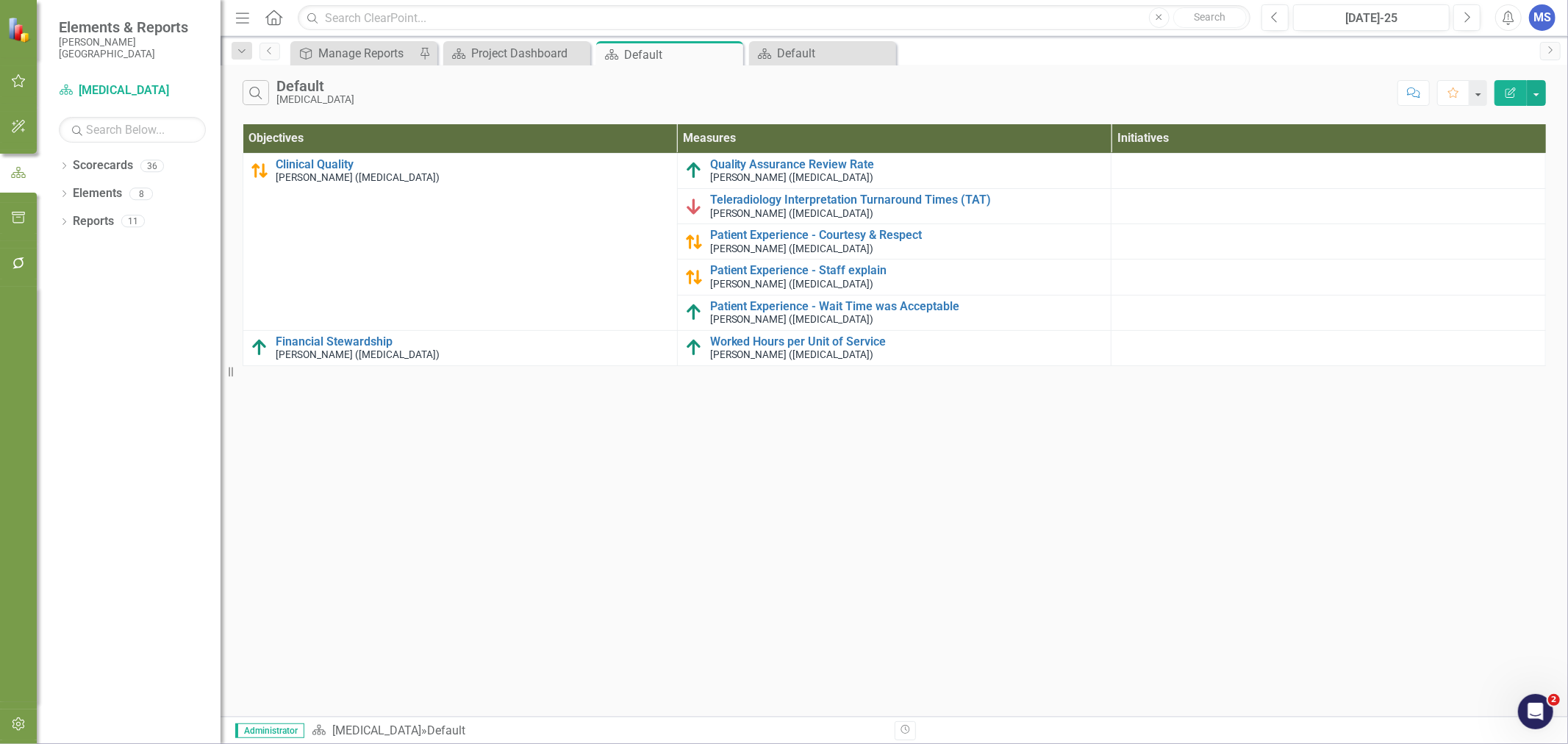
drag, startPoint x: 1099, startPoint y: 508, endPoint x: 1074, endPoint y: 477, distance: 39.8
click at [1099, 508] on div "Search Default [MEDICAL_DATA] Comment Favorite Edit Report Objectives Measures …" at bounding box center [894, 391] width 1347 height 651
click at [0, 0] on icon "Close" at bounding box center [0, 0] width 0 height 0
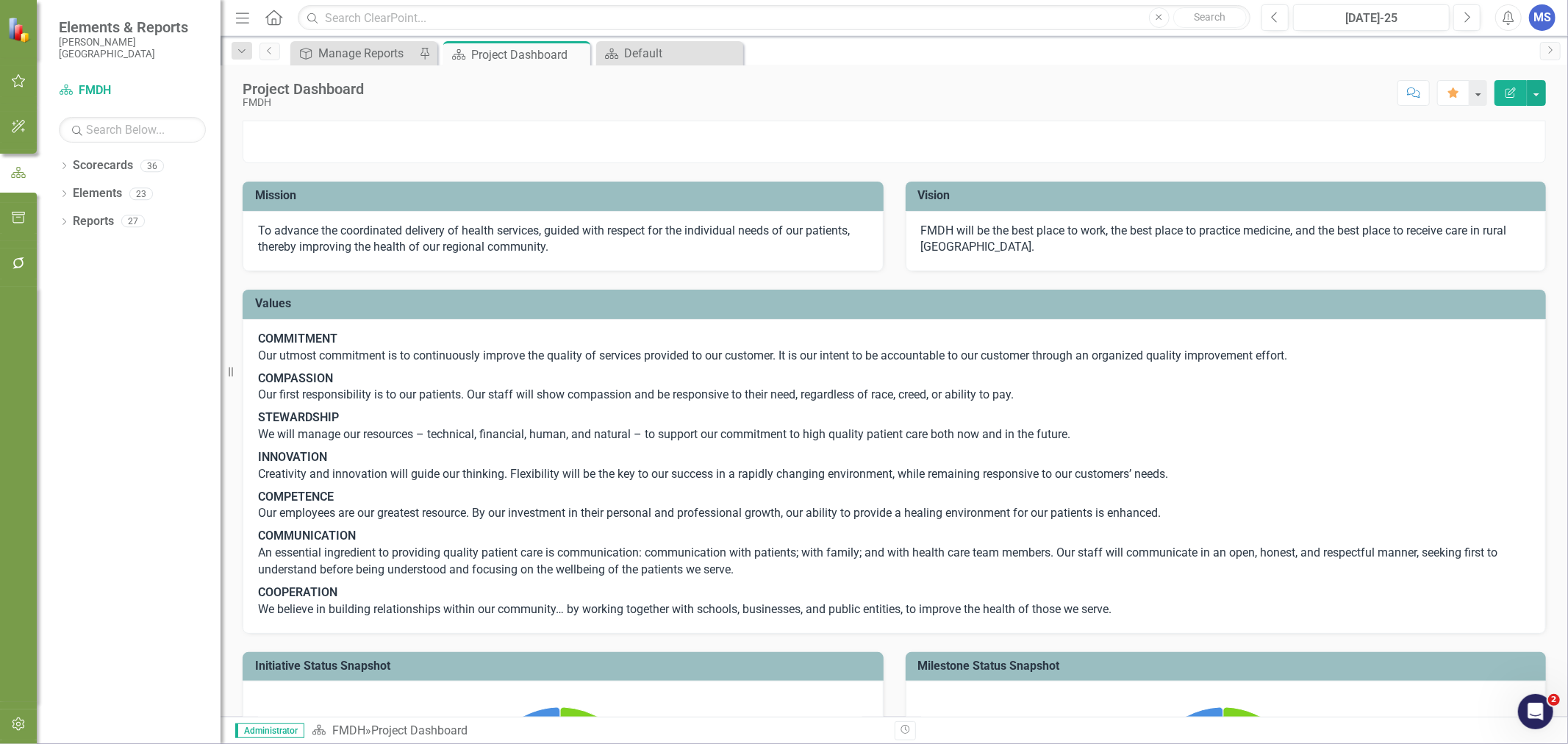
click at [68, 168] on icon "Dropdown" at bounding box center [64, 167] width 10 height 8
click at [66, 193] on icon "Dropdown" at bounding box center [71, 193] width 11 height 9
click at [75, 193] on div "Dropdown" at bounding box center [74, 194] width 15 height 8
click at [75, 193] on icon "Dropdown" at bounding box center [71, 193] width 11 height 9
click at [86, 221] on icon "Dropdown" at bounding box center [86, 221] width 11 height 9
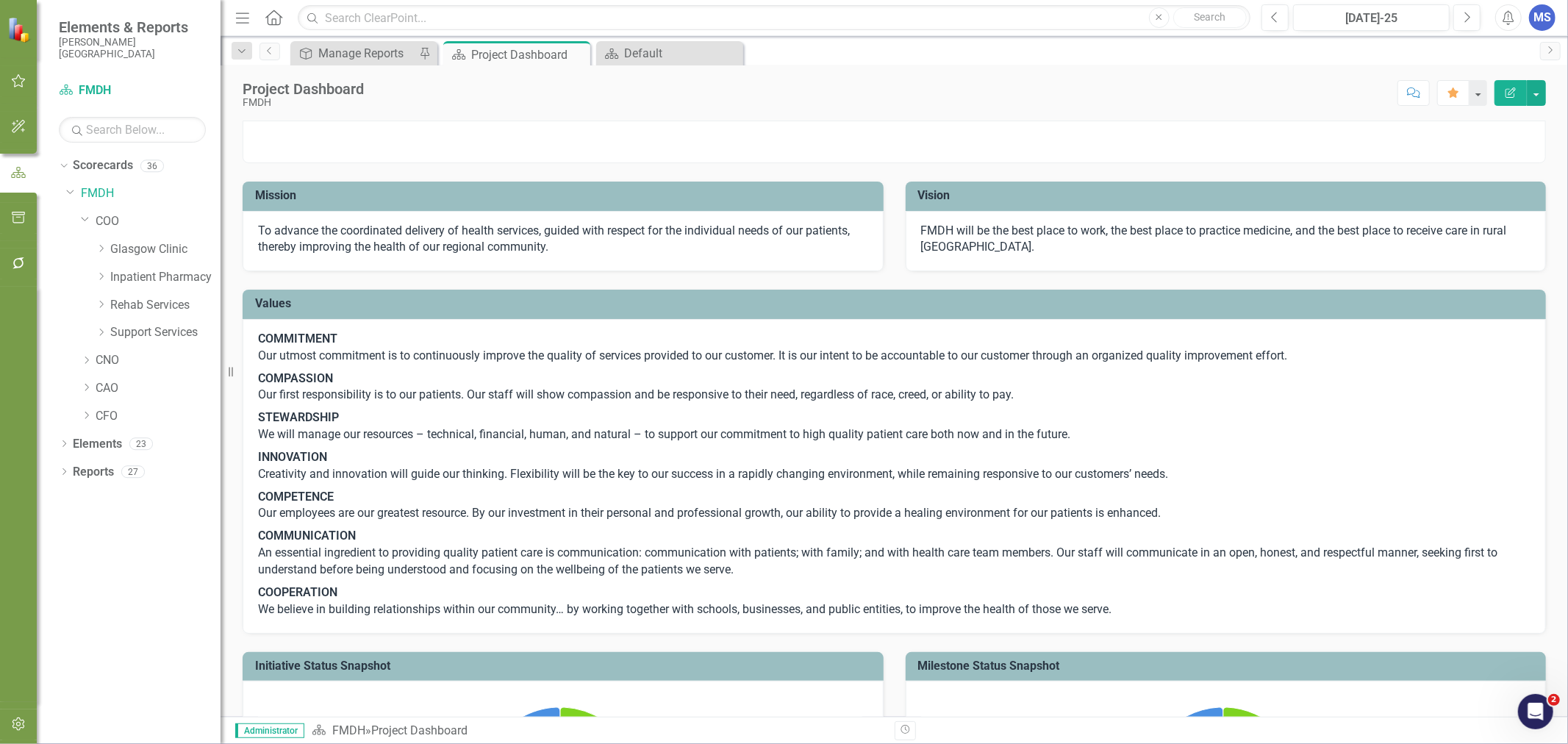
click at [86, 221] on icon "Dropdown" at bounding box center [85, 218] width 9 height 11
click at [84, 252] on icon "Dropdown" at bounding box center [86, 248] width 11 height 9
click at [122, 338] on link "Laboratory" at bounding box center [164, 332] width 110 height 17
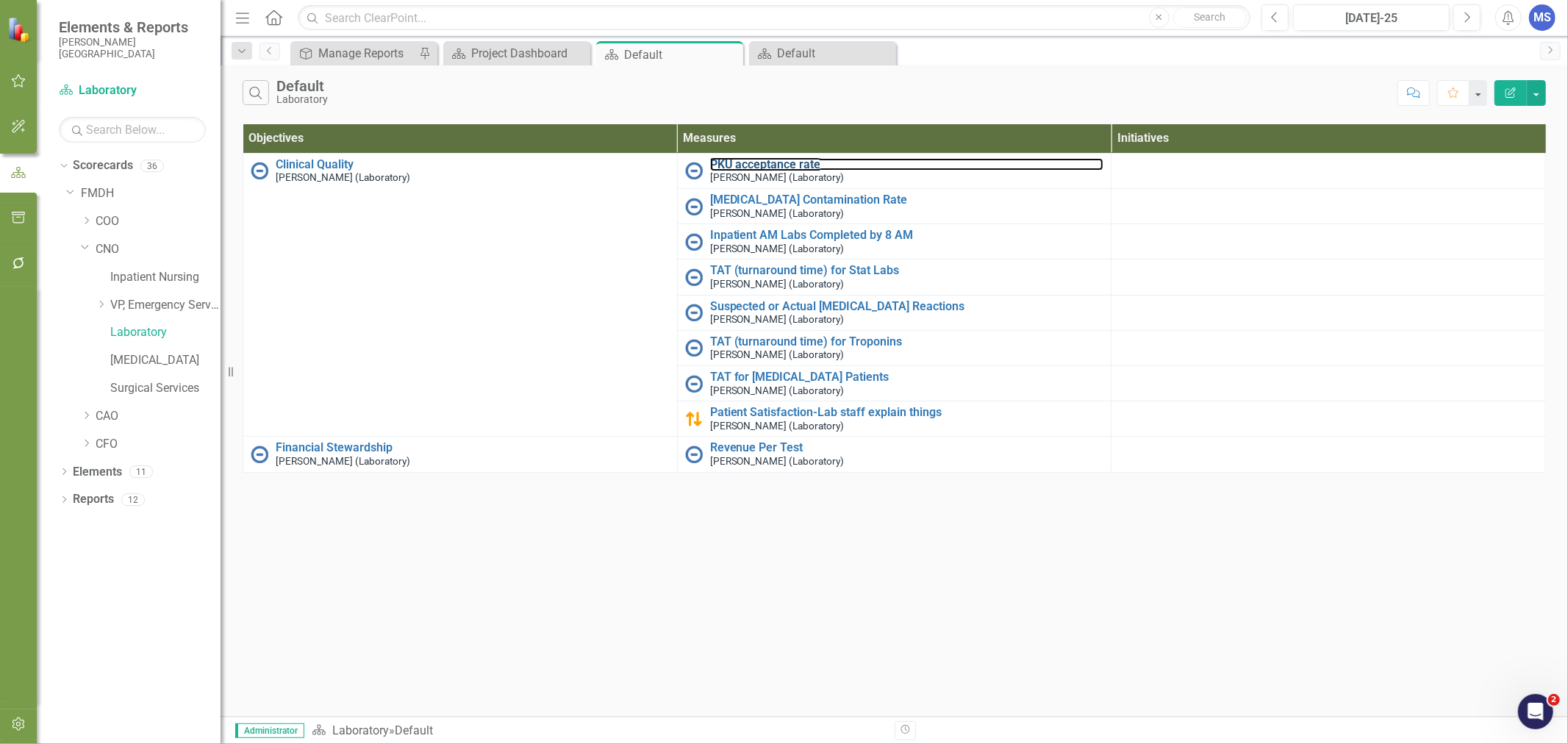
click at [801, 164] on link "PKU acceptance rate" at bounding box center [907, 164] width 394 height 13
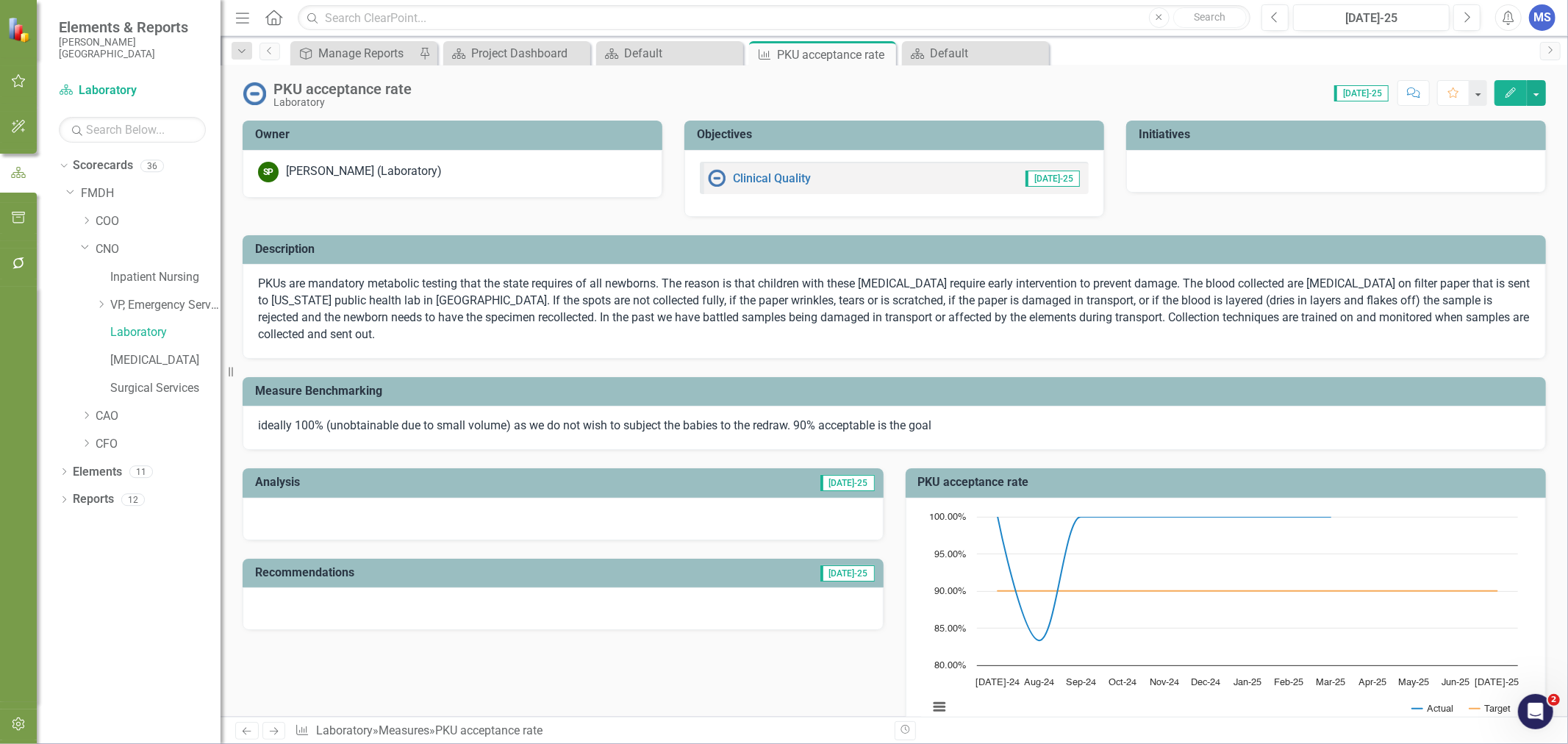
click at [0, 0] on icon at bounding box center [0, 0] width 0 height 0
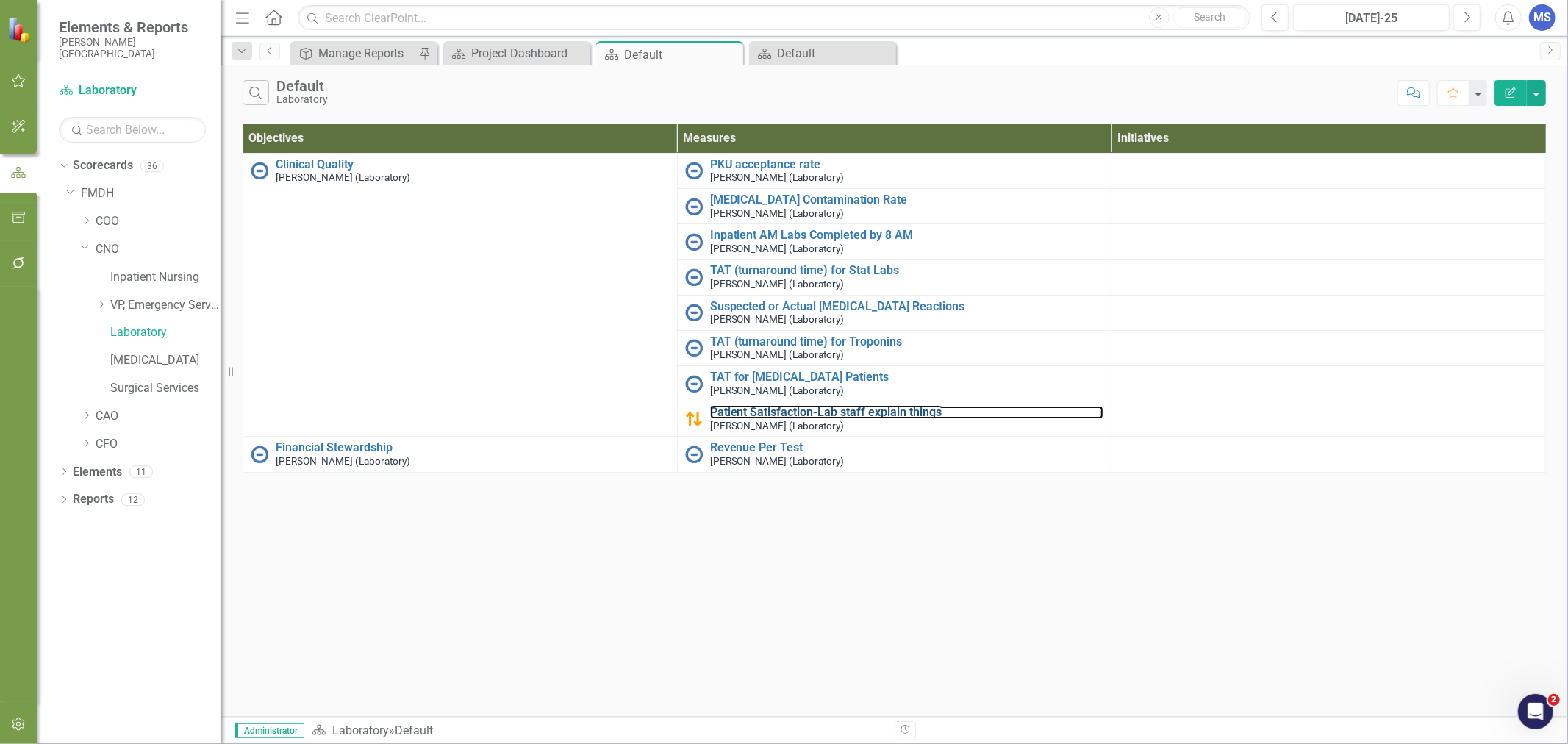
click at [807, 414] on link "Patient Satisfaction-Lab staff explain things" at bounding box center [907, 413] width 394 height 13
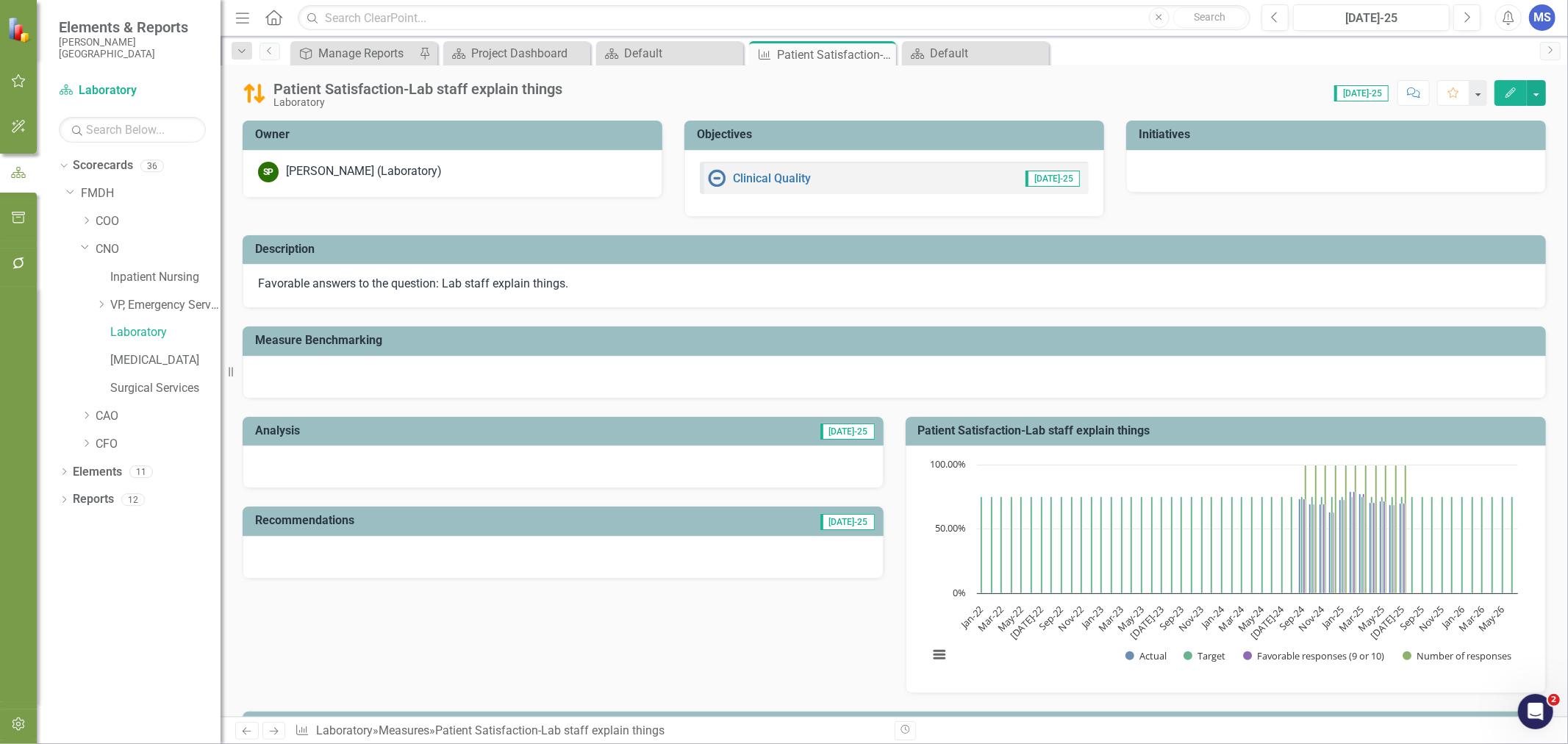
scroll to position [221, 0]
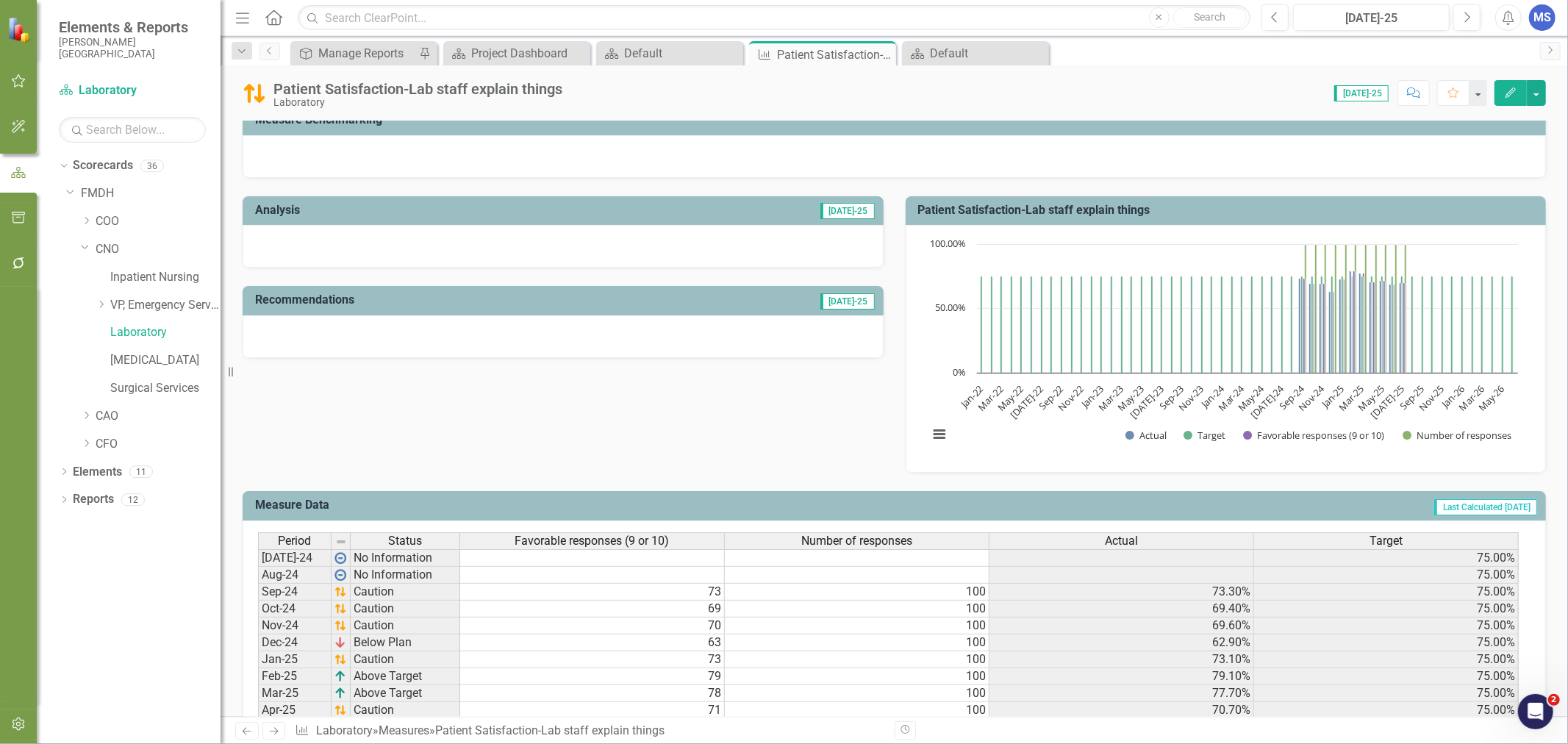
click at [1514, 86] on button "Edit" at bounding box center [1510, 92] width 33 height 26
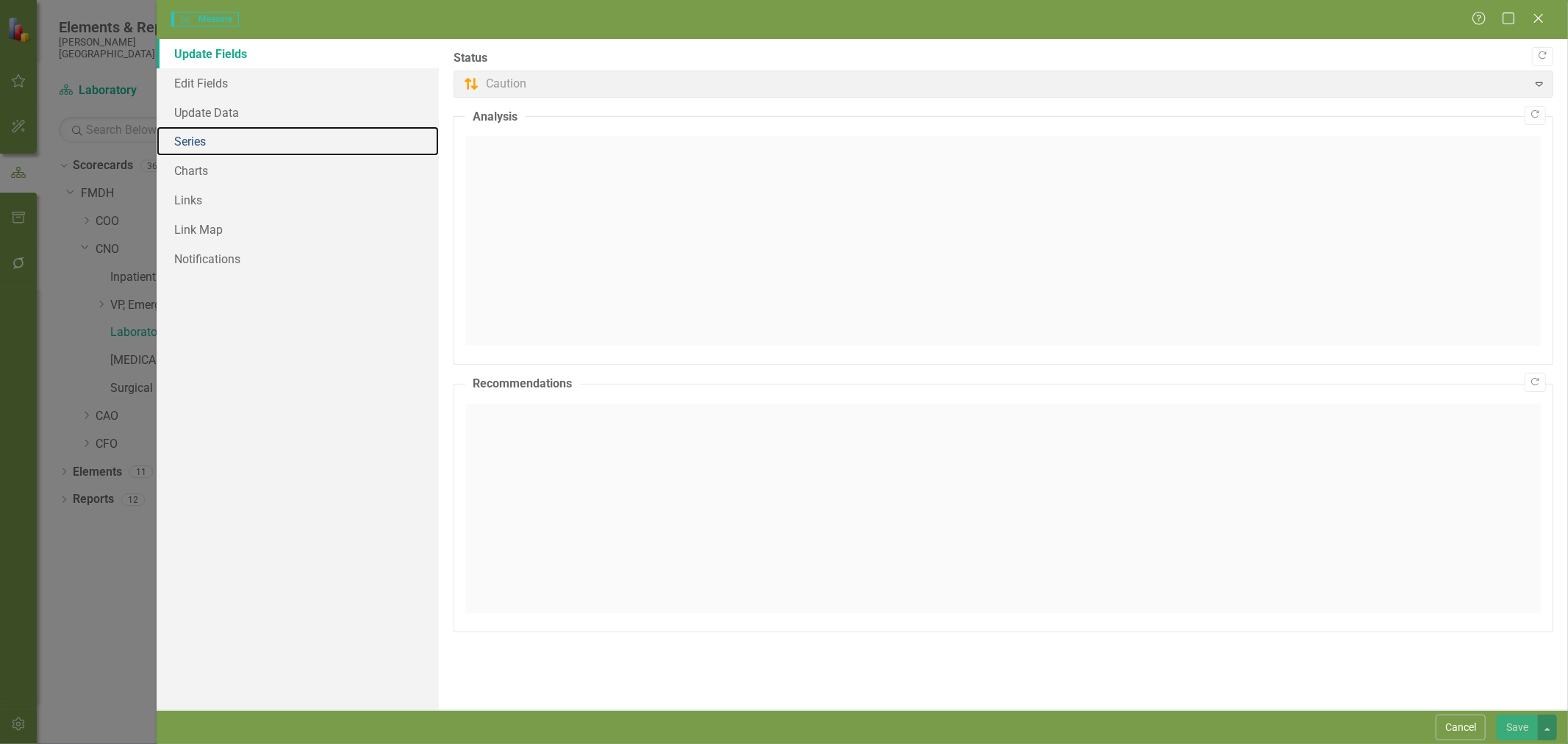
click at [216, 144] on link "Series" at bounding box center [298, 141] width 282 height 29
click at [209, 179] on link "Charts" at bounding box center [298, 170] width 282 height 29
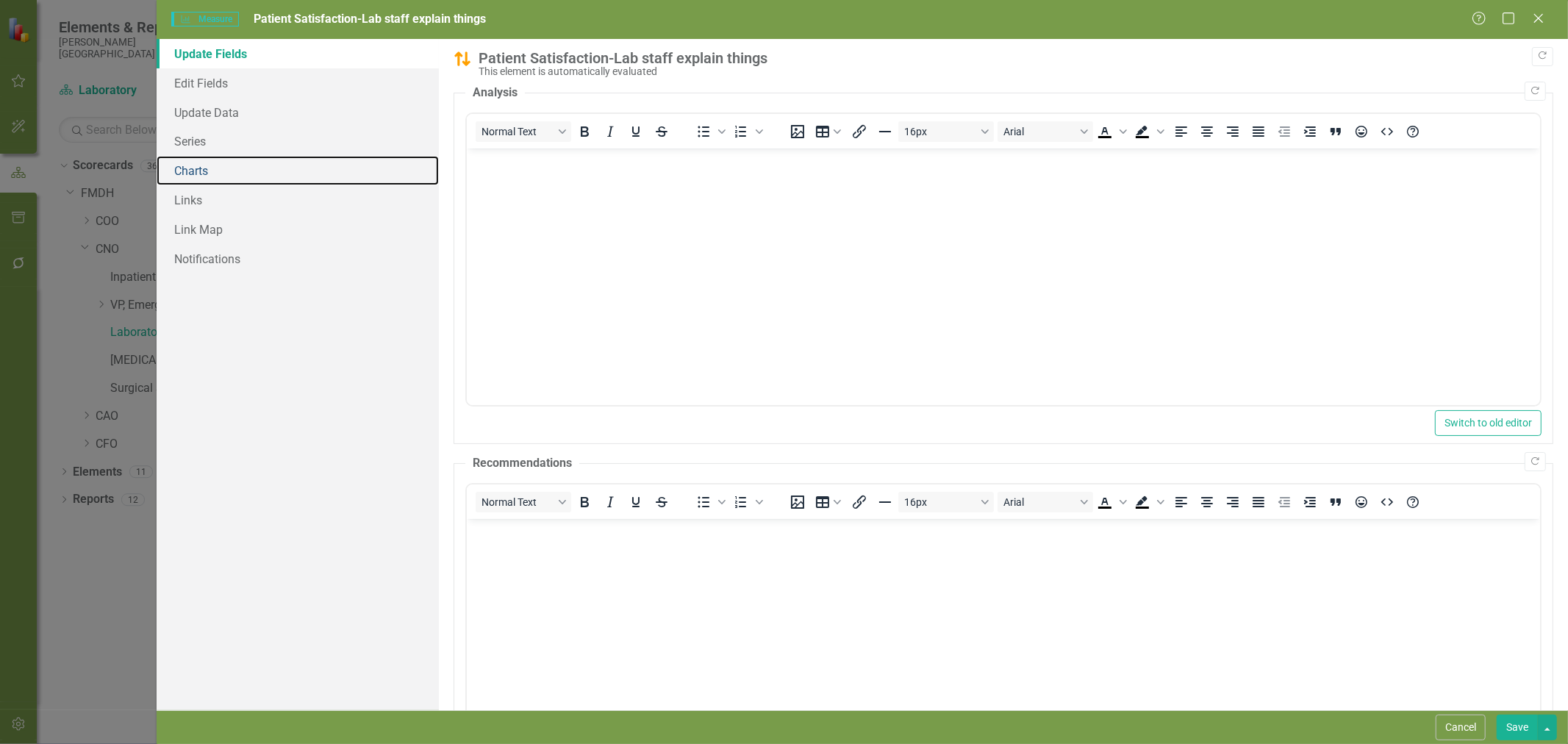
scroll to position [0, 0]
click at [201, 173] on link "Charts" at bounding box center [298, 170] width 282 height 29
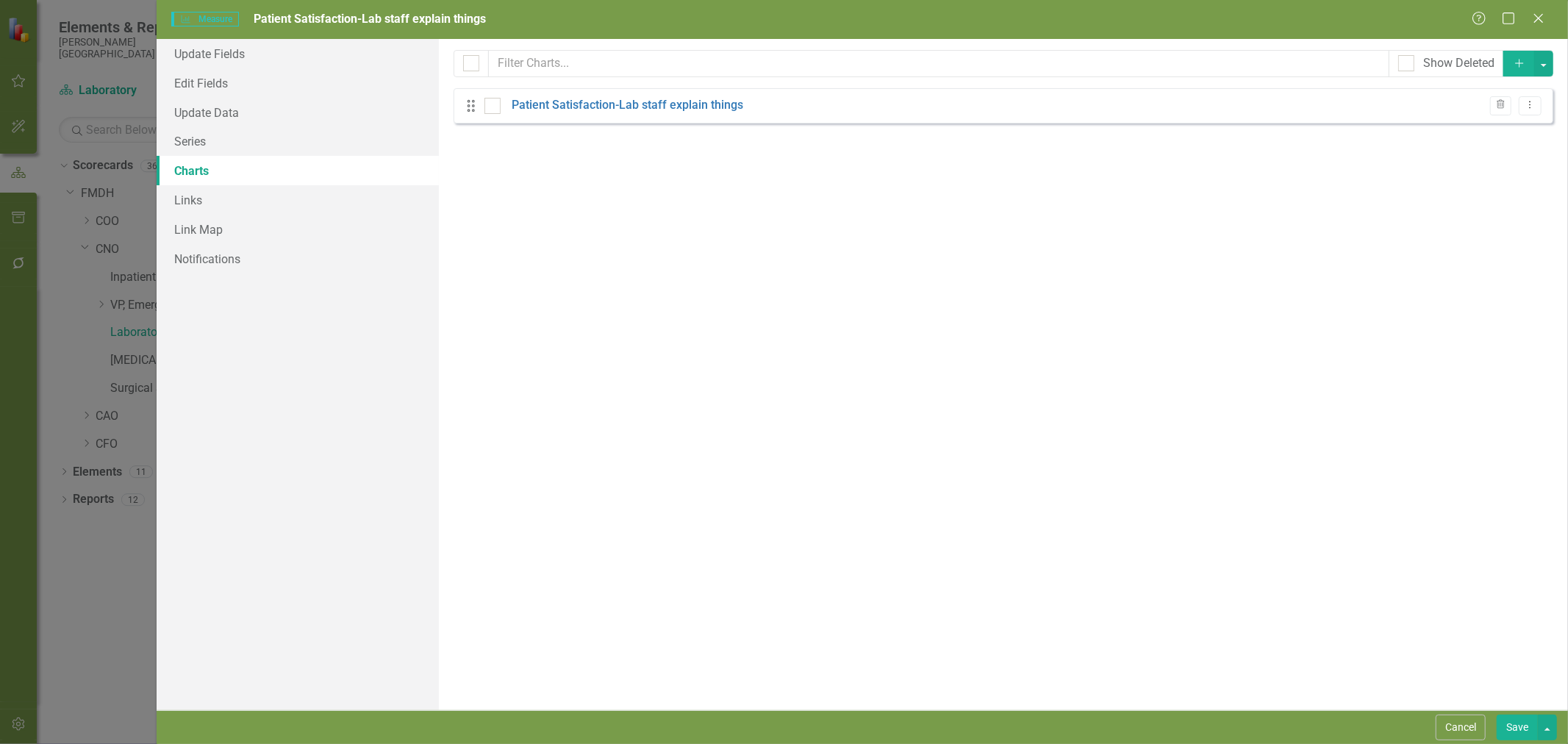
click at [594, 106] on link "Patient Satisfaction-Lab staff explain things" at bounding box center [628, 106] width 232 height 17
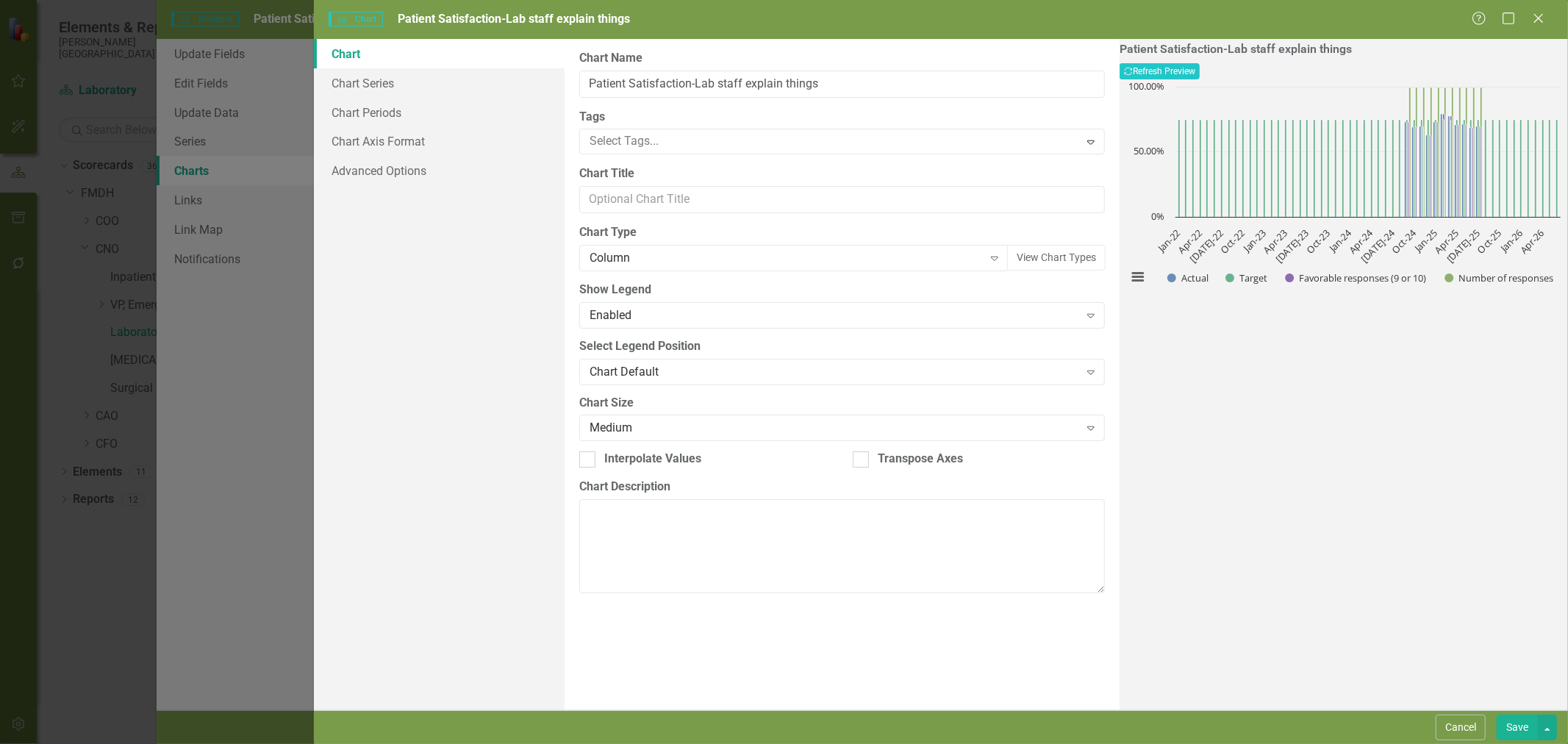
click at [633, 256] on div "Column" at bounding box center [786, 258] width 393 height 17
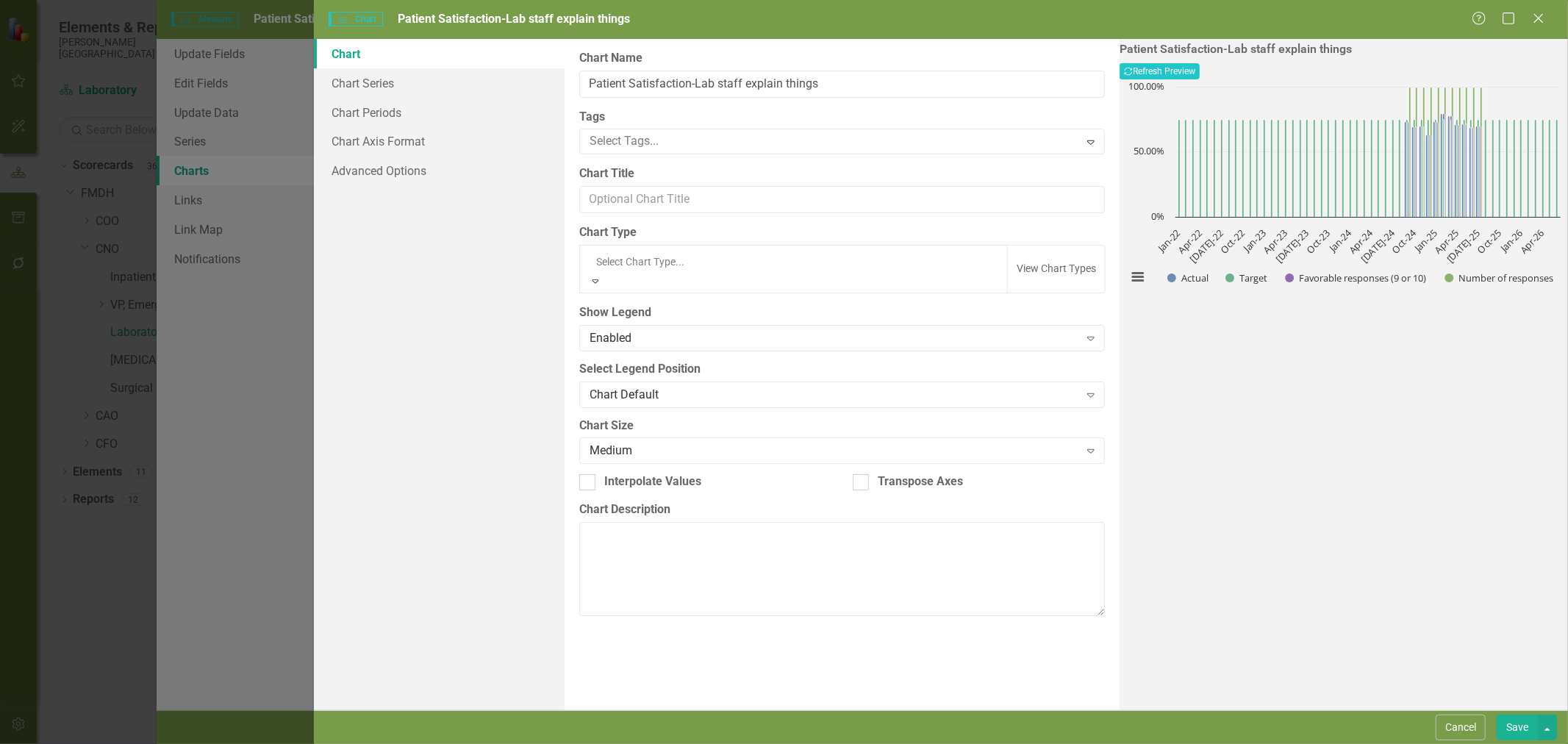
scroll to position [159, 0]
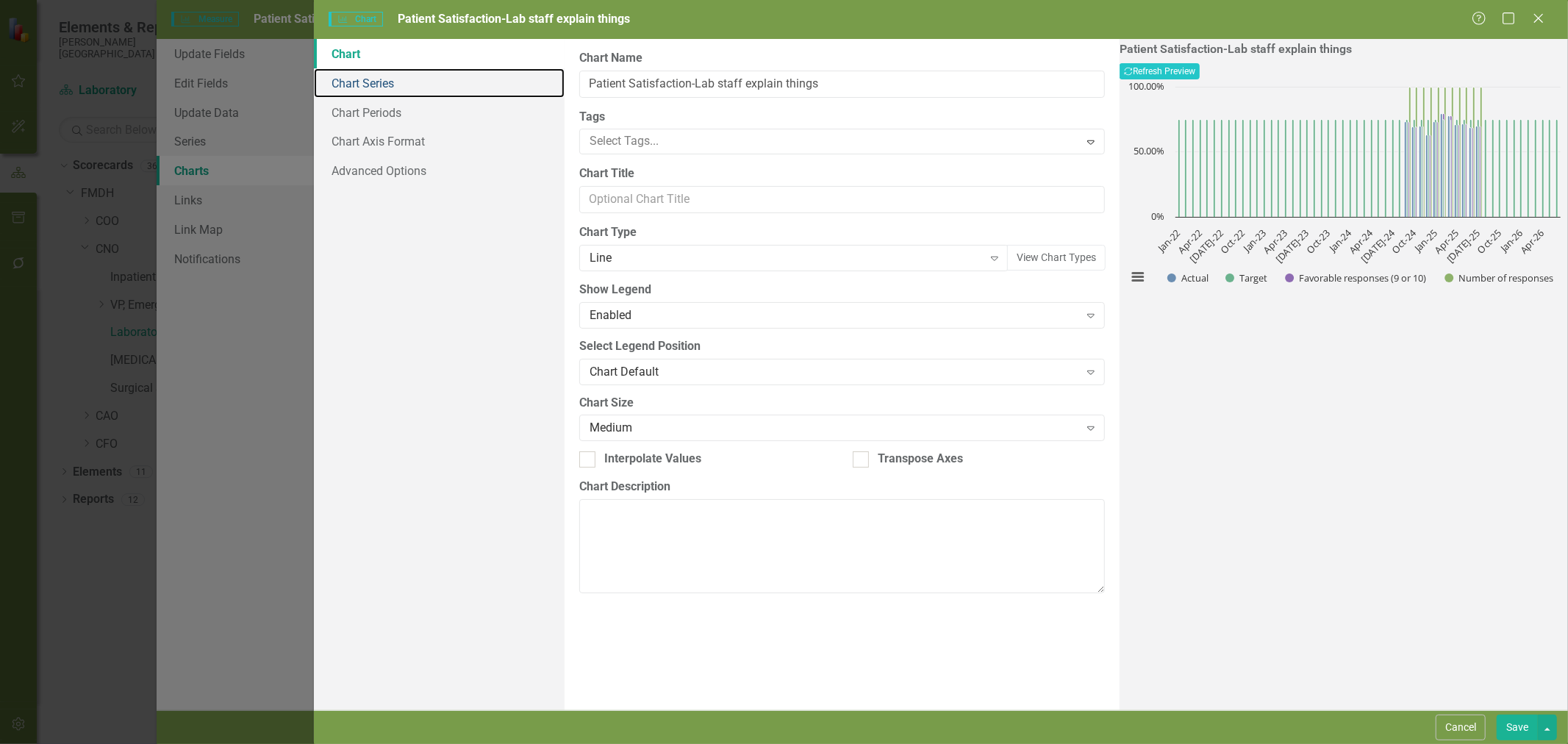
click at [398, 86] on link "Chart Series" at bounding box center [439, 82] width 251 height 29
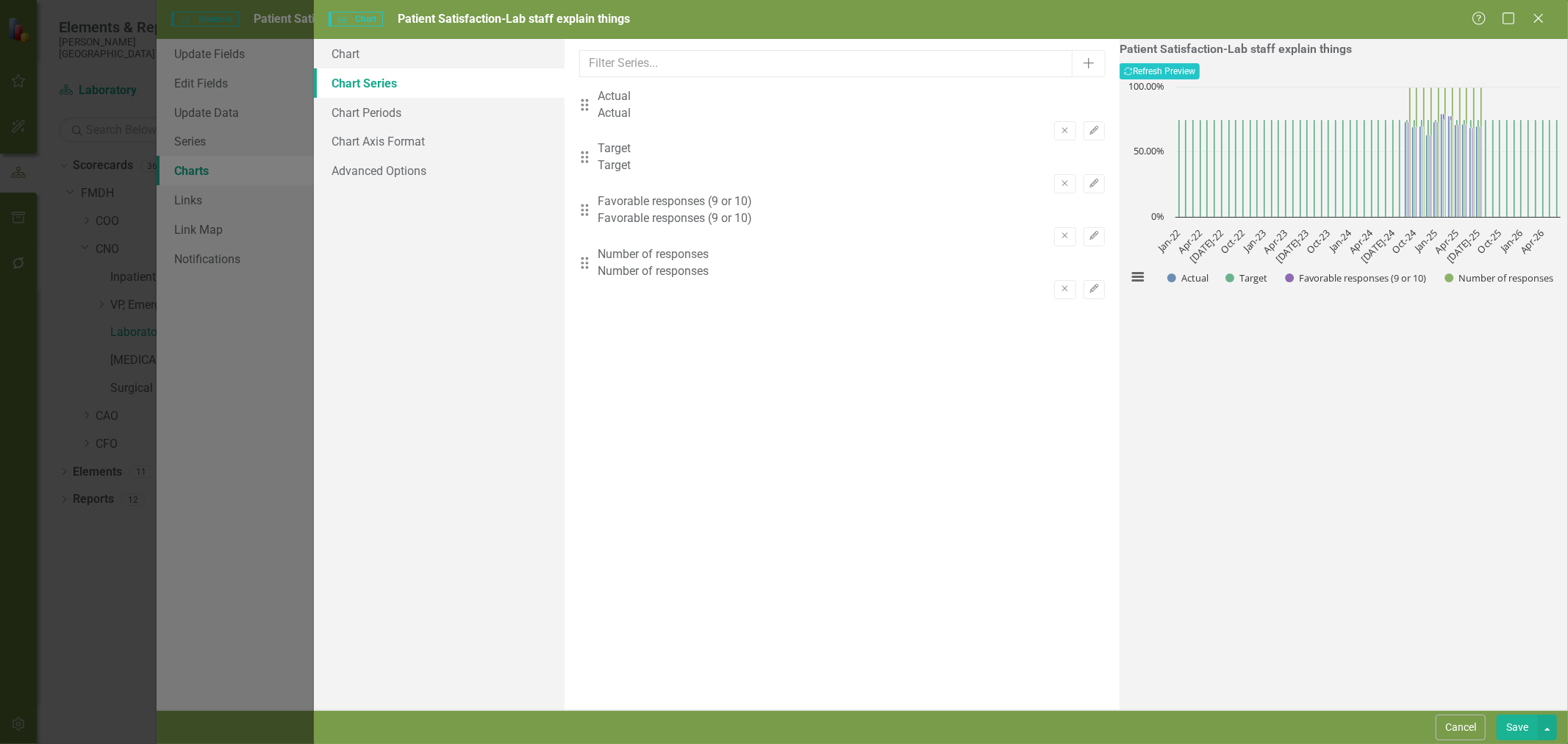
click at [1059, 232] on icon "Remove" at bounding box center [1064, 236] width 11 height 9
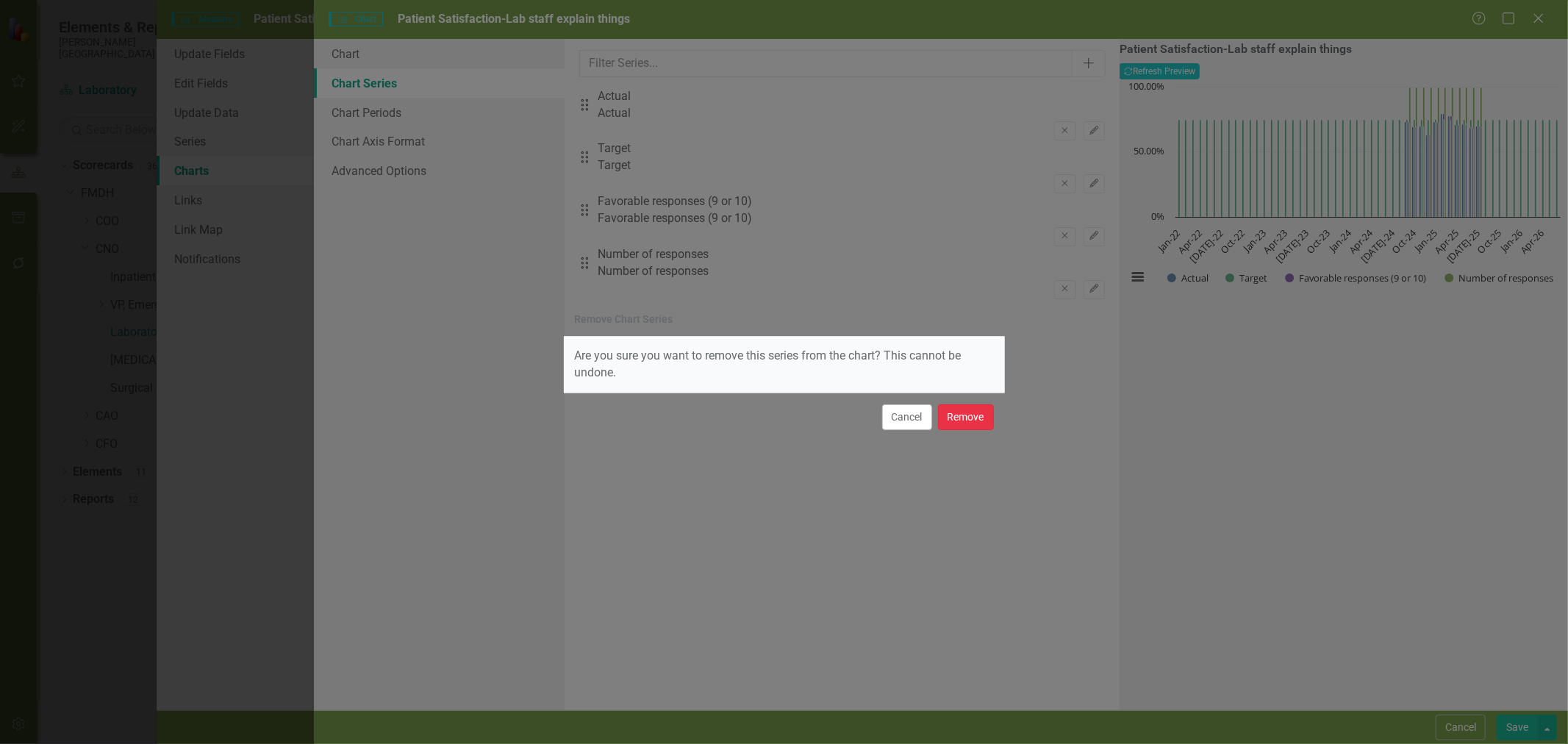
click at [972, 418] on button "Remove" at bounding box center [966, 417] width 56 height 26
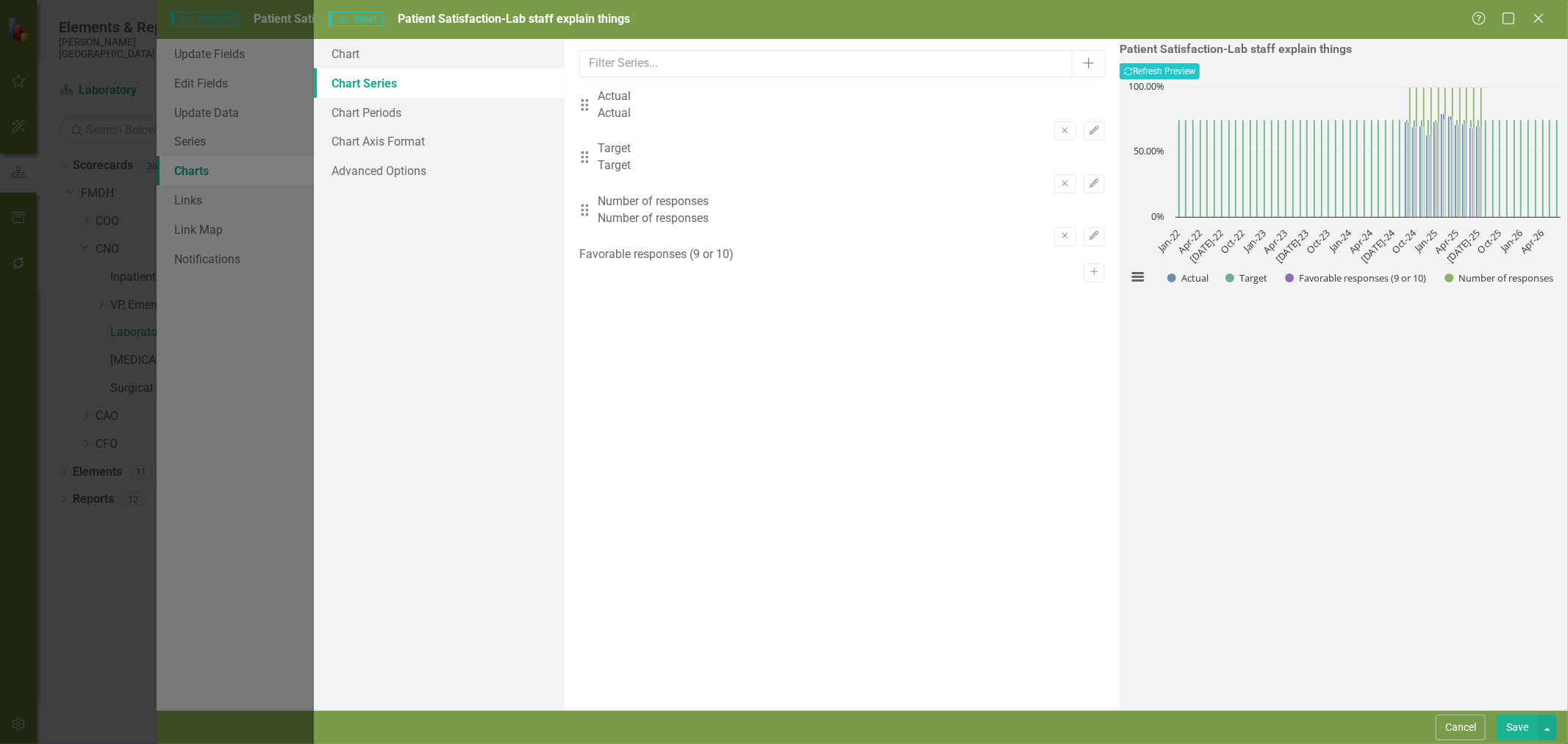
click at [1059, 232] on icon "Remove" at bounding box center [1064, 236] width 11 height 9
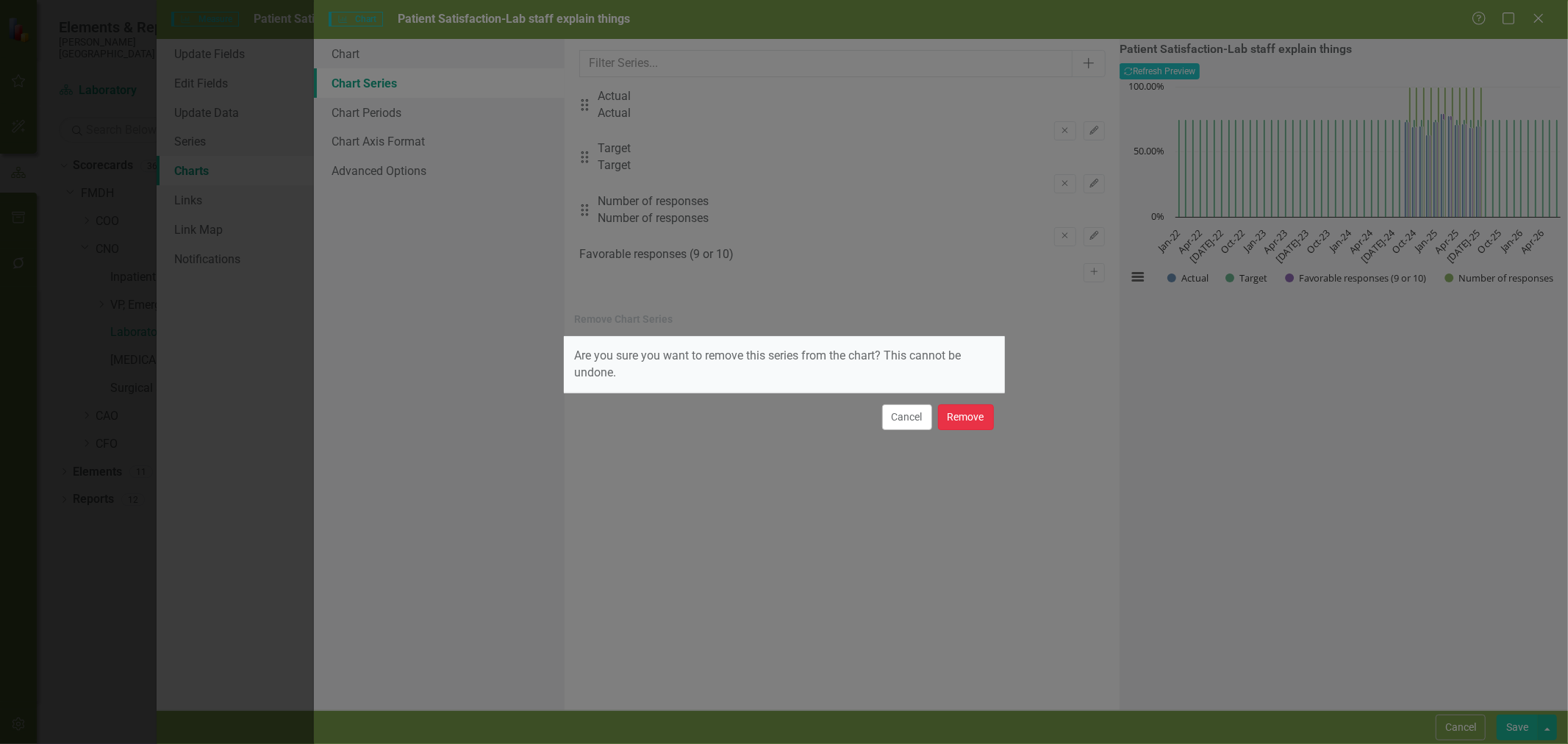
click at [966, 413] on button "Remove" at bounding box center [966, 417] width 56 height 26
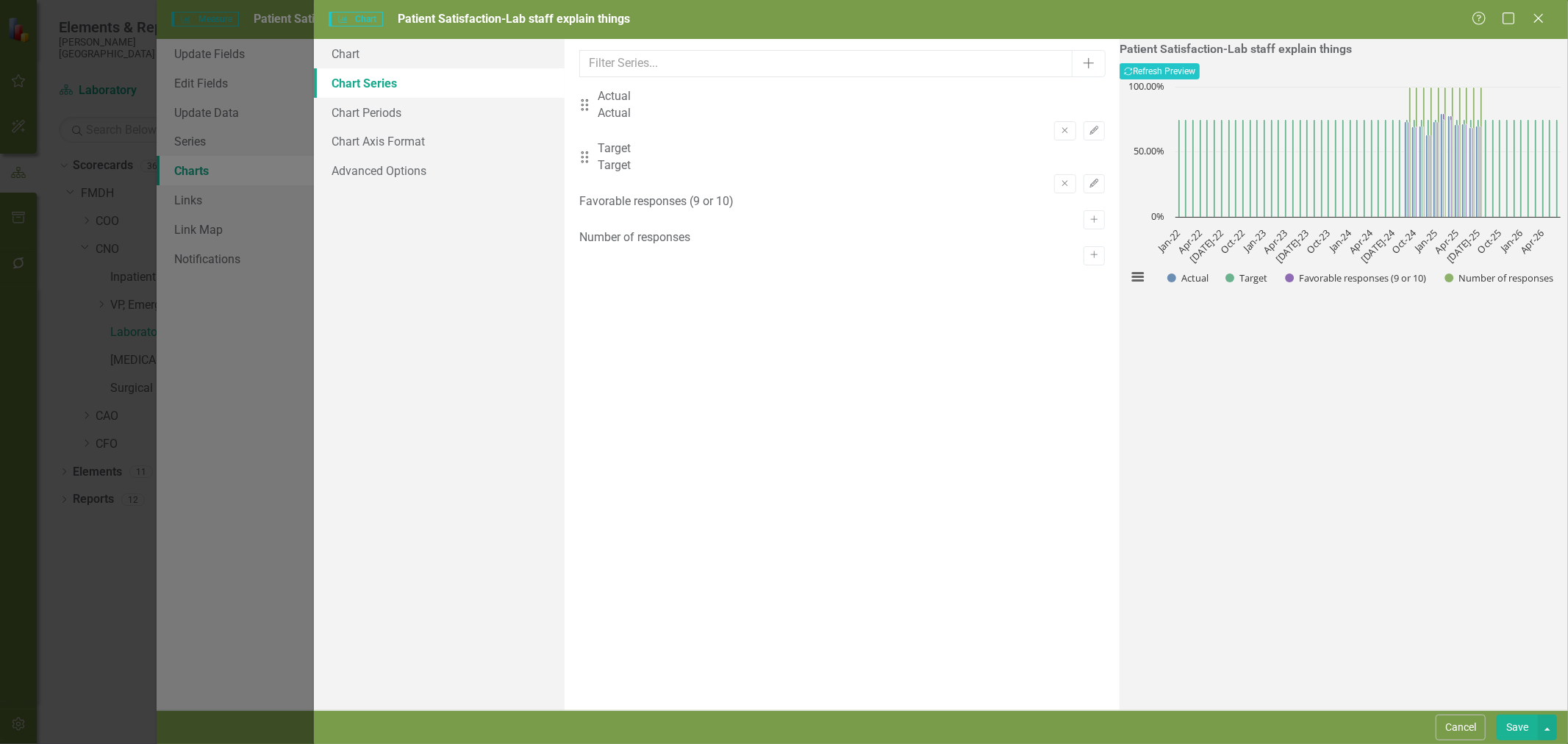
click at [1083, 122] on button "Edit" at bounding box center [1093, 131] width 21 height 19
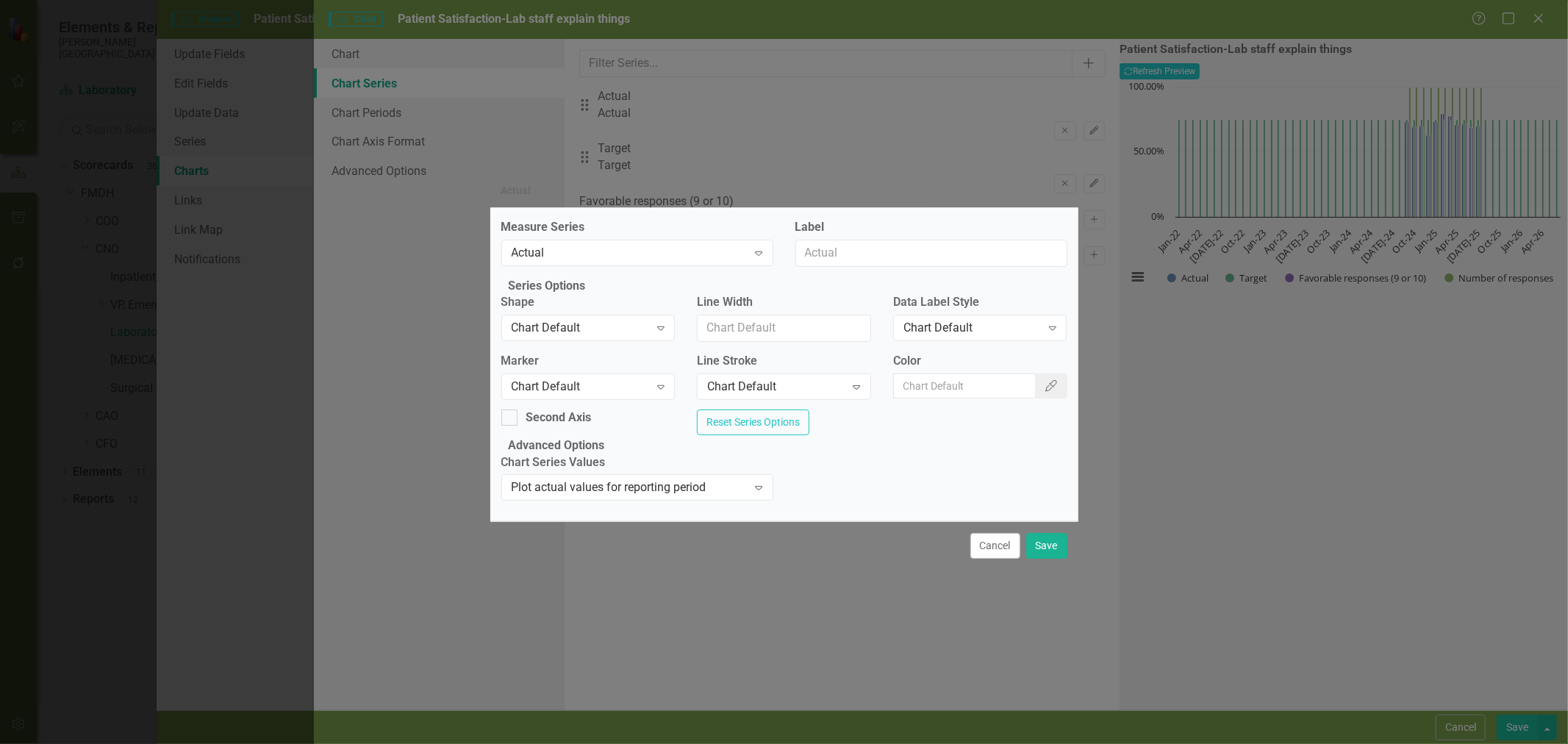
click at [568, 381] on div "Chart Default" at bounding box center [581, 387] width 138 height 17
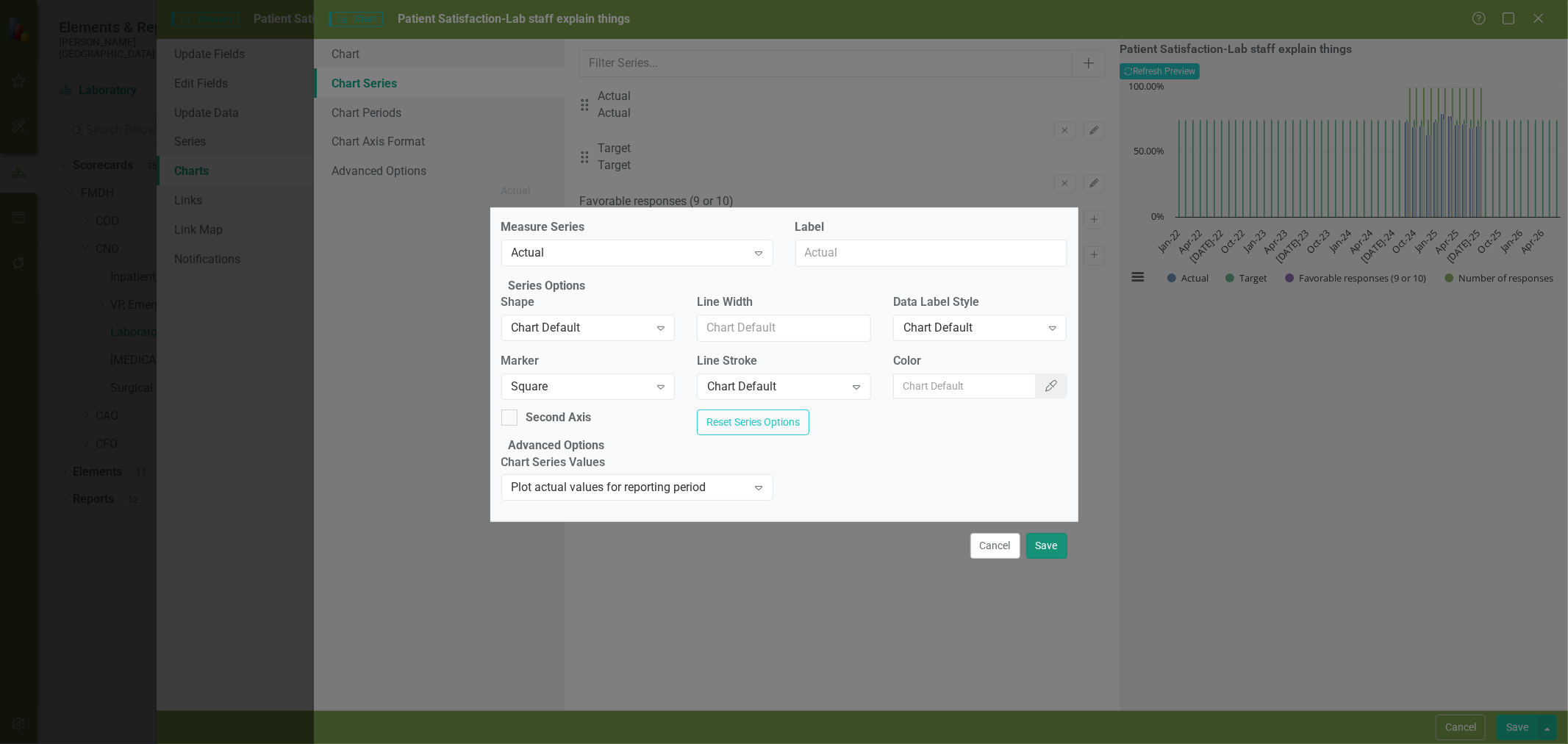
click at [1046, 559] on button "Save" at bounding box center [1046, 545] width 41 height 26
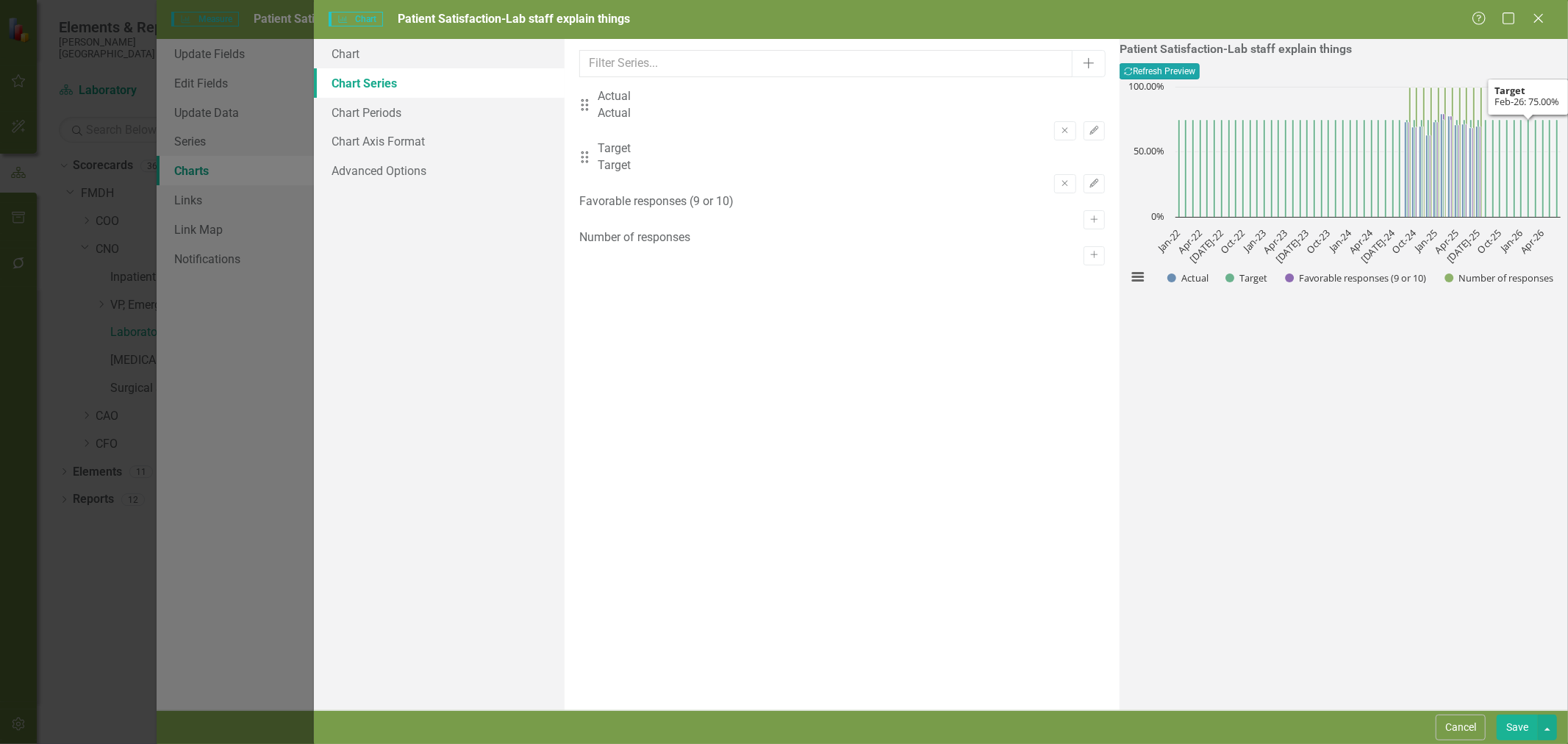
click at [1200, 74] on button "Recalculate Refresh Preview" at bounding box center [1159, 70] width 80 height 16
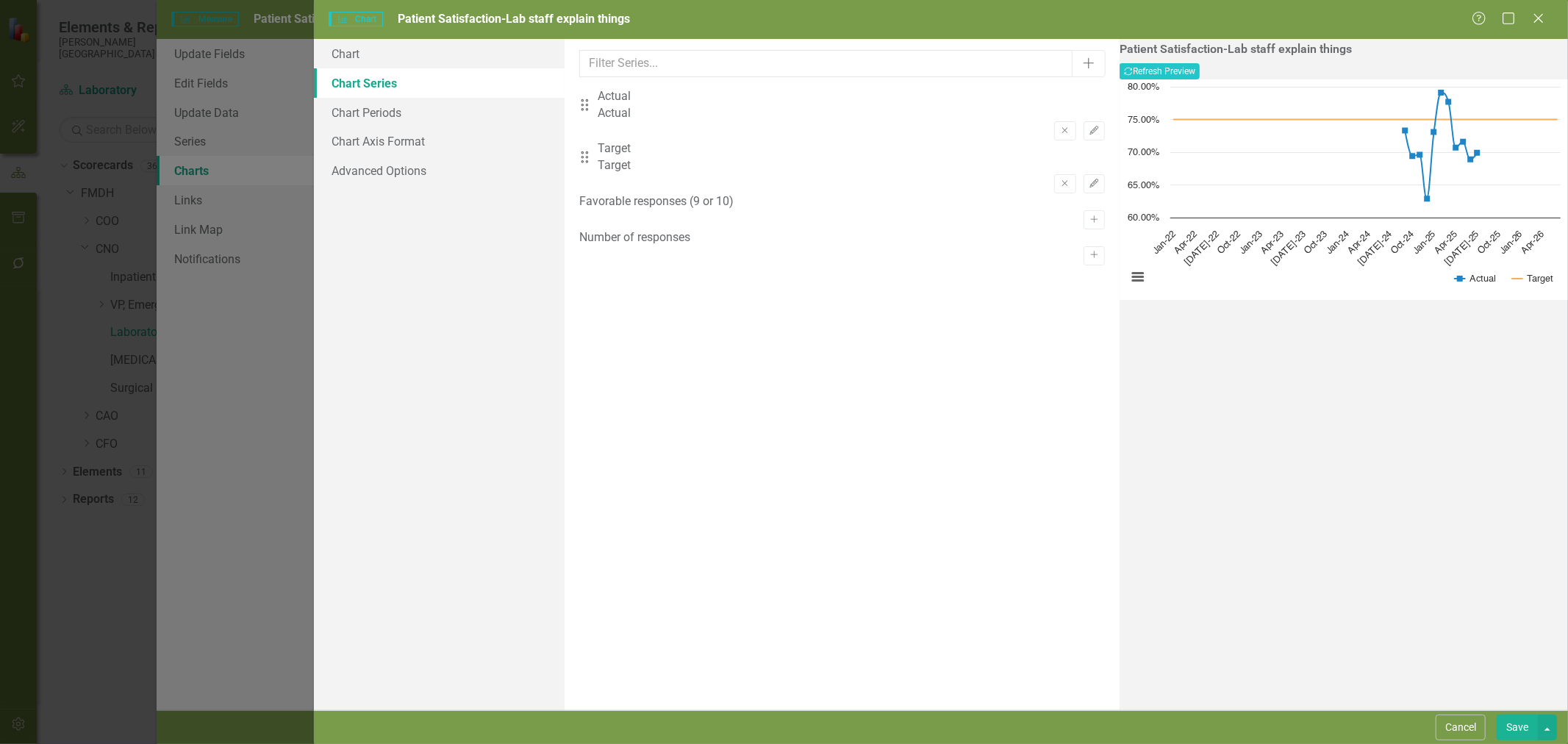
click at [1513, 730] on button "Save" at bounding box center [1517, 726] width 41 height 26
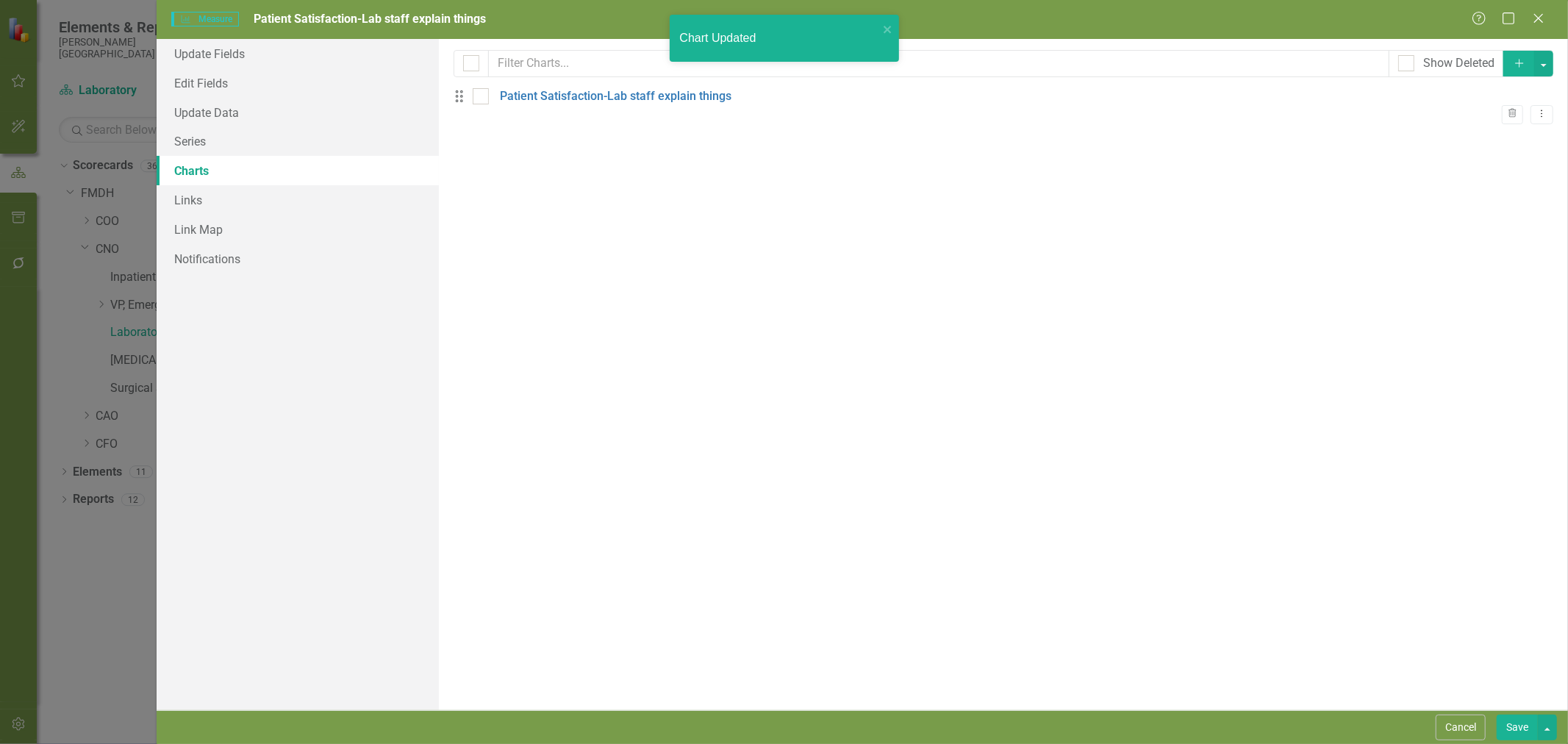
click at [1515, 725] on button "Save" at bounding box center [1517, 726] width 41 height 26
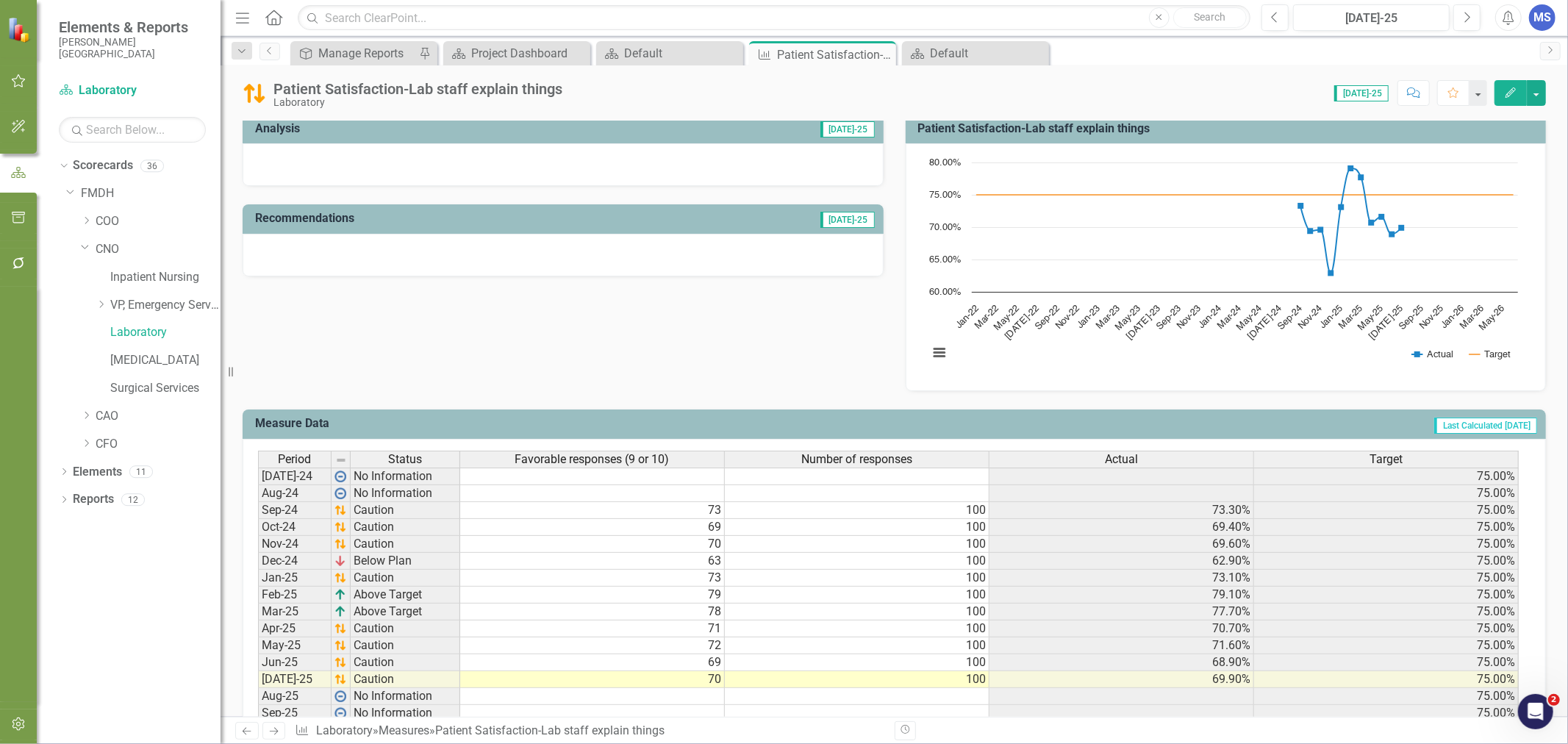
scroll to position [383, 0]
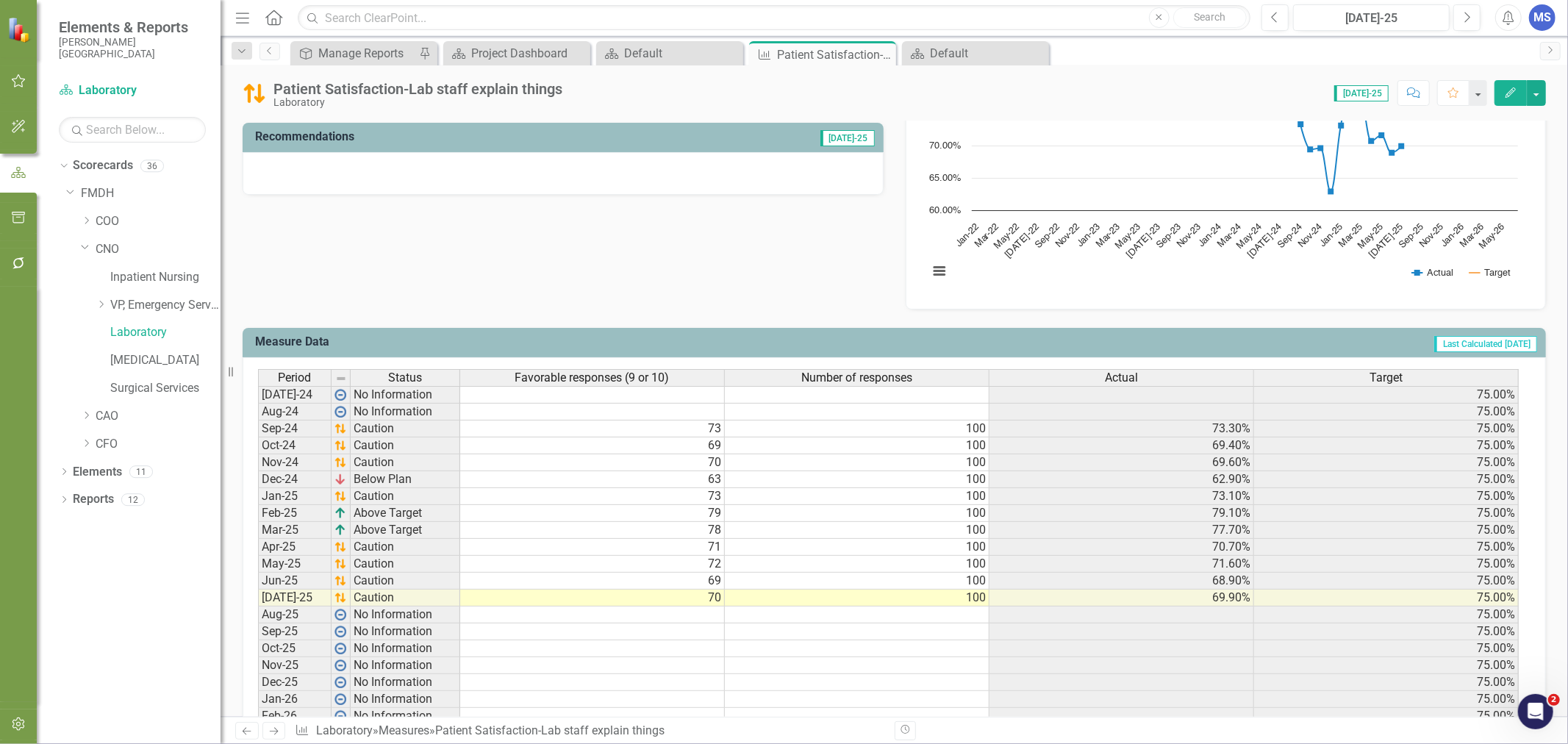
click at [1510, 92] on icon "Edit" at bounding box center [1510, 92] width 13 height 10
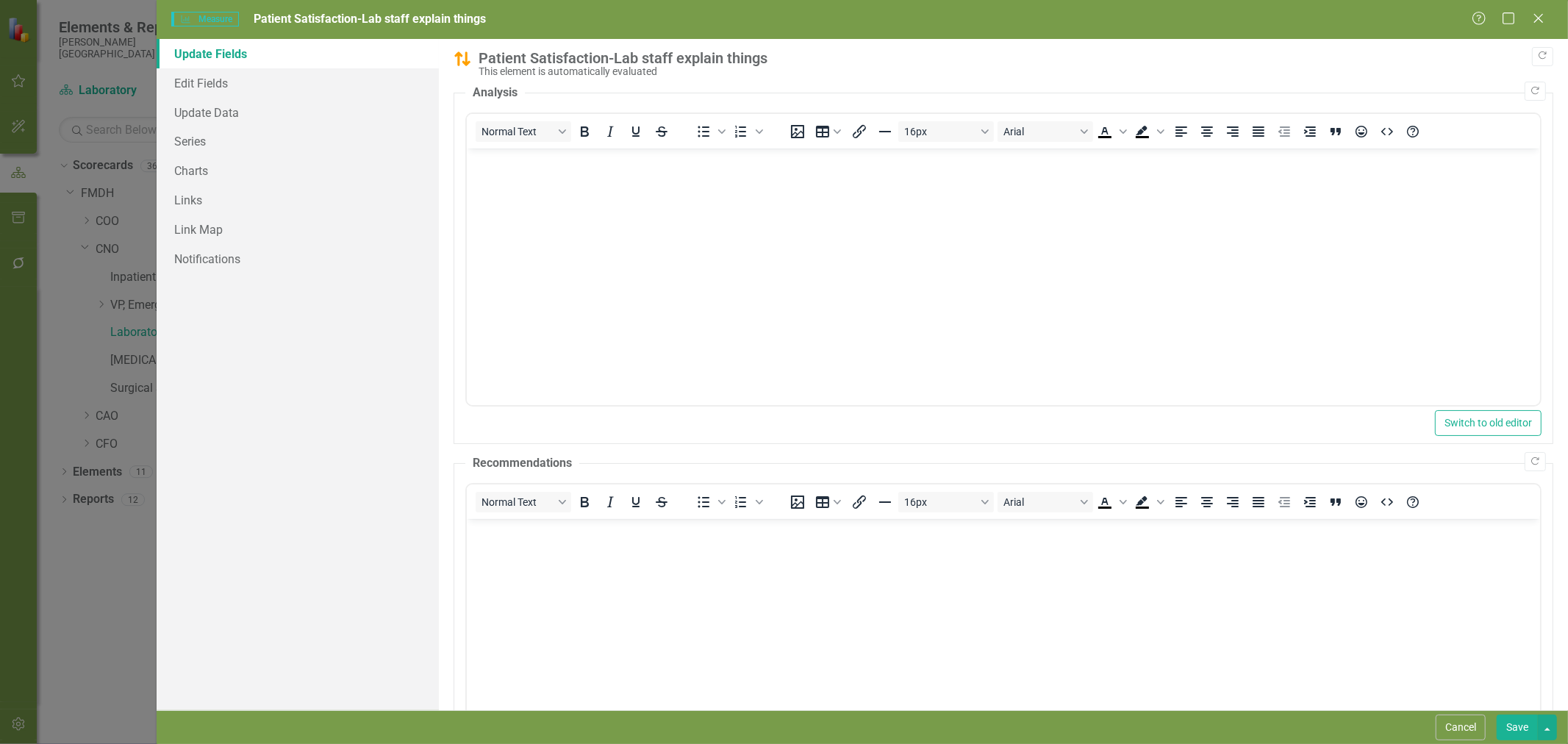
scroll to position [0, 0]
click at [206, 145] on link "Series" at bounding box center [298, 141] width 282 height 29
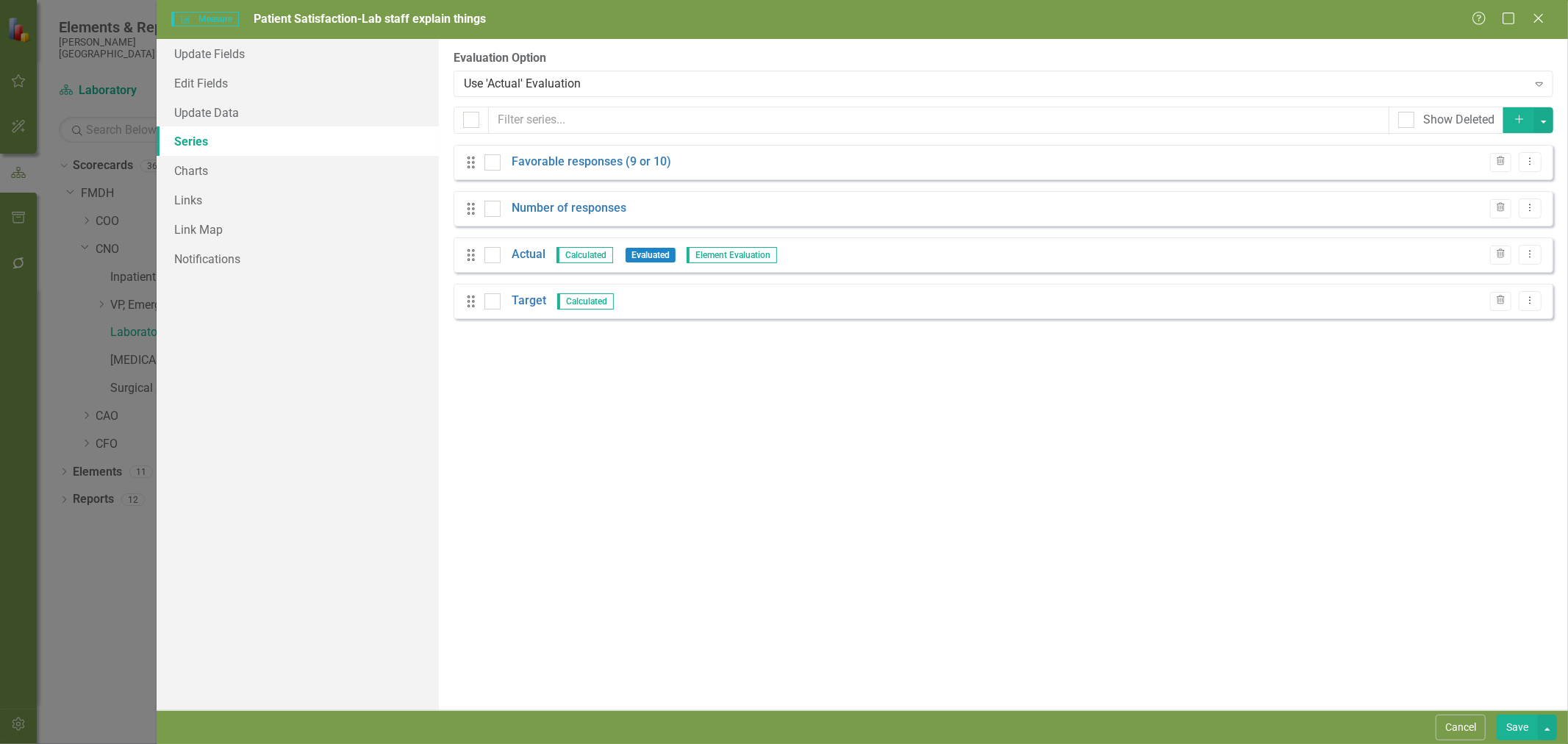
click at [1503, 159] on icon "Trash" at bounding box center [1500, 161] width 11 height 9
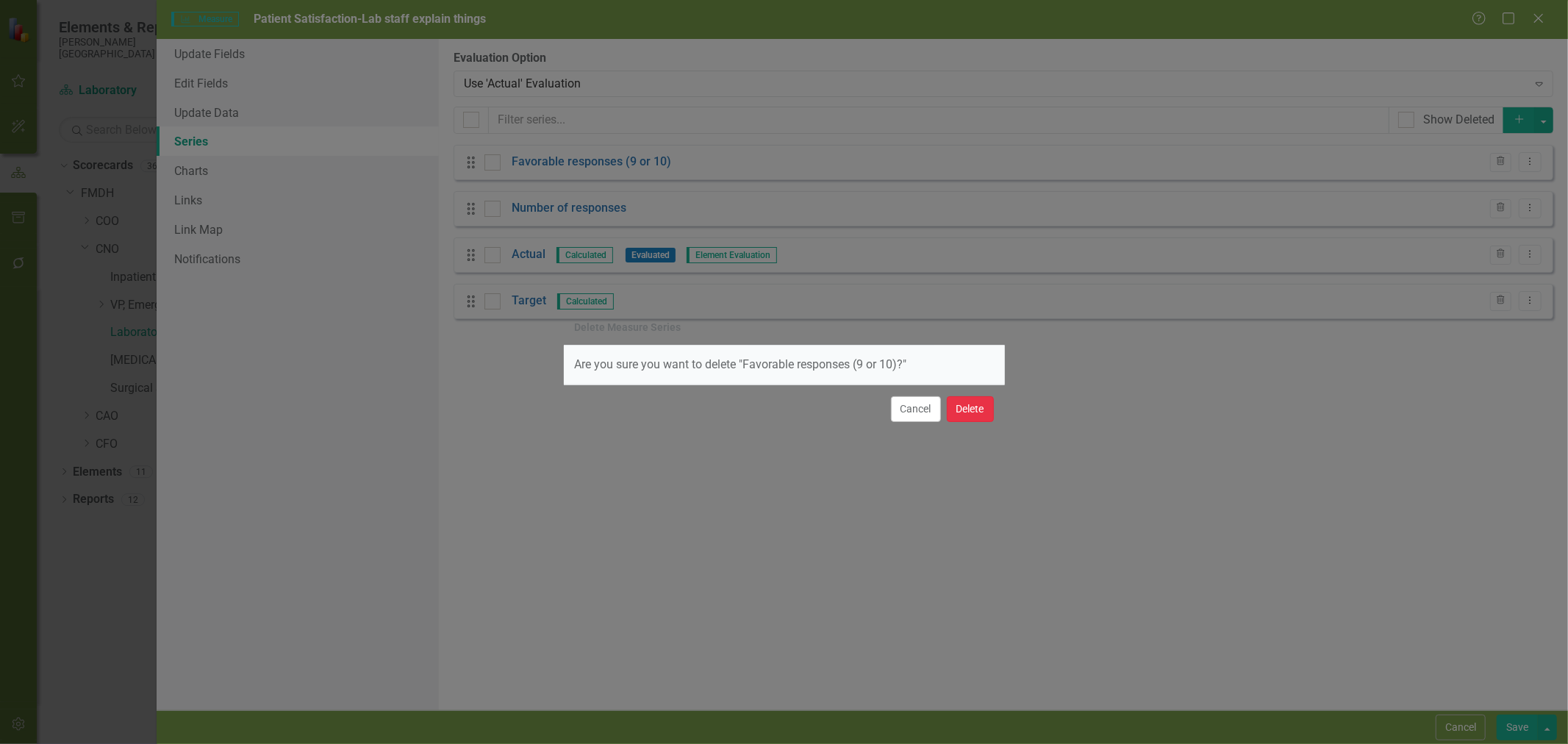
click at [969, 406] on button "Delete" at bounding box center [970, 408] width 47 height 26
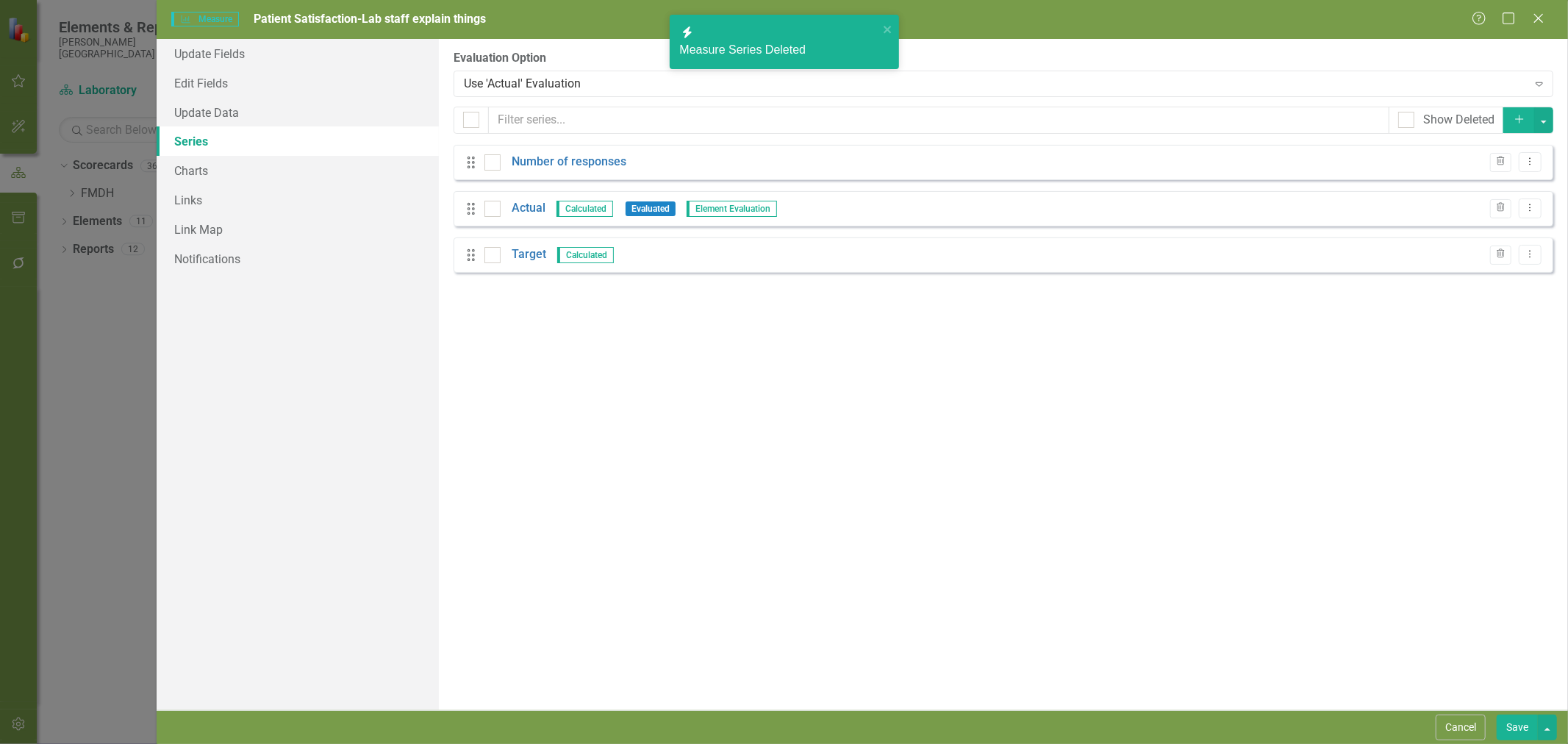
click at [1500, 160] on icon "Trash" at bounding box center [1500, 161] width 11 height 9
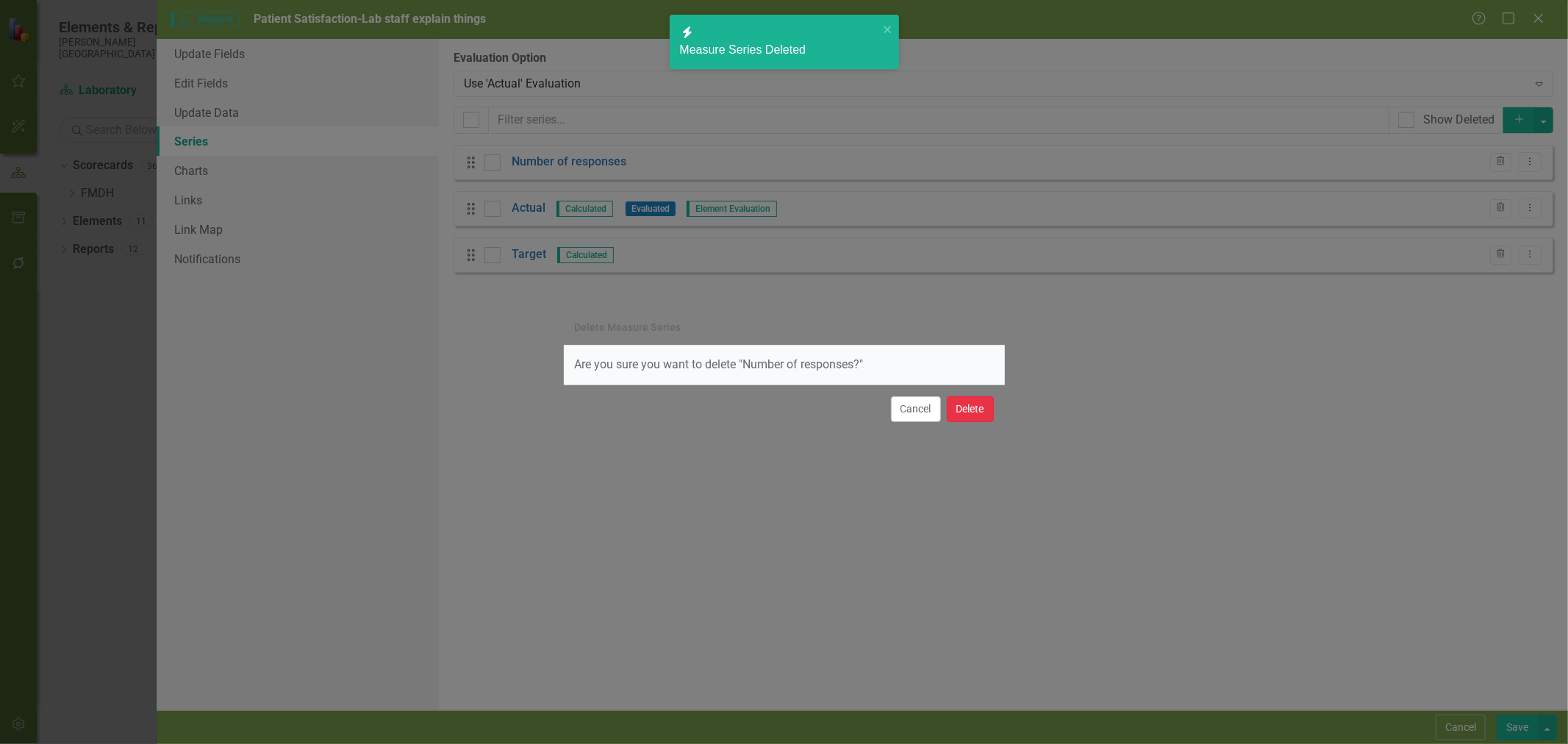
click at [972, 413] on button "Delete" at bounding box center [970, 408] width 47 height 26
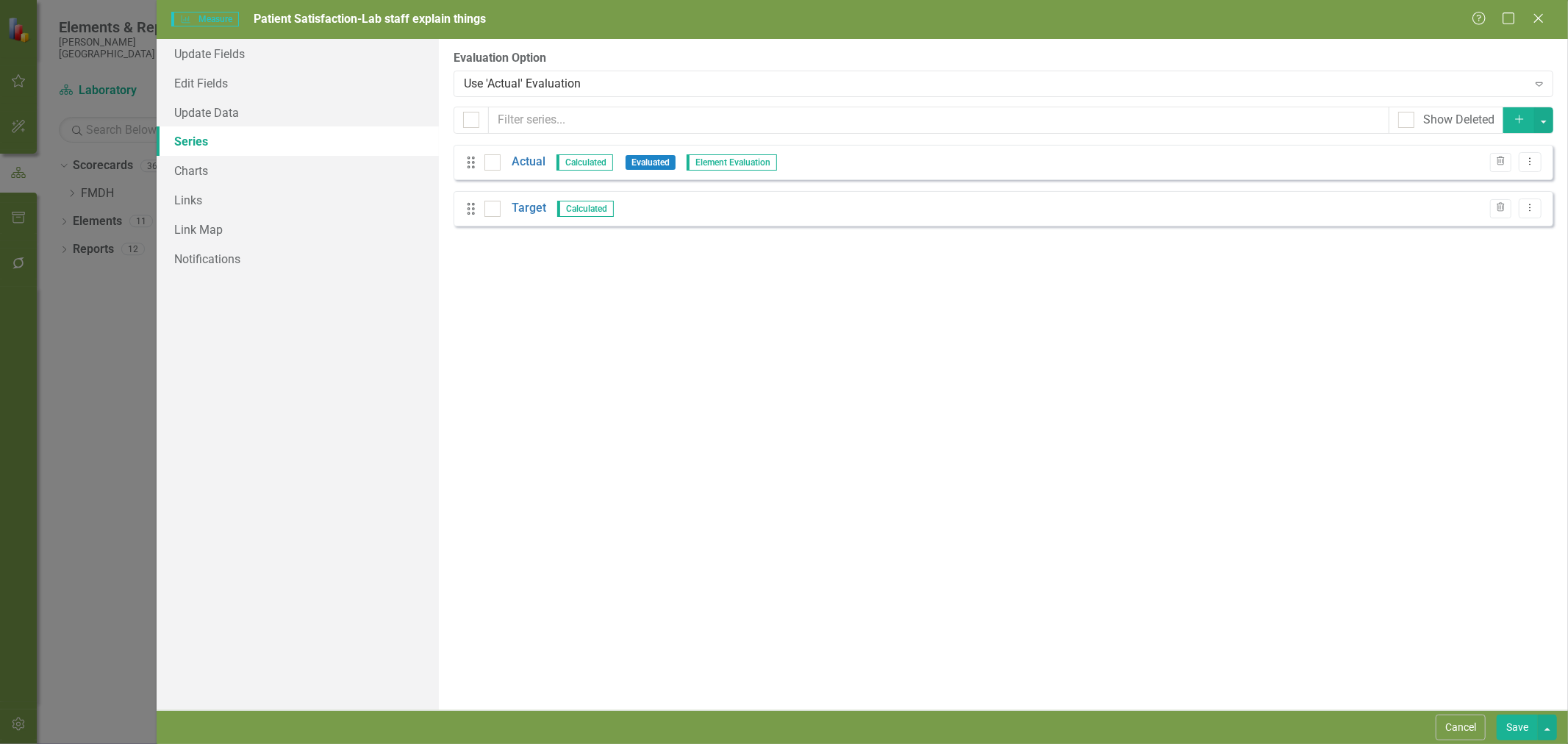
click at [524, 164] on link "Actual" at bounding box center [529, 162] width 34 height 17
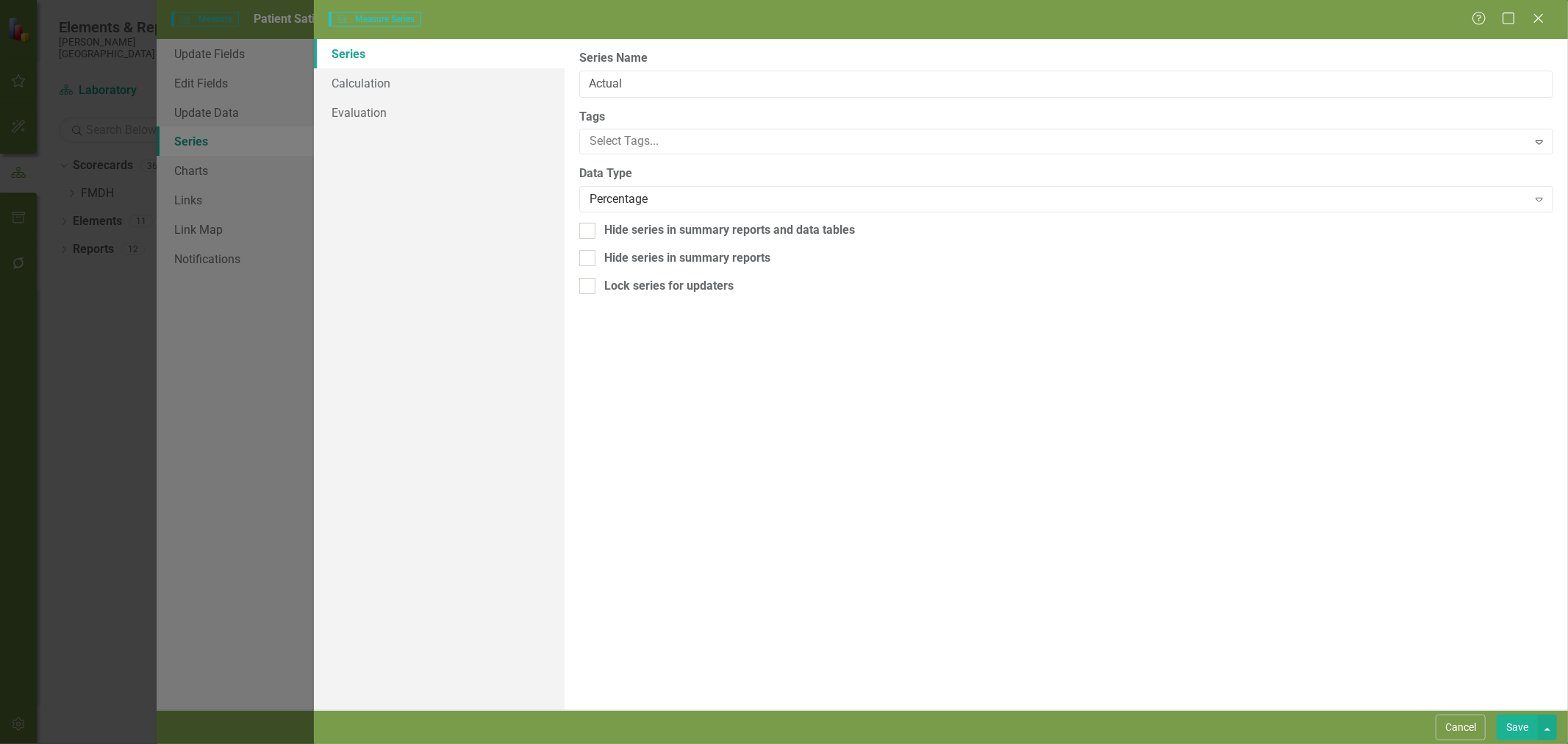
type input "Actual"
click at [414, 86] on link "Calculation" at bounding box center [439, 82] width 251 height 29
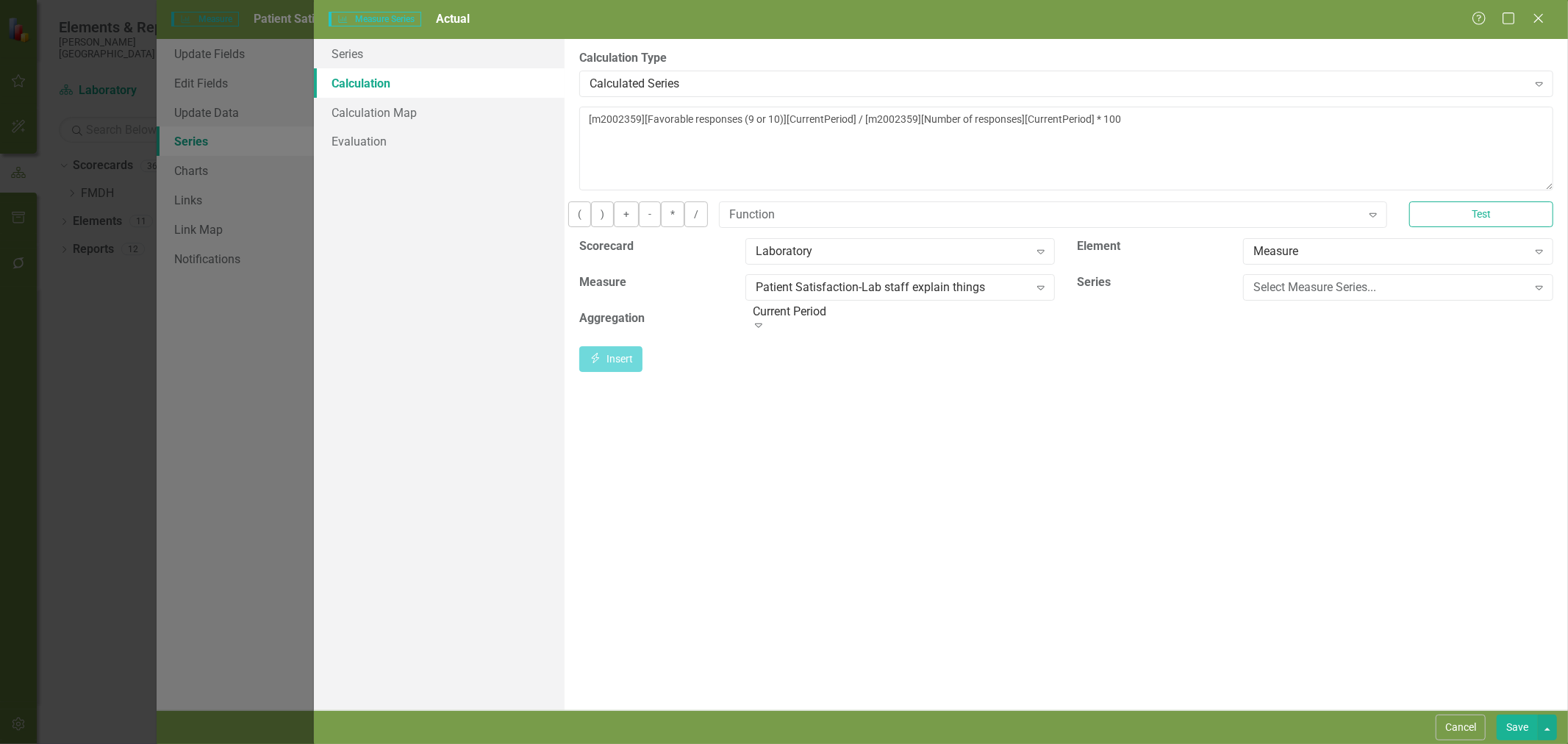
click at [803, 85] on div "Calculated Series" at bounding box center [1059, 83] width 938 height 17
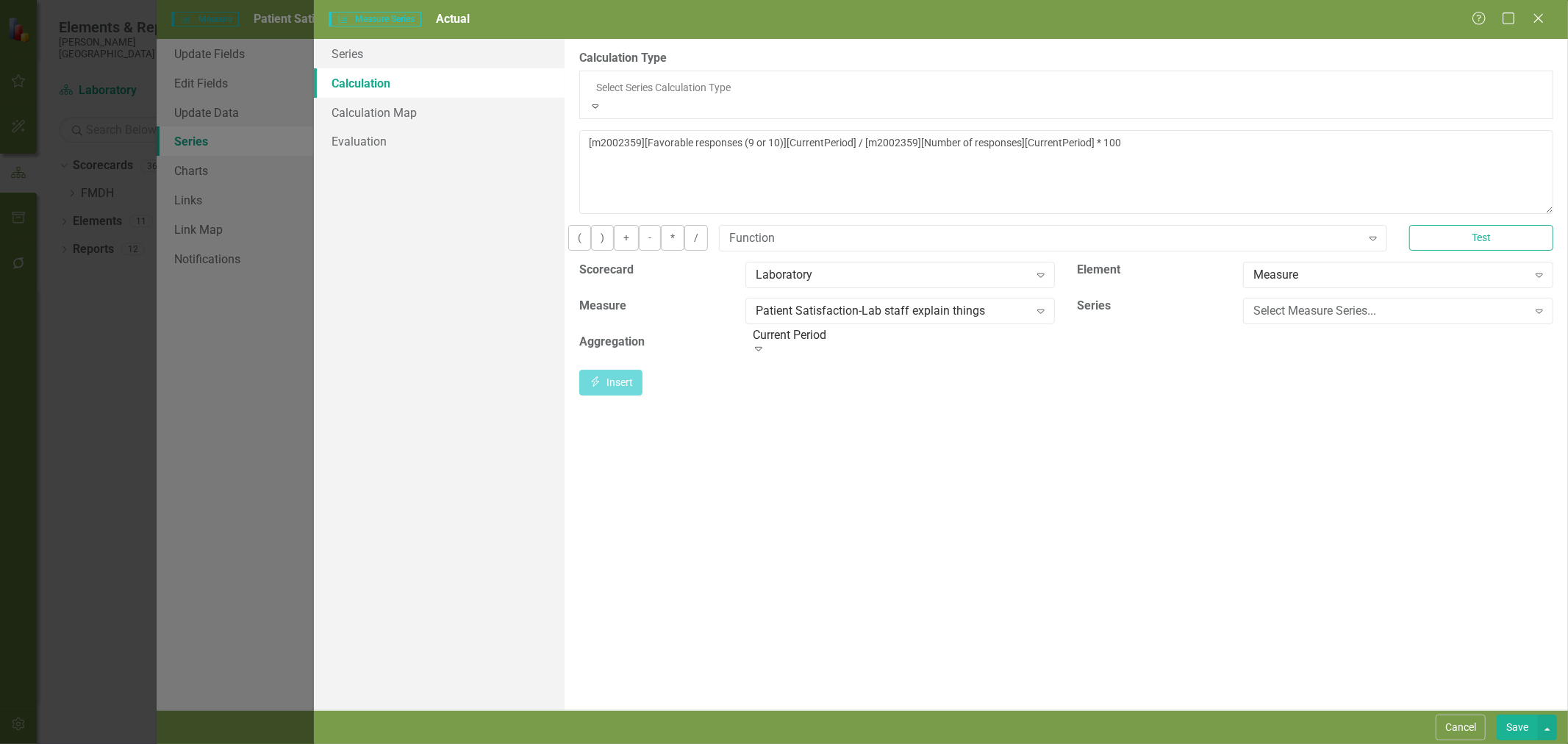
click at [776, 743] on div "Default (No Calculation)" at bounding box center [784, 752] width 1568 height 17
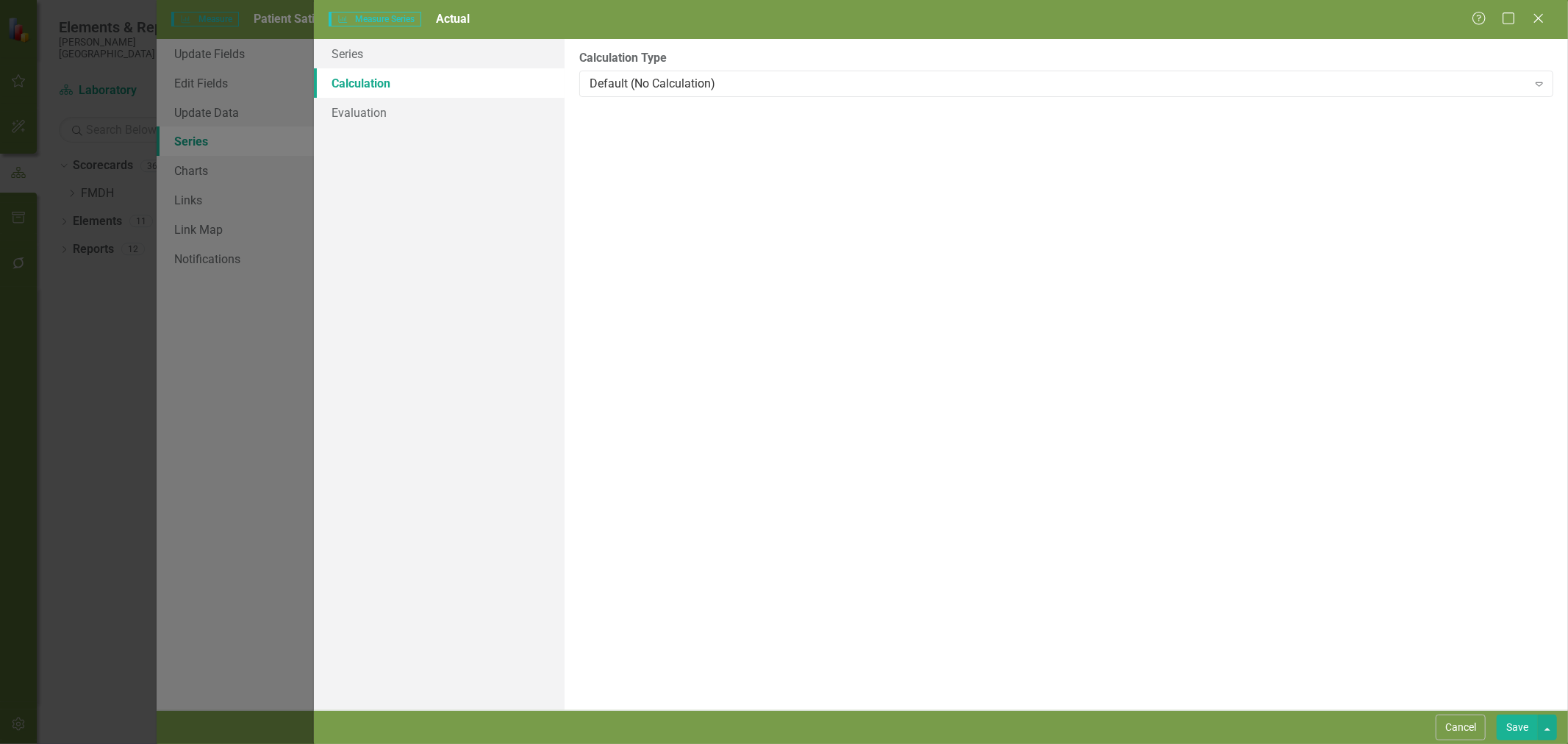
click at [1515, 724] on button "Save" at bounding box center [1517, 726] width 41 height 26
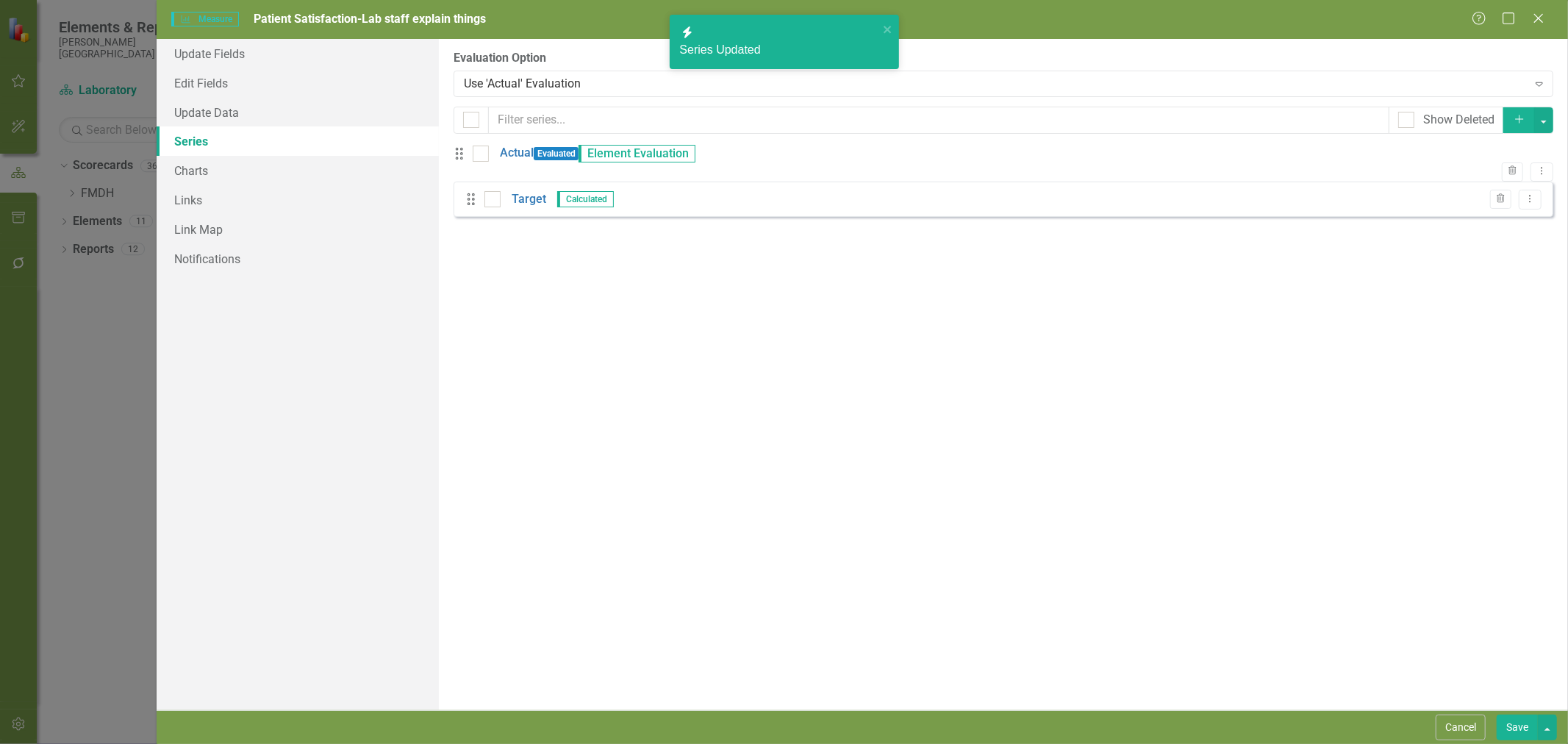
click at [1516, 723] on button "Save" at bounding box center [1517, 726] width 41 height 26
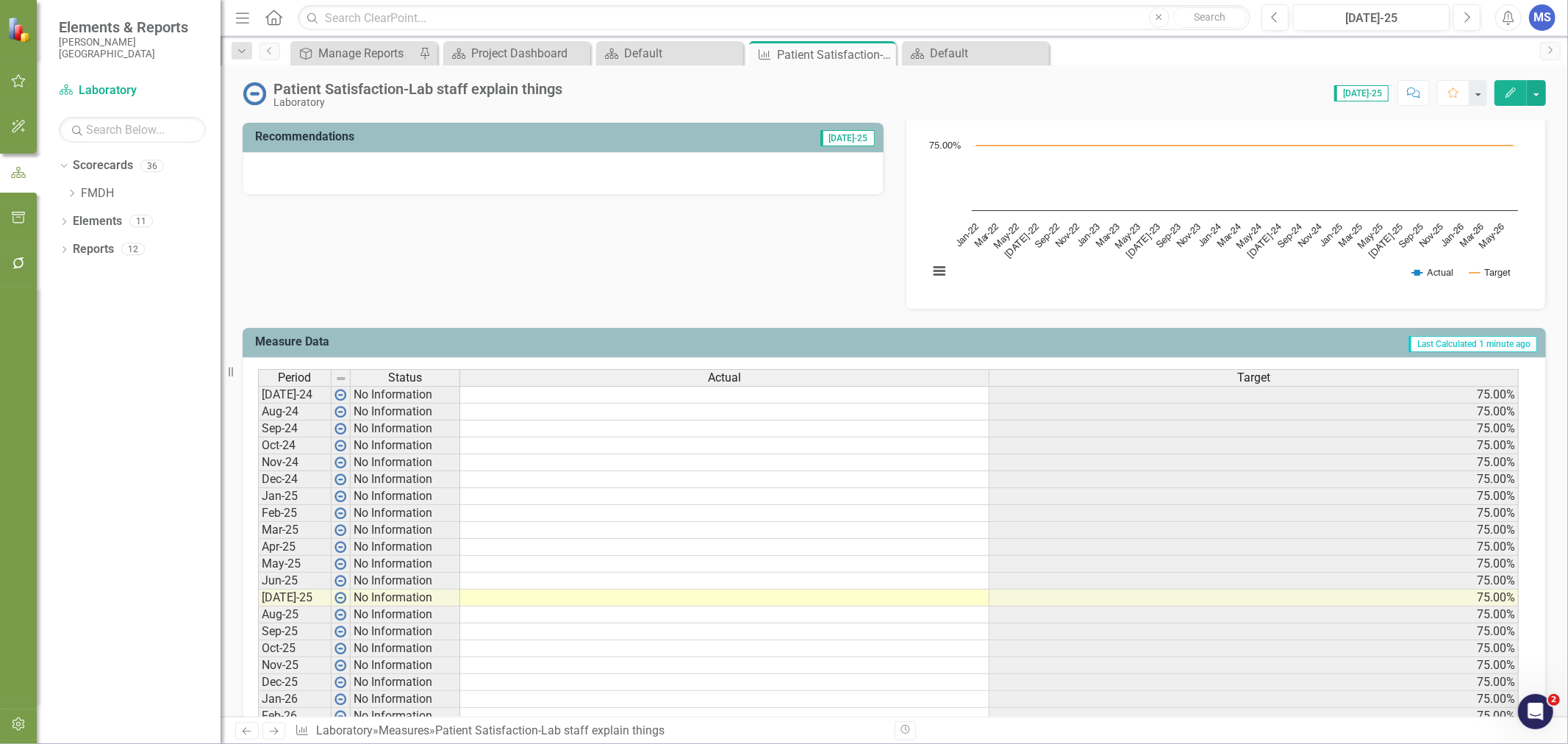
click at [524, 430] on td at bounding box center [724, 429] width 529 height 17
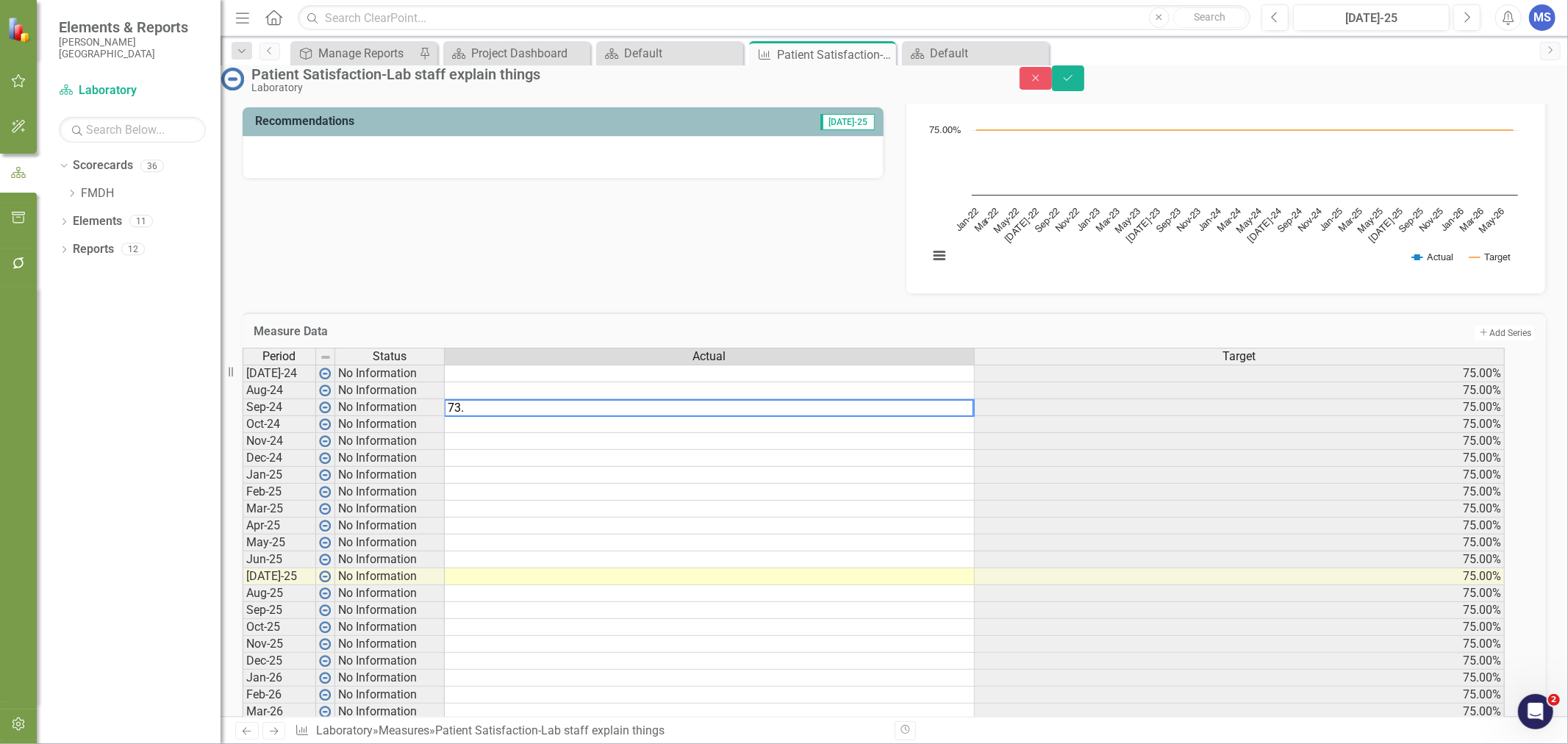
type textarea "73.3"
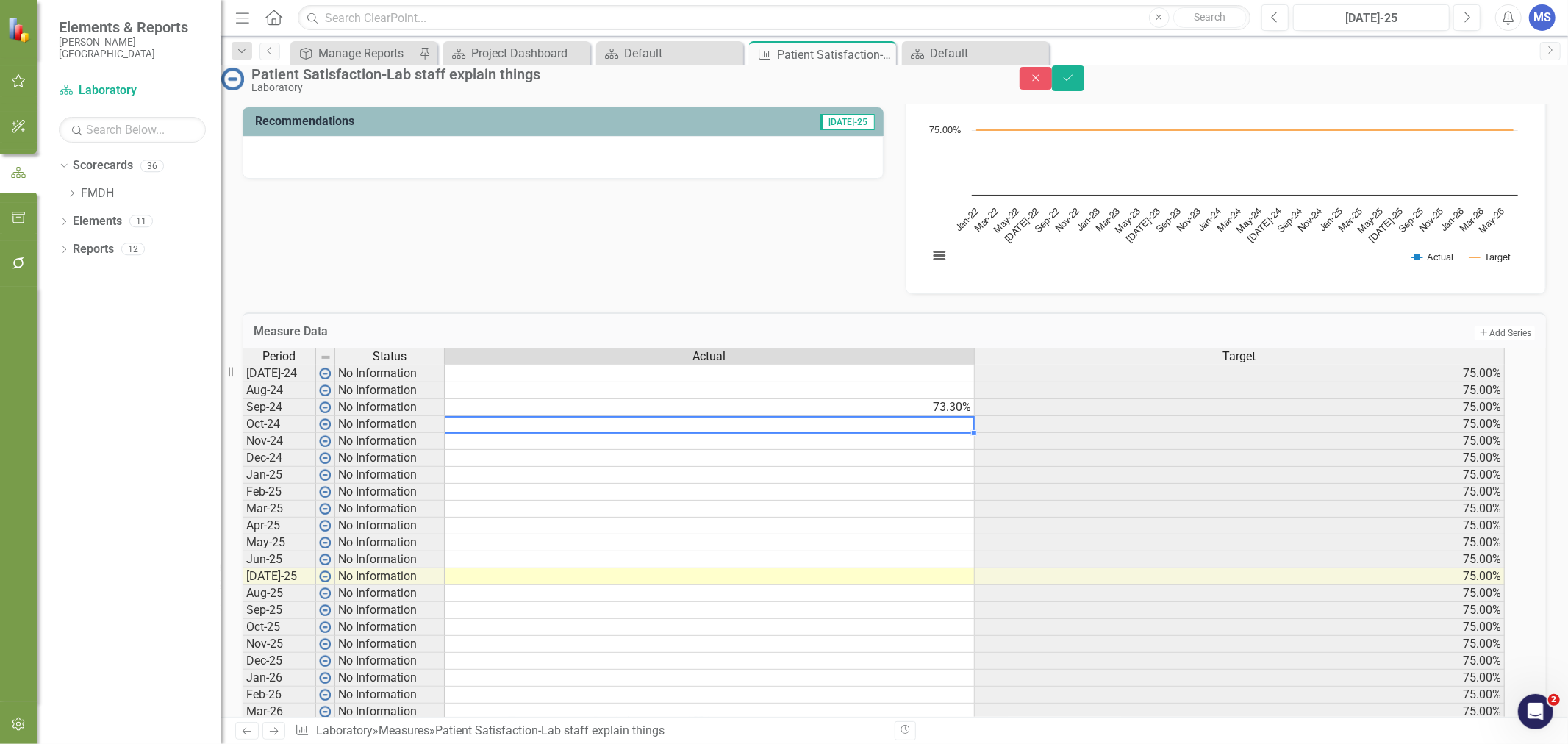
click at [922, 433] on td at bounding box center [710, 424] width 530 height 17
type textarea "9"
type textarea "69.4"
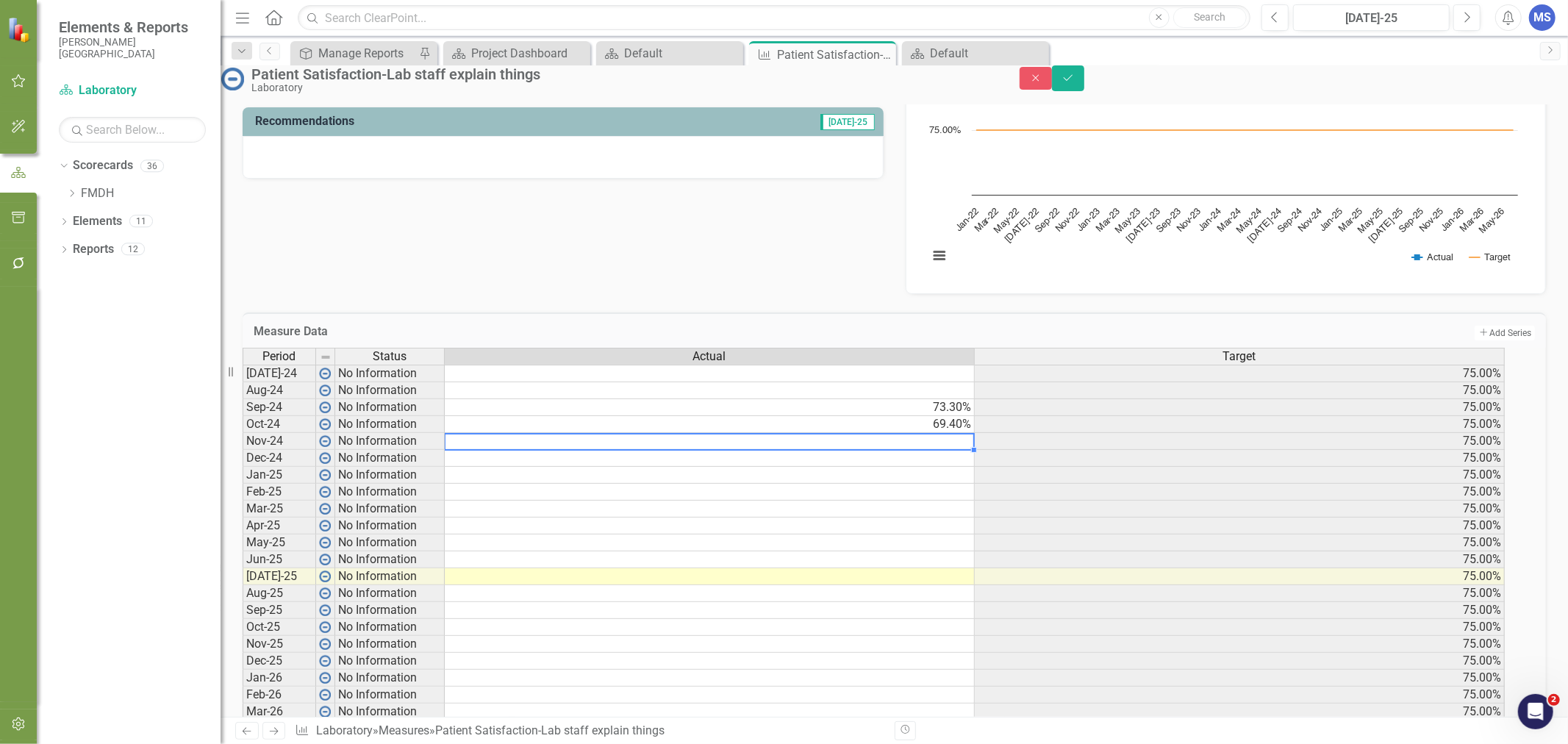
click at [762, 450] on td at bounding box center [710, 441] width 530 height 17
type textarea "69.6"
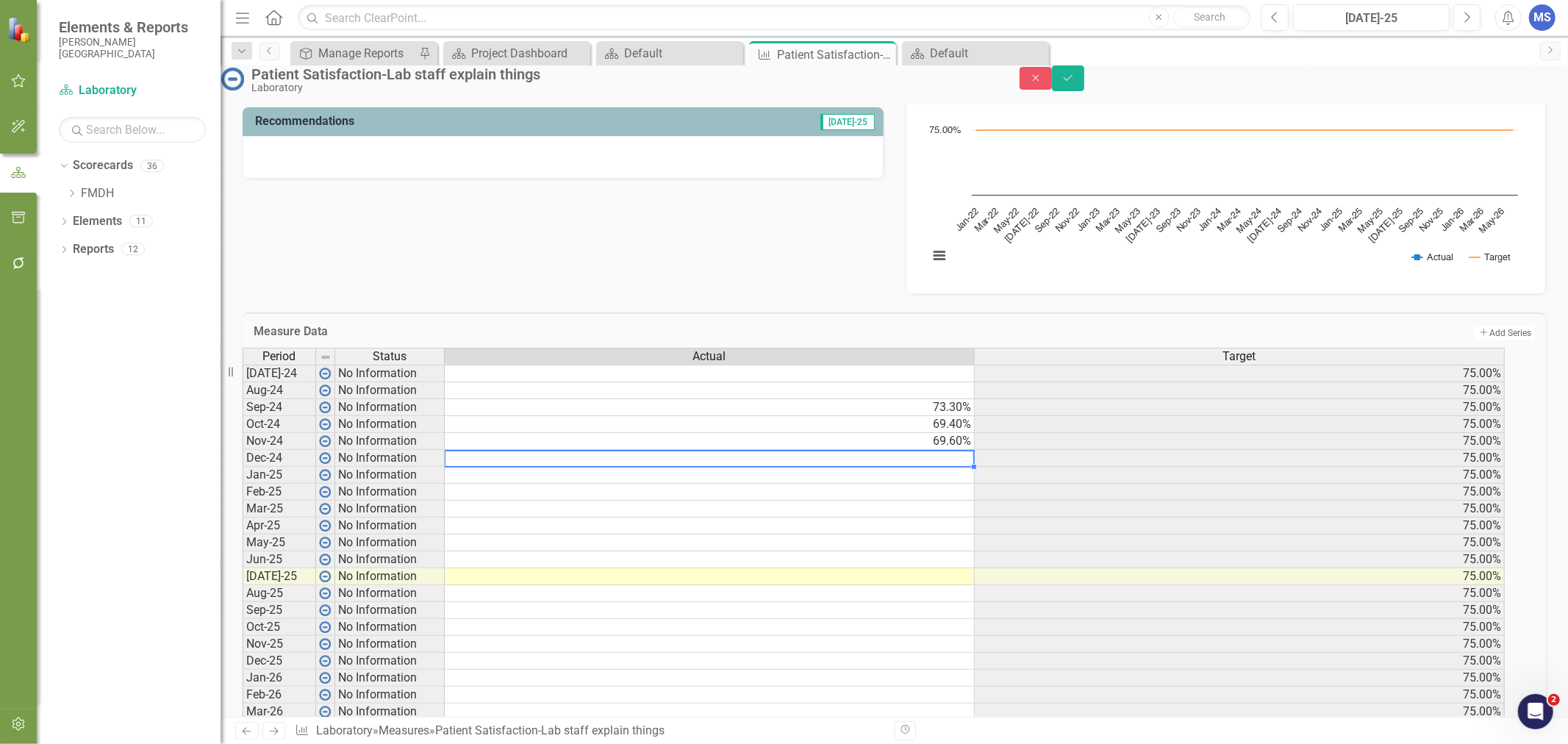
click at [935, 466] on td at bounding box center [710, 458] width 530 height 17
type textarea "62.9"
click at [930, 416] on td "73.30%" at bounding box center [710, 408] width 530 height 17
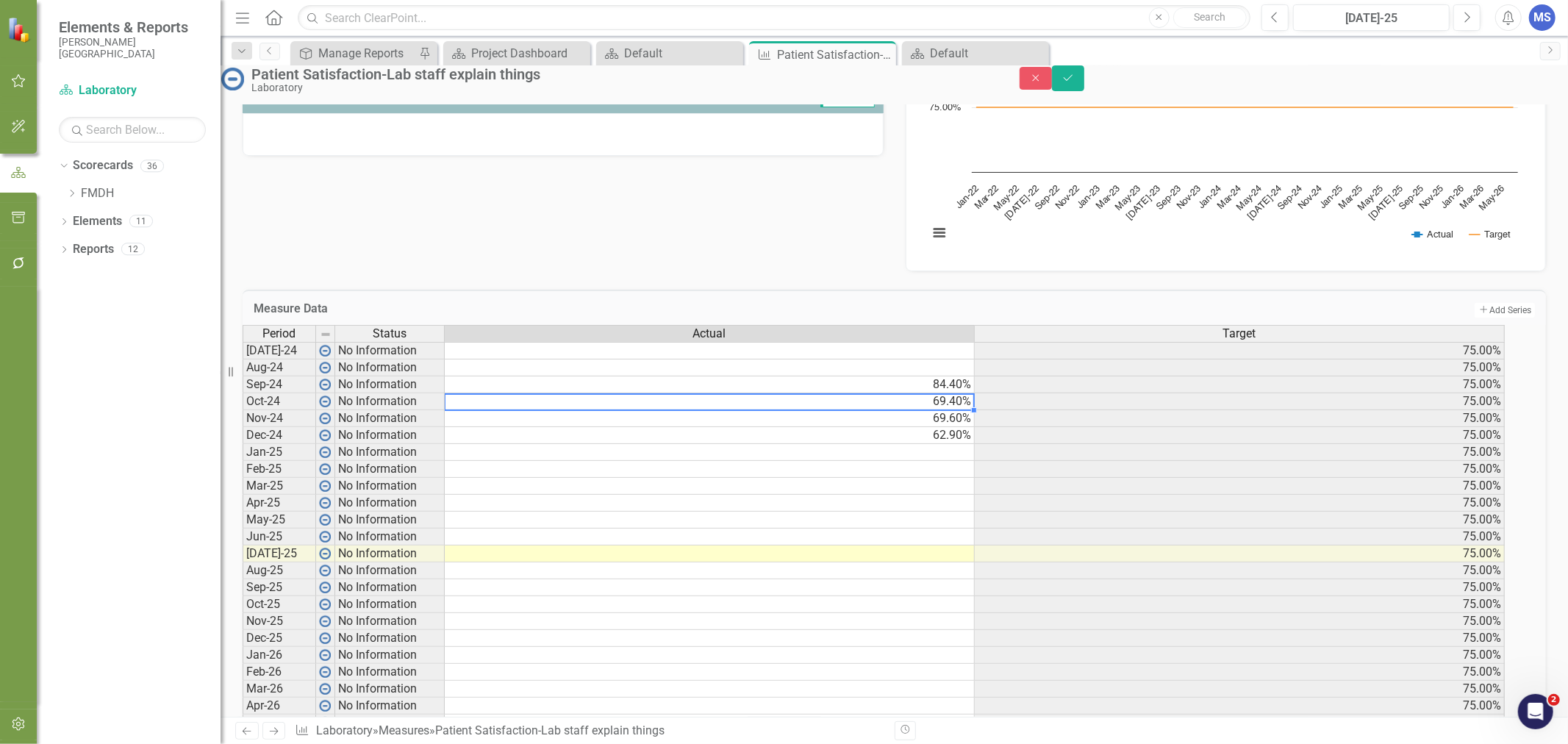
scroll to position [408, 0]
click at [916, 392] on td "84.40%" at bounding box center [710, 383] width 530 height 17
click at [916, 408] on td "69.40%" at bounding box center [710, 400] width 530 height 17
click at [916, 425] on td "69.60%" at bounding box center [710, 417] width 530 height 17
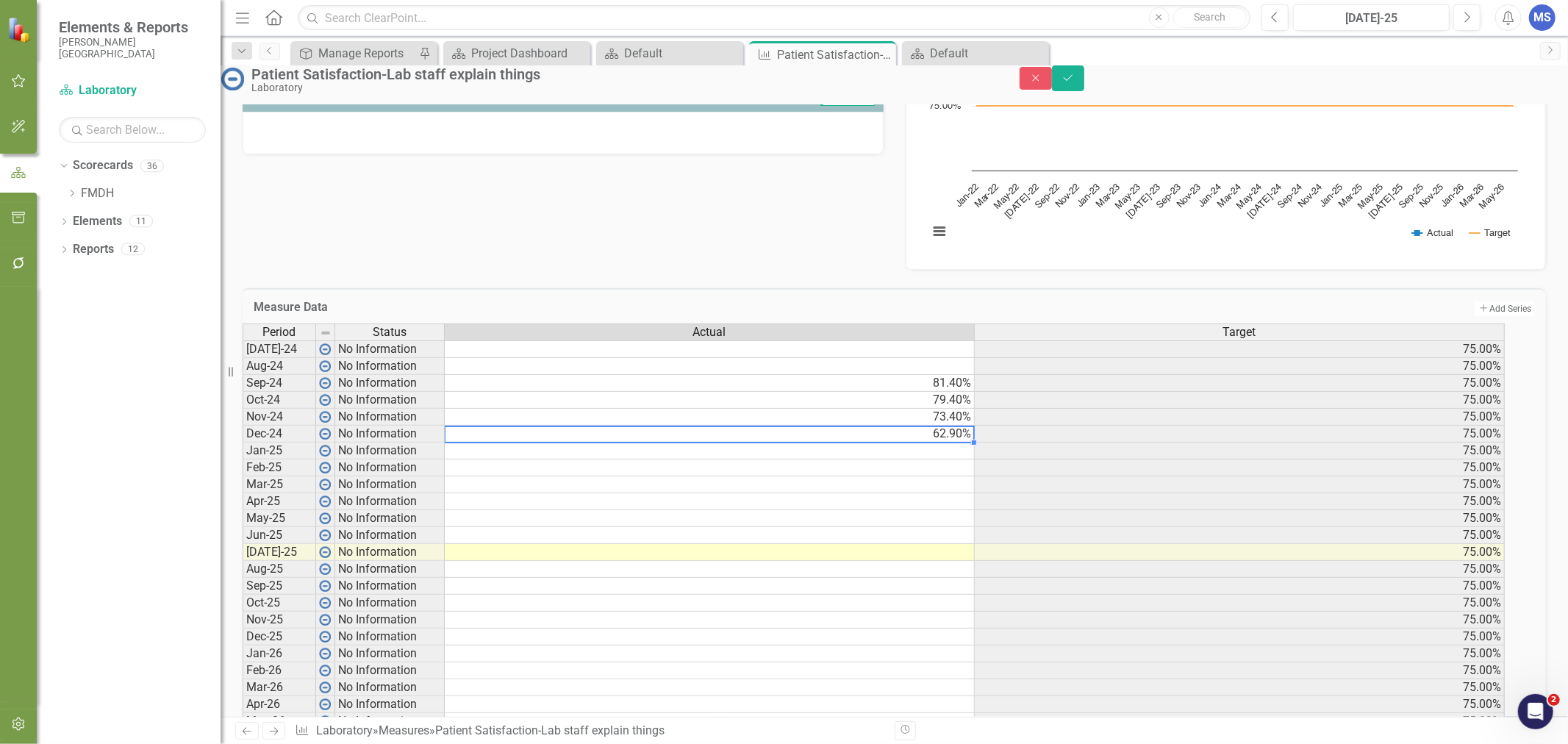
click at [958, 442] on td "62.90%" at bounding box center [710, 434] width 530 height 17
type textarea "78.3"
click at [943, 460] on td at bounding box center [710, 450] width 530 height 17
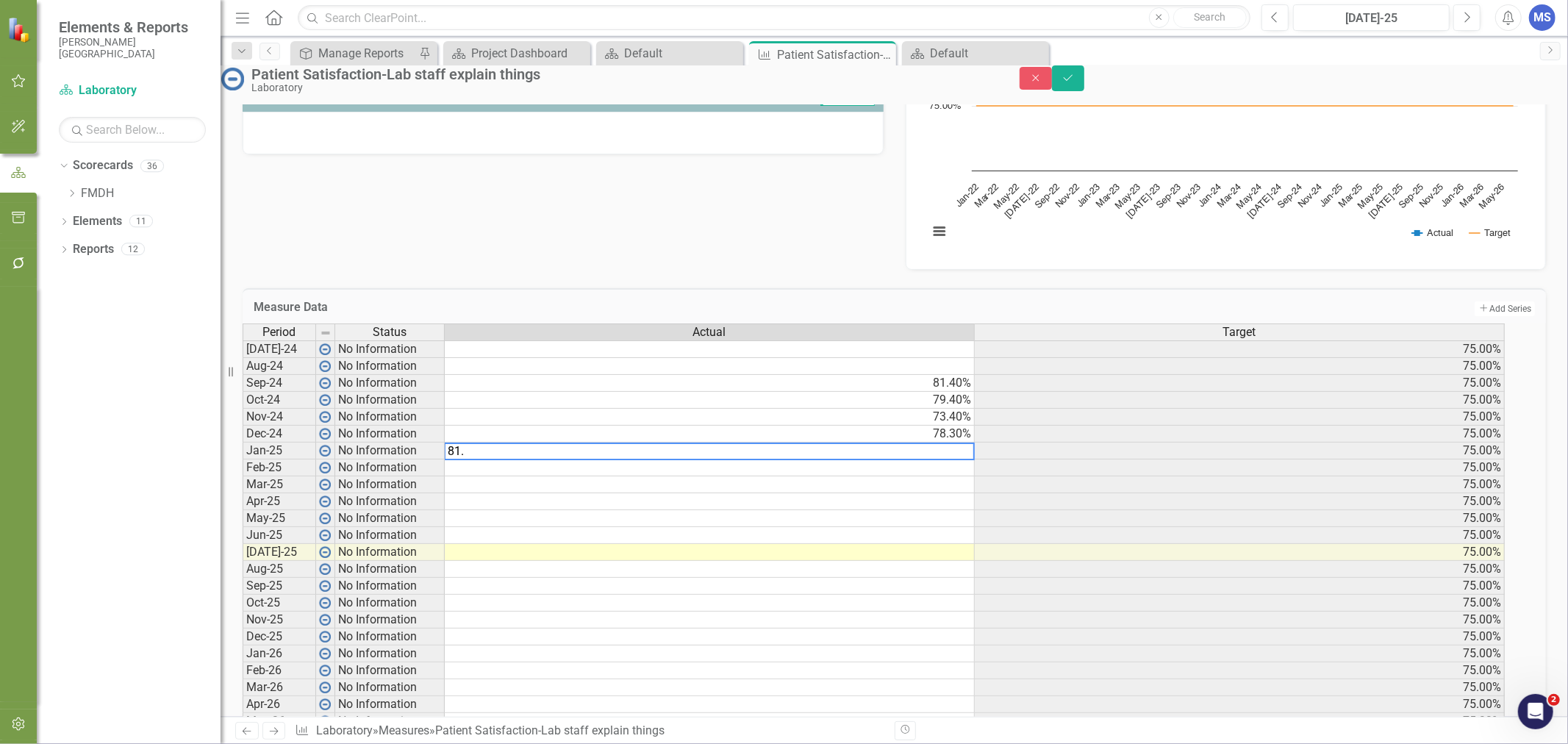
type textarea "81.2"
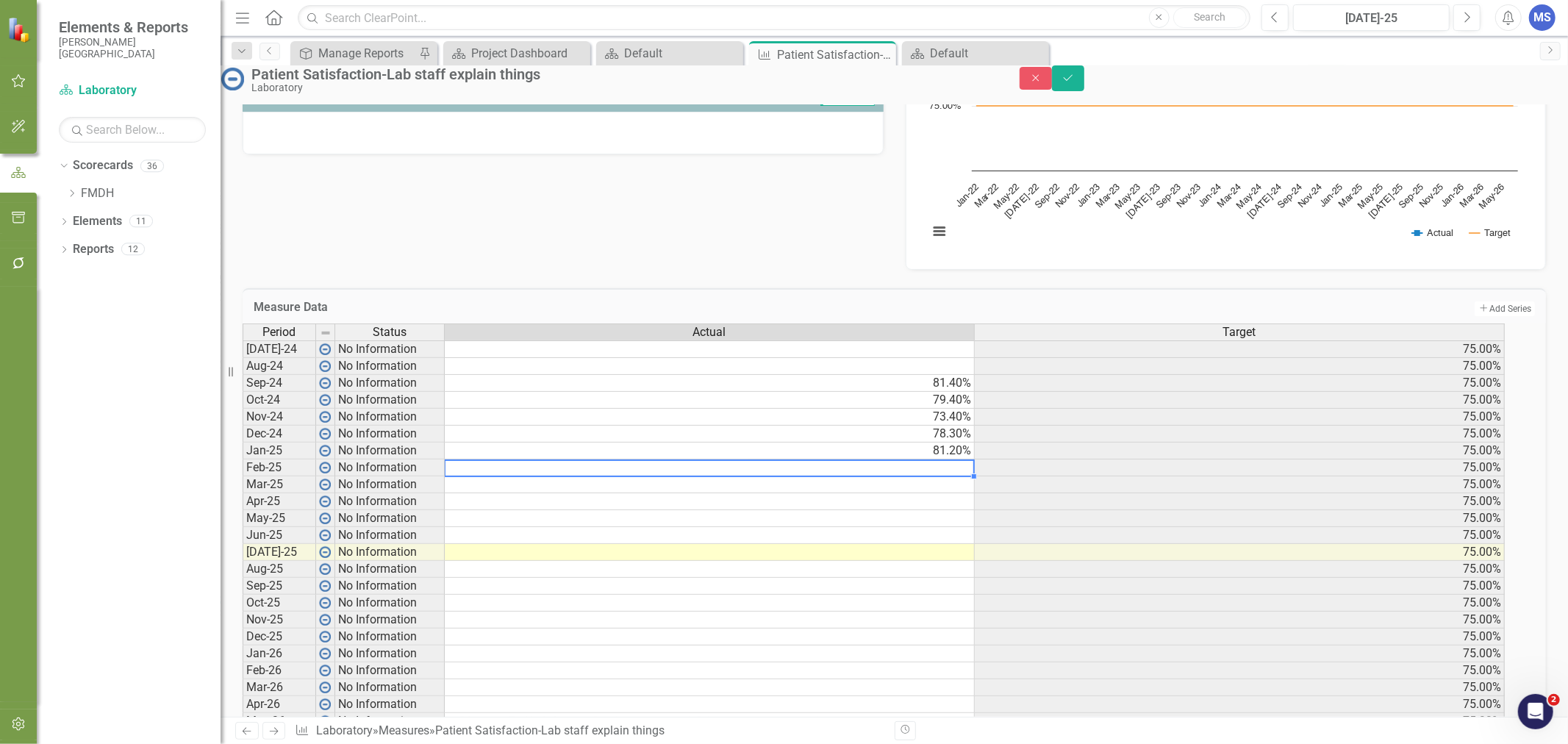
click at [883, 476] on td at bounding box center [710, 468] width 530 height 17
type textarea "83.3"
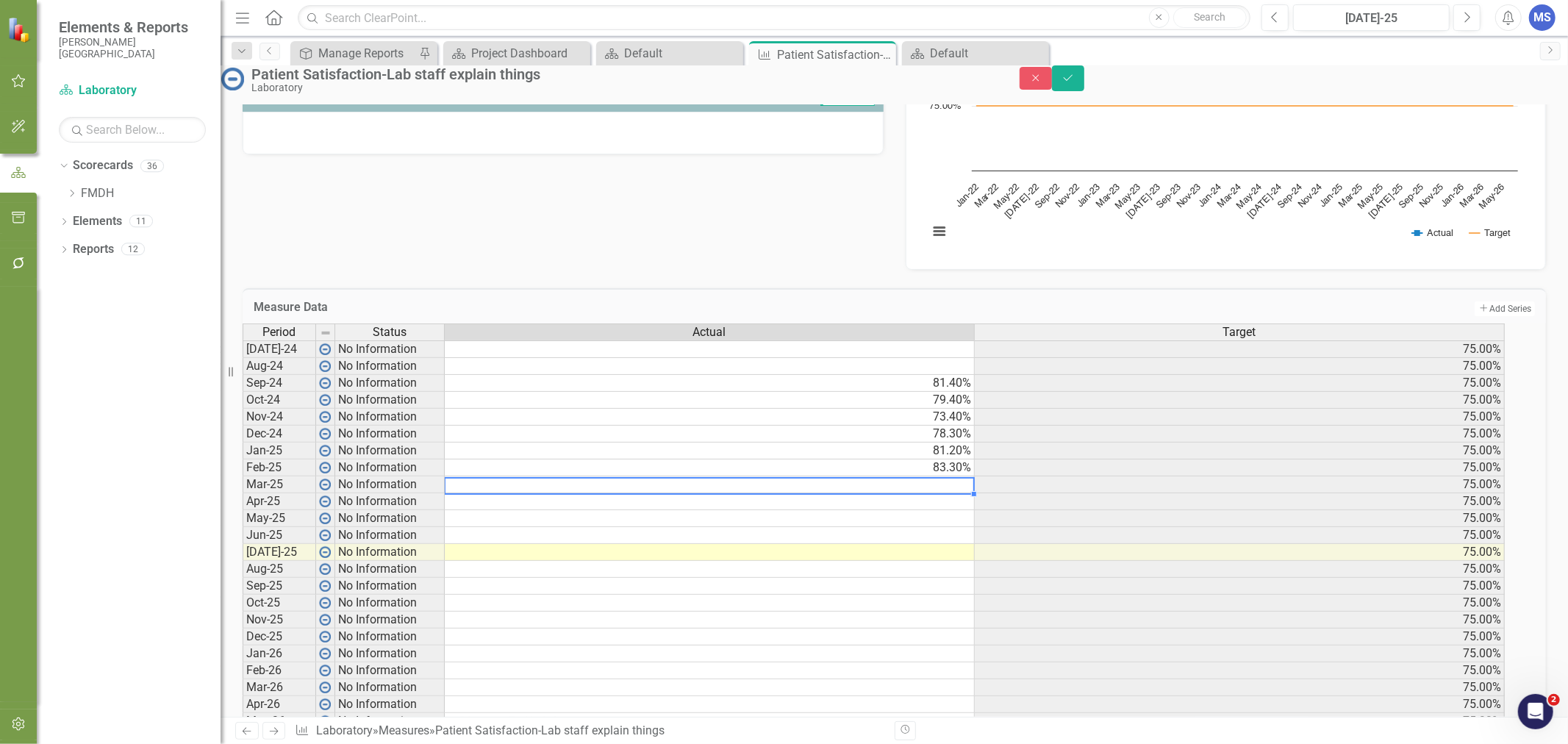
click at [806, 493] on td at bounding box center [710, 485] width 530 height 17
type textarea "85.6"
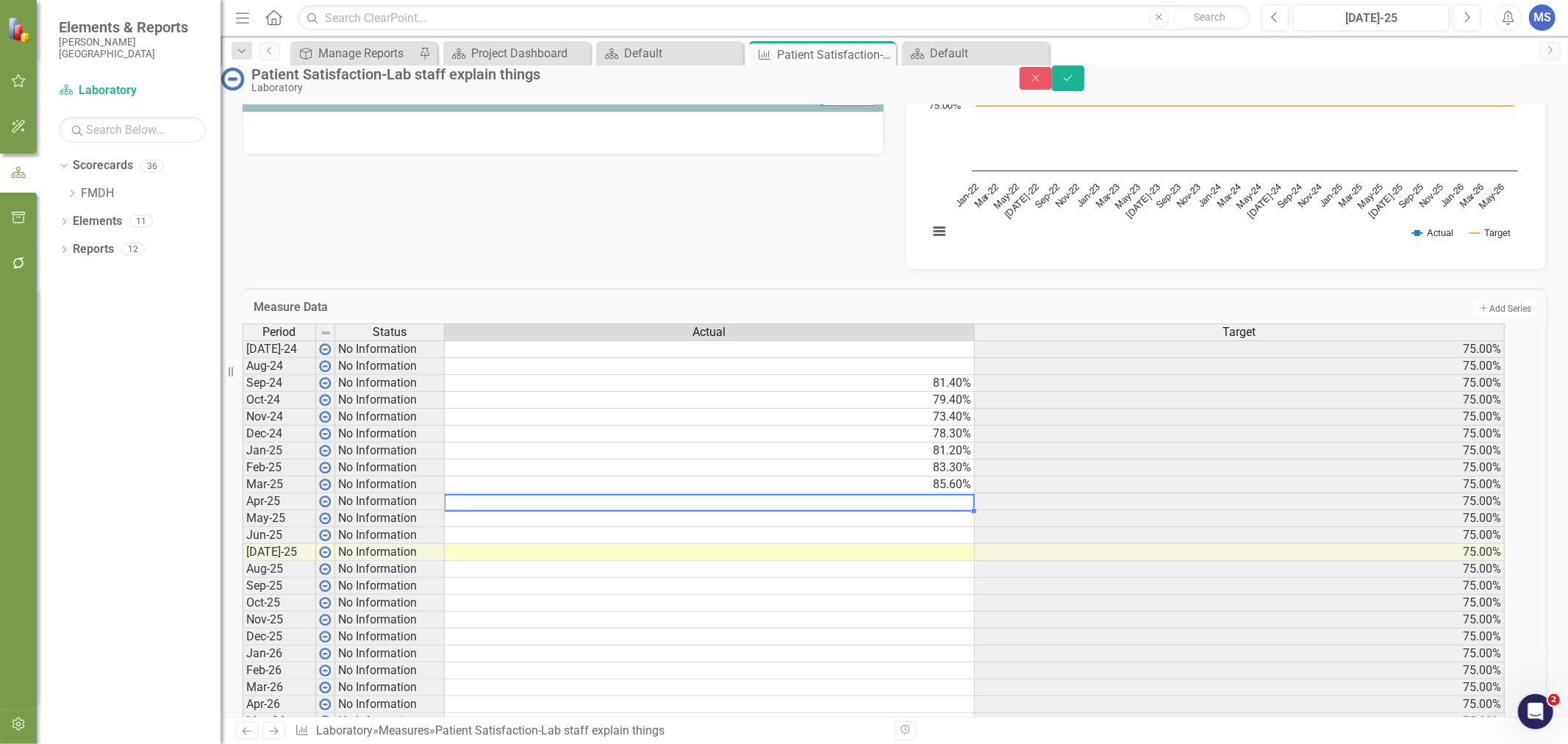
click at [877, 510] on td at bounding box center [710, 502] width 530 height 17
type textarea "72.4"
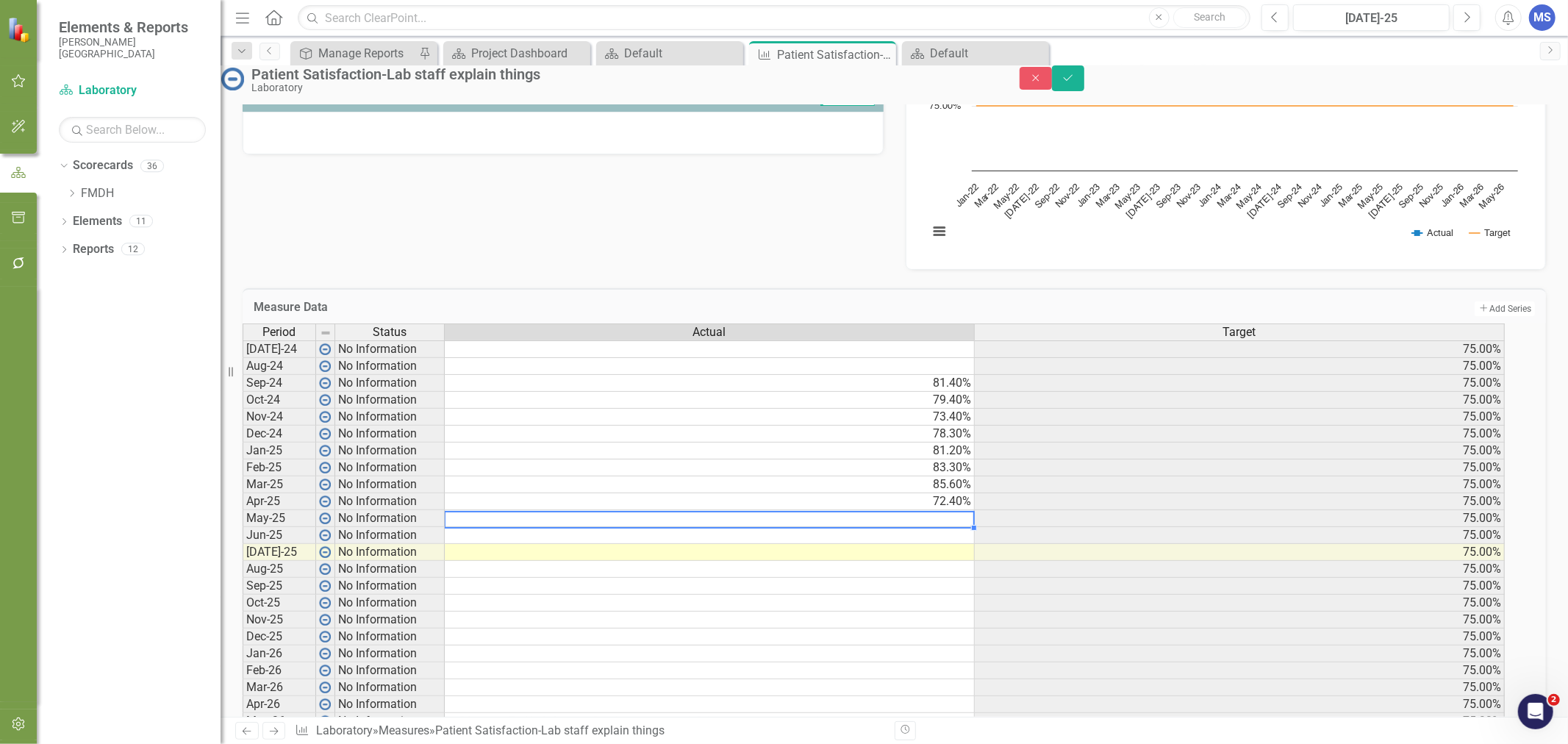
click at [953, 527] on td at bounding box center [710, 518] width 530 height 17
click at [952, 527] on td at bounding box center [710, 518] width 530 height 17
type textarea "78.8"
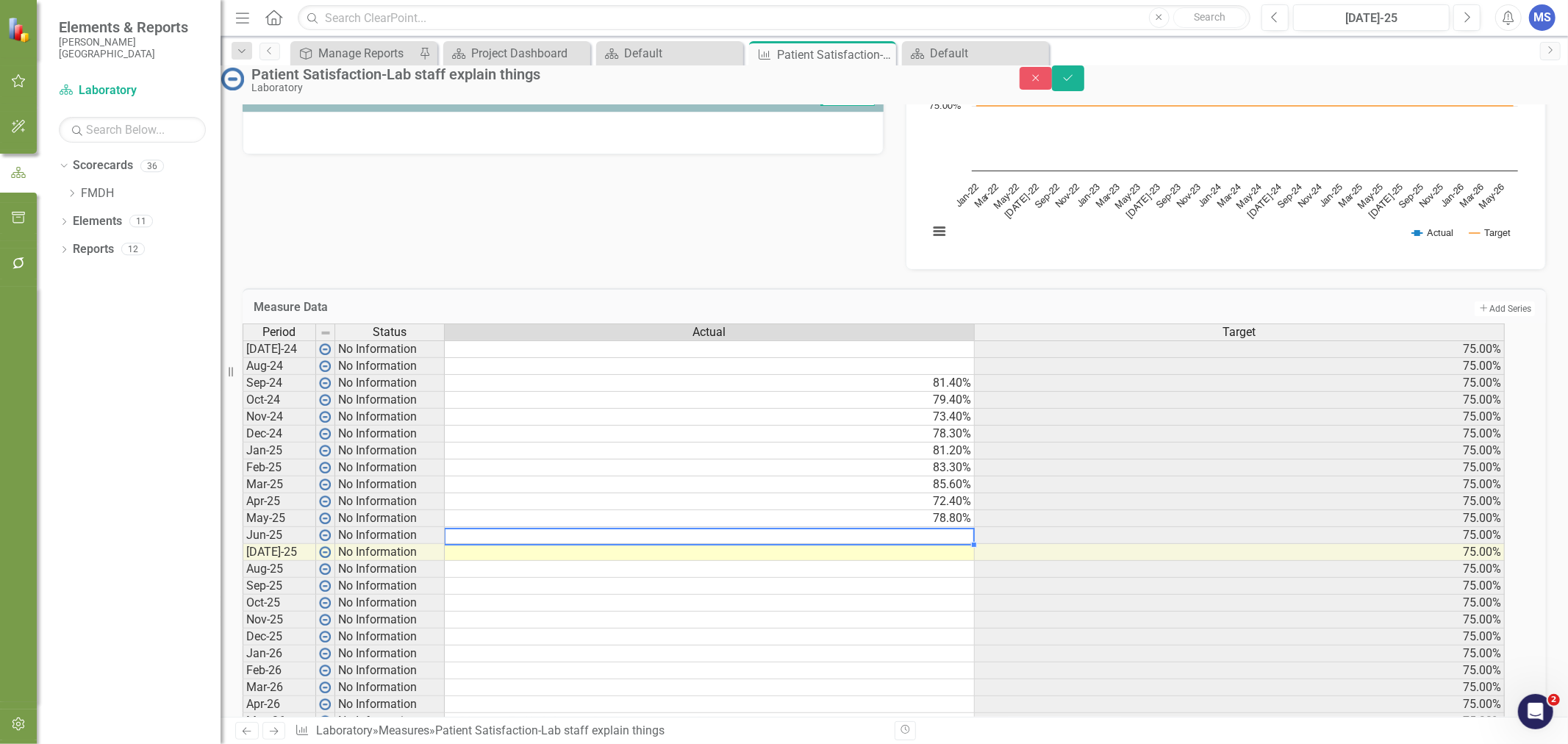
click at [656, 544] on td at bounding box center [710, 535] width 530 height 17
type textarea "80.5"
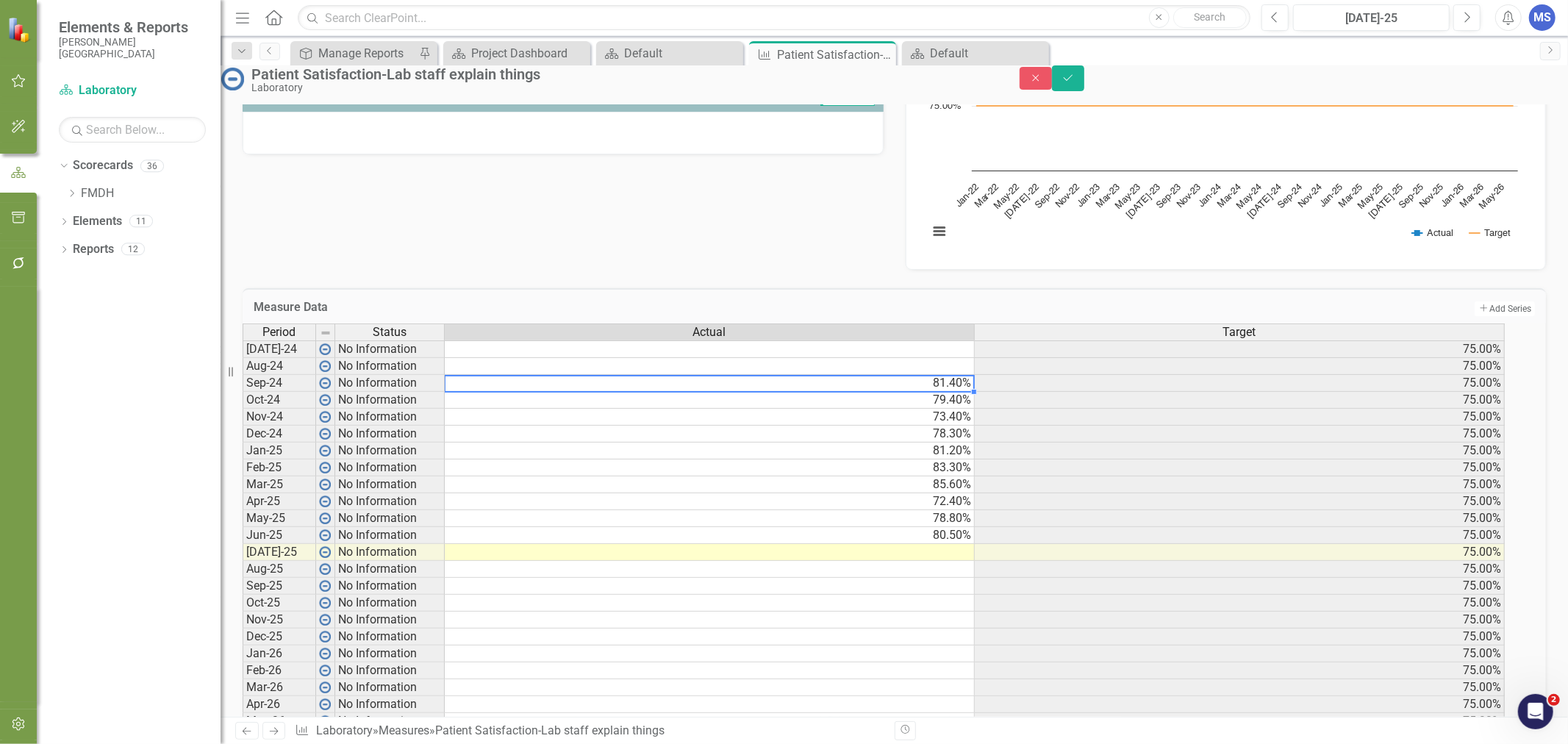
click at [242, 403] on div "Period Status Actual Target [DATE]-24 No Information 75.00% Aug-24 No Informati…" at bounding box center [242, 534] width 0 height 424
click at [898, 425] on td "73.40%" at bounding box center [710, 417] width 530 height 17
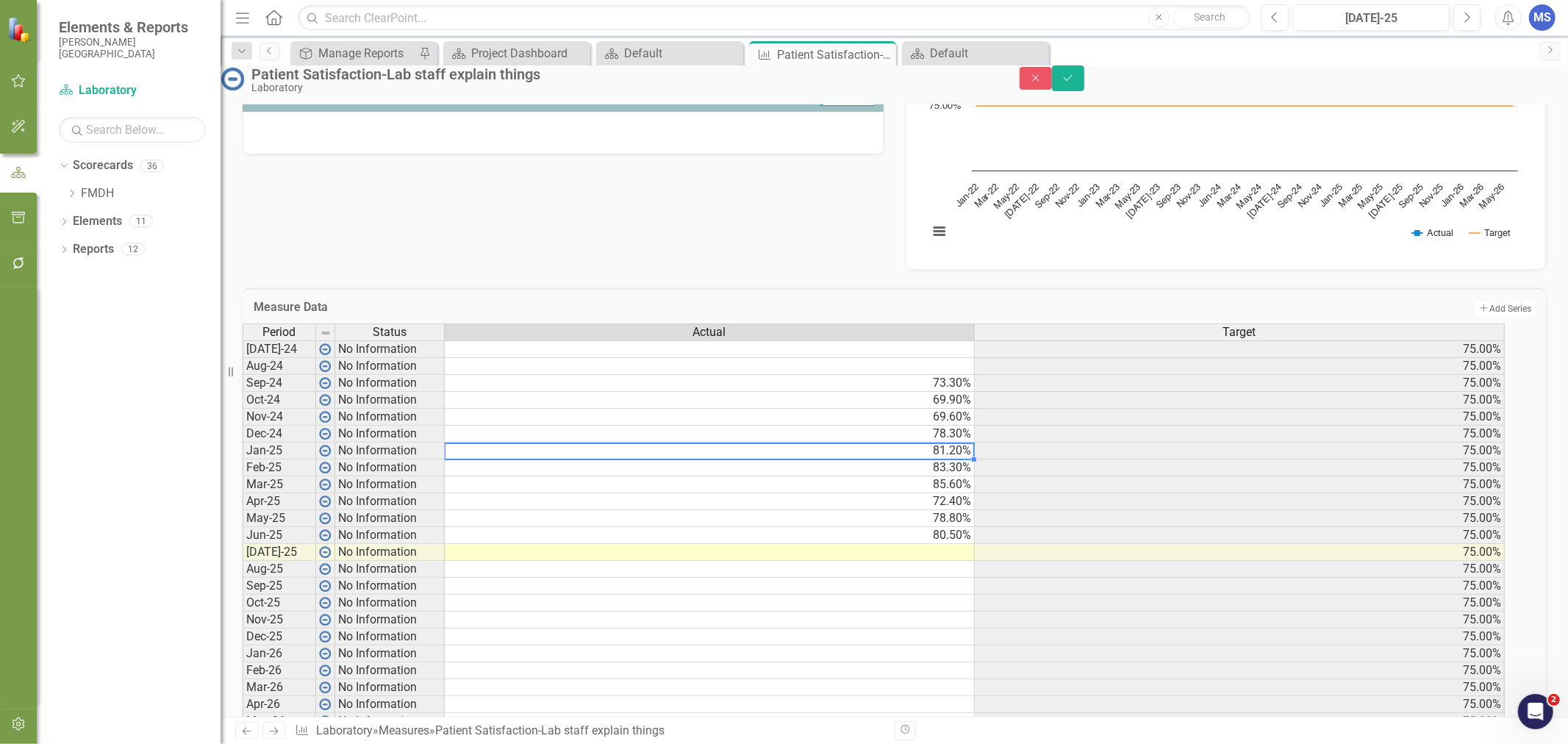
click at [856, 460] on td "81.20%" at bounding box center [710, 450] width 530 height 17
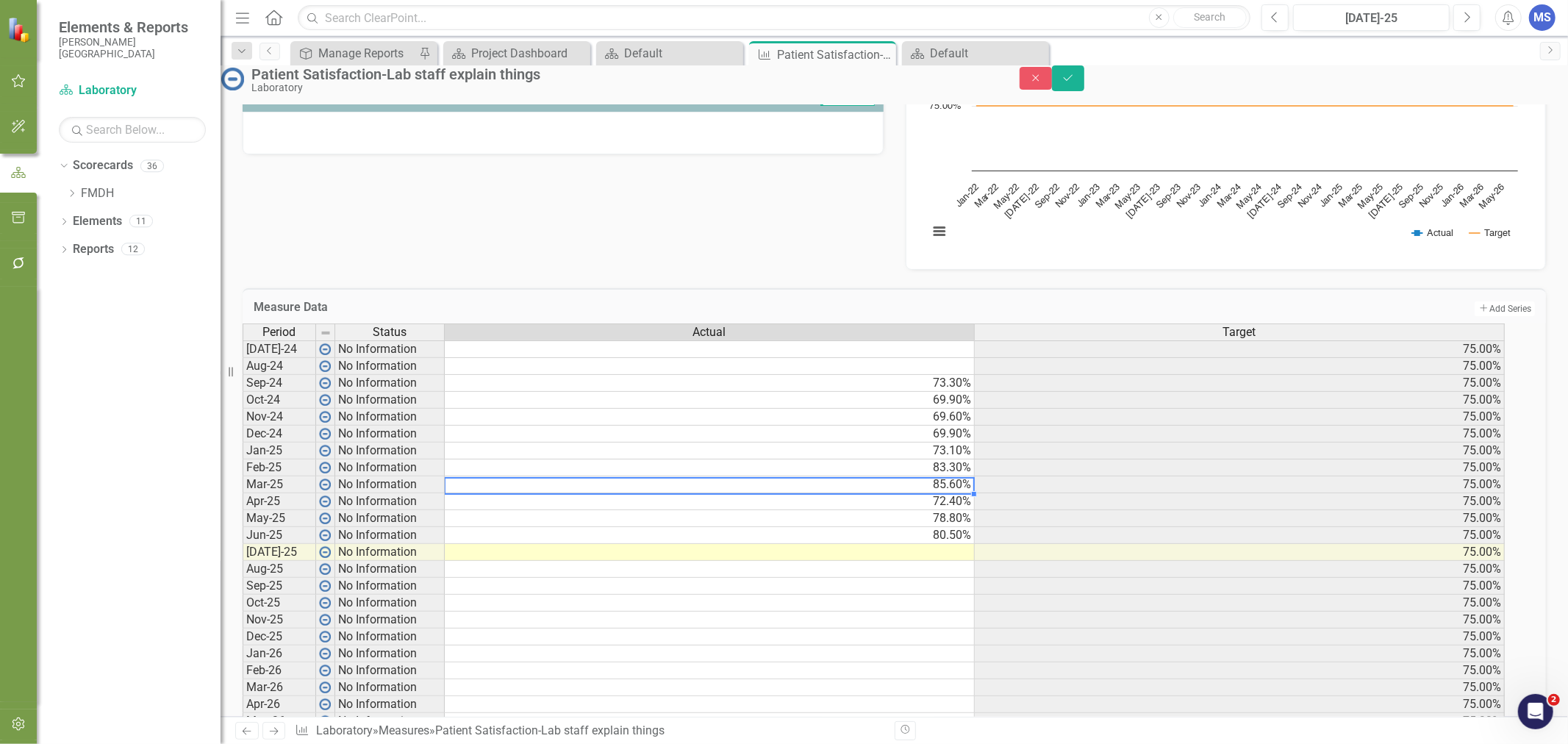
click at [874, 493] on td "85.60%" at bounding box center [710, 485] width 530 height 17
click at [907, 476] on td "69.90%" at bounding box center [710, 468] width 530 height 17
click at [711, 476] on td "69.90%" at bounding box center [710, 468] width 530 height 17
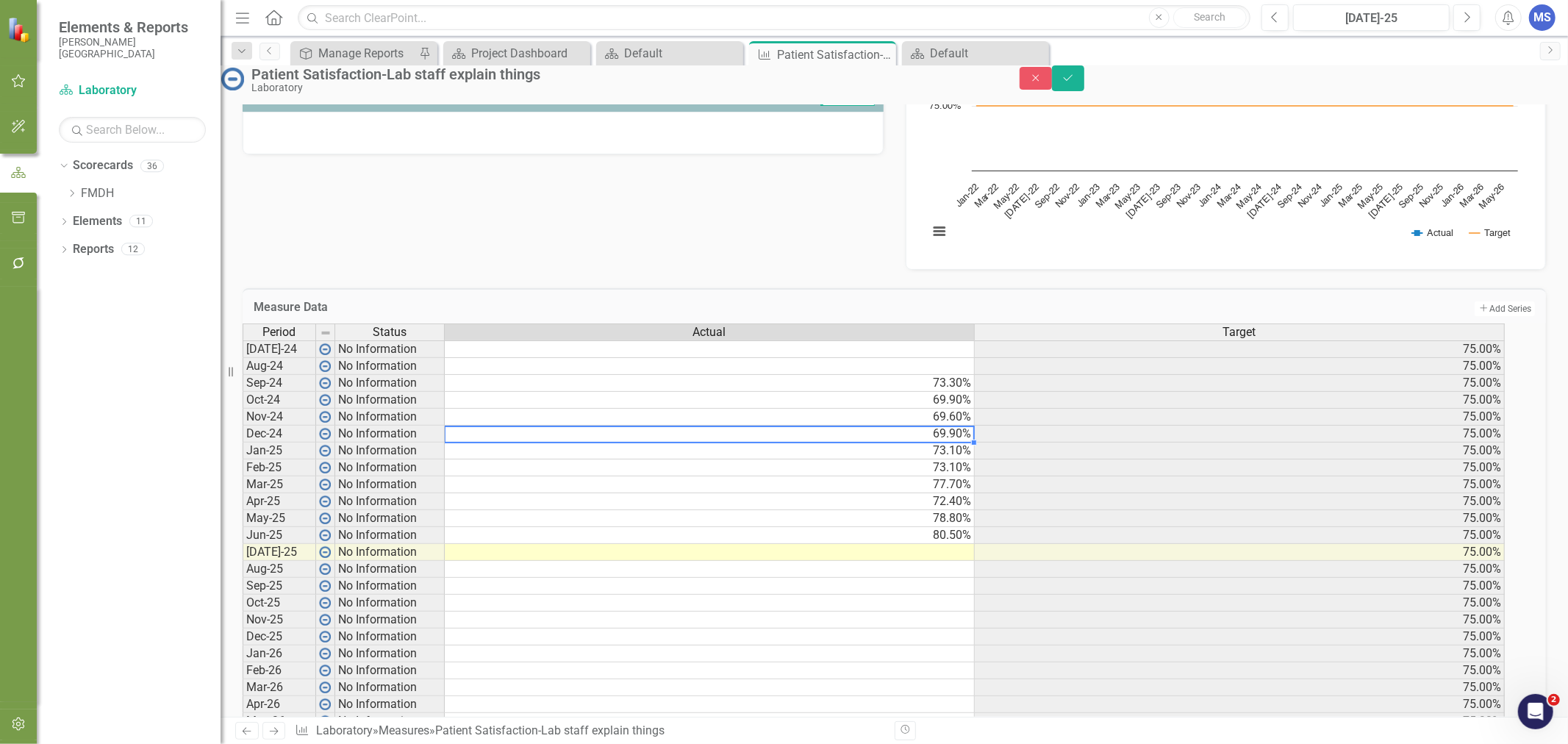
click at [807, 442] on td "69.90%" at bounding box center [710, 434] width 530 height 17
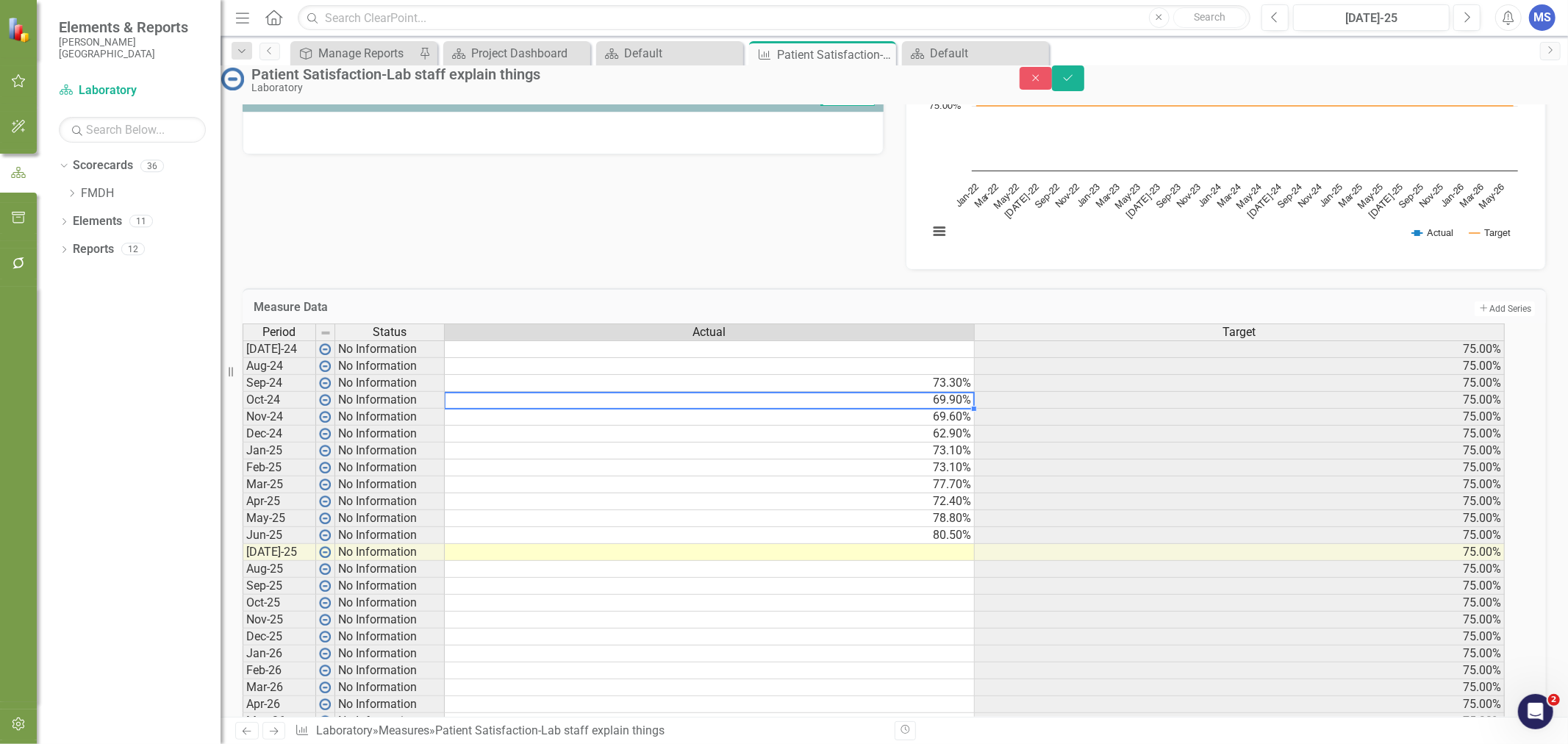
click at [555, 408] on td "69.90%" at bounding box center [710, 400] width 530 height 17
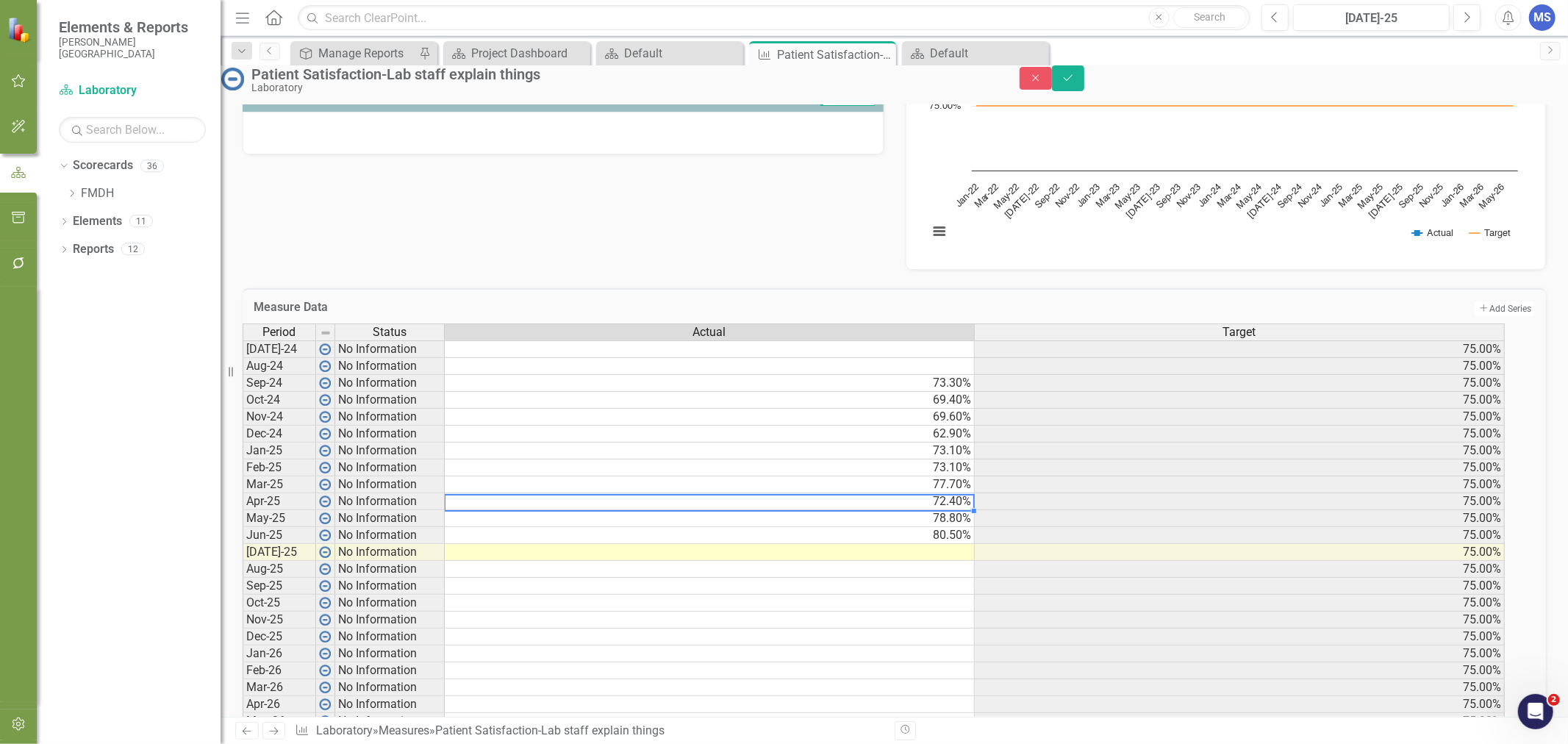
click at [687, 510] on td "72.40%" at bounding box center [710, 502] width 530 height 17
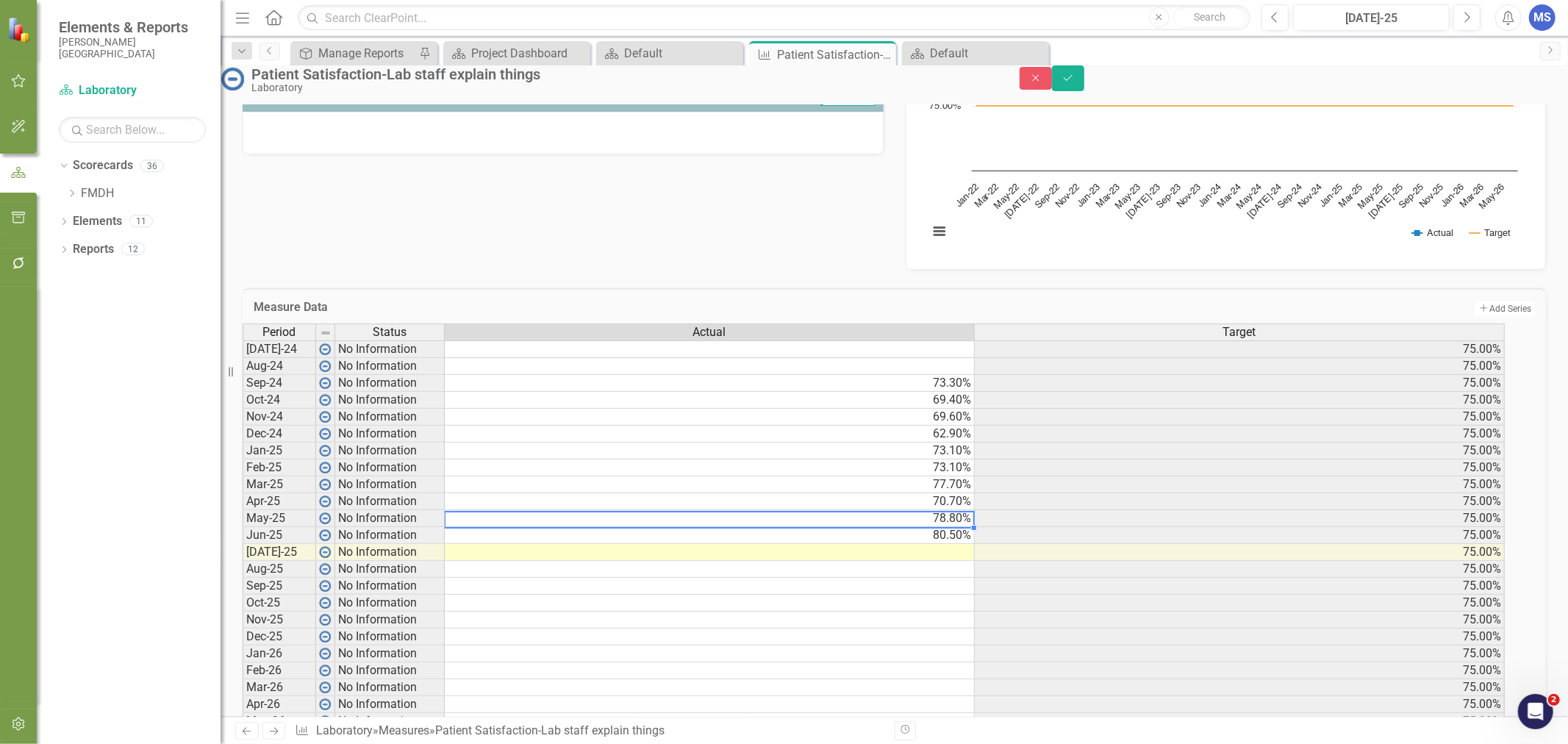
click at [774, 527] on td "78.80%" at bounding box center [710, 518] width 530 height 17
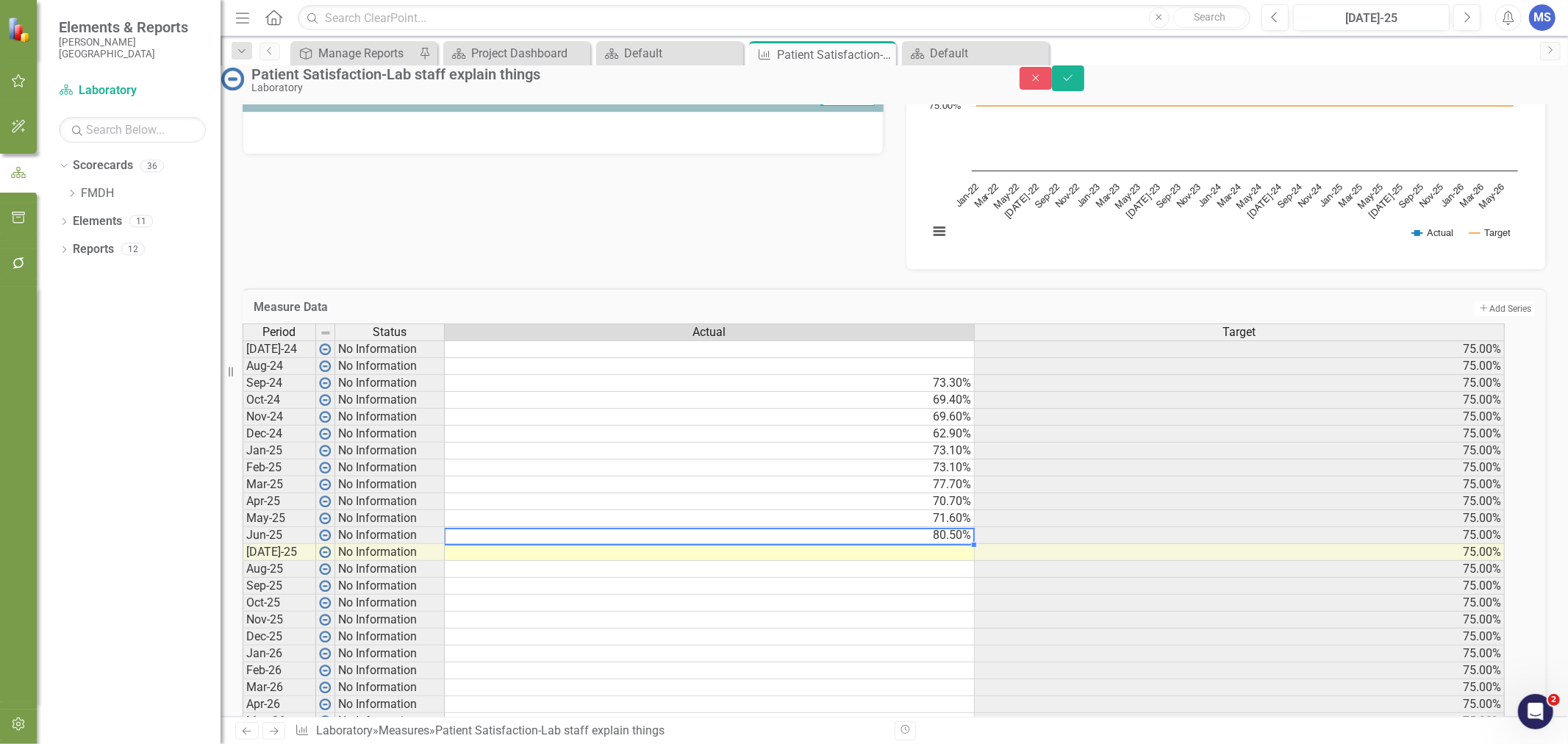
click at [841, 544] on td "80.50%" at bounding box center [710, 535] width 530 height 17
type textarea "68.9"
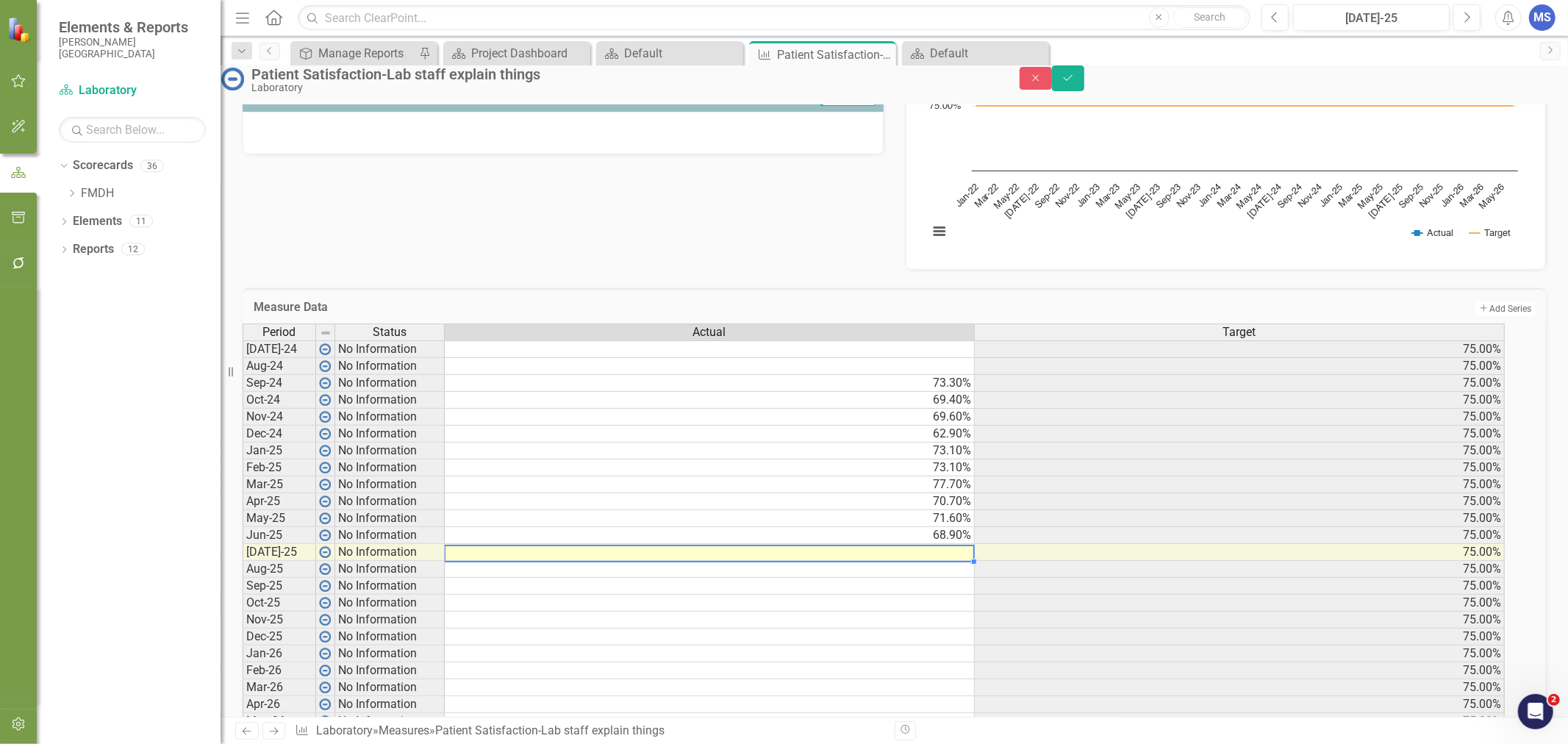
click at [679, 560] on td at bounding box center [710, 552] width 530 height 17
type textarea "69.9"
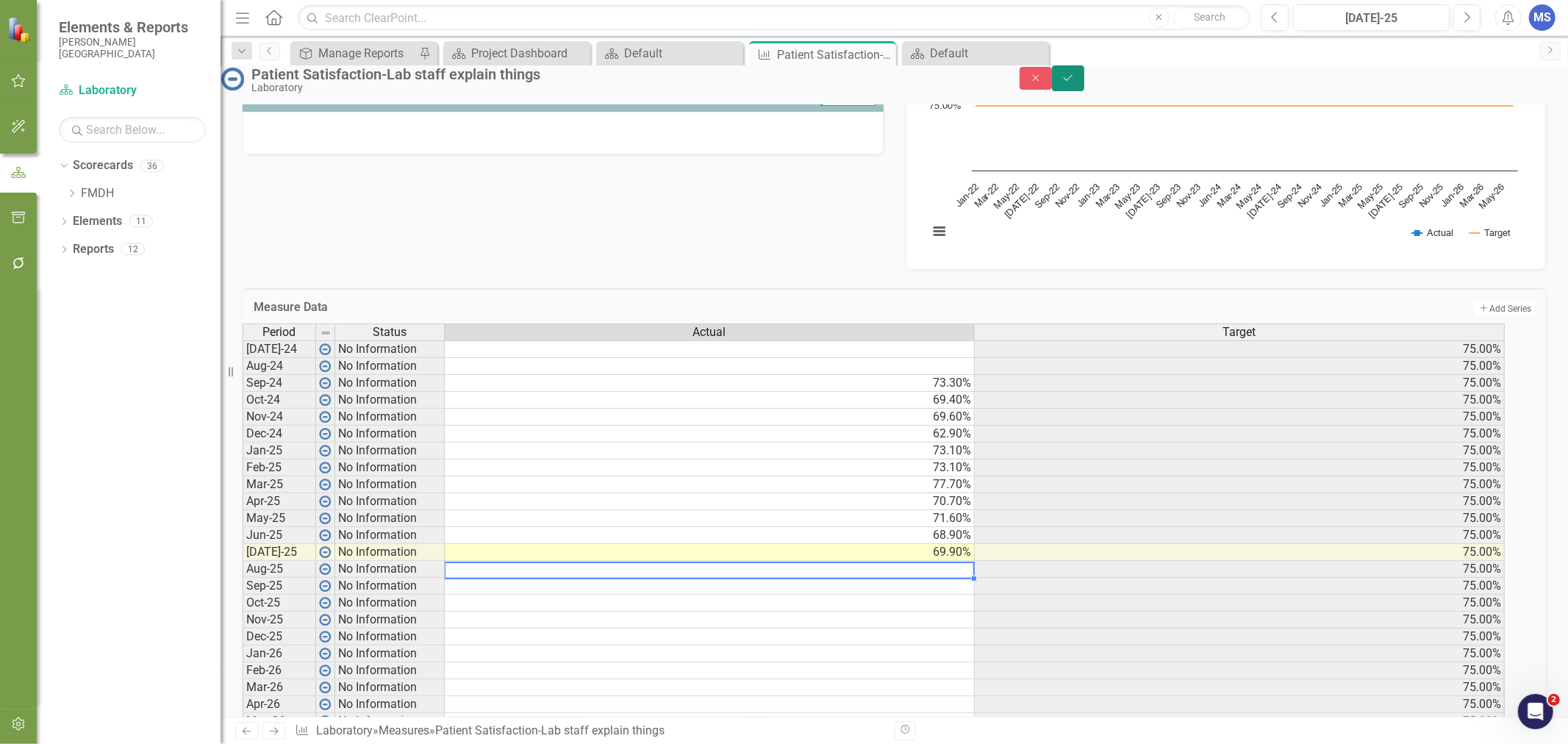
drag, startPoint x: 1542, startPoint y: 77, endPoint x: 1564, endPoint y: 122, distance: 50.1
click at [1084, 77] on button "Save" at bounding box center [1068, 78] width 33 height 26
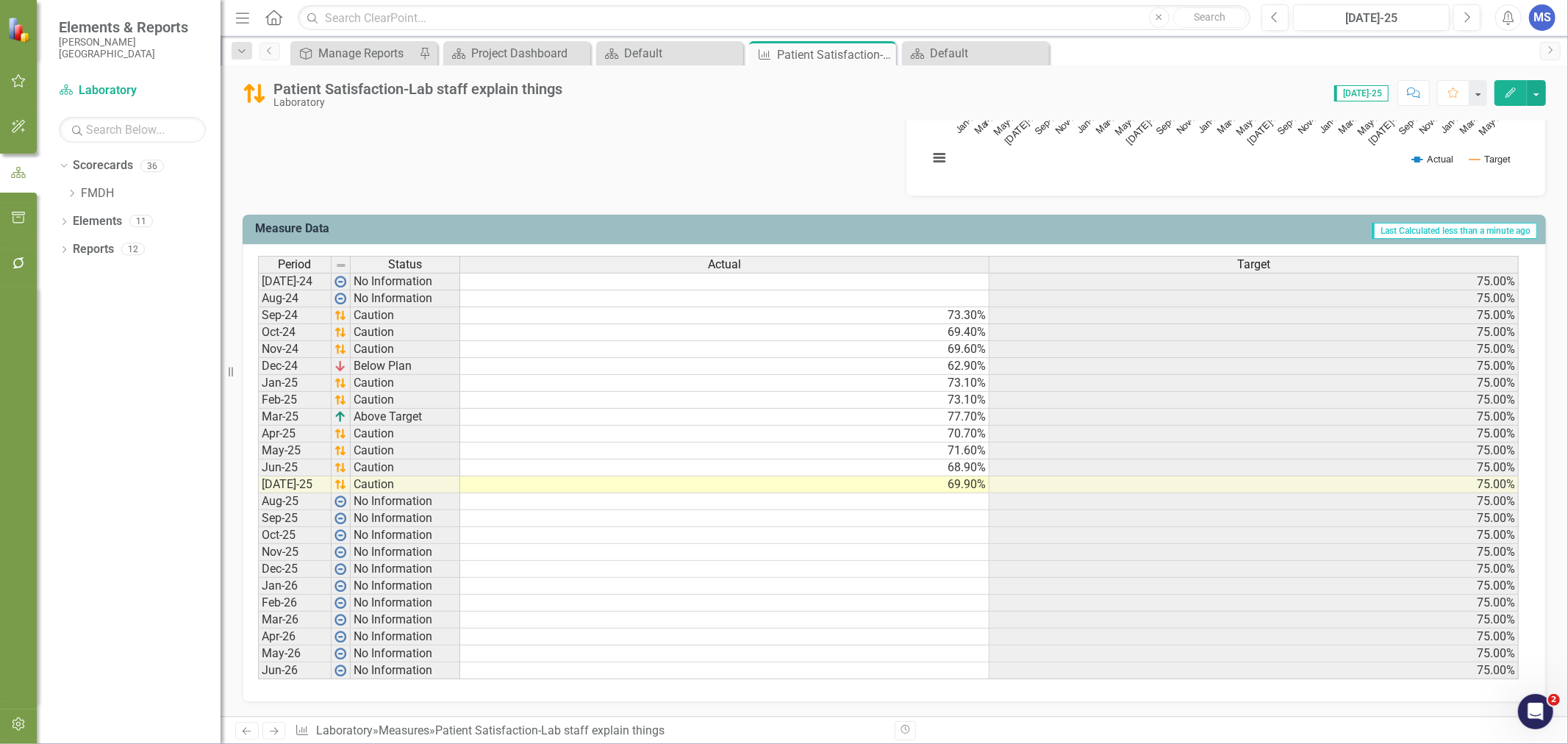
scroll to position [0, 0]
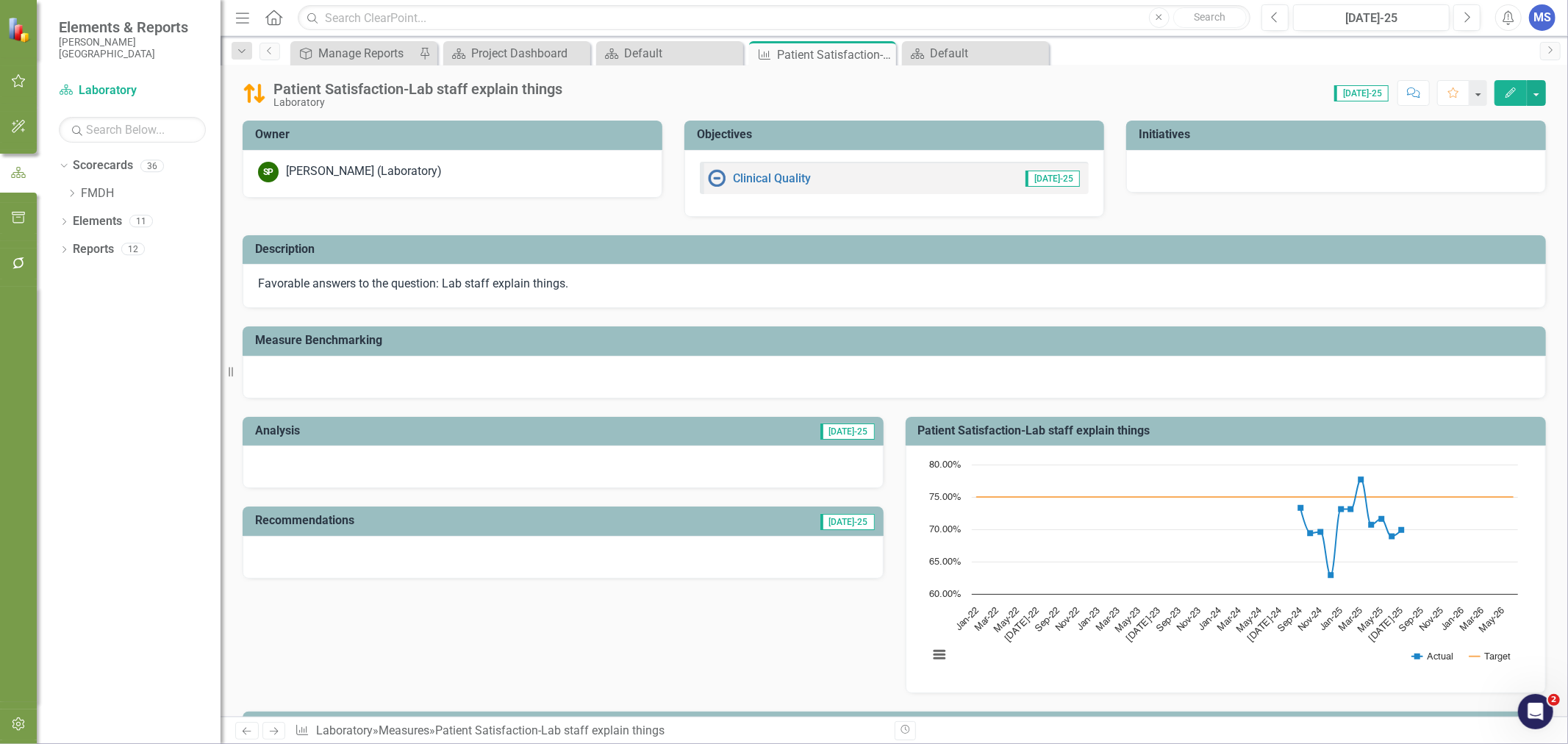
click at [0, 0] on icon "Close" at bounding box center [0, 0] width 0 height 0
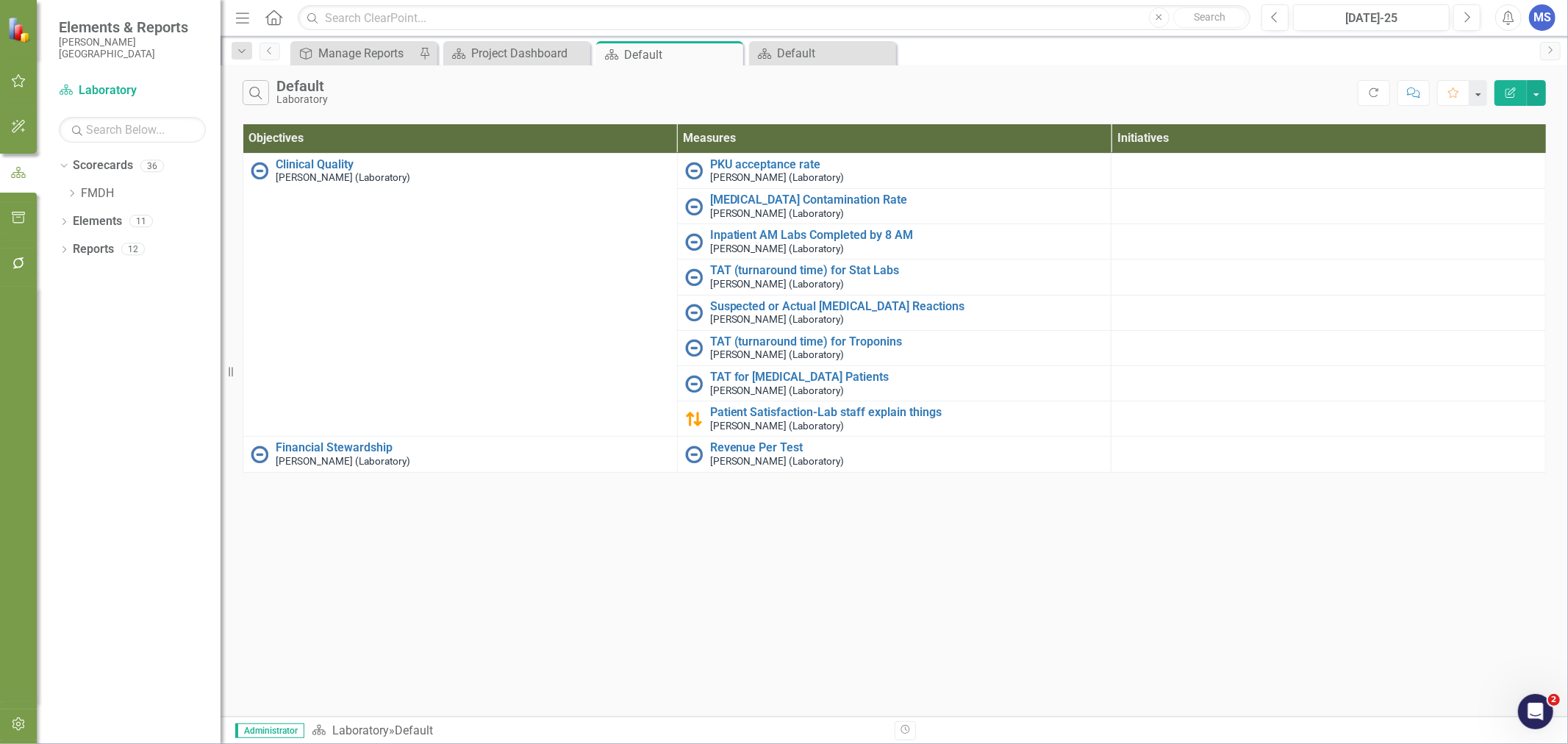
drag, startPoint x: 728, startPoint y: 55, endPoint x: 121, endPoint y: 45, distance: 607.1
click at [0, 0] on icon "Close" at bounding box center [0, 0] width 0 height 0
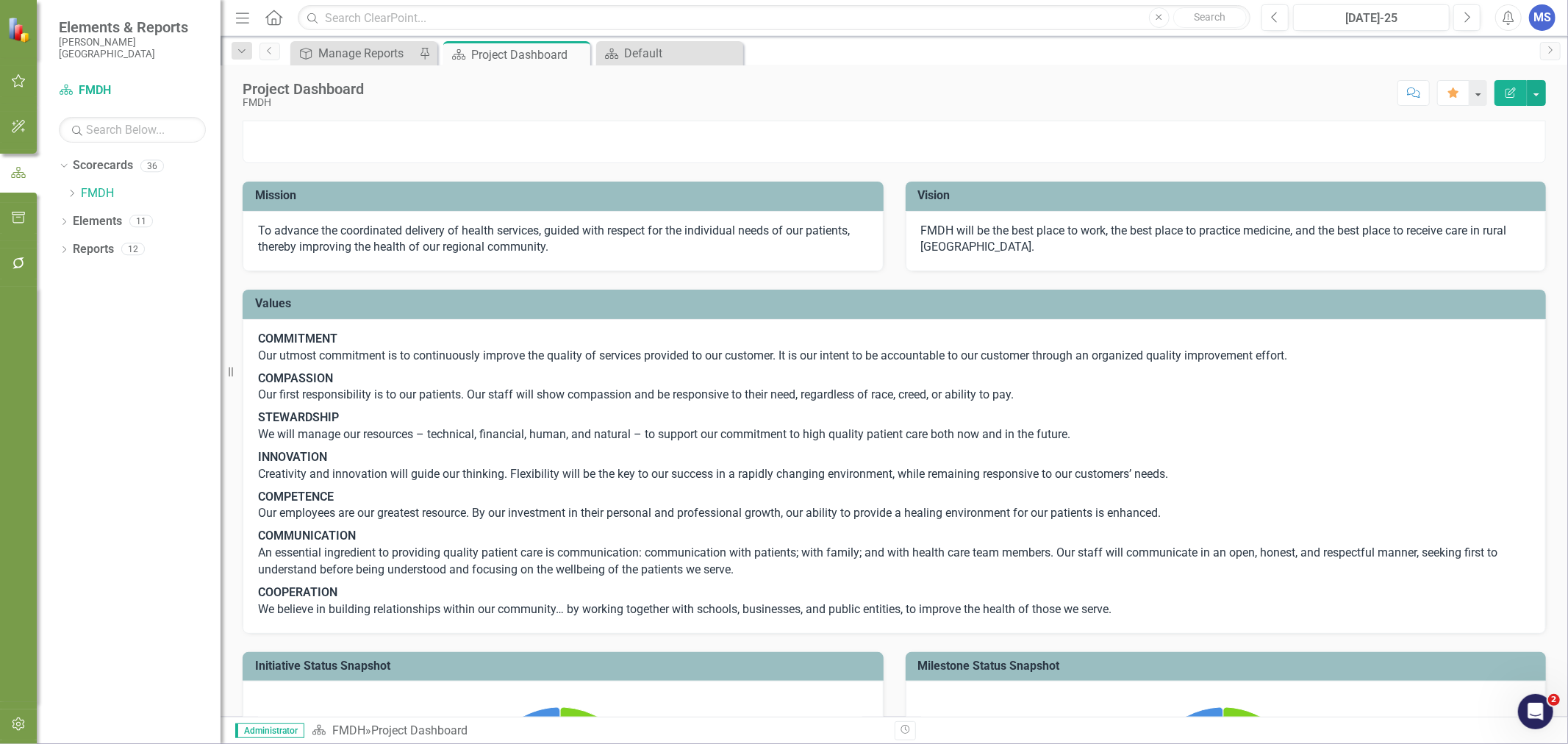
click at [19, 76] on icon "button" at bounding box center [18, 81] width 14 height 13
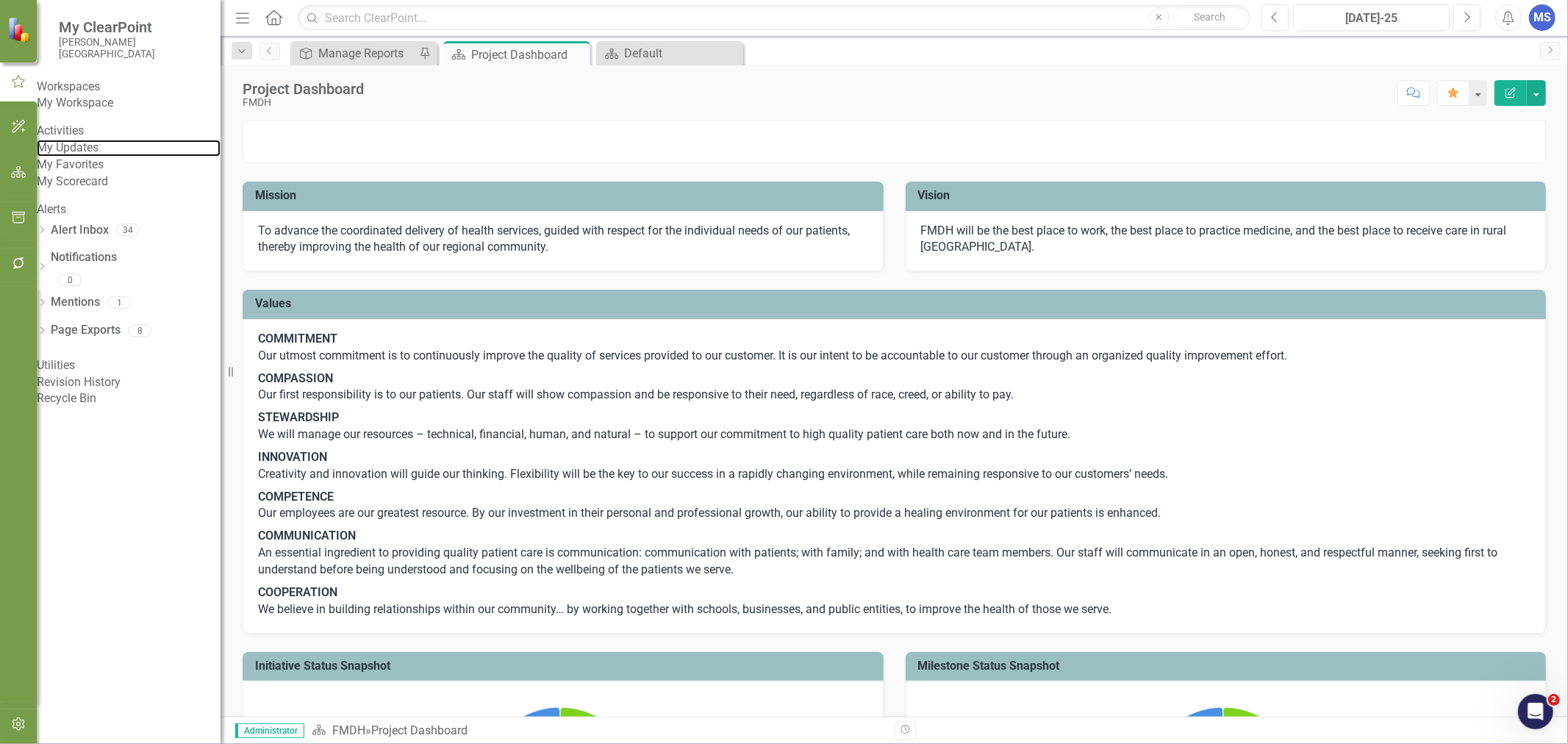
click at [101, 157] on link "My Updates" at bounding box center [128, 148] width 184 height 17
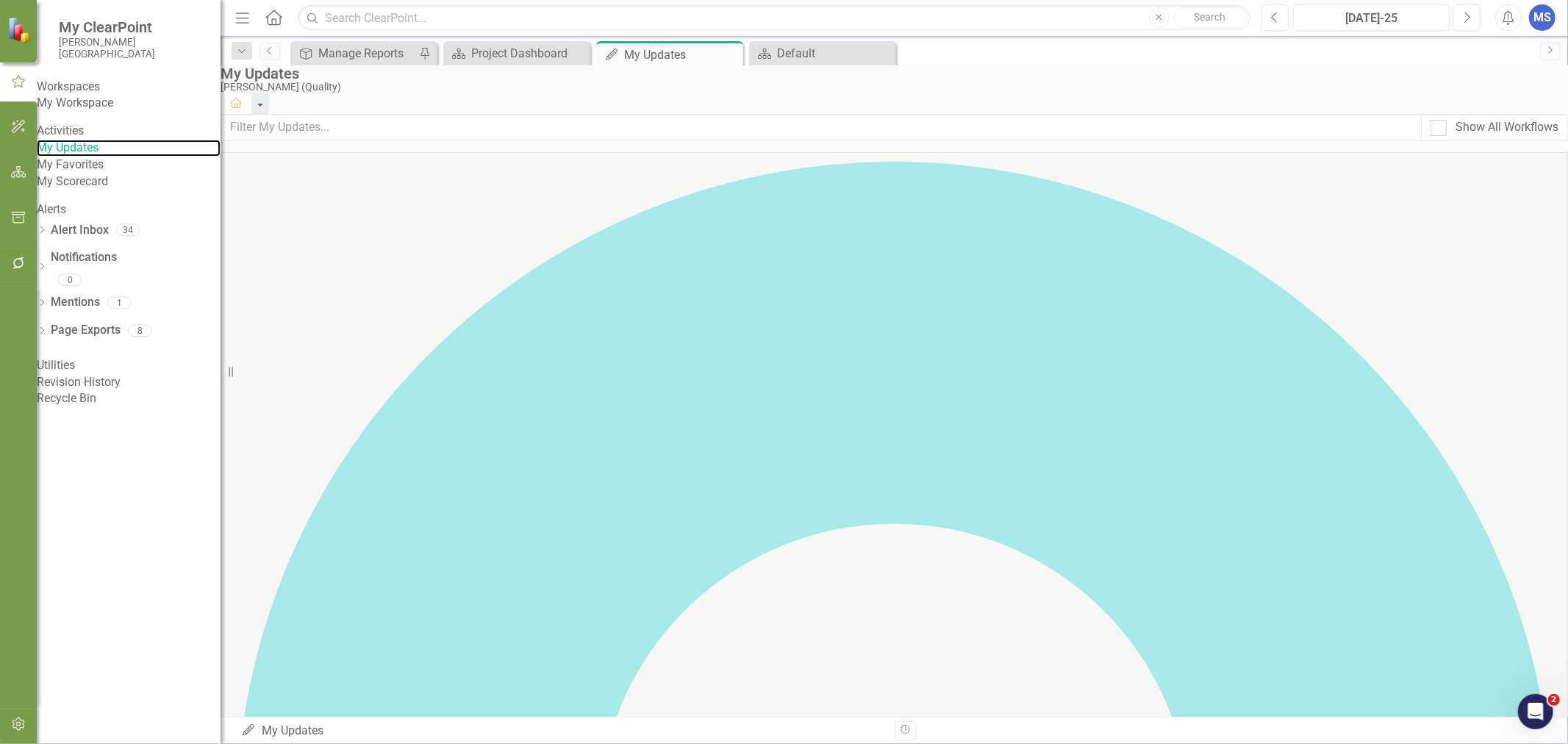
scroll to position [163, 0]
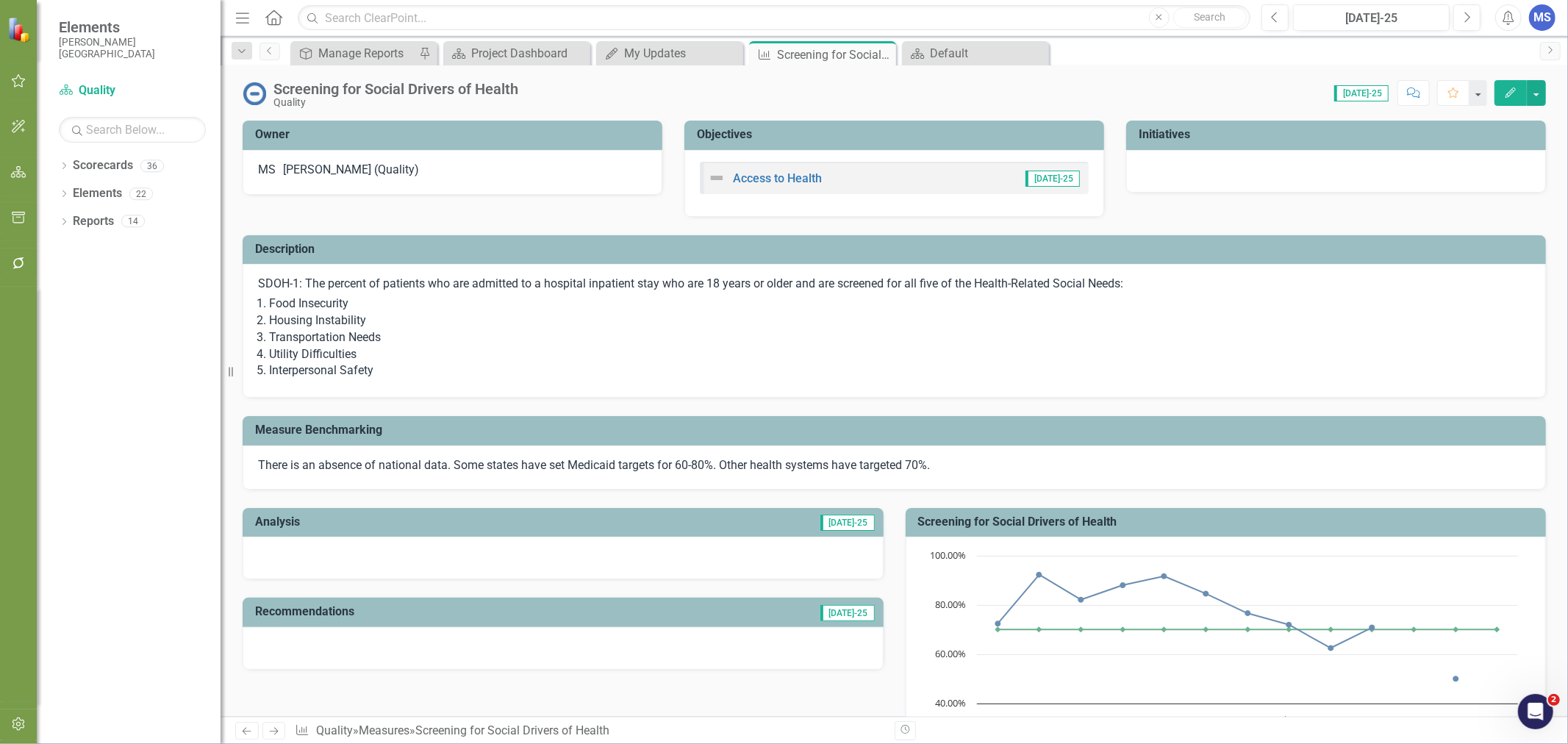
click at [0, 0] on icon "Close" at bounding box center [0, 0] width 0 height 0
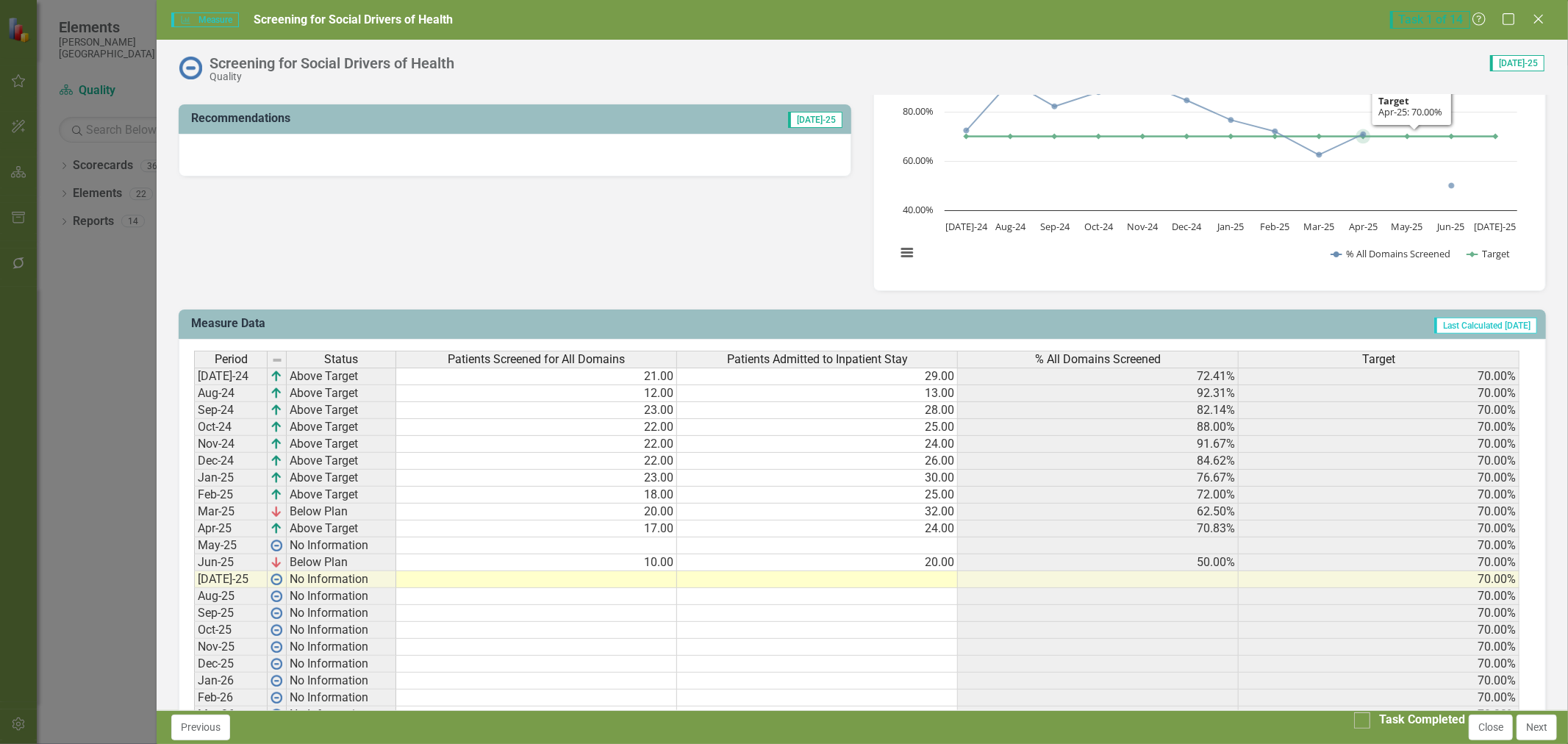
scroll to position [489, 0]
